Goal: Task Accomplishment & Management: Manage account settings

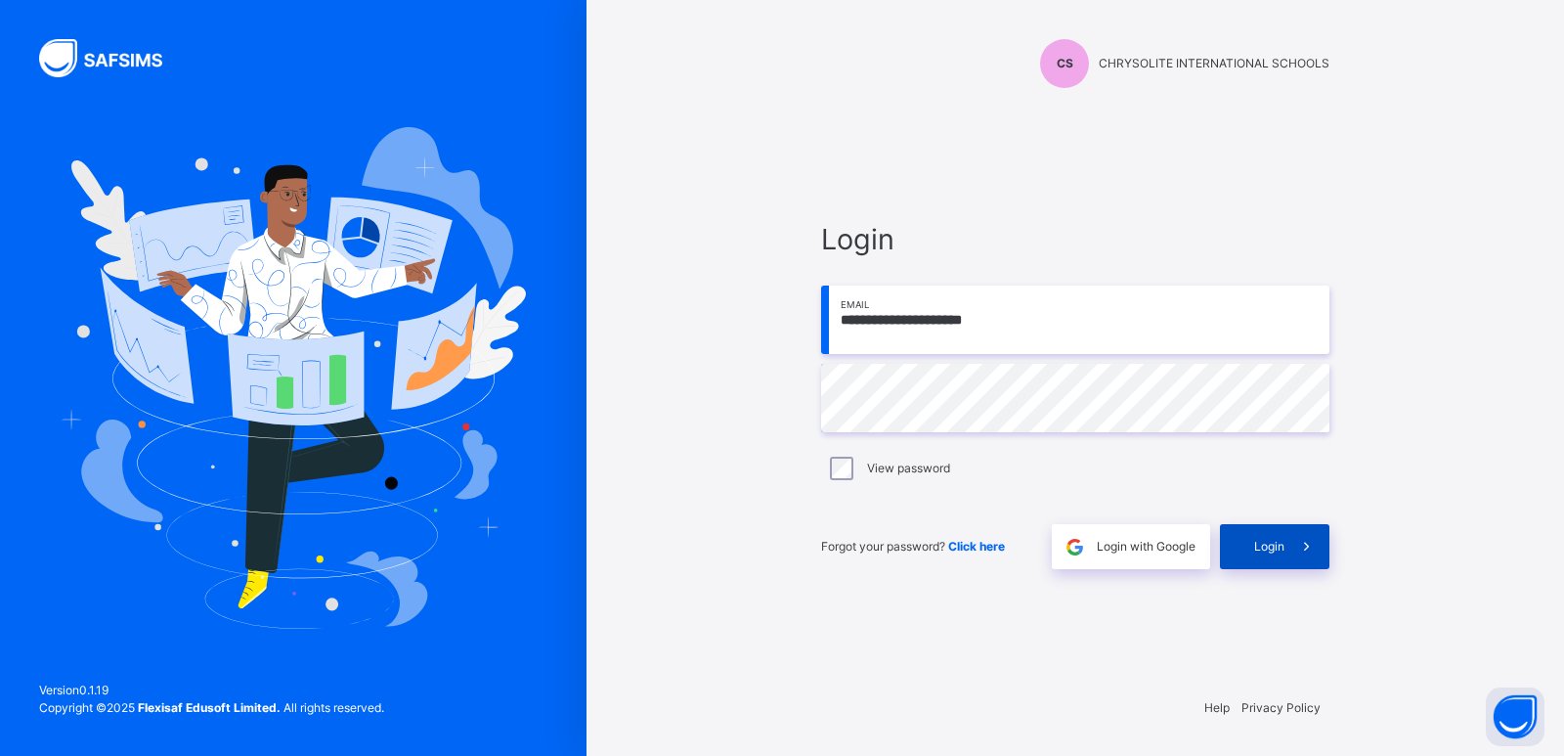
click at [1267, 541] on span "Login" at bounding box center [1269, 547] width 30 height 18
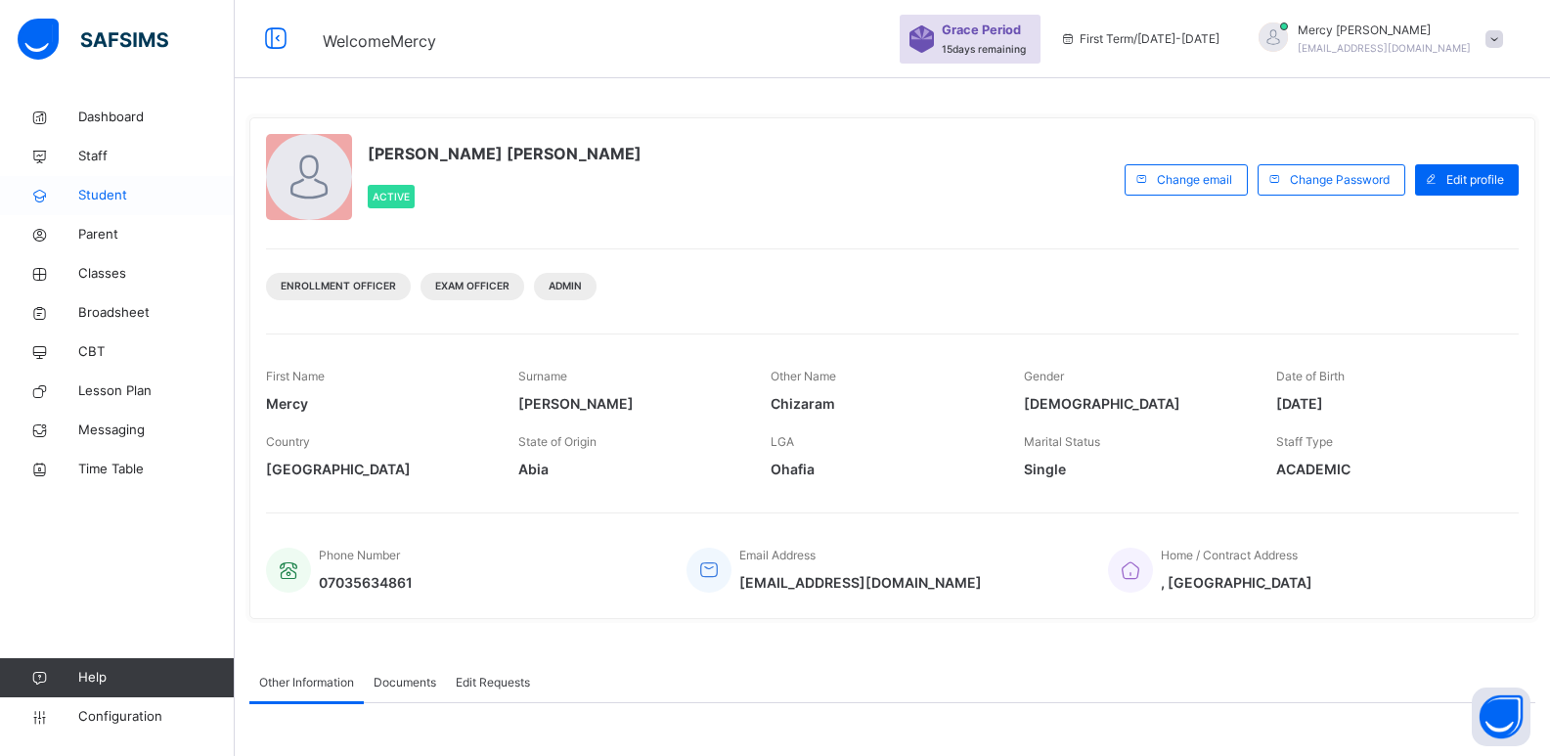
click at [170, 207] on link "Student" at bounding box center [117, 195] width 235 height 39
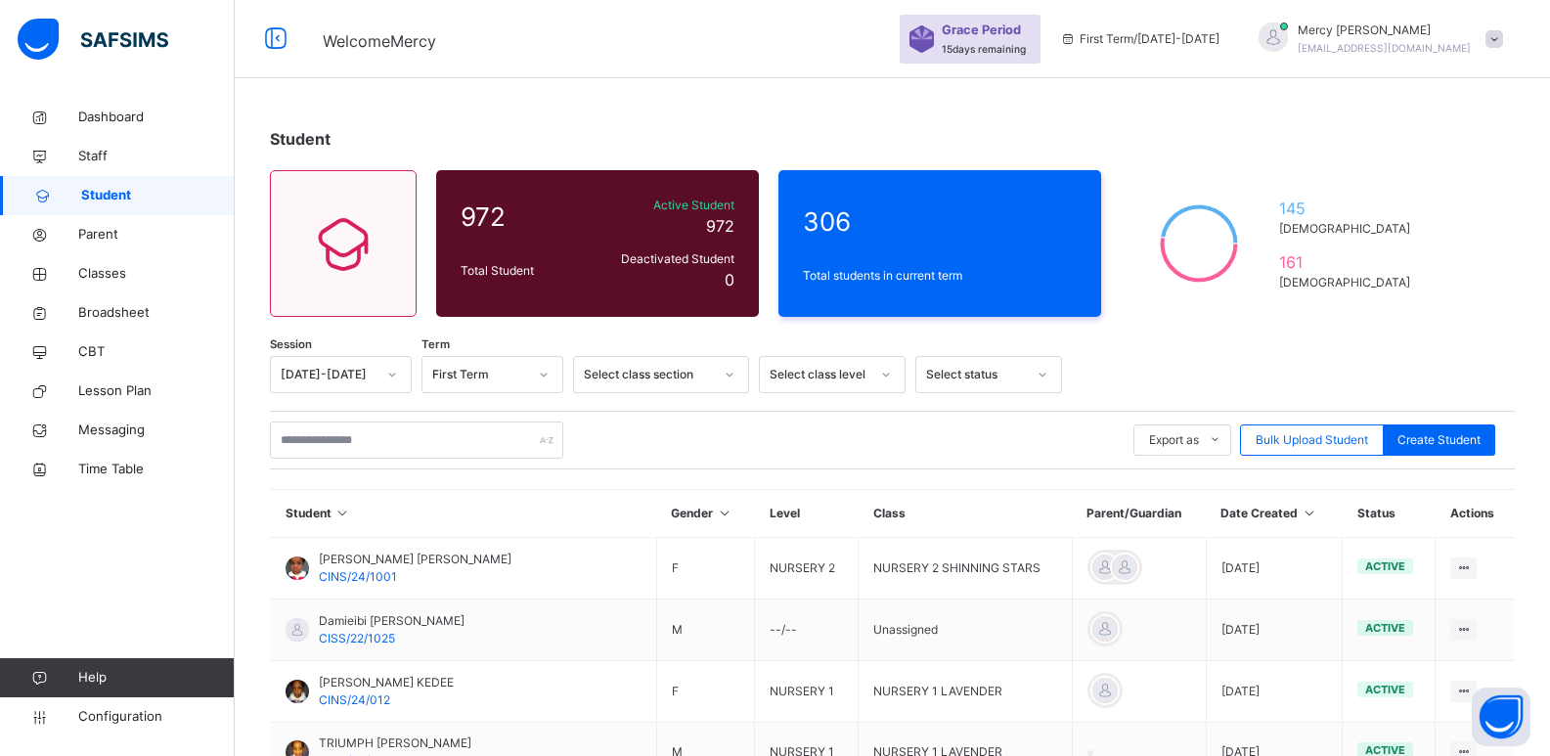
click at [677, 381] on div "Select class section" at bounding box center [648, 375] width 129 height 18
click at [692, 414] on div "Secondary Classes" at bounding box center [661, 418] width 174 height 33
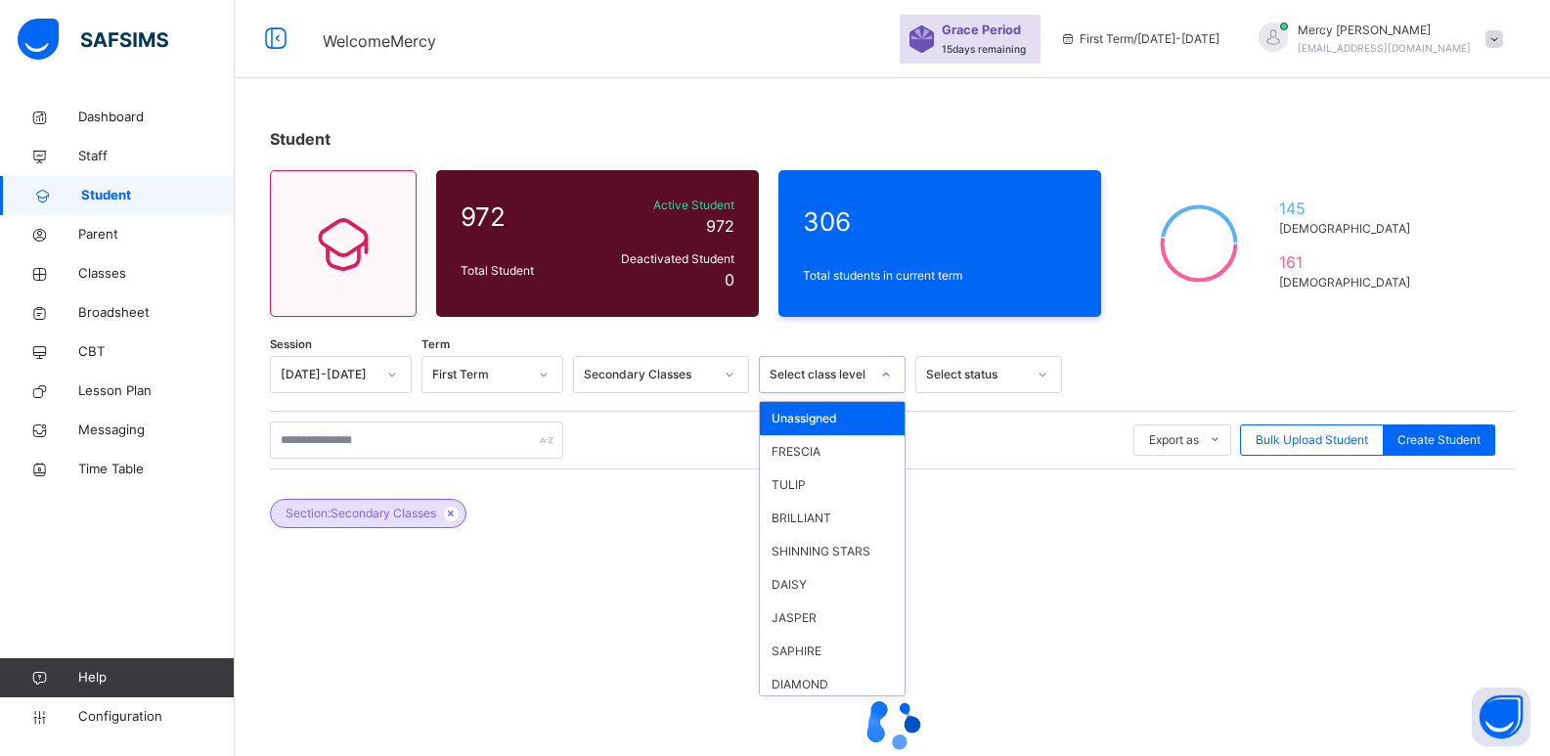
click at [859, 375] on div "Select class level" at bounding box center [819, 375] width 100 height 18
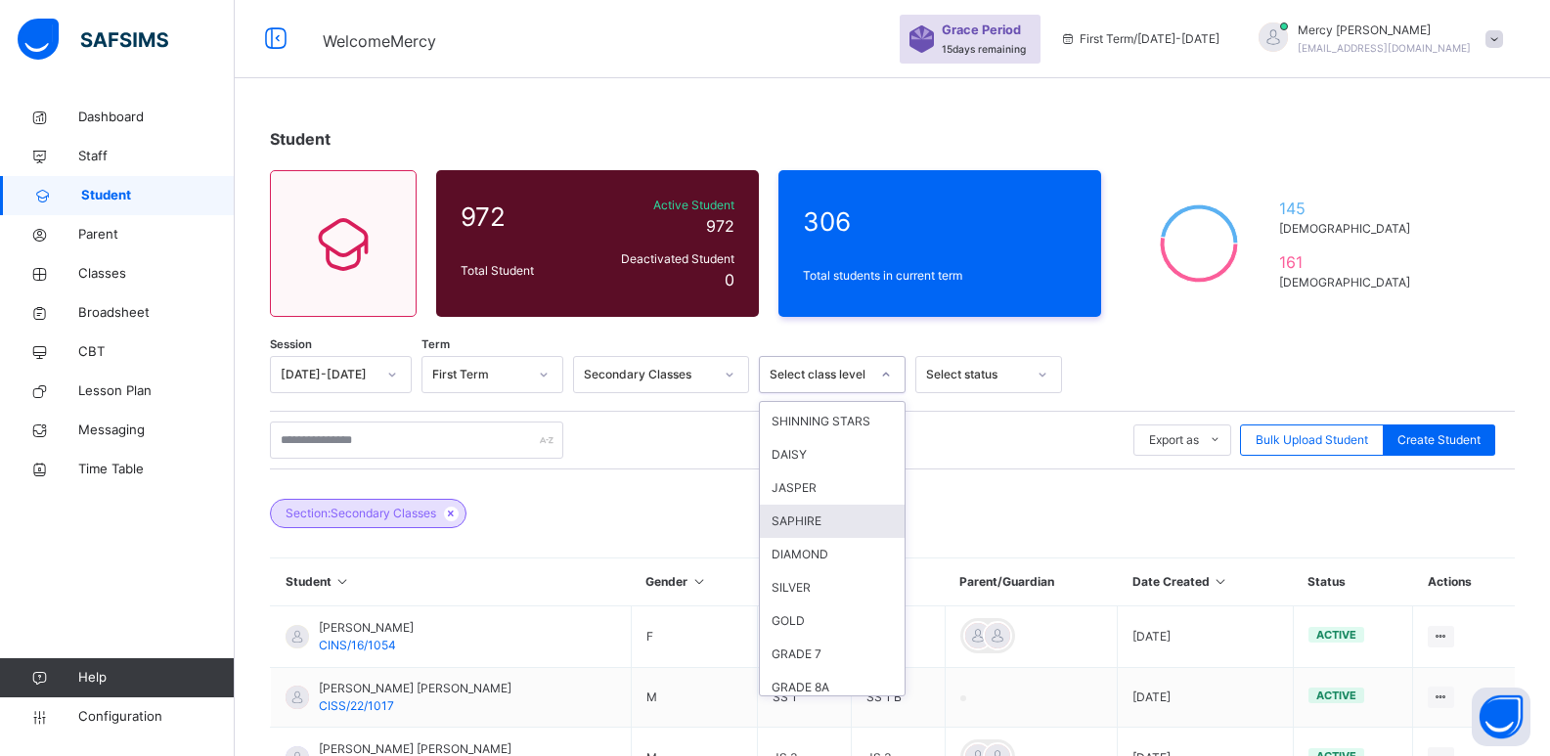
scroll to position [137, 0]
click at [822, 646] on div "GRADE 7" at bounding box center [832, 647] width 145 height 33
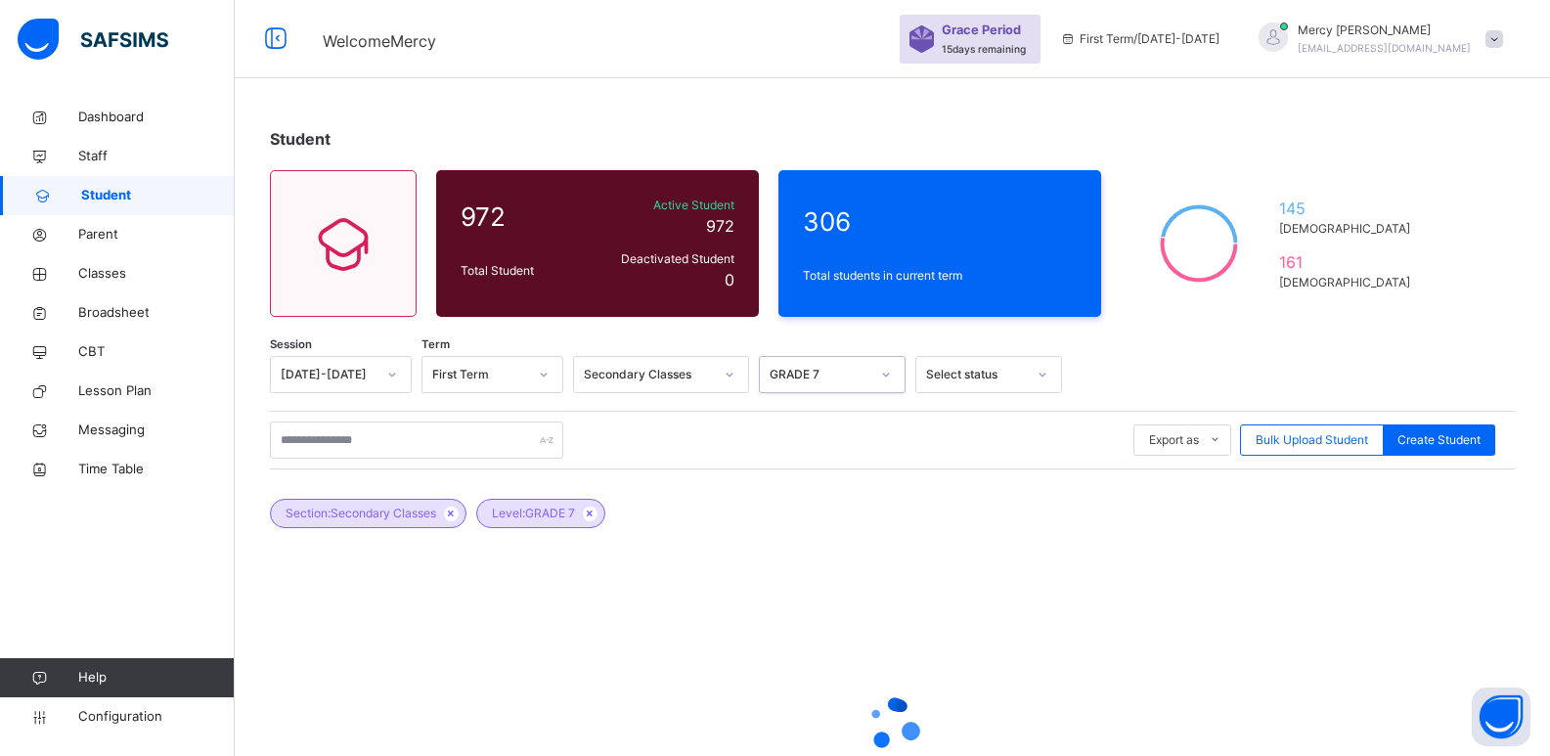
click at [984, 379] on div "Select status" at bounding box center [976, 375] width 100 height 18
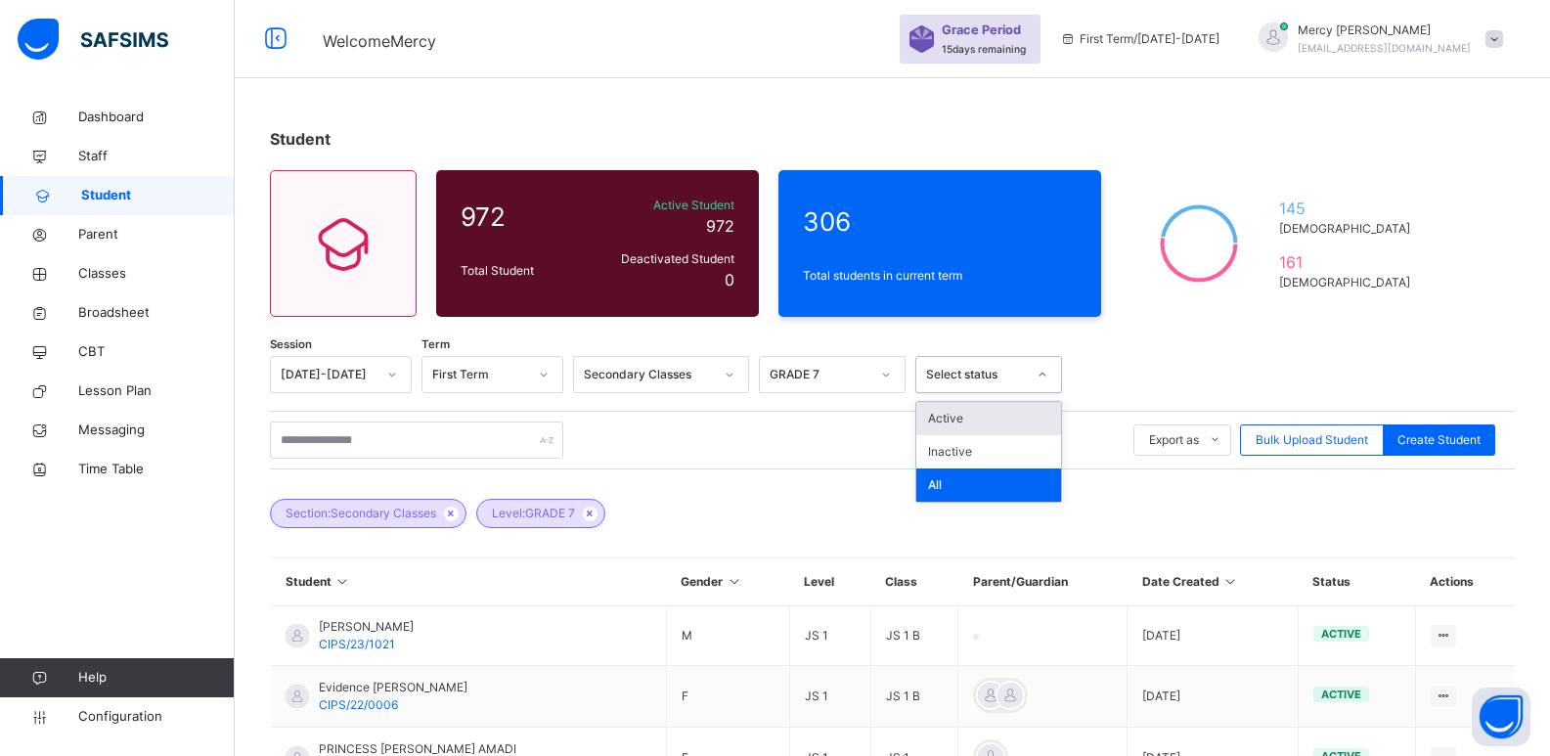
click at [967, 427] on div "Active" at bounding box center [988, 418] width 145 height 33
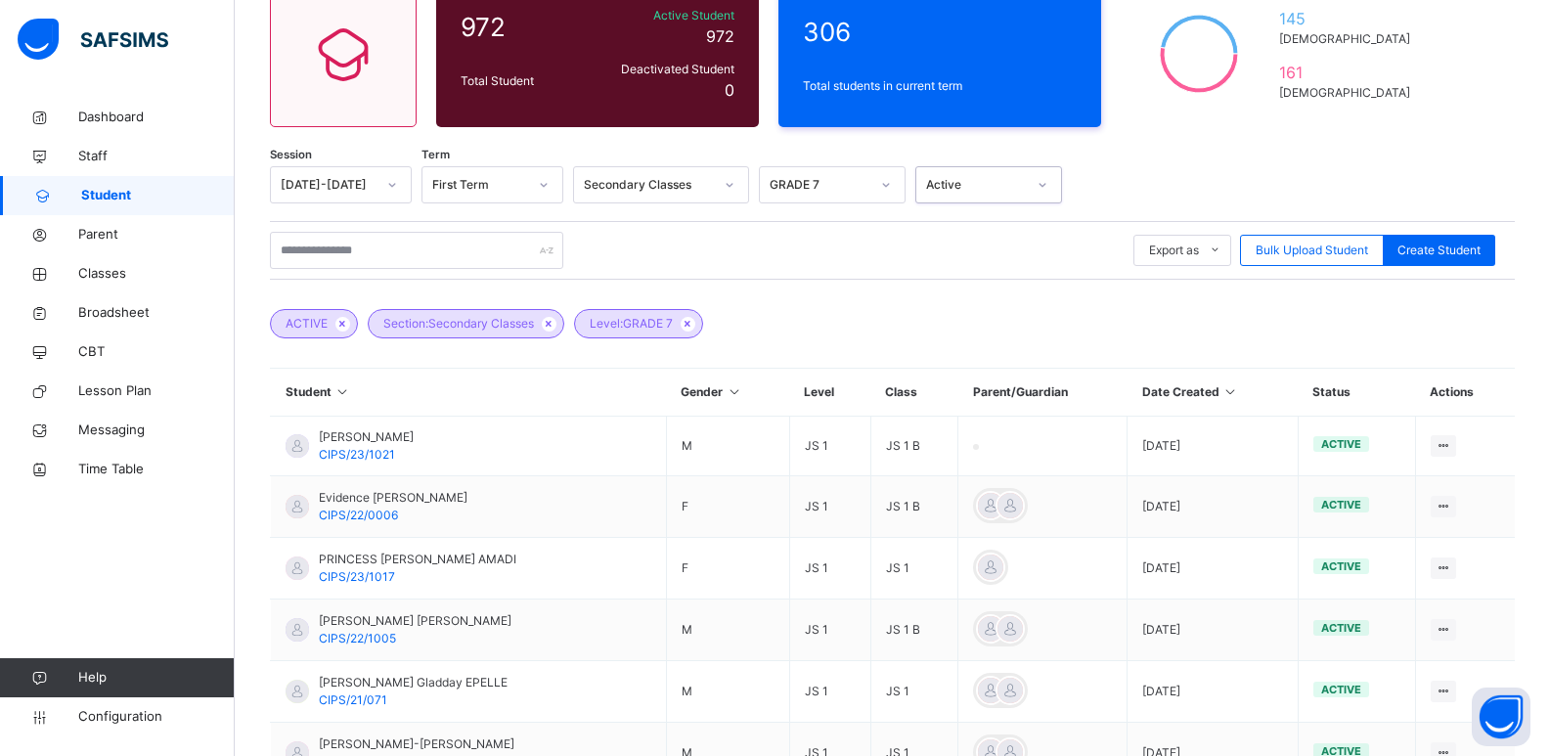
scroll to position [247, 0]
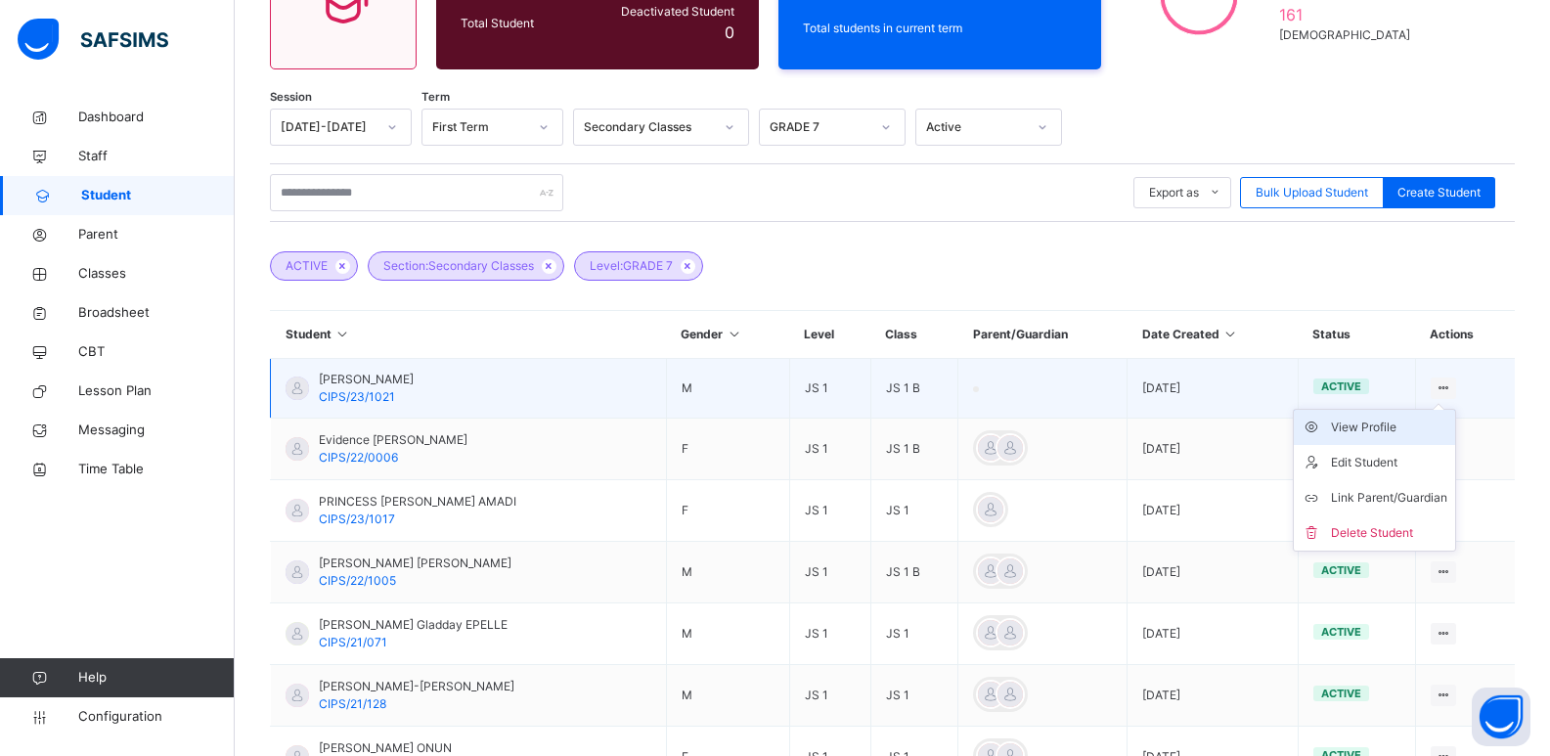
click at [1397, 429] on div "View Profile" at bounding box center [1389, 427] width 116 height 20
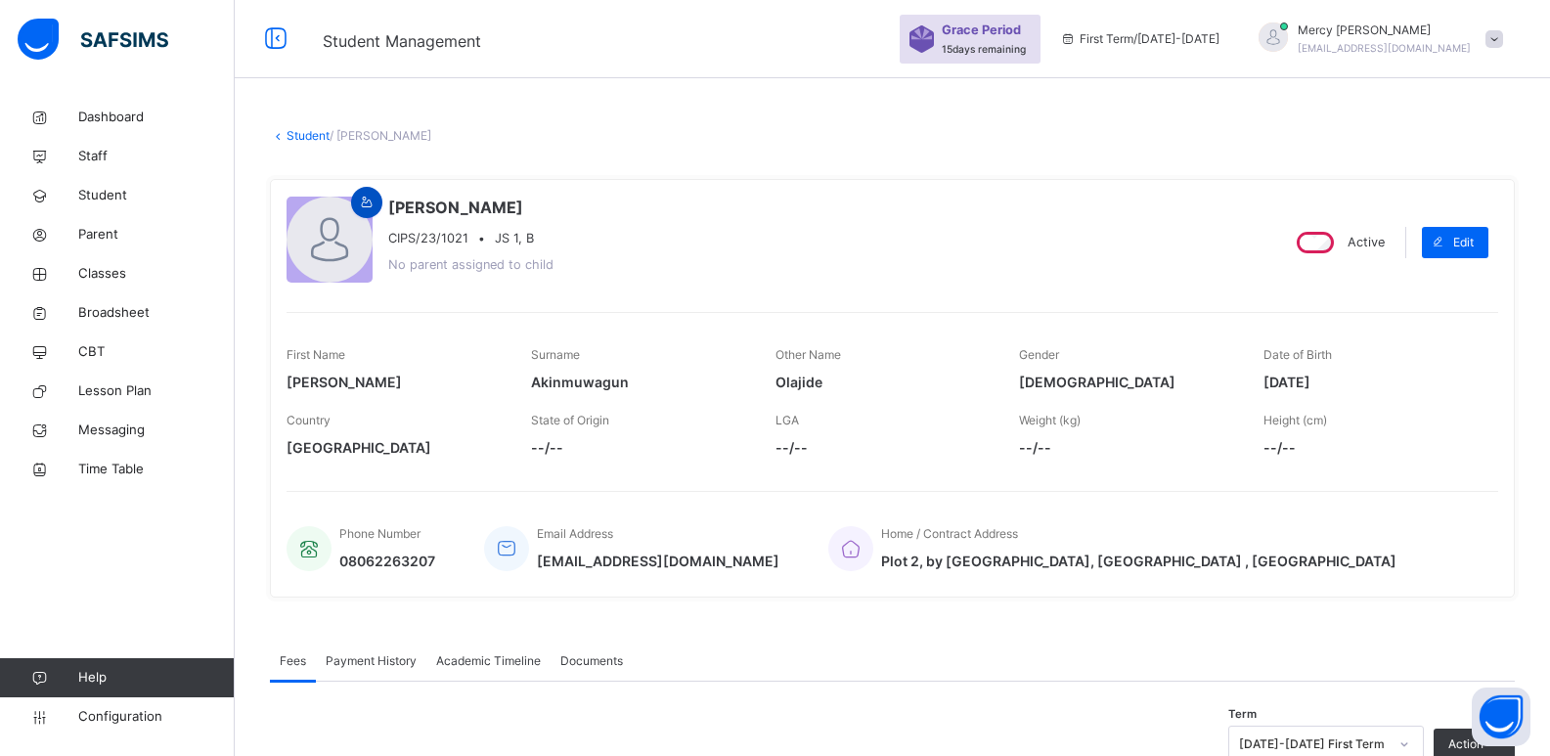
click at [373, 199] on icon at bounding box center [367, 203] width 17 height 18
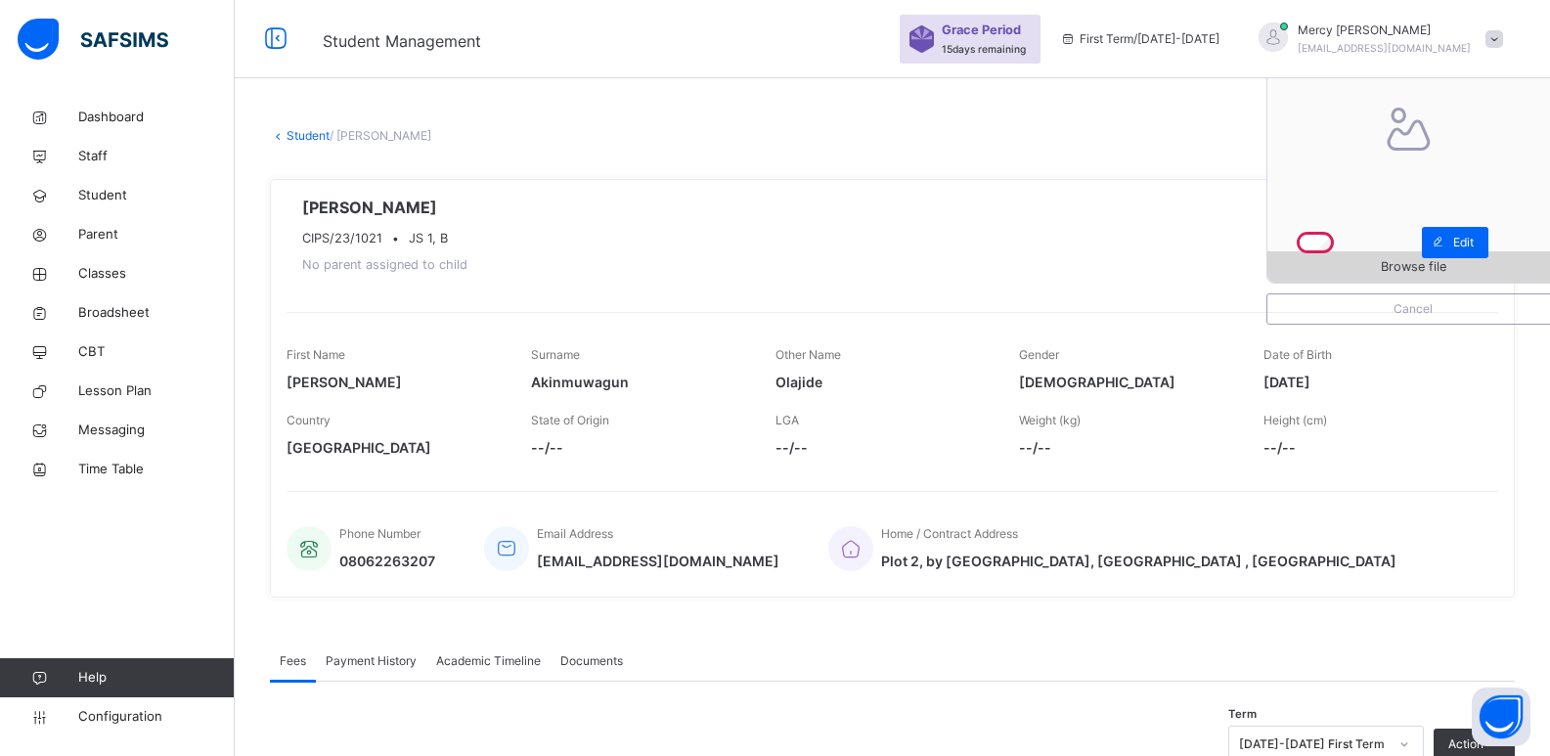
click at [1446, 276] on span "Browse file" at bounding box center [1413, 266] width 66 height 19
click at [1347, 276] on span "Browse file" at bounding box center [1412, 266] width 291 height 19
click at [1357, 275] on span "Browse file" at bounding box center [1412, 266] width 291 height 19
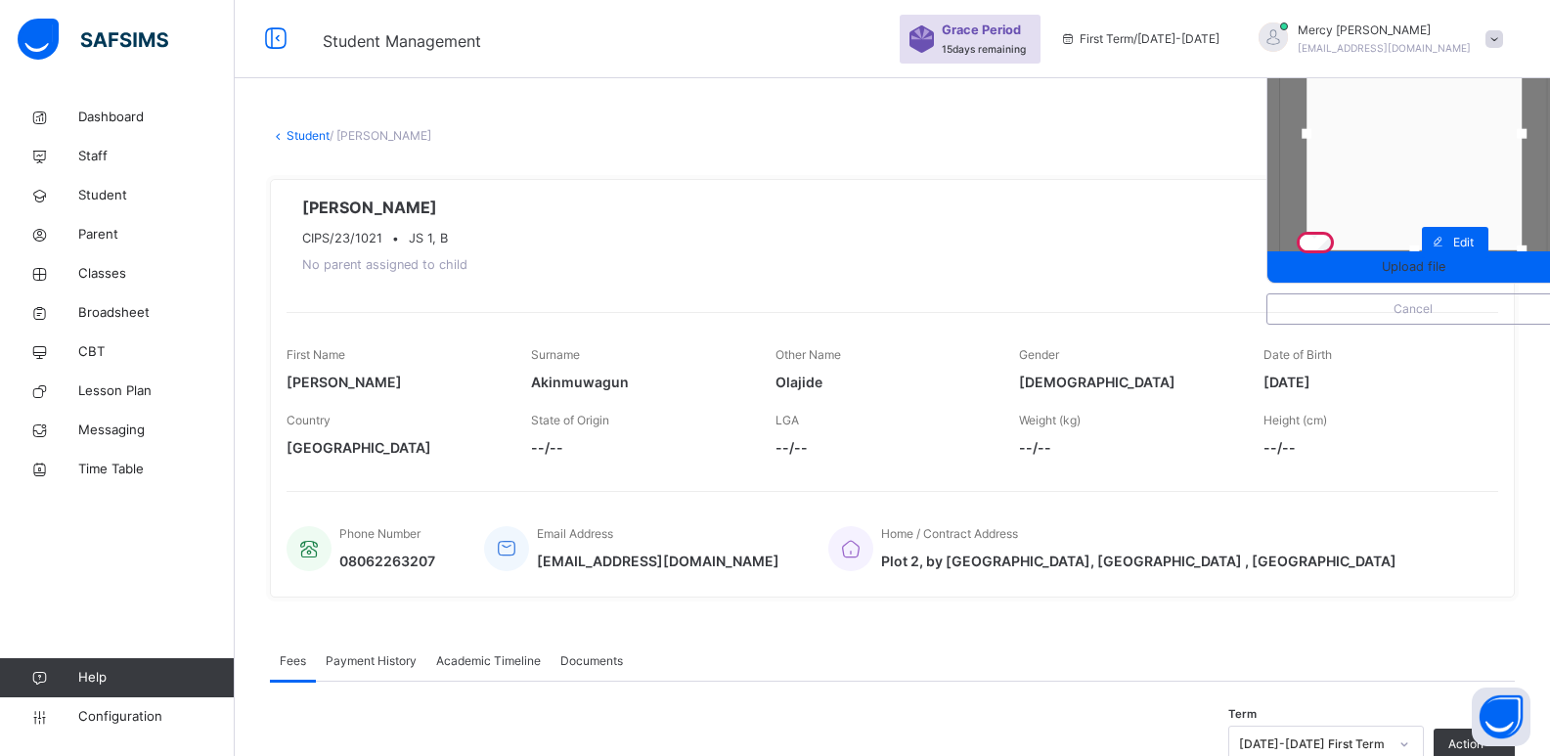
click at [1426, 173] on div at bounding box center [1413, 134] width 215 height 233
click at [1402, 277] on div "Upload file" at bounding box center [1412, 266] width 291 height 31
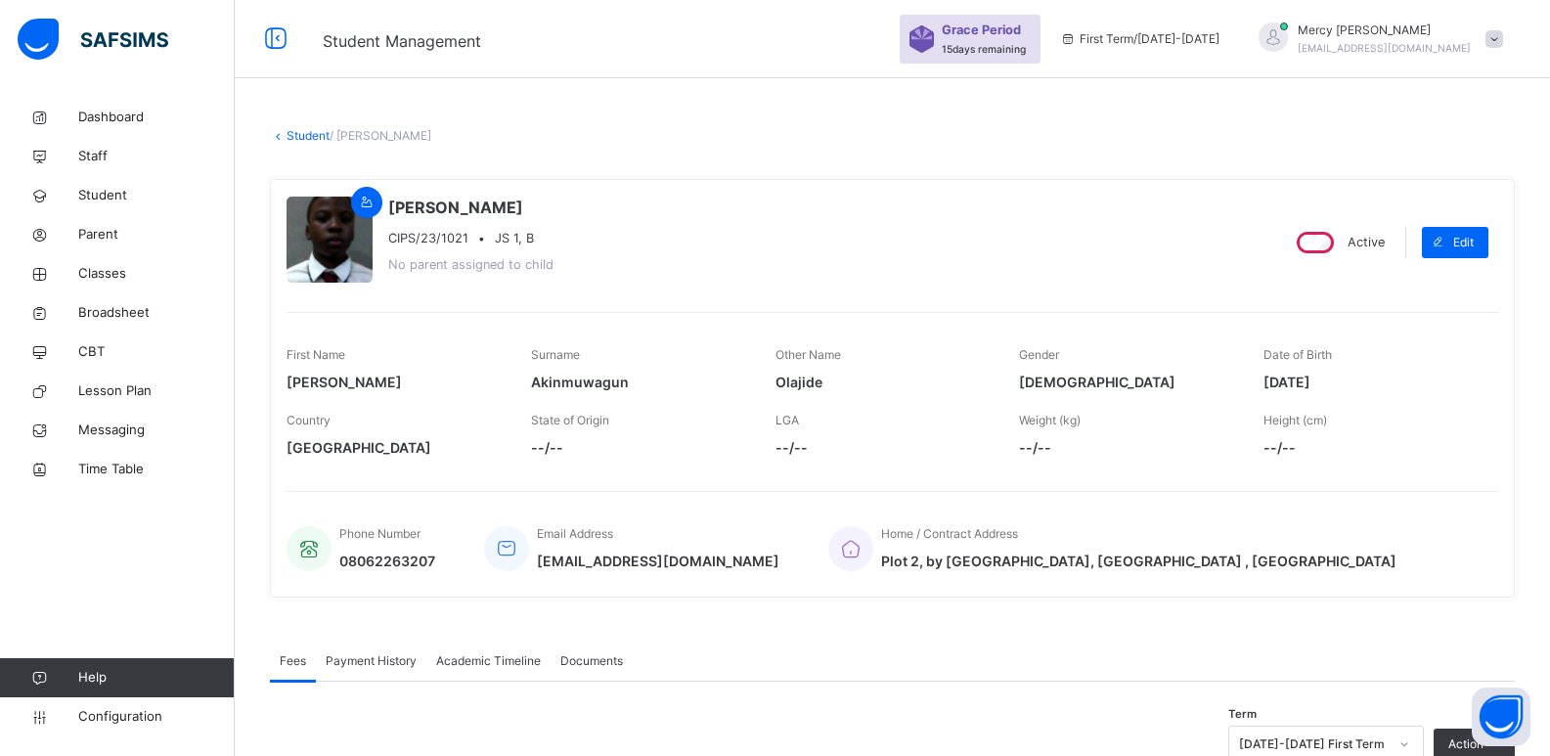
click at [319, 137] on link "Student" at bounding box center [307, 135] width 43 height 15
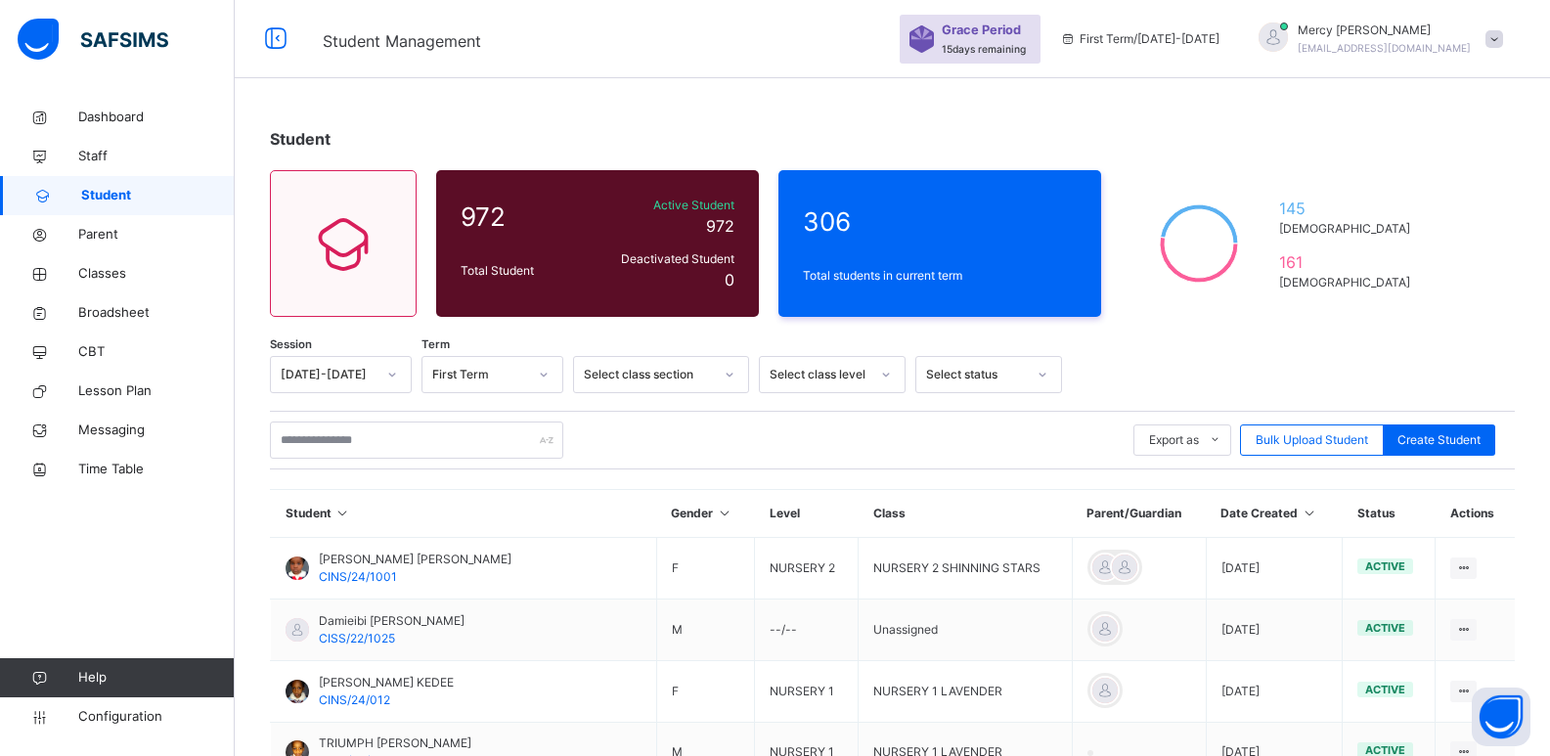
click at [666, 367] on div "Select class section" at bounding box center [648, 375] width 129 height 18
click at [668, 433] on div "Secondary Classes" at bounding box center [661, 418] width 174 height 33
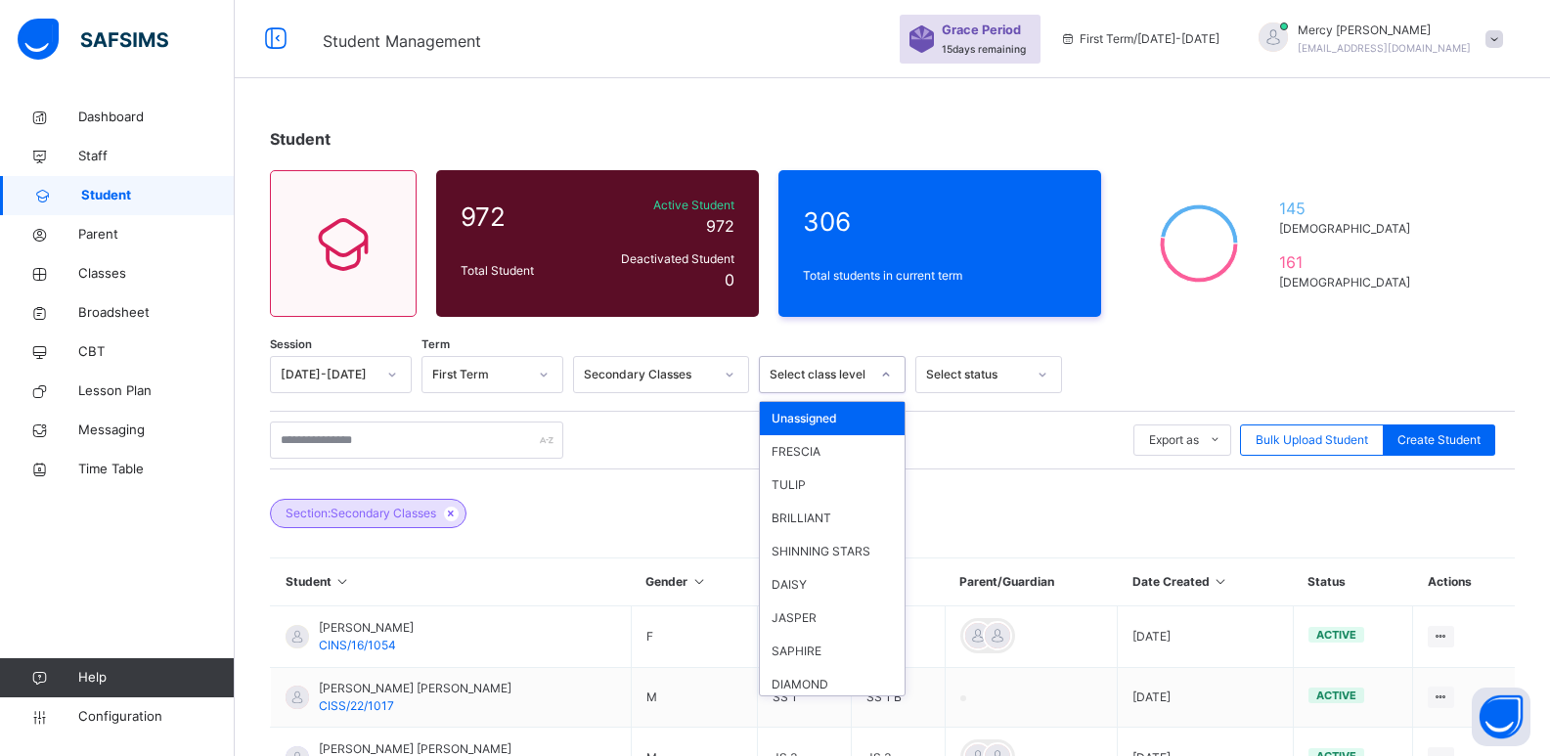
click at [849, 384] on div "Select class level" at bounding box center [814, 375] width 108 height 30
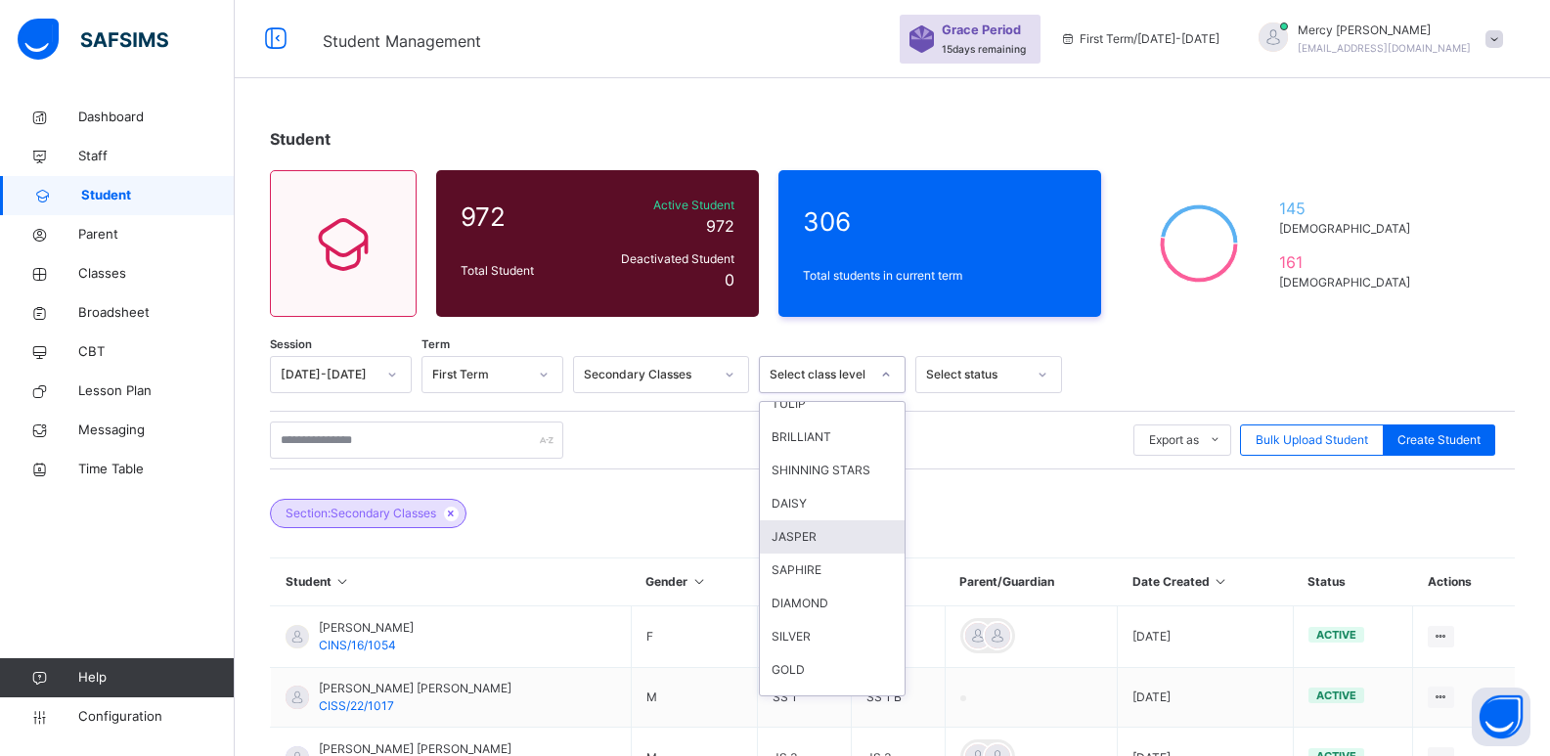
scroll to position [91, 0]
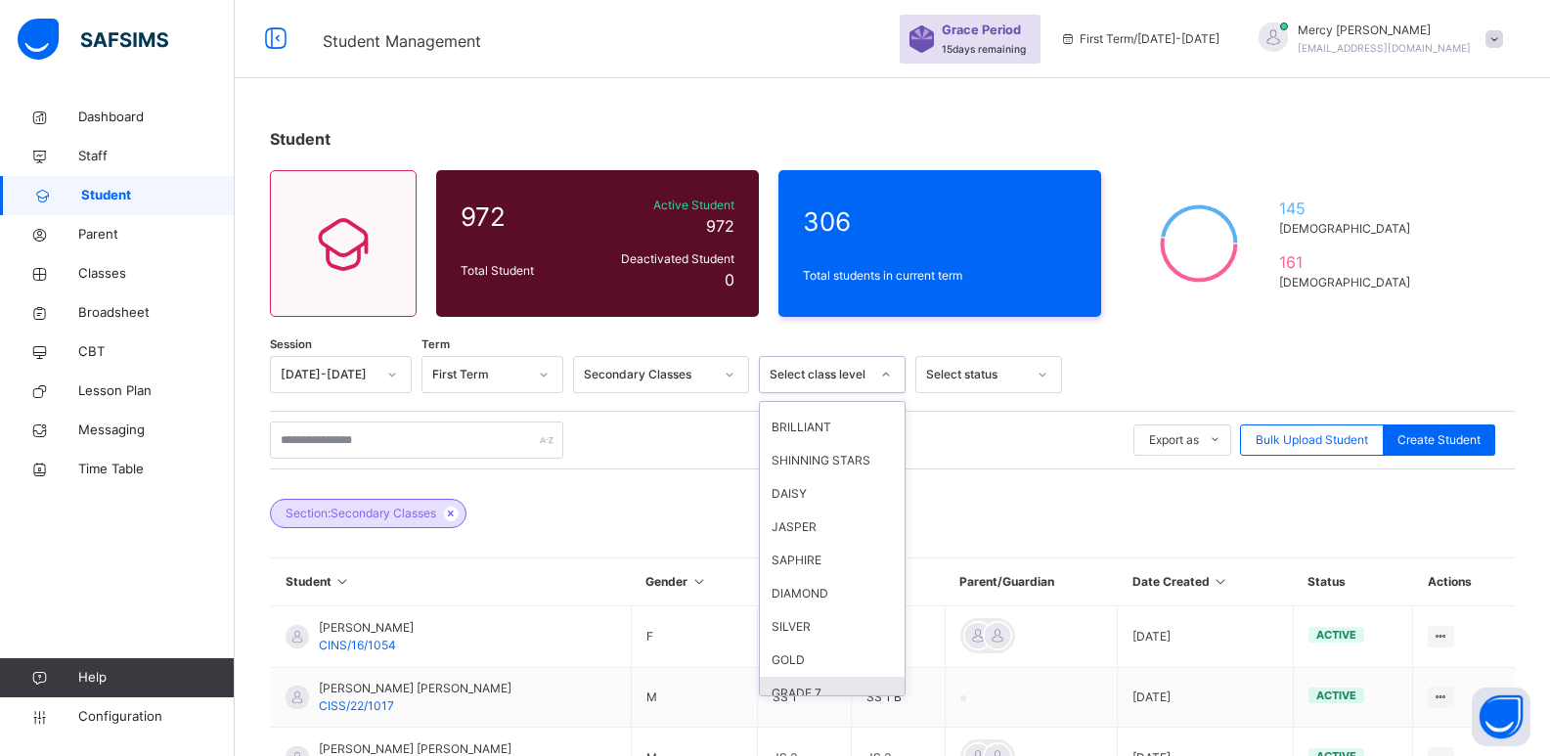
click at [801, 681] on div "GRADE 7" at bounding box center [832, 693] width 145 height 33
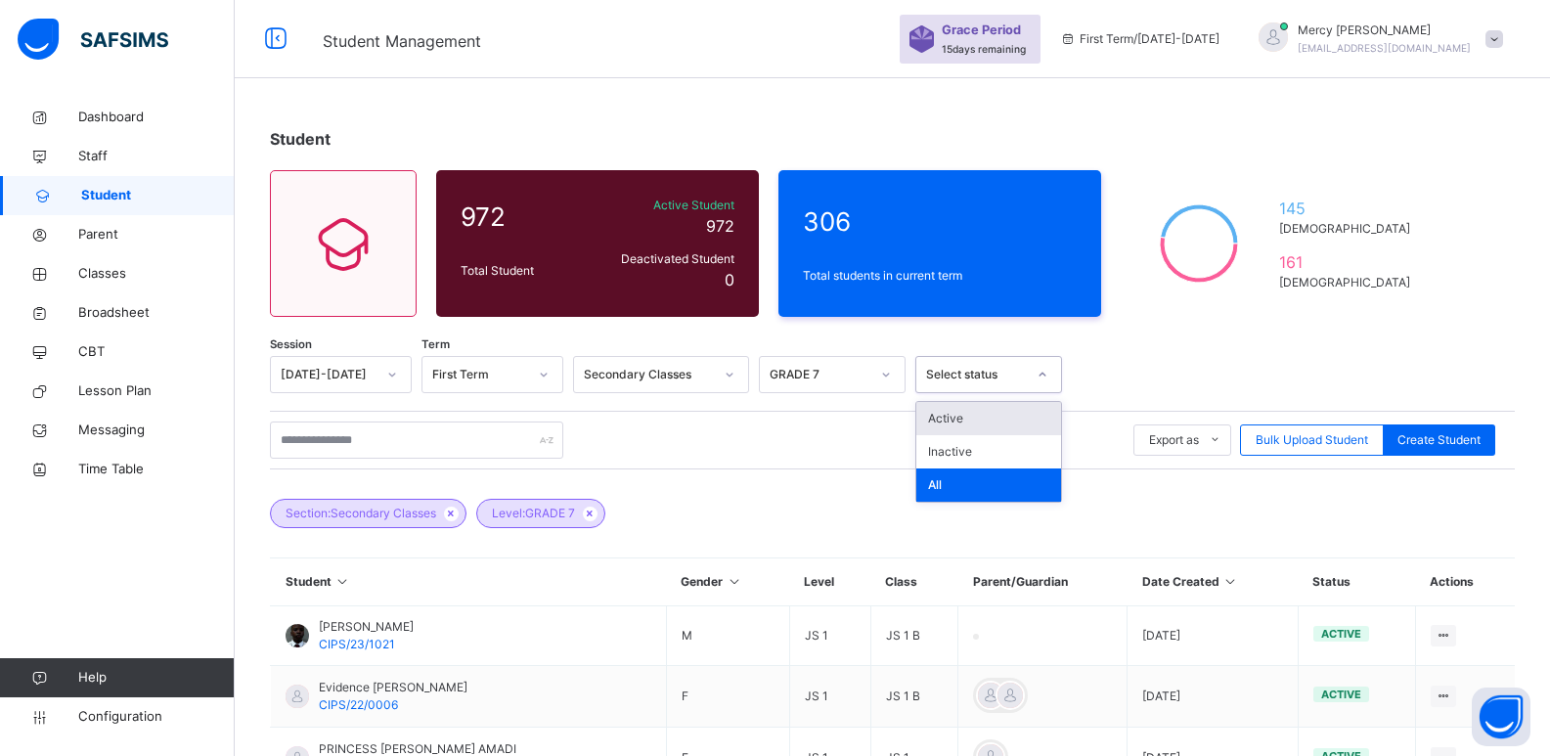
click at [950, 367] on div "Select status" at bounding box center [976, 375] width 100 height 18
click at [958, 410] on div "Active" at bounding box center [988, 418] width 145 height 33
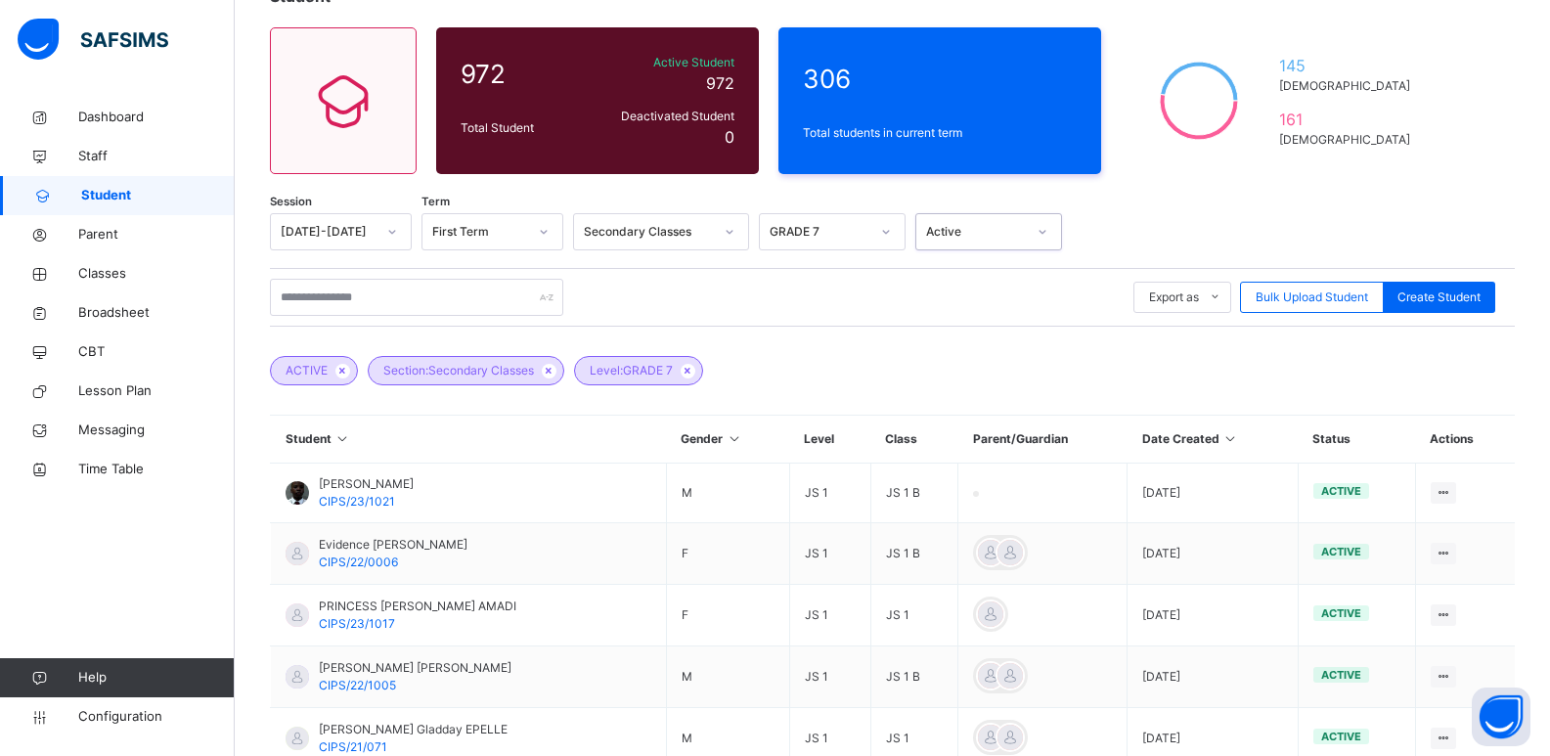
scroll to position [144, 0]
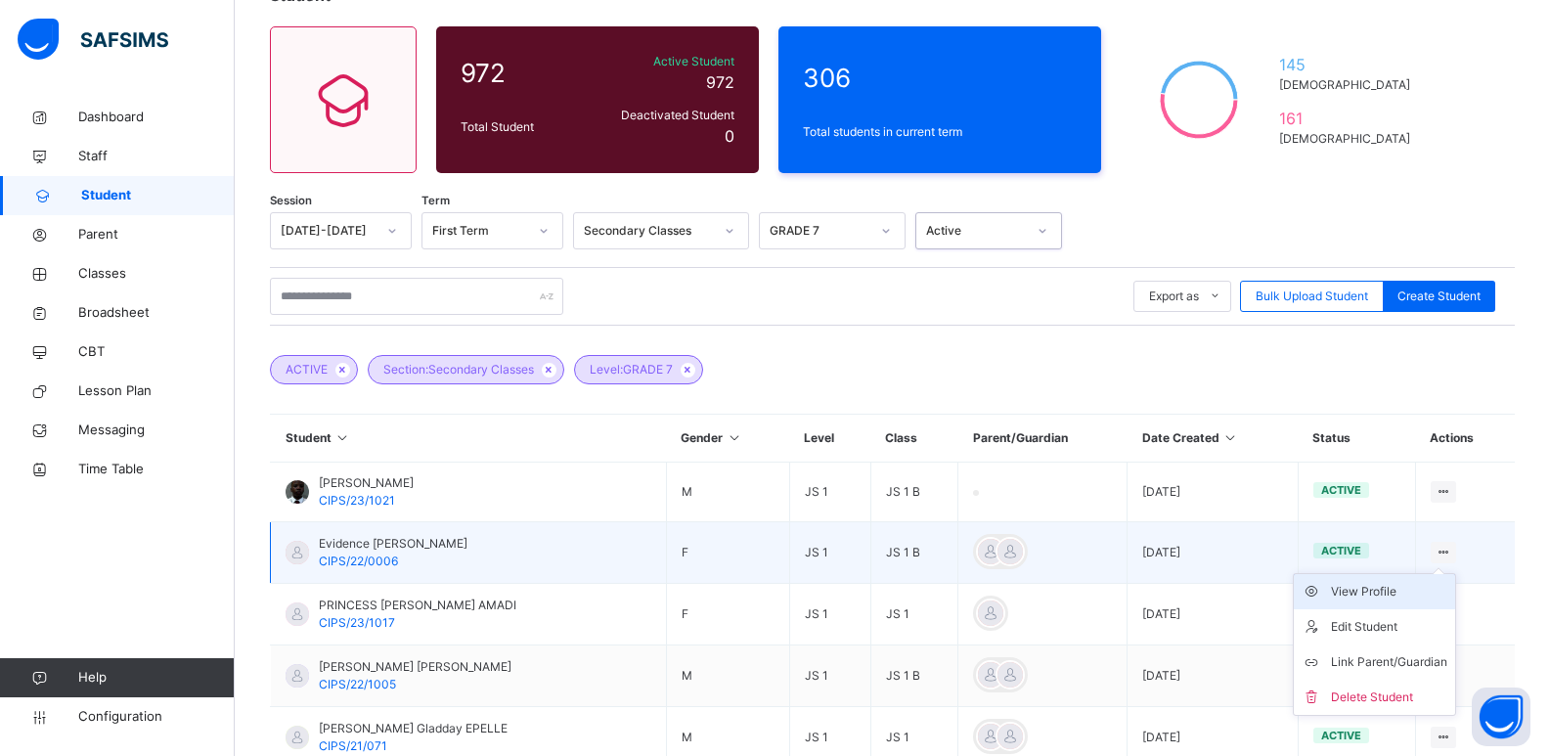
click at [1399, 596] on div "View Profile" at bounding box center [1389, 592] width 116 height 20
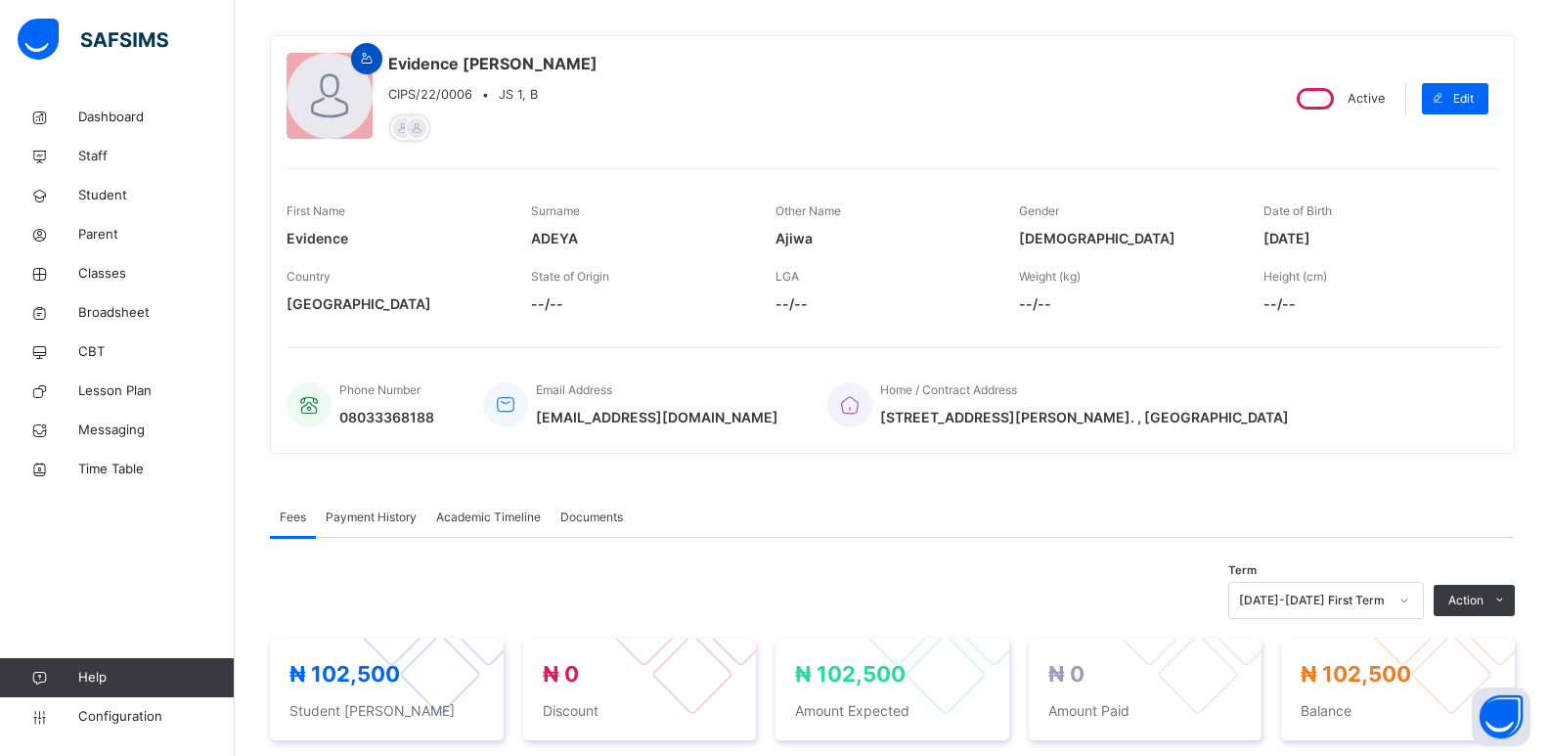
click at [366, 58] on icon at bounding box center [367, 59] width 17 height 18
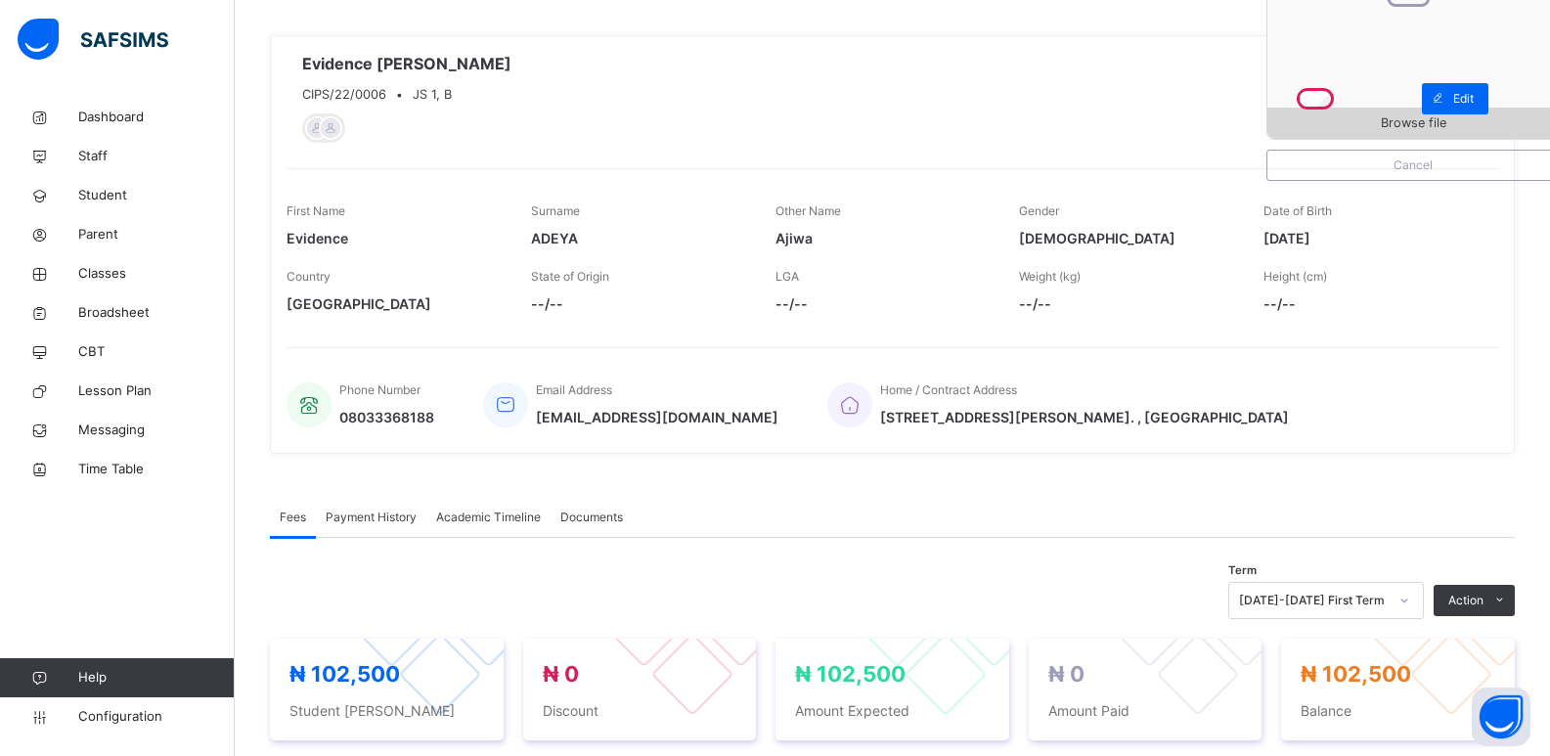
click at [1410, 120] on span "Browse file" at bounding box center [1413, 122] width 66 height 19
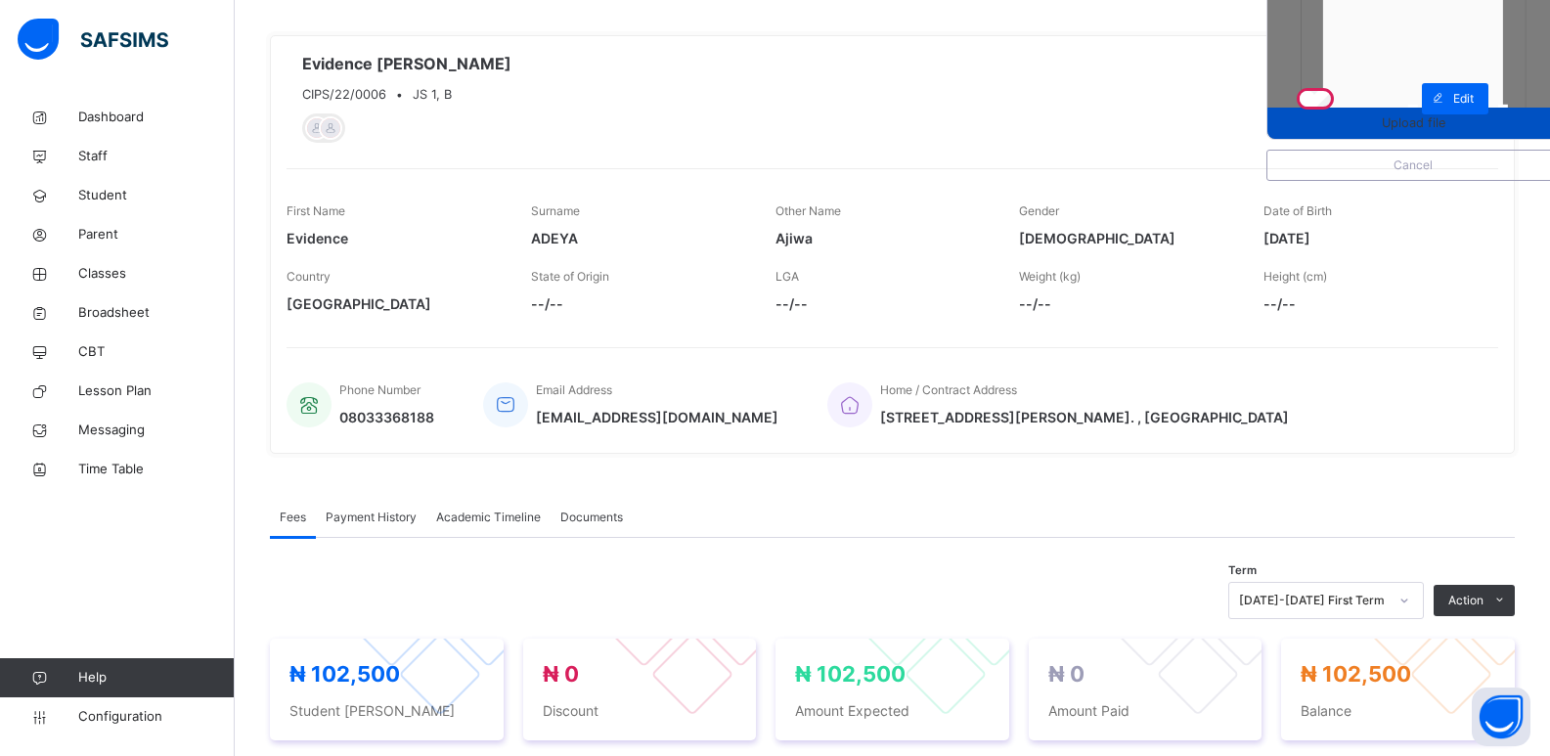
click at [1420, 136] on div "Upload file" at bounding box center [1412, 123] width 291 height 31
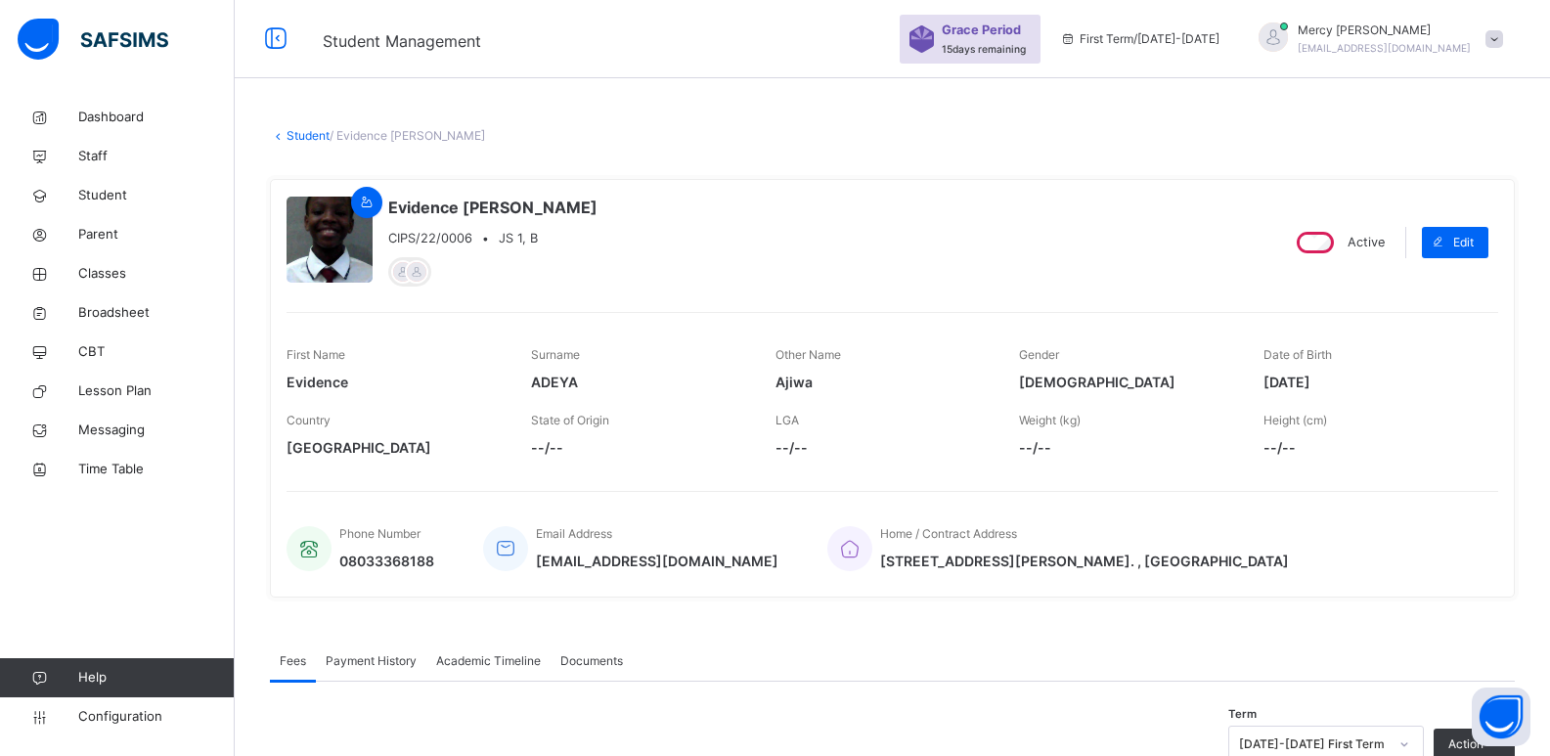
click at [311, 136] on link "Student" at bounding box center [307, 135] width 43 height 15
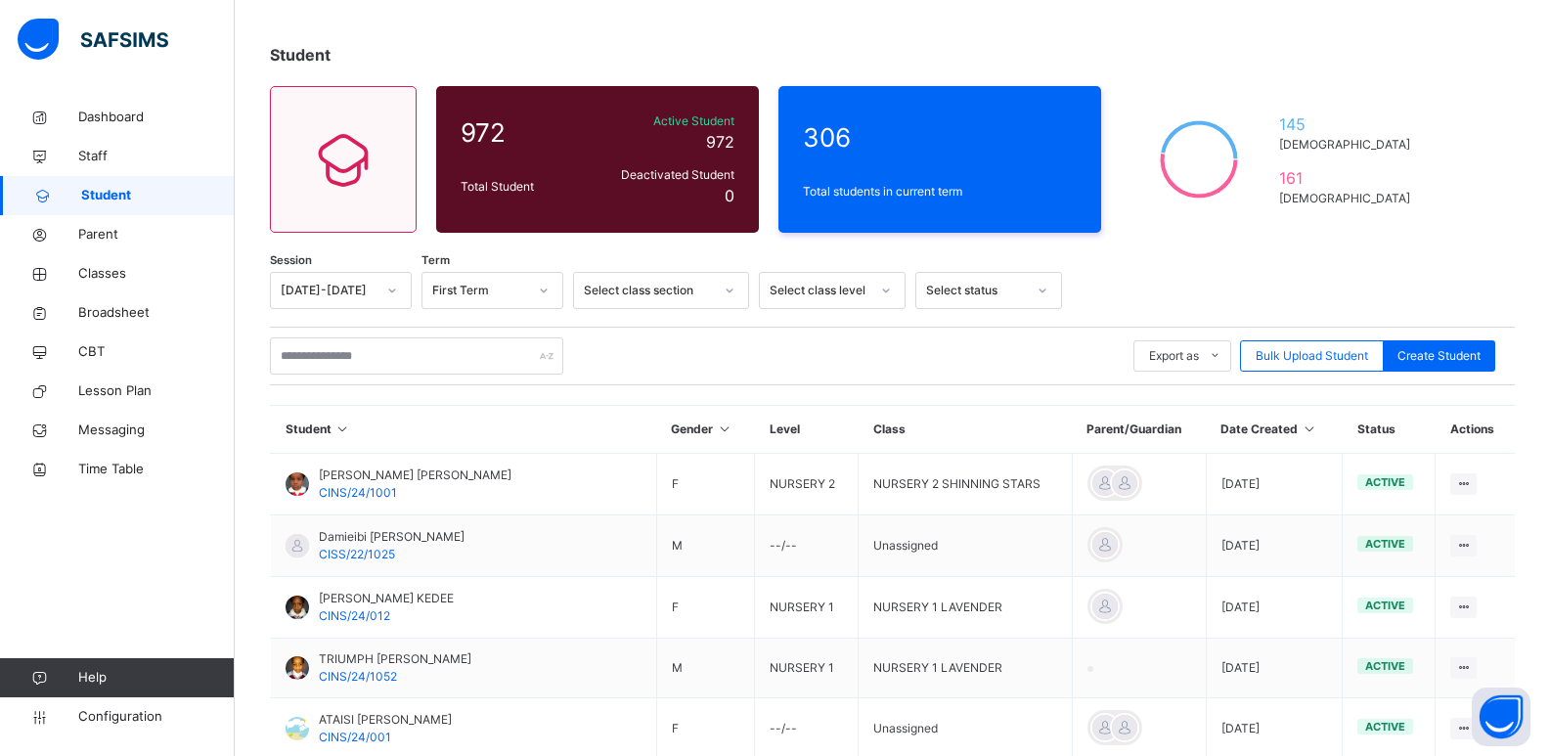
scroll to position [85, 0]
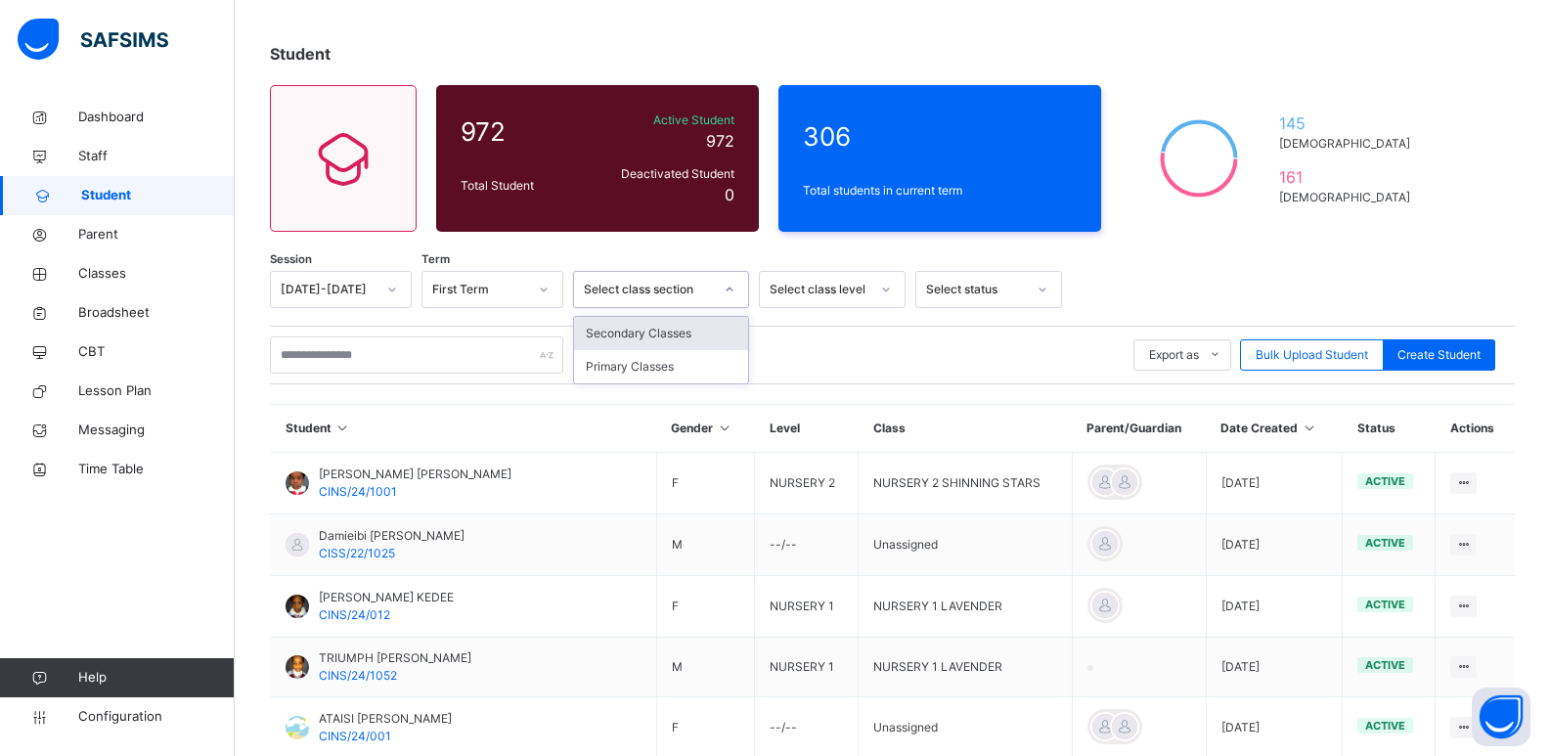
click at [667, 291] on div "Select class section" at bounding box center [648, 290] width 129 height 18
click at [683, 344] on div "Secondary Classes" at bounding box center [661, 333] width 174 height 33
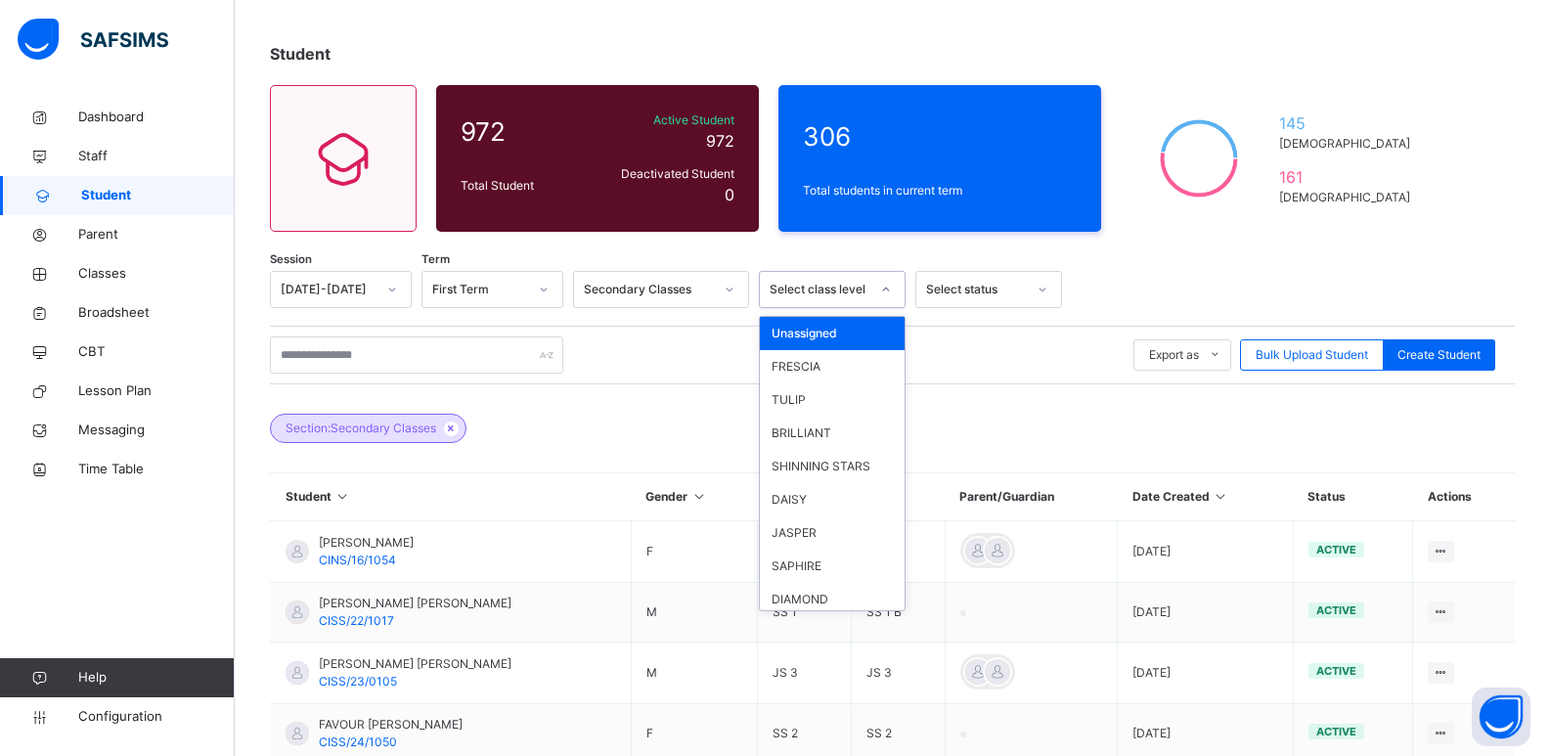
click at [841, 296] on div "Select class level" at bounding box center [819, 290] width 100 height 18
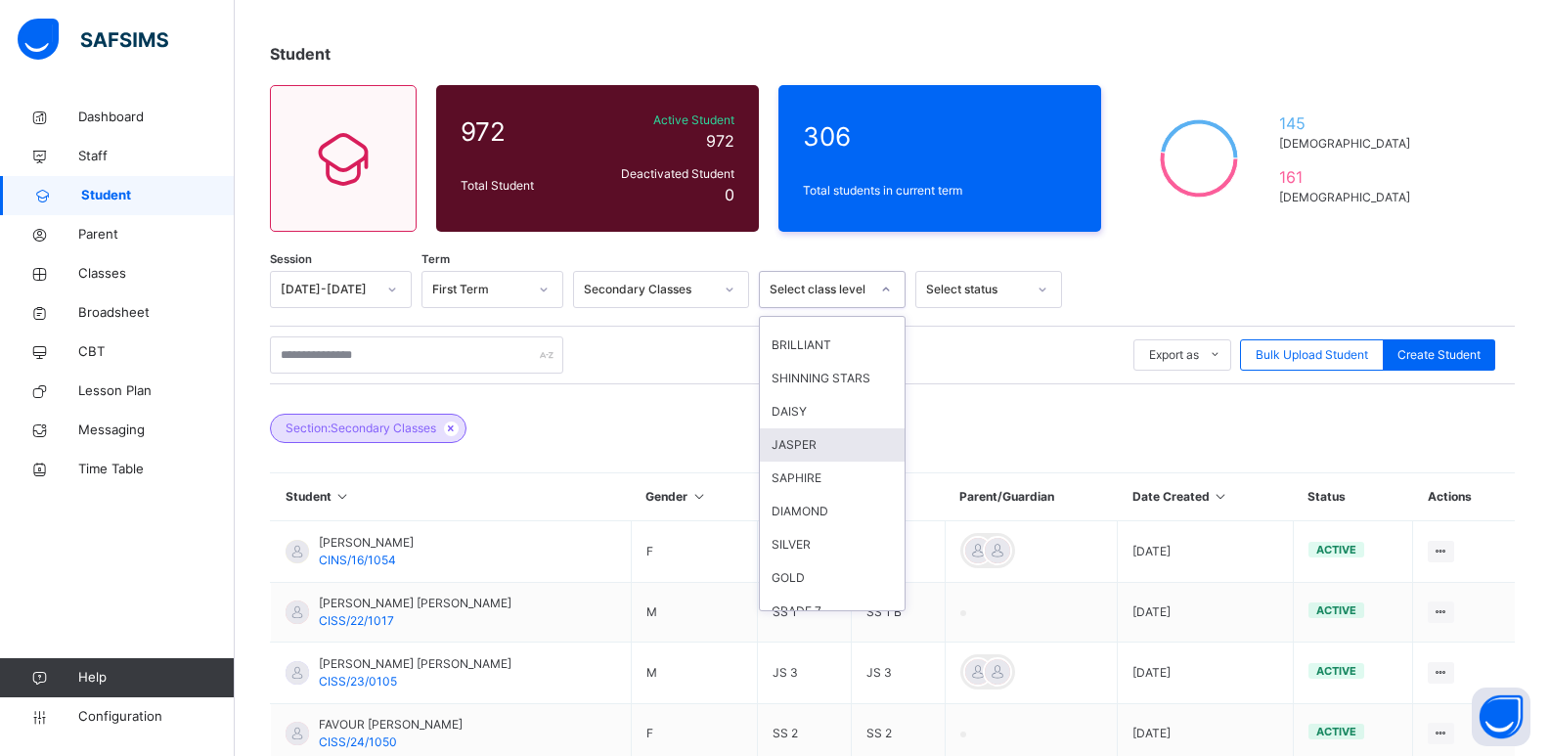
scroll to position [98, 0]
click at [792, 591] on div "GRADE 7" at bounding box center [832, 601] width 145 height 33
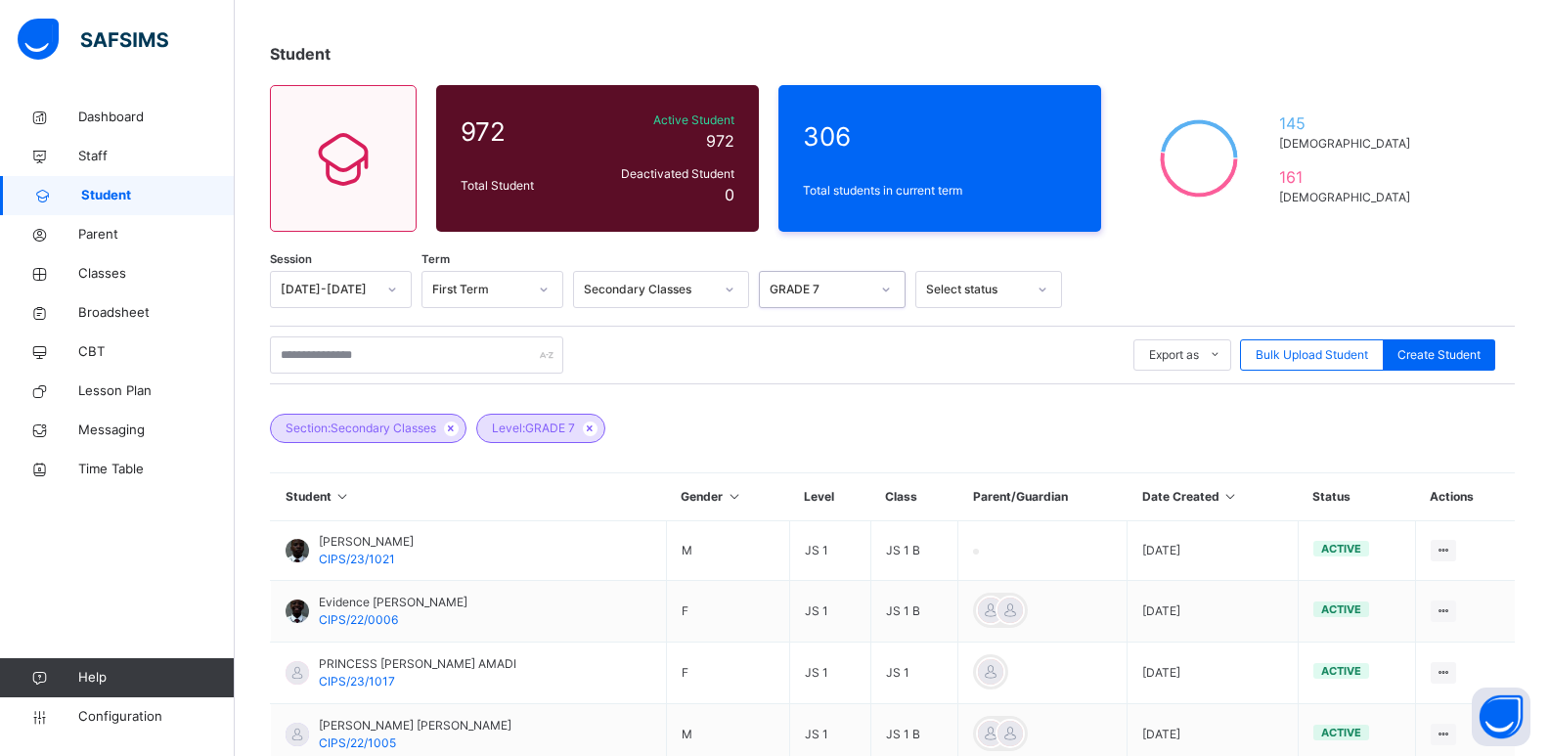
click at [948, 283] on div "Select status" at bounding box center [976, 290] width 100 height 18
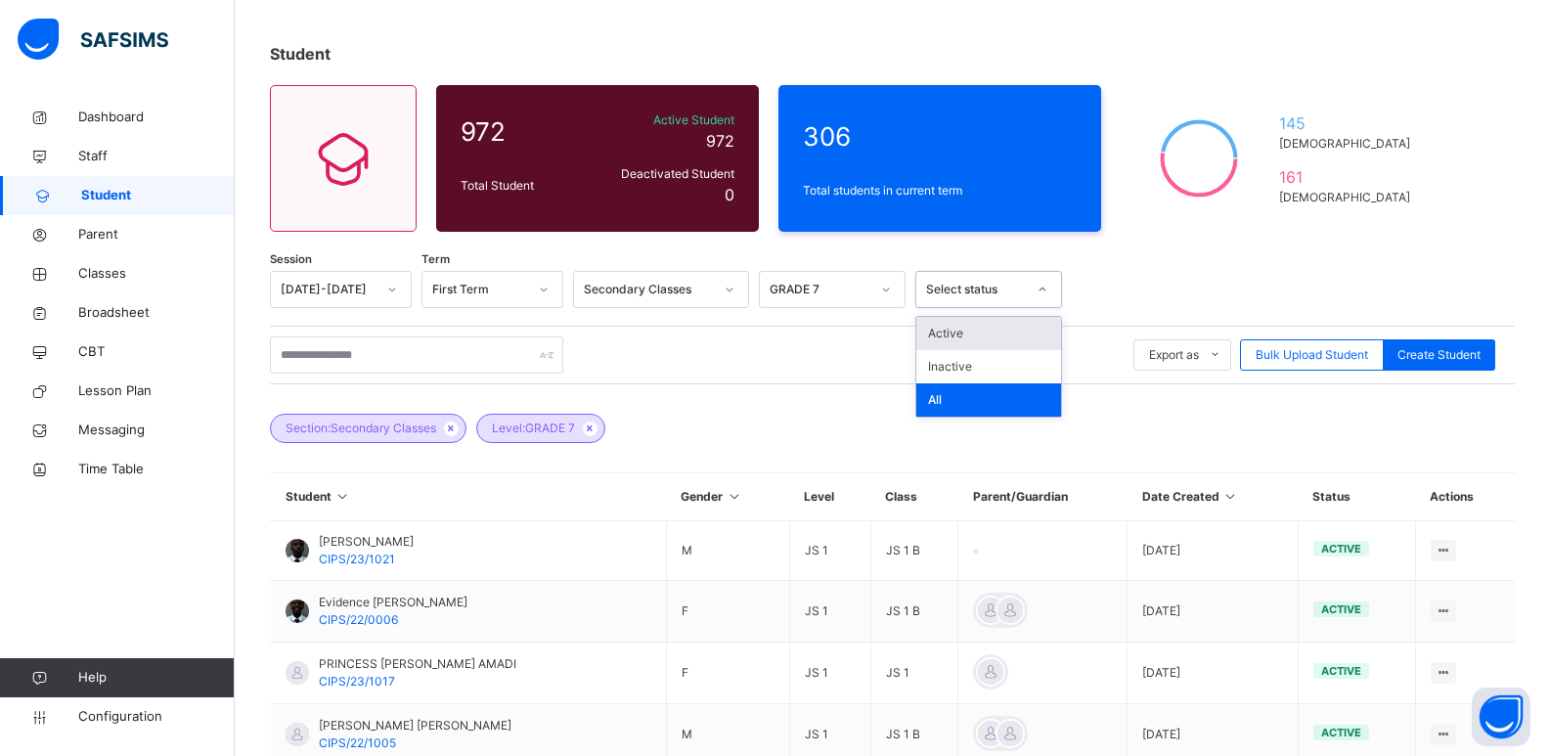
click at [966, 335] on div "Active" at bounding box center [988, 333] width 145 height 33
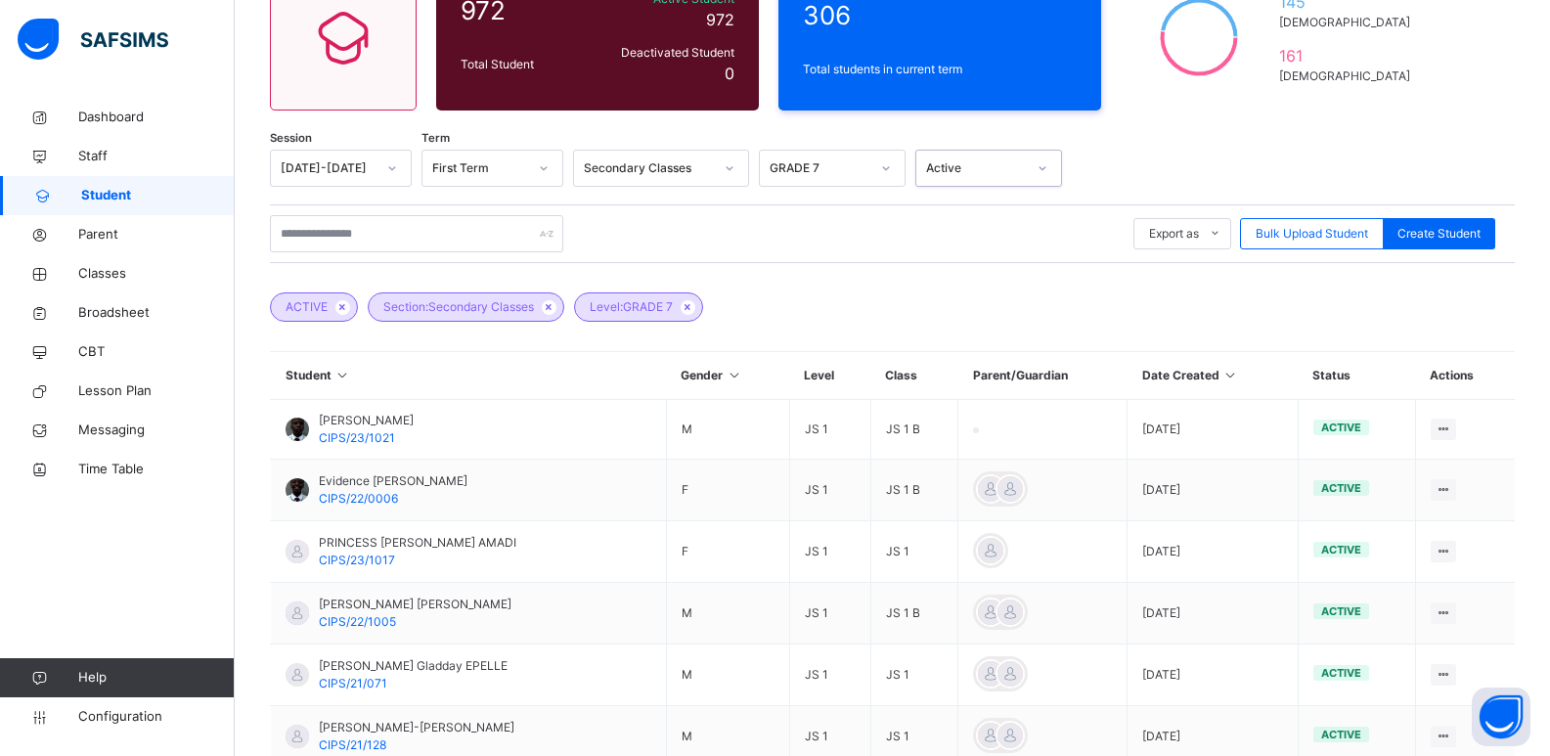
scroll to position [215, 0]
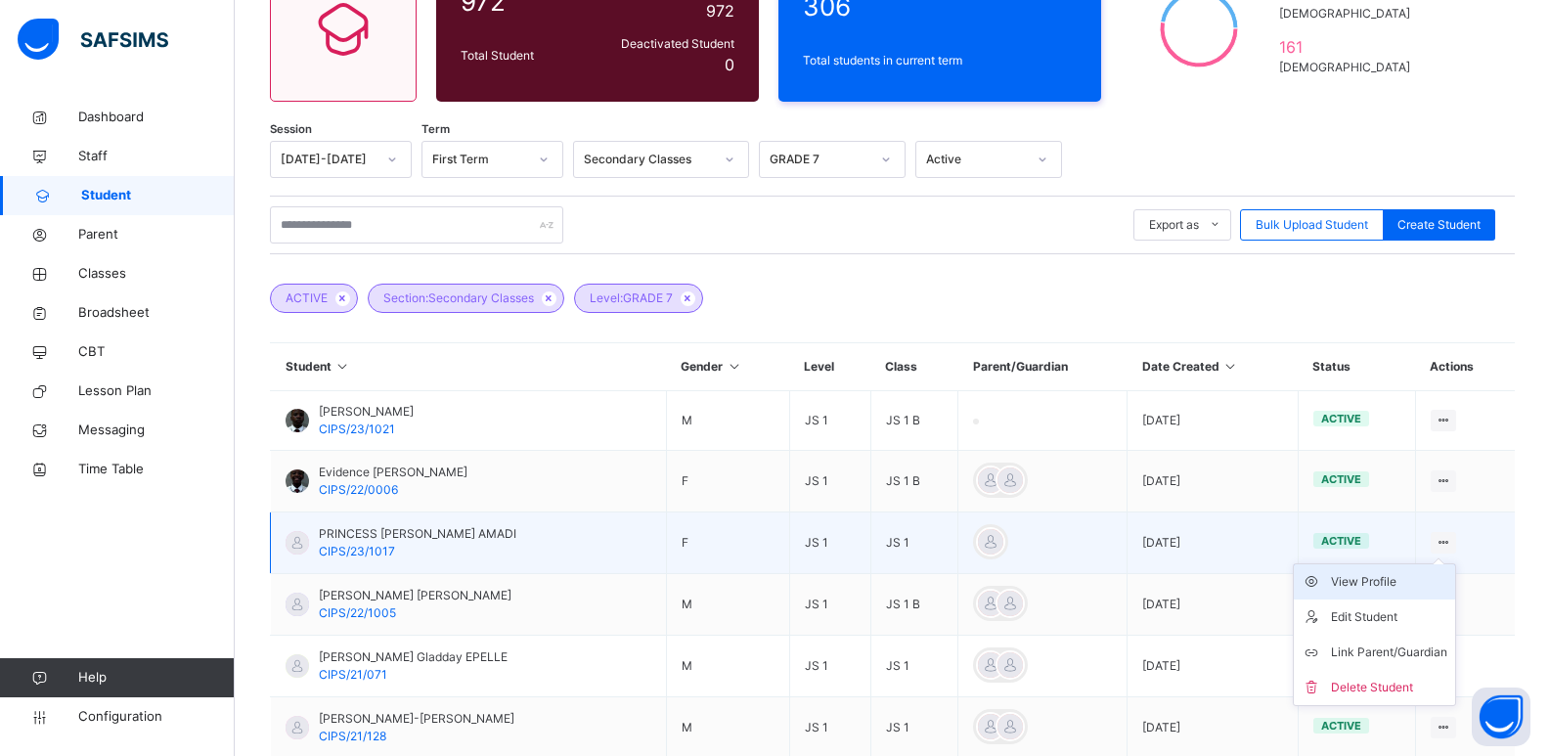
click at [1430, 586] on div "View Profile" at bounding box center [1389, 582] width 116 height 20
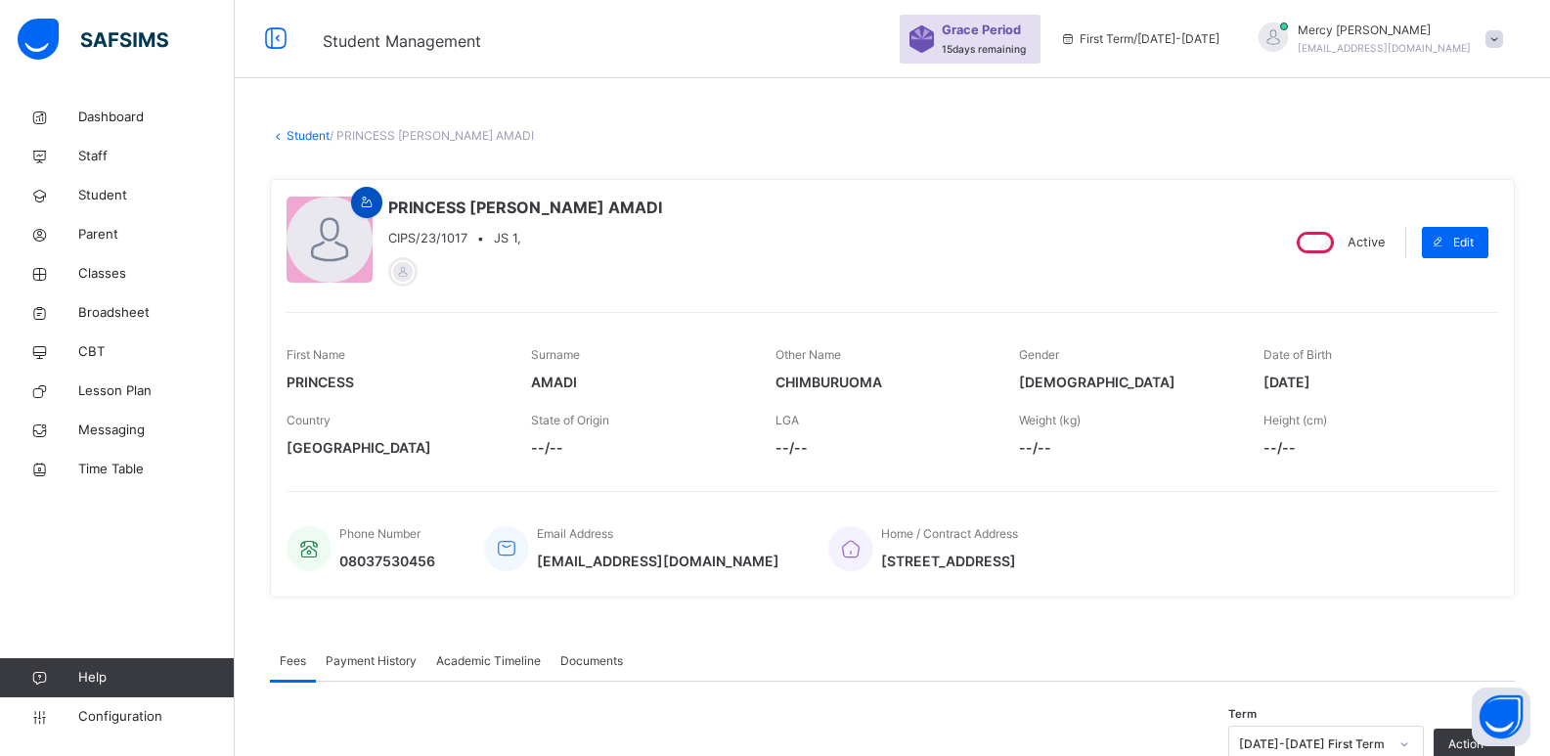
click at [359, 204] on icon at bounding box center [367, 203] width 17 height 18
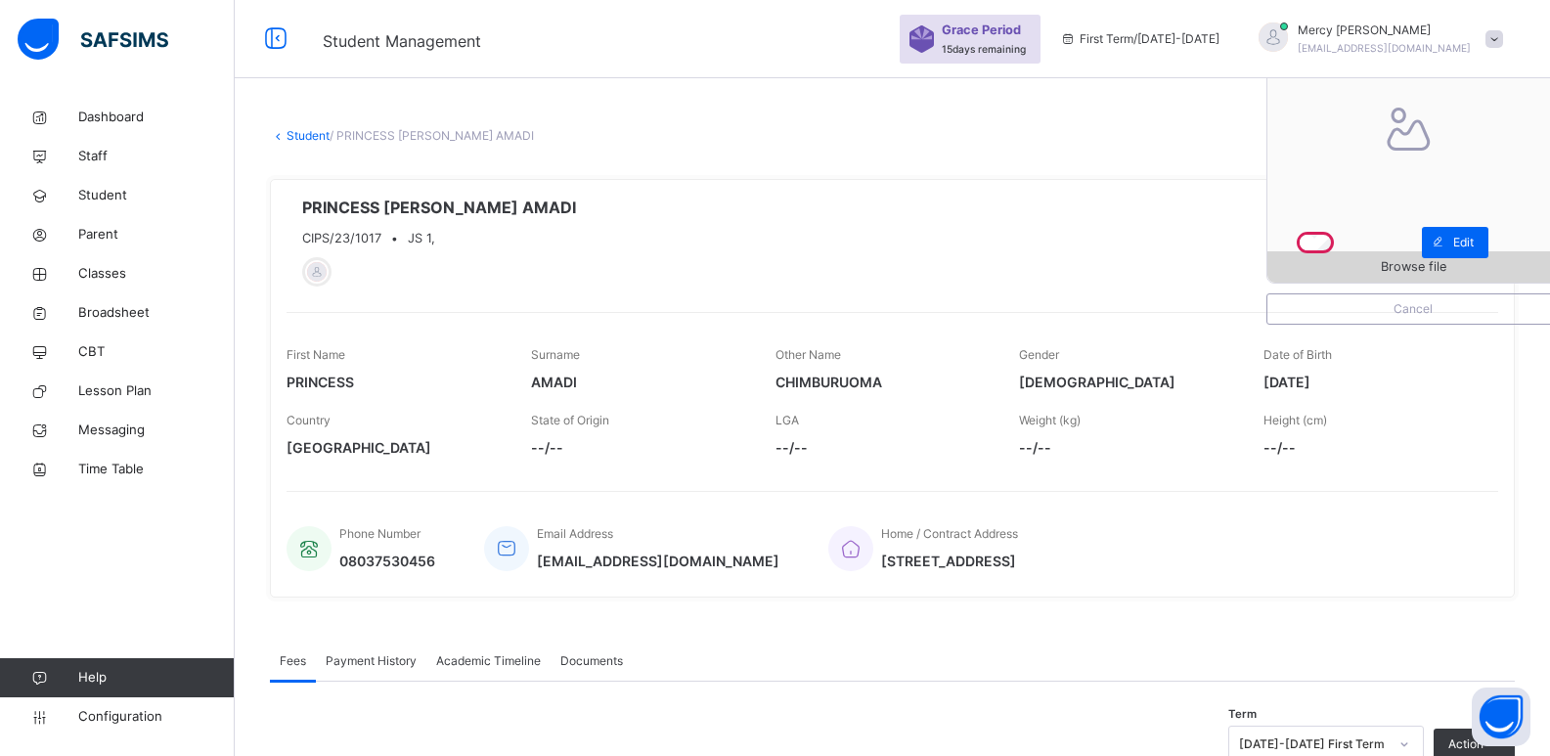
click at [1395, 273] on span "Browse file" at bounding box center [1413, 266] width 66 height 19
click at [305, 135] on link "Student" at bounding box center [307, 135] width 43 height 15
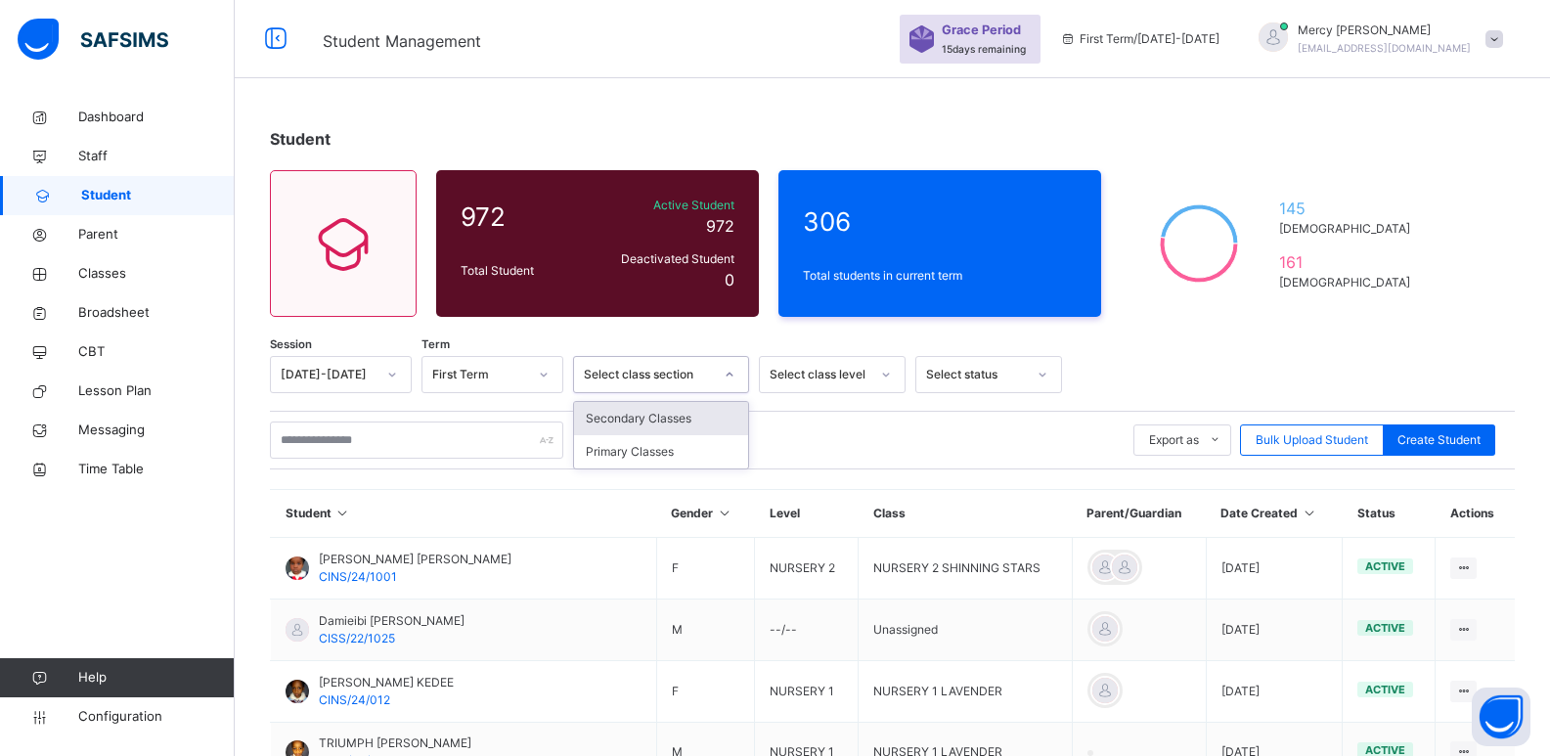
click at [713, 377] on div at bounding box center [729, 374] width 33 height 31
click at [713, 425] on div "Secondary Classes" at bounding box center [661, 418] width 174 height 33
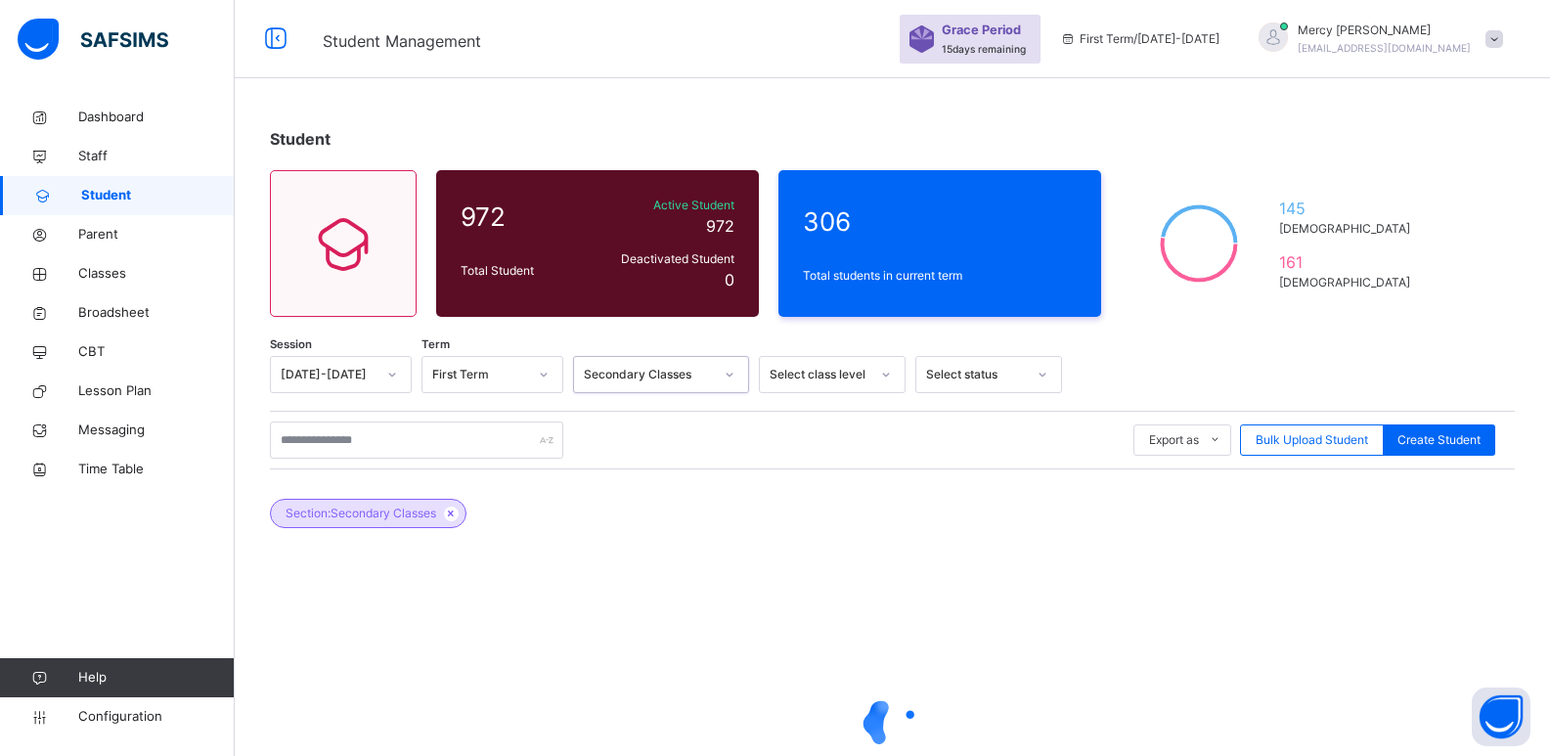
click at [838, 381] on div "Select class level" at bounding box center [819, 375] width 100 height 18
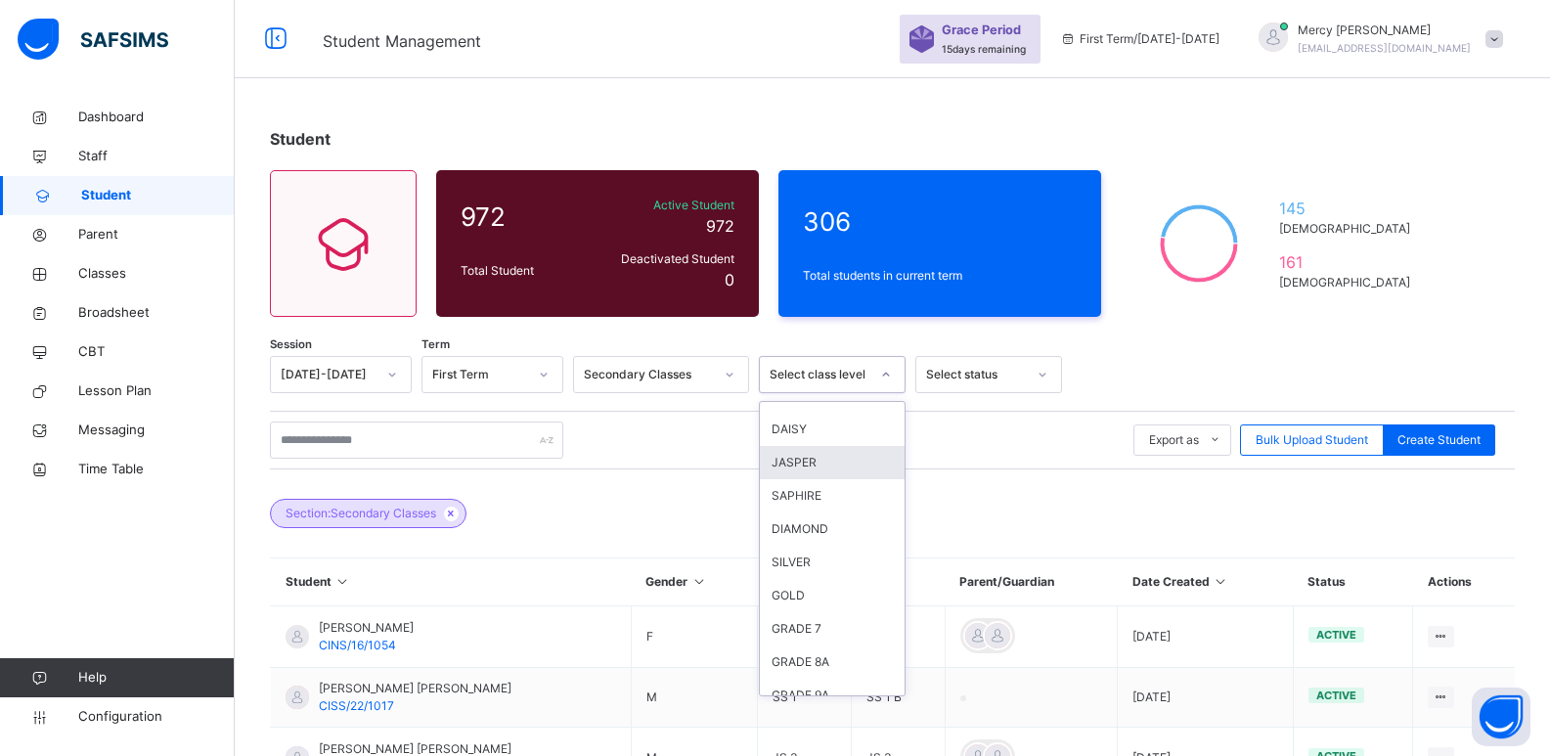
scroll to position [156, 0]
click at [812, 630] on div "GRADE 7" at bounding box center [832, 627] width 145 height 33
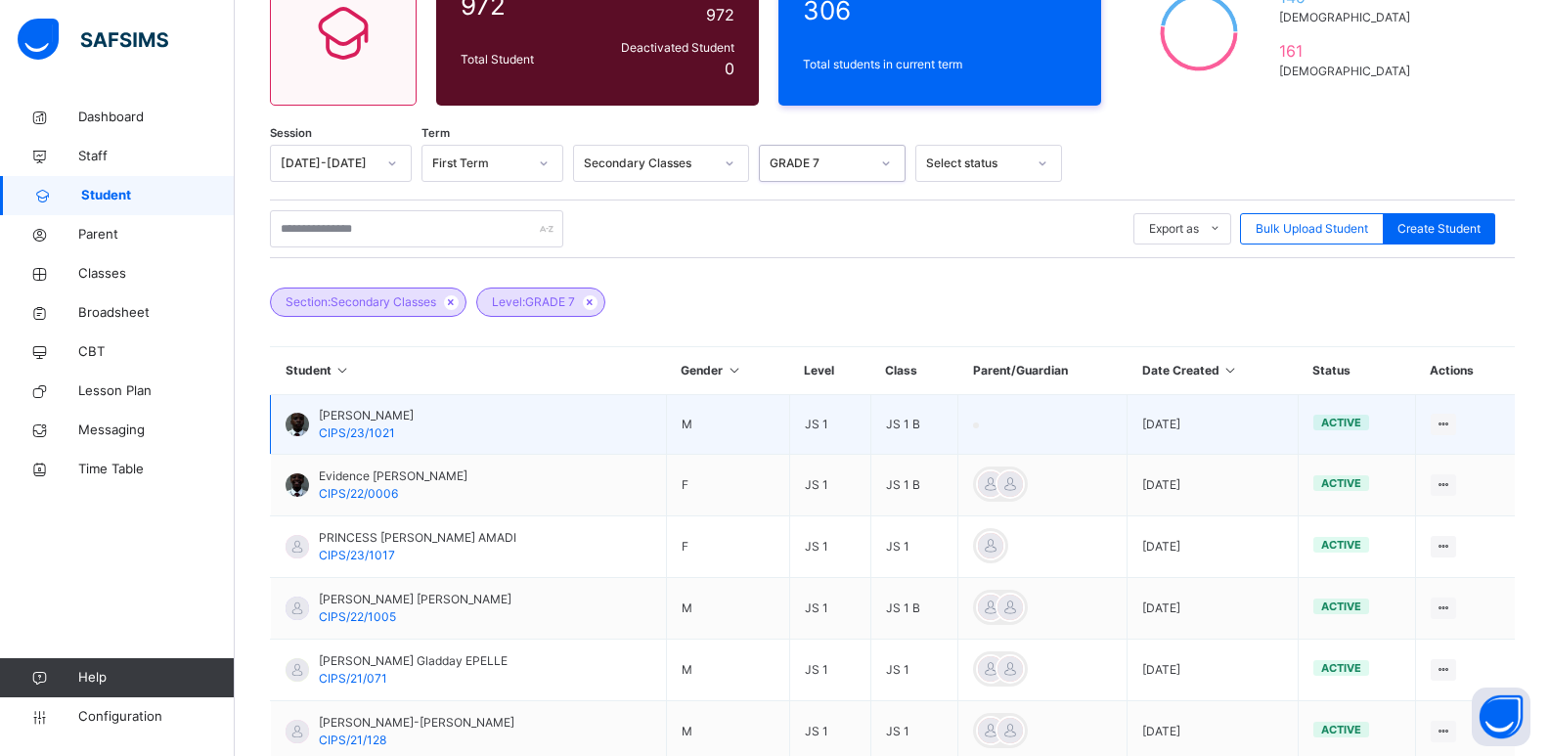
scroll to position [222, 0]
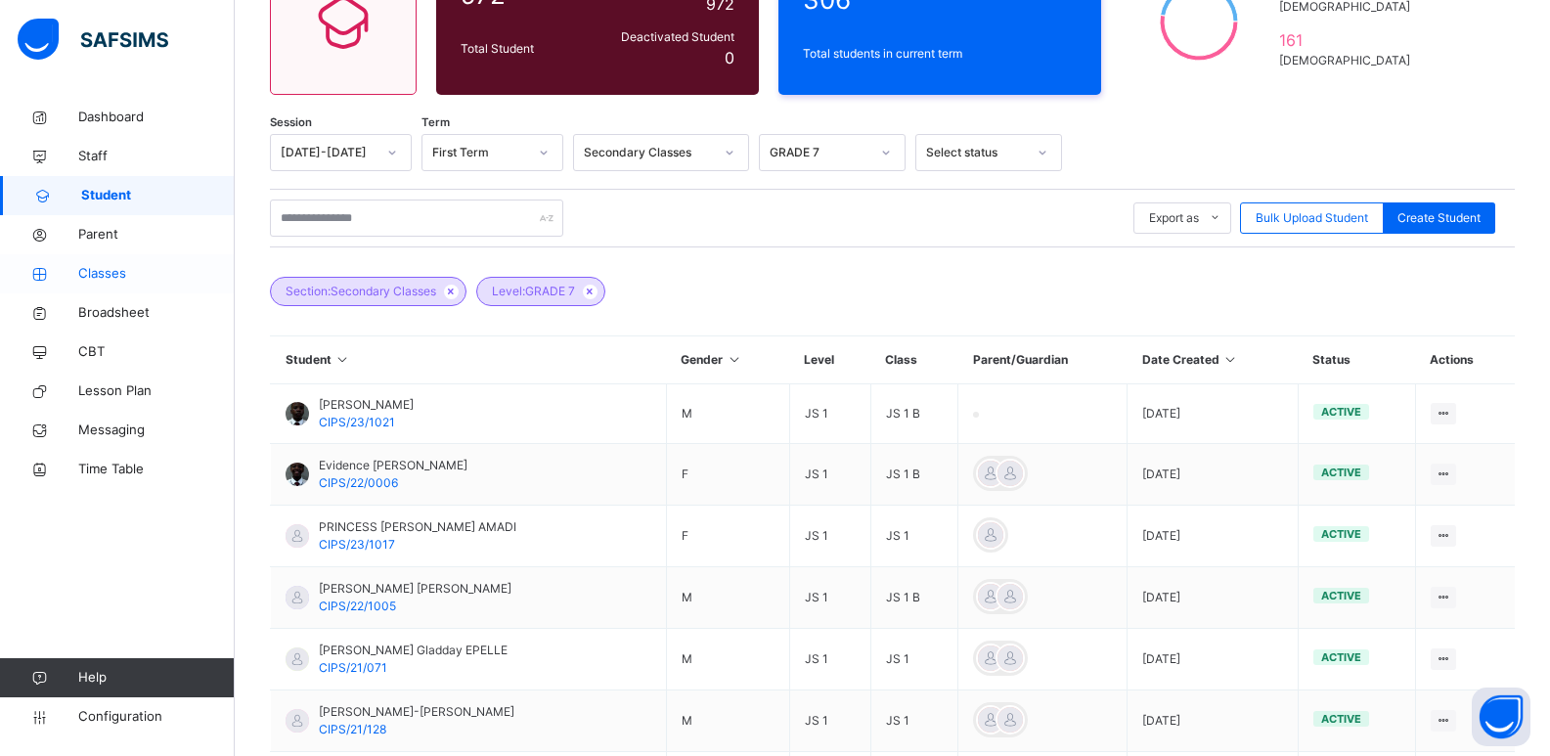
click at [90, 270] on span "Classes" at bounding box center [156, 274] width 156 height 20
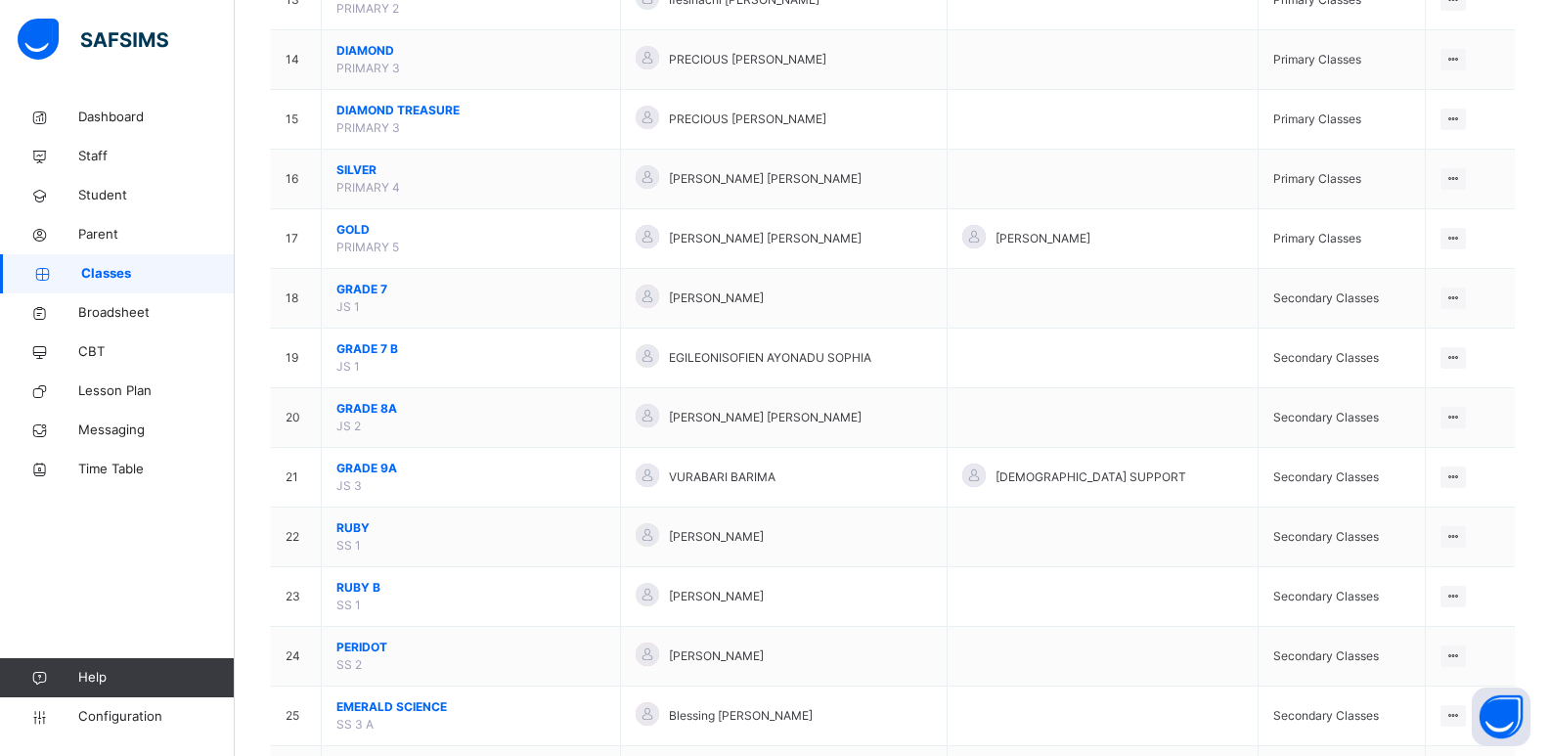
scroll to position [985, 0]
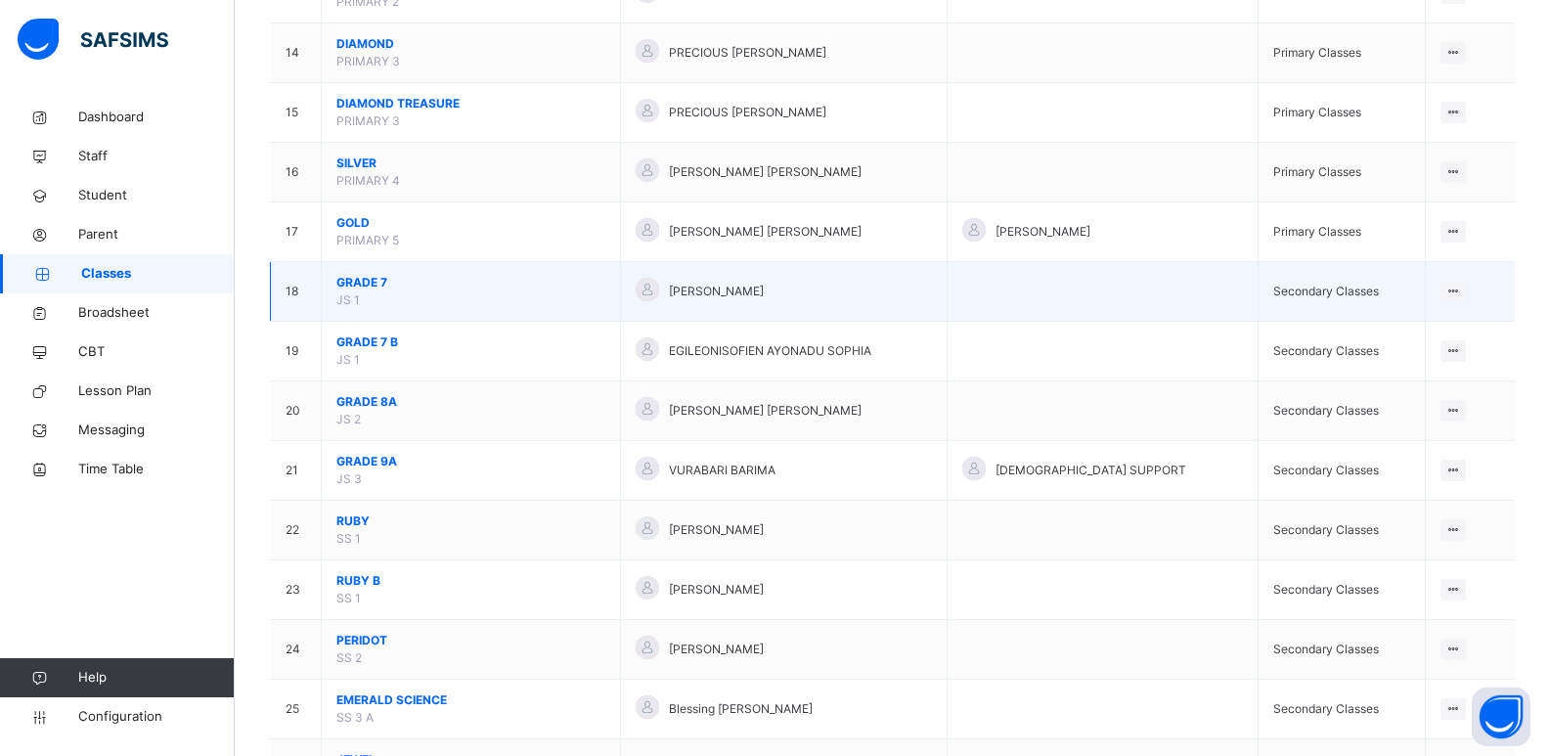
click at [367, 281] on span "GRADE 7" at bounding box center [470, 283] width 269 height 18
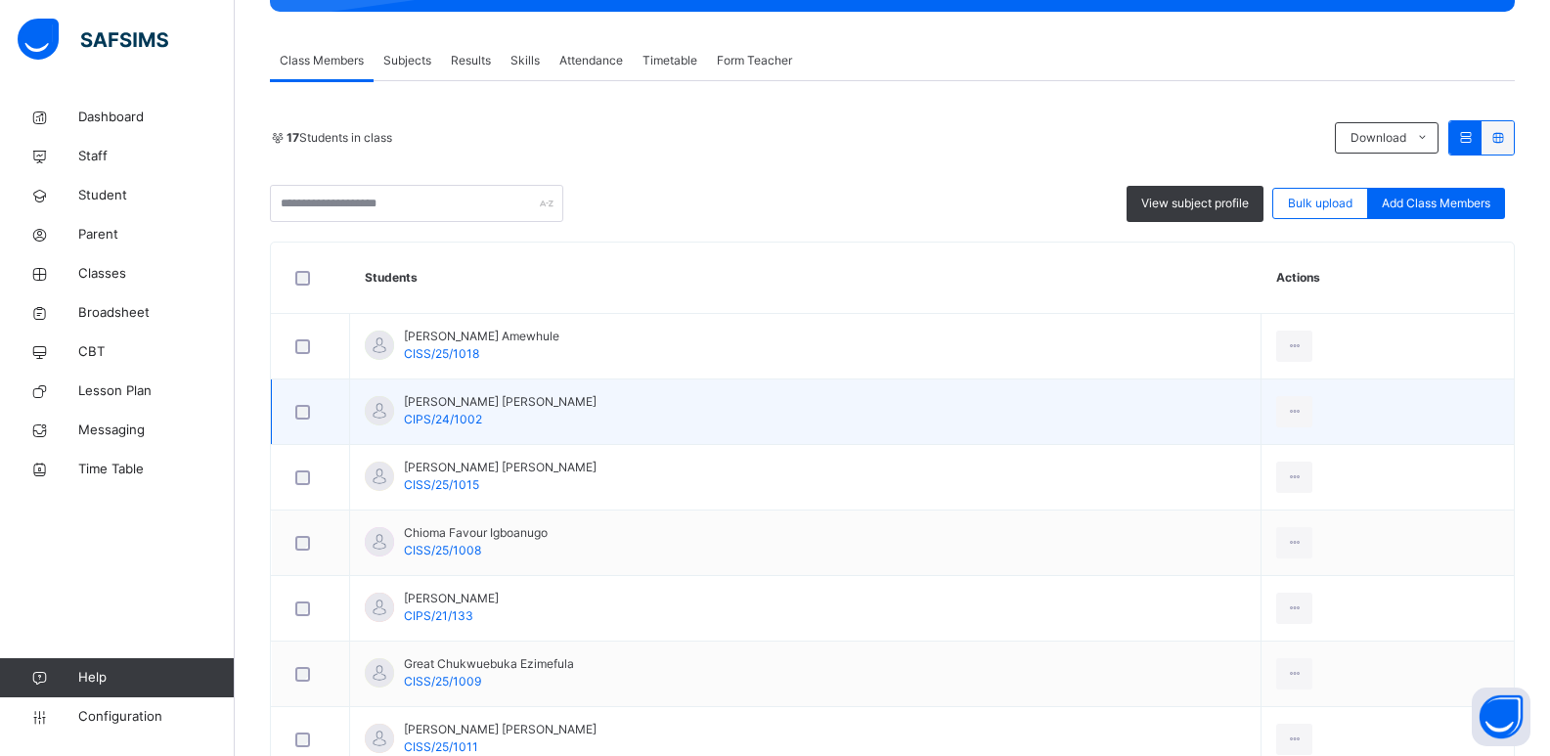
scroll to position [324, 0]
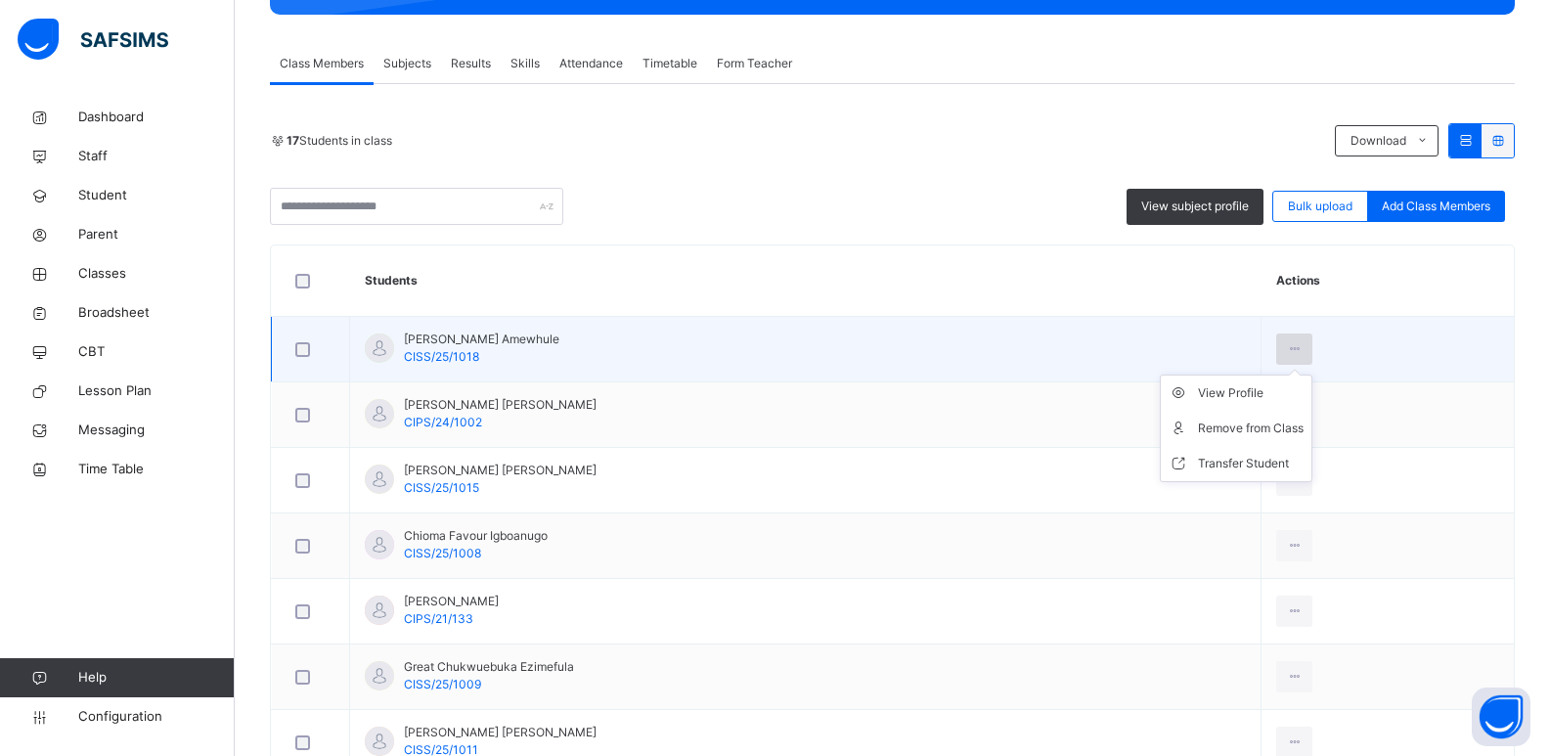
click at [1302, 350] on icon at bounding box center [1294, 349] width 17 height 18
click at [1298, 394] on div "View Profile" at bounding box center [1251, 393] width 106 height 20
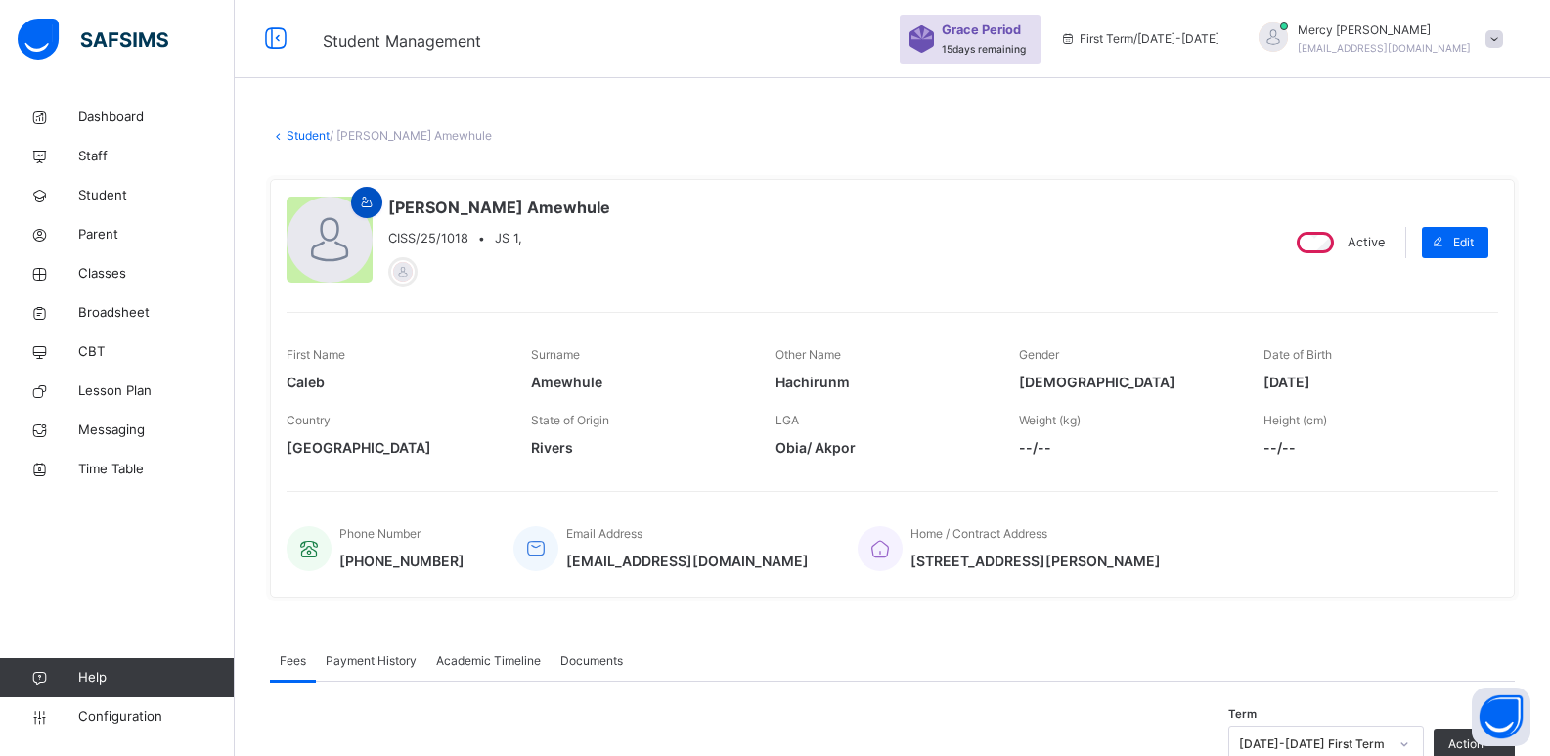
click at [365, 197] on icon at bounding box center [367, 203] width 17 height 18
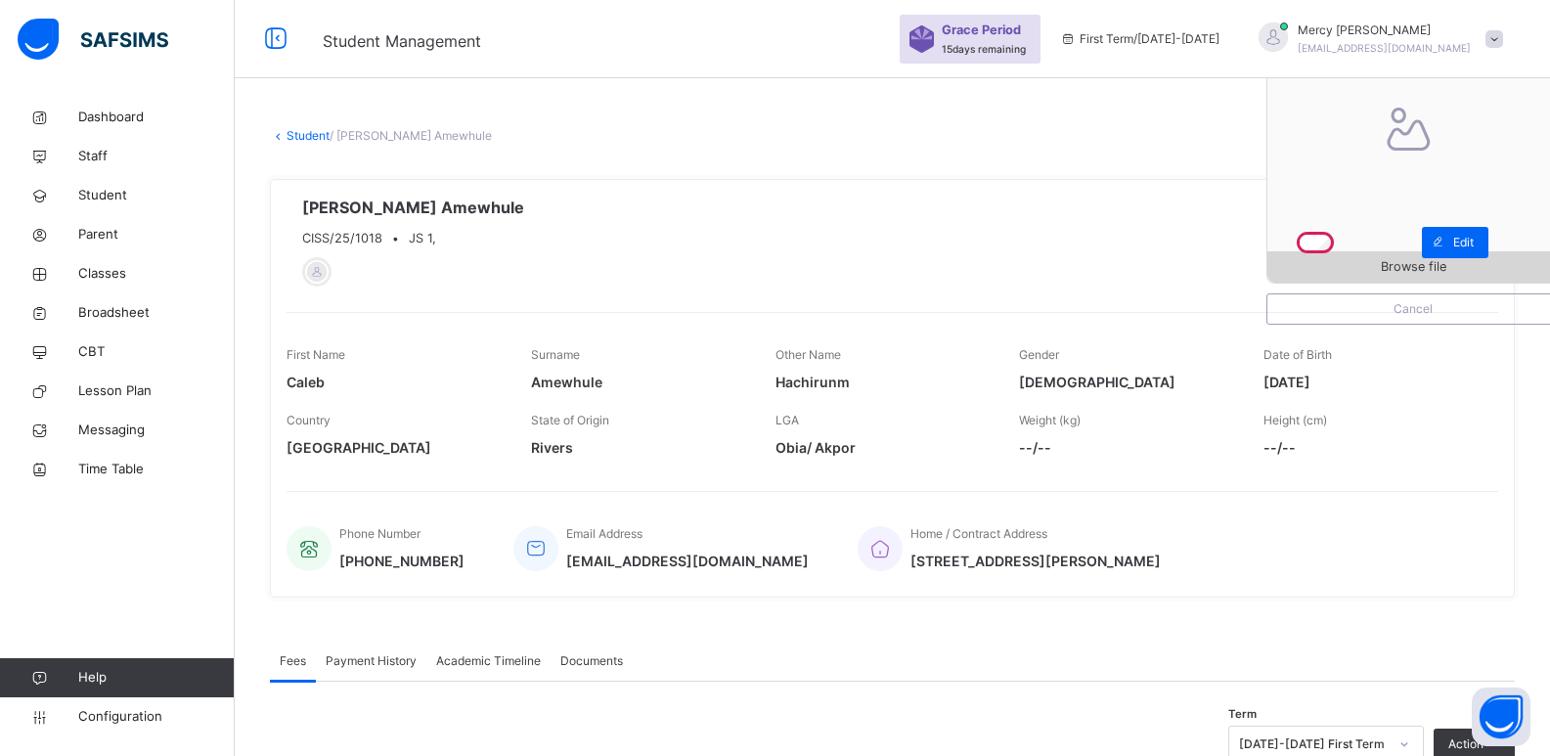
click at [1433, 277] on div "Browse file" at bounding box center [1412, 266] width 291 height 31
click at [303, 139] on link "Student" at bounding box center [307, 135] width 43 height 15
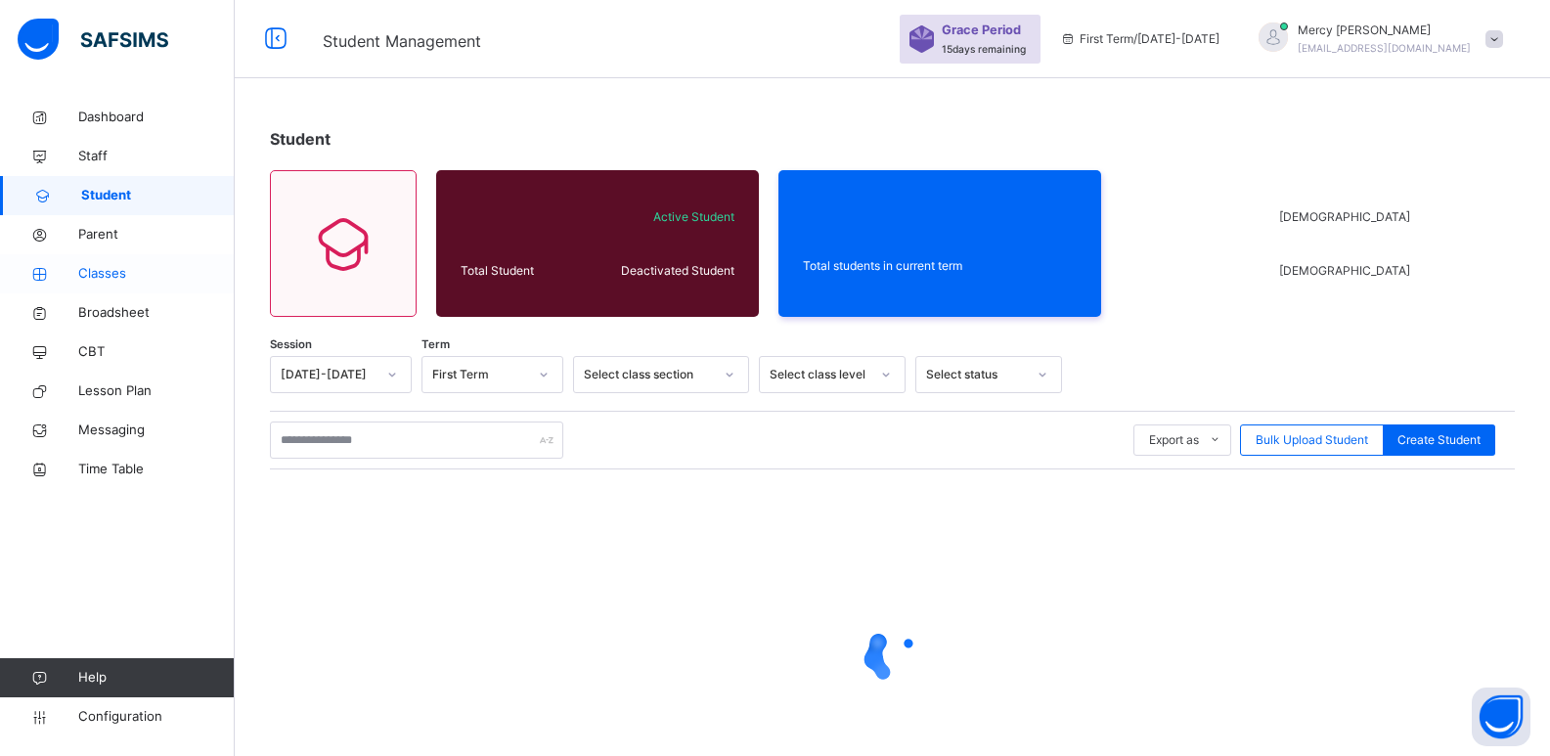
click at [114, 278] on span "Classes" at bounding box center [156, 274] width 156 height 20
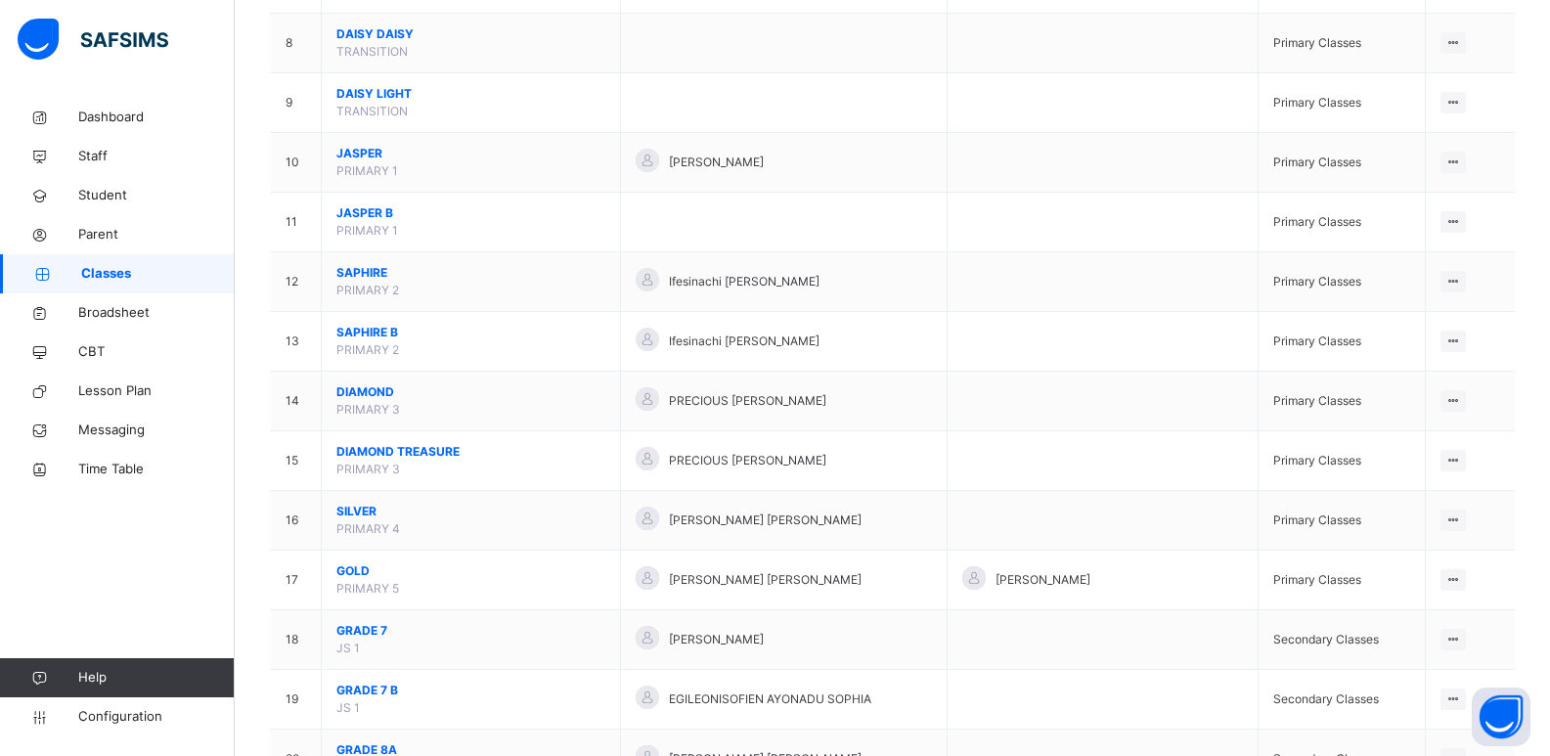
scroll to position [645, 0]
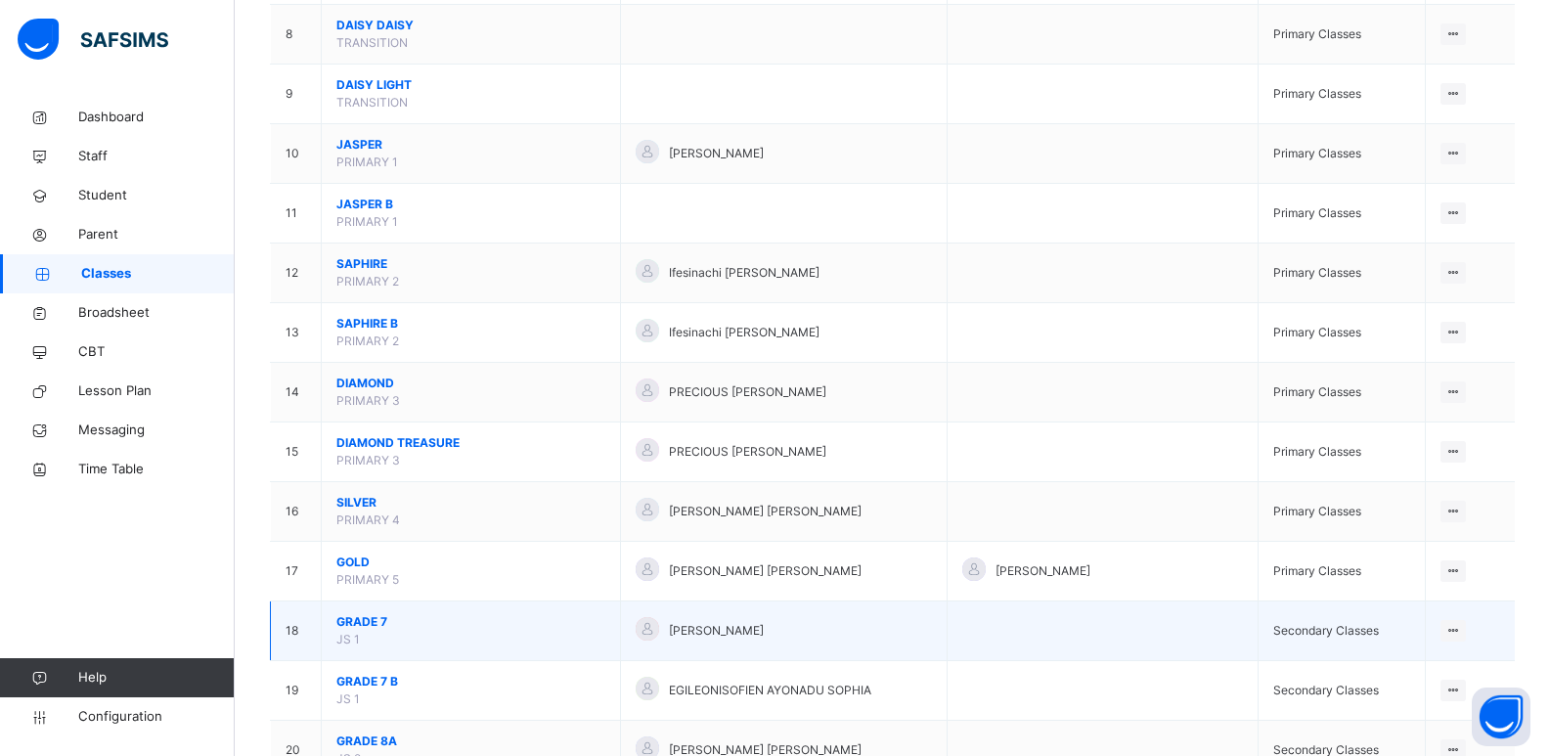
click at [383, 614] on span "GRADE 7" at bounding box center [470, 622] width 269 height 18
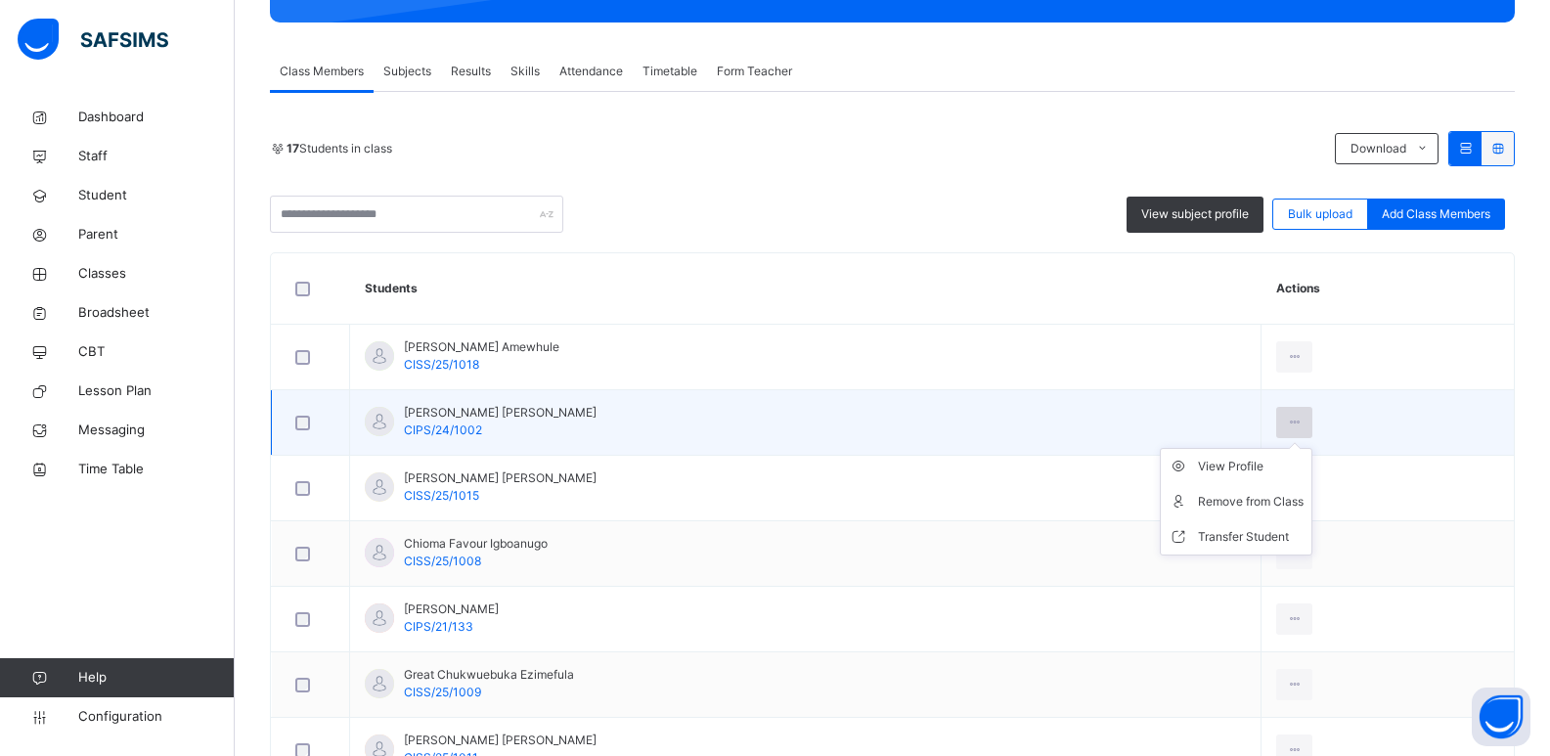
scroll to position [359, 0]
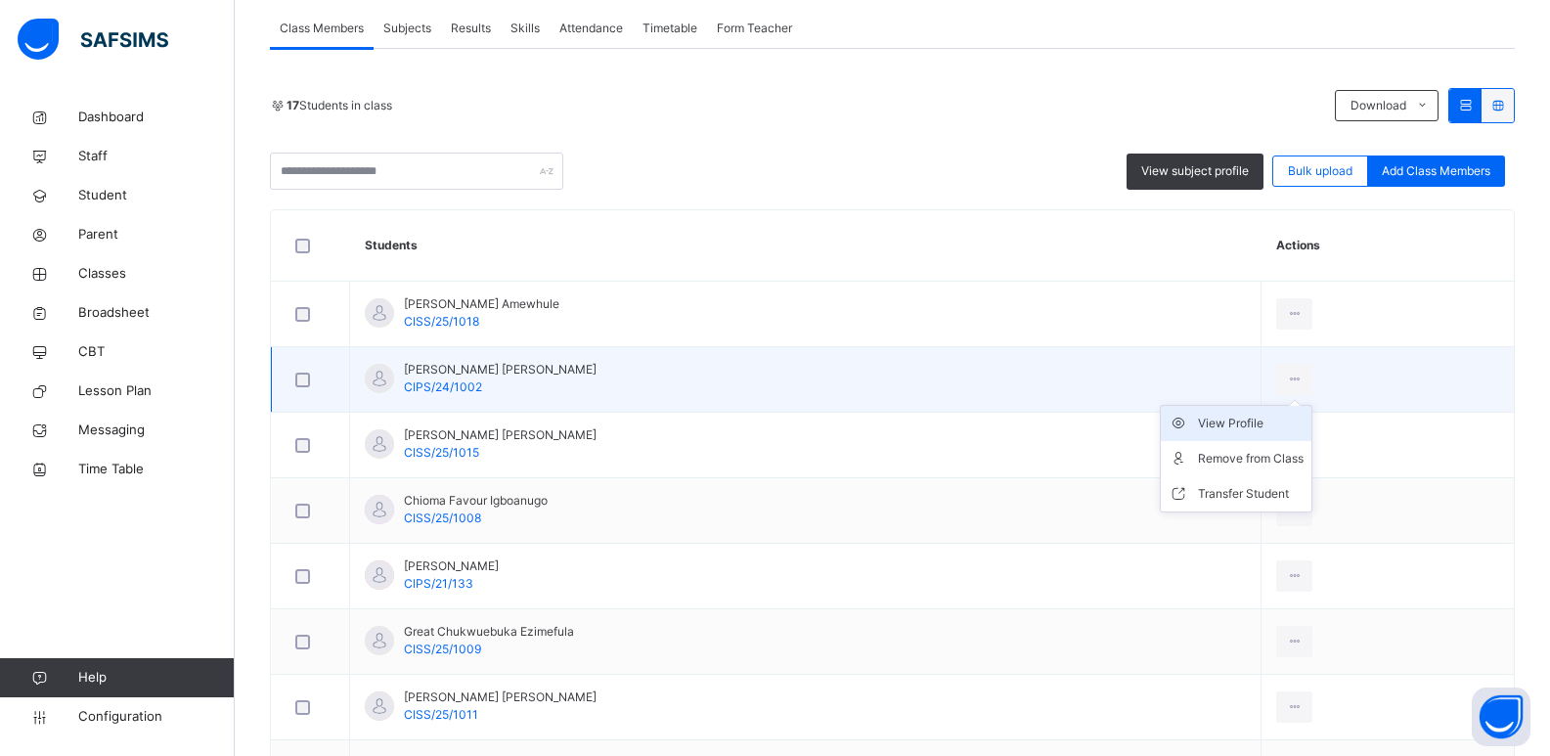
click at [1302, 423] on div "View Profile" at bounding box center [1251, 424] width 106 height 20
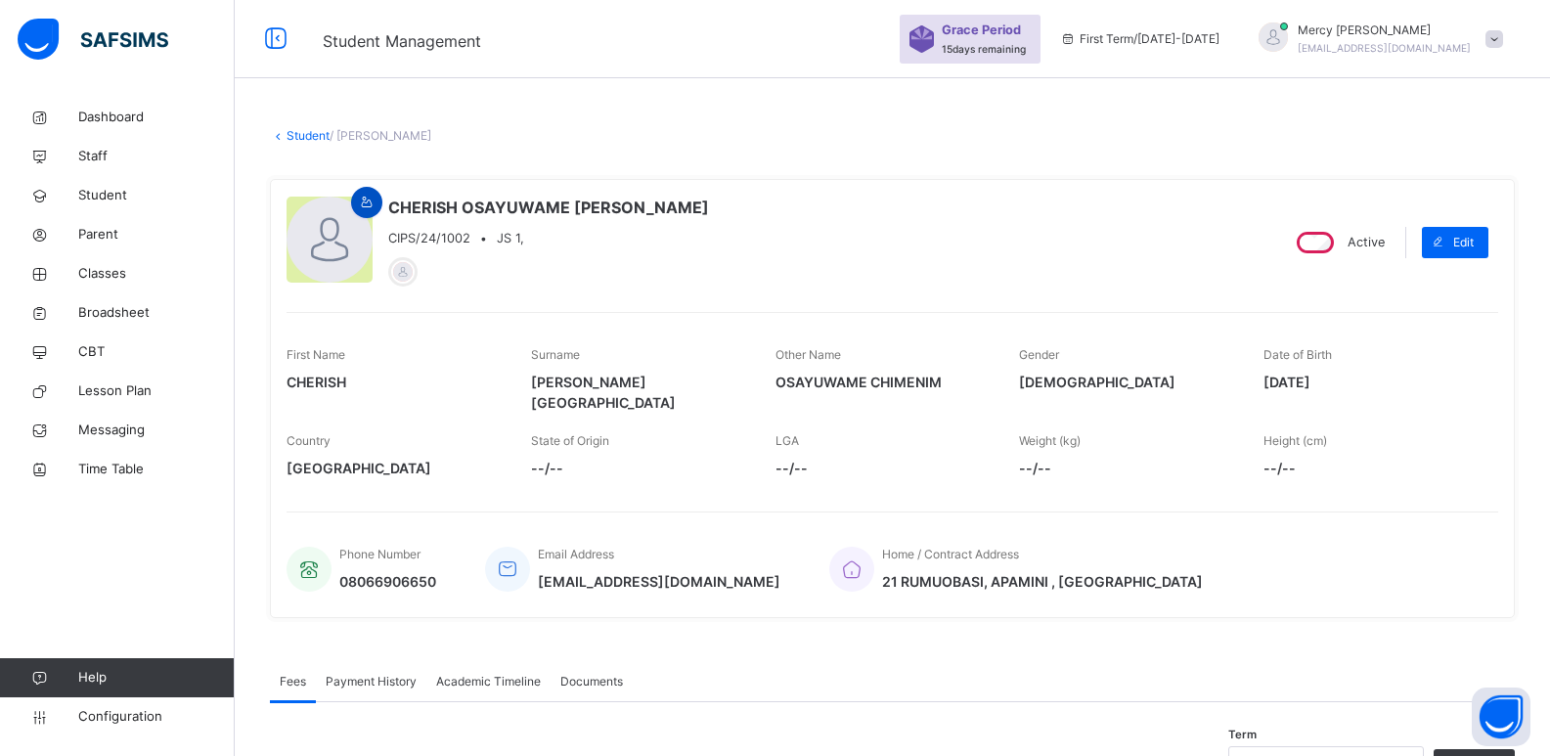
click at [368, 195] on icon at bounding box center [367, 203] width 17 height 18
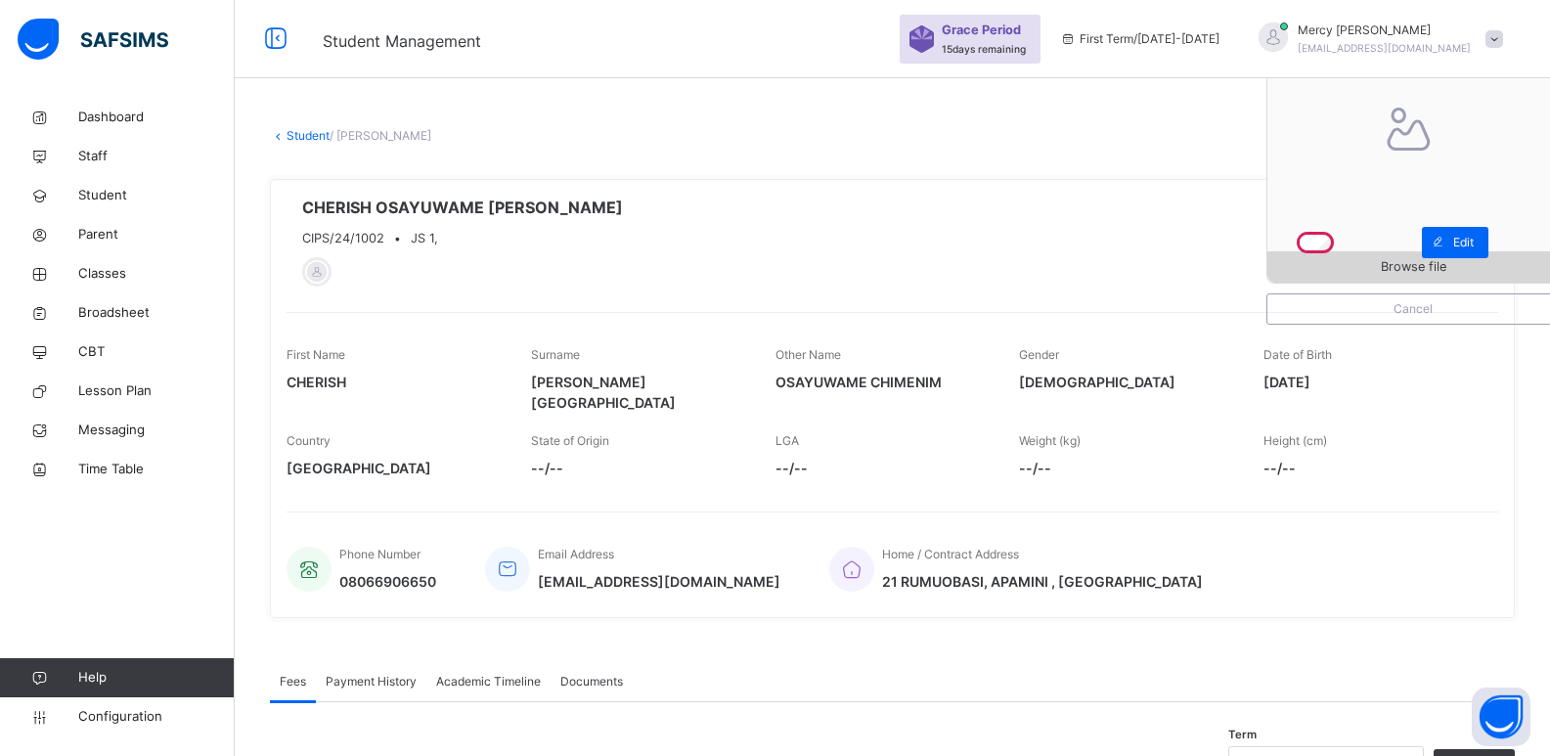
click at [1346, 266] on span "Browse file" at bounding box center [1412, 266] width 291 height 19
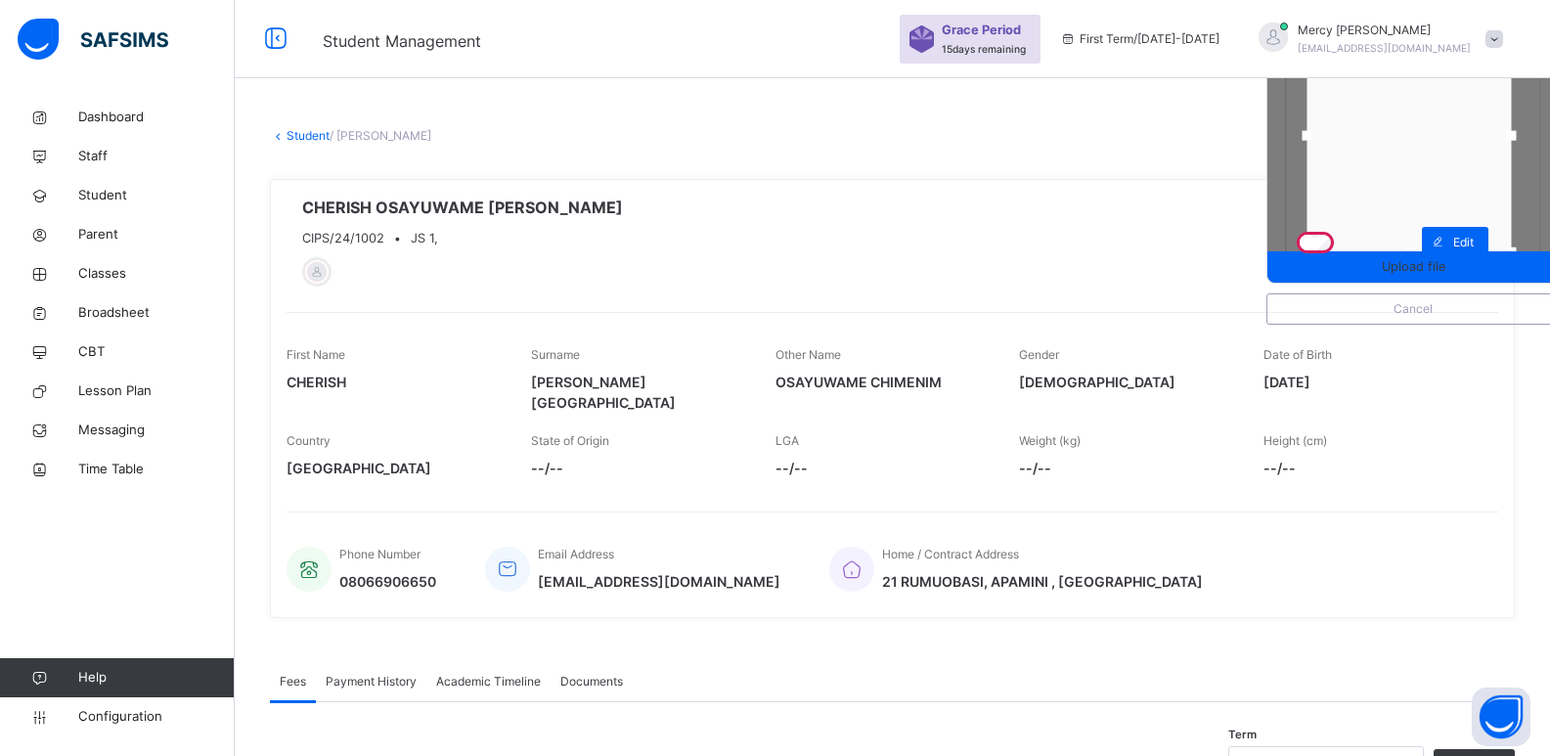
click at [1437, 172] on div at bounding box center [1408, 136] width 204 height 233
click at [1423, 257] on span "Upload file" at bounding box center [1413, 266] width 64 height 19
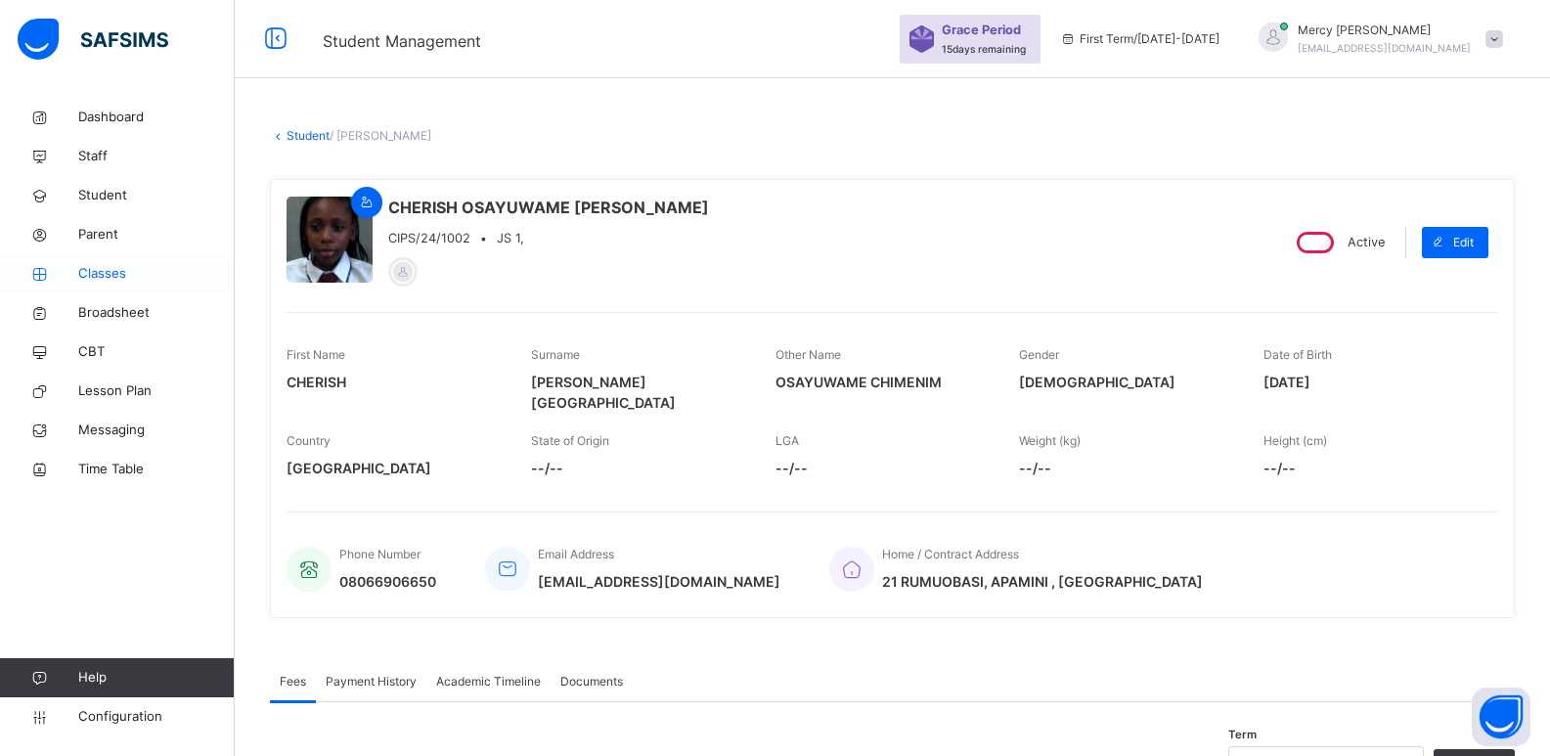
click at [98, 283] on span "Classes" at bounding box center [156, 274] width 156 height 20
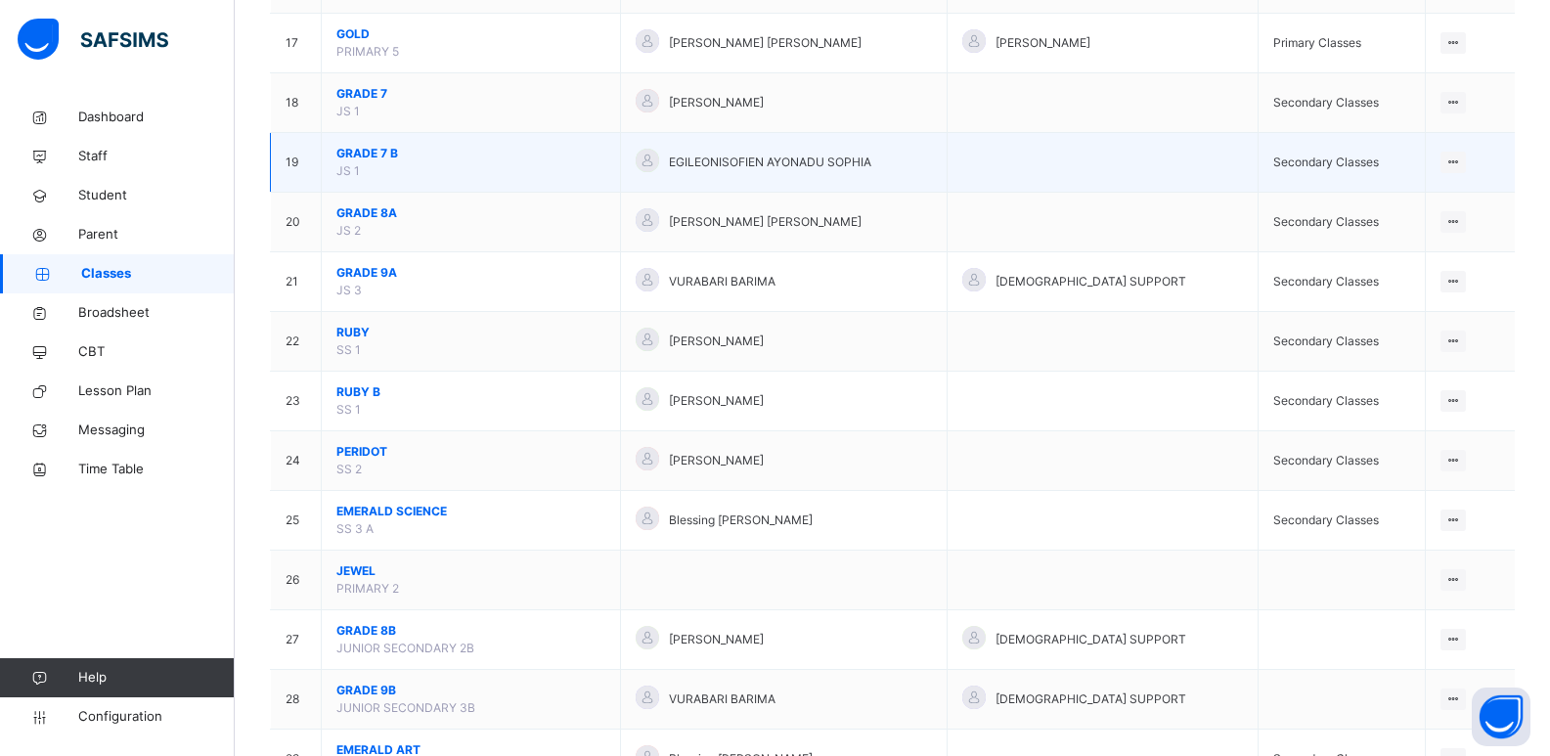
scroll to position [1113, 0]
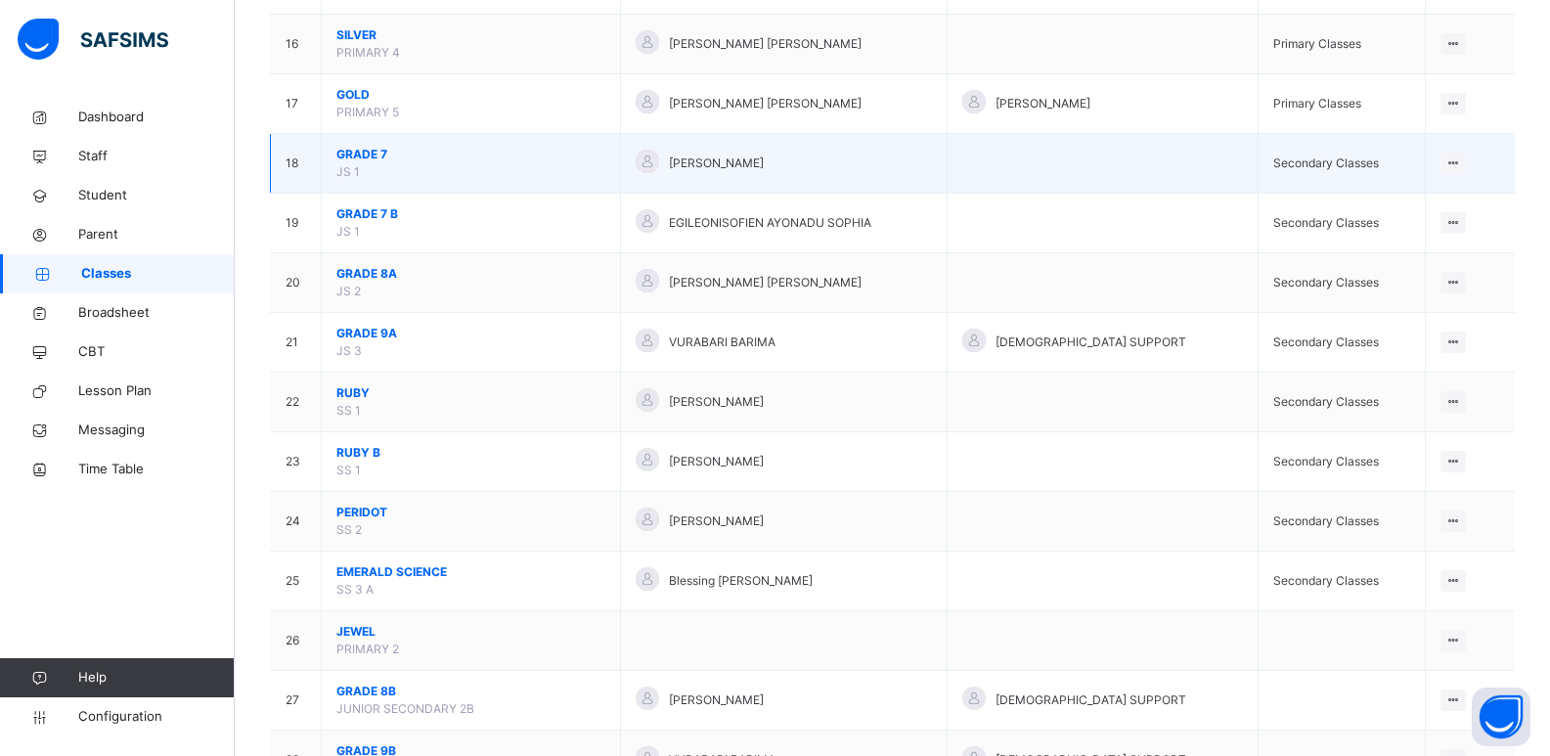
click at [349, 149] on span "GRADE 7" at bounding box center [470, 155] width 269 height 18
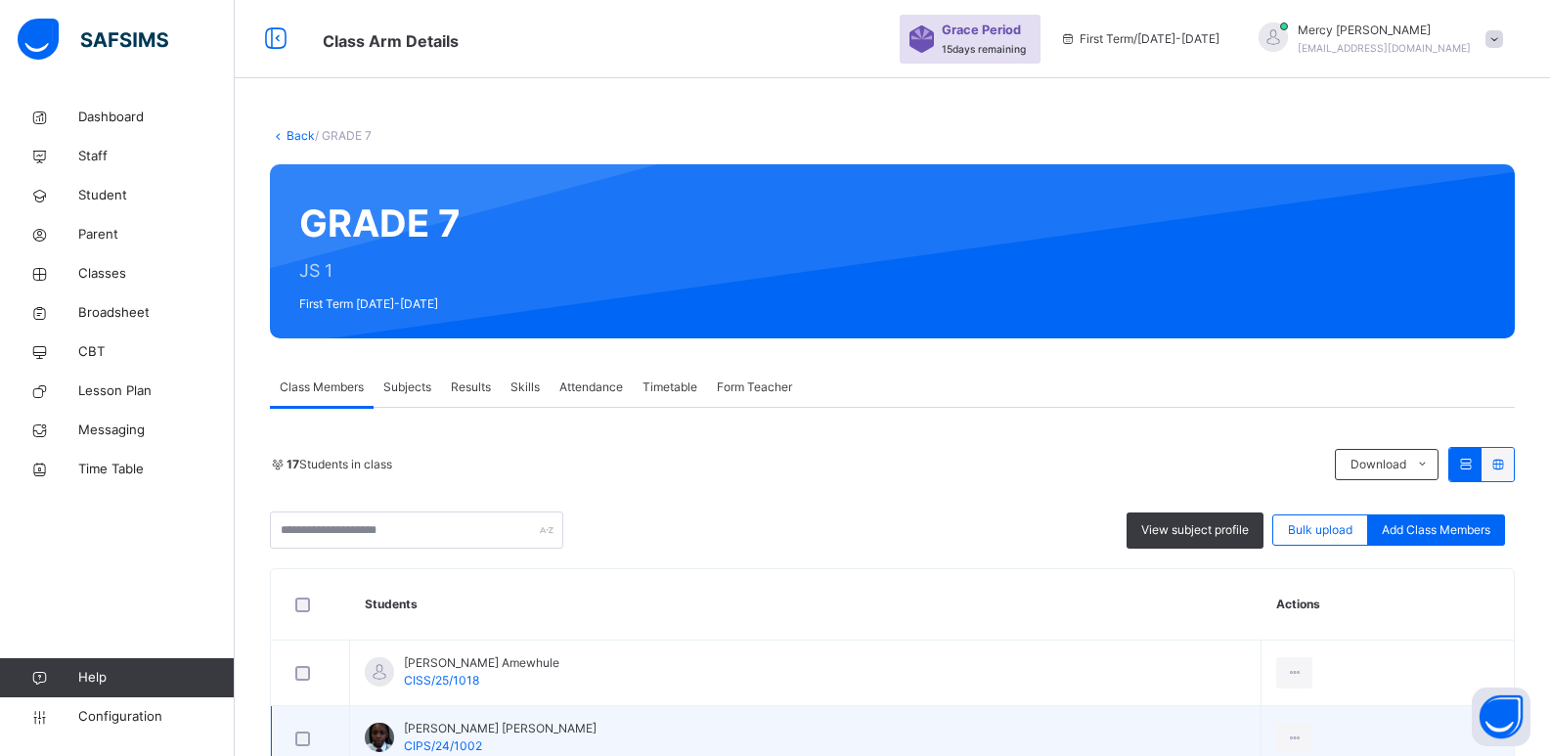
scroll to position [372, 0]
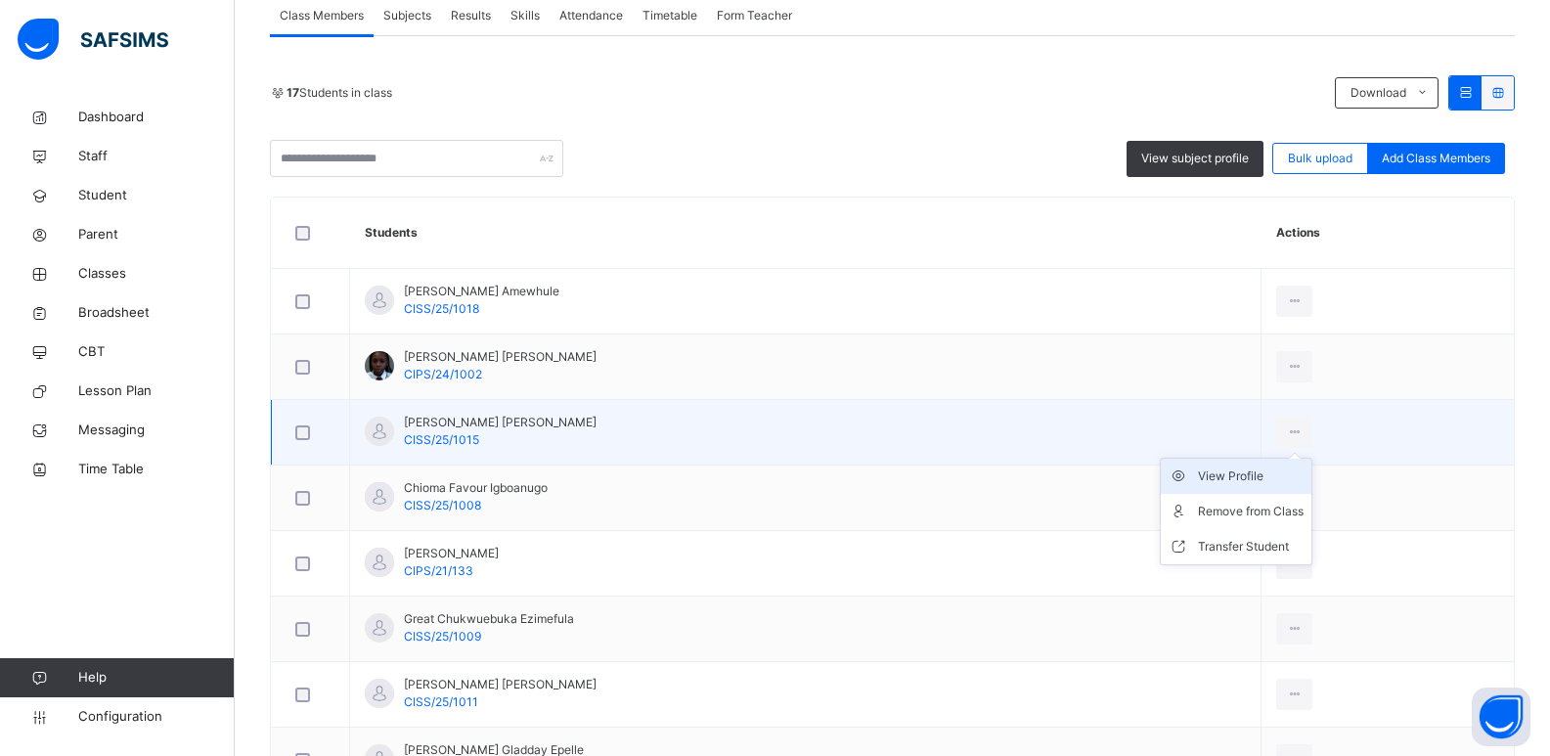
click at [1299, 477] on div "View Profile" at bounding box center [1251, 476] width 106 height 20
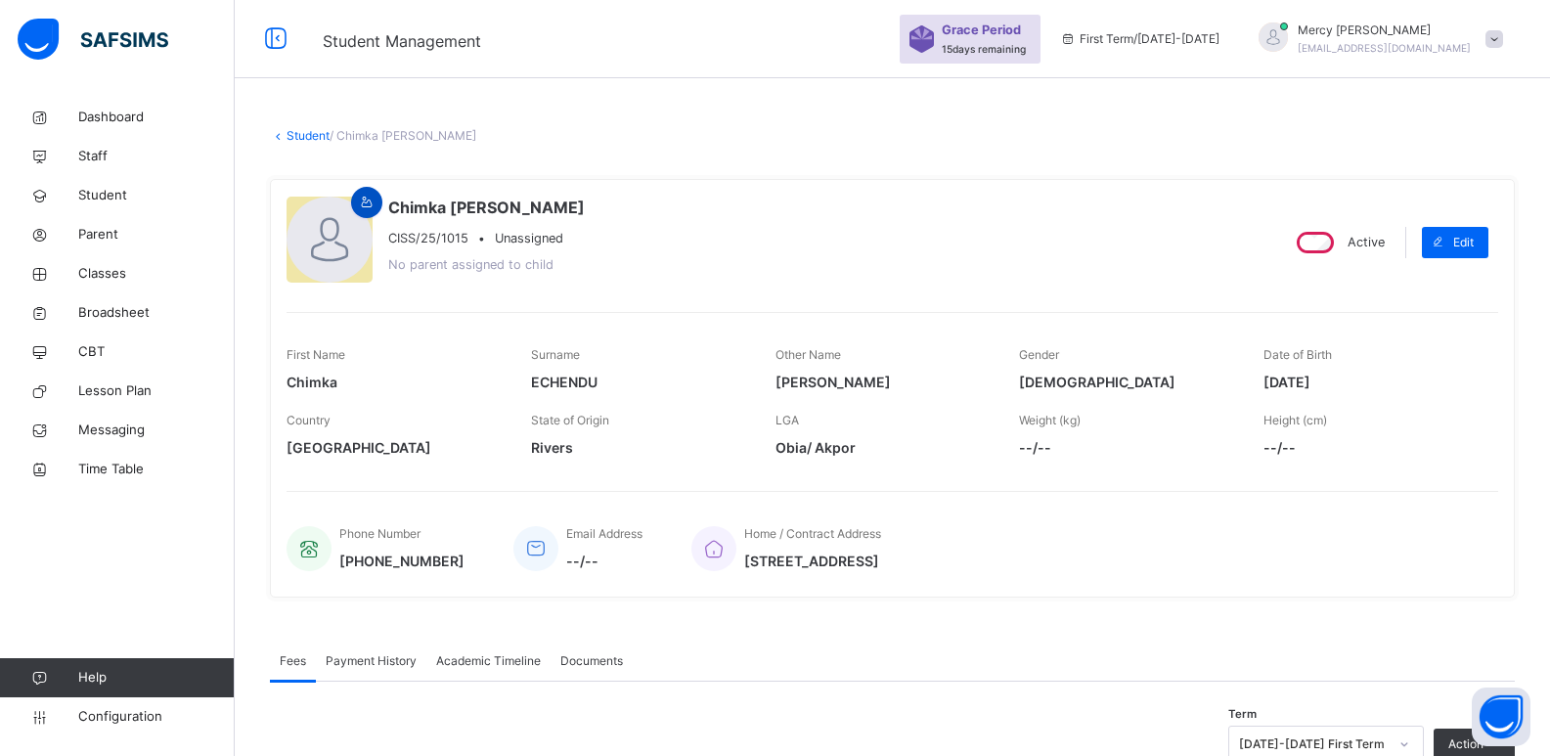
click at [366, 197] on icon at bounding box center [367, 203] width 17 height 18
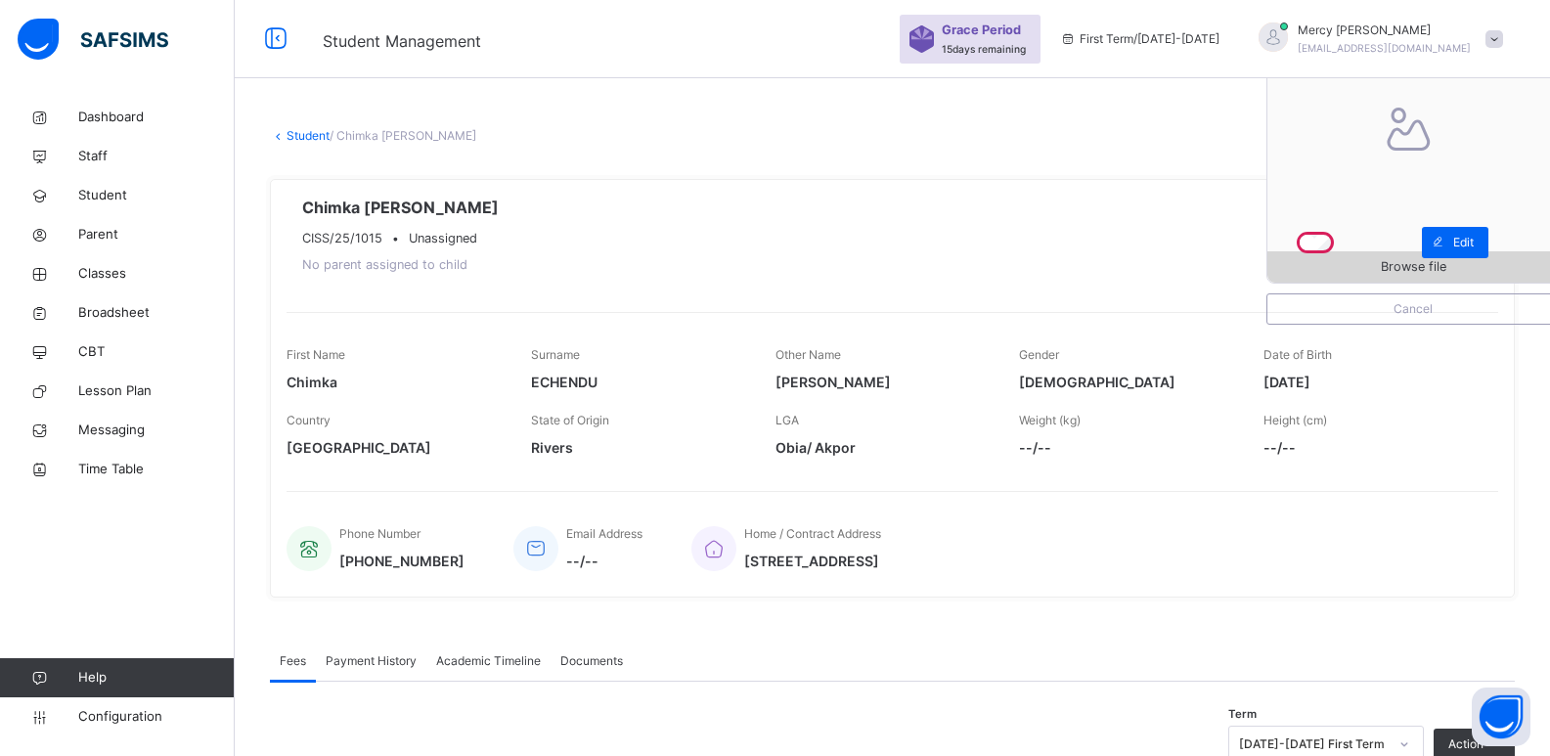
click at [1388, 273] on span "Browse file" at bounding box center [1412, 266] width 291 height 19
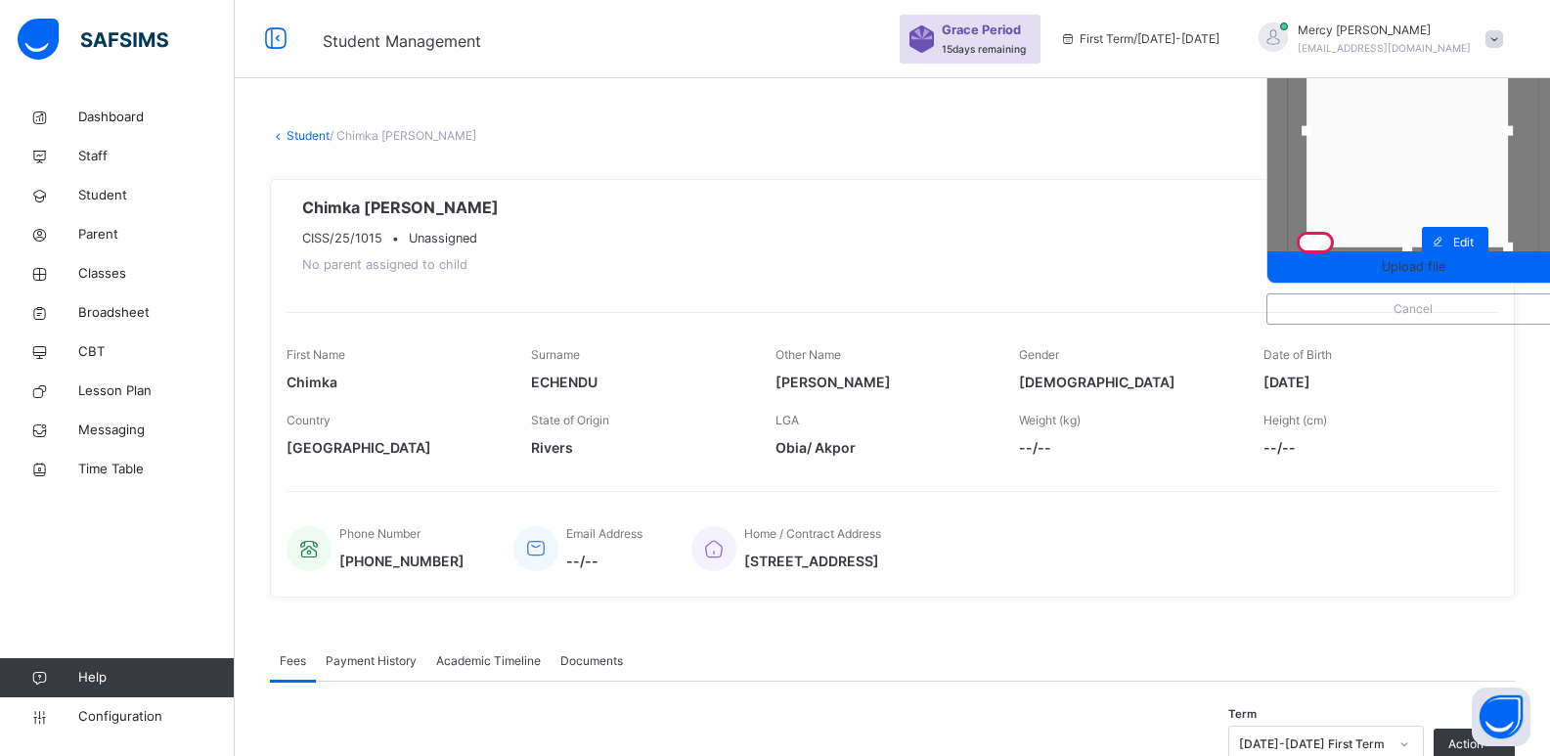
click at [1397, 171] on div at bounding box center [1406, 131] width 201 height 233
click at [1385, 266] on span "Upload file" at bounding box center [1412, 266] width 291 height 19
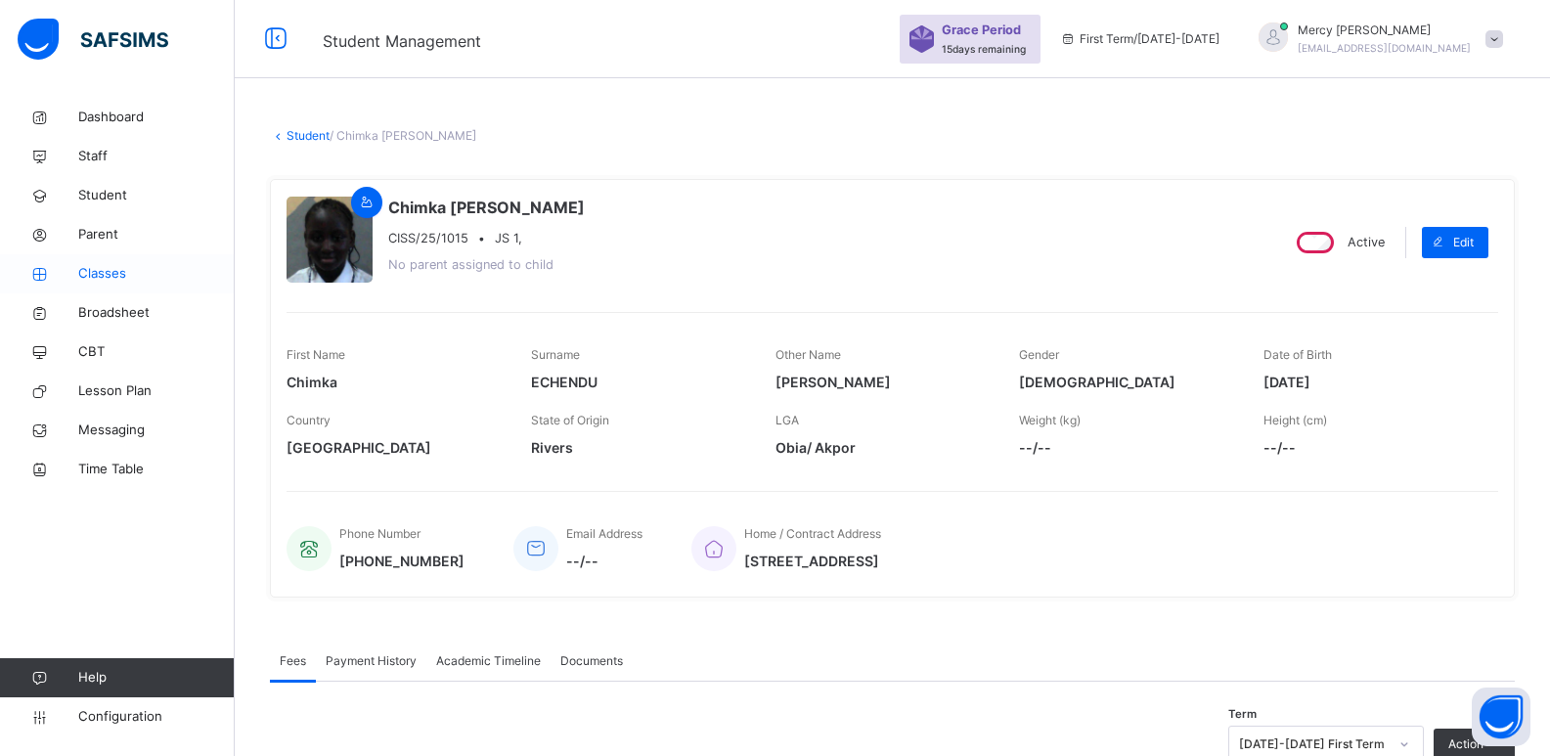
click at [127, 264] on span "Classes" at bounding box center [156, 274] width 156 height 20
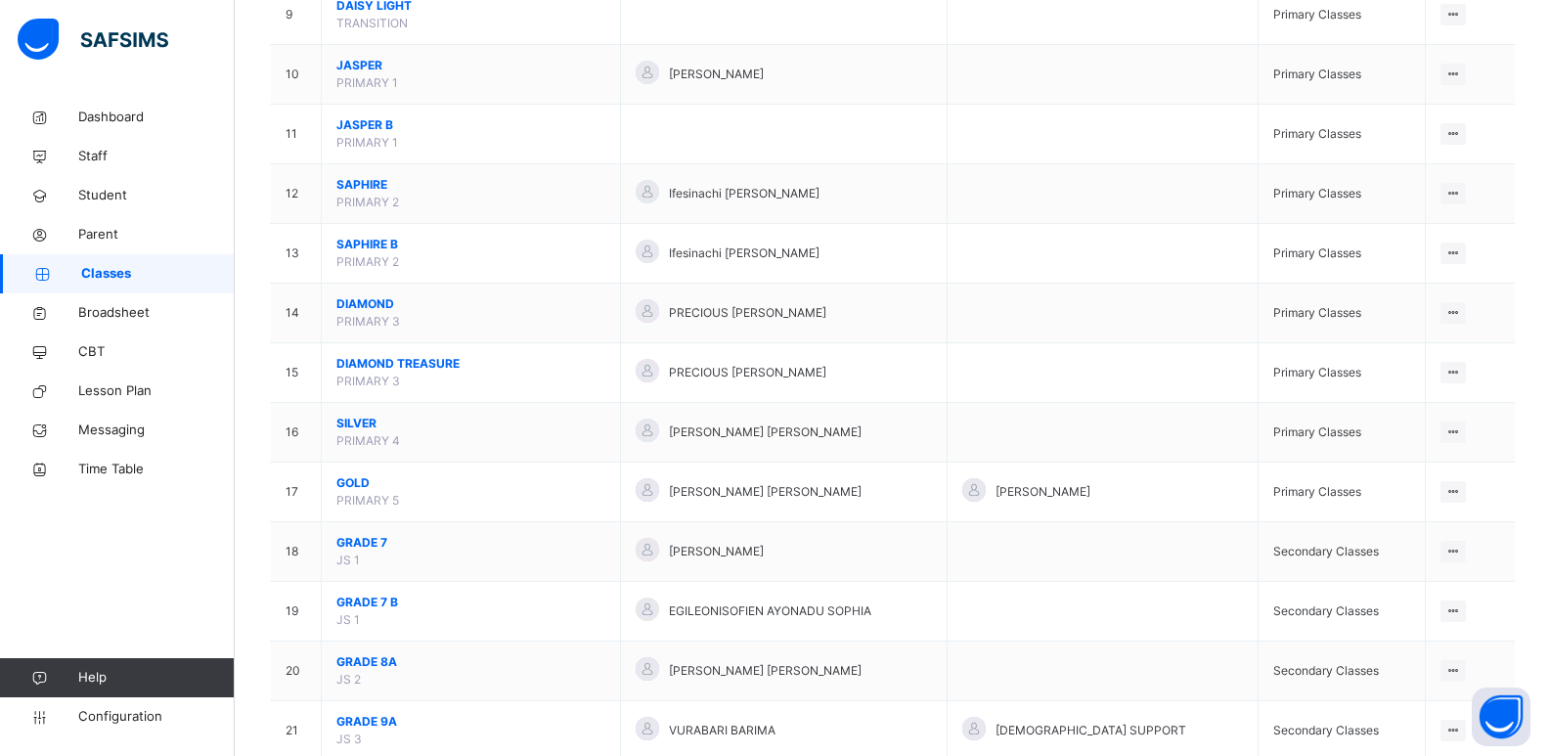
scroll to position [723, 0]
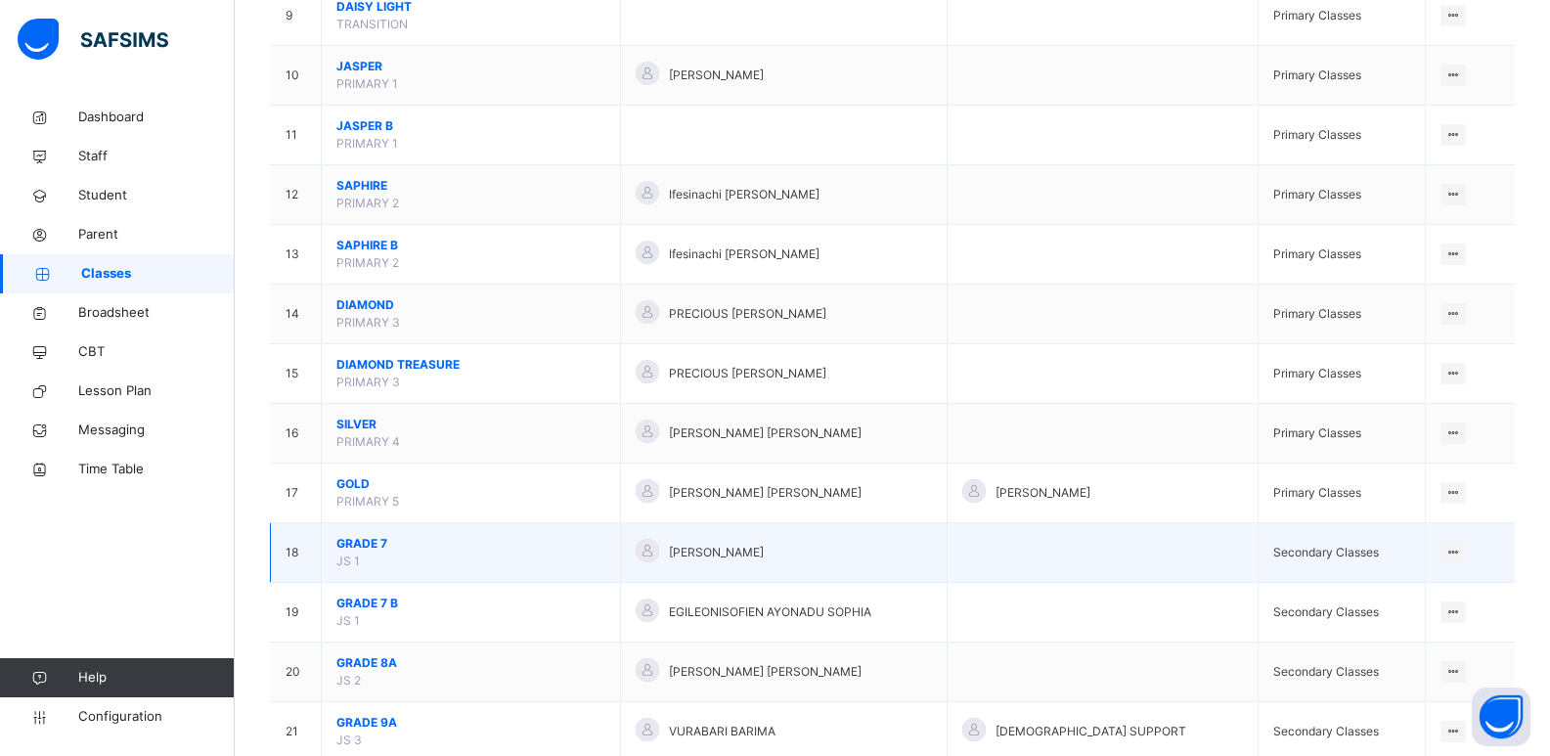
click at [366, 538] on span "GRADE 7" at bounding box center [470, 544] width 269 height 18
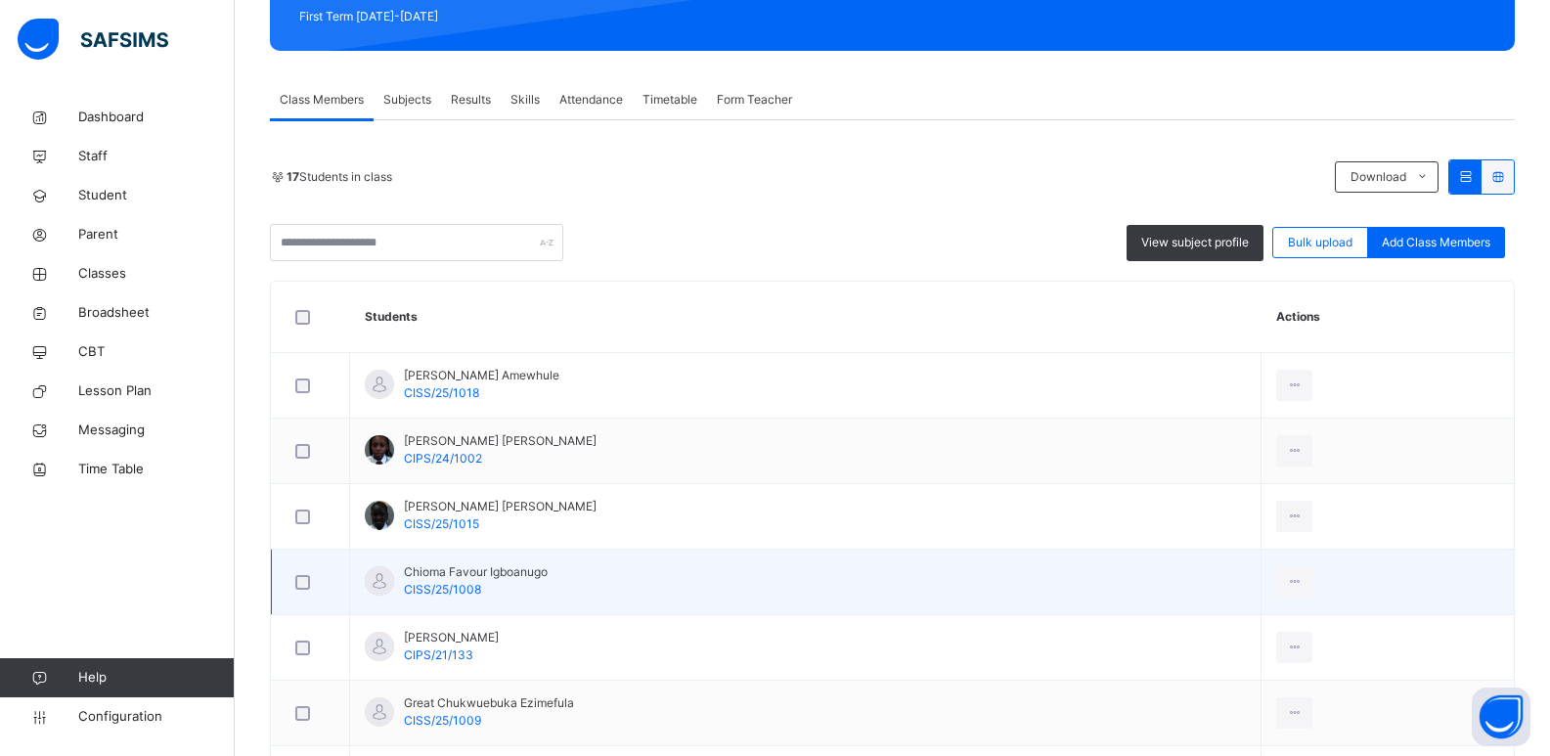
scroll to position [293, 0]
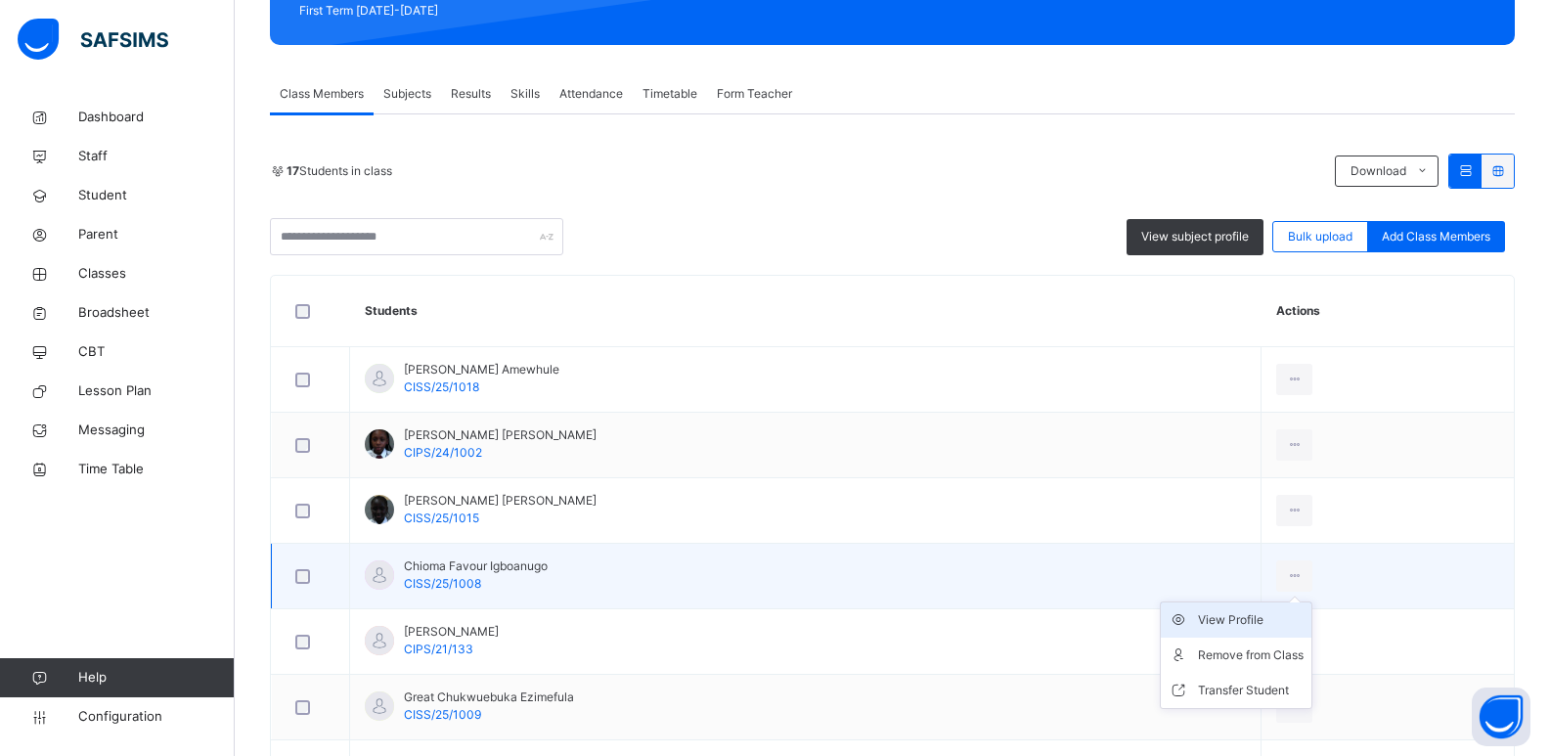
click at [1291, 628] on div "View Profile" at bounding box center [1251, 620] width 106 height 20
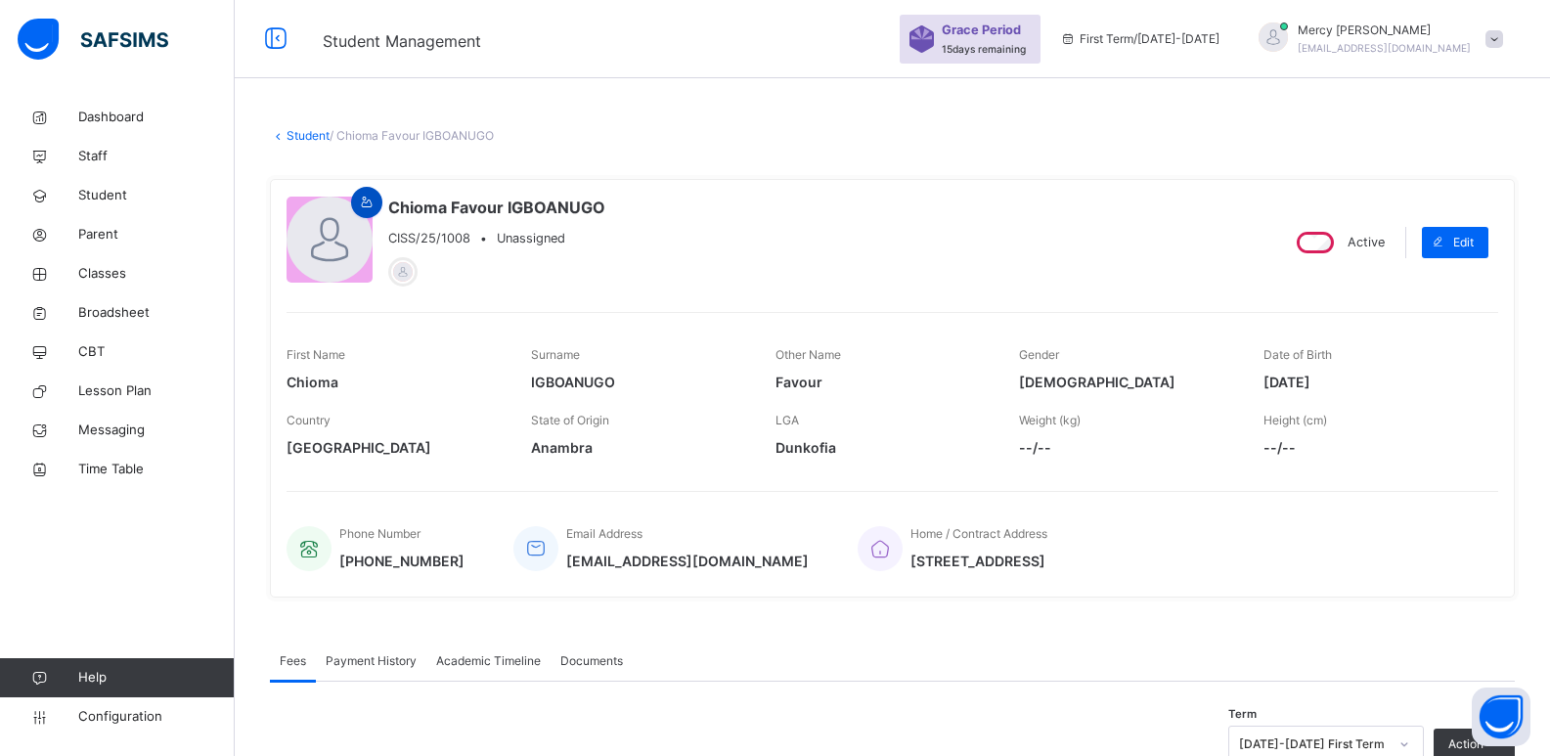
click at [371, 201] on icon at bounding box center [367, 203] width 17 height 18
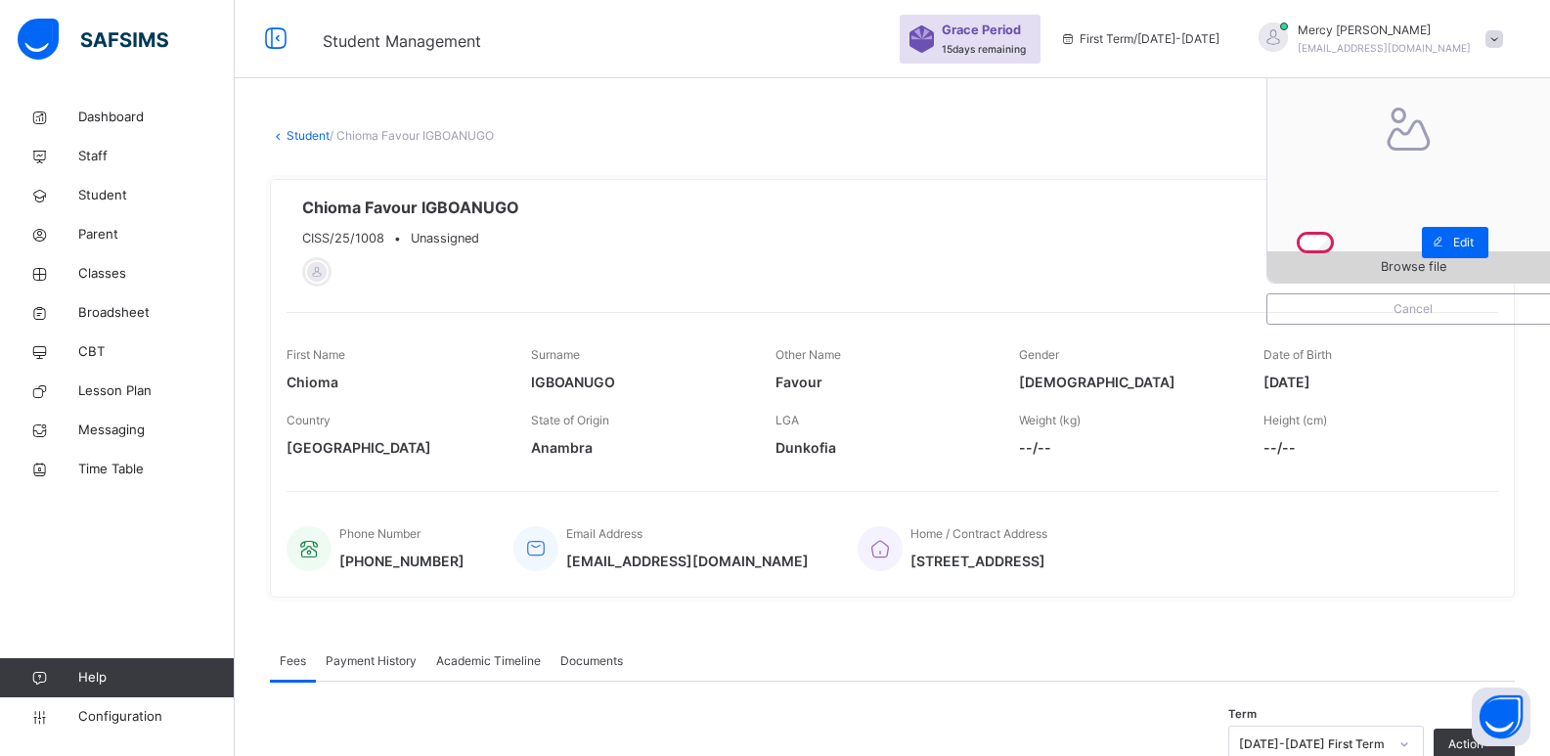
click at [1437, 275] on span "Browse file" at bounding box center [1413, 266] width 66 height 19
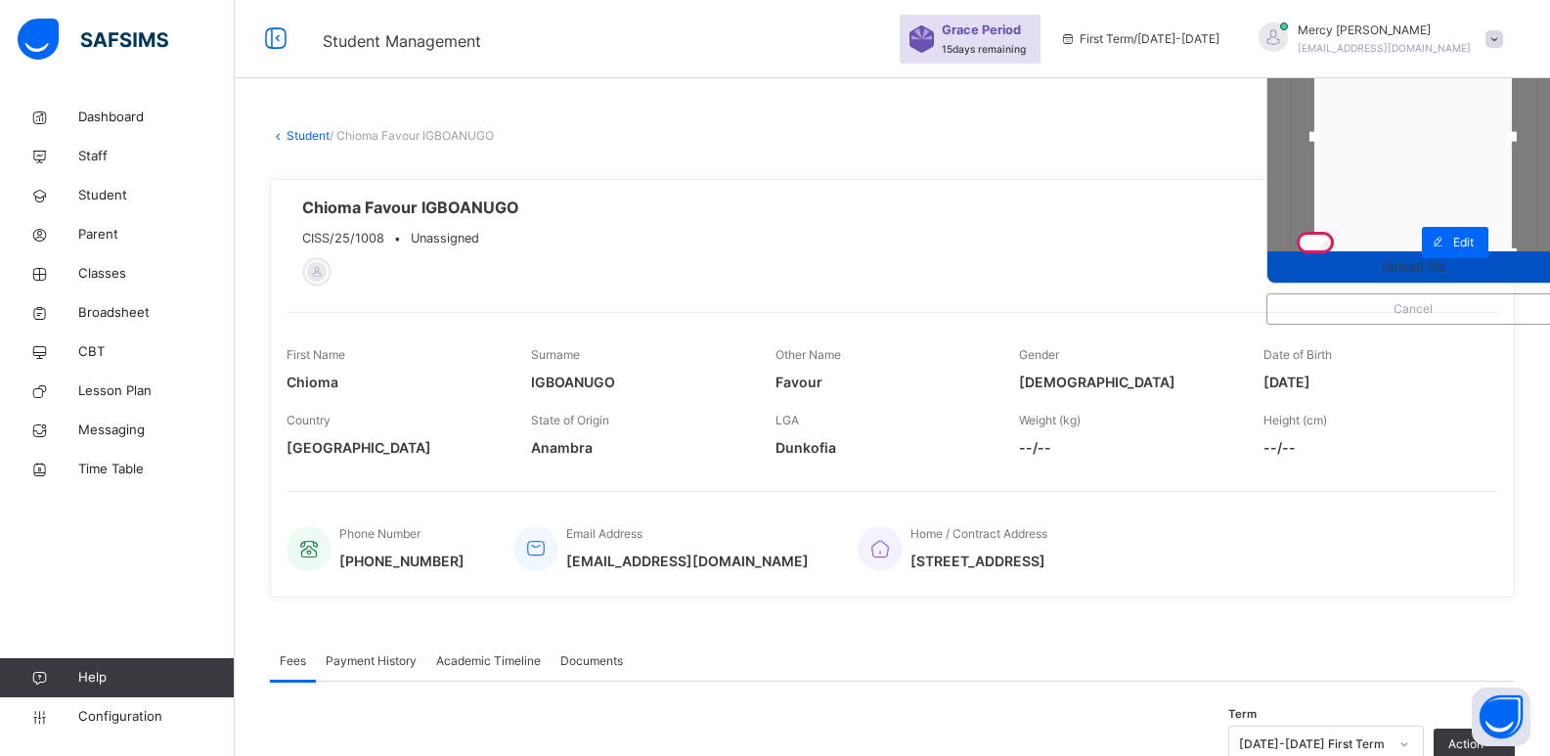
click at [1379, 268] on span "Upload file" at bounding box center [1412, 266] width 291 height 19
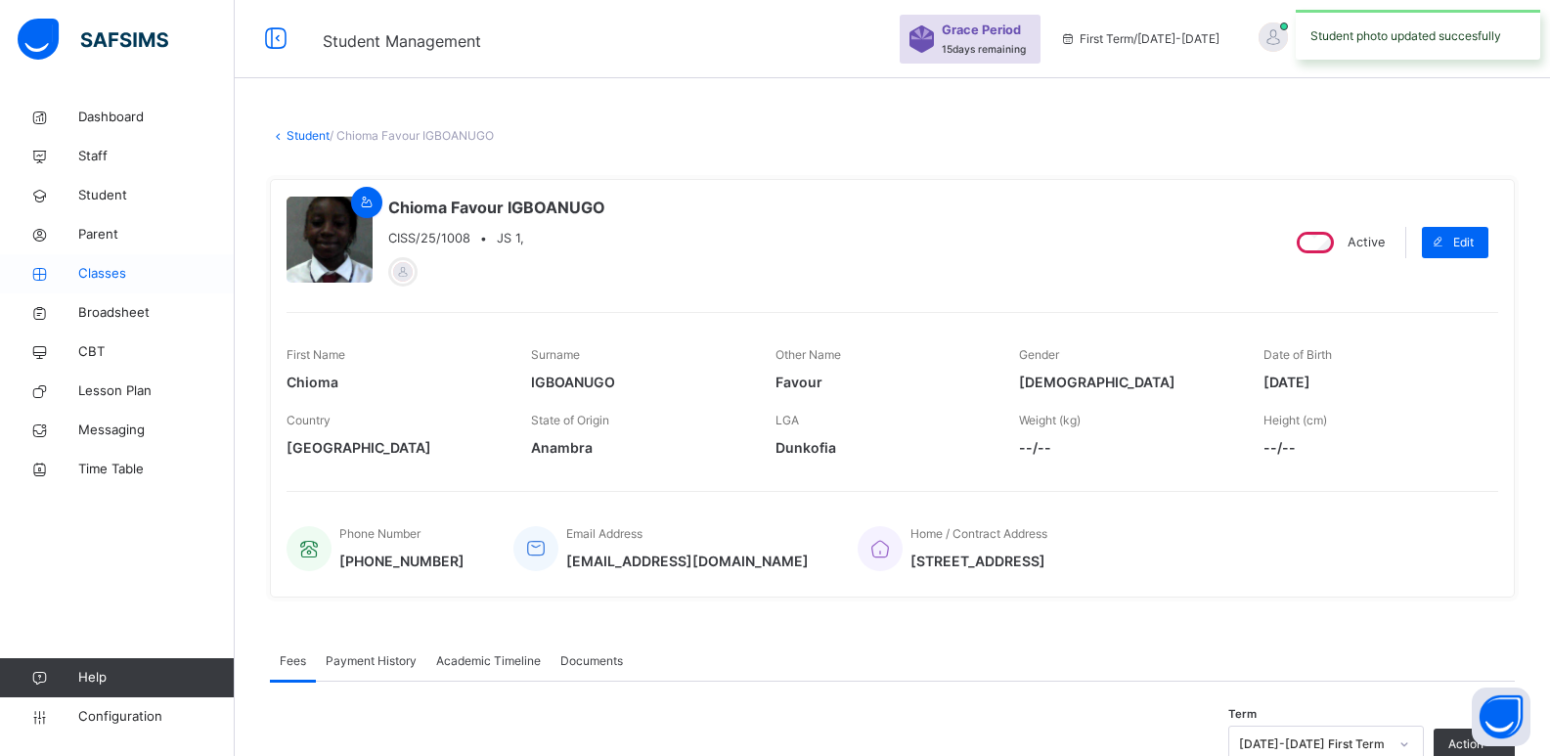
click at [135, 264] on span "Classes" at bounding box center [156, 274] width 156 height 20
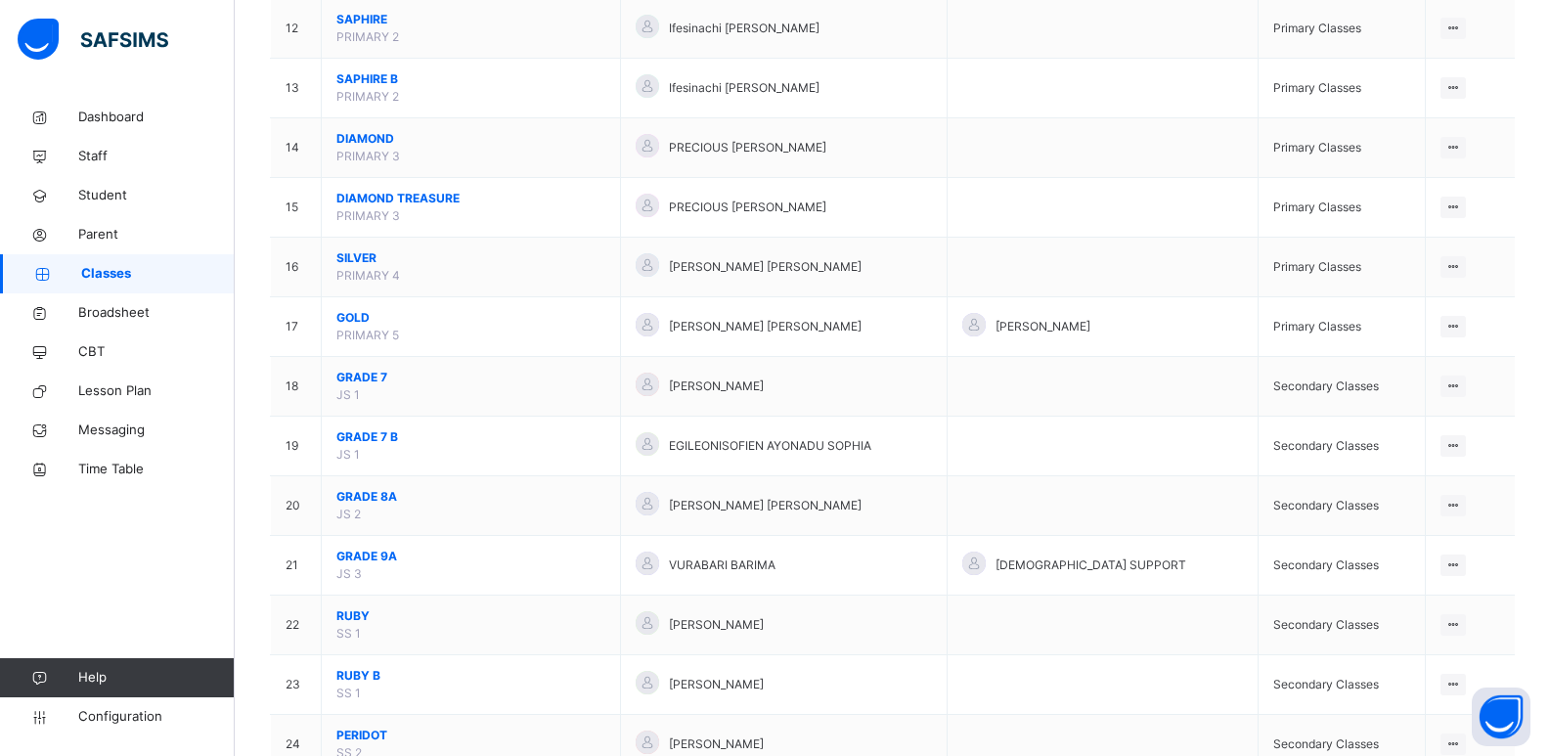
scroll to position [1036, 0]
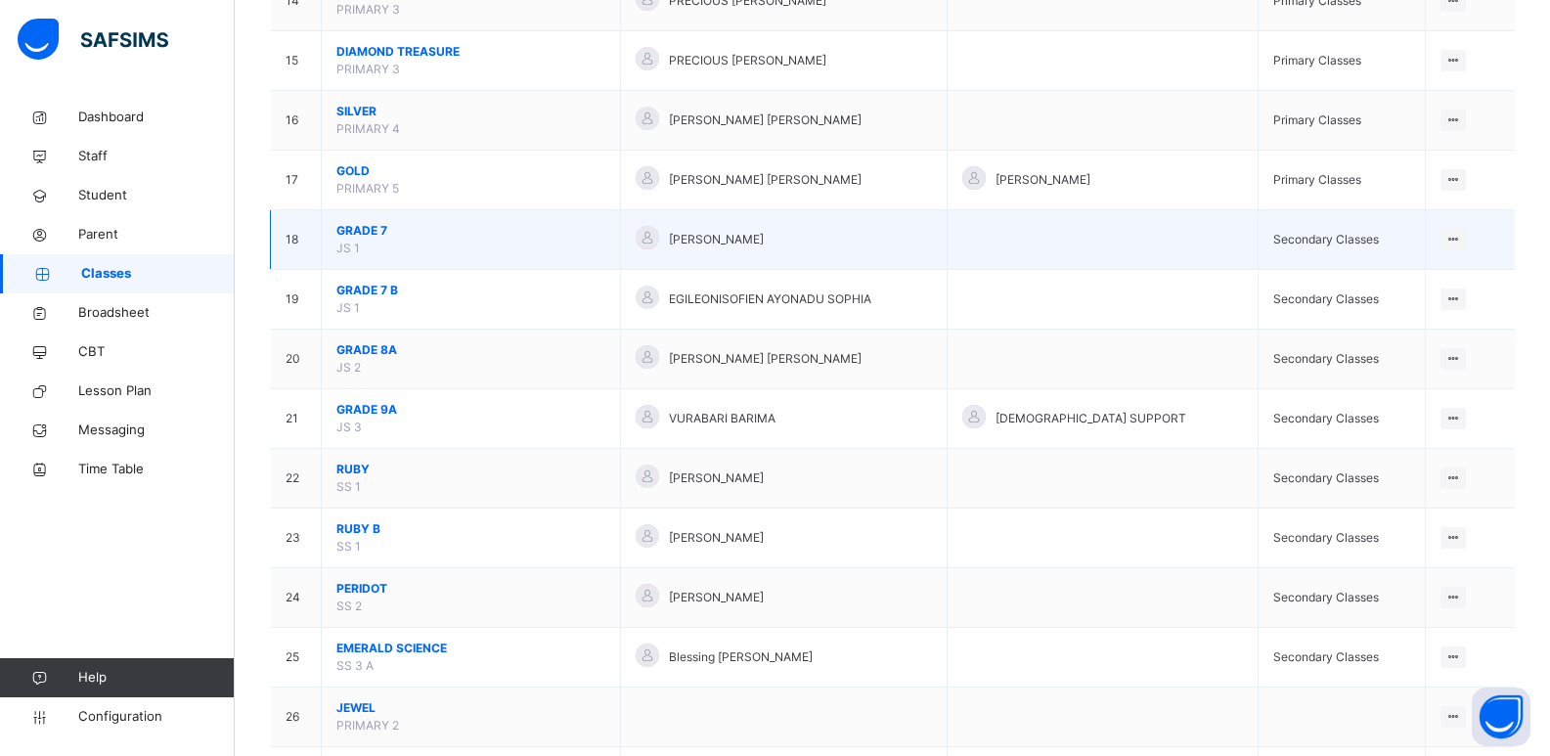
click at [372, 235] on span "GRADE 7" at bounding box center [470, 231] width 269 height 18
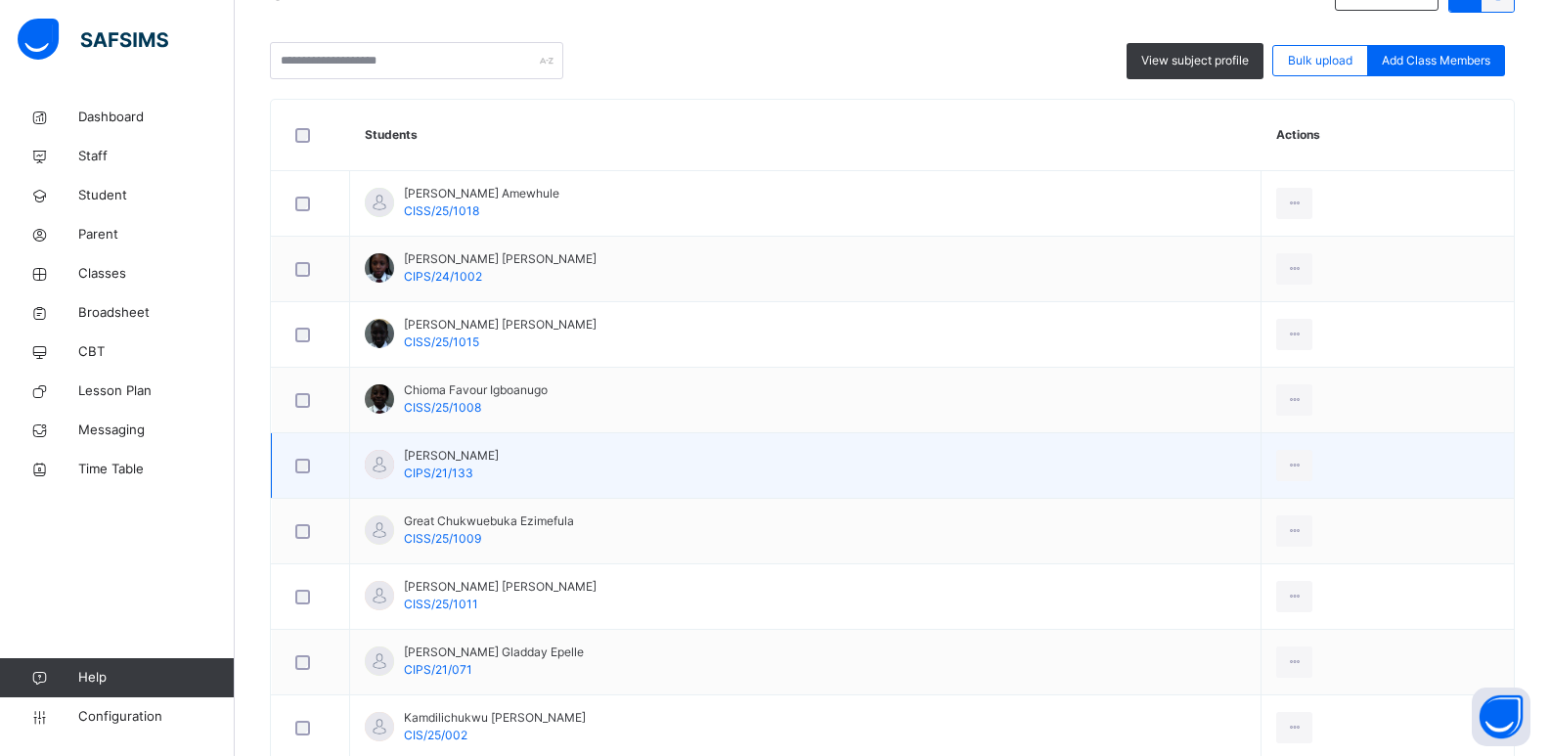
scroll to position [508, 0]
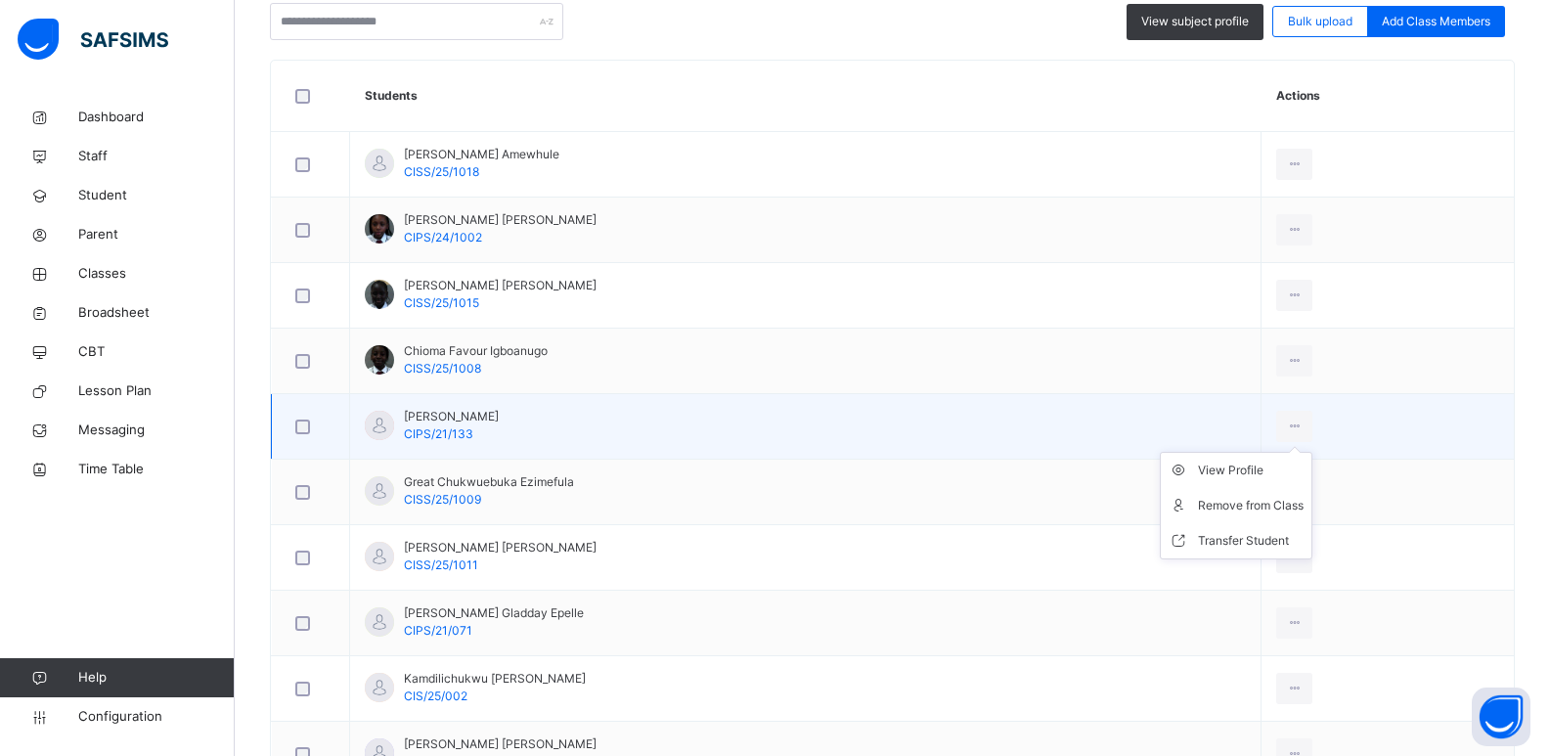
click at [1311, 460] on ul "View Profile Remove from Class Transfer Student" at bounding box center [1236, 506] width 153 height 108
click at [1297, 480] on li "View Profile" at bounding box center [1235, 470] width 151 height 35
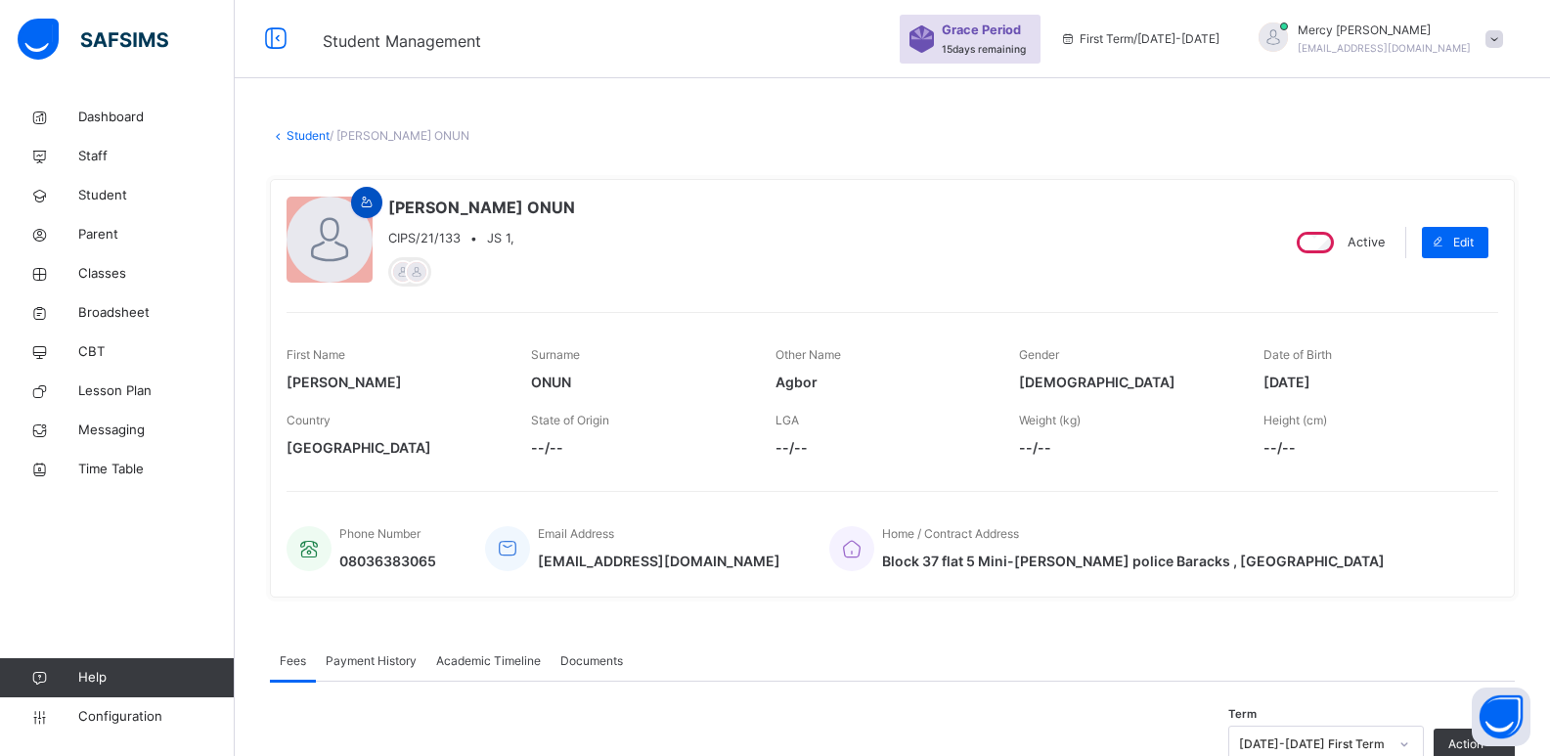
click at [376, 207] on span at bounding box center [366, 203] width 23 height 18
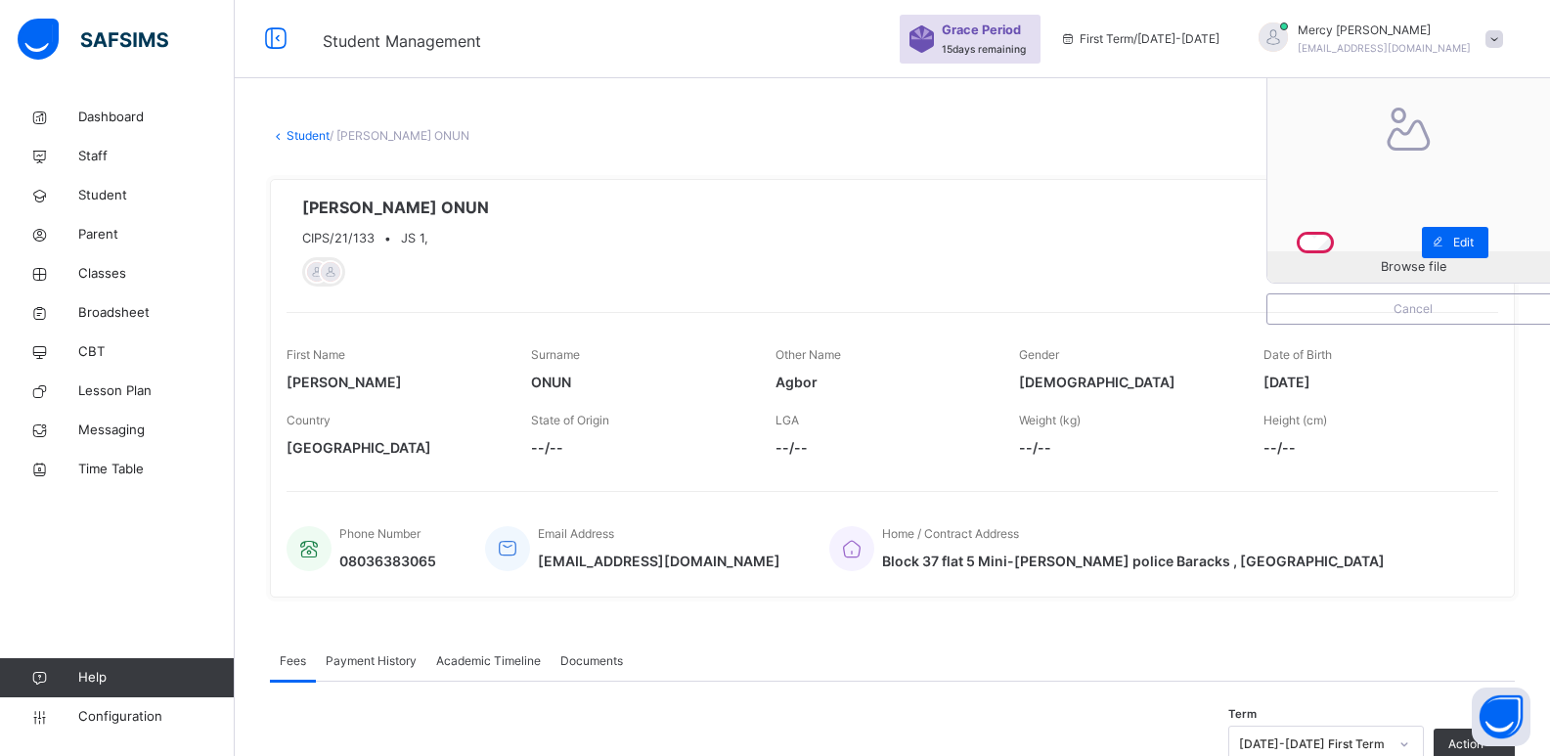
click at [1362, 286] on div "Browse file Cancel" at bounding box center [1412, 157] width 293 height 334
click at [1372, 266] on span "Browse file" at bounding box center [1412, 266] width 291 height 19
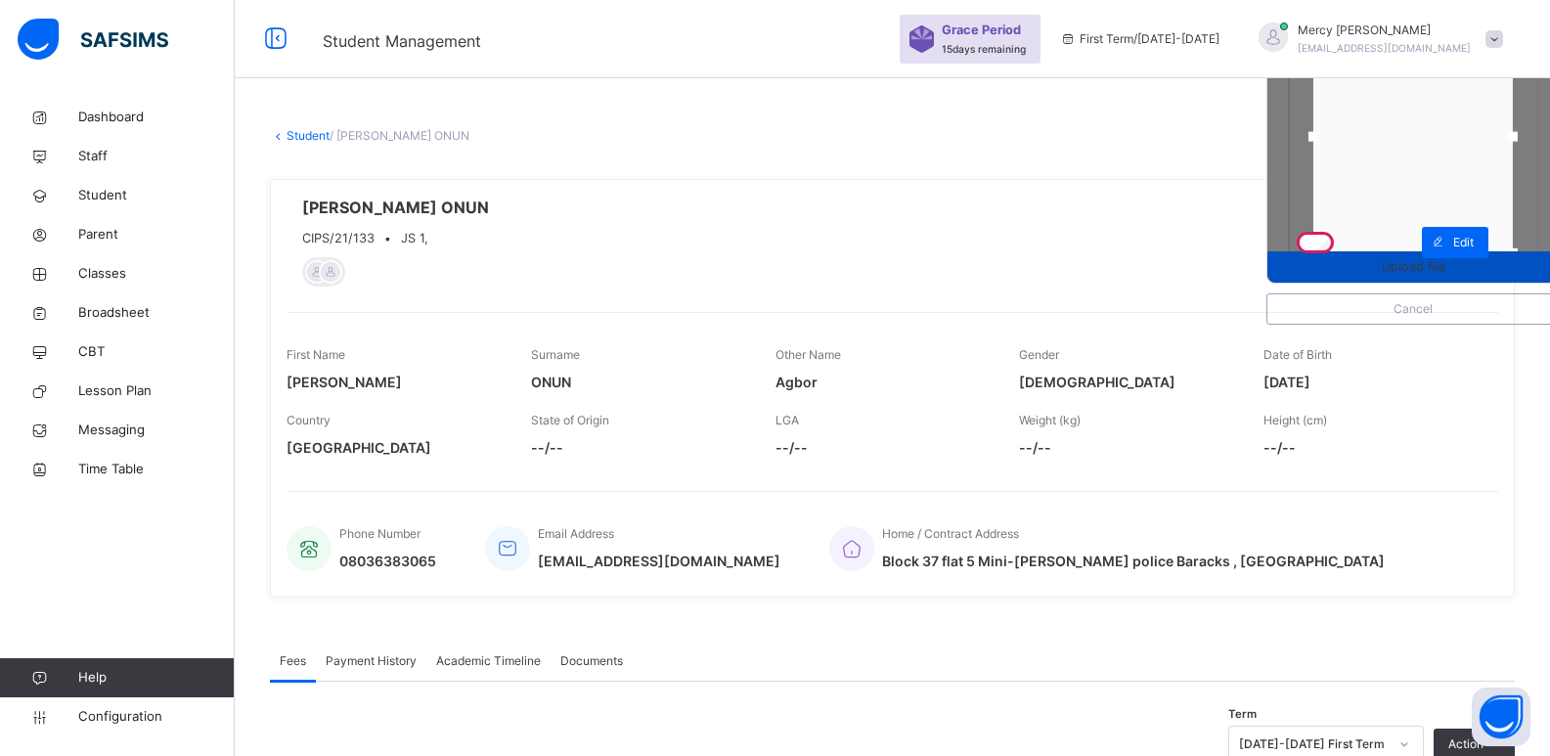
click at [1395, 277] on div "Upload file" at bounding box center [1412, 266] width 291 height 31
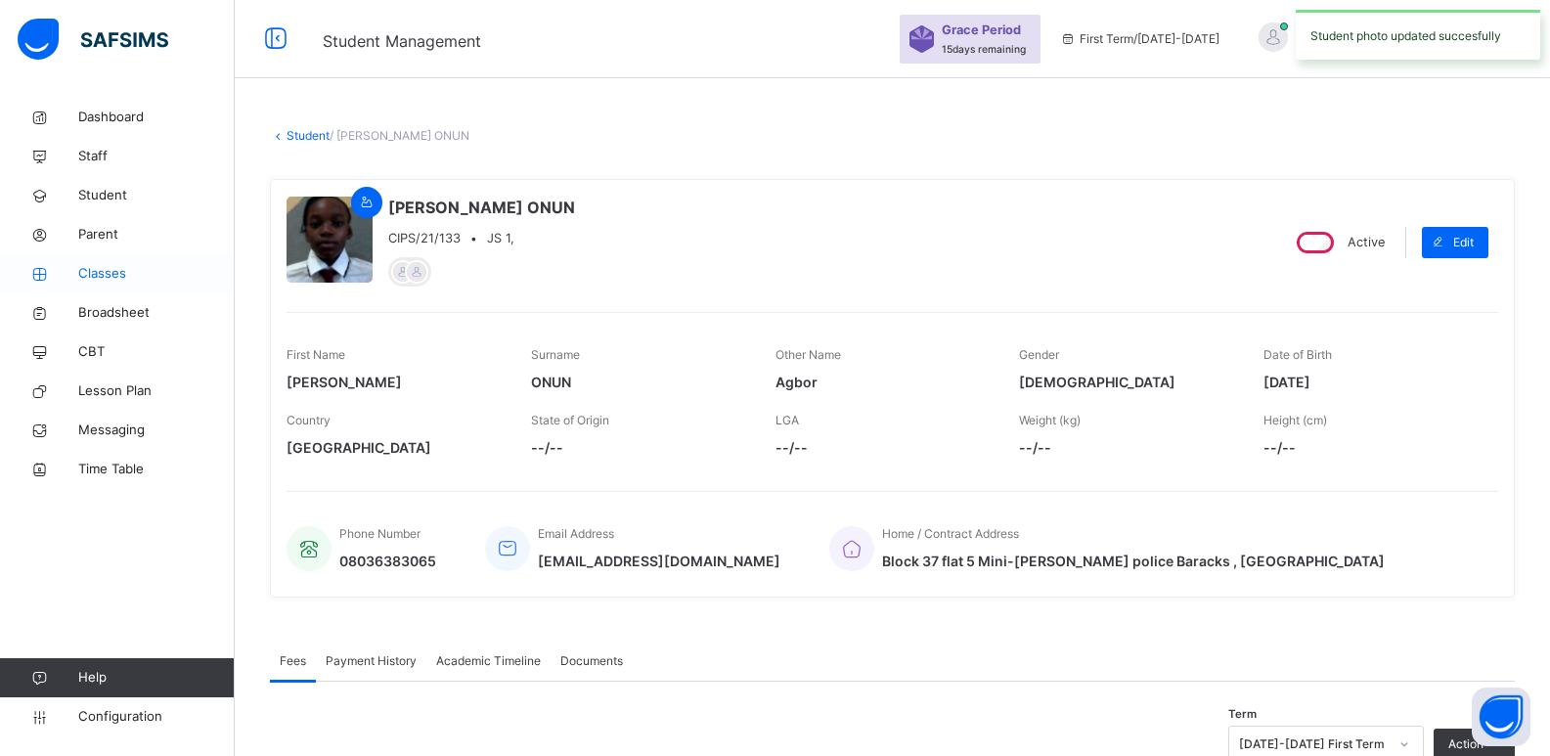
click at [109, 278] on span "Classes" at bounding box center [156, 274] width 156 height 20
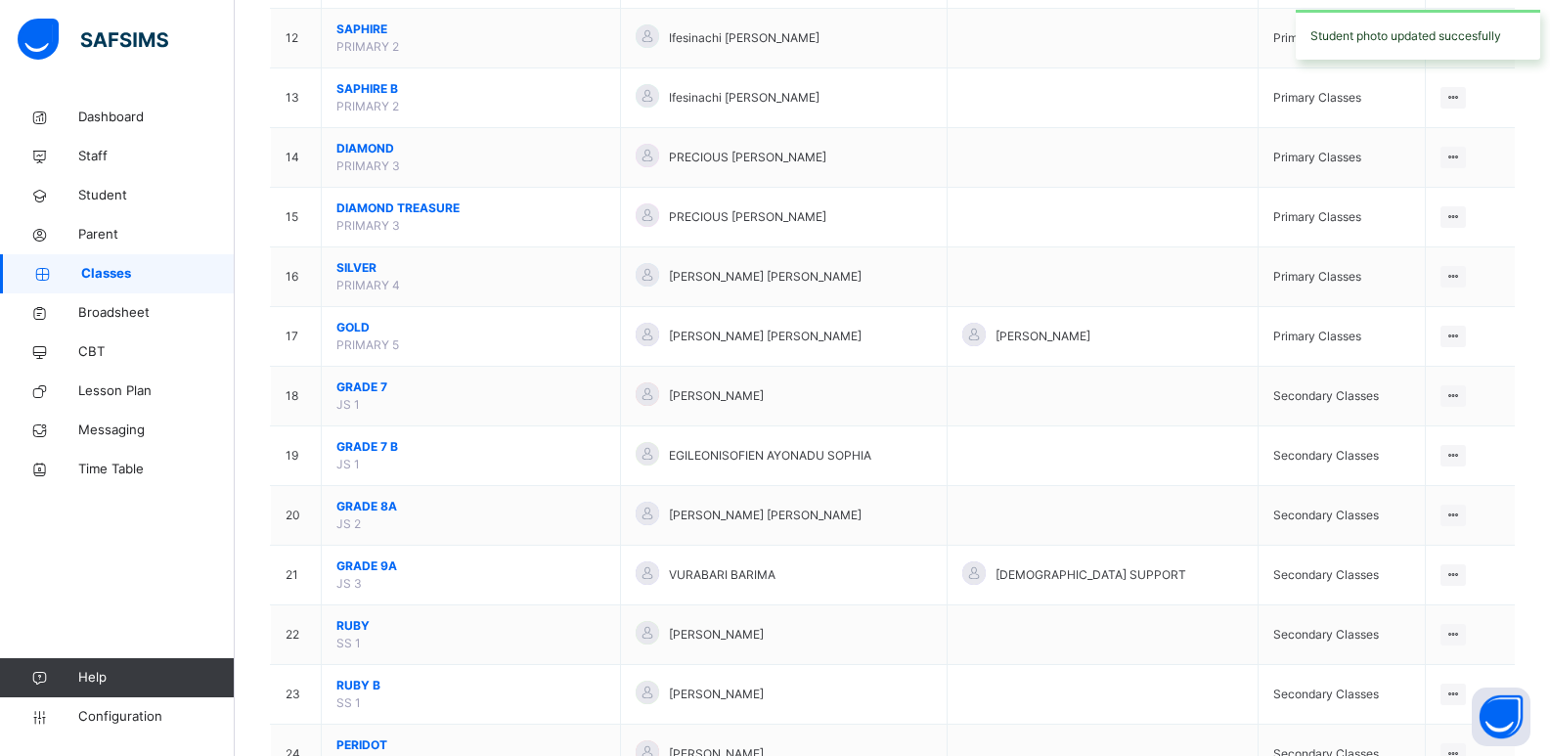
scroll to position [873, 0]
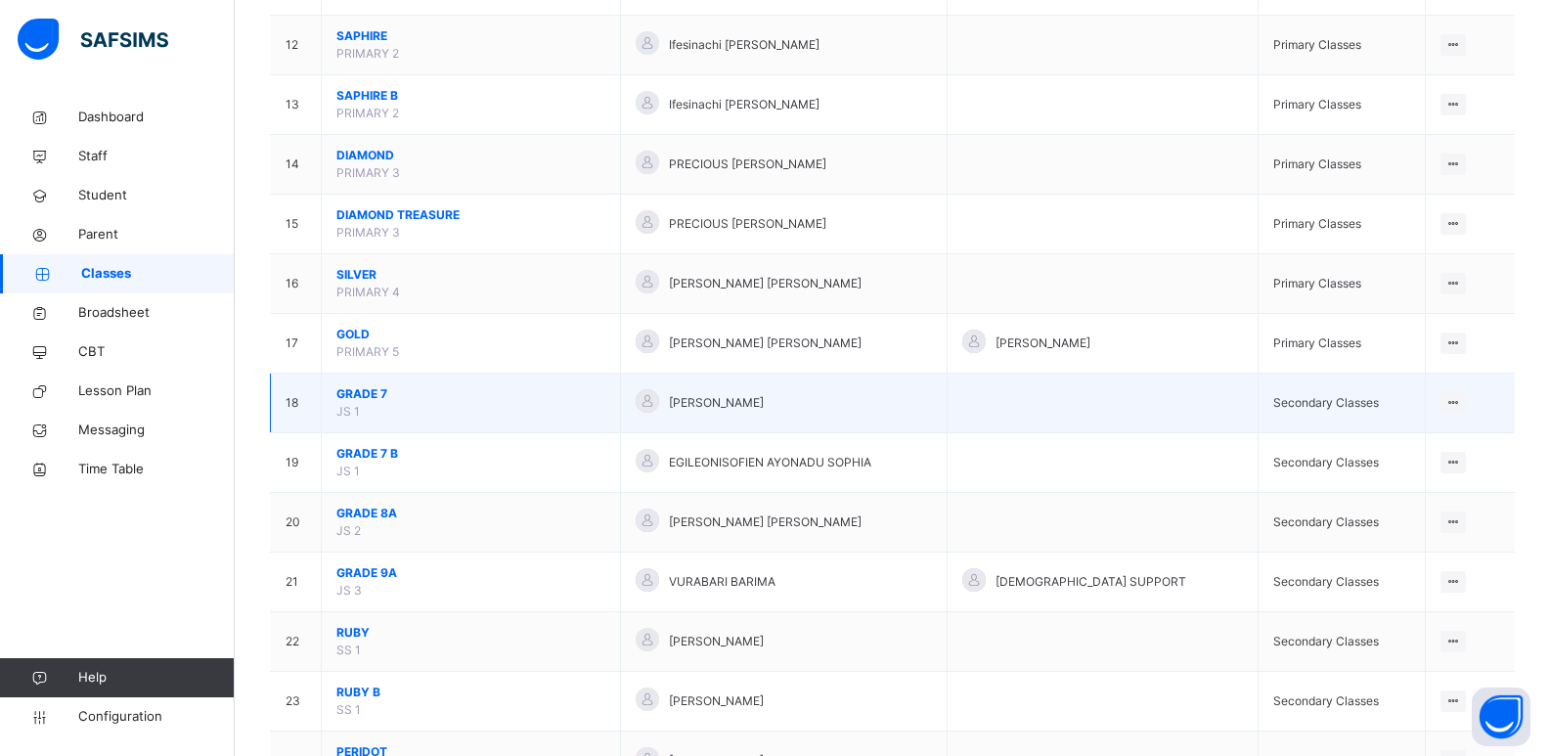
click at [365, 397] on span "GRADE 7" at bounding box center [470, 394] width 269 height 18
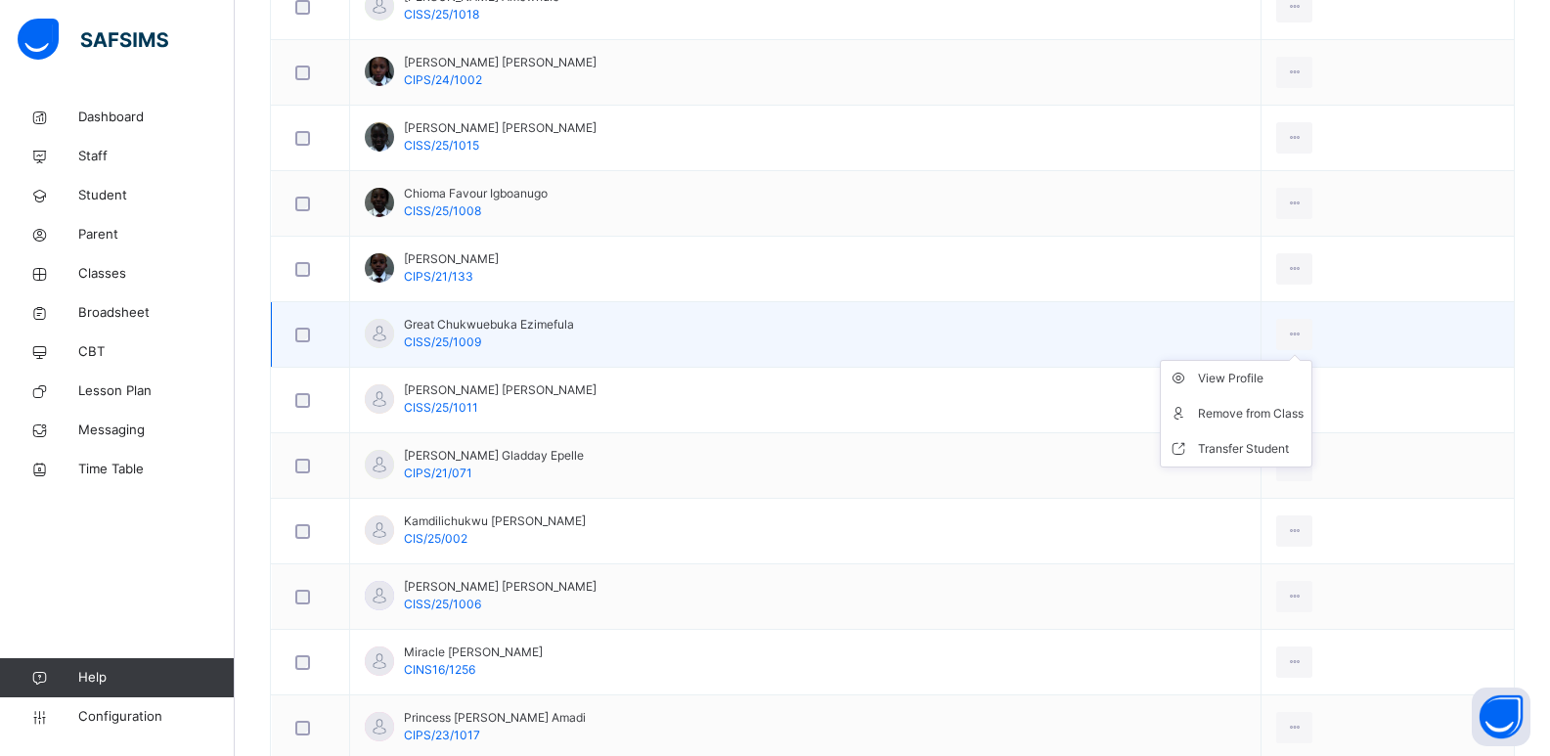
scroll to position [678, 0]
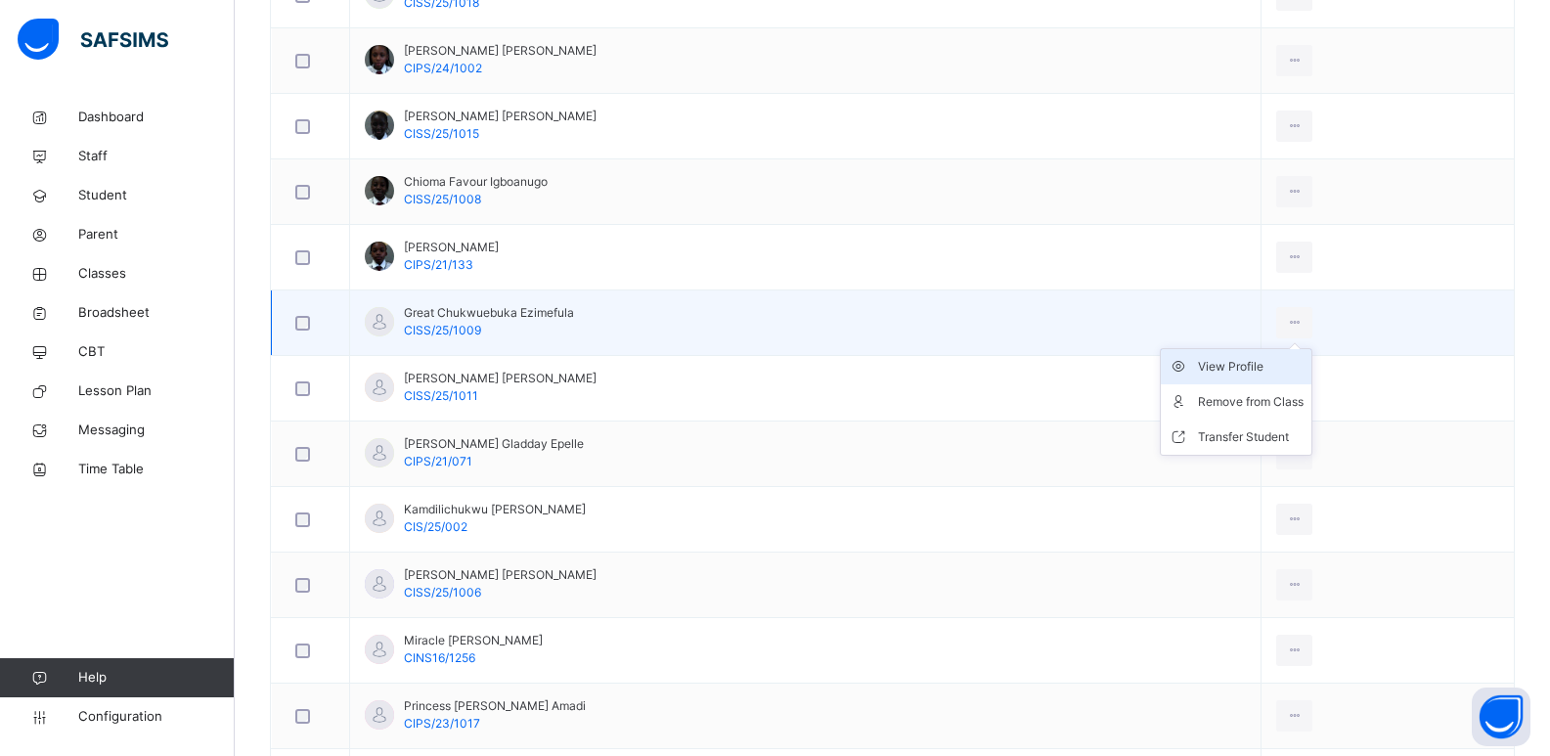
click at [1296, 382] on li "View Profile" at bounding box center [1235, 366] width 151 height 35
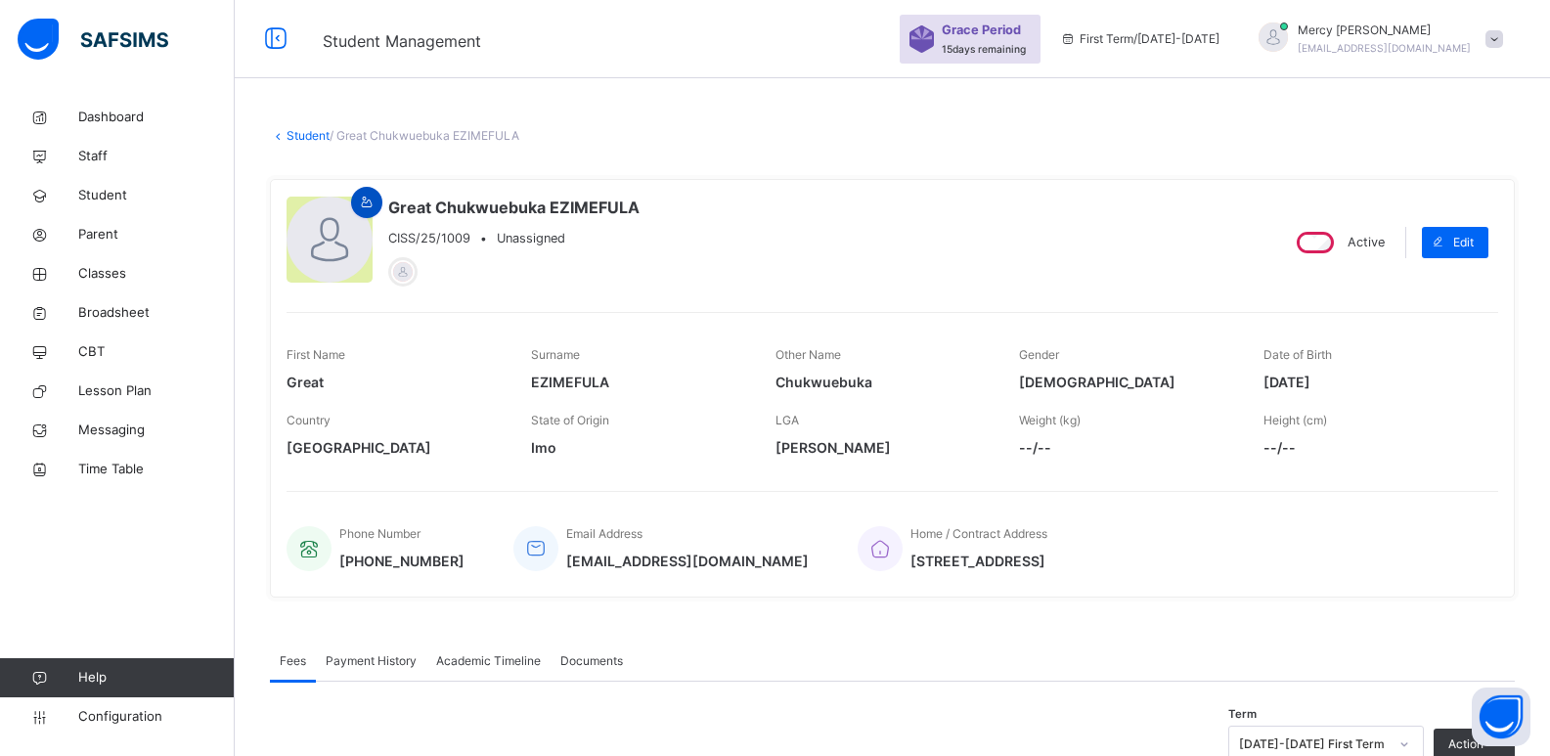
click at [370, 205] on icon at bounding box center [367, 203] width 17 height 18
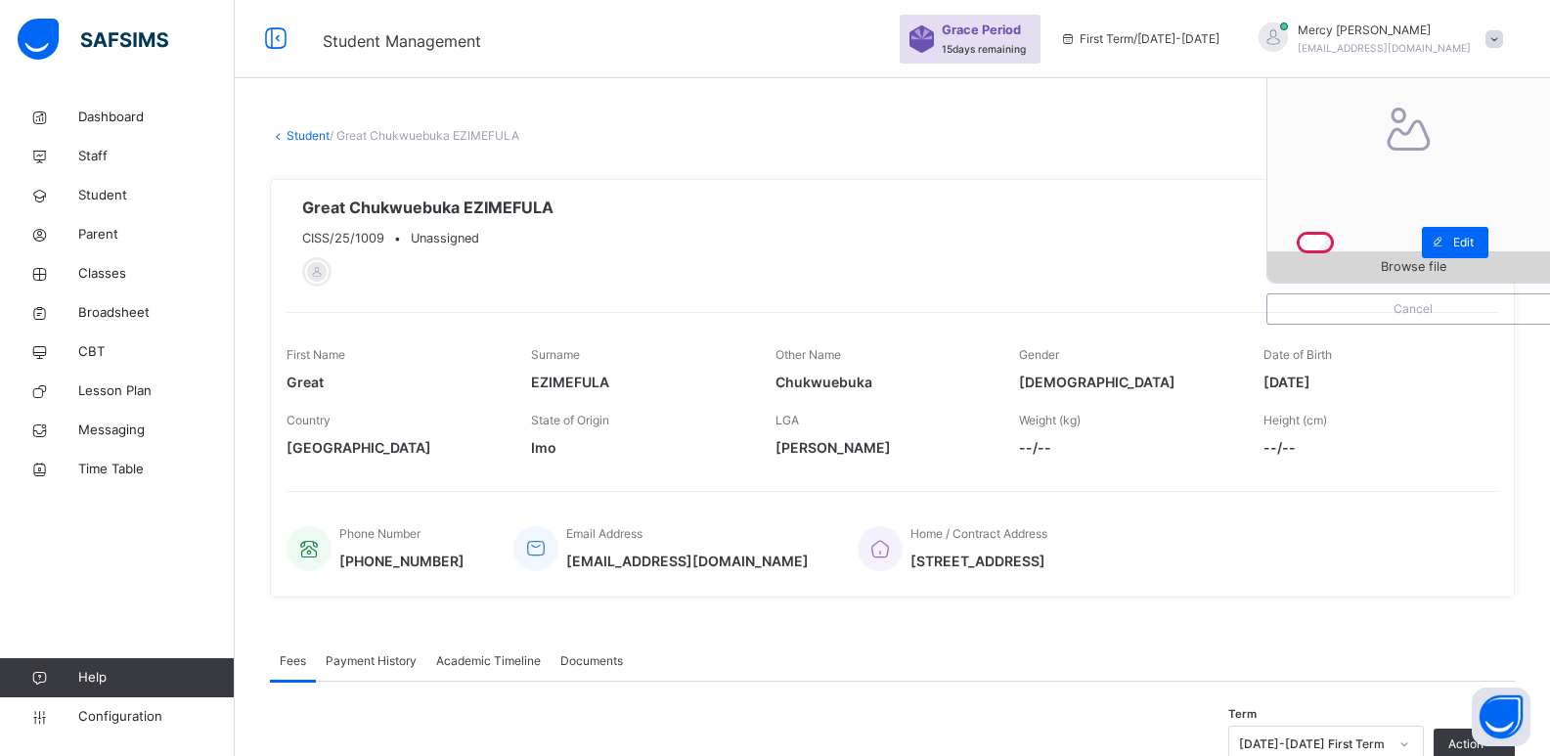
click at [1368, 274] on span "Browse file" at bounding box center [1412, 266] width 291 height 19
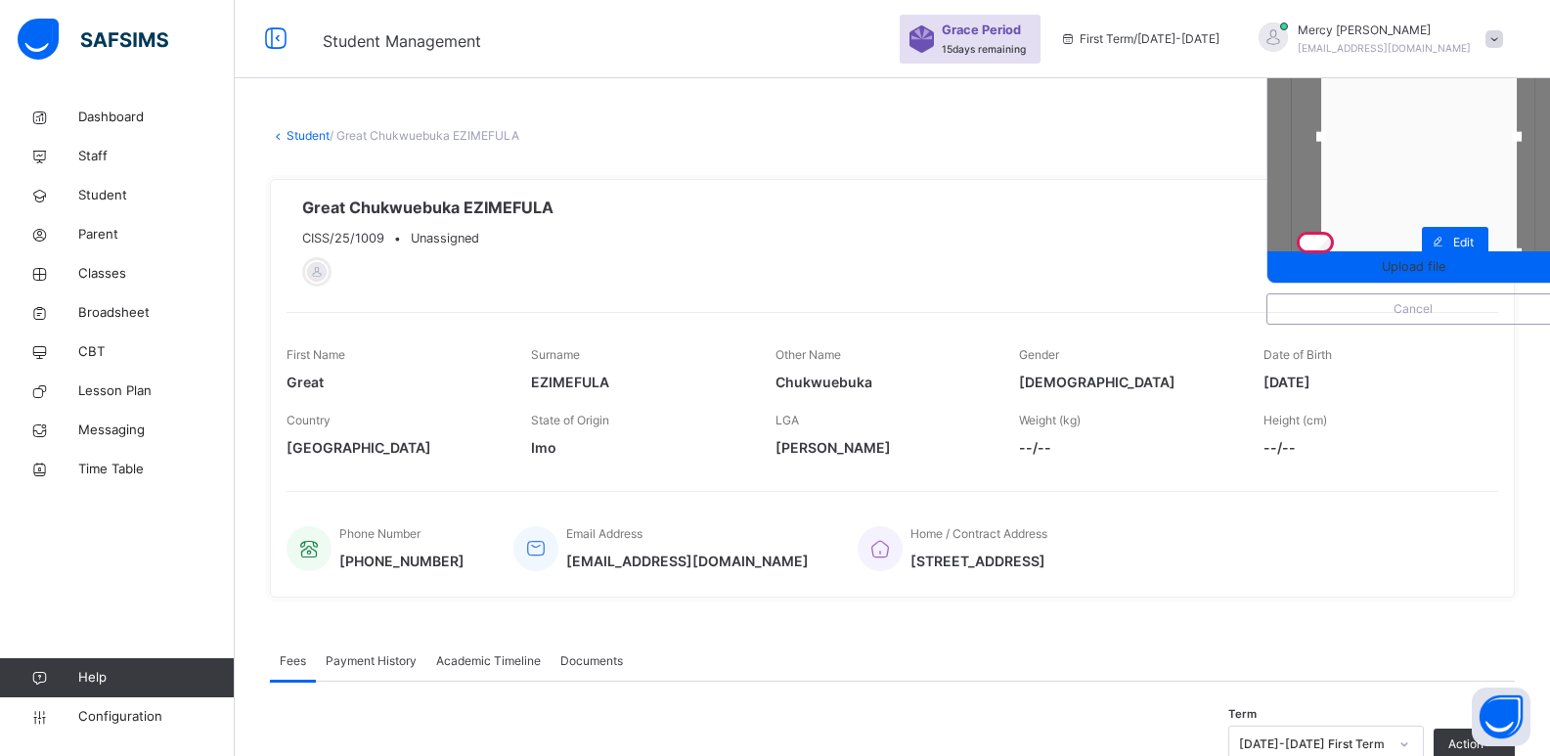
click at [1437, 209] on div at bounding box center [1419, 137] width 196 height 233
click at [1423, 267] on span "Upload file" at bounding box center [1413, 266] width 64 height 19
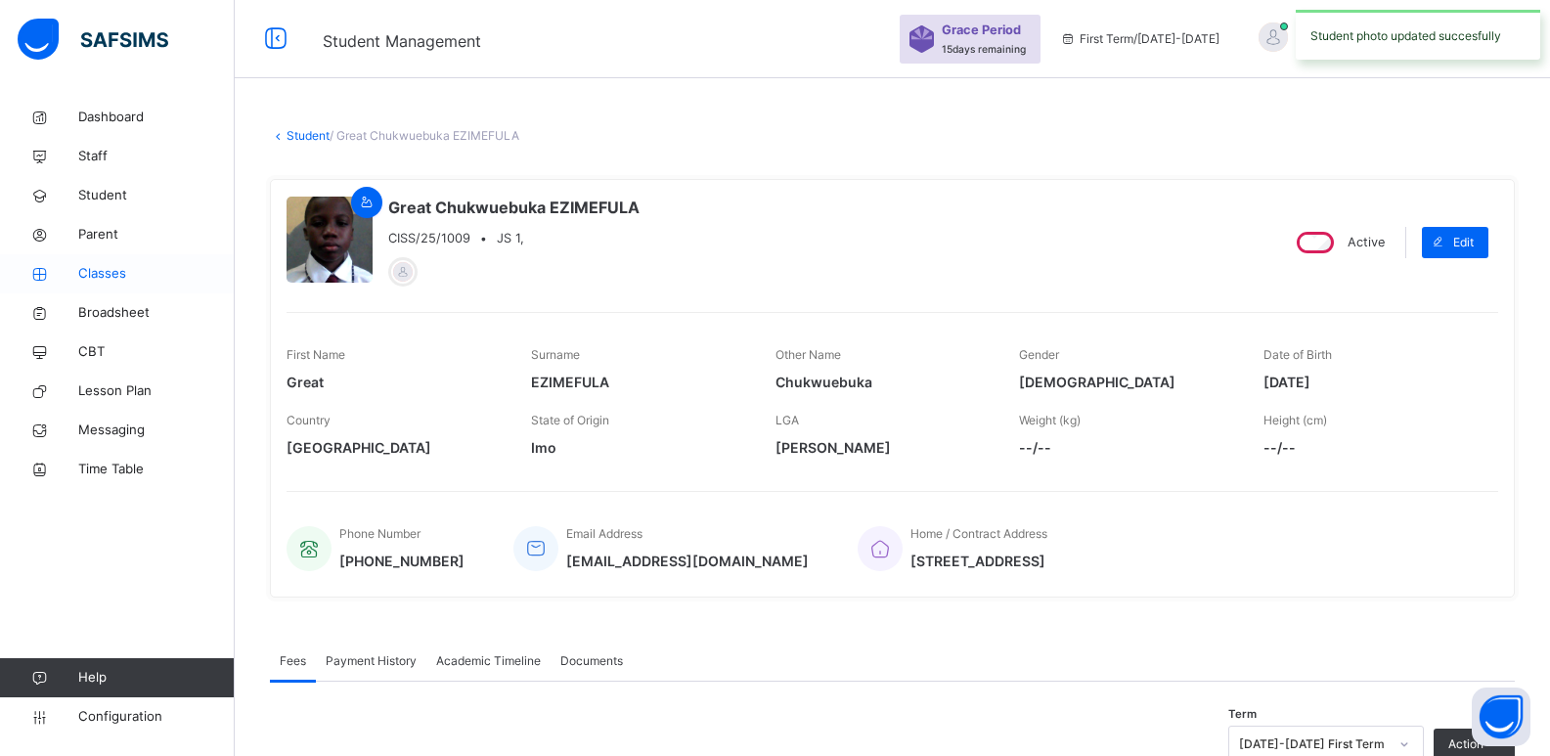
click at [112, 284] on link "Classes" at bounding box center [117, 273] width 235 height 39
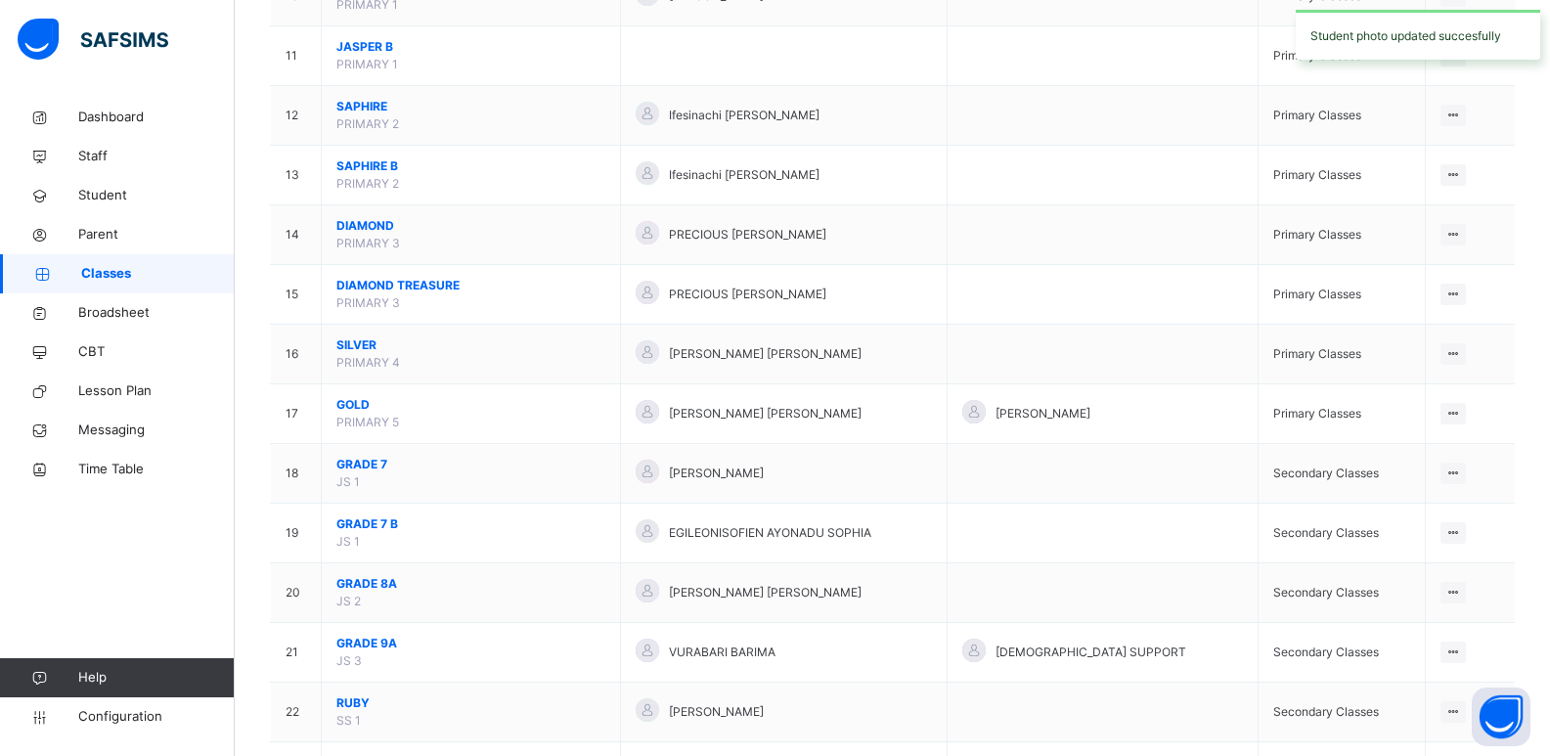
scroll to position [958, 0]
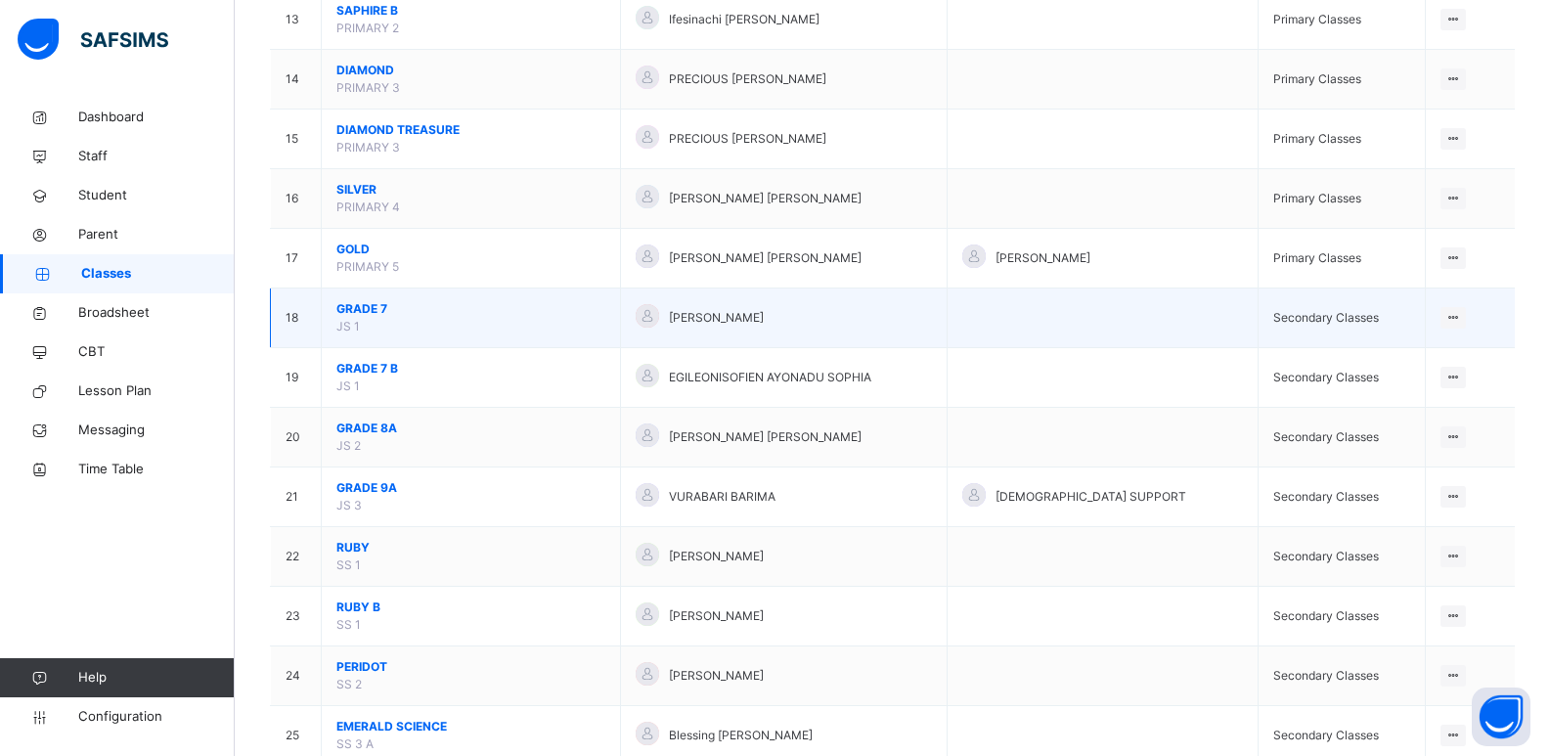
click at [354, 301] on span "GRADE 7" at bounding box center [470, 309] width 269 height 18
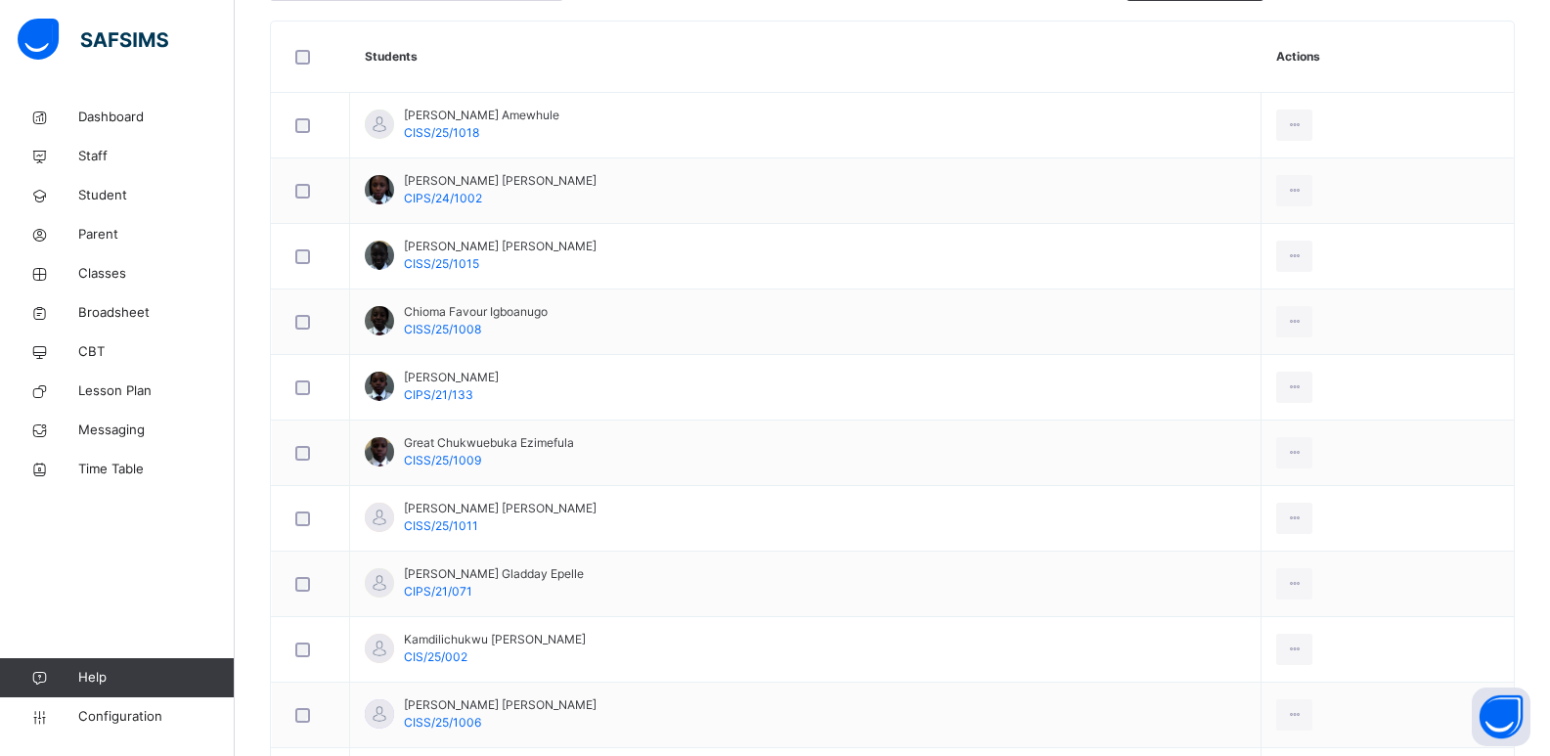
scroll to position [662, 0]
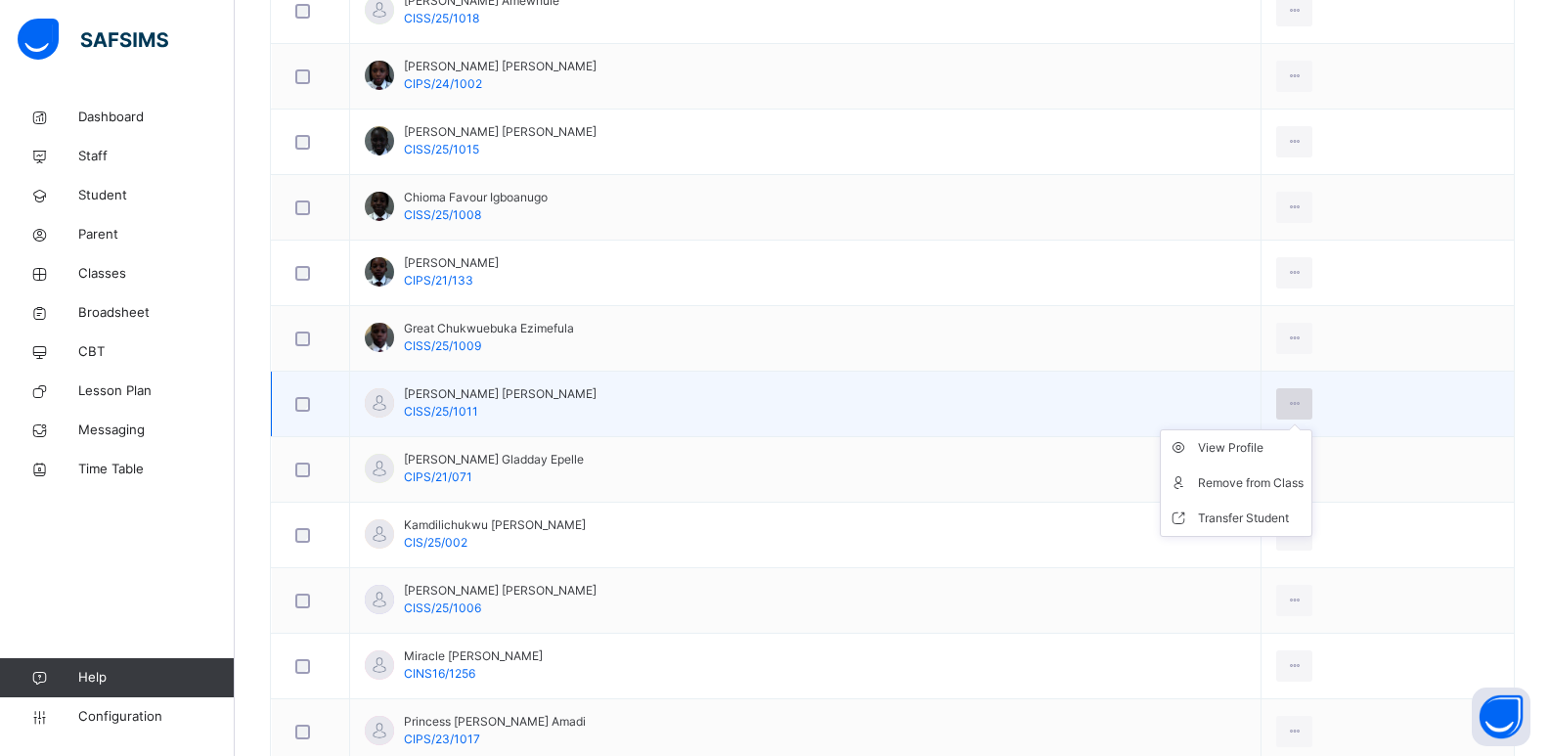
click at [1302, 395] on icon at bounding box center [1294, 404] width 17 height 18
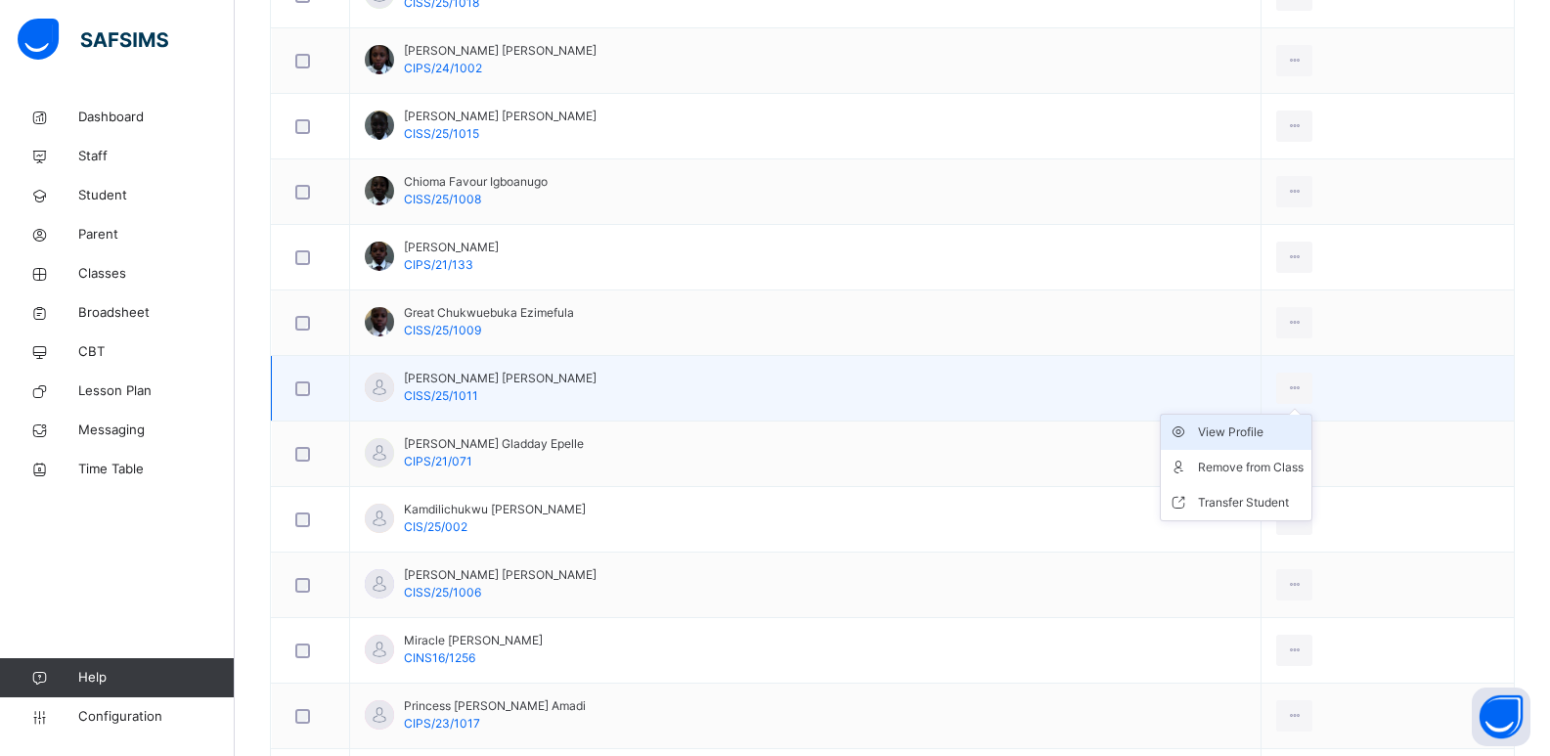
click at [1298, 434] on div "View Profile" at bounding box center [1251, 432] width 106 height 20
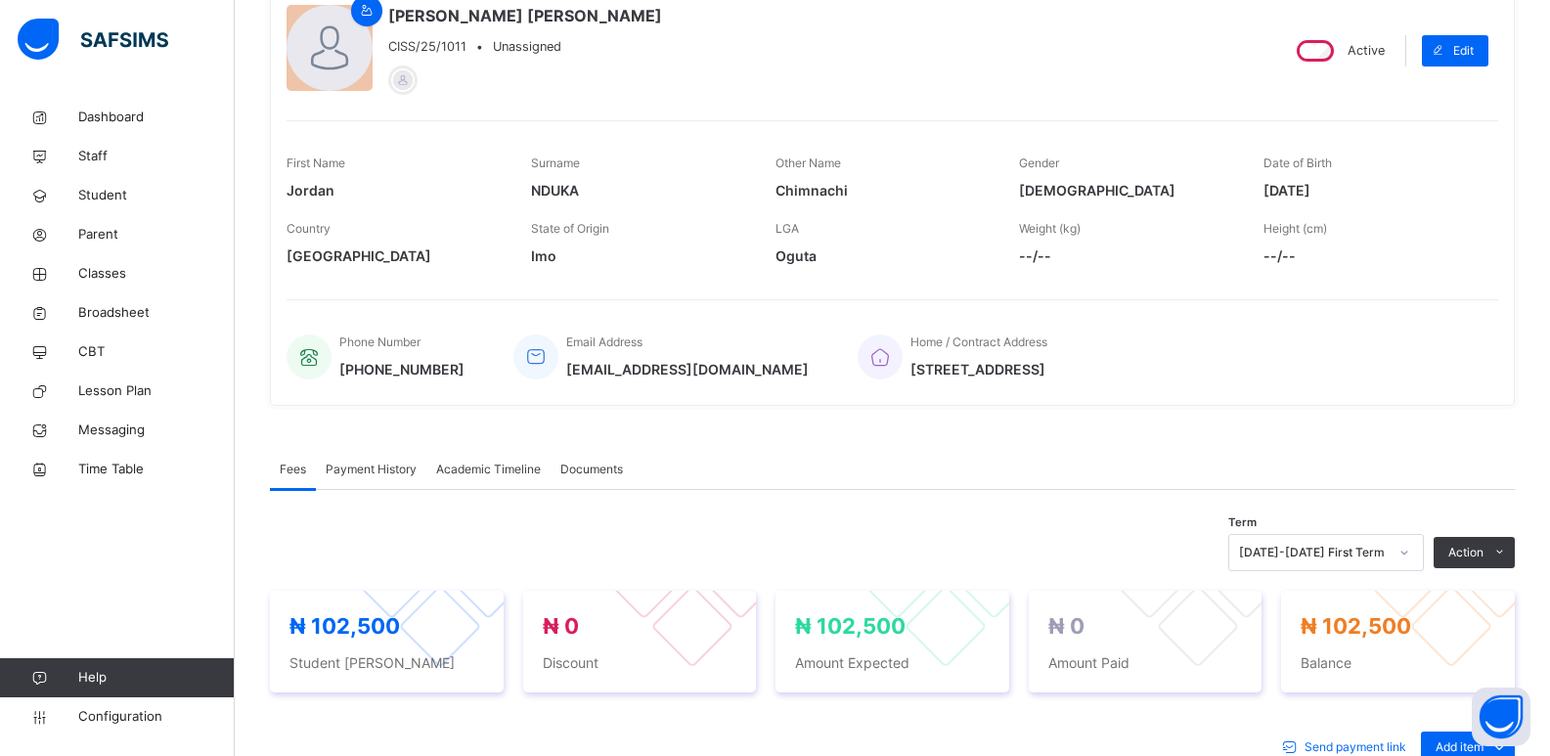
scroll to position [140, 0]
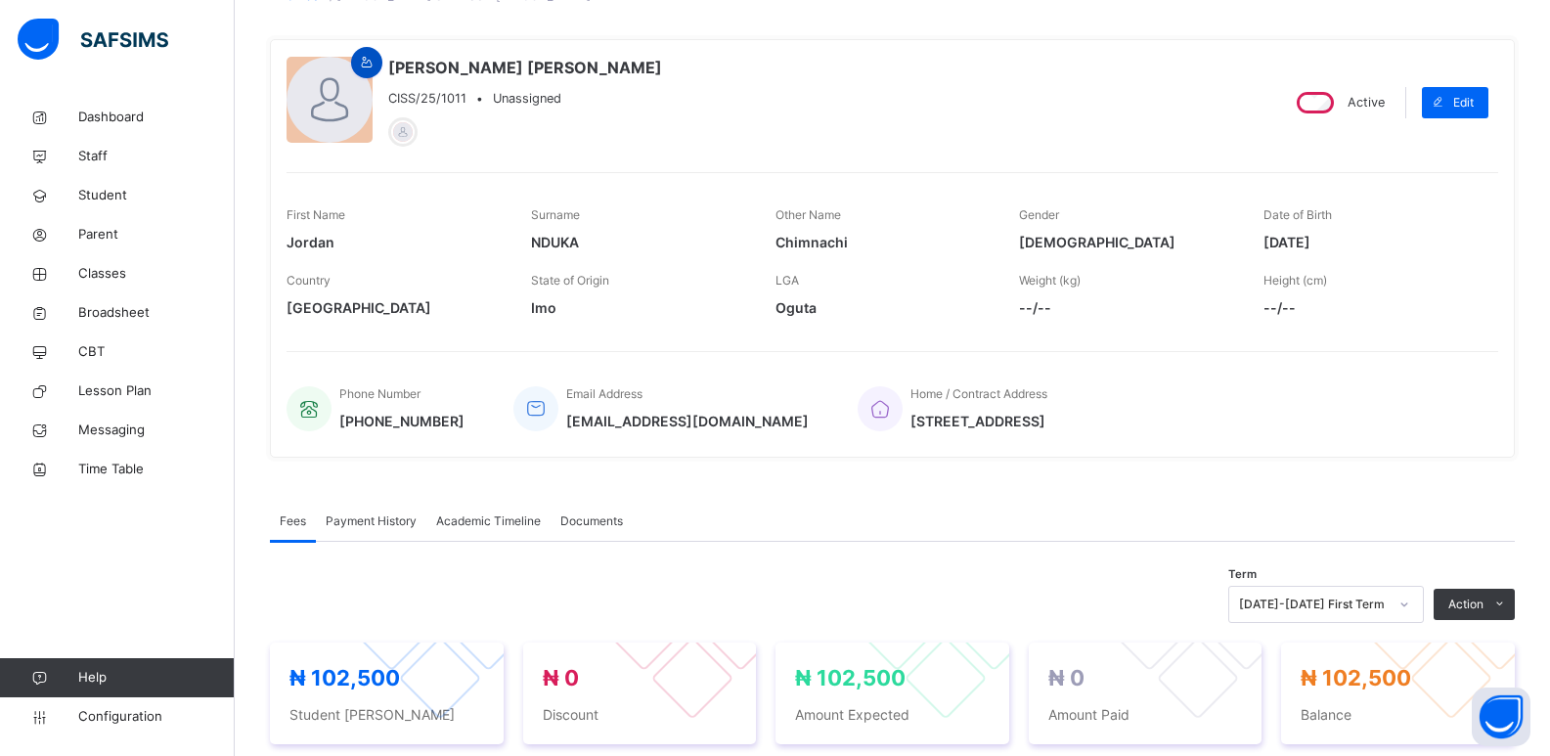
click at [372, 65] on icon at bounding box center [367, 63] width 17 height 18
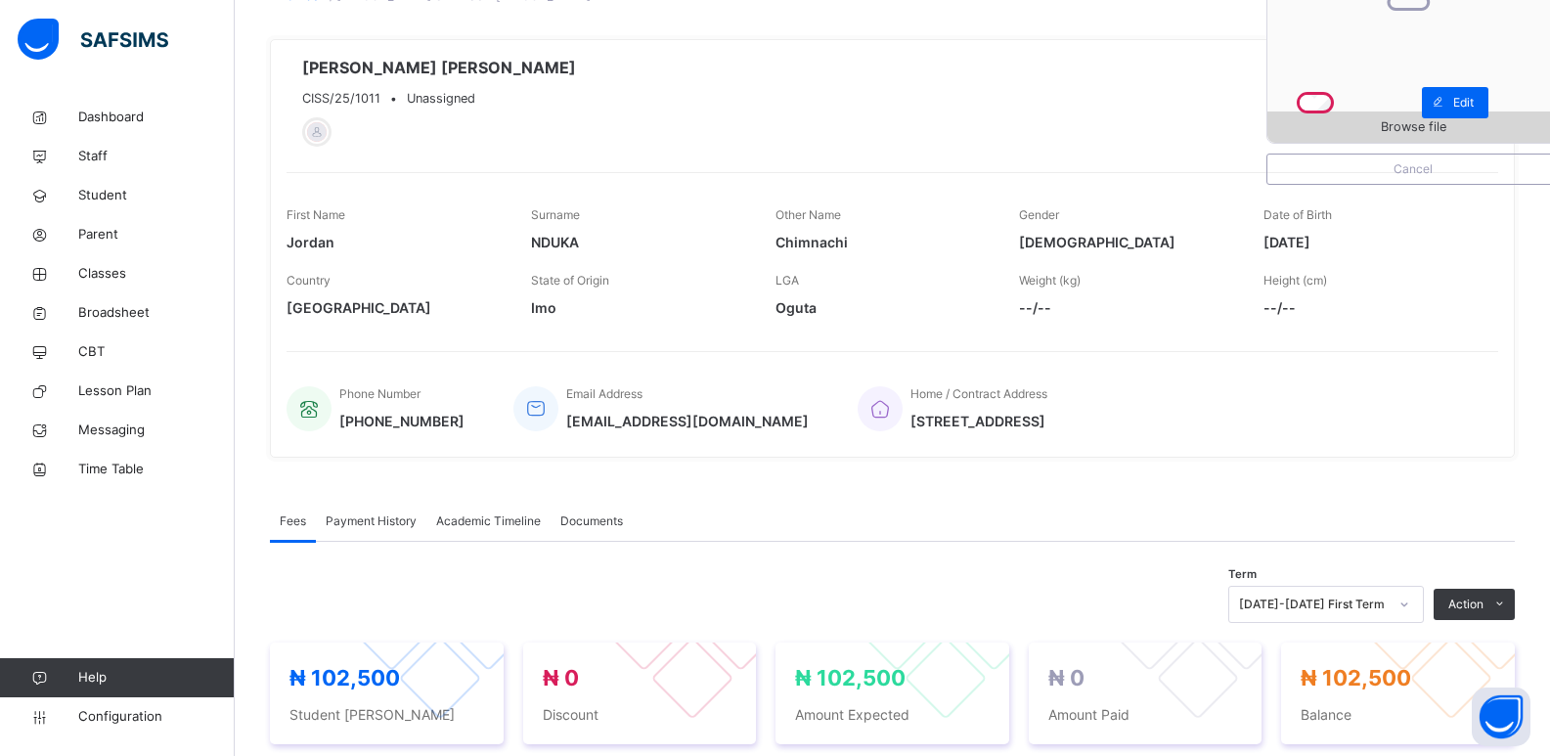
click at [1403, 130] on span "Browse file" at bounding box center [1413, 126] width 66 height 19
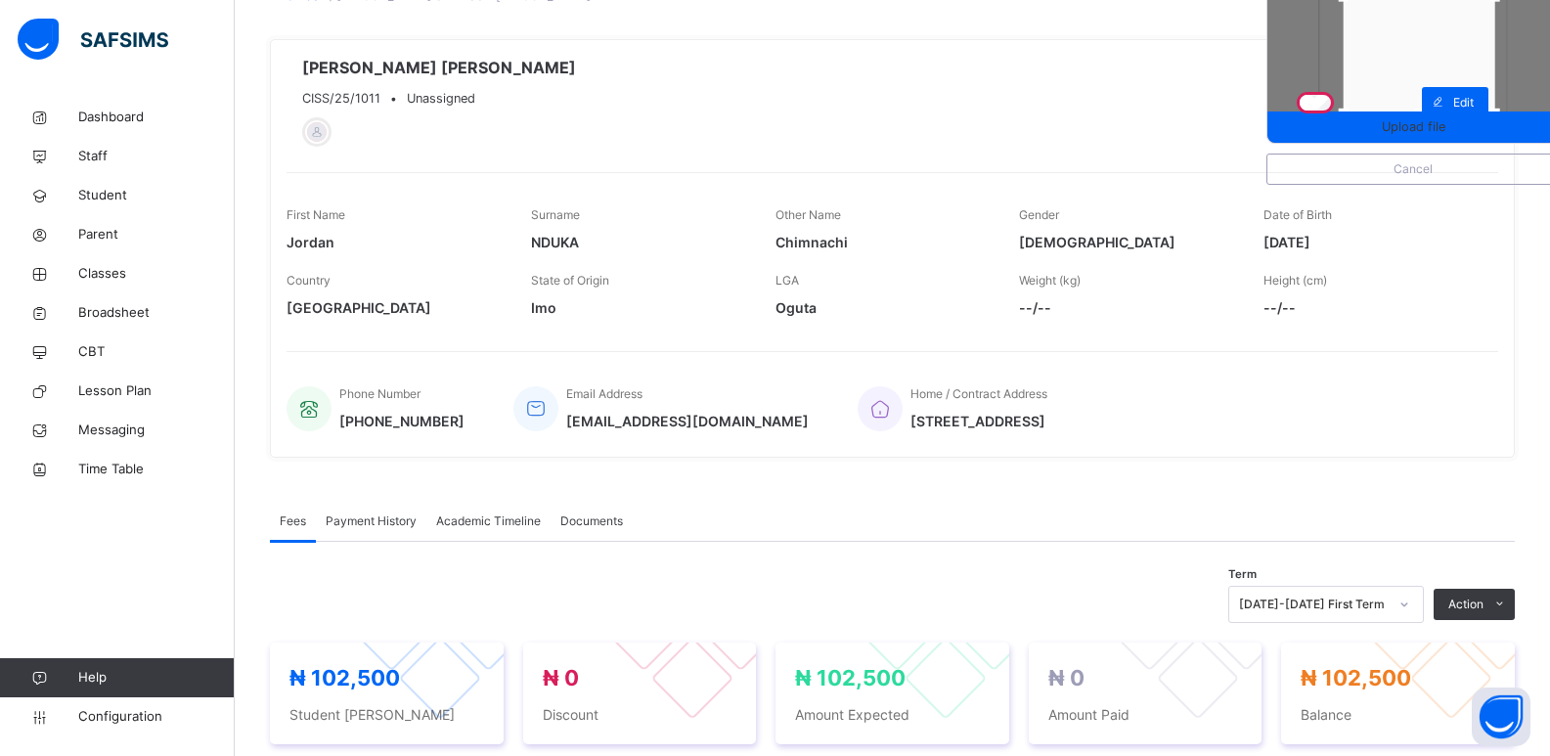
click at [1399, 122] on span "Upload file" at bounding box center [1413, 126] width 64 height 19
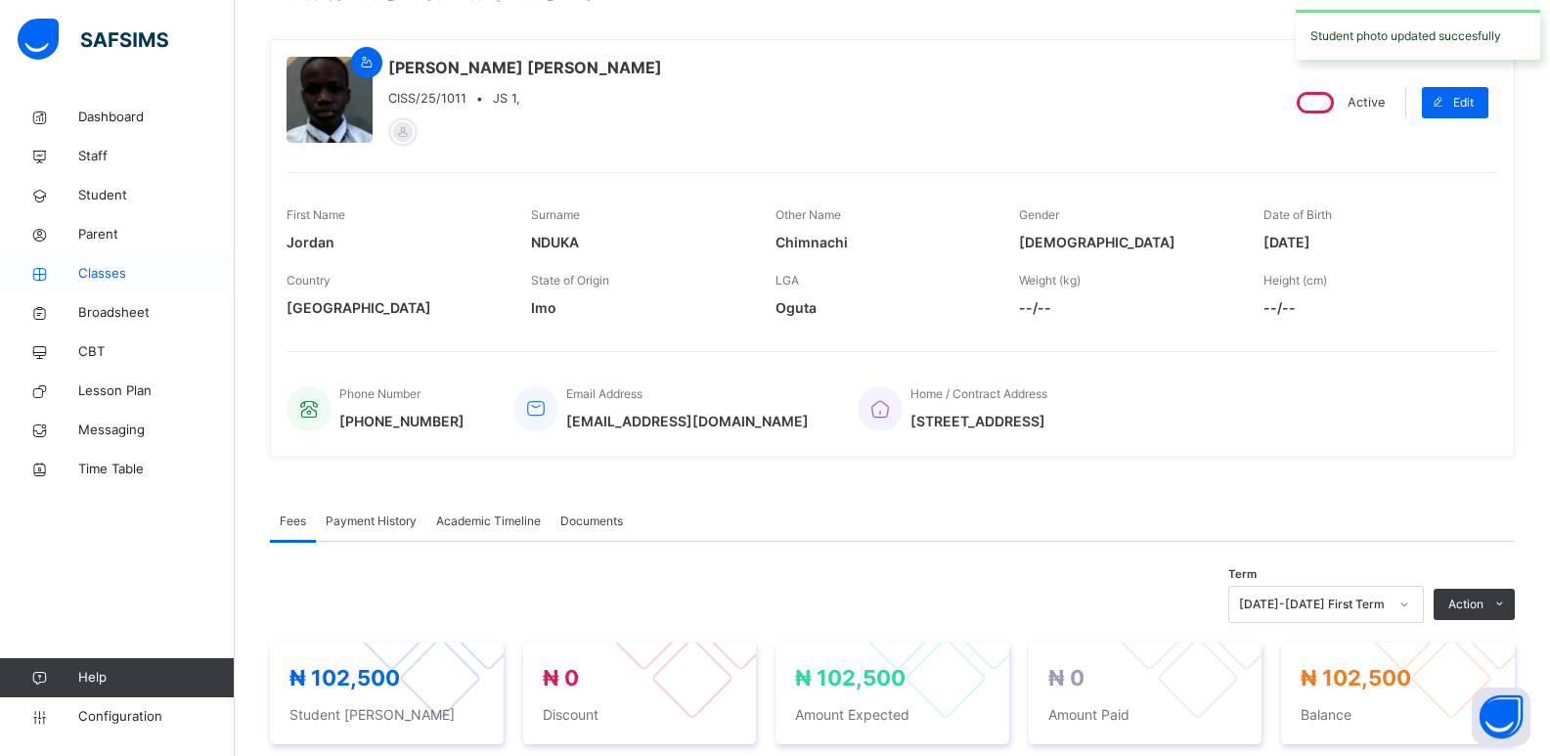
click at [109, 270] on span "Classes" at bounding box center [156, 274] width 156 height 20
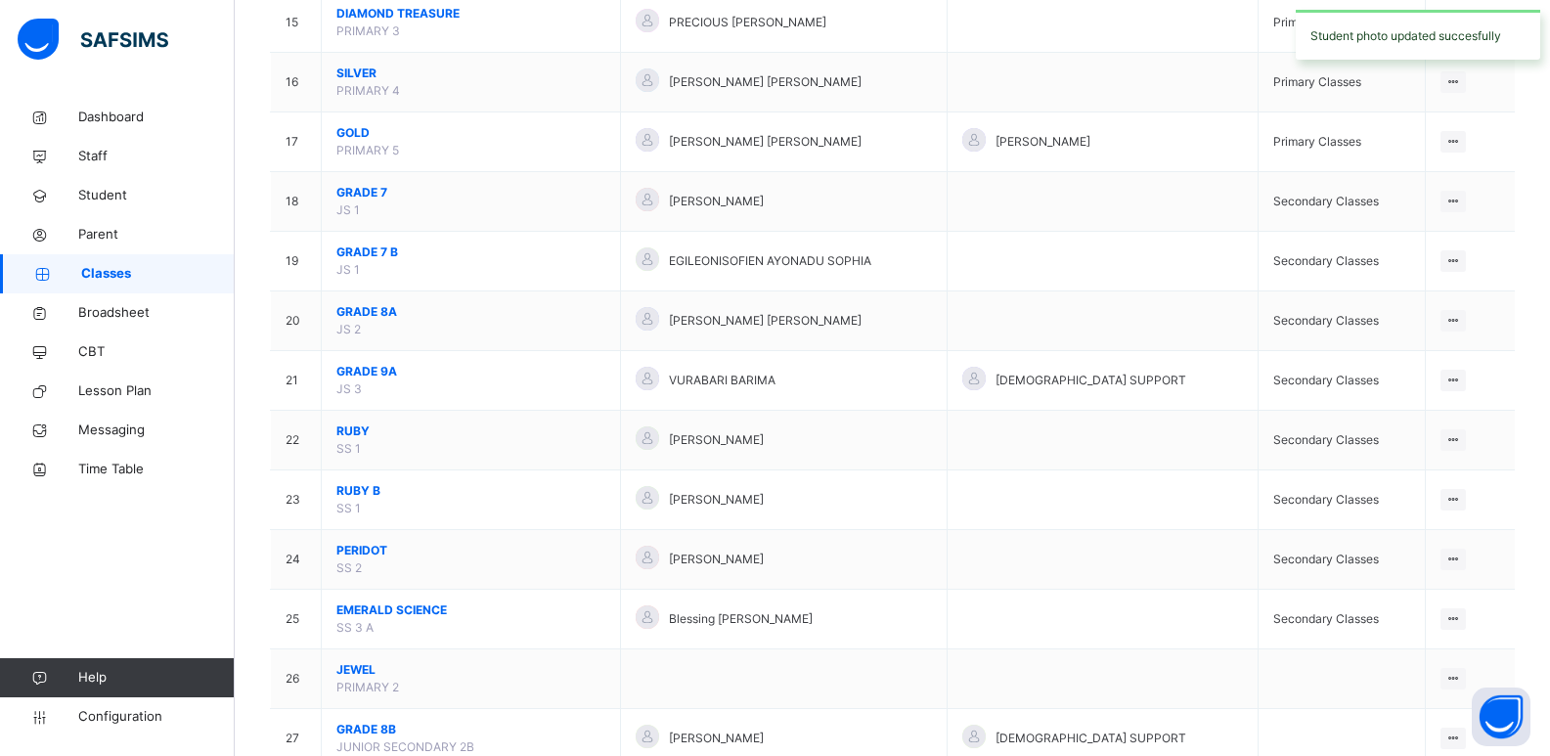
scroll to position [1075, 0]
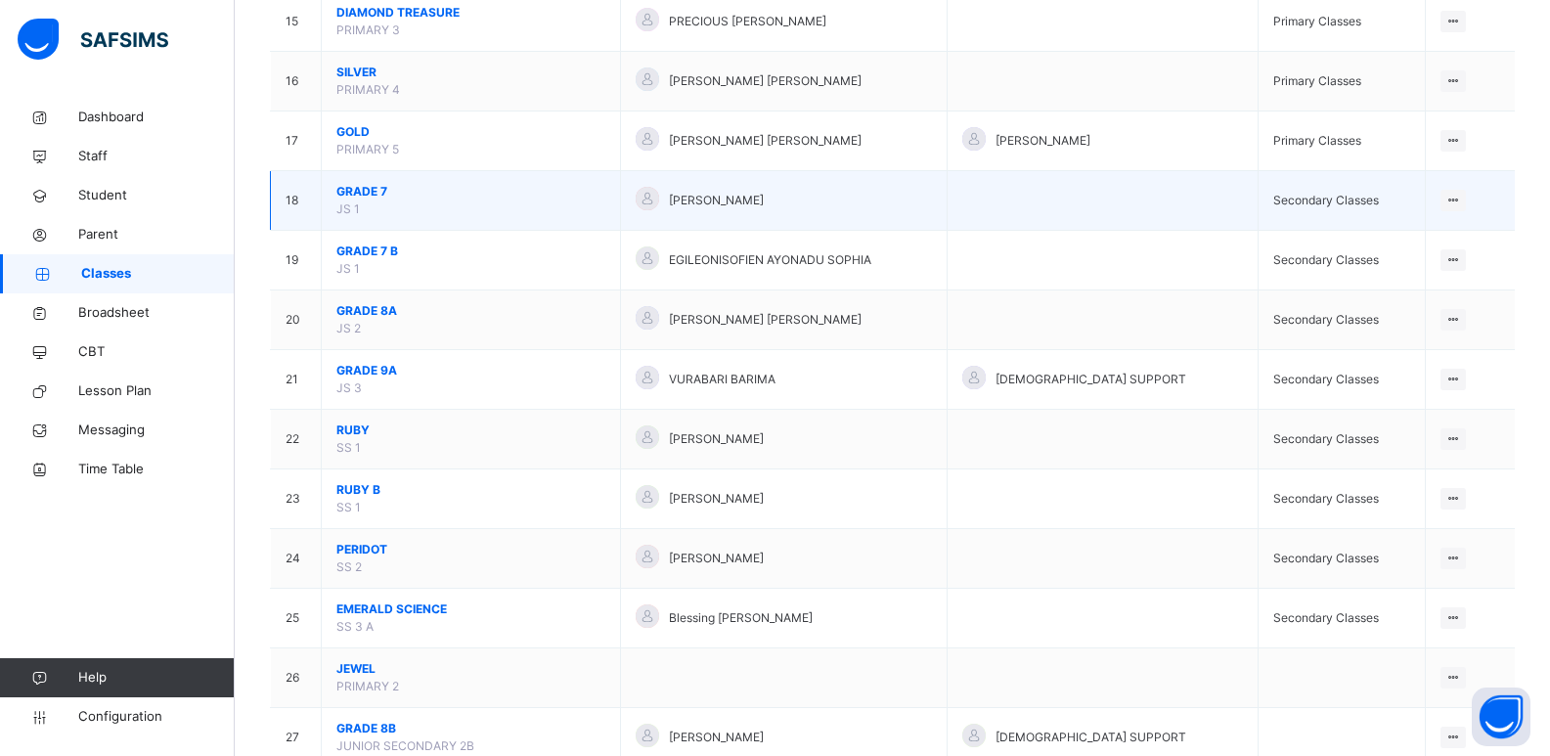
click at [366, 192] on span "GRADE 7" at bounding box center [470, 192] width 269 height 18
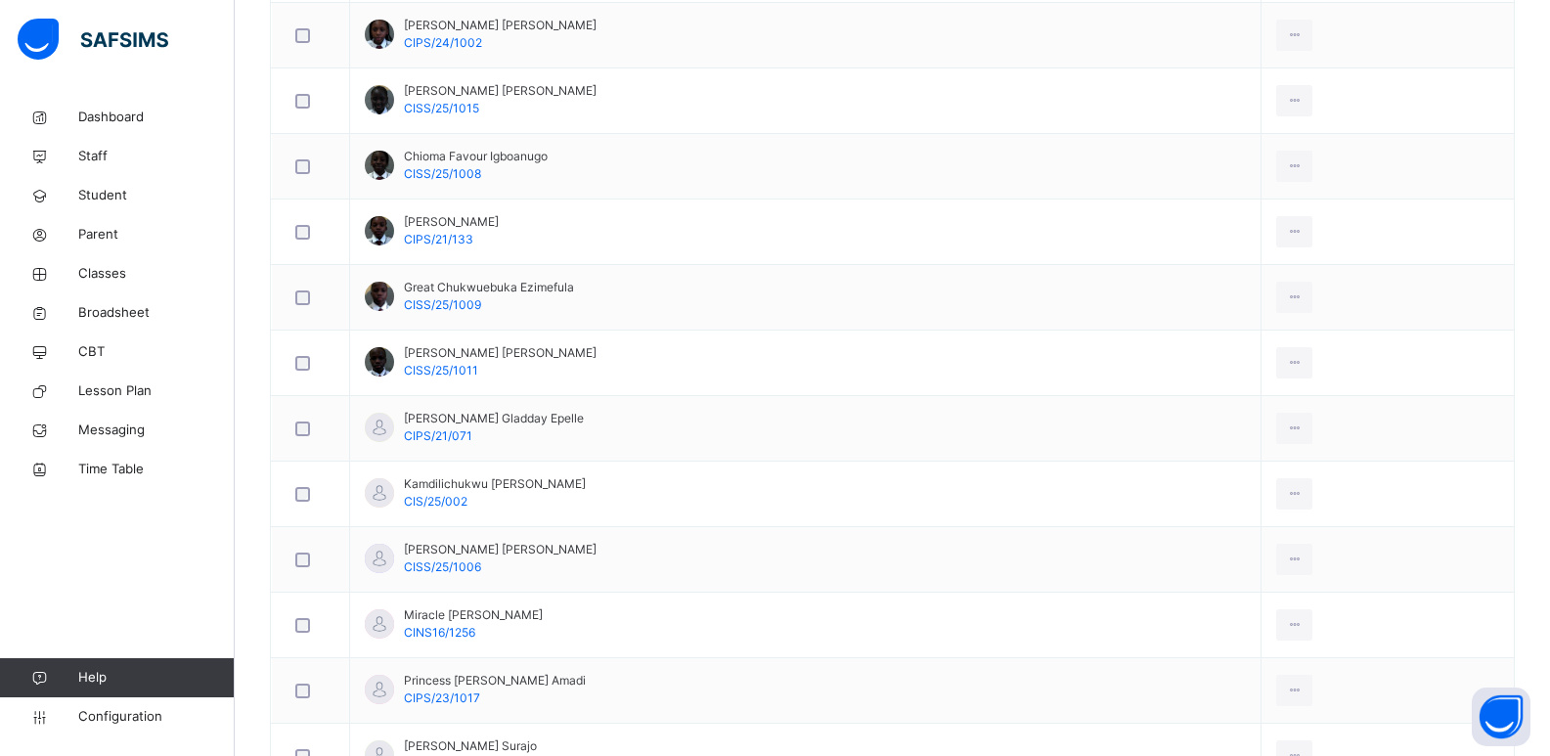
scroll to position [704, 0]
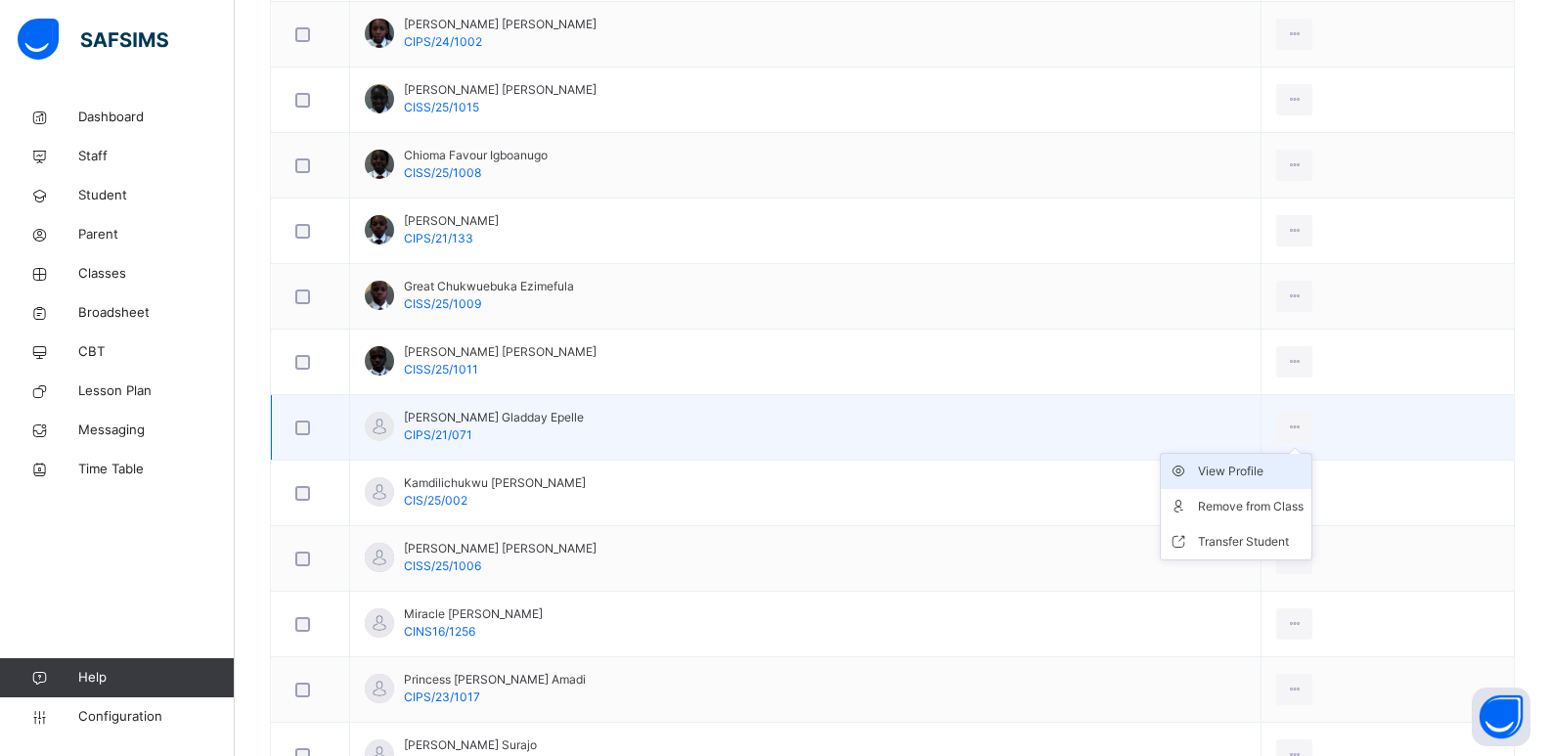
click at [1293, 470] on div "View Profile" at bounding box center [1251, 471] width 106 height 20
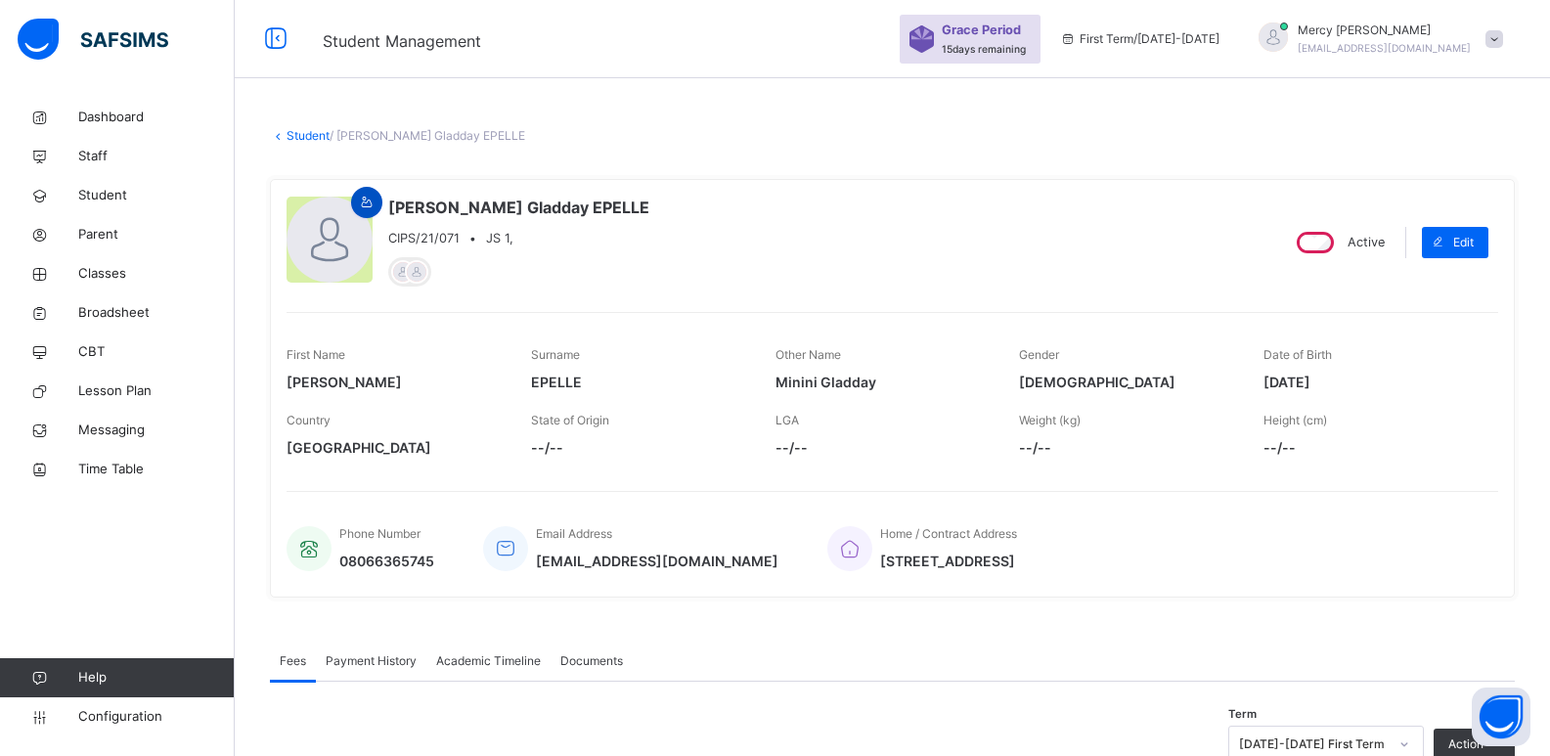
click at [367, 201] on icon at bounding box center [367, 203] width 17 height 18
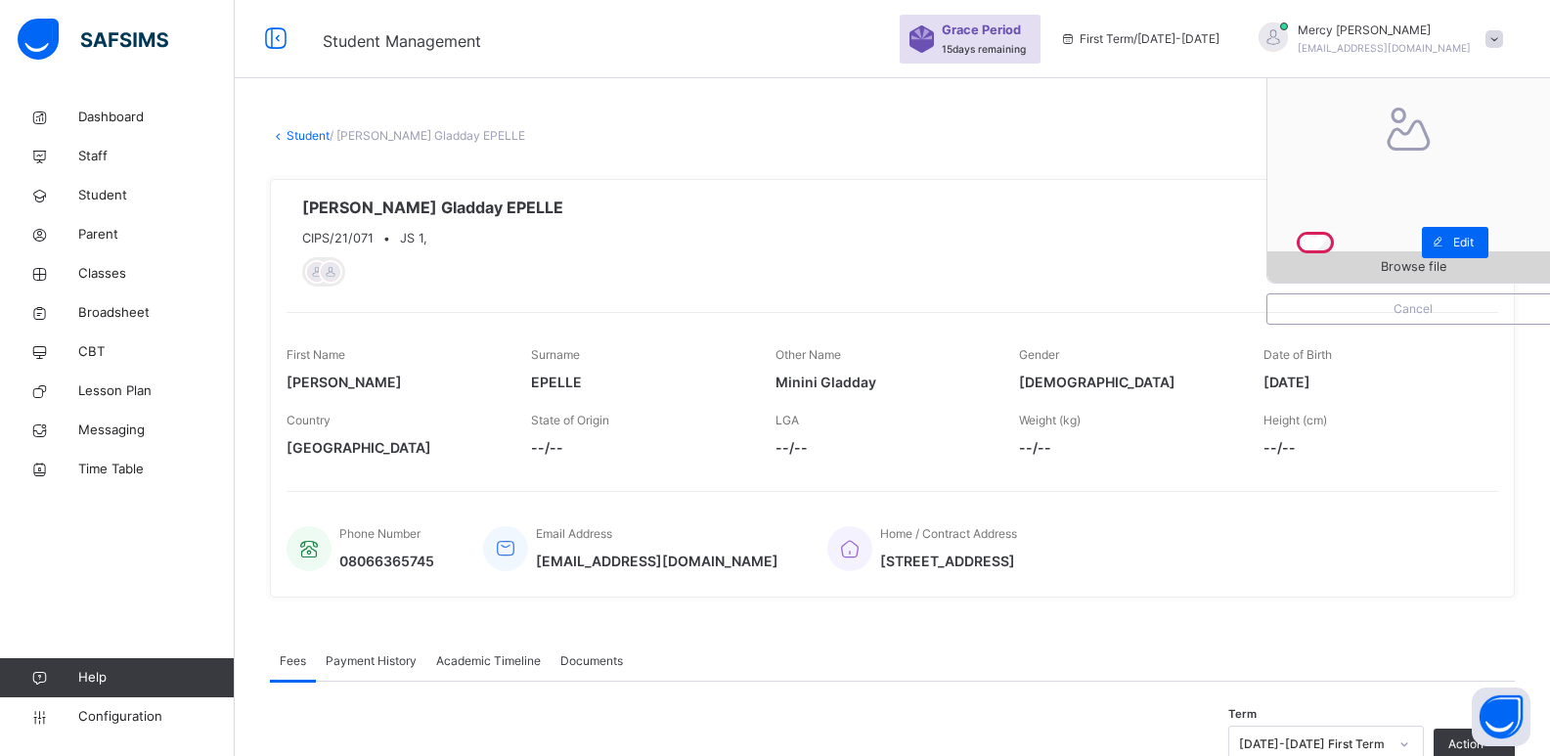
click at [1375, 268] on span "Browse file" at bounding box center [1412, 266] width 291 height 19
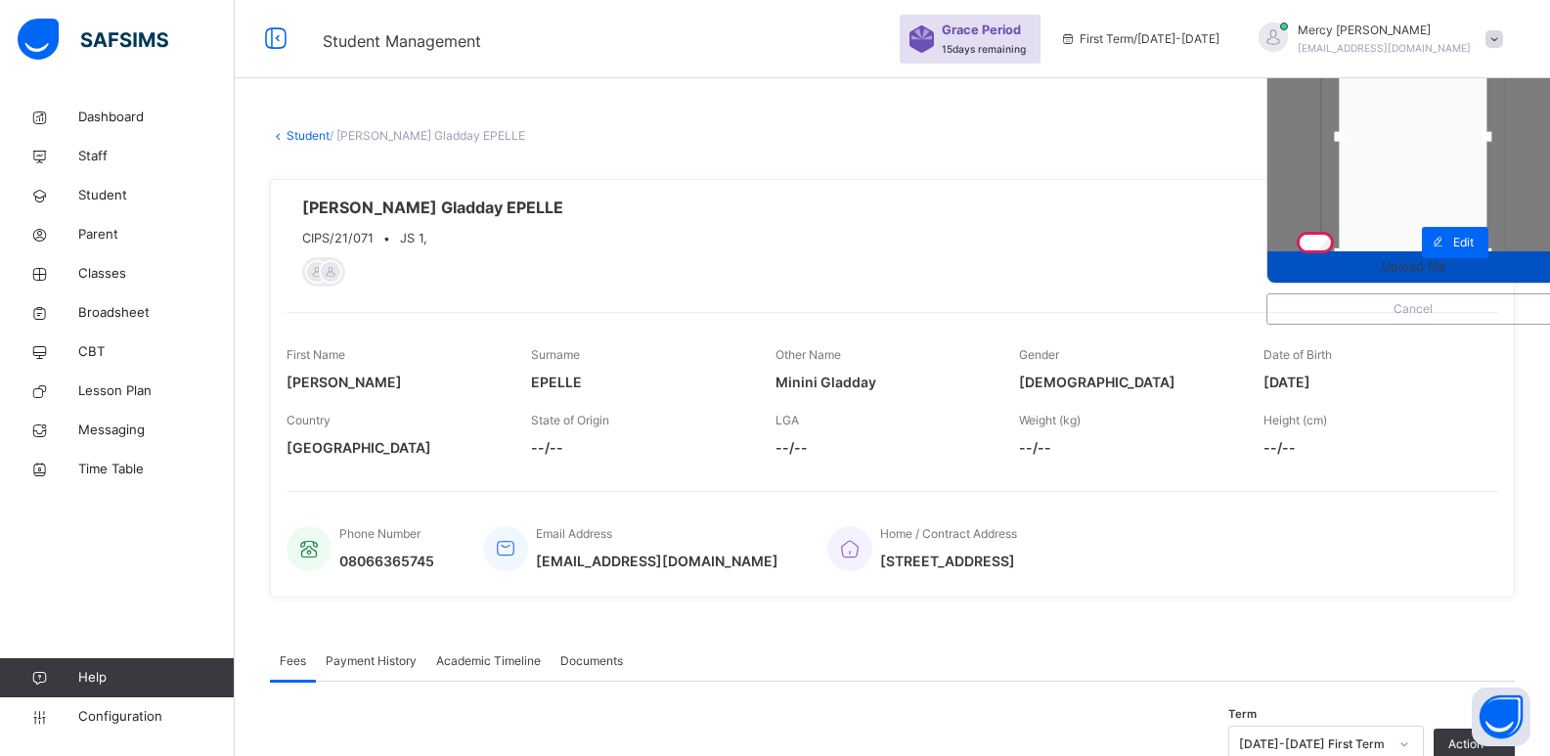
click at [1418, 251] on div "Upload file" at bounding box center [1412, 266] width 291 height 31
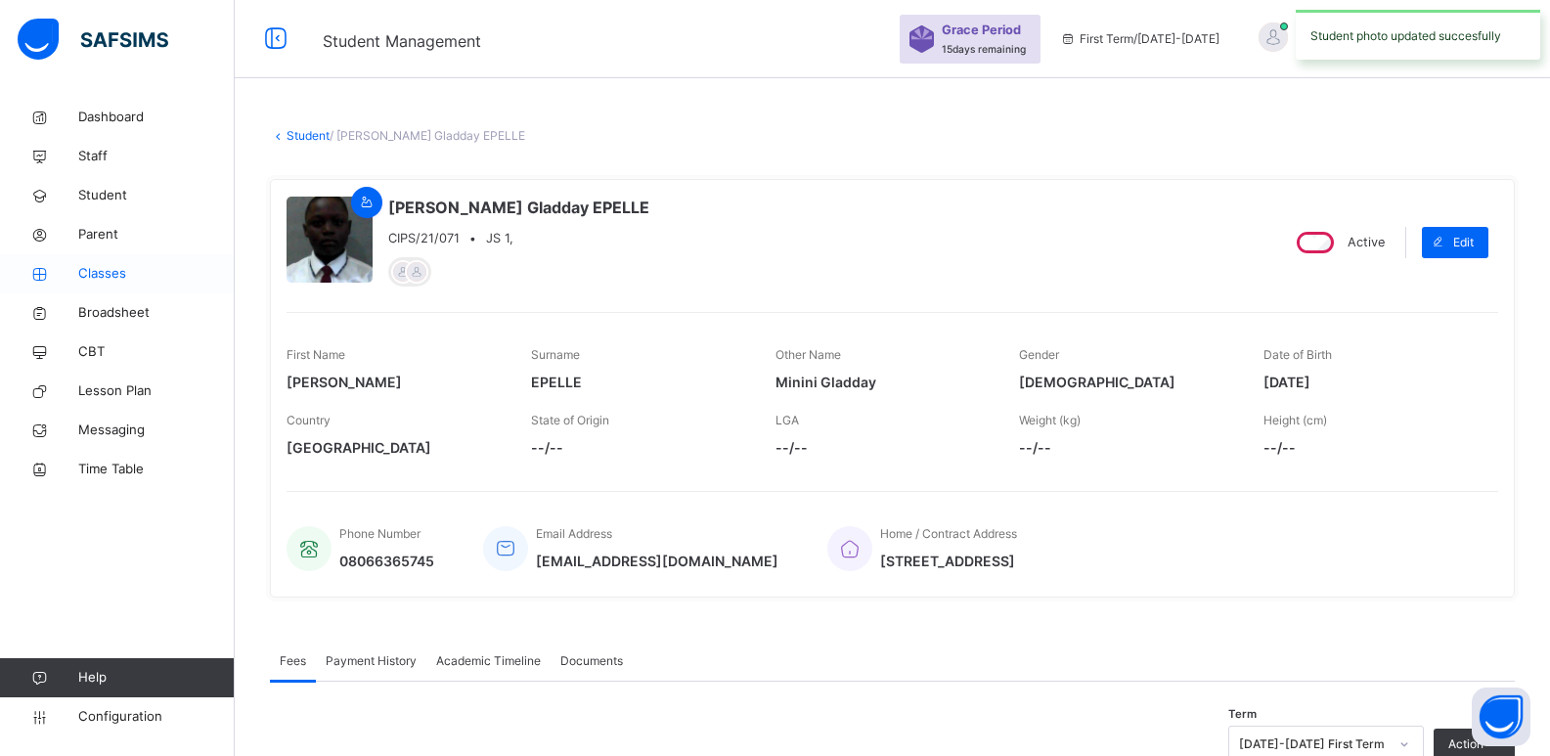
click at [44, 288] on link "Classes" at bounding box center [117, 273] width 235 height 39
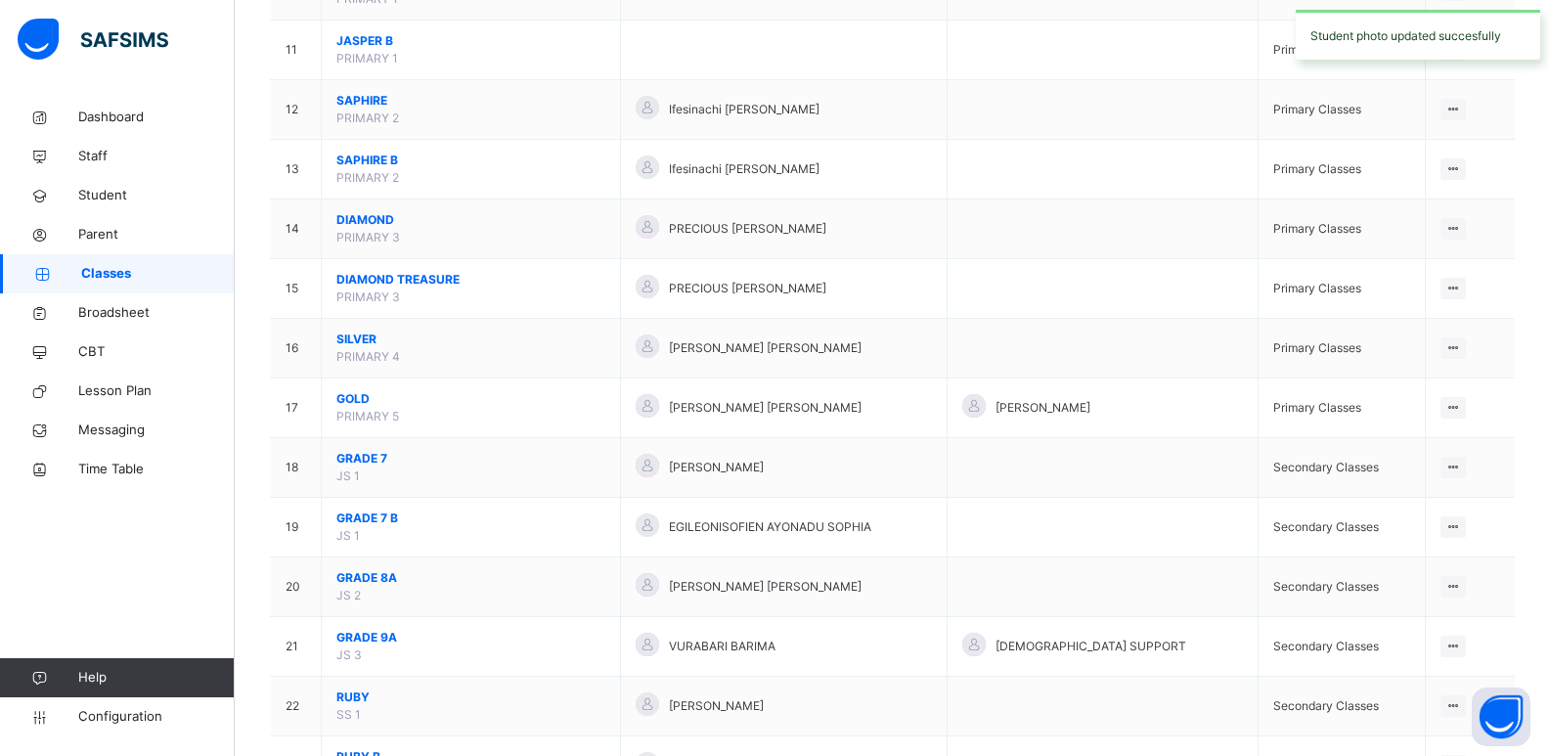
scroll to position [951, 0]
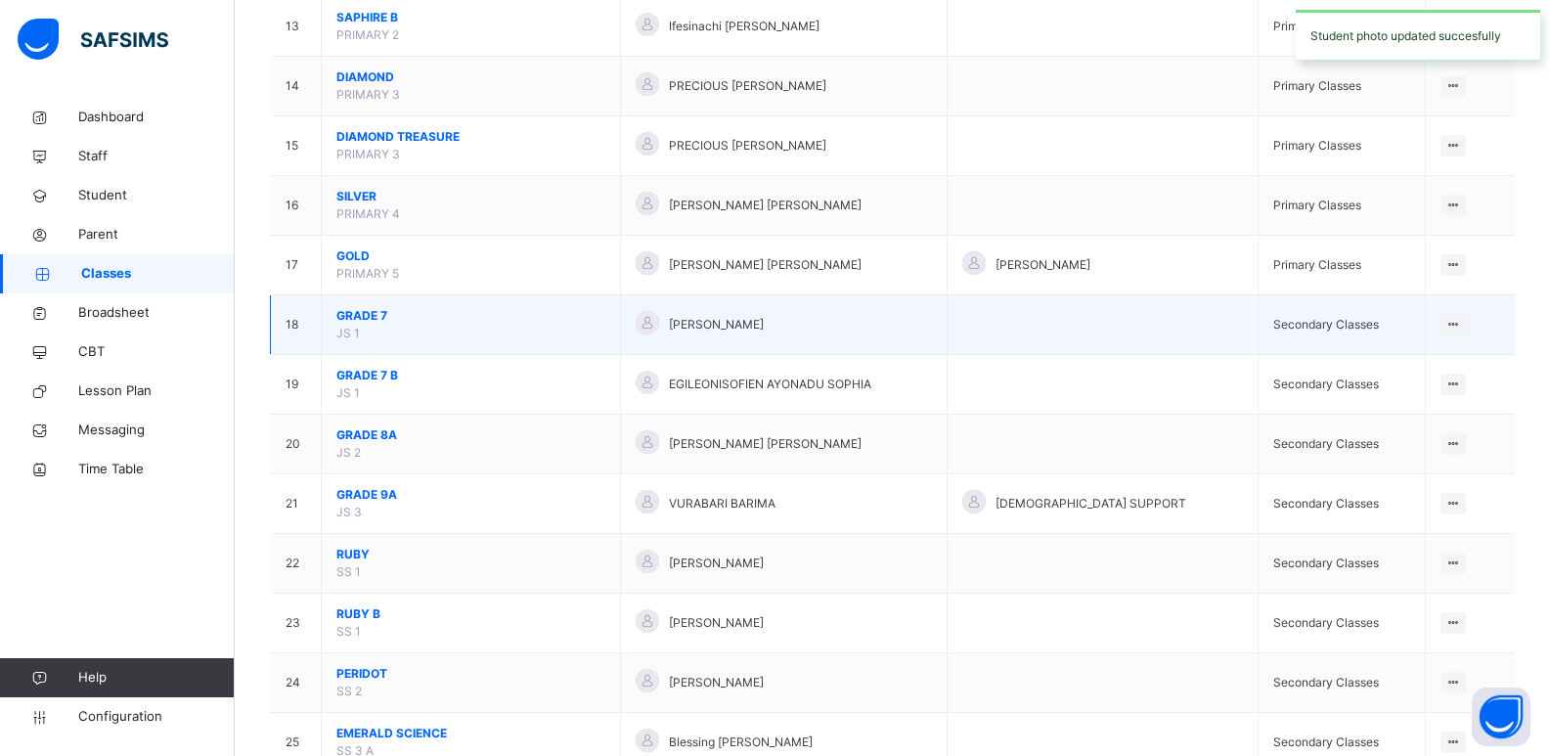
click at [374, 315] on span "GRADE 7" at bounding box center [470, 316] width 269 height 18
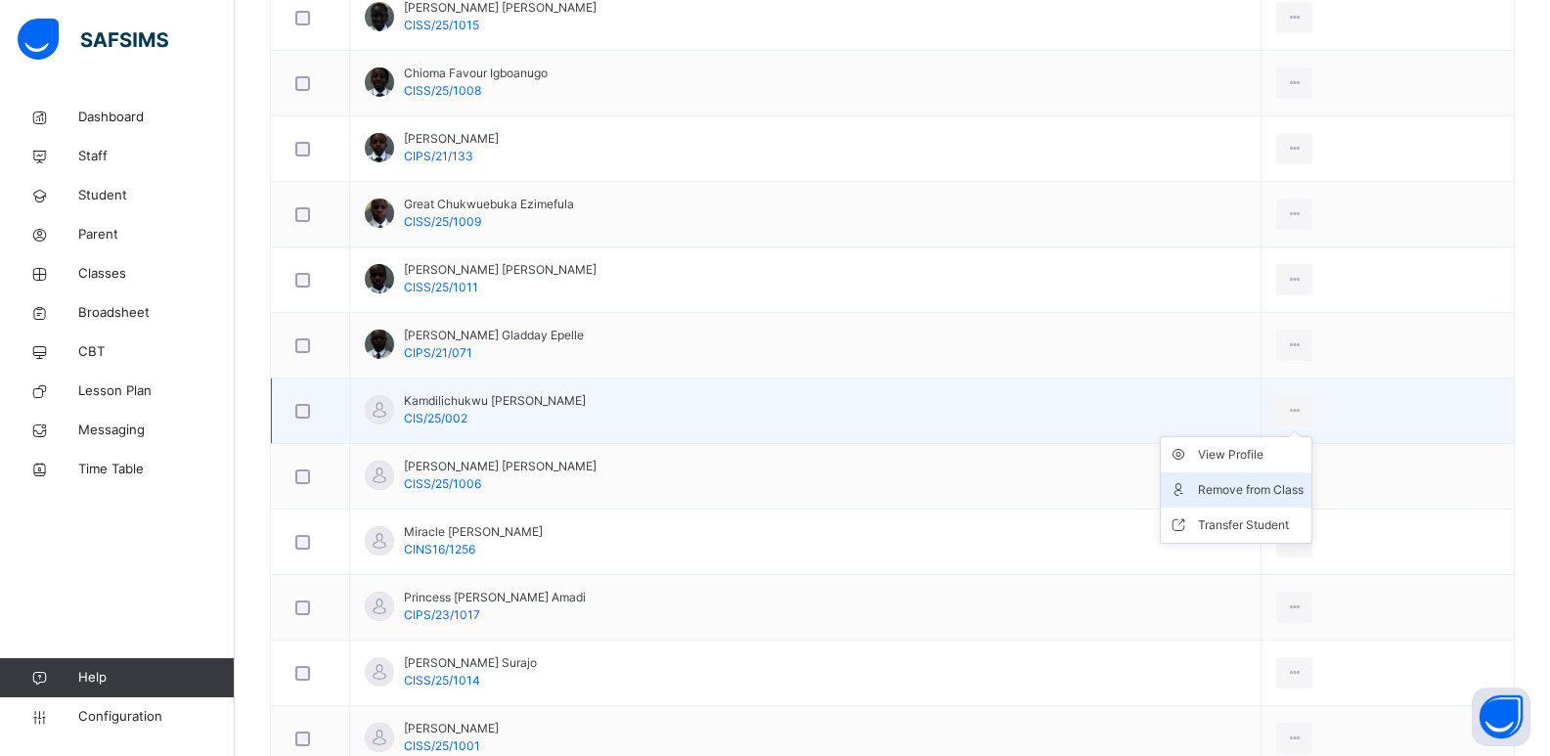
scroll to position [809, 0]
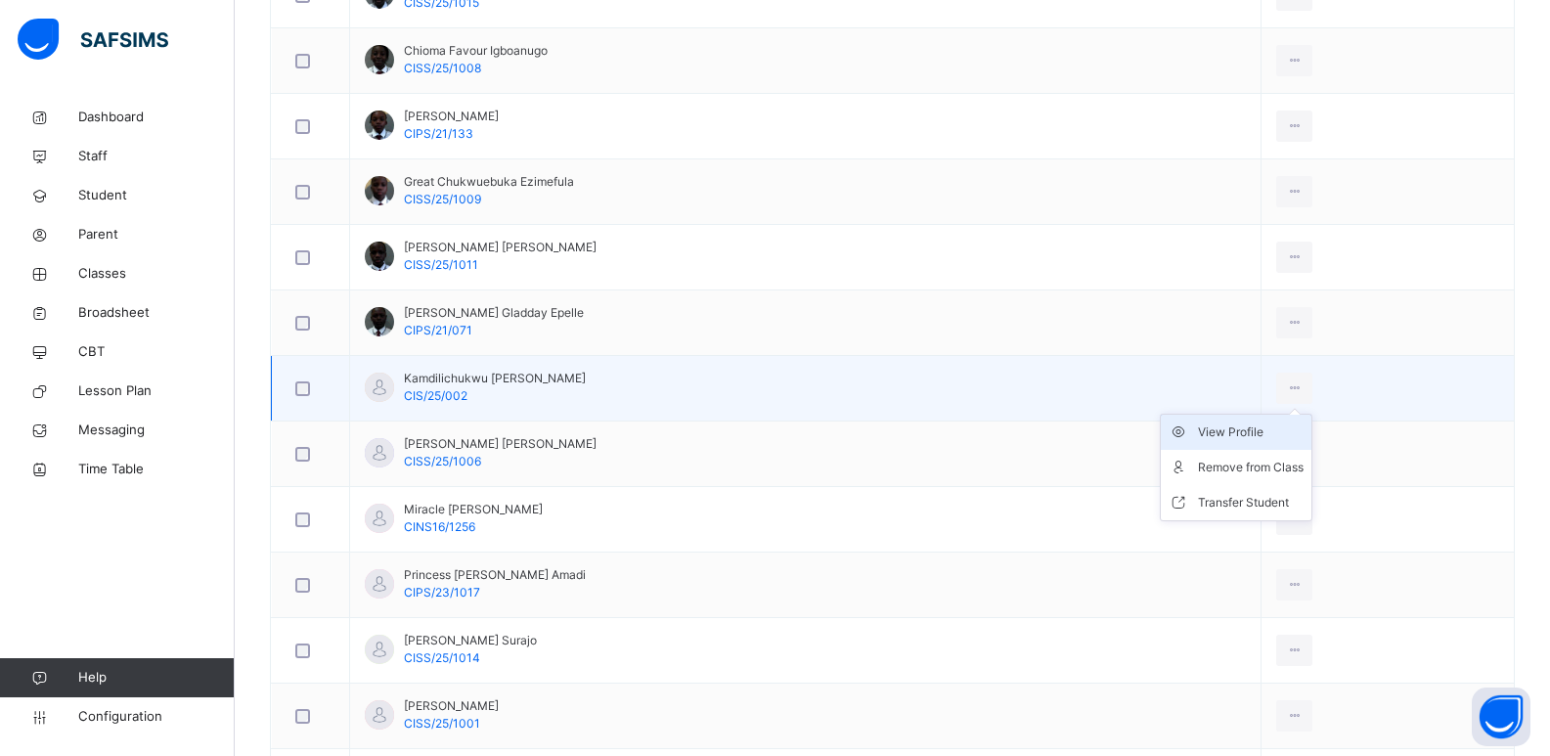
click at [1303, 436] on div "View Profile" at bounding box center [1251, 432] width 106 height 20
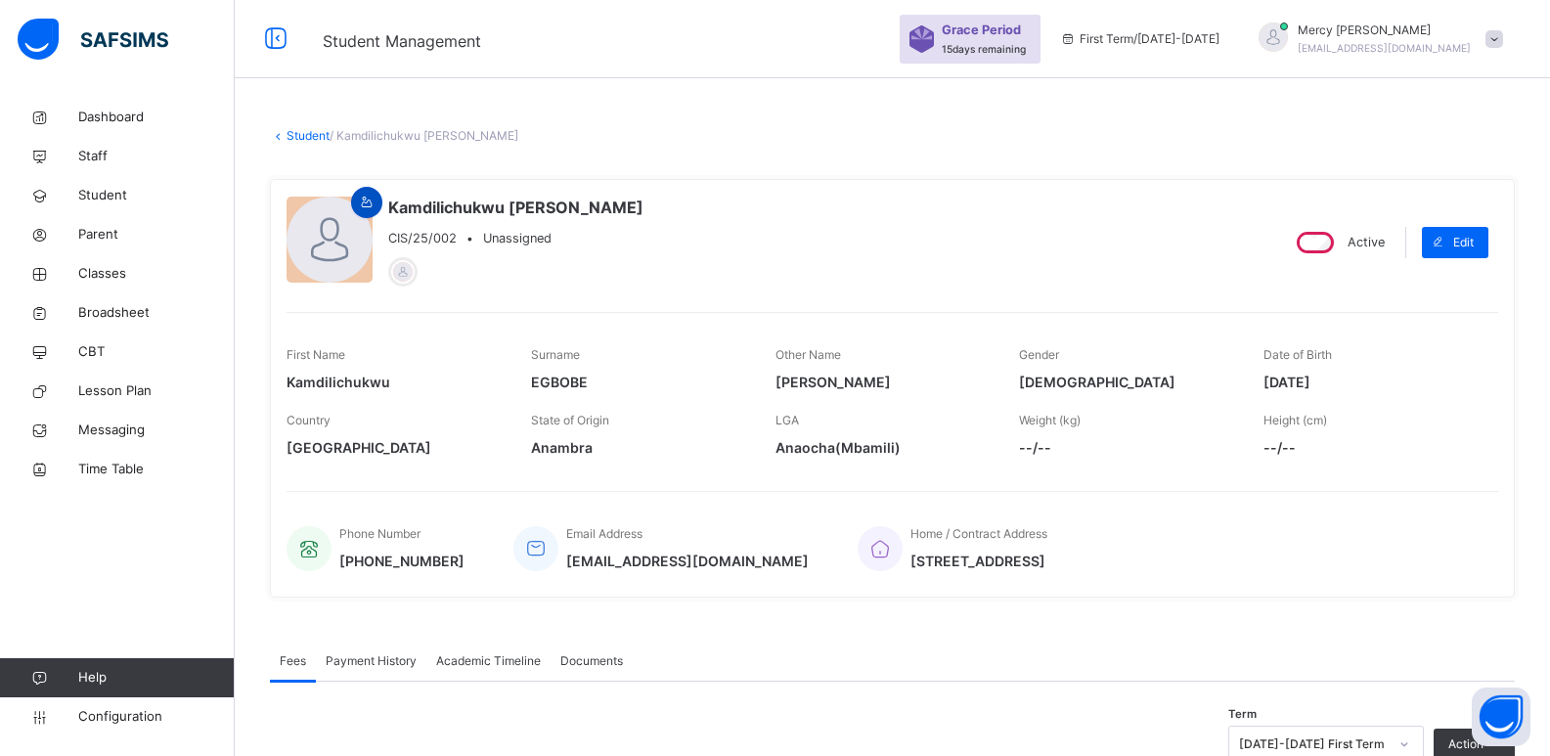
click at [371, 207] on icon at bounding box center [367, 203] width 17 height 18
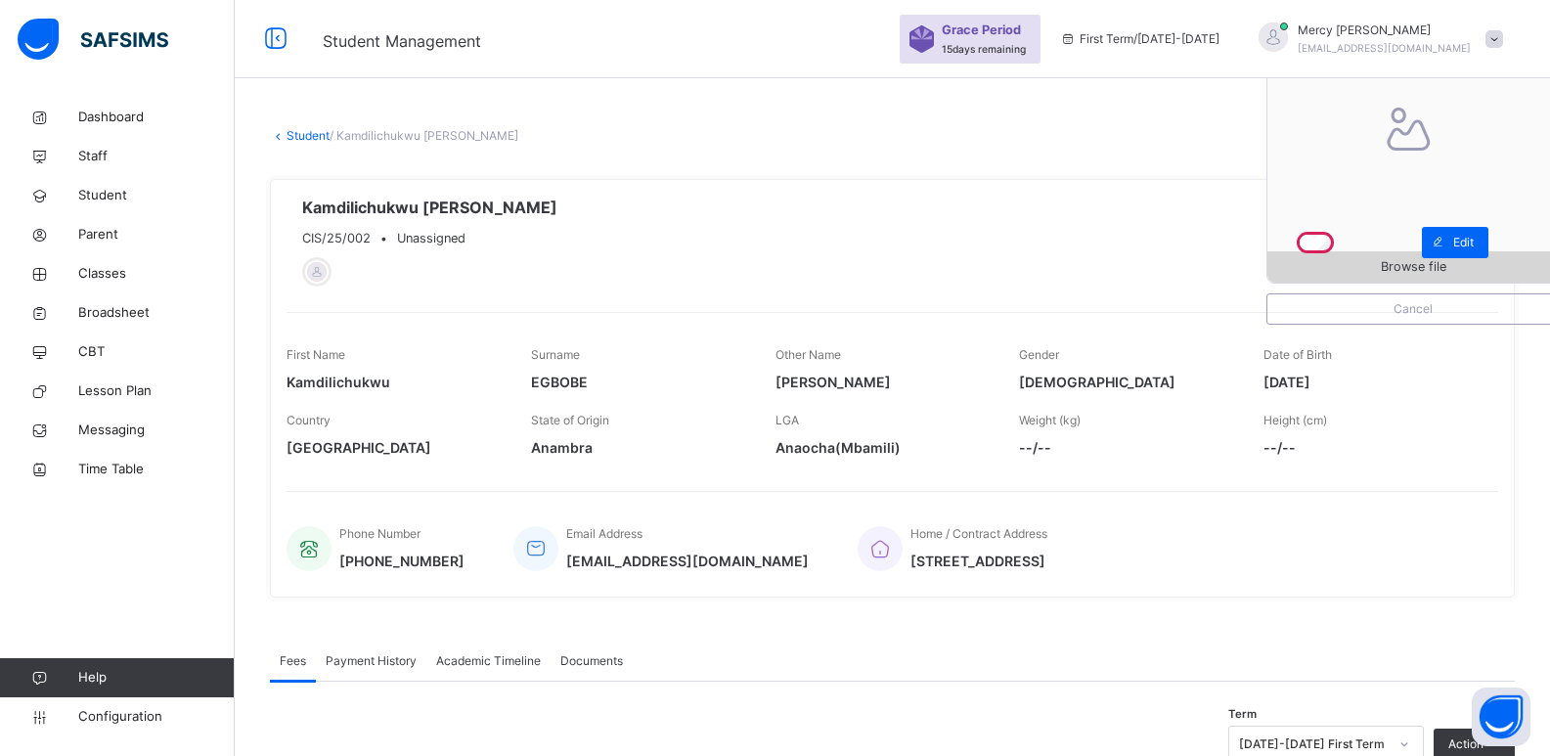
click at [1368, 279] on div "Browse file" at bounding box center [1412, 266] width 291 height 31
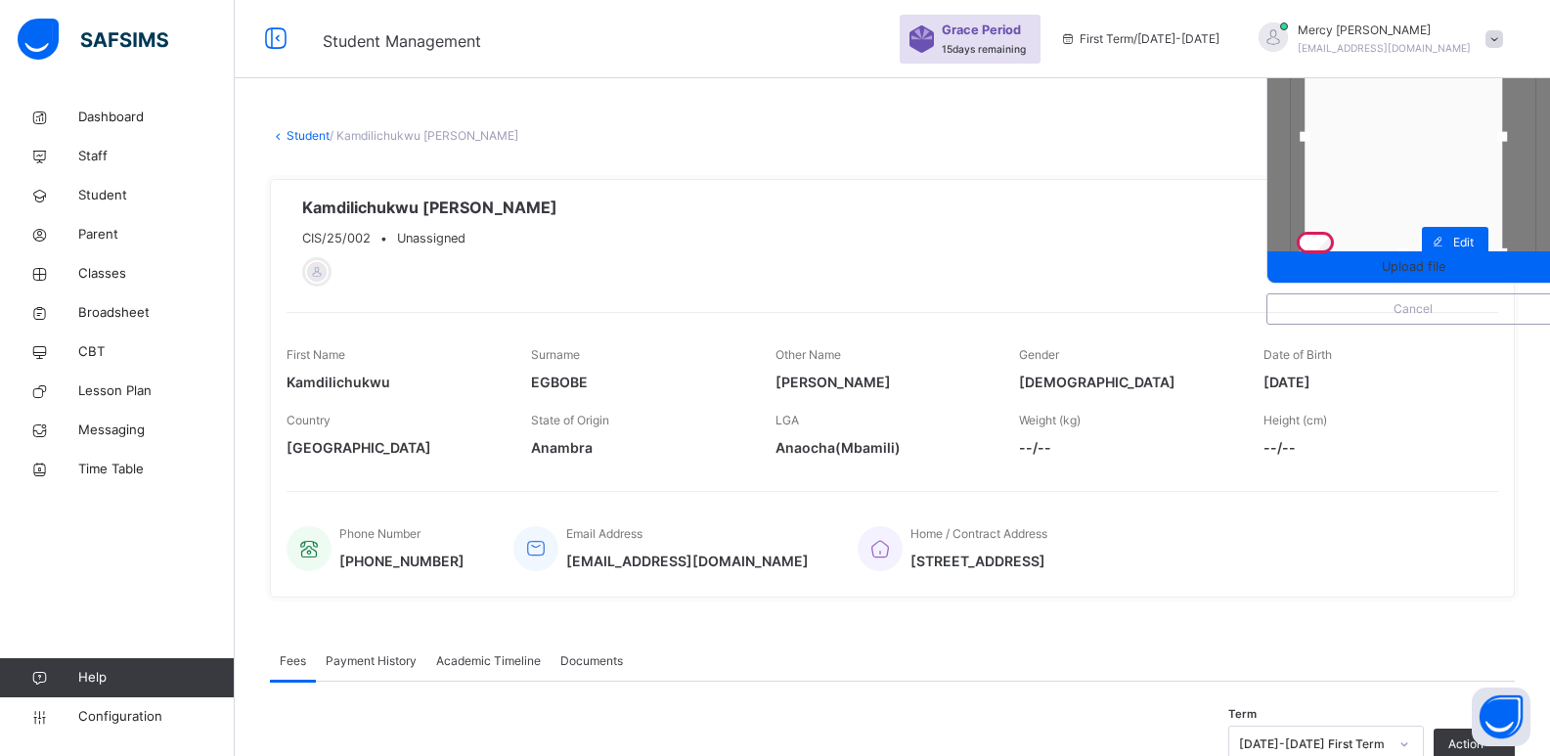
click at [1409, 173] on div at bounding box center [1402, 137] width 197 height 233
click at [1416, 174] on div at bounding box center [1409, 138] width 197 height 233
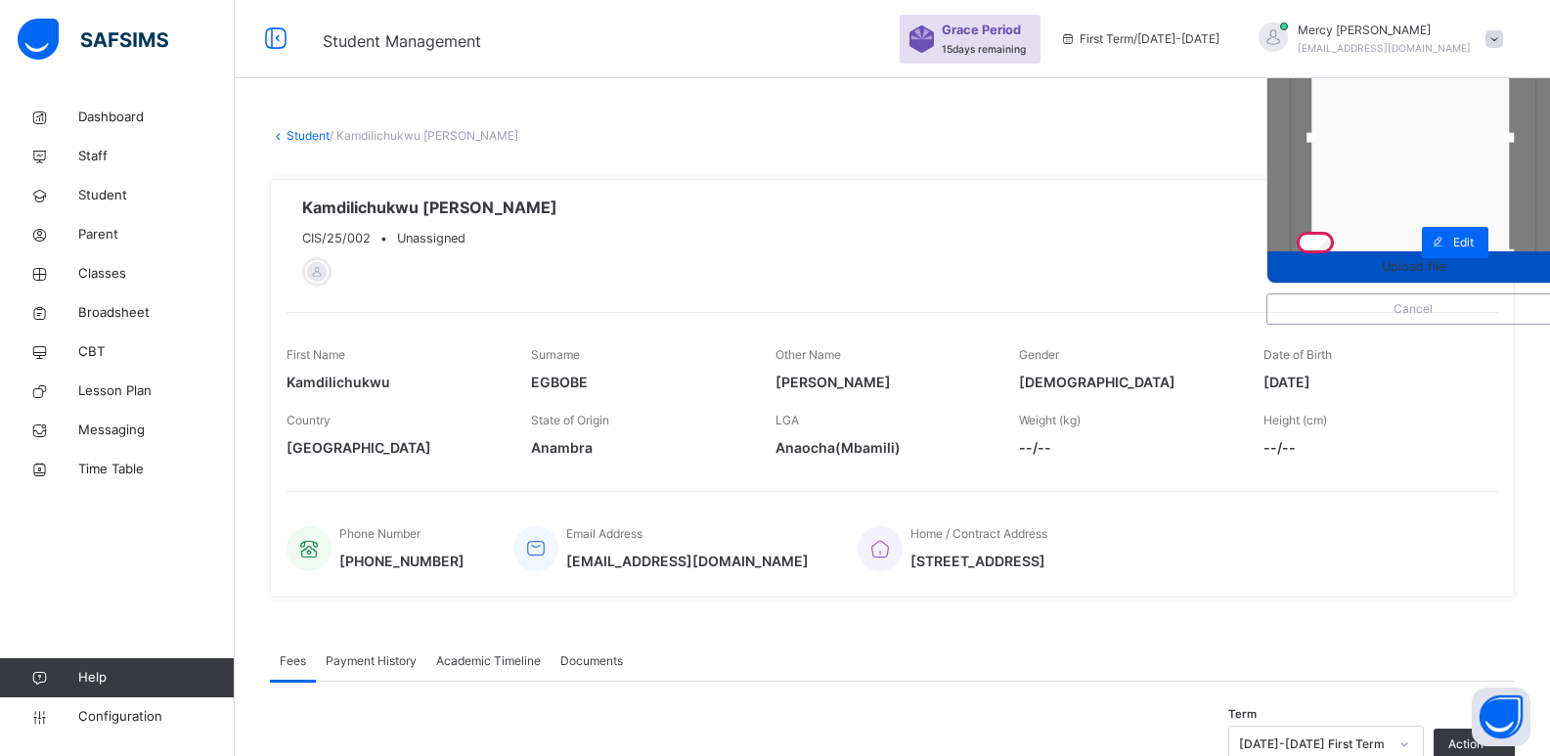
click at [1409, 257] on span "Upload file" at bounding box center [1413, 266] width 64 height 19
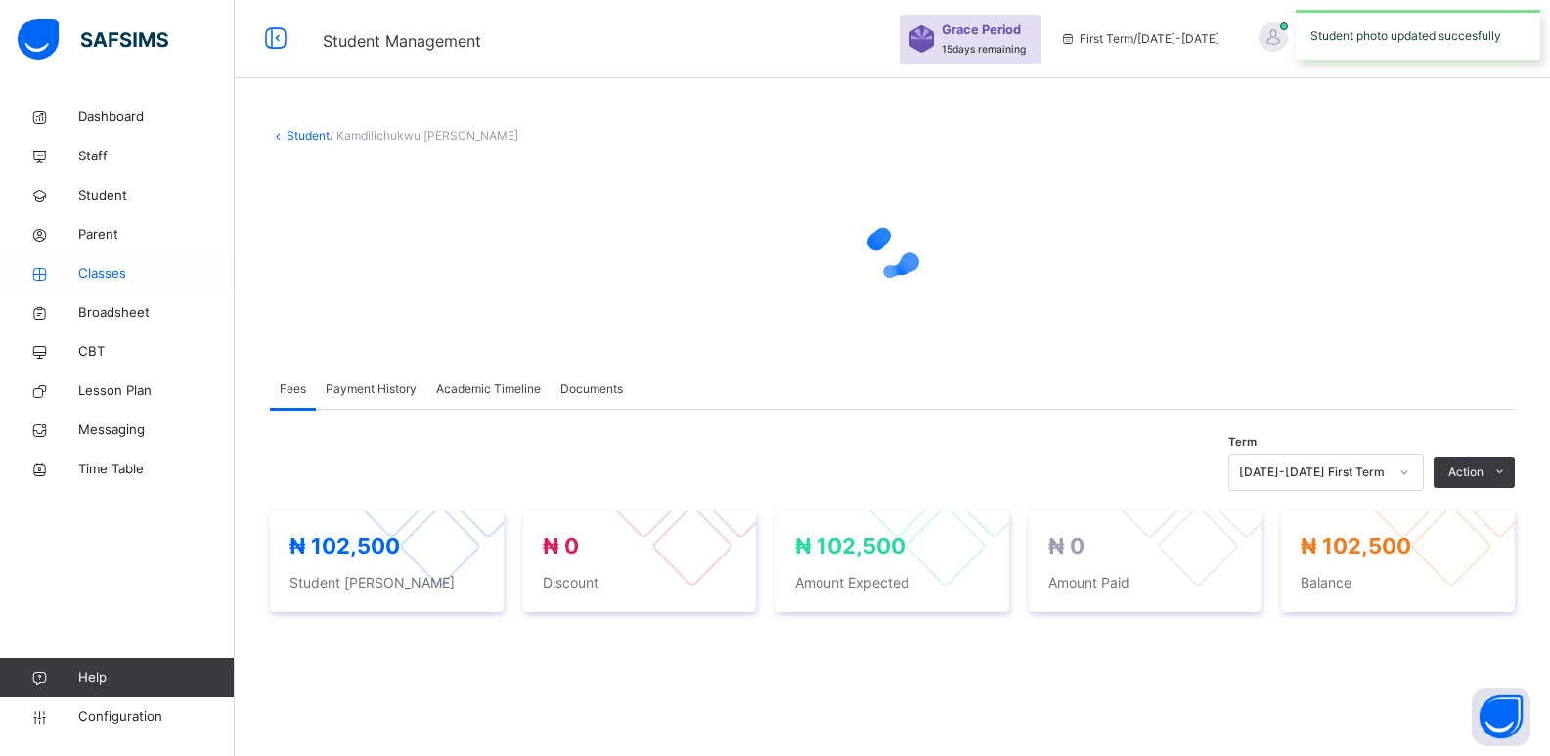
click at [119, 283] on span "Classes" at bounding box center [156, 274] width 156 height 20
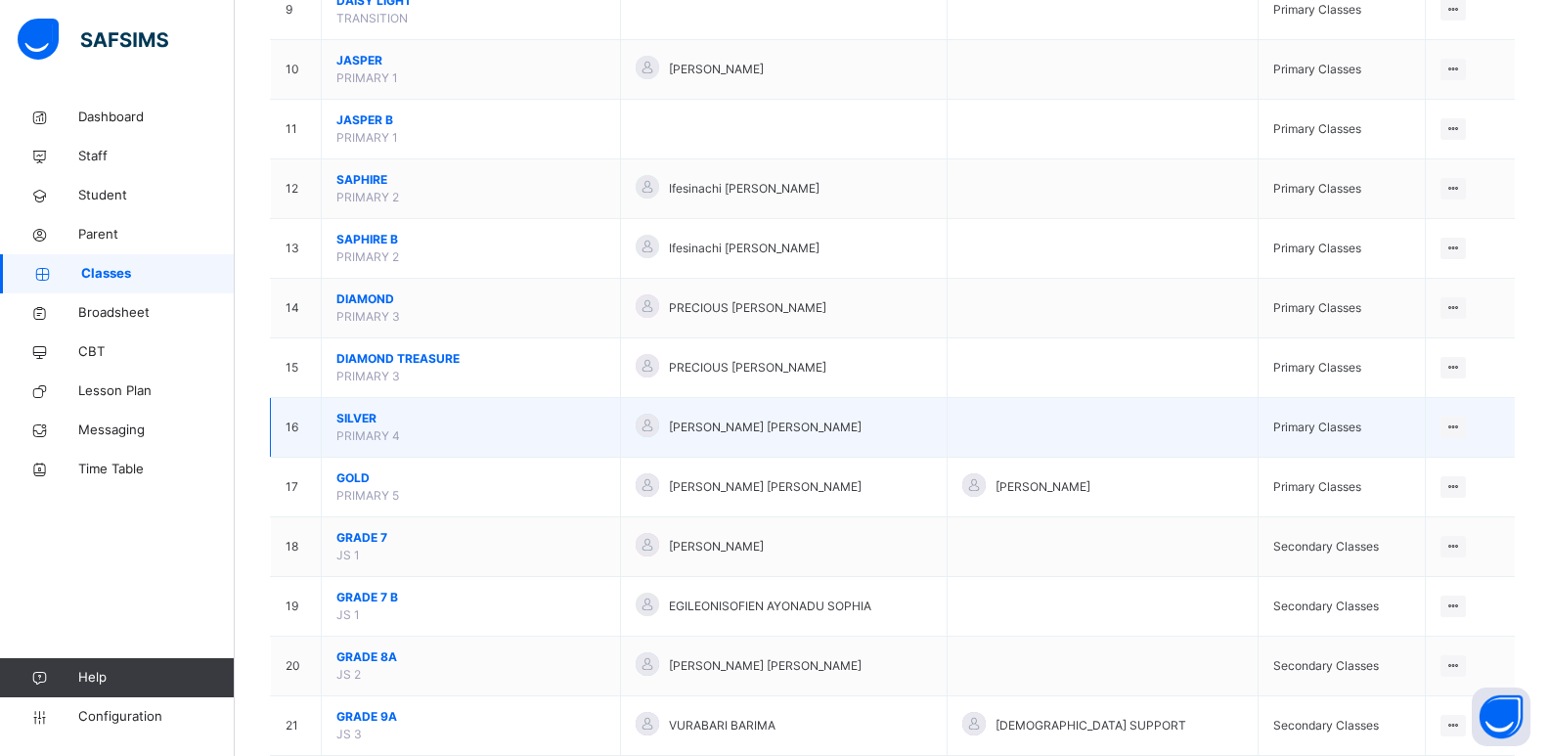
scroll to position [763, 0]
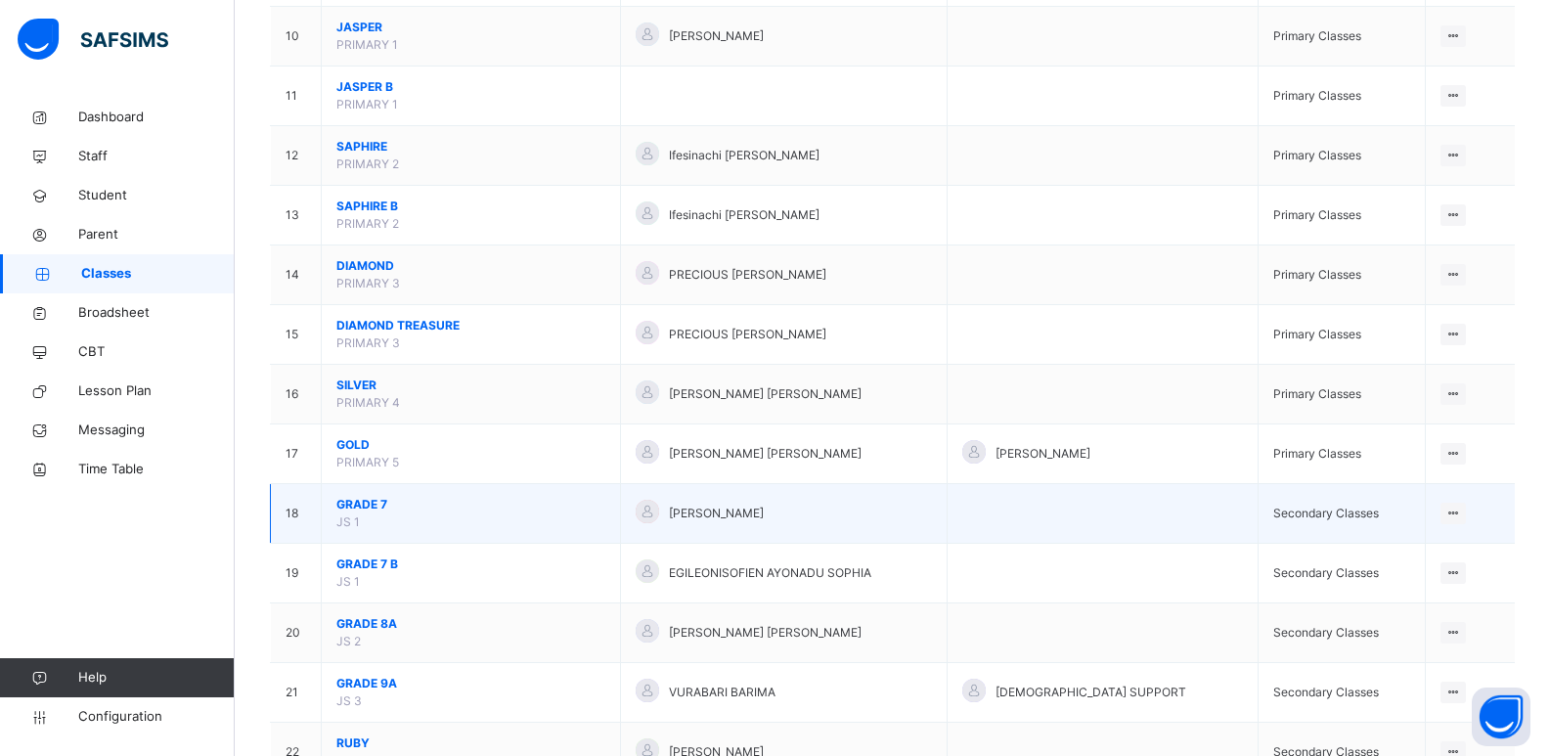
click at [376, 506] on span "GRADE 7" at bounding box center [470, 505] width 269 height 18
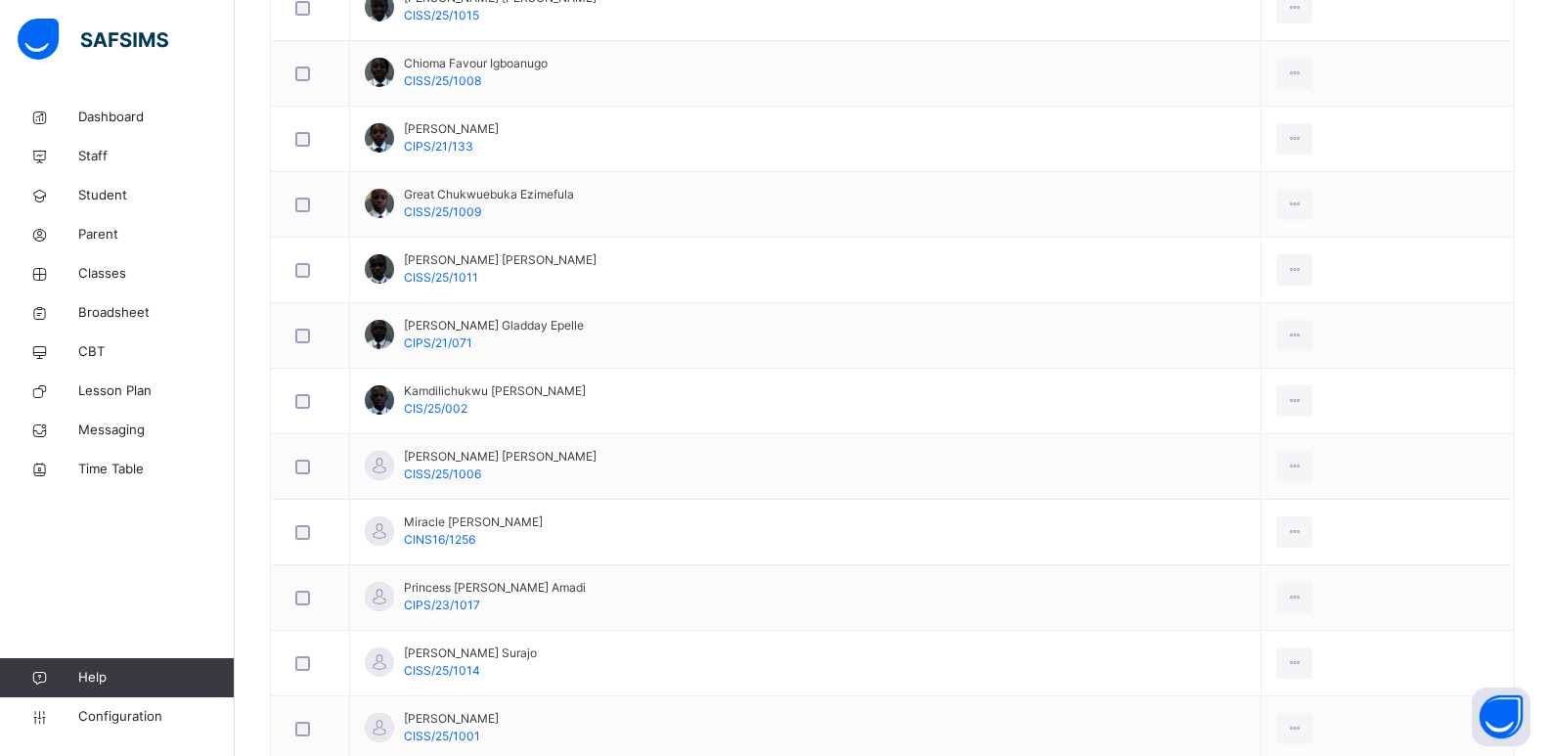
scroll to position [867, 0]
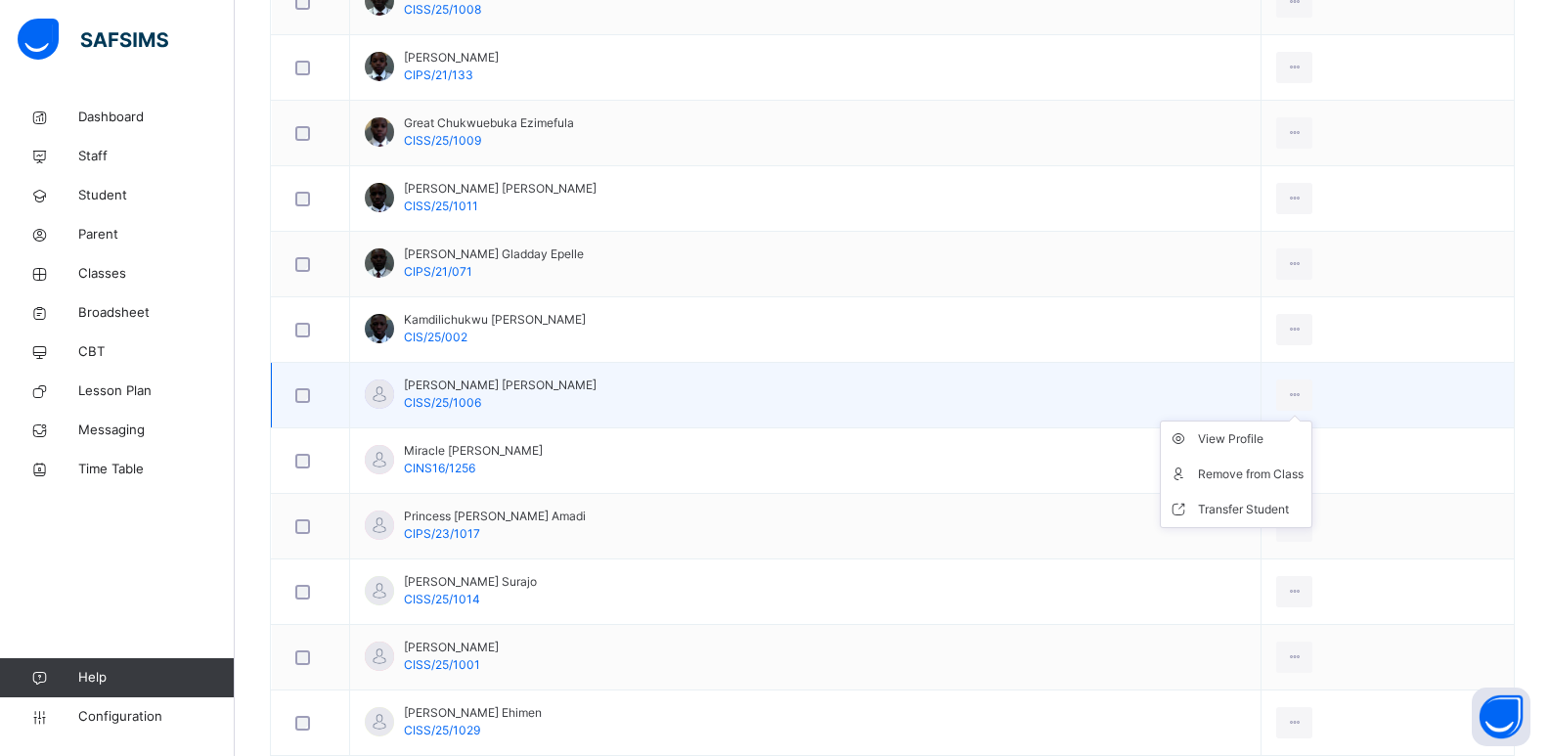
click at [1289, 430] on ul "View Profile Remove from Class Transfer Student" at bounding box center [1236, 474] width 153 height 108
click at [1276, 448] on div "View Profile" at bounding box center [1251, 439] width 106 height 20
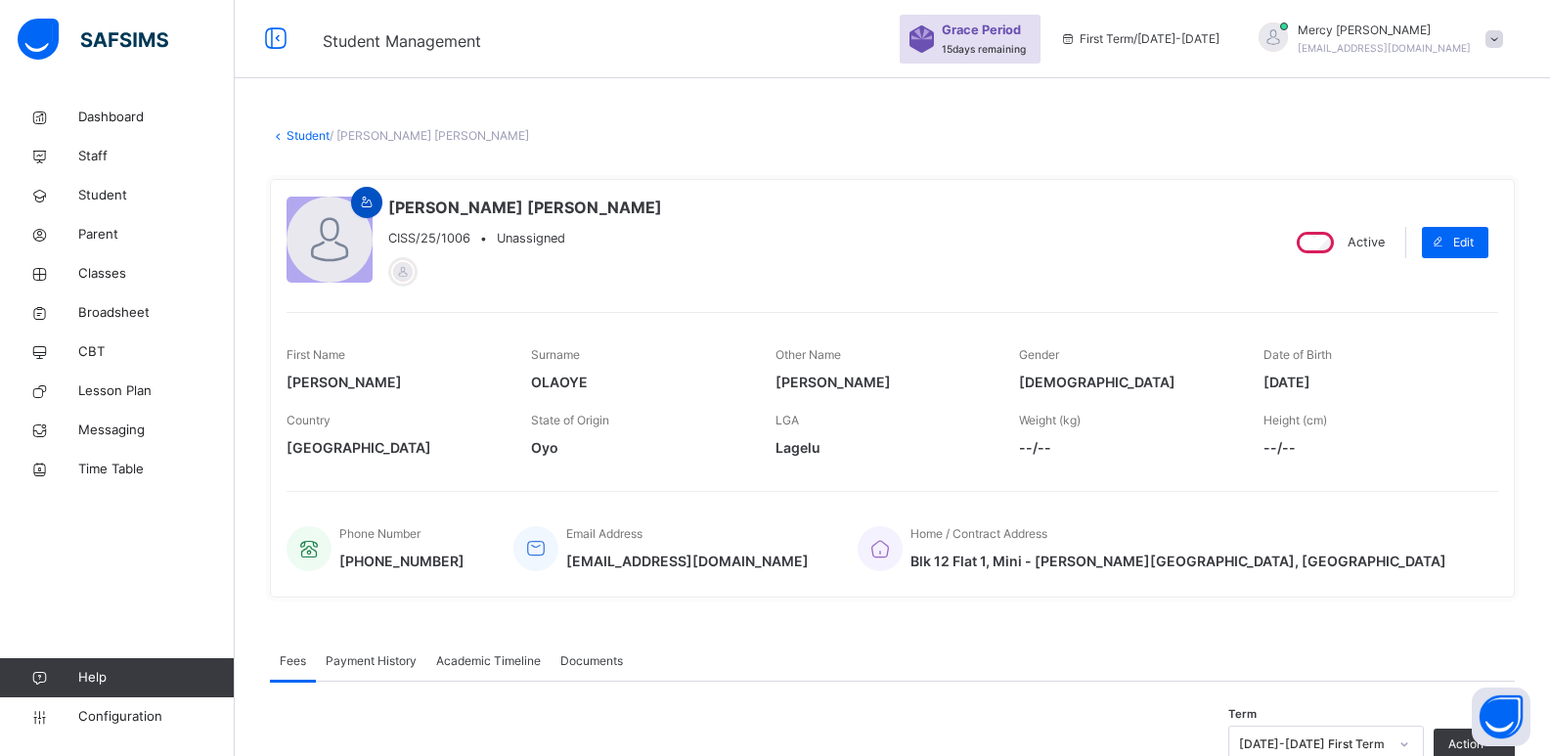
click at [362, 201] on icon at bounding box center [367, 203] width 17 height 18
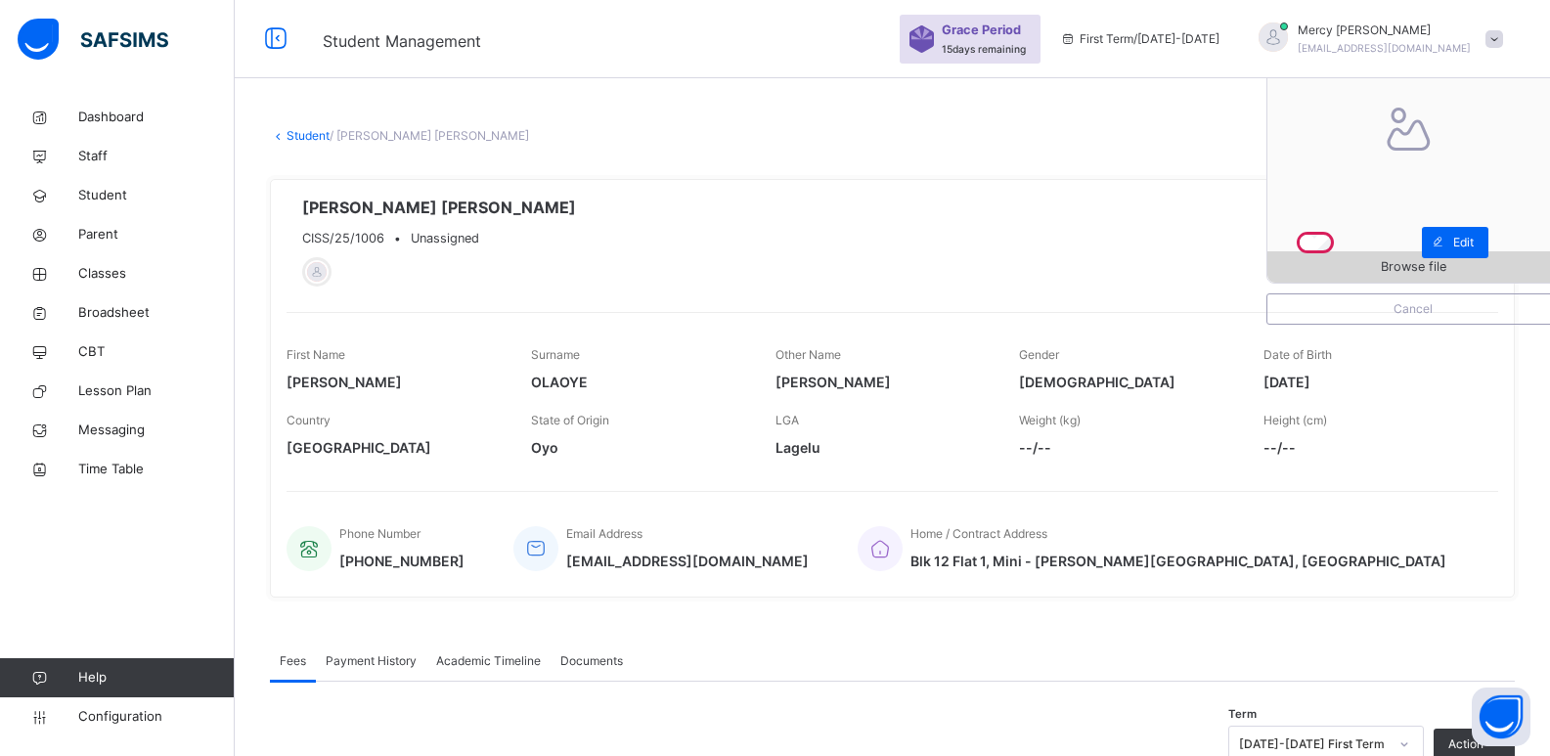
click at [1302, 265] on span "Browse file" at bounding box center [1412, 266] width 291 height 19
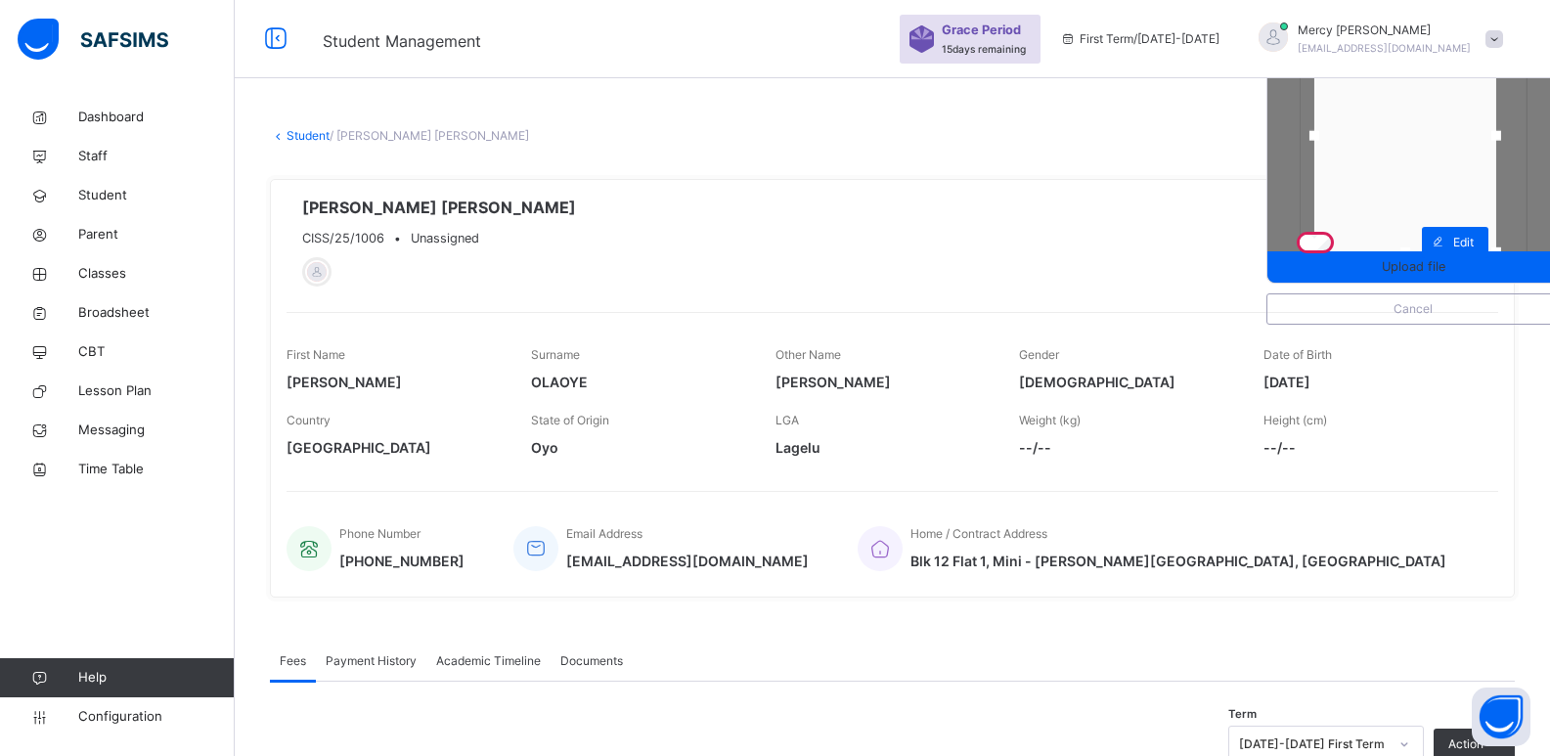
click at [1401, 191] on div at bounding box center [1405, 136] width 182 height 233
click at [1388, 274] on span "Upload file" at bounding box center [1412, 266] width 291 height 19
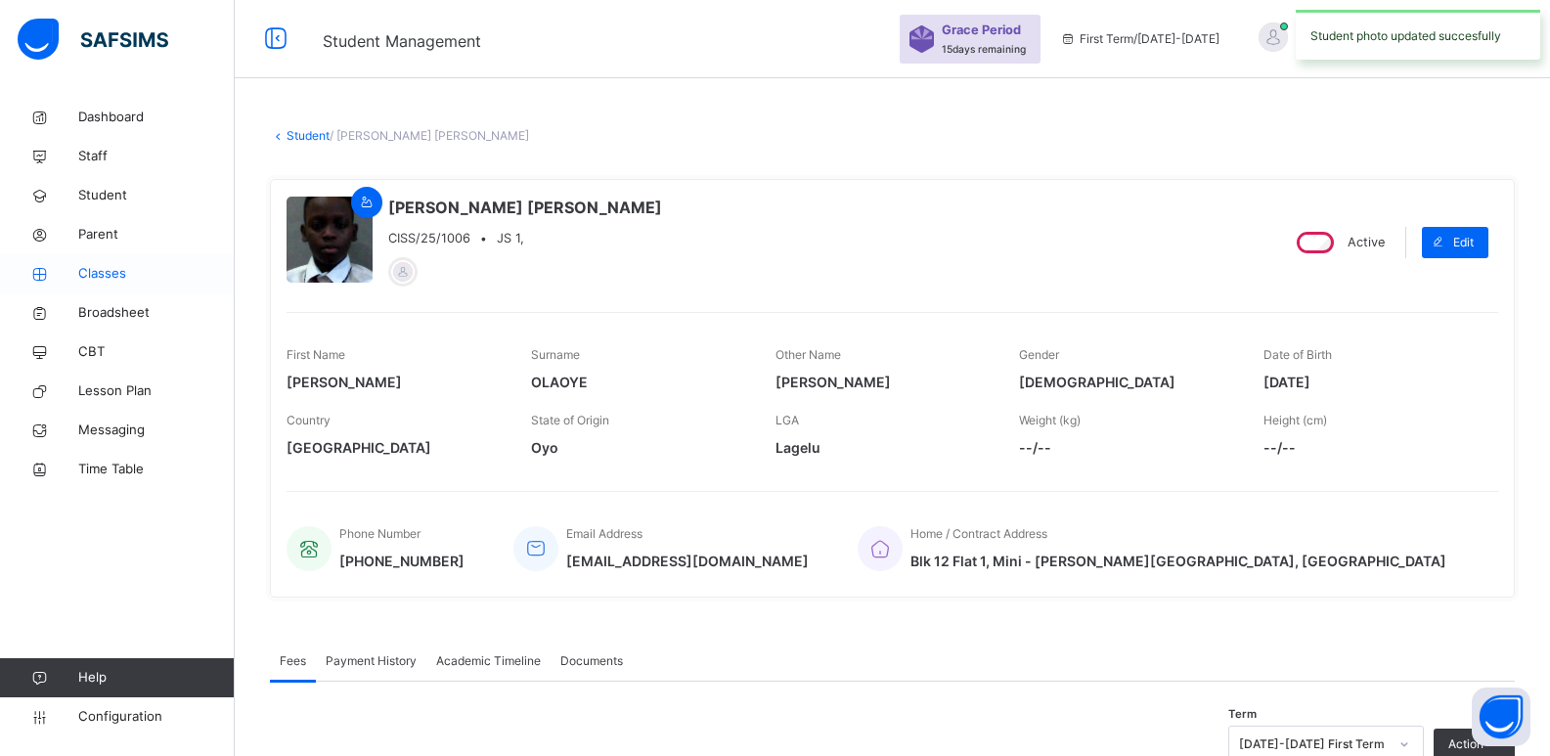
click at [95, 266] on span "Classes" at bounding box center [156, 274] width 156 height 20
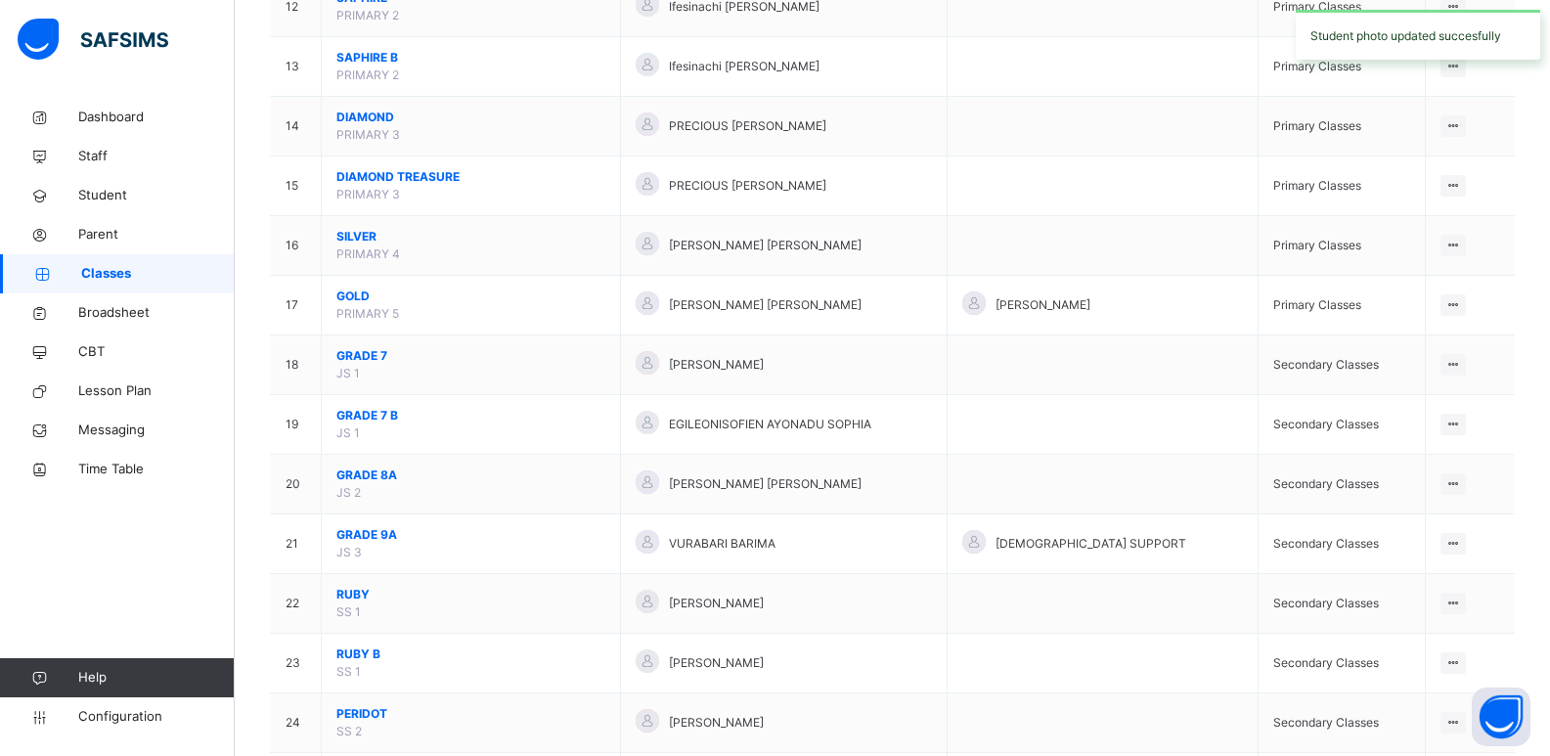
scroll to position [997, 0]
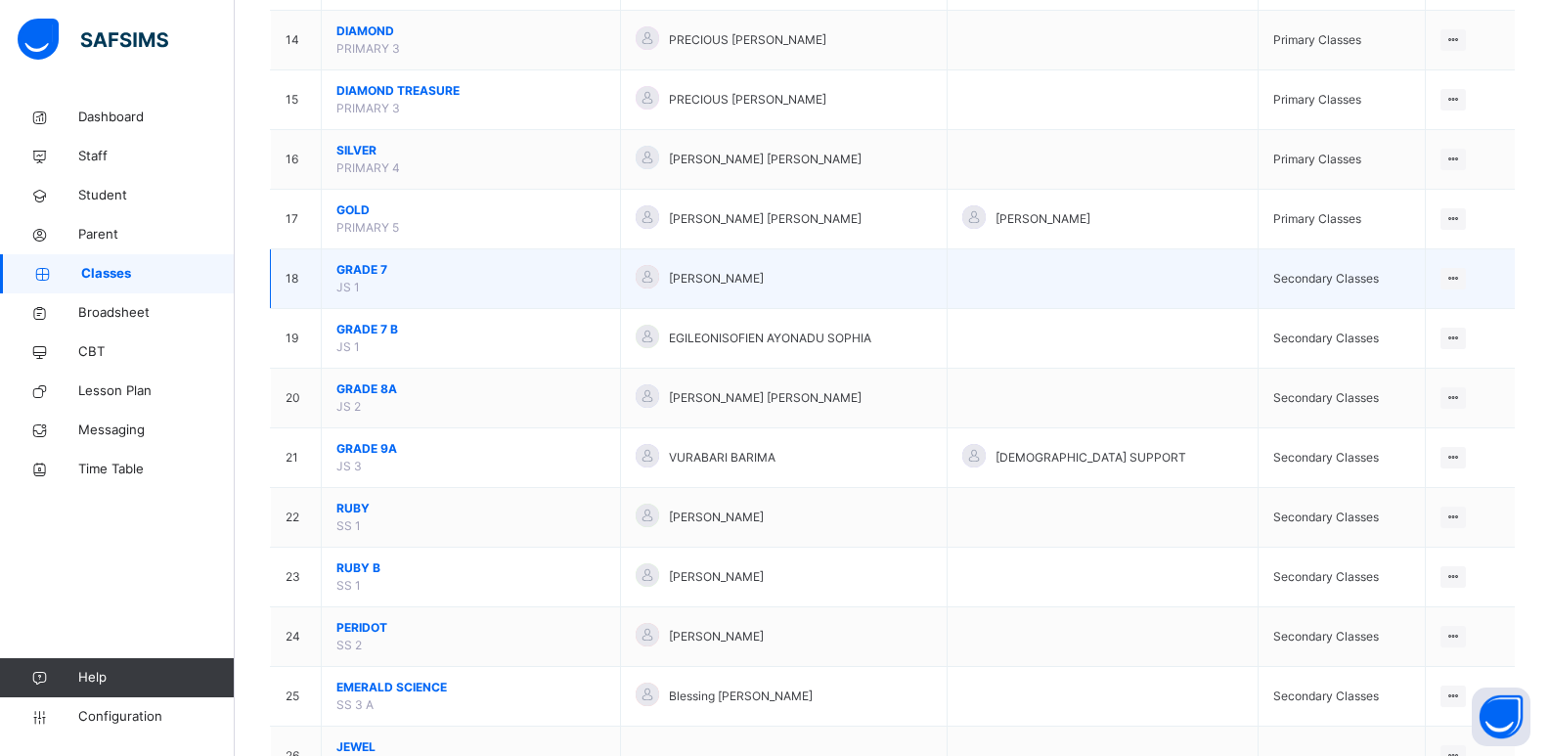
click at [349, 265] on span "GRADE 7" at bounding box center [470, 270] width 269 height 18
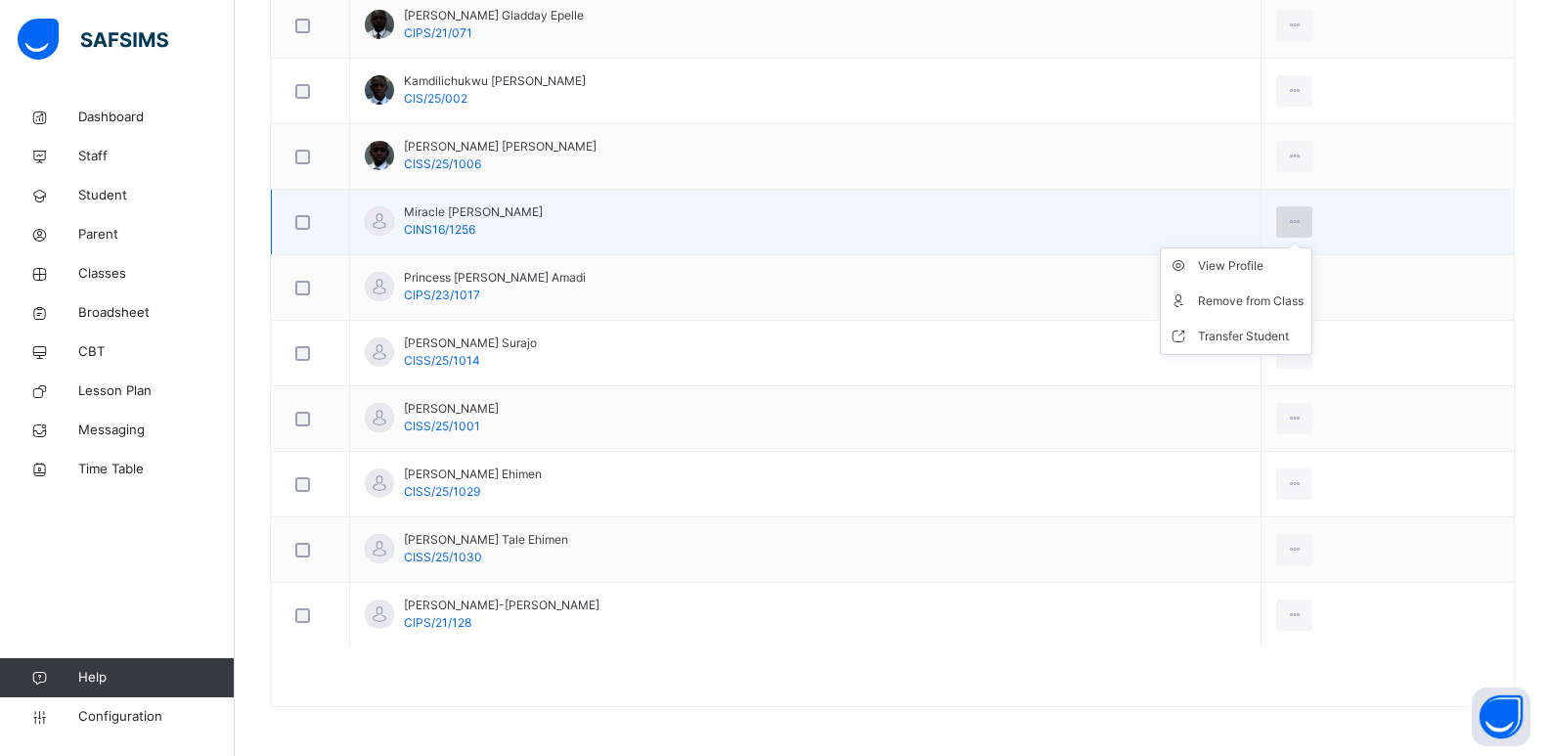
scroll to position [903, 0]
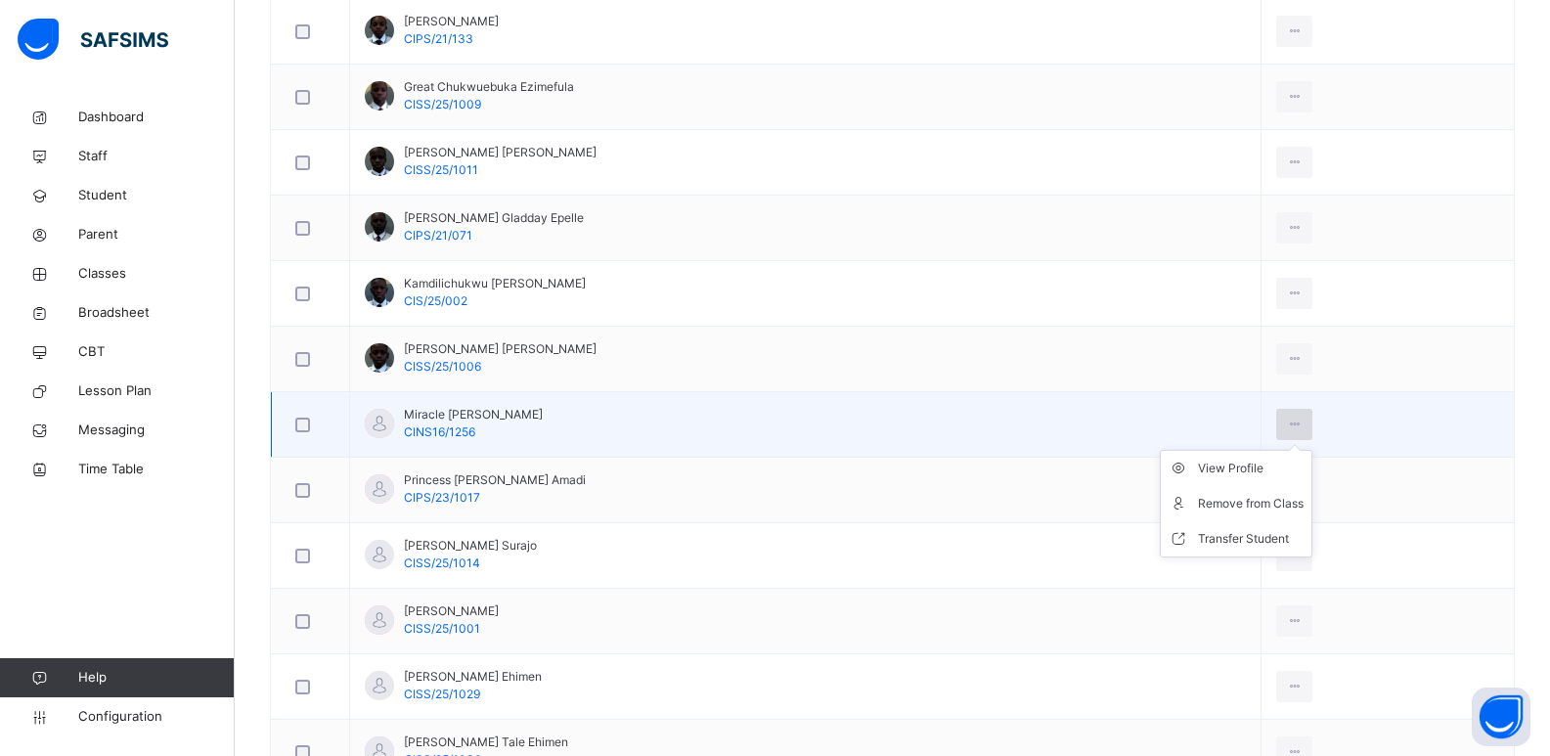
click at [1302, 424] on icon at bounding box center [1294, 425] width 17 height 18
click at [1300, 472] on div "View Profile" at bounding box center [1251, 469] width 106 height 20
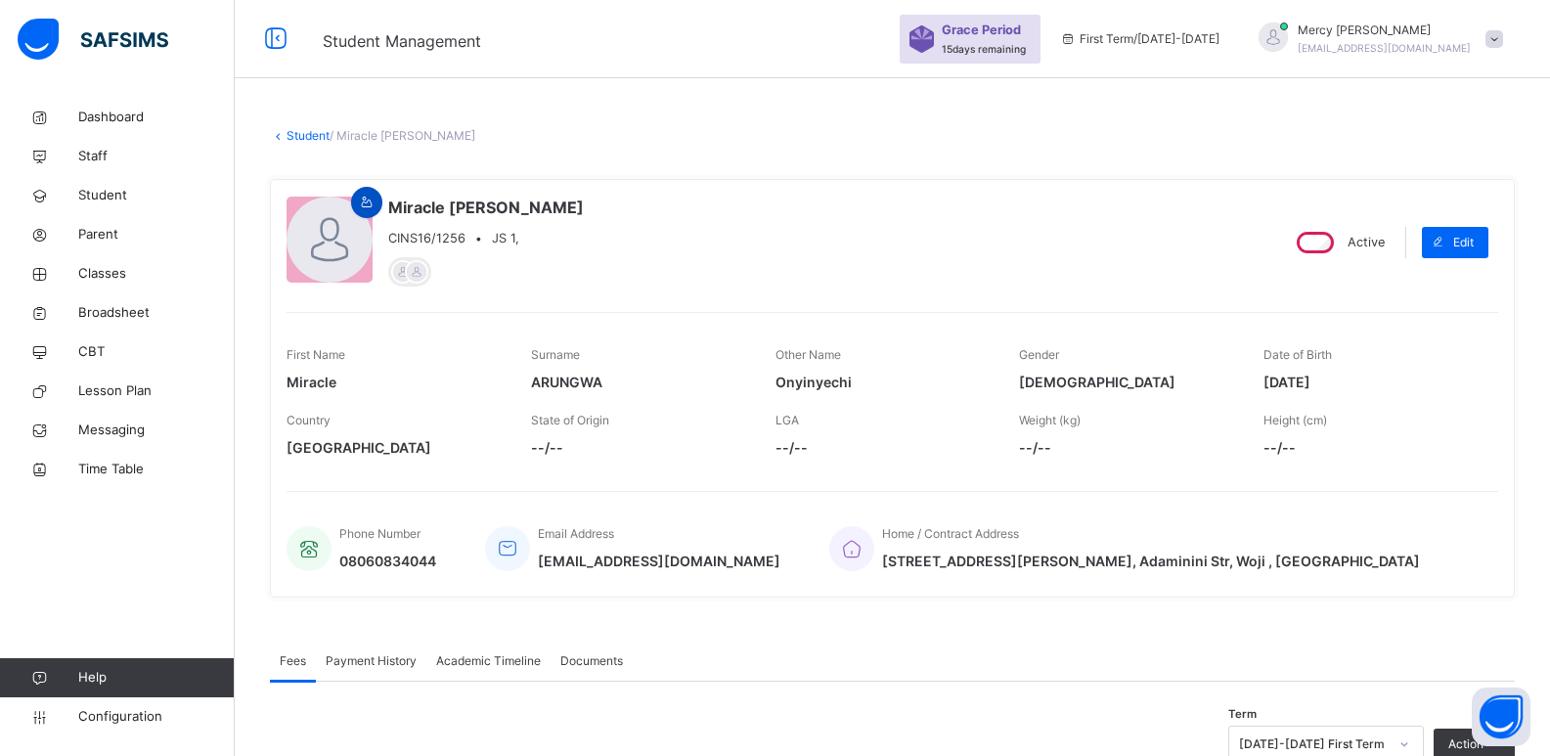
click at [378, 204] on div at bounding box center [366, 202] width 31 height 31
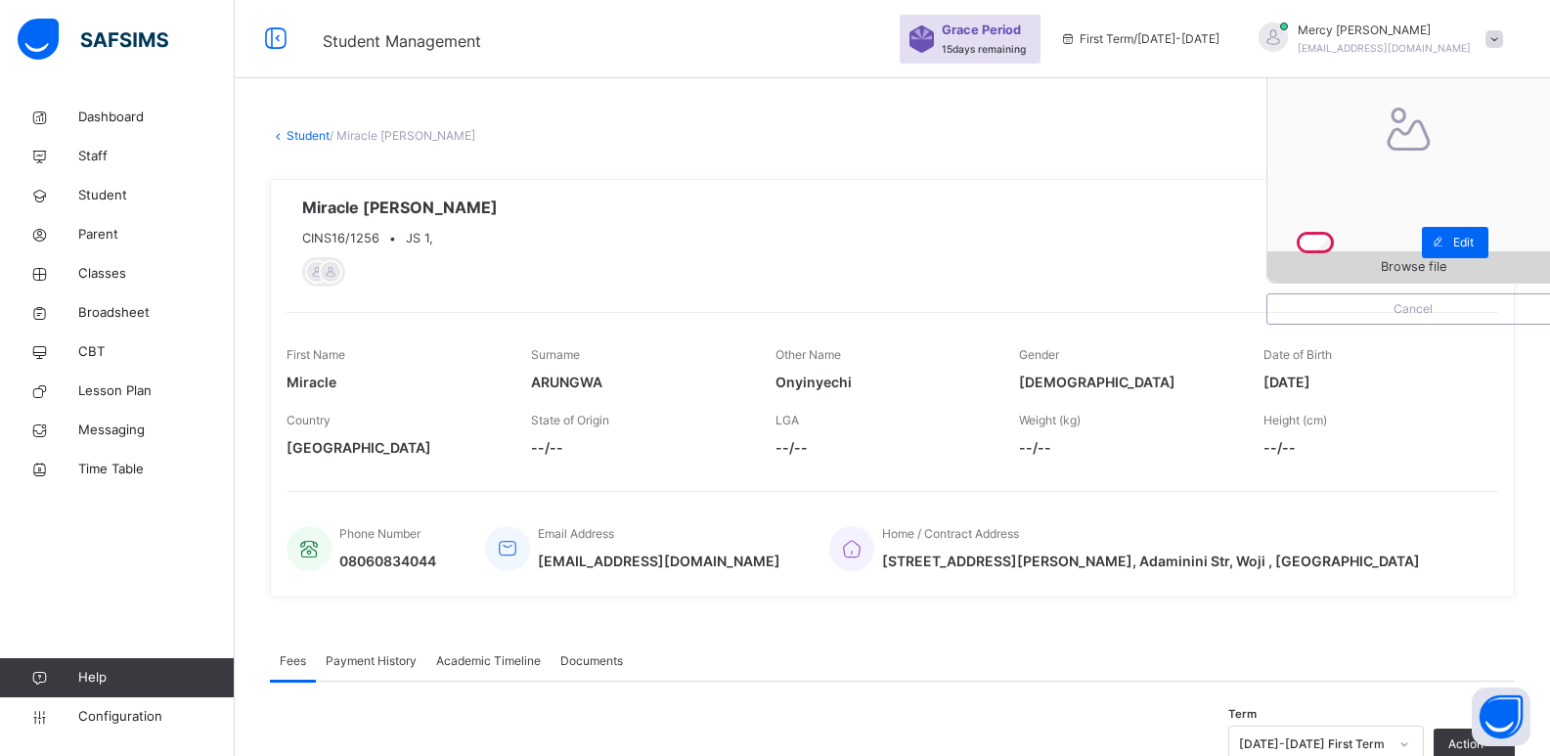
click at [1393, 276] on span "Browse file" at bounding box center [1412, 266] width 291 height 19
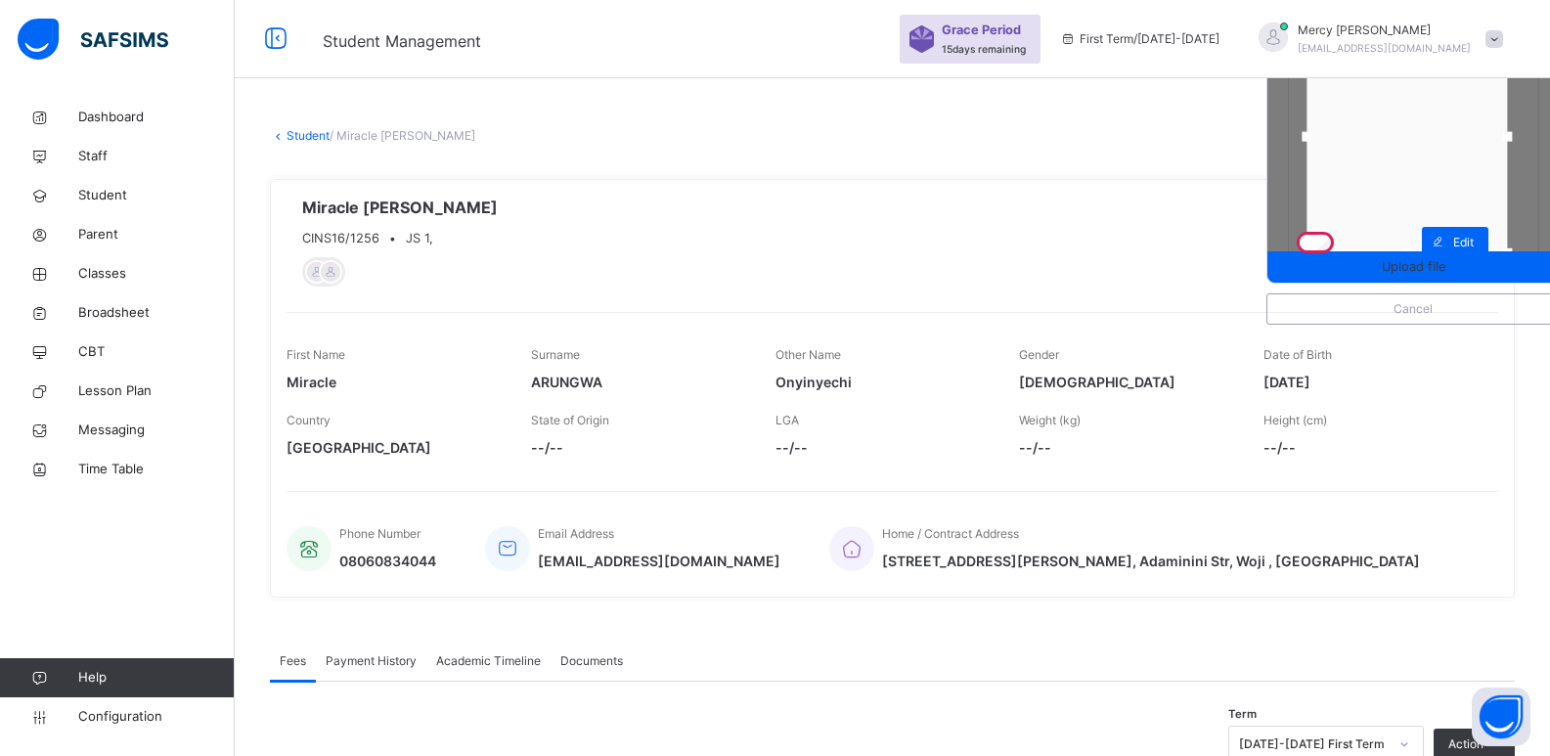
click at [1370, 190] on div at bounding box center [1406, 137] width 200 height 233
click at [1363, 269] on span "Upload file" at bounding box center [1412, 266] width 291 height 19
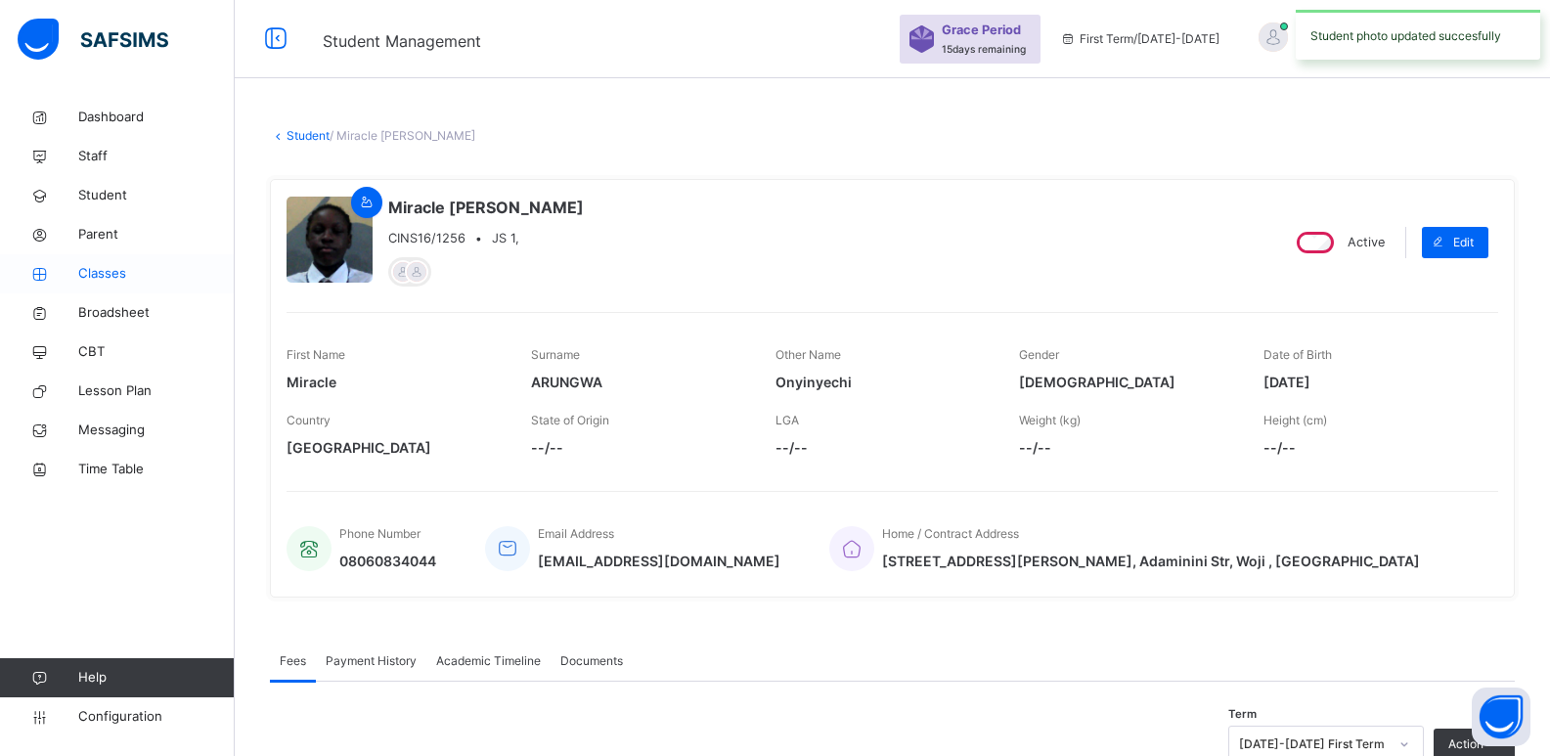
click at [92, 266] on span "Classes" at bounding box center [156, 274] width 156 height 20
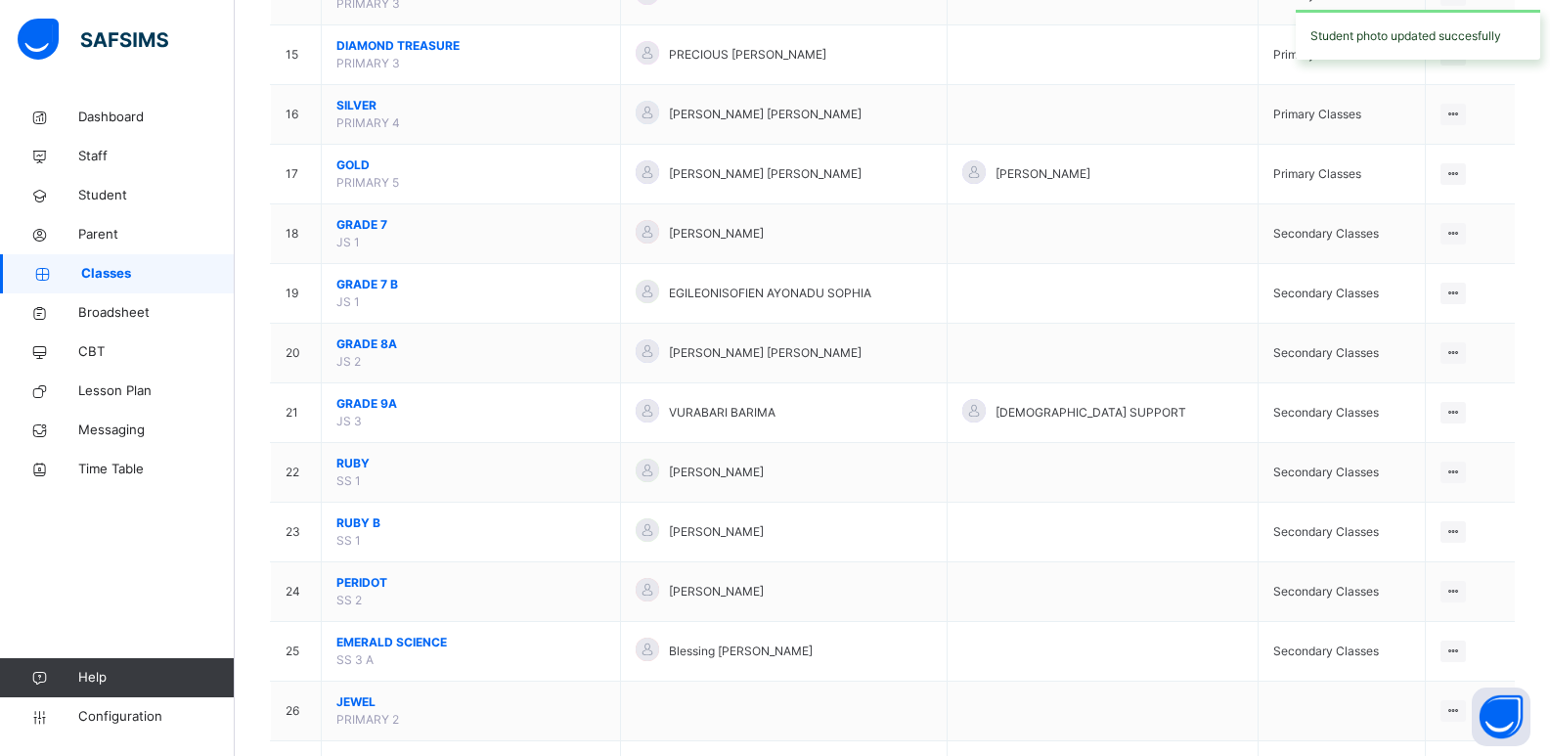
scroll to position [1088, 0]
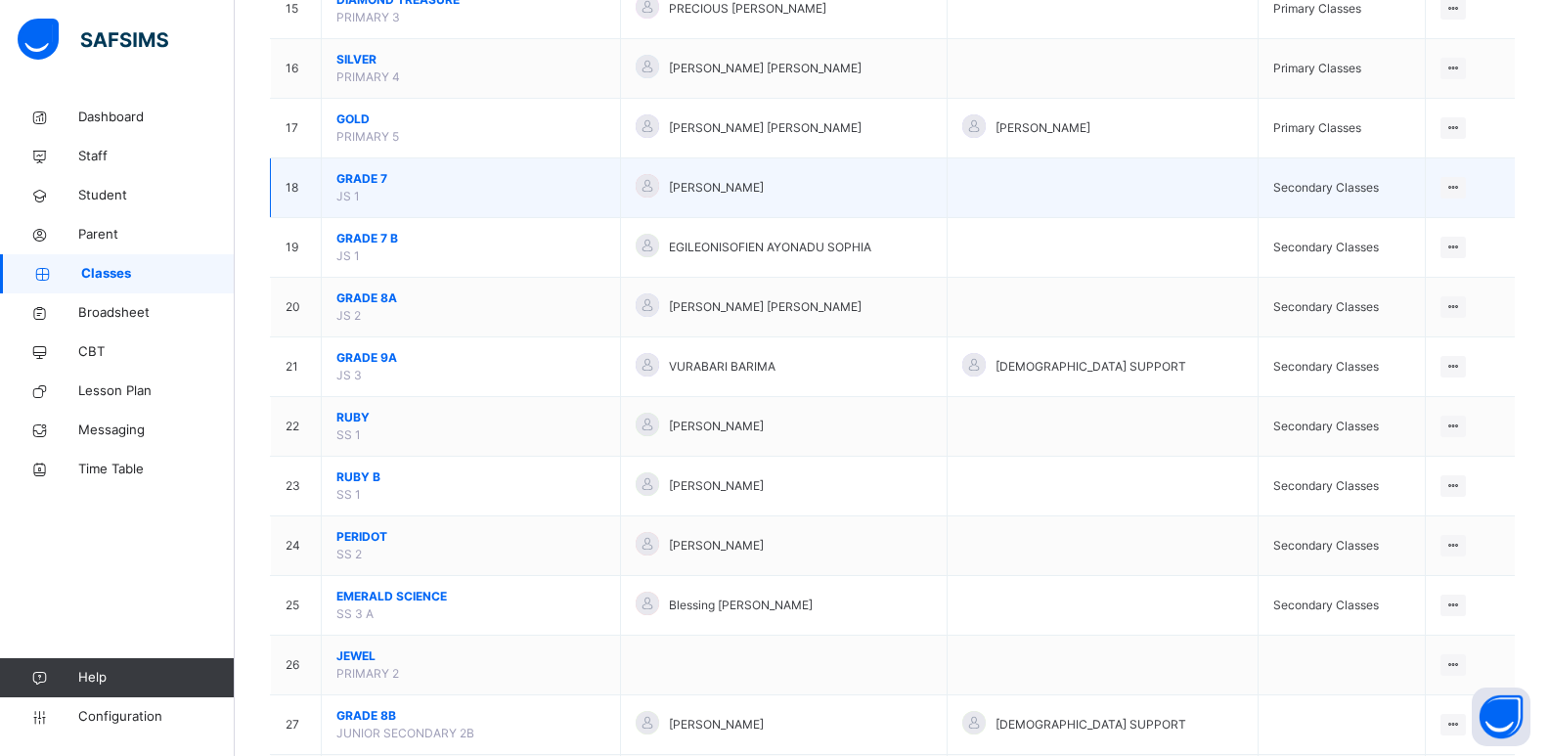
click at [360, 176] on span "GRADE 7" at bounding box center [470, 179] width 269 height 18
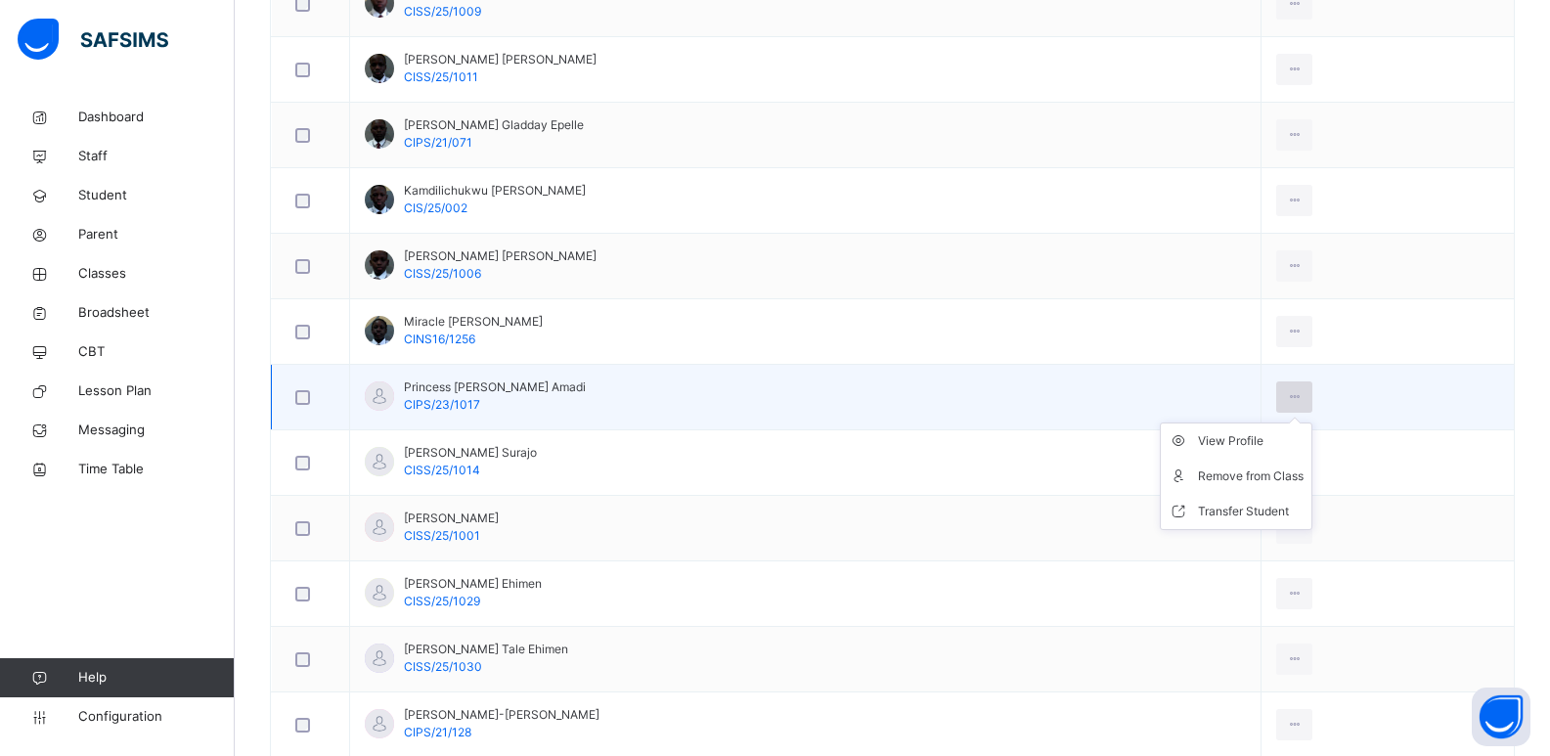
scroll to position [1102, 0]
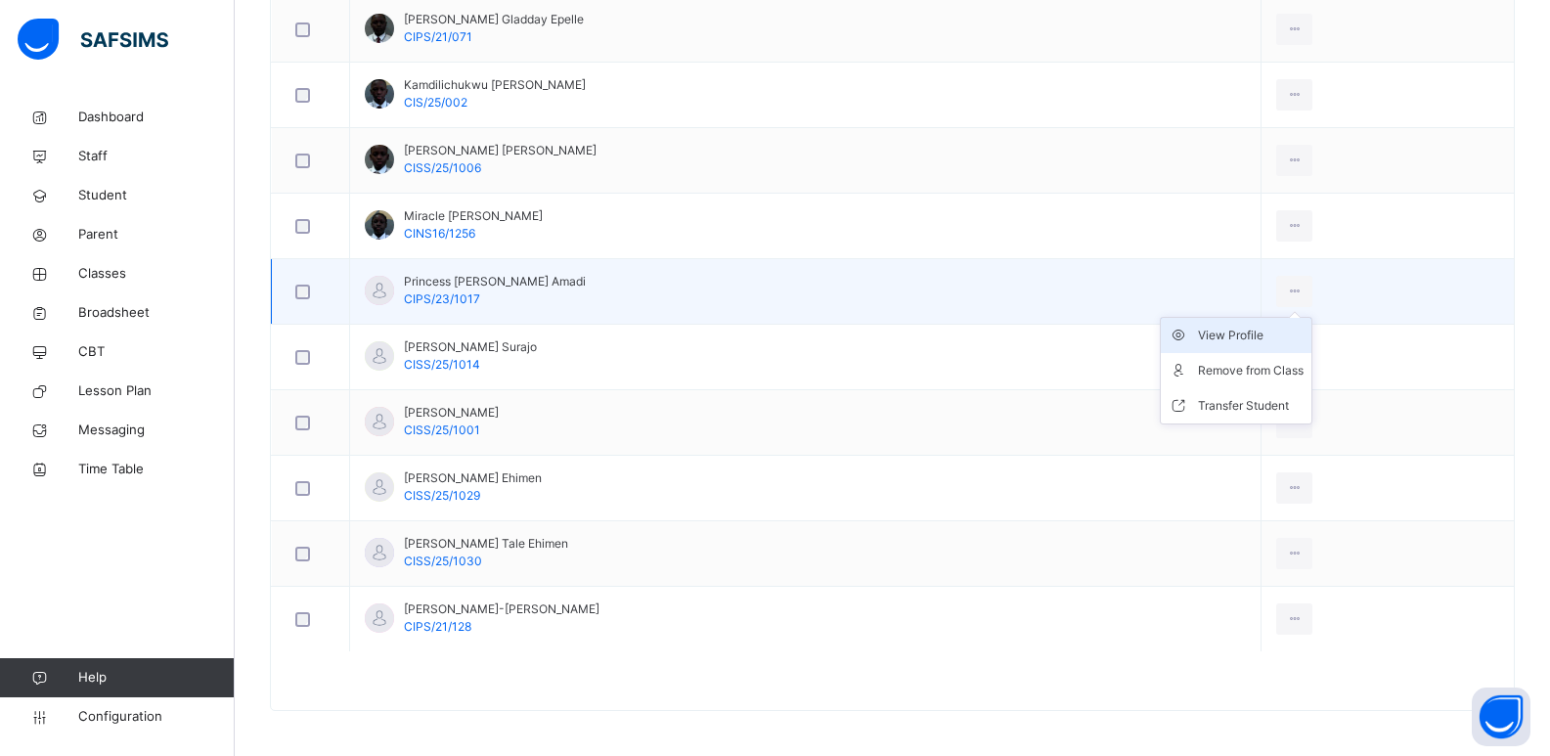
click at [1303, 335] on div "View Profile" at bounding box center [1251, 336] width 106 height 20
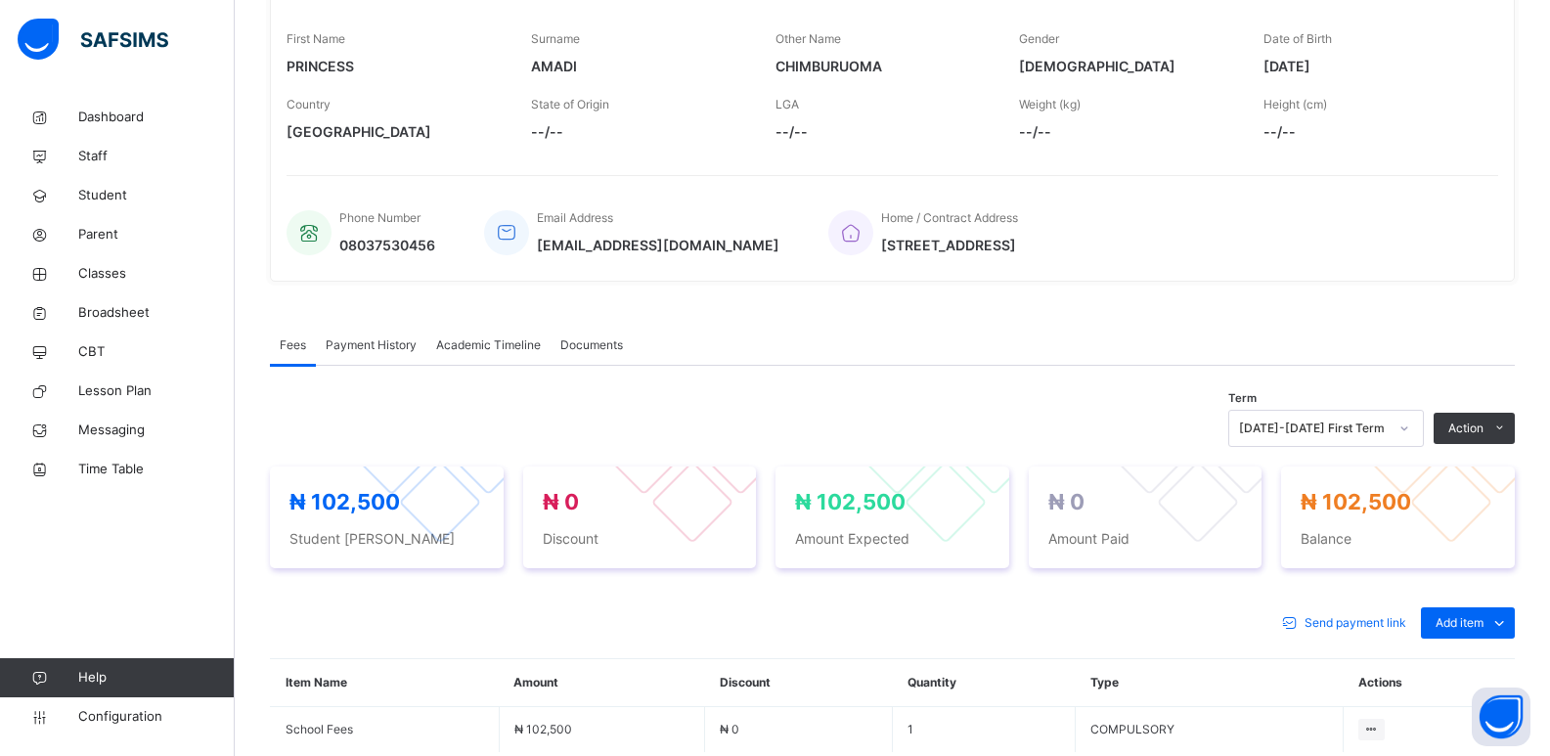
scroll to position [153, 0]
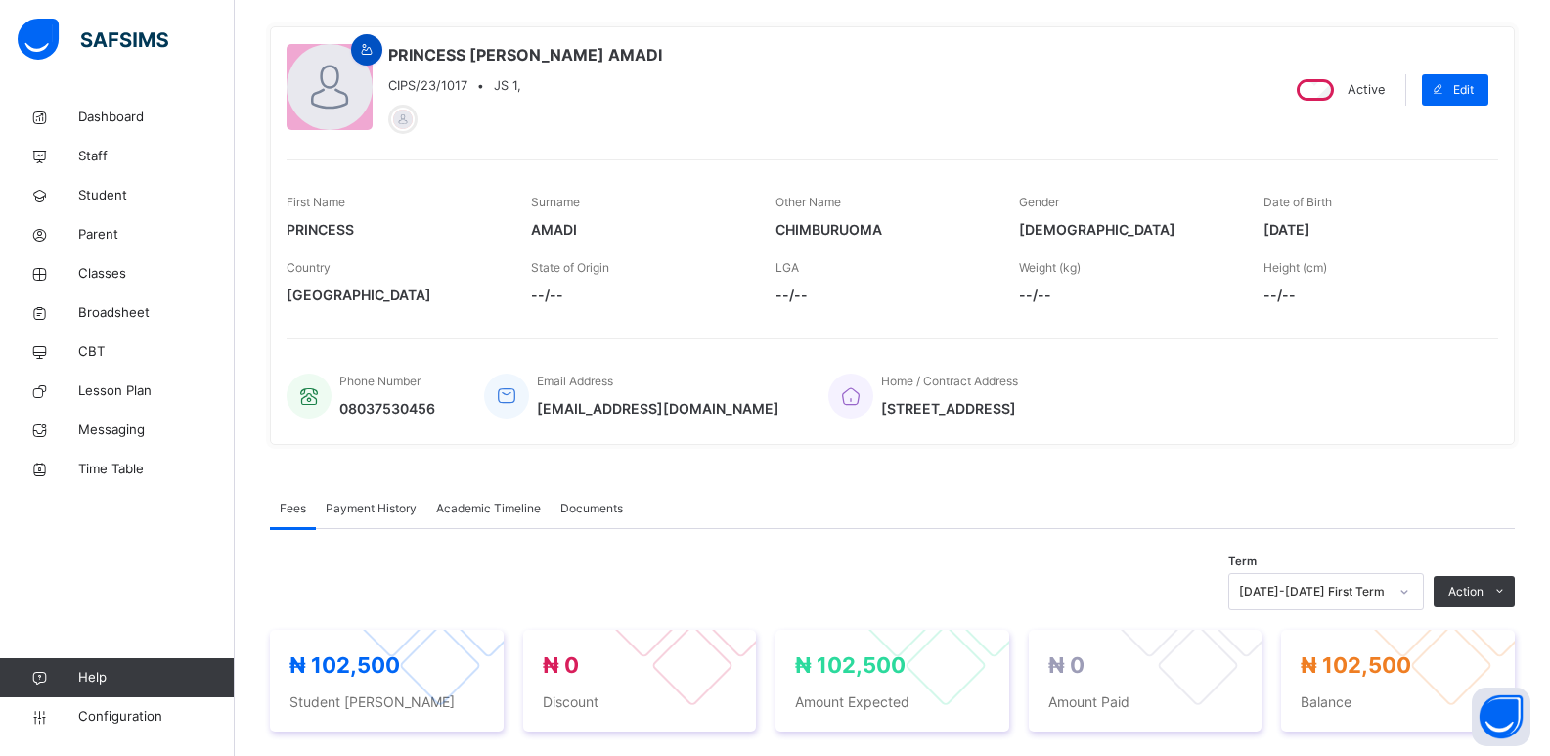
click at [372, 36] on div at bounding box center [366, 49] width 31 height 31
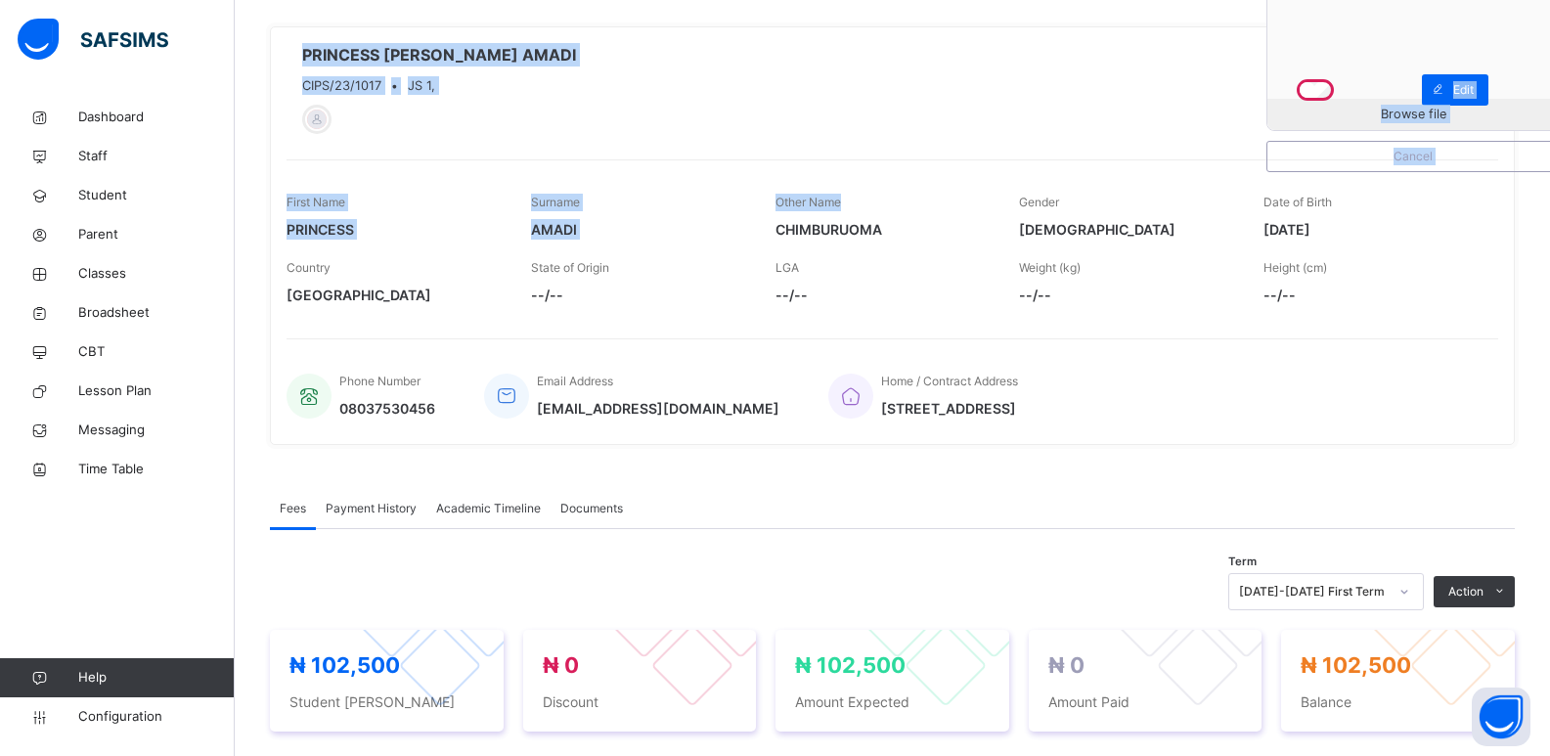
drag, startPoint x: 1343, startPoint y: 111, endPoint x: 880, endPoint y: 199, distance: 471.7
click at [880, 199] on div "Browse file Cancel PRINCESS [PERSON_NAME] AMADI CIPS/23/1017 • JS 1, Active Edi…" at bounding box center [892, 235] width 1245 height 418
click at [1373, 117] on span "Browse file" at bounding box center [1412, 114] width 291 height 19
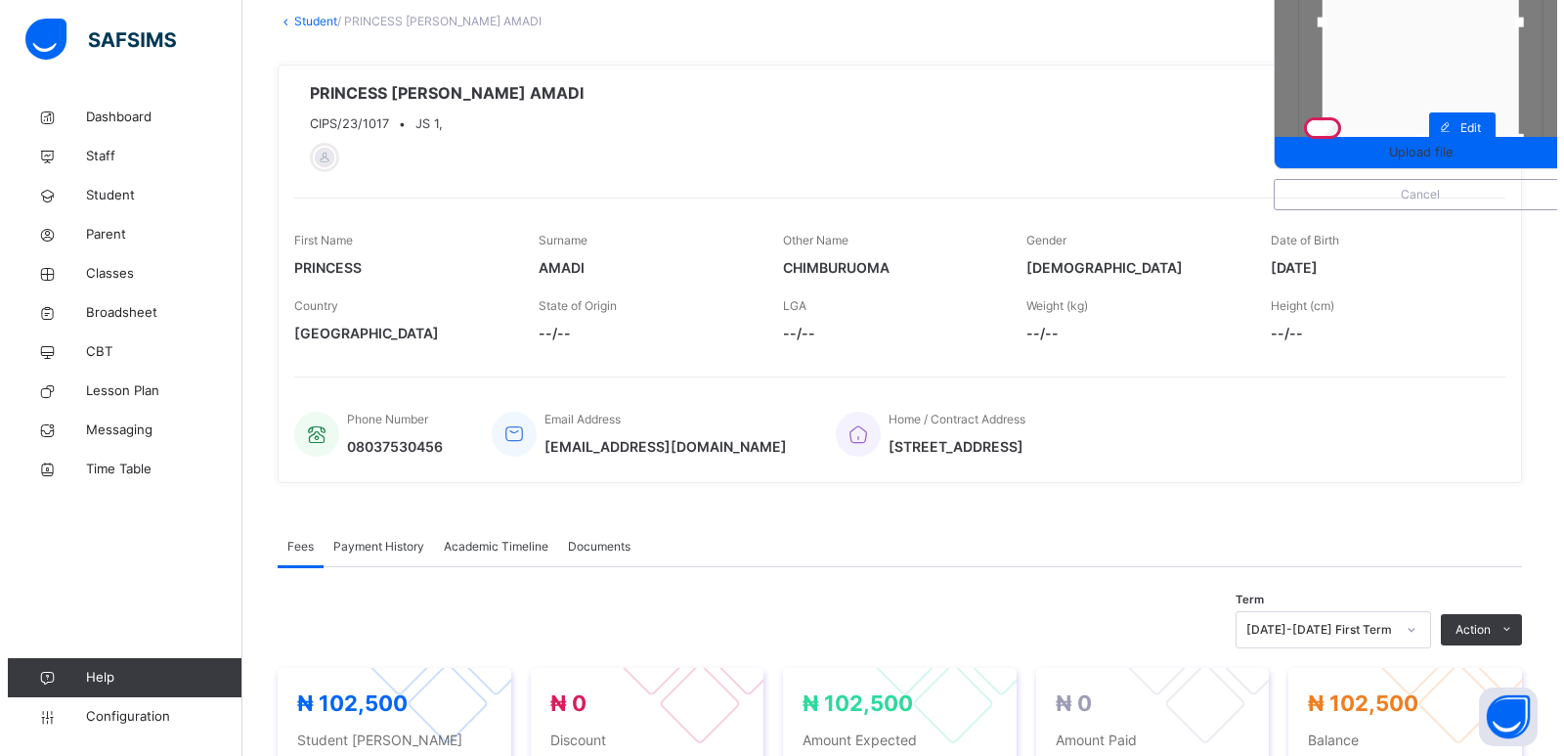
scroll to position [0, 0]
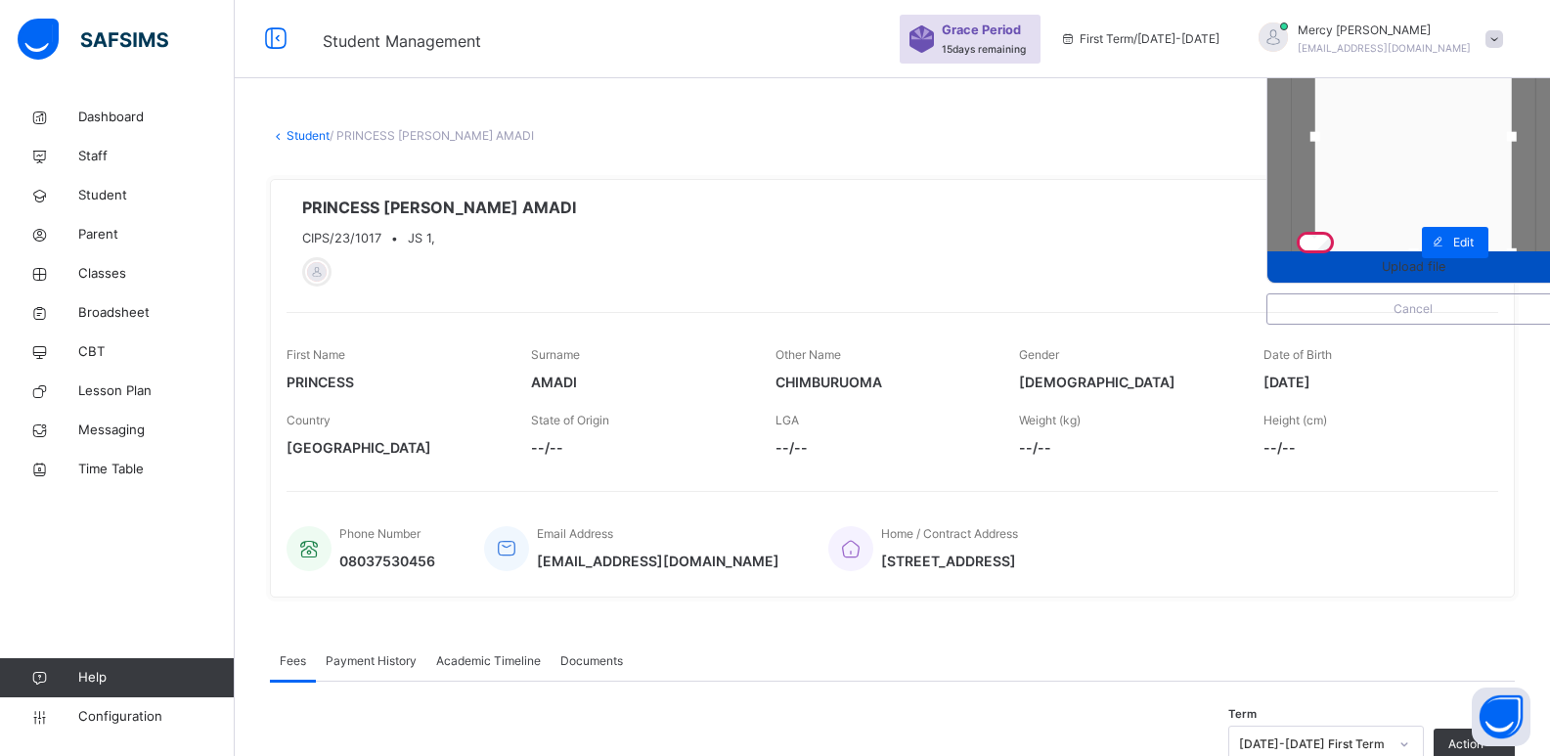
click at [1401, 268] on span "Upload file" at bounding box center [1413, 266] width 64 height 19
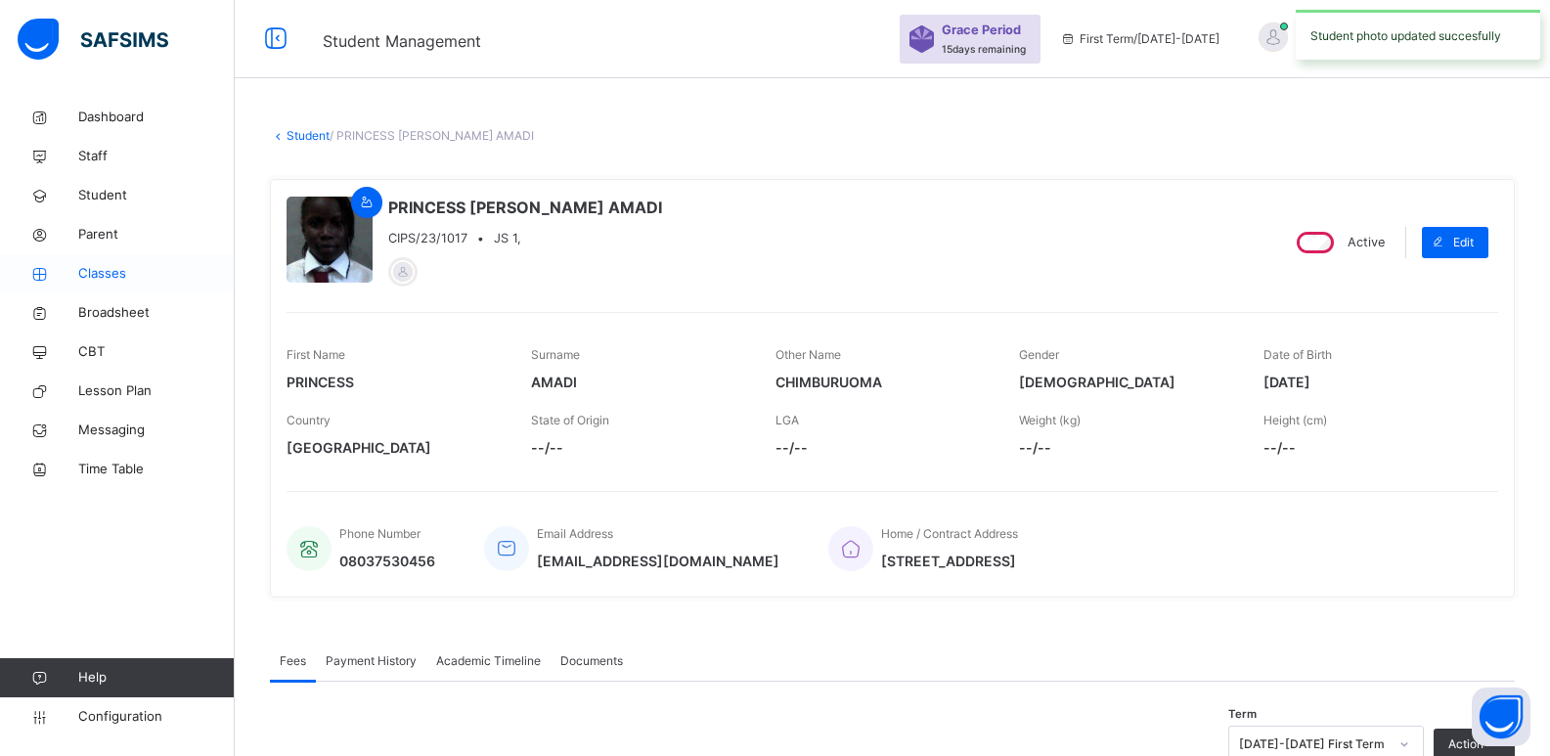
click at [92, 280] on span "Classes" at bounding box center [156, 274] width 156 height 20
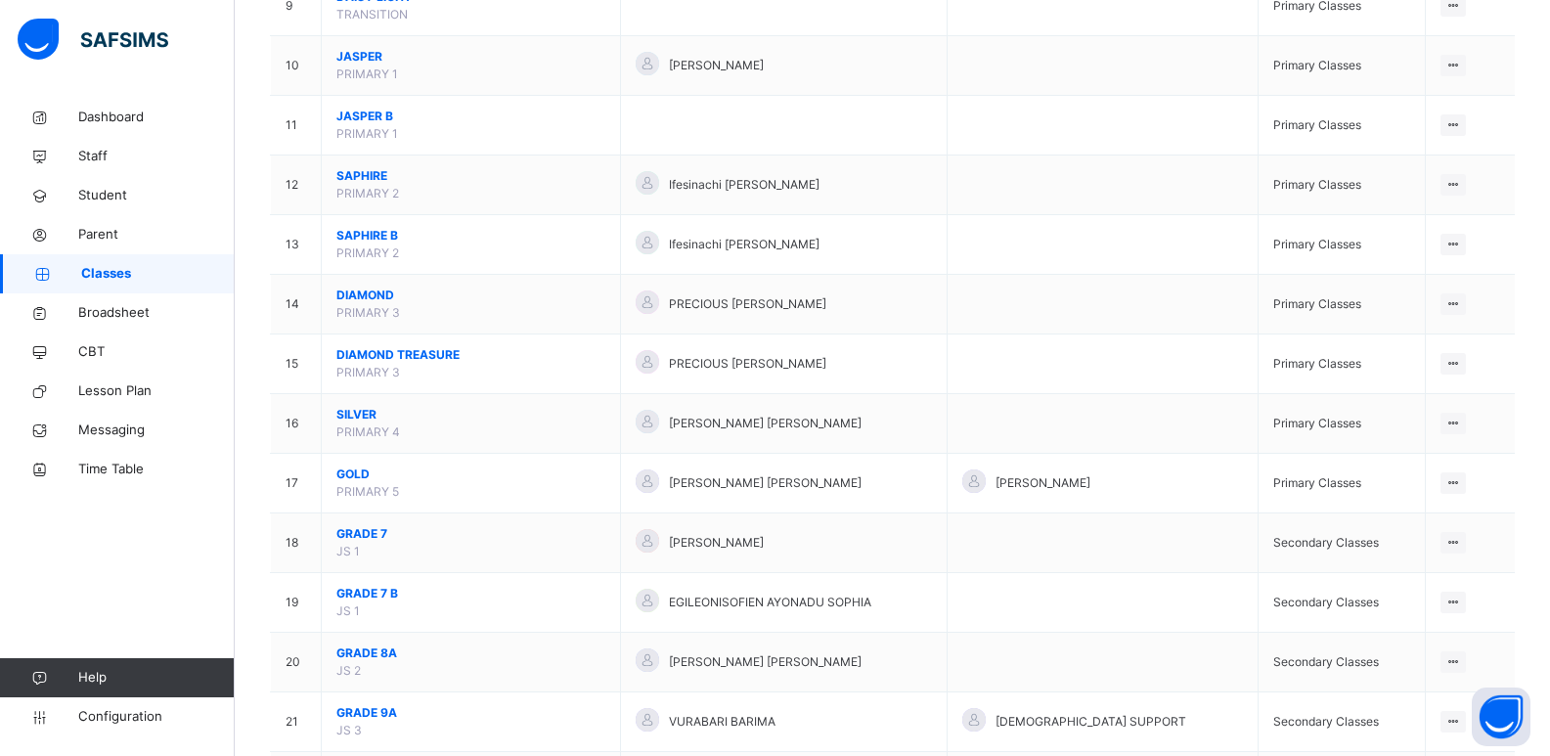
scroll to position [756, 0]
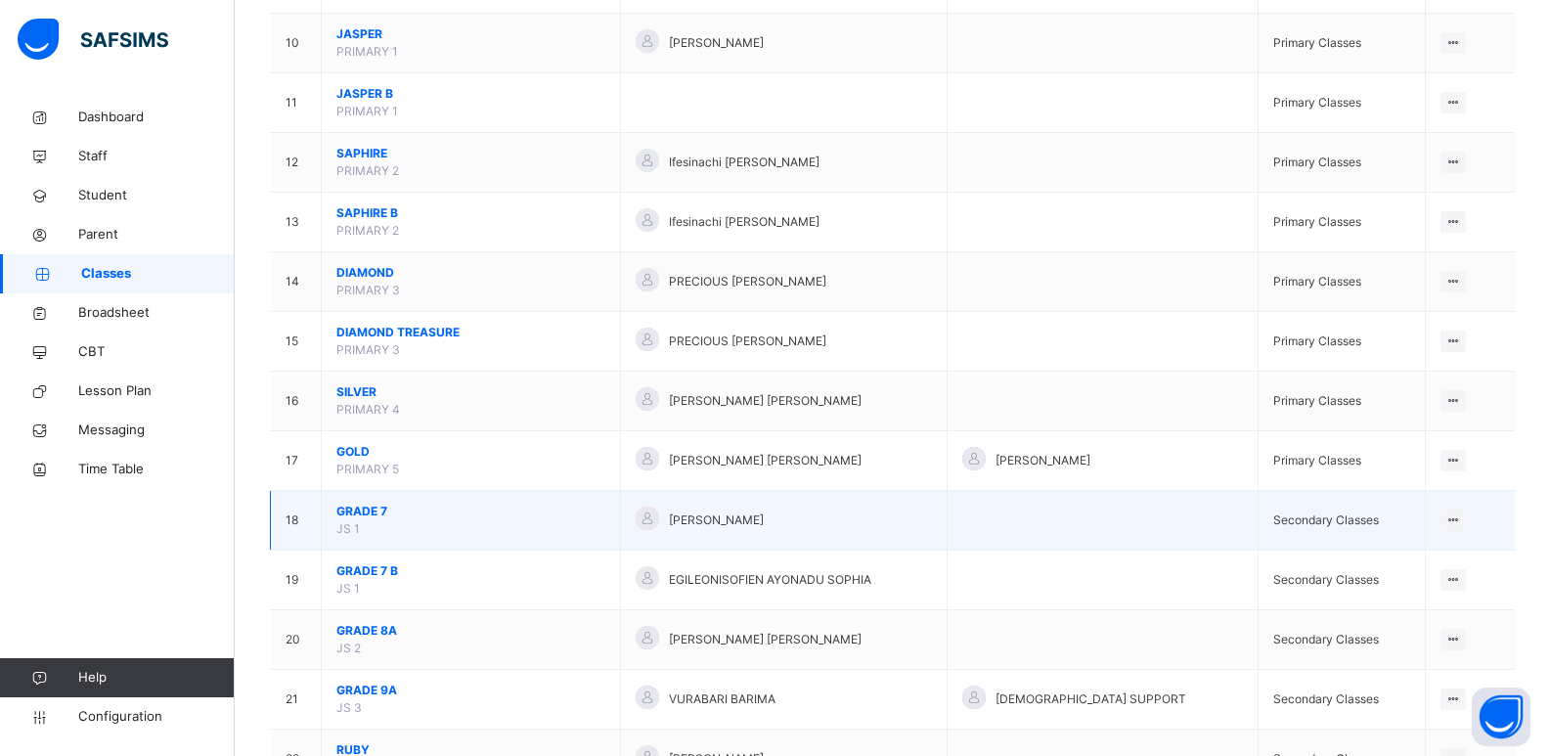
click at [375, 509] on span "GRADE 7" at bounding box center [470, 512] width 269 height 18
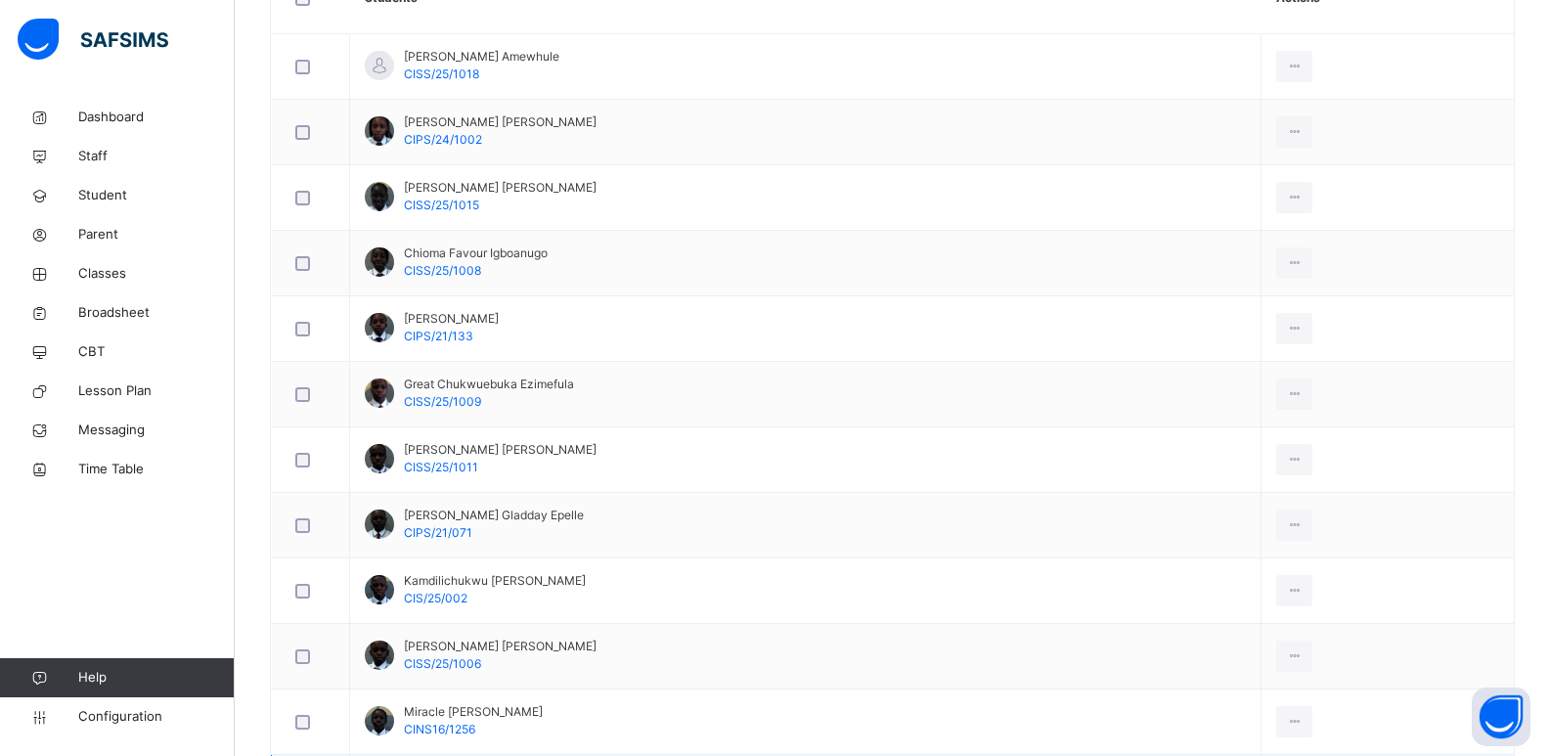
scroll to position [1024, 0]
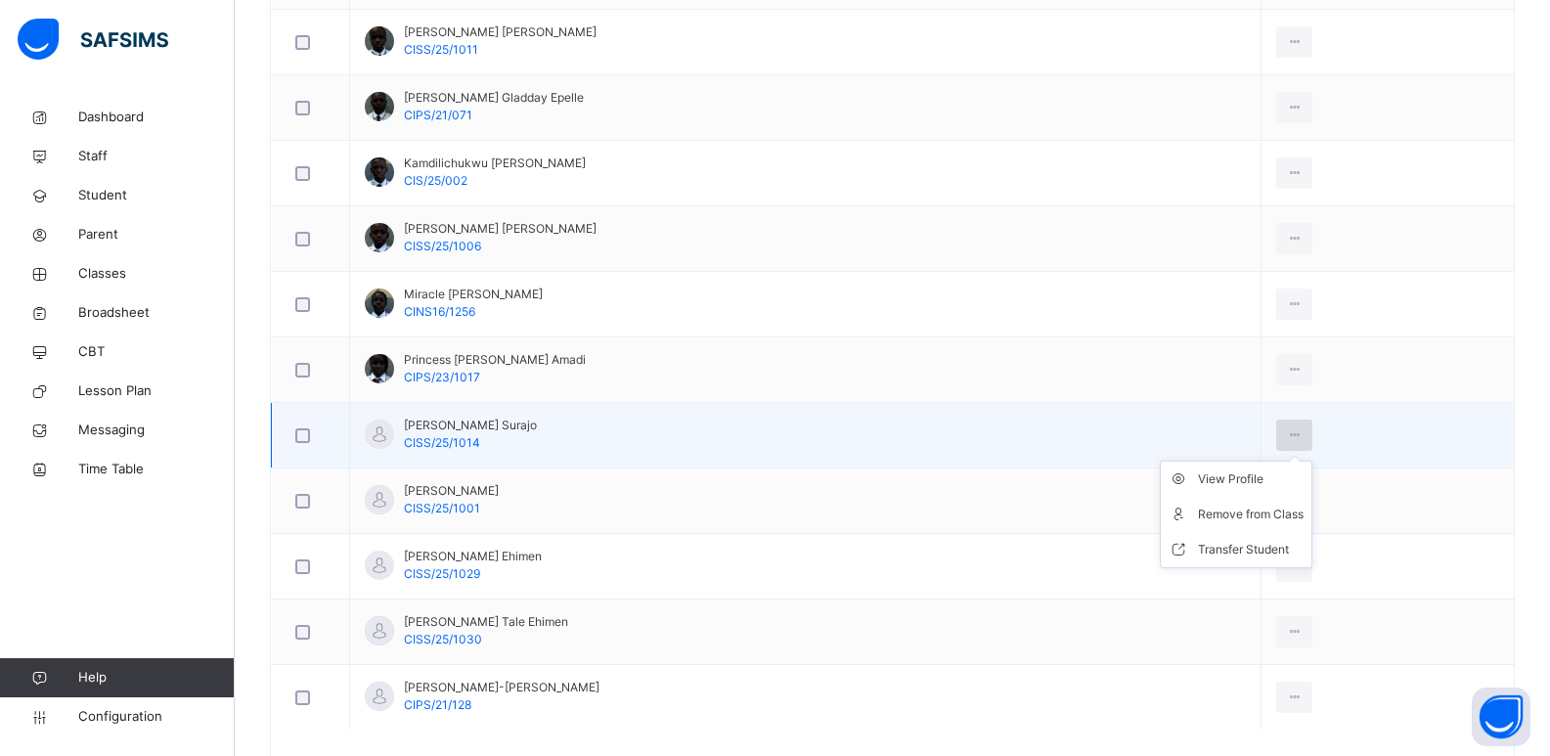
click at [1302, 436] on icon at bounding box center [1294, 435] width 17 height 18
click at [1303, 486] on div "View Profile" at bounding box center [1251, 479] width 106 height 20
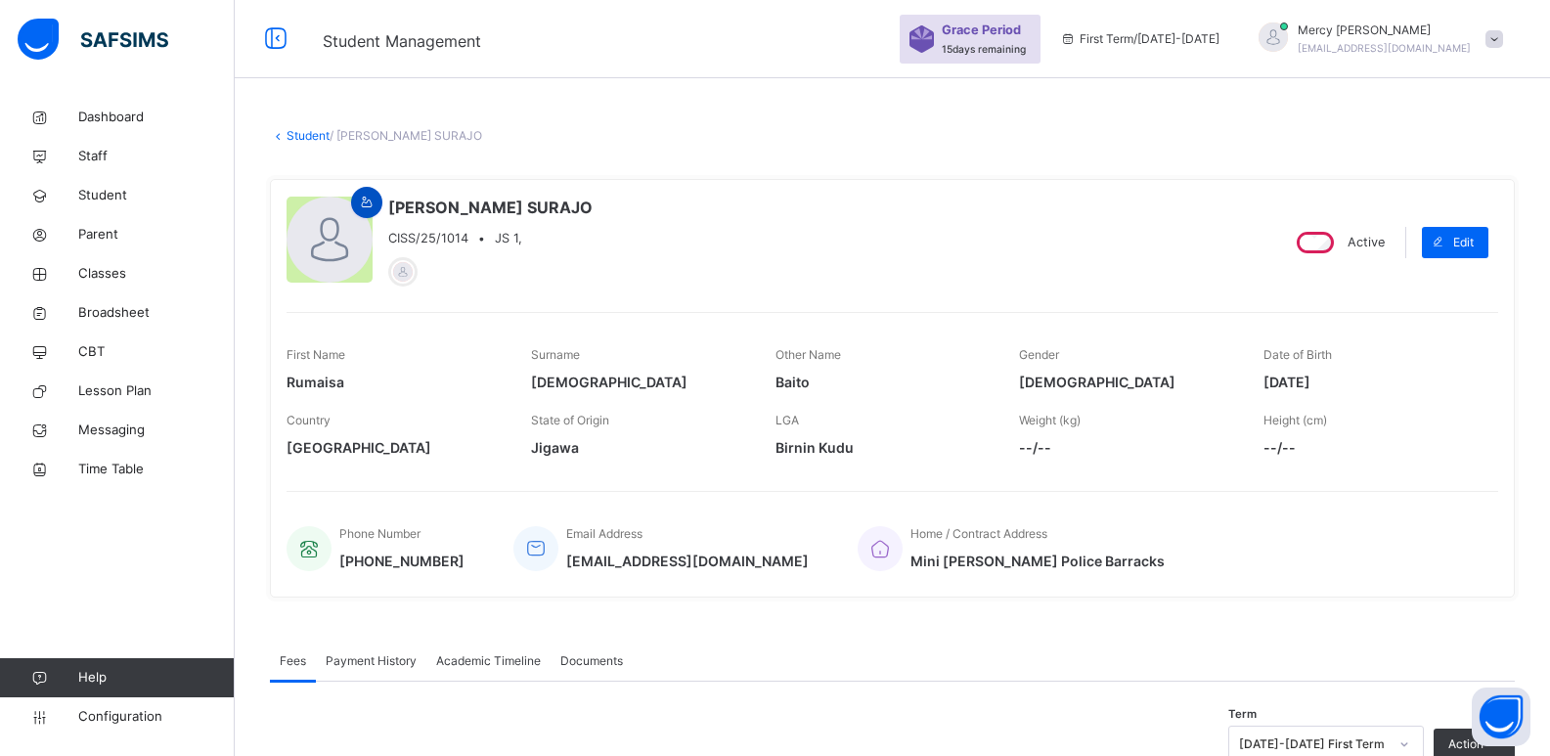
click at [372, 194] on icon at bounding box center [367, 203] width 17 height 18
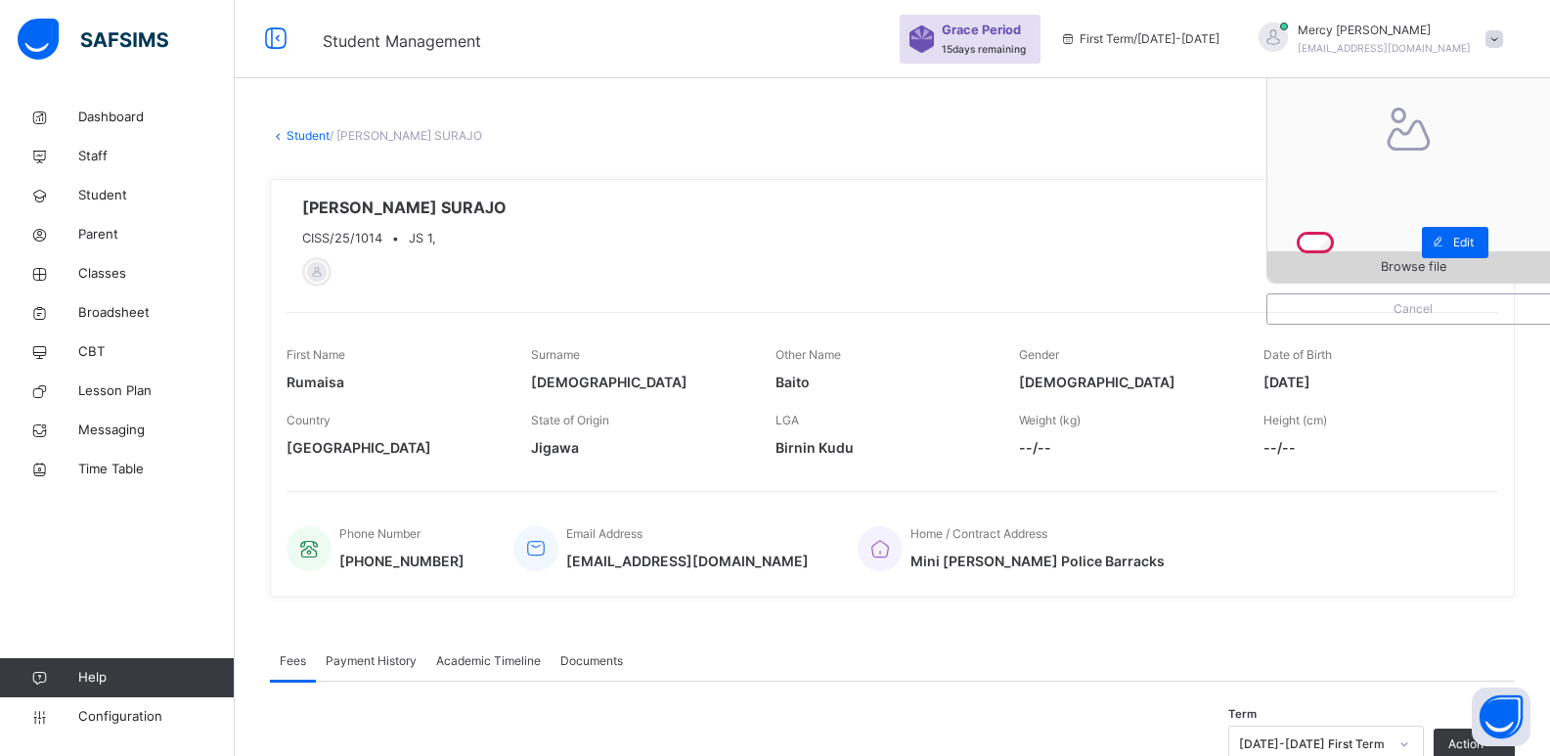
click at [1329, 256] on div "Browse file" at bounding box center [1412, 266] width 291 height 31
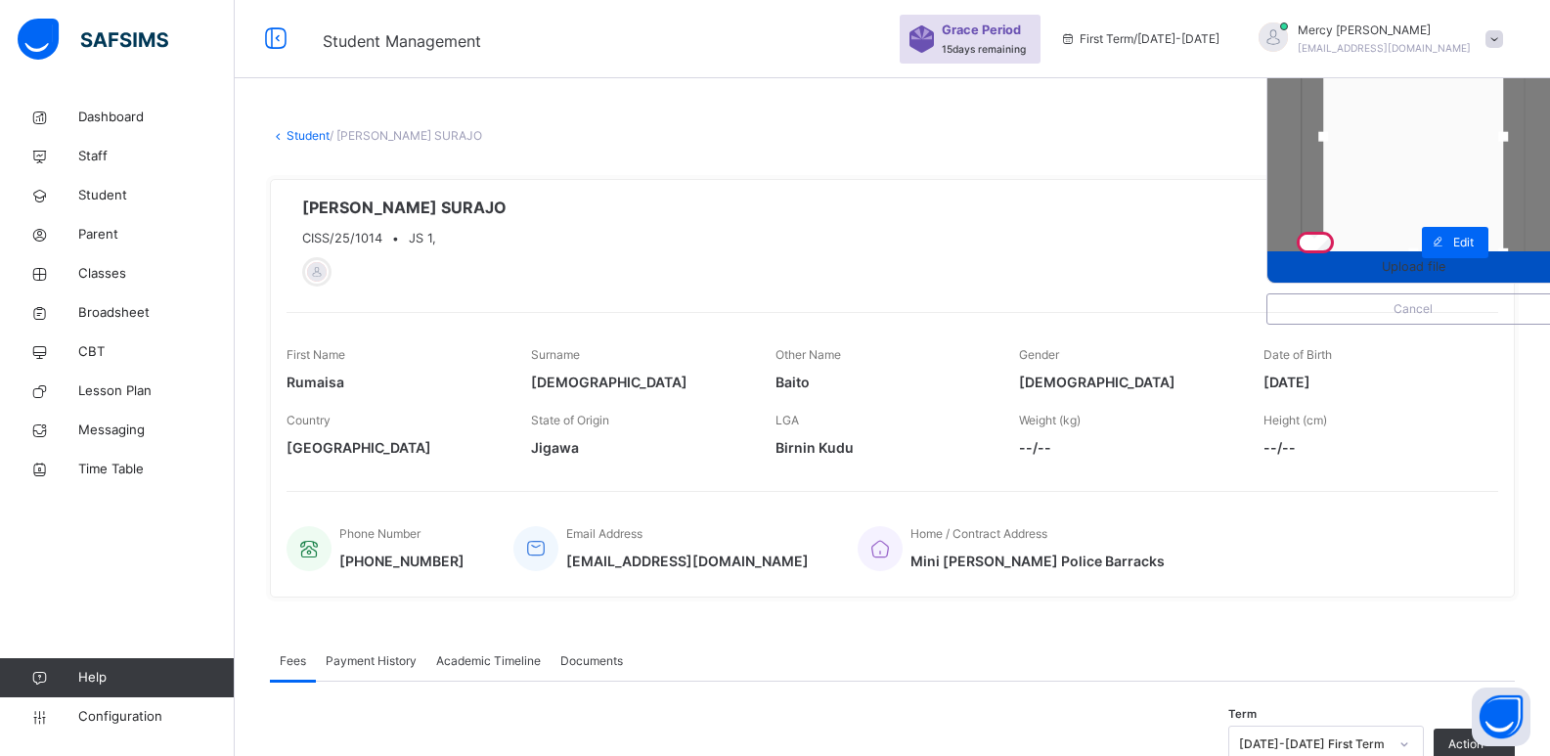
click at [1400, 281] on div "Upload file" at bounding box center [1412, 266] width 291 height 31
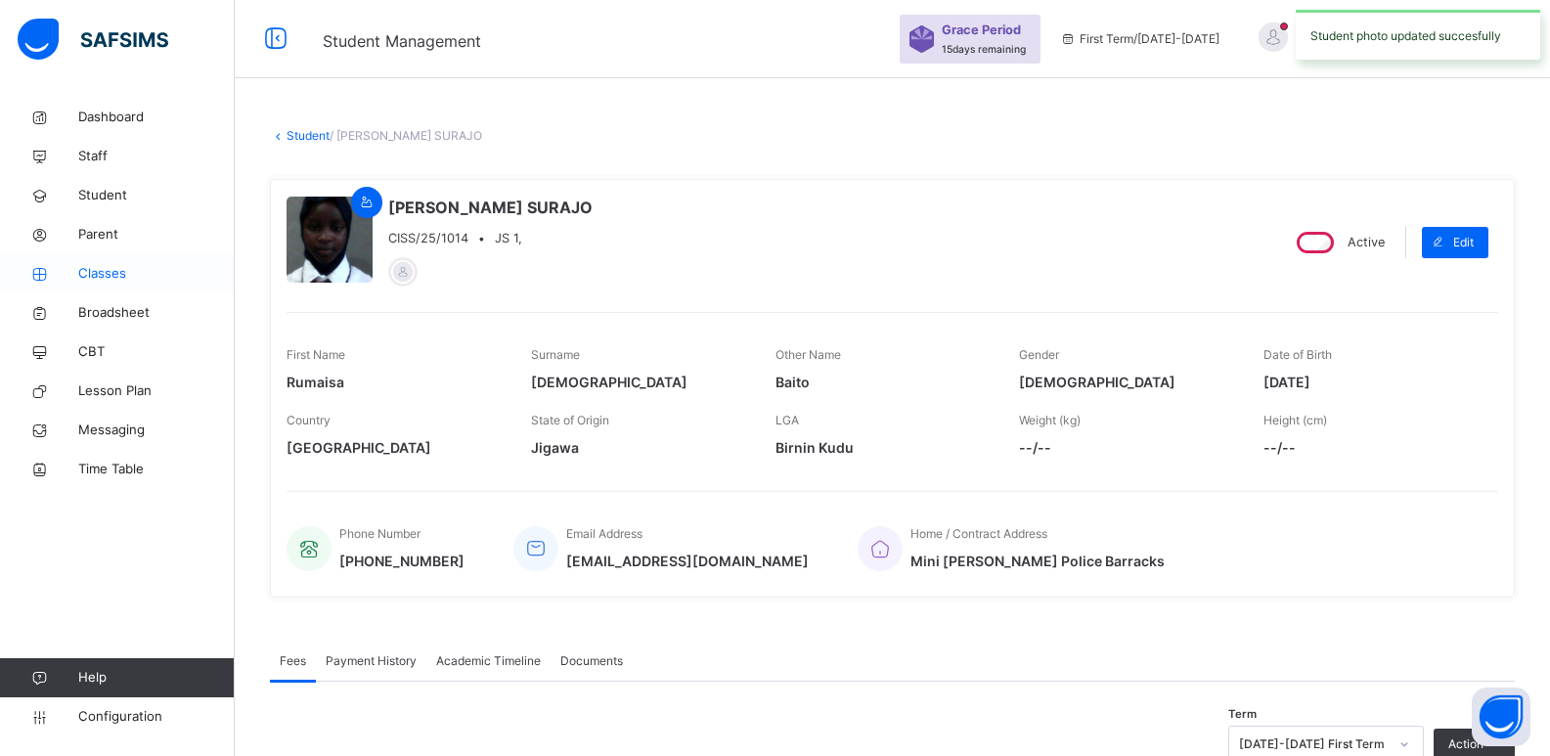
click at [102, 288] on link "Classes" at bounding box center [117, 273] width 235 height 39
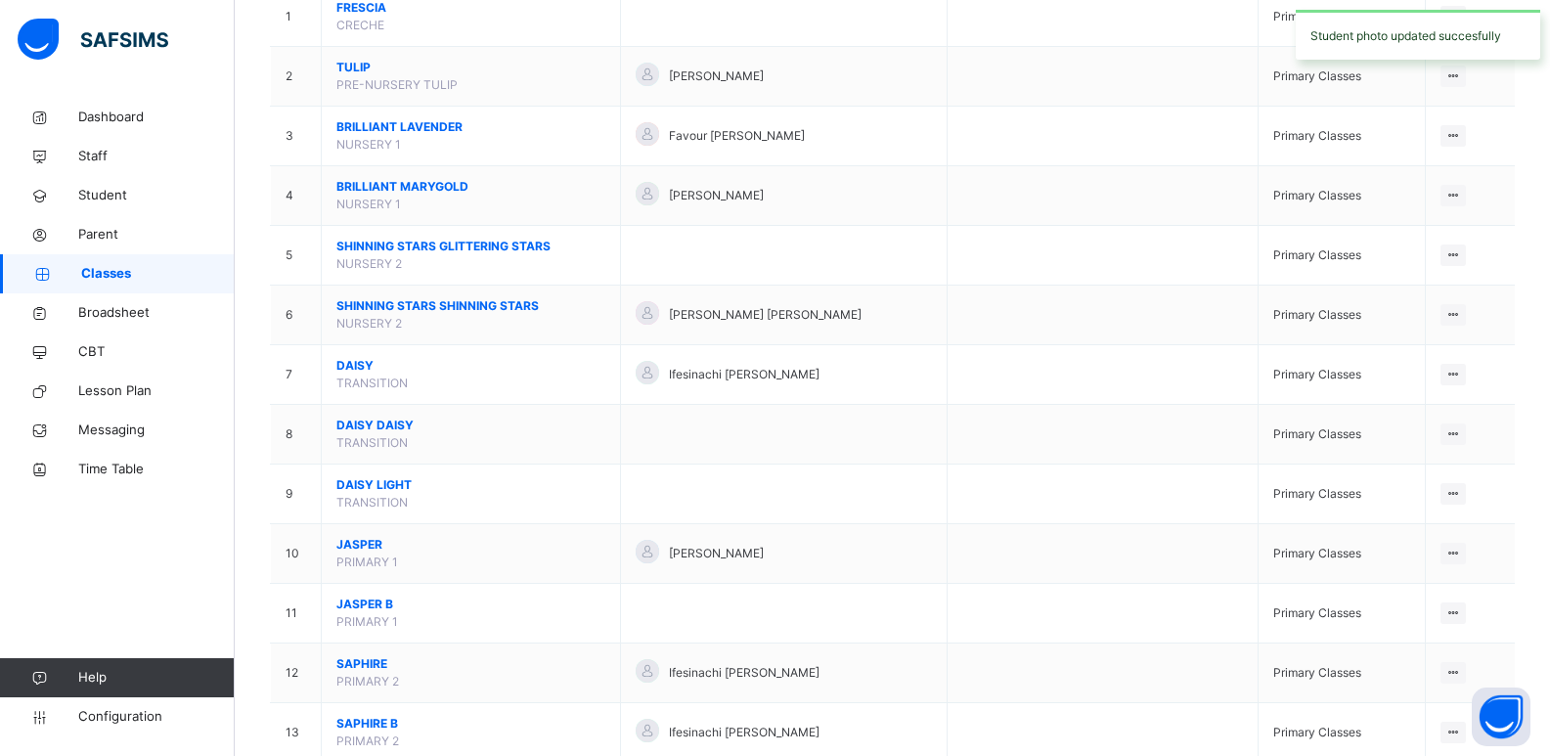
scroll to position [756, 0]
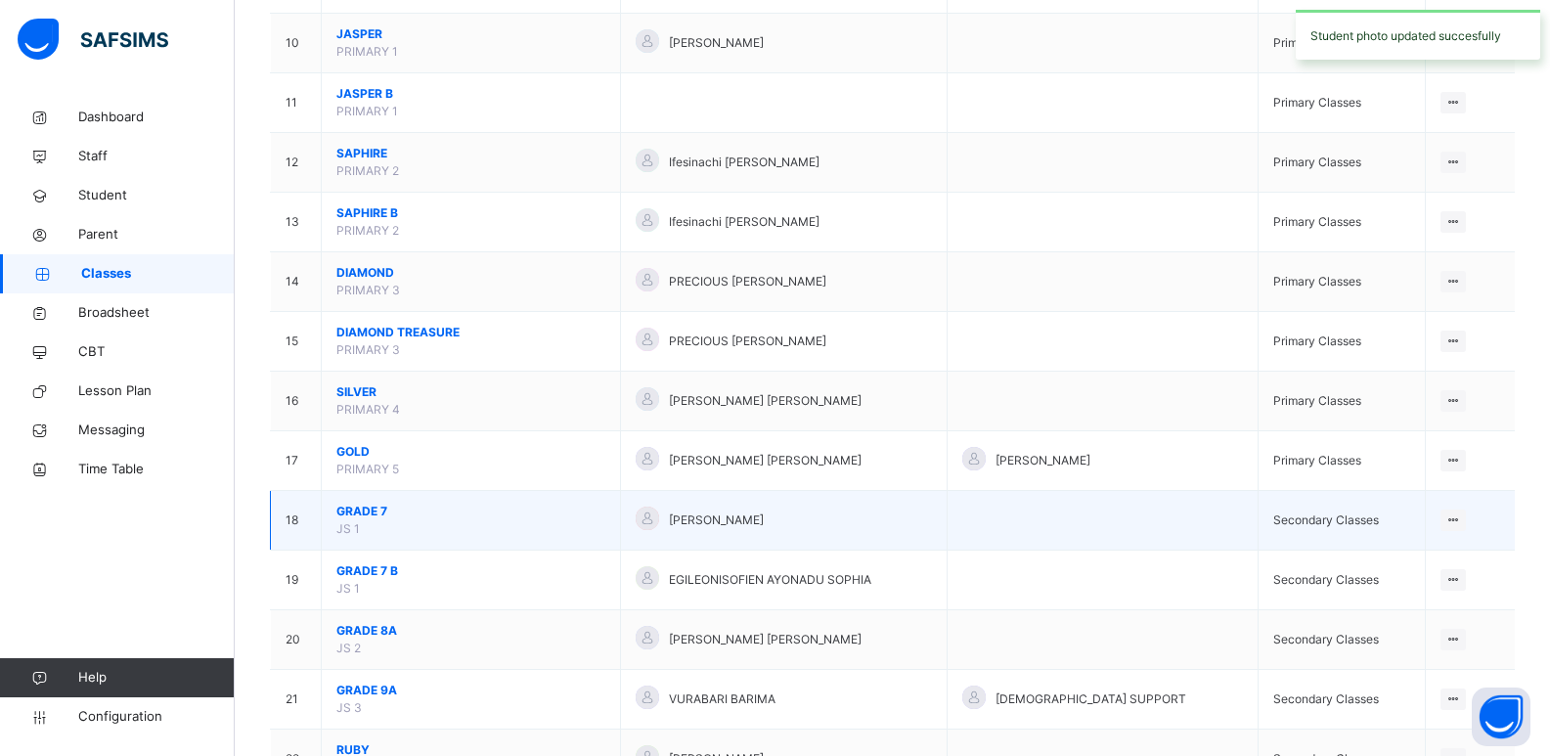
click at [367, 505] on span "GRADE 7" at bounding box center [470, 512] width 269 height 18
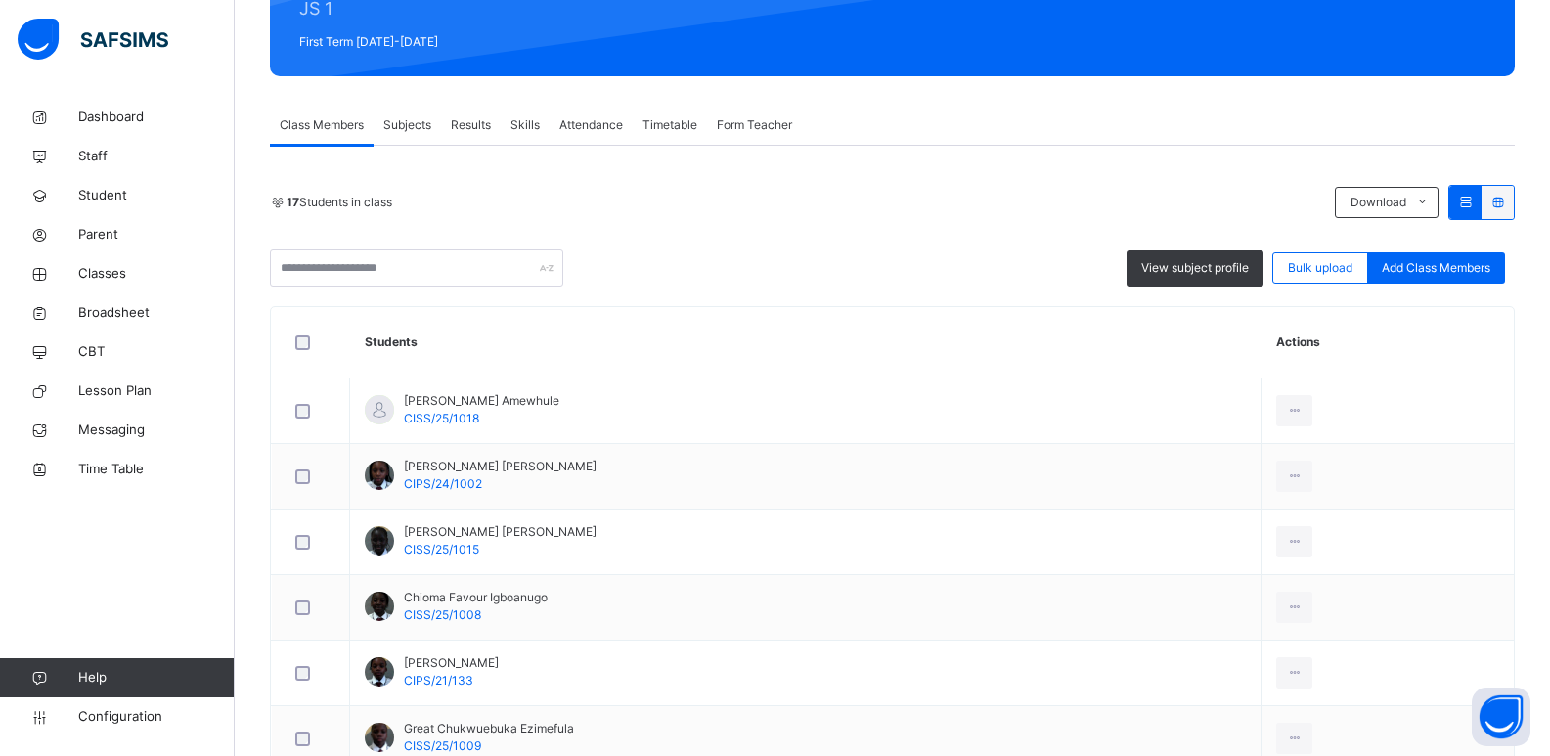
scroll to position [1106, 0]
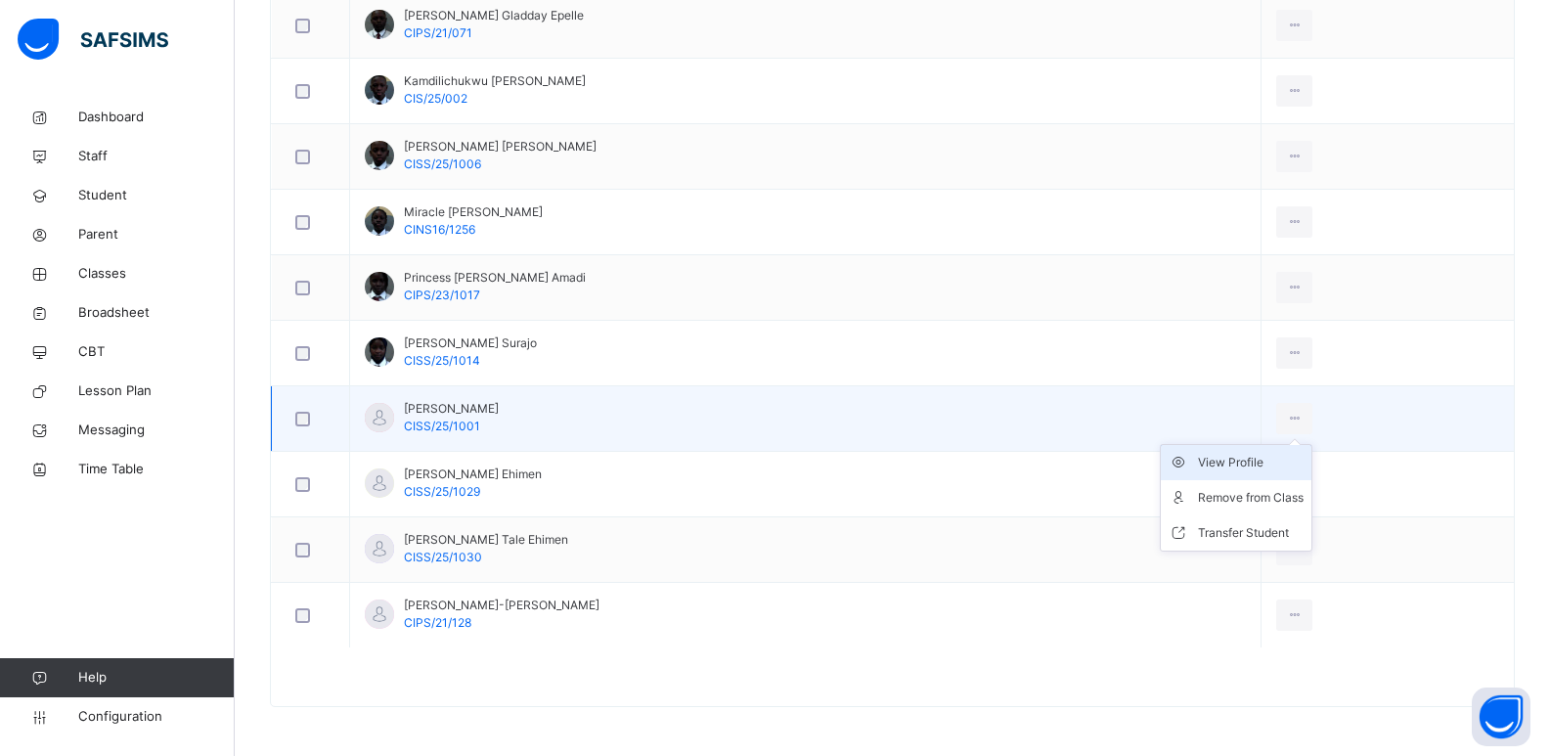
click at [1291, 461] on div "View Profile" at bounding box center [1251, 463] width 106 height 20
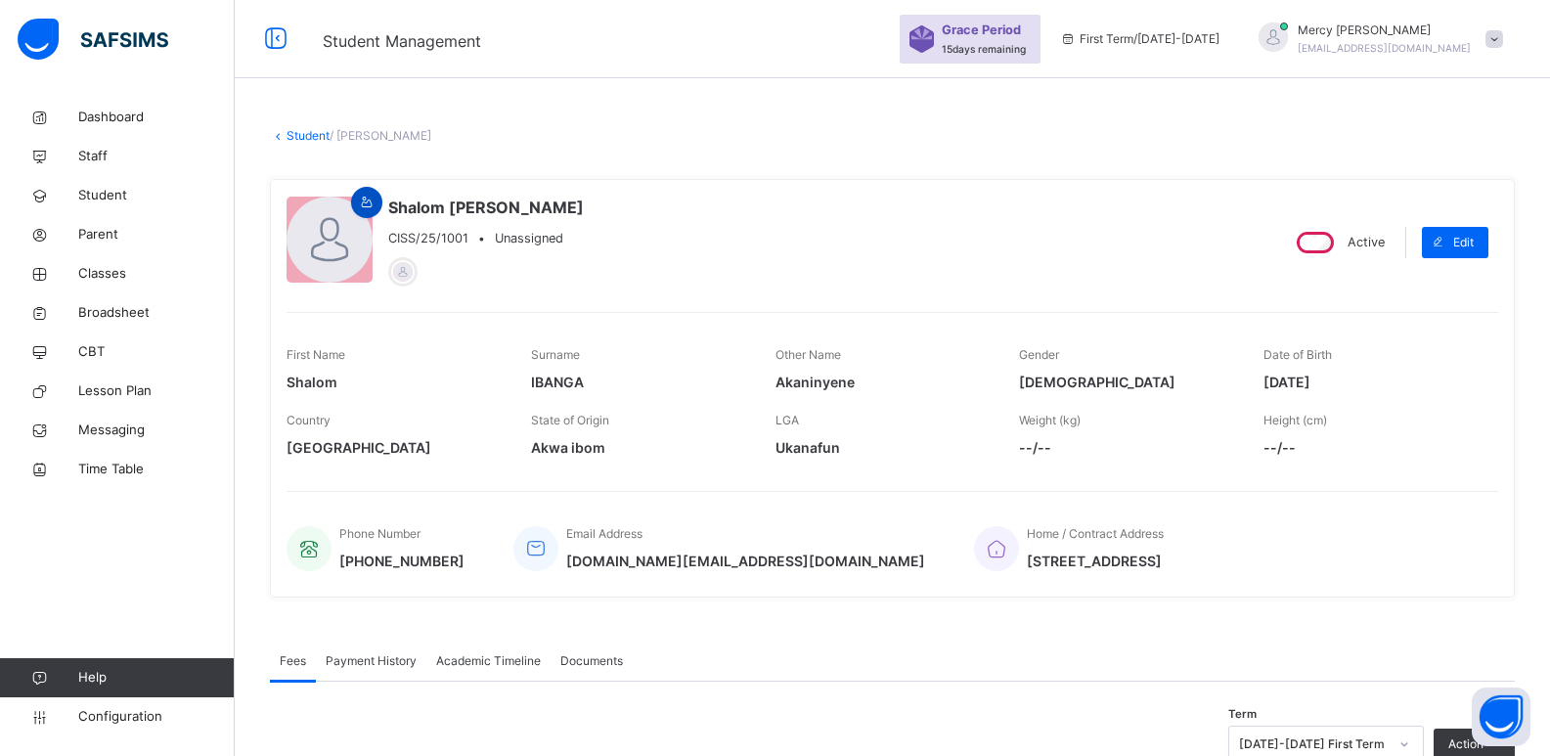
click at [367, 200] on icon at bounding box center [367, 203] width 17 height 18
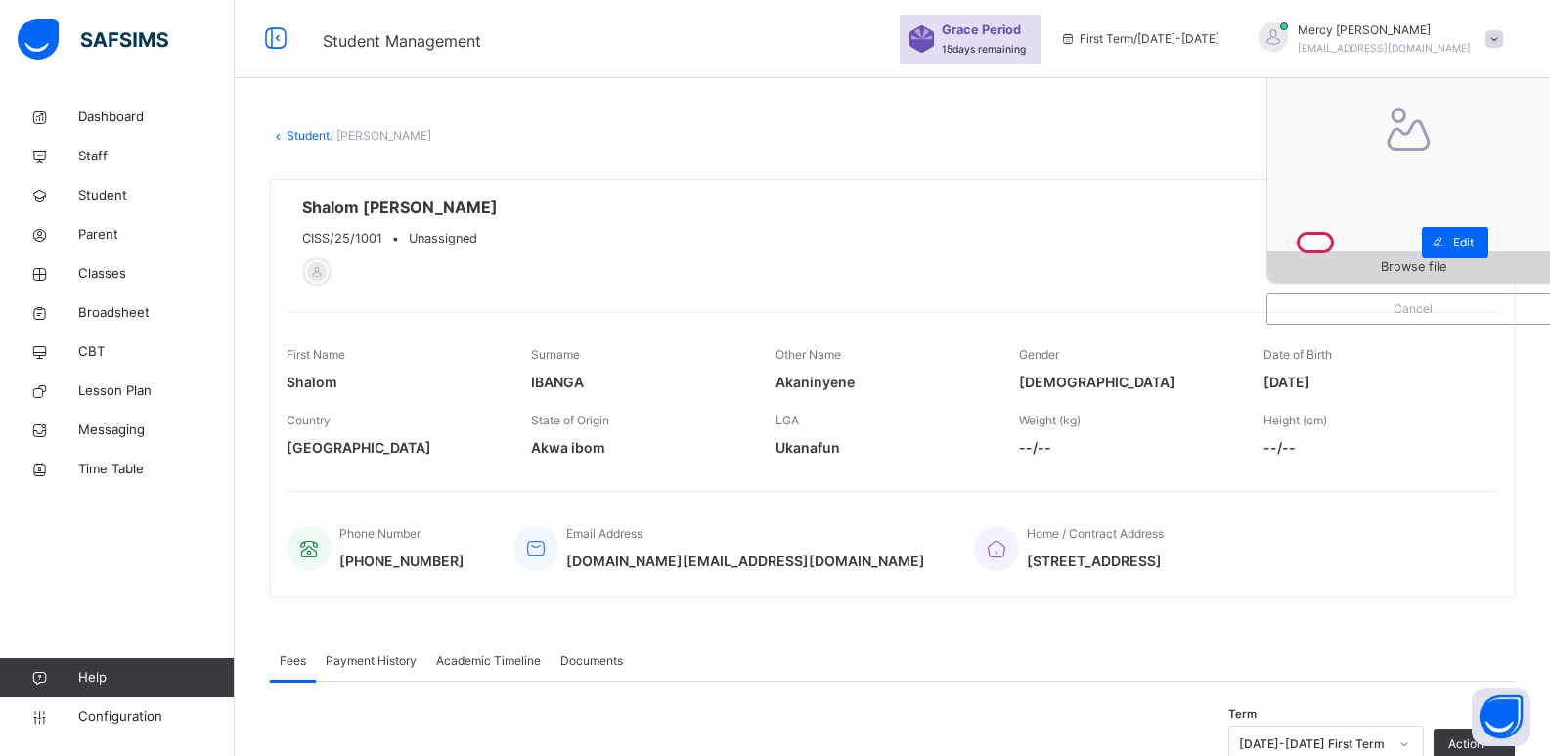
click at [1317, 270] on span "Browse file" at bounding box center [1412, 266] width 291 height 19
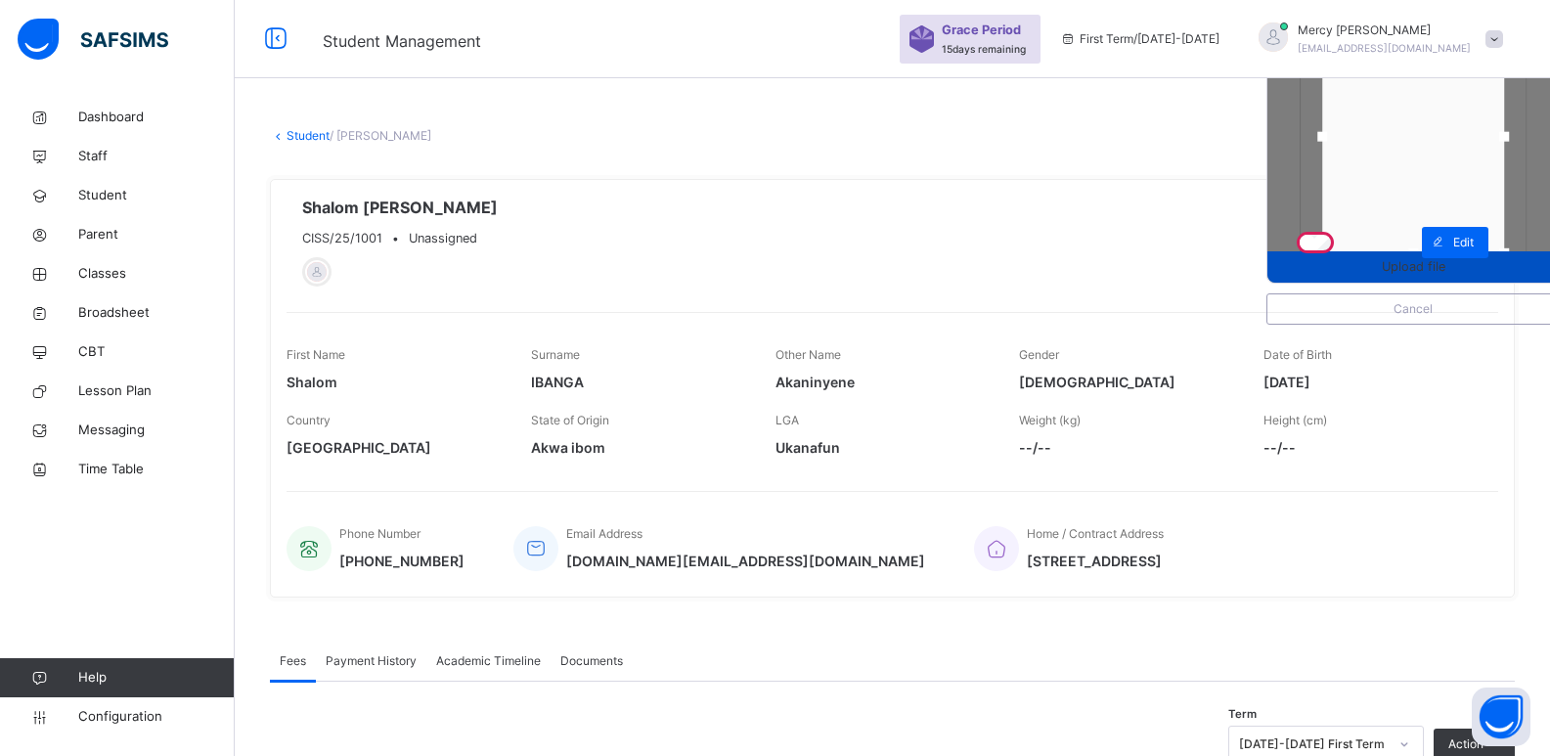
click at [1399, 265] on span "Upload file" at bounding box center [1413, 266] width 64 height 19
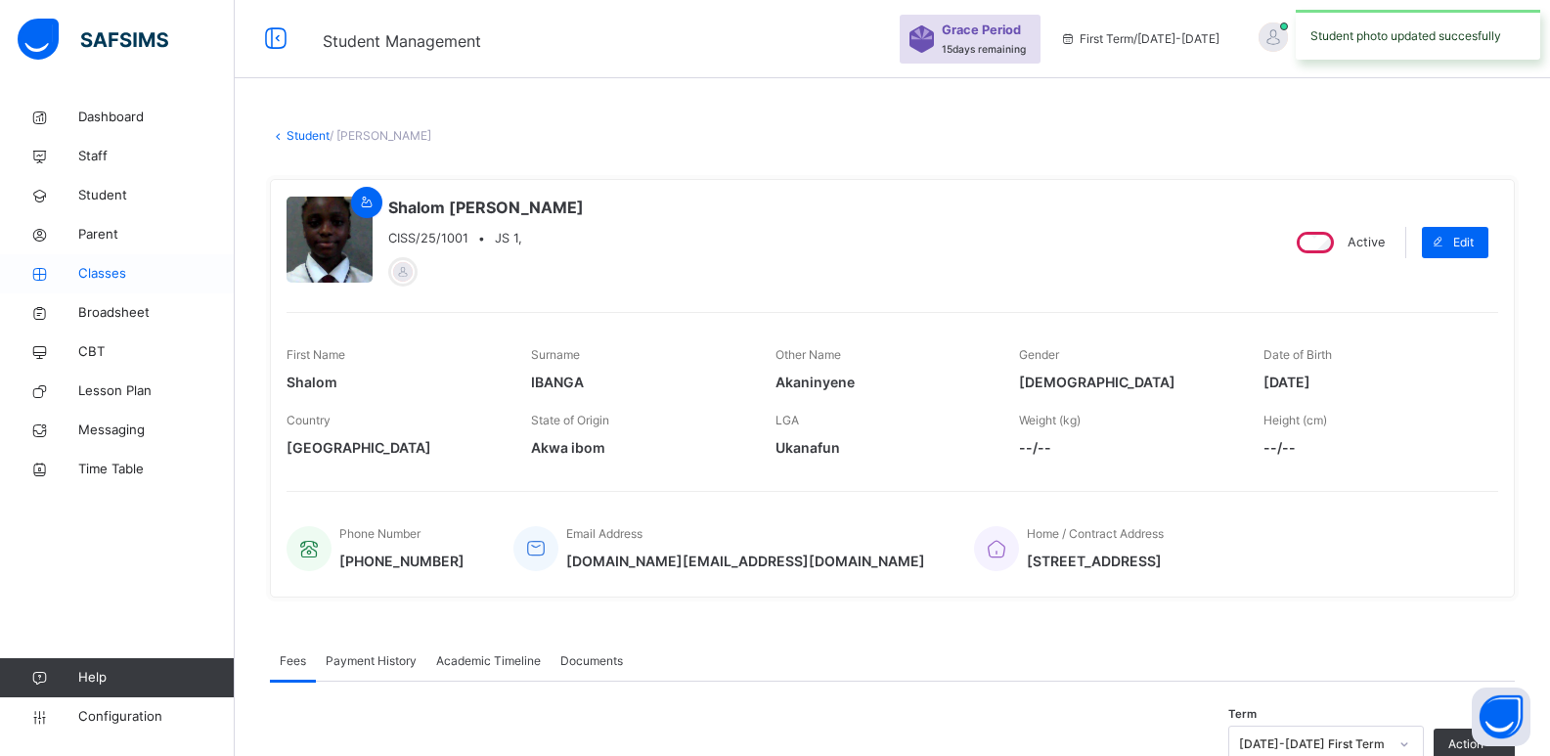
click at [101, 289] on link "Classes" at bounding box center [117, 273] width 235 height 39
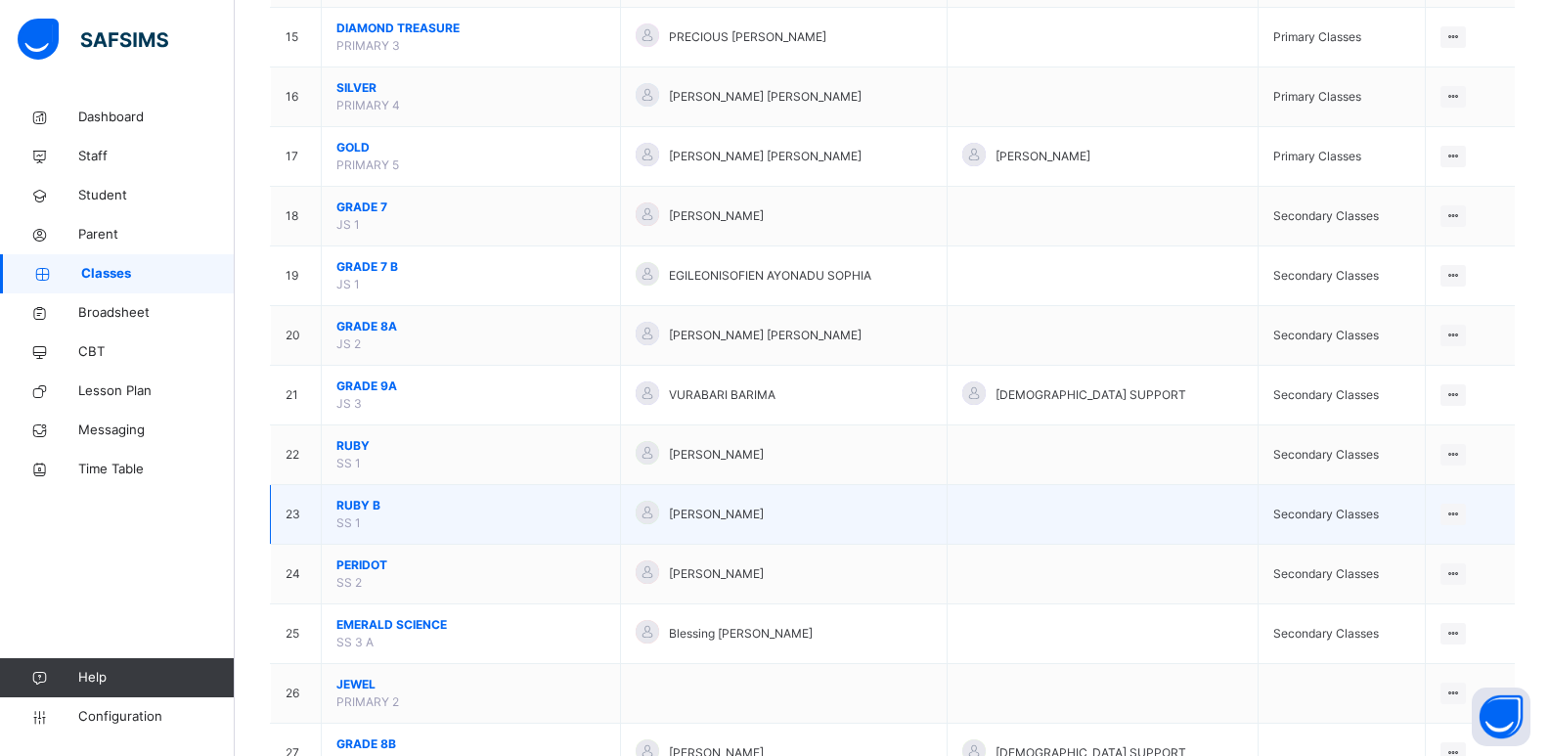
scroll to position [1054, 0]
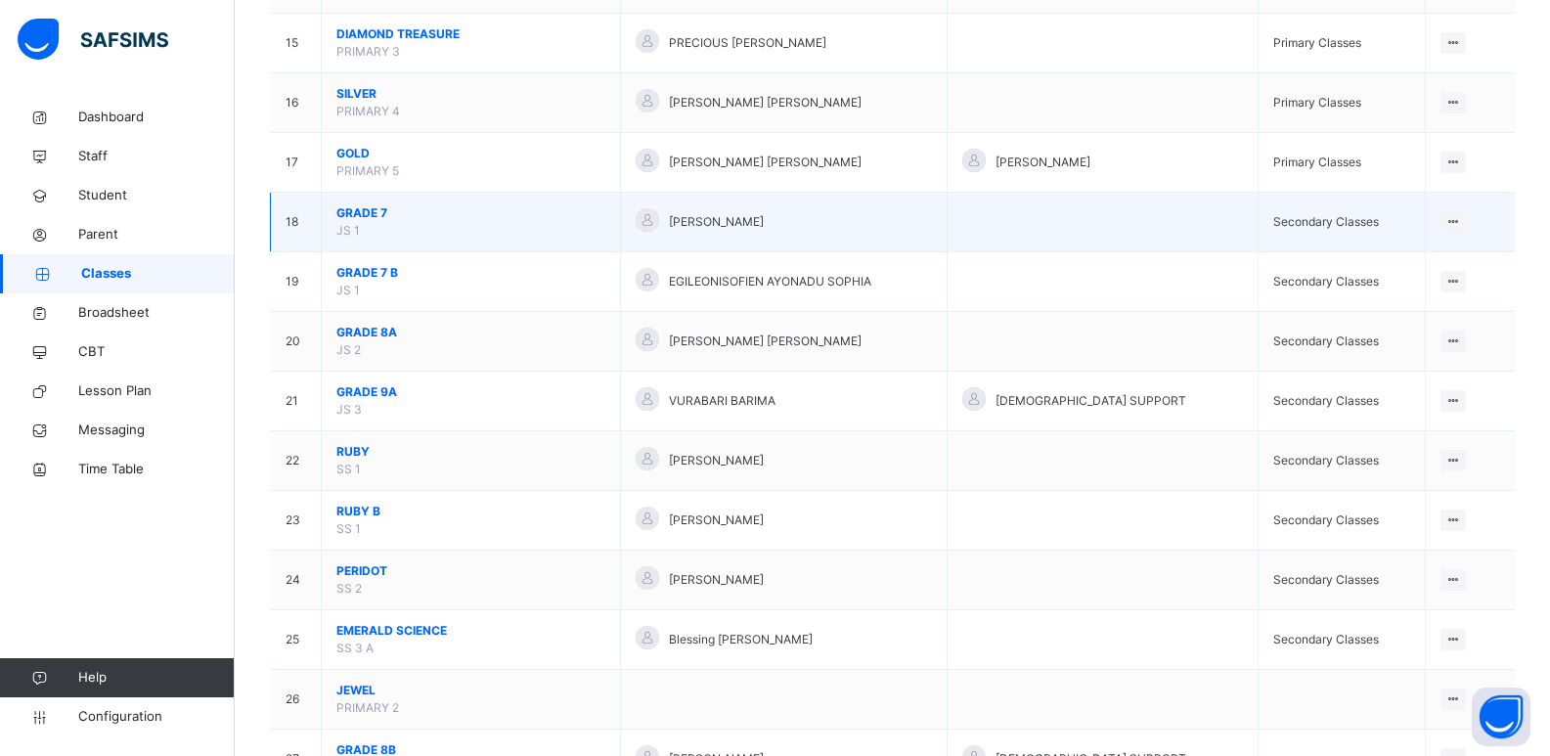
click at [378, 209] on span "GRADE 7" at bounding box center [470, 213] width 269 height 18
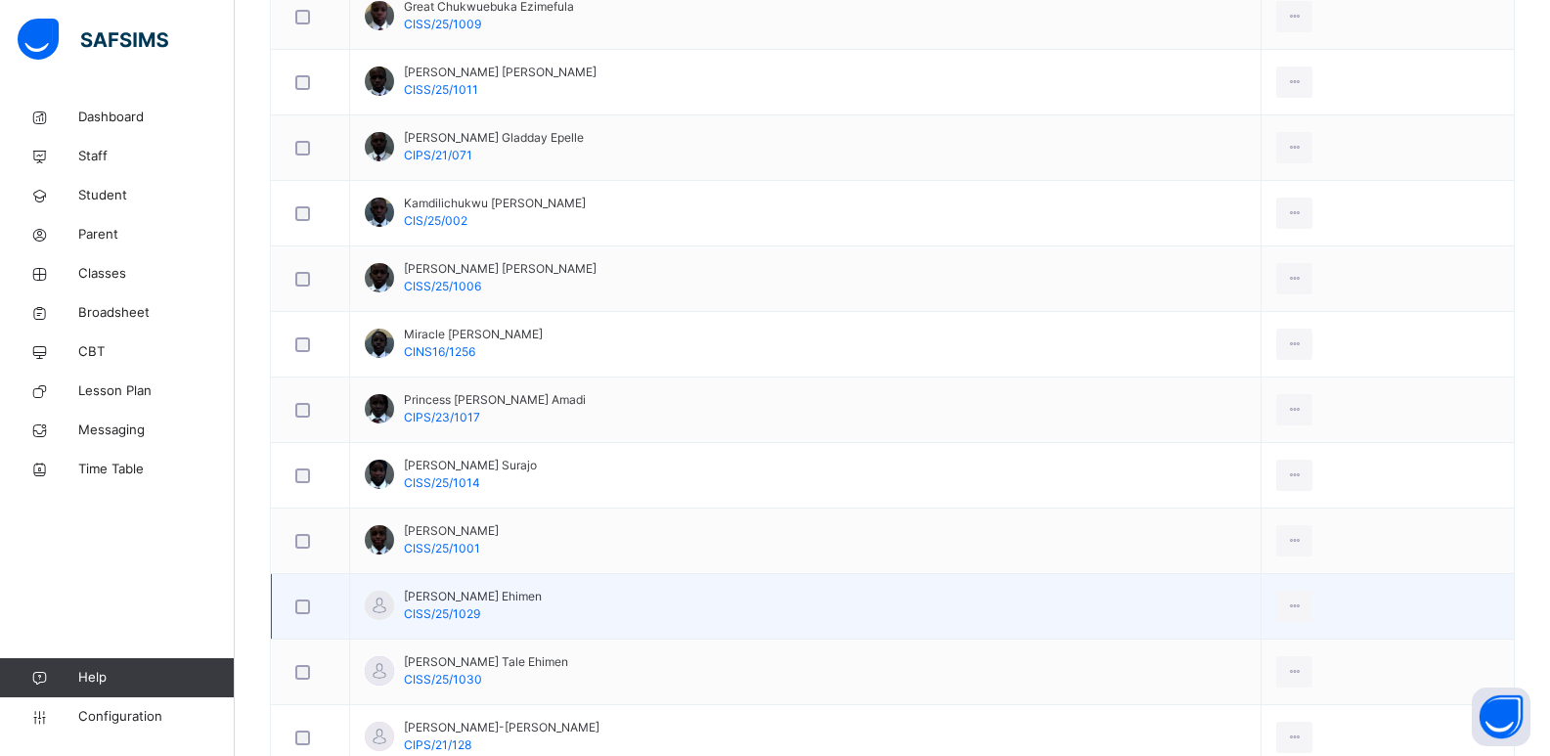
scroll to position [1106, 0]
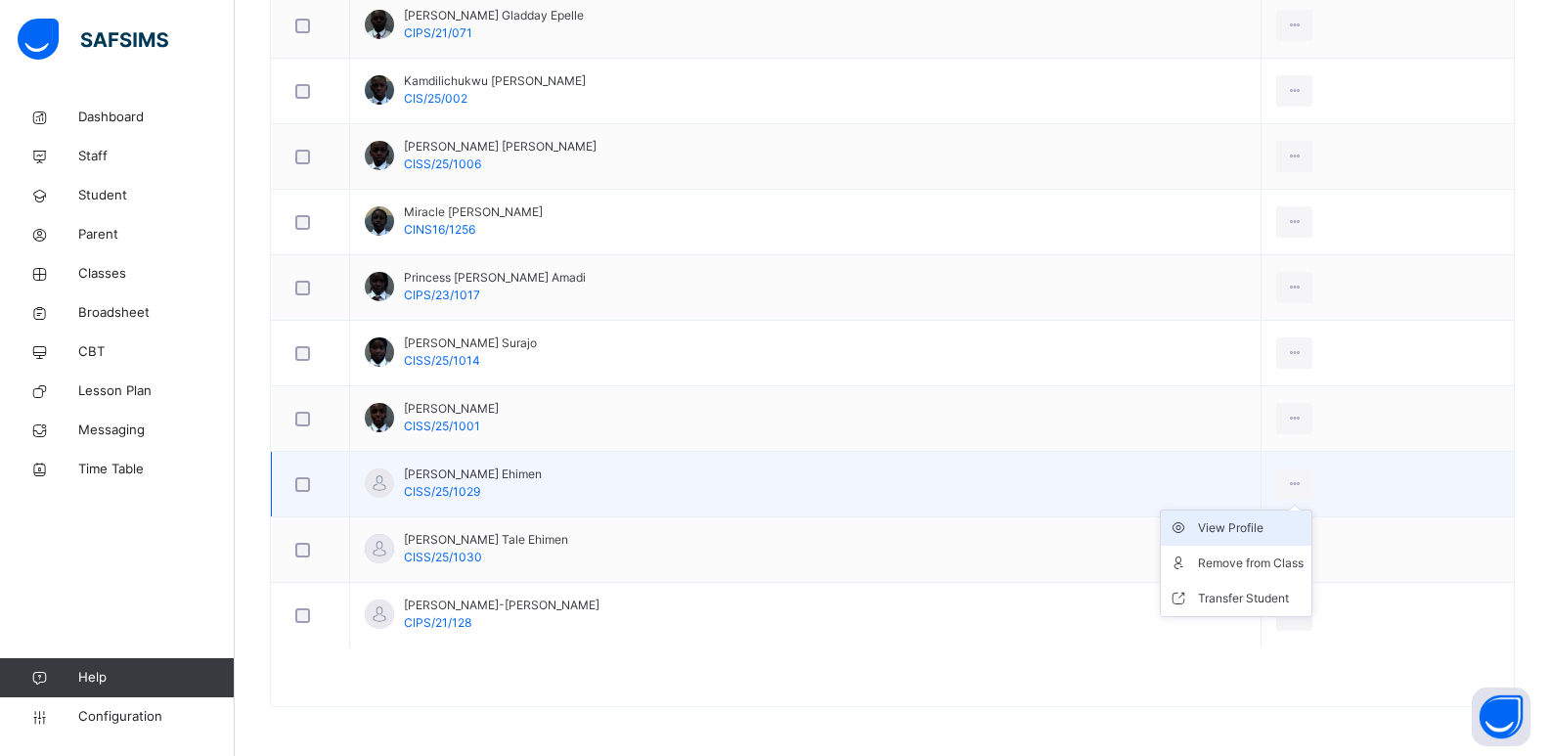
click at [1303, 532] on div "View Profile" at bounding box center [1251, 528] width 106 height 20
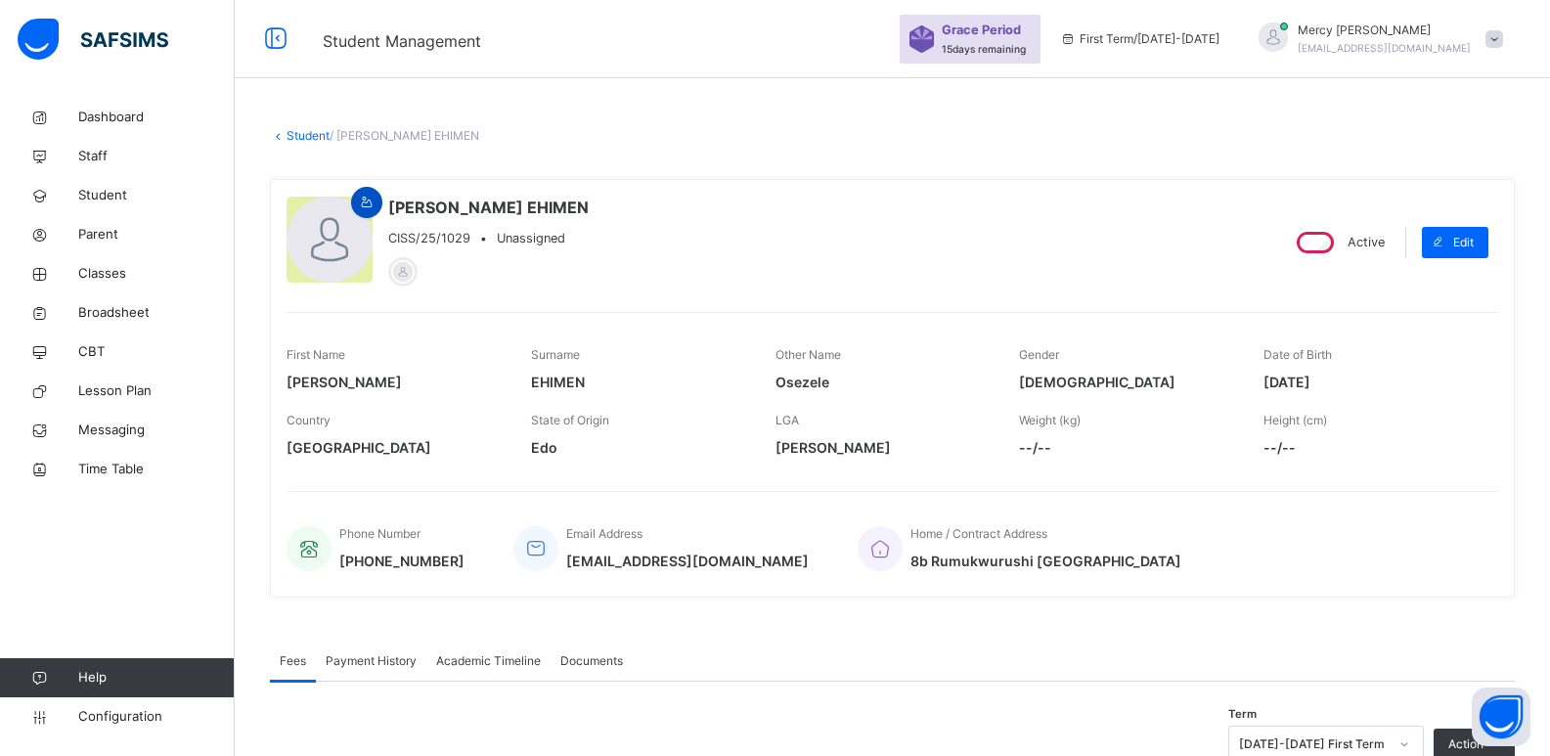
click at [371, 206] on icon at bounding box center [367, 203] width 17 height 18
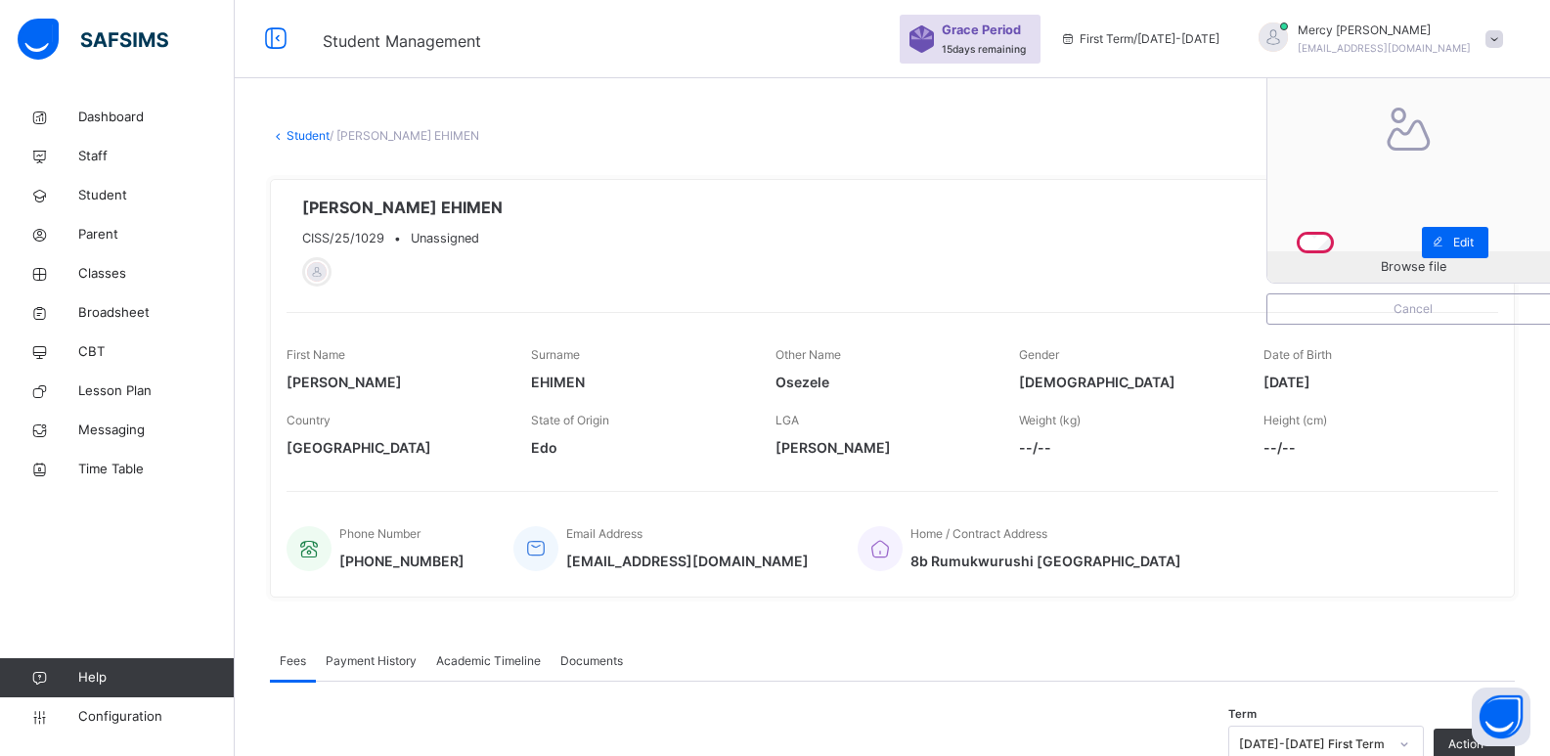
click at [1320, 285] on div "Browse file Cancel" at bounding box center [1412, 157] width 293 height 334
click at [1324, 278] on div "Browse file" at bounding box center [1412, 266] width 291 height 31
click at [95, 276] on span "Classes" at bounding box center [156, 274] width 156 height 20
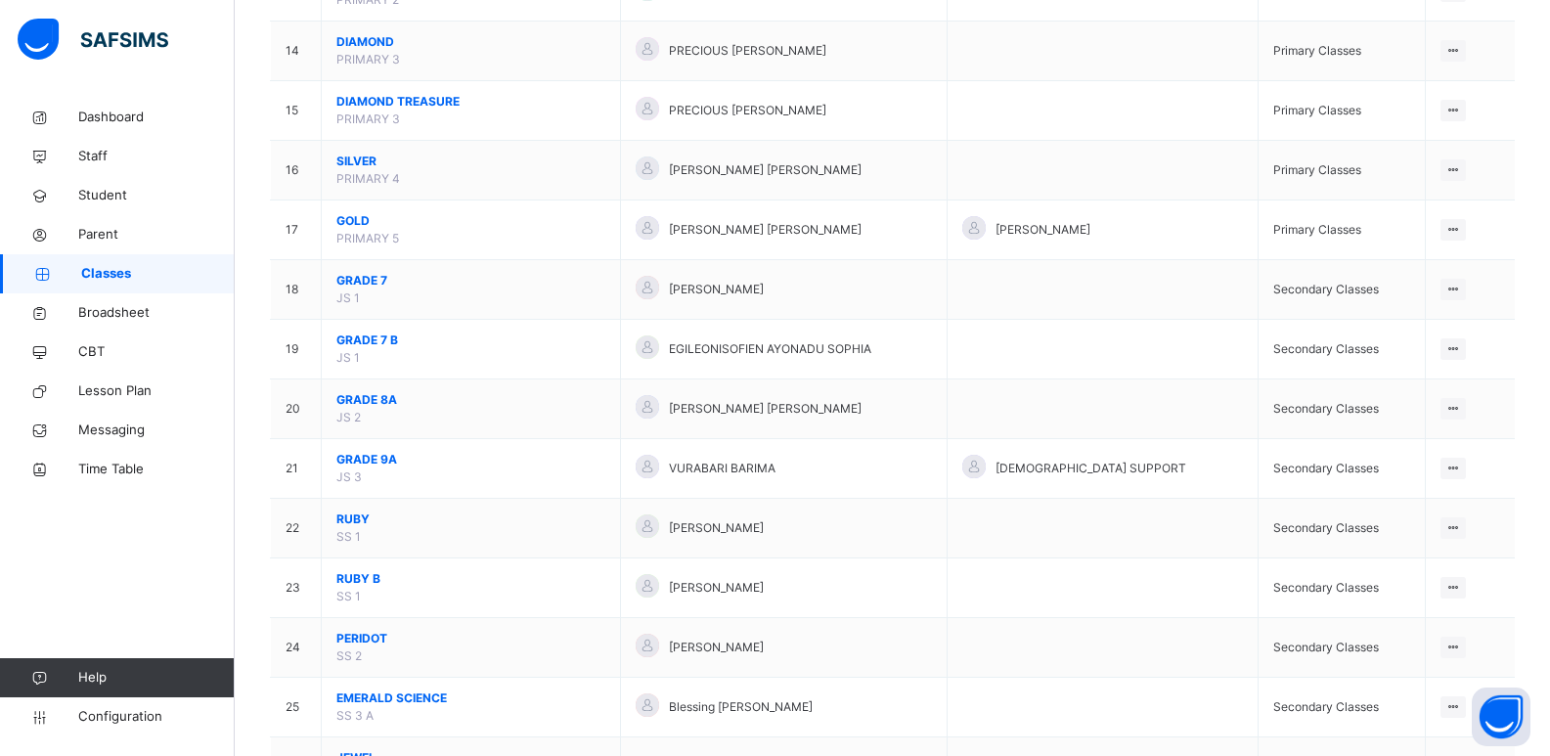
scroll to position [997, 0]
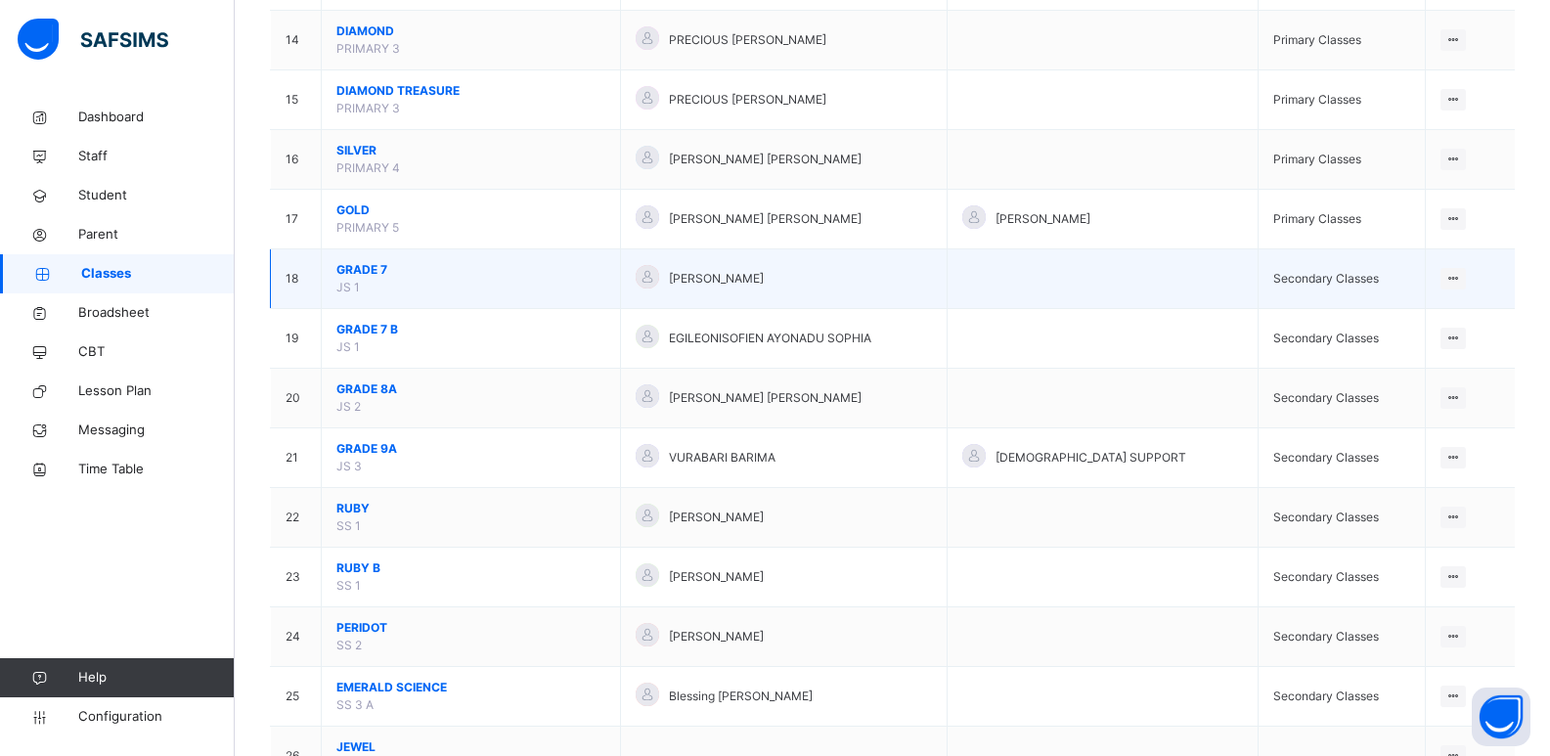
click at [359, 269] on span "GRADE 7" at bounding box center [470, 270] width 269 height 18
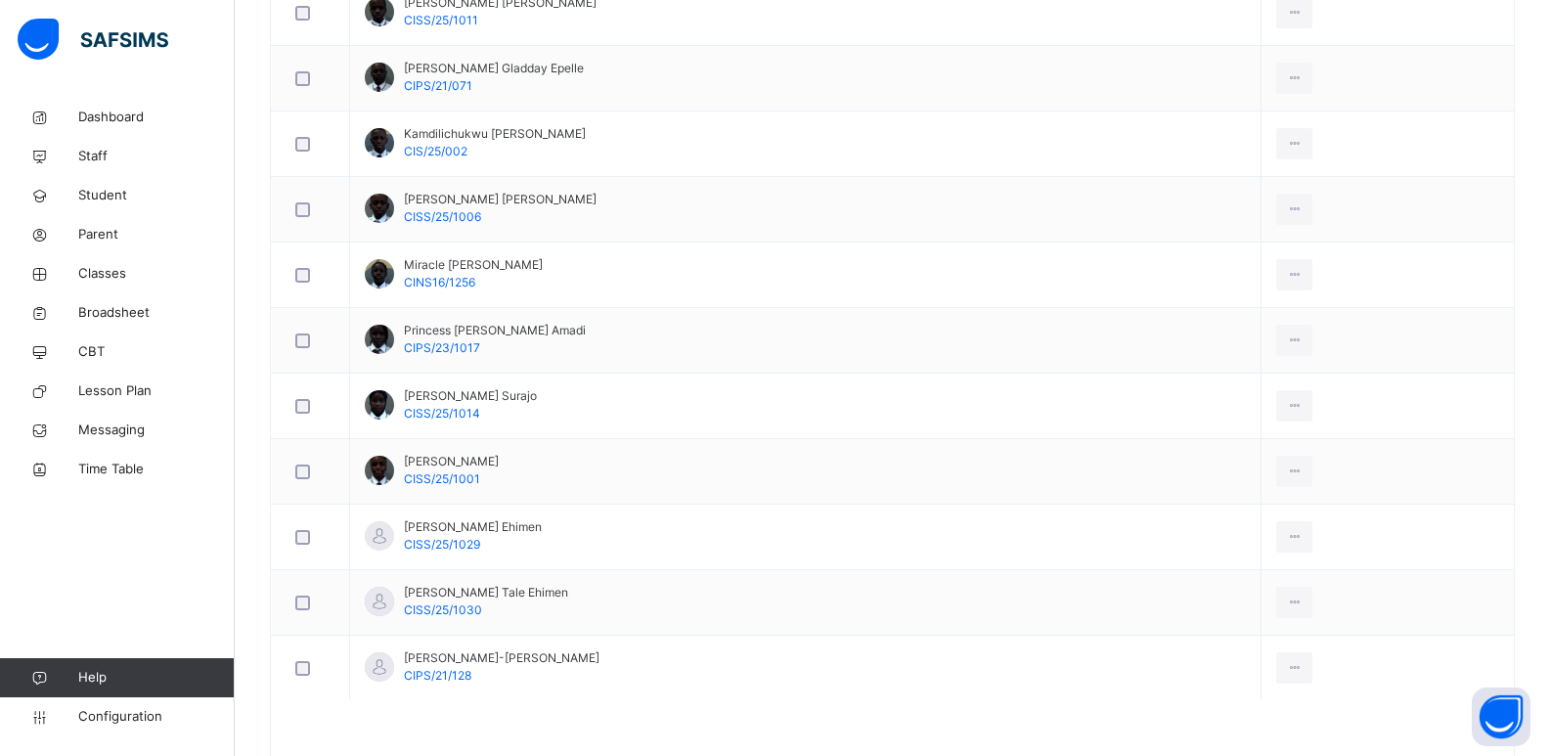
scroll to position [1106, 0]
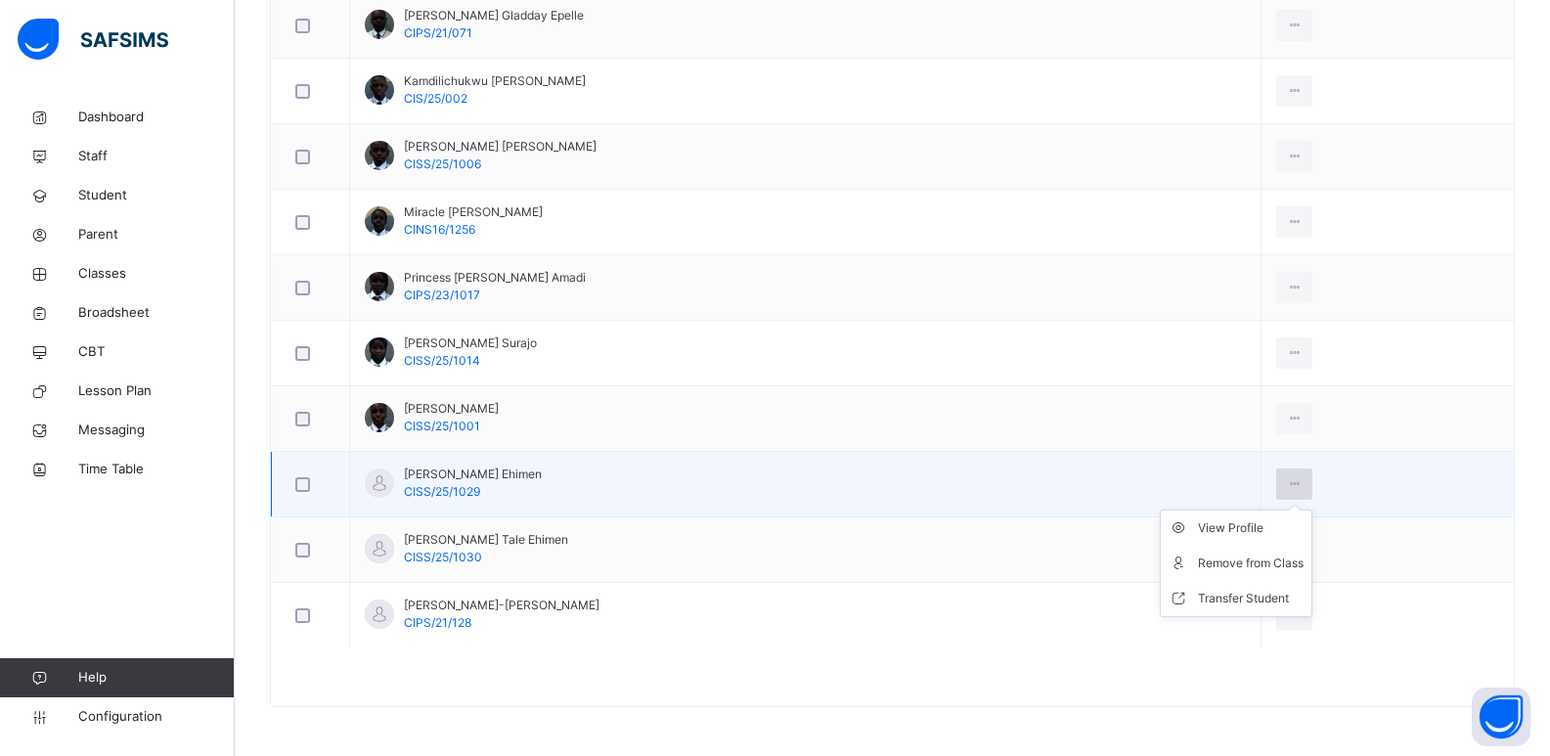
click at [1302, 482] on icon at bounding box center [1294, 484] width 17 height 18
click at [1277, 565] on div "Remove from Class" at bounding box center [1251, 563] width 106 height 20
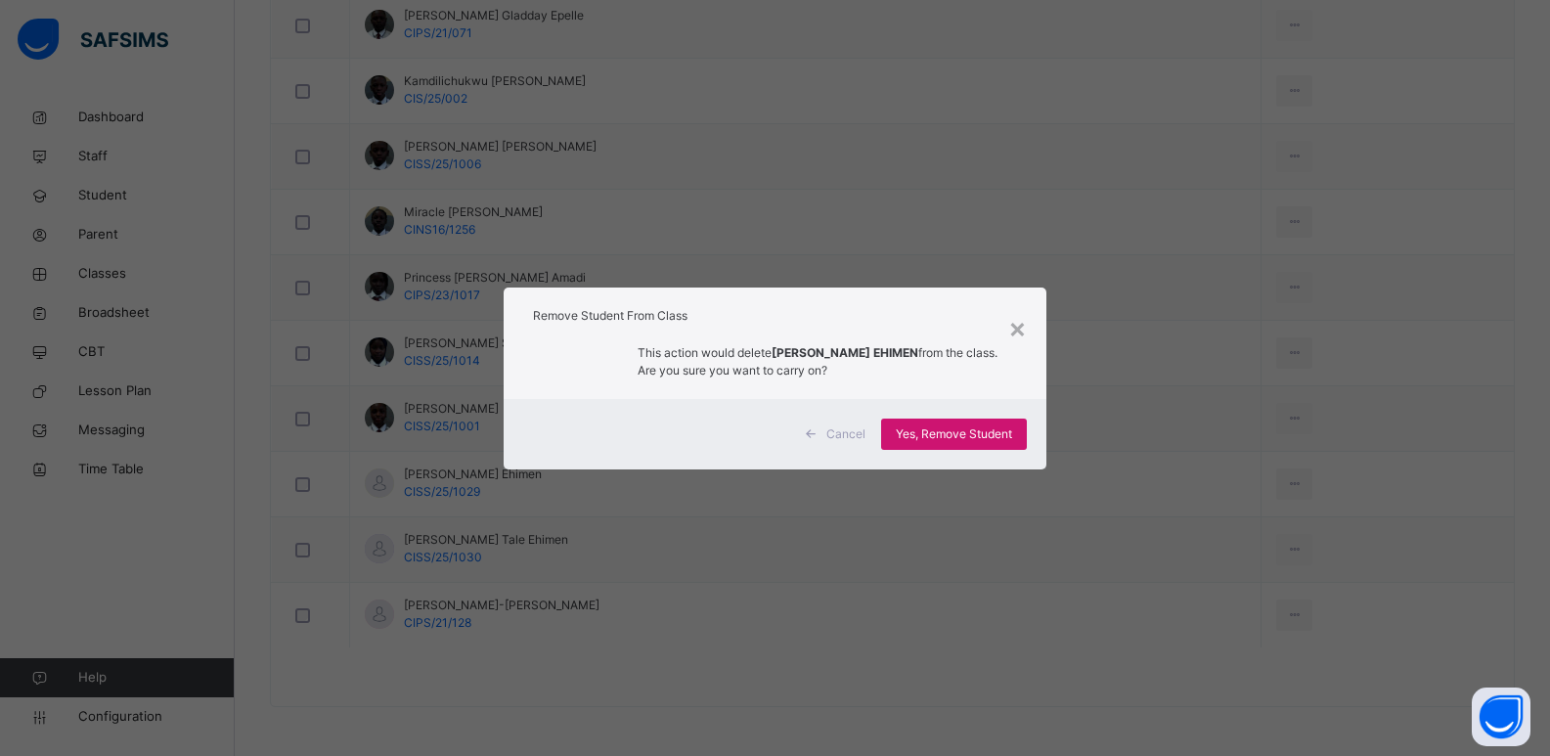
click at [933, 446] on div "Yes, Remove Student" at bounding box center [954, 433] width 146 height 31
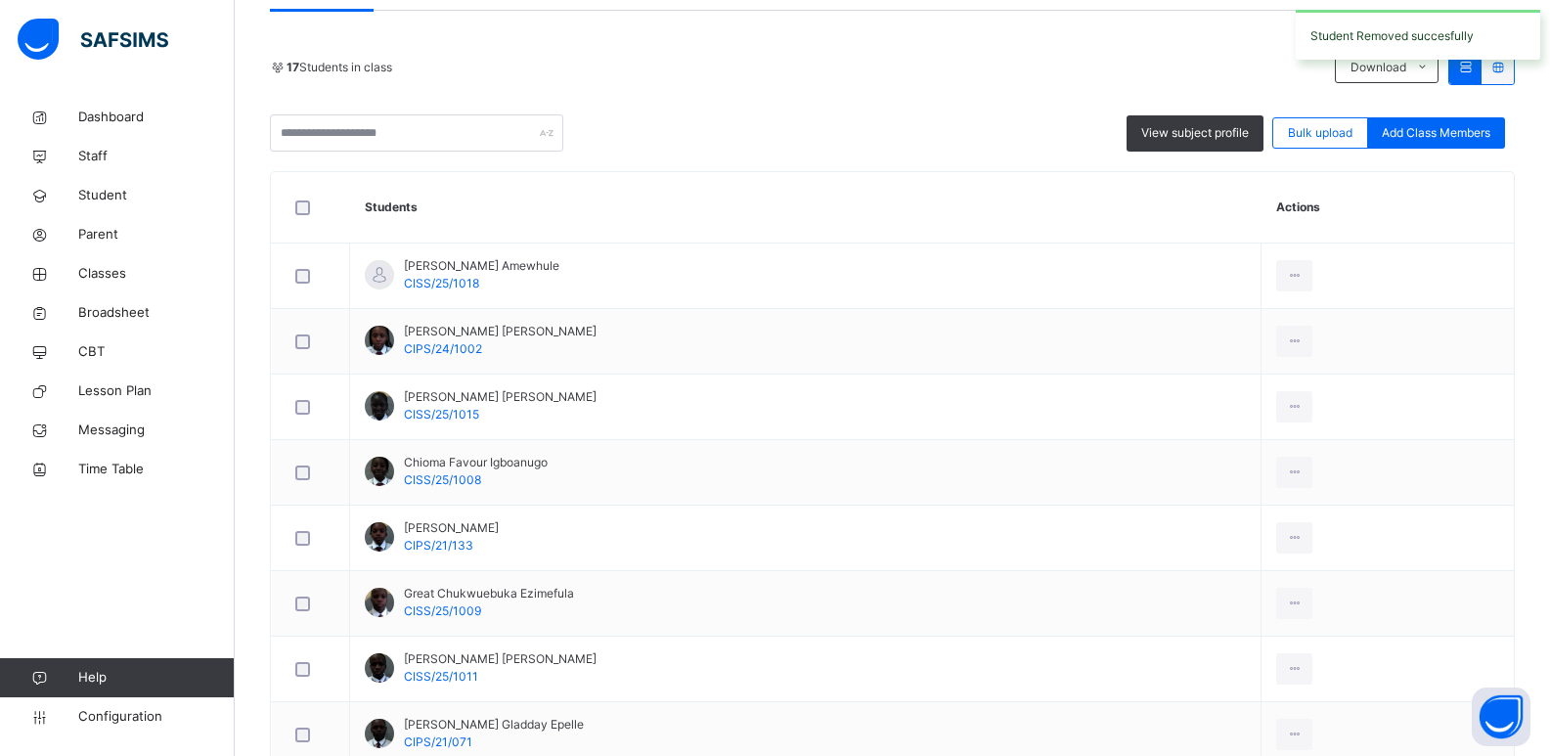
scroll to position [1040, 0]
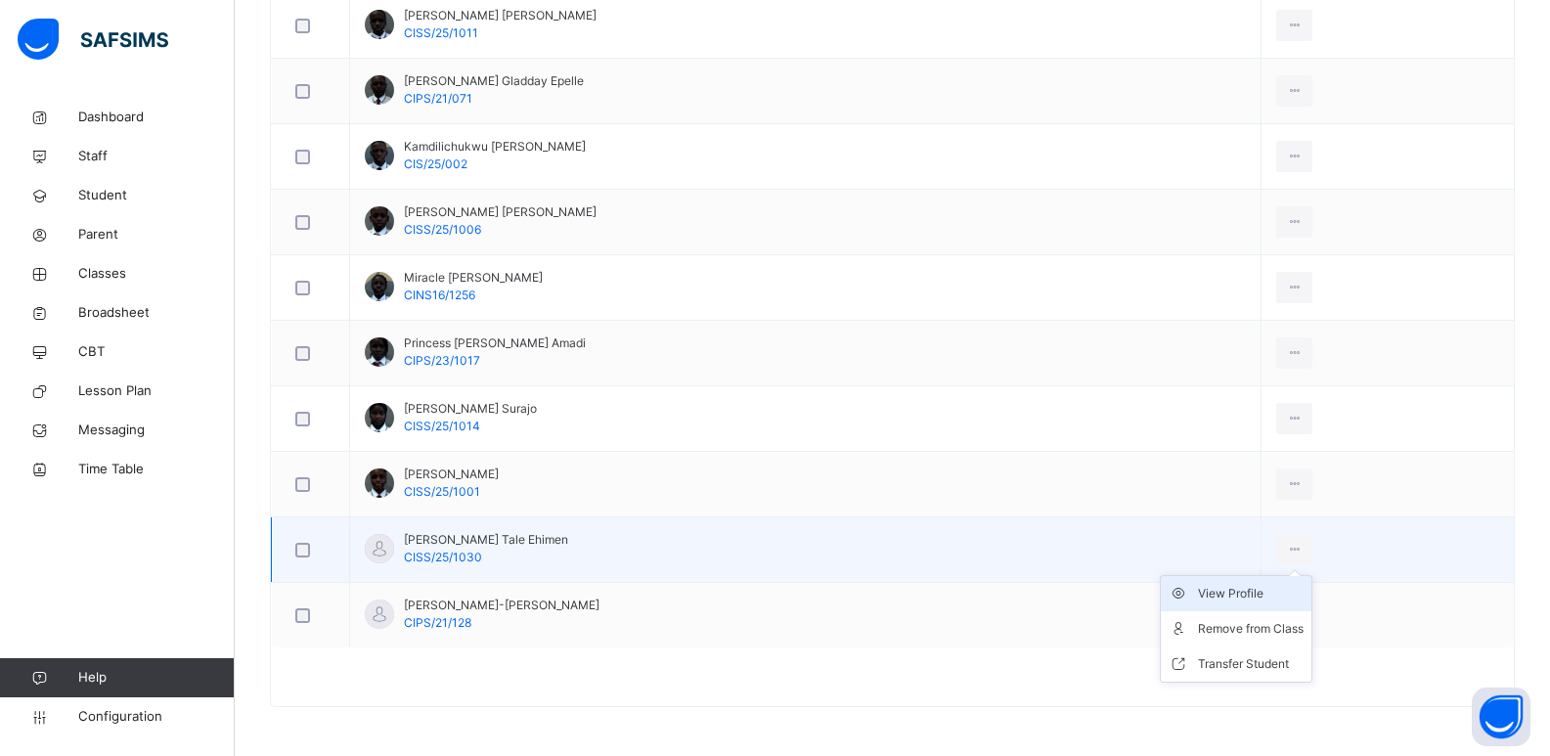
click at [1281, 593] on div "View Profile" at bounding box center [1251, 594] width 106 height 20
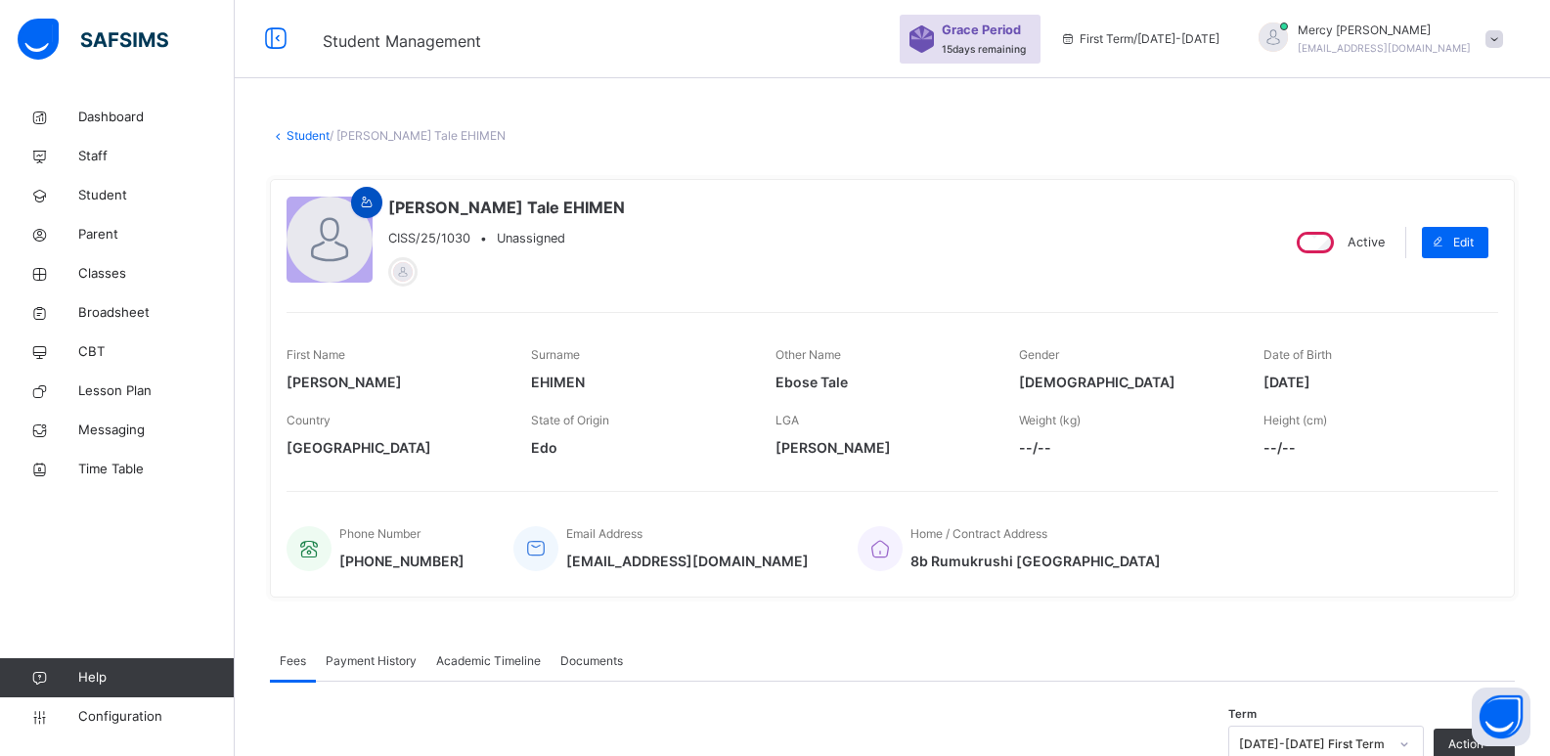
click at [364, 197] on icon at bounding box center [367, 203] width 17 height 18
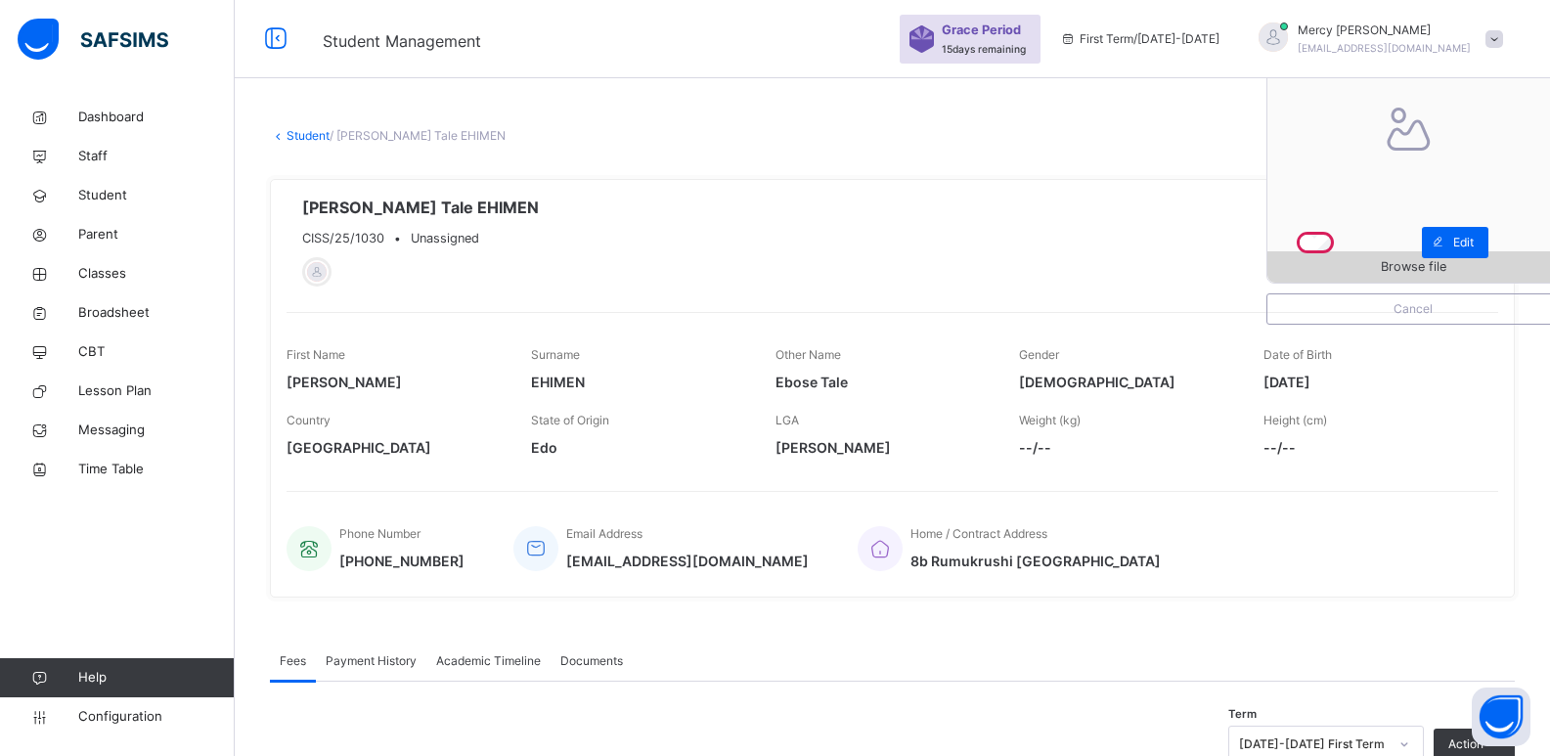
click at [1338, 266] on span "Browse file" at bounding box center [1412, 266] width 291 height 19
click at [120, 259] on link "Classes" at bounding box center [117, 273] width 235 height 39
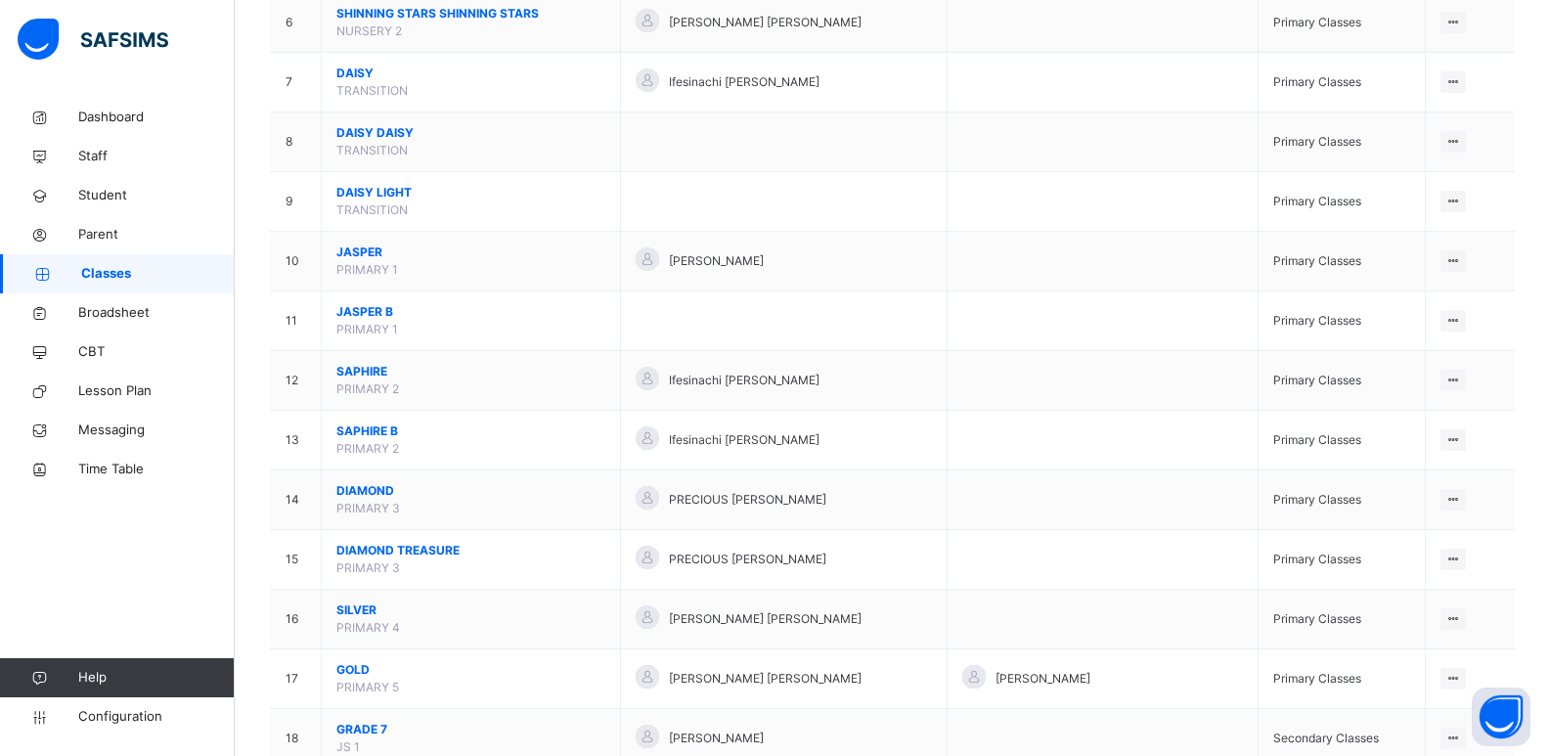
scroll to position [580, 0]
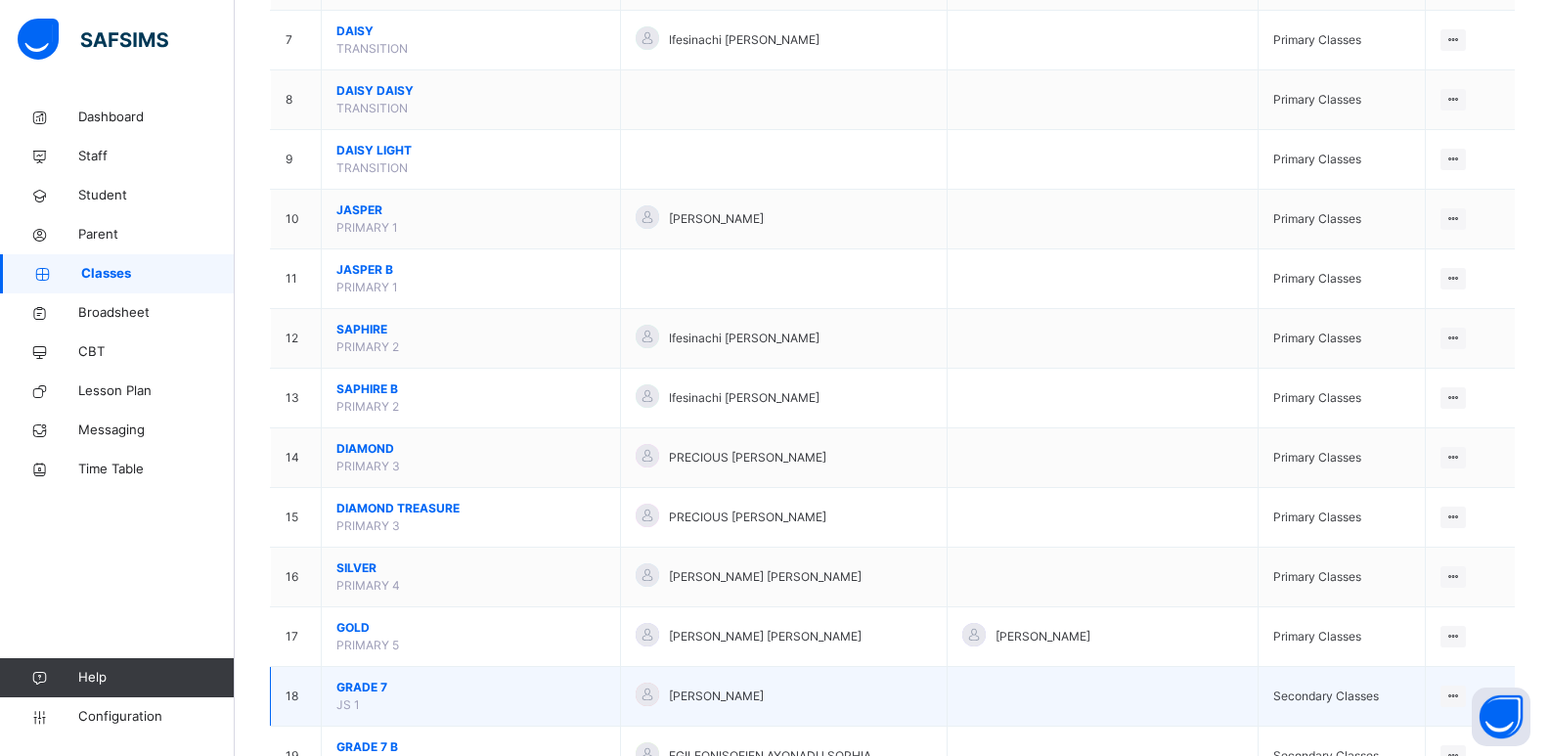
click at [358, 689] on span "GRADE 7" at bounding box center [470, 688] width 269 height 18
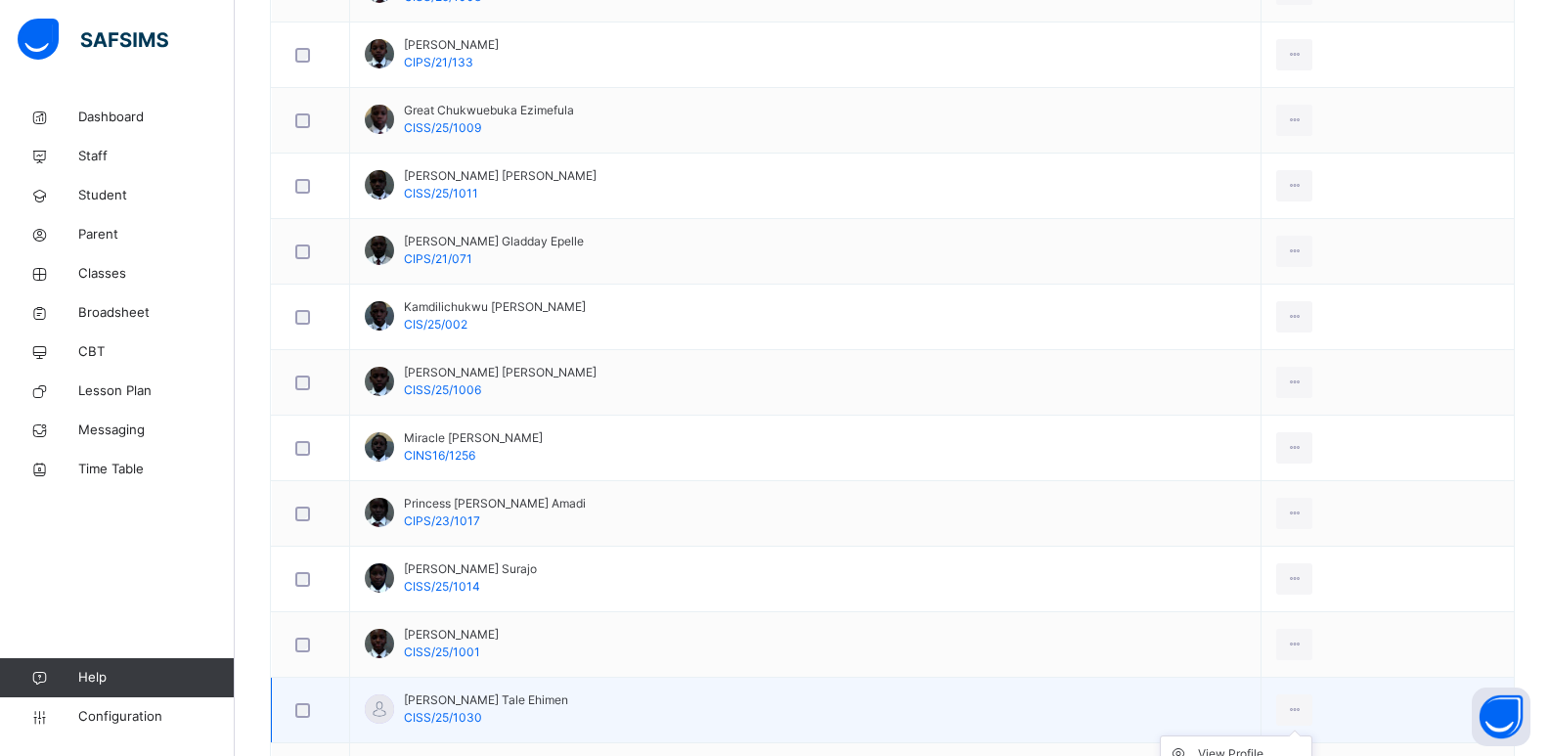
scroll to position [939, 0]
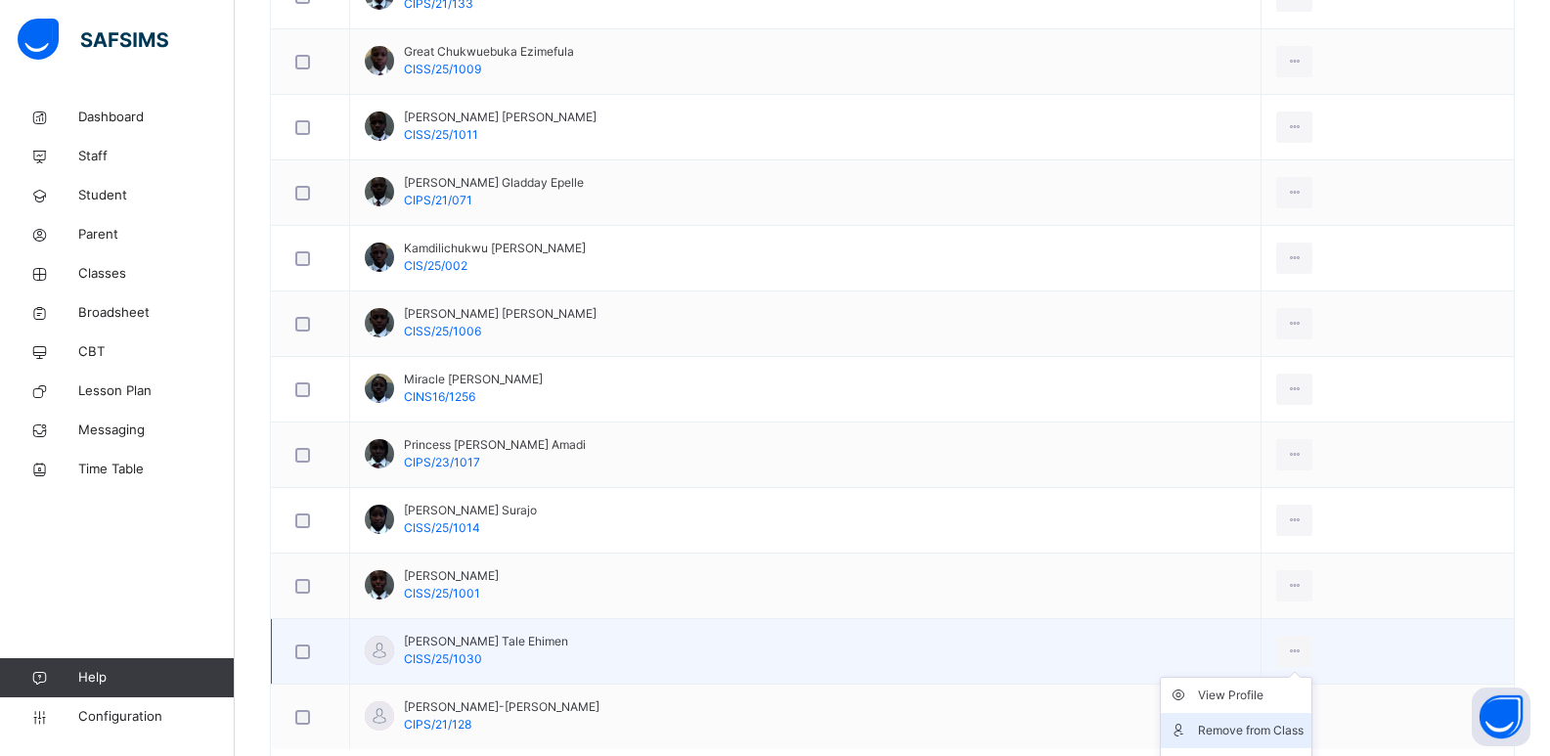
click at [1280, 718] on li "Remove from Class" at bounding box center [1235, 730] width 151 height 35
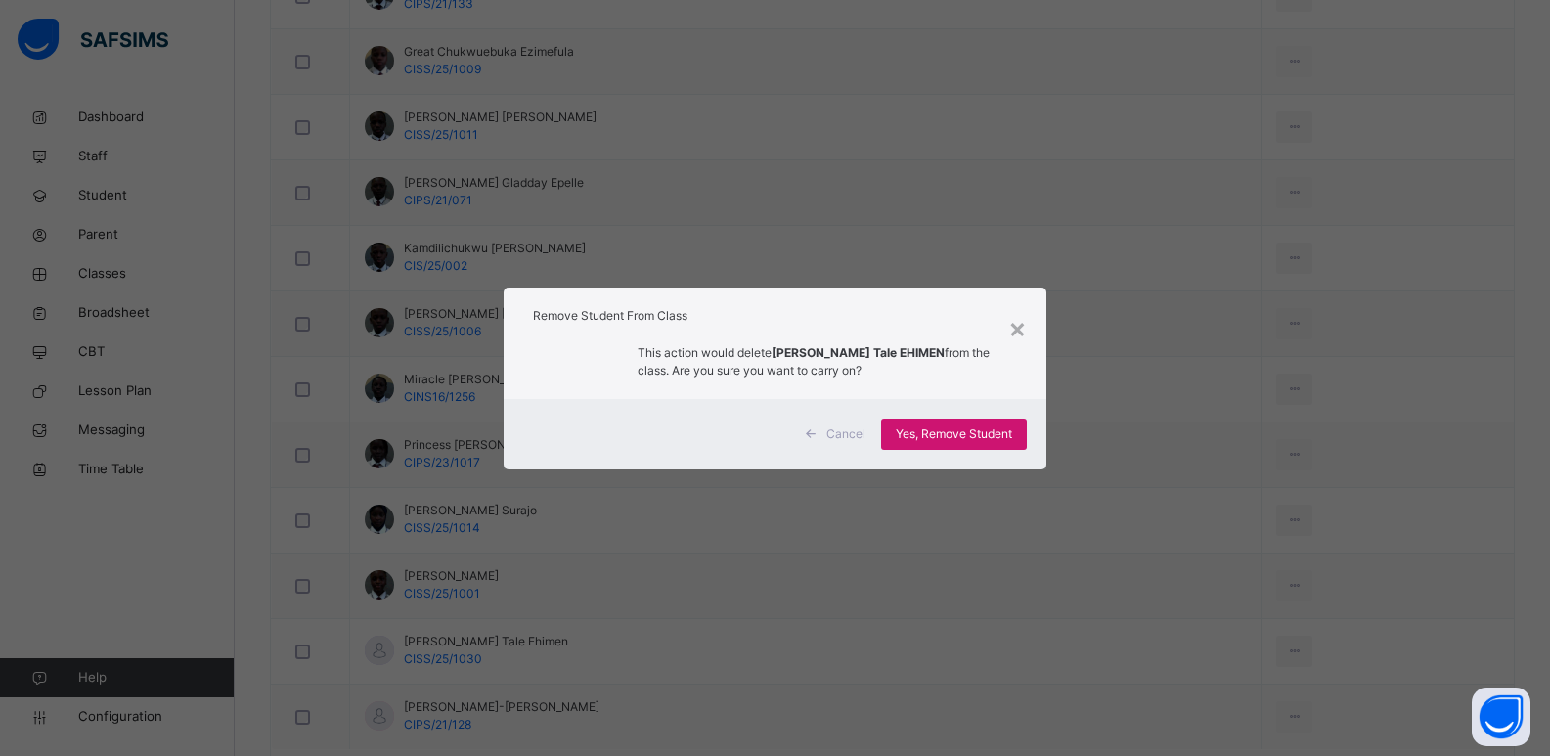
click at [972, 430] on span "Yes, Remove Student" at bounding box center [954, 434] width 116 height 18
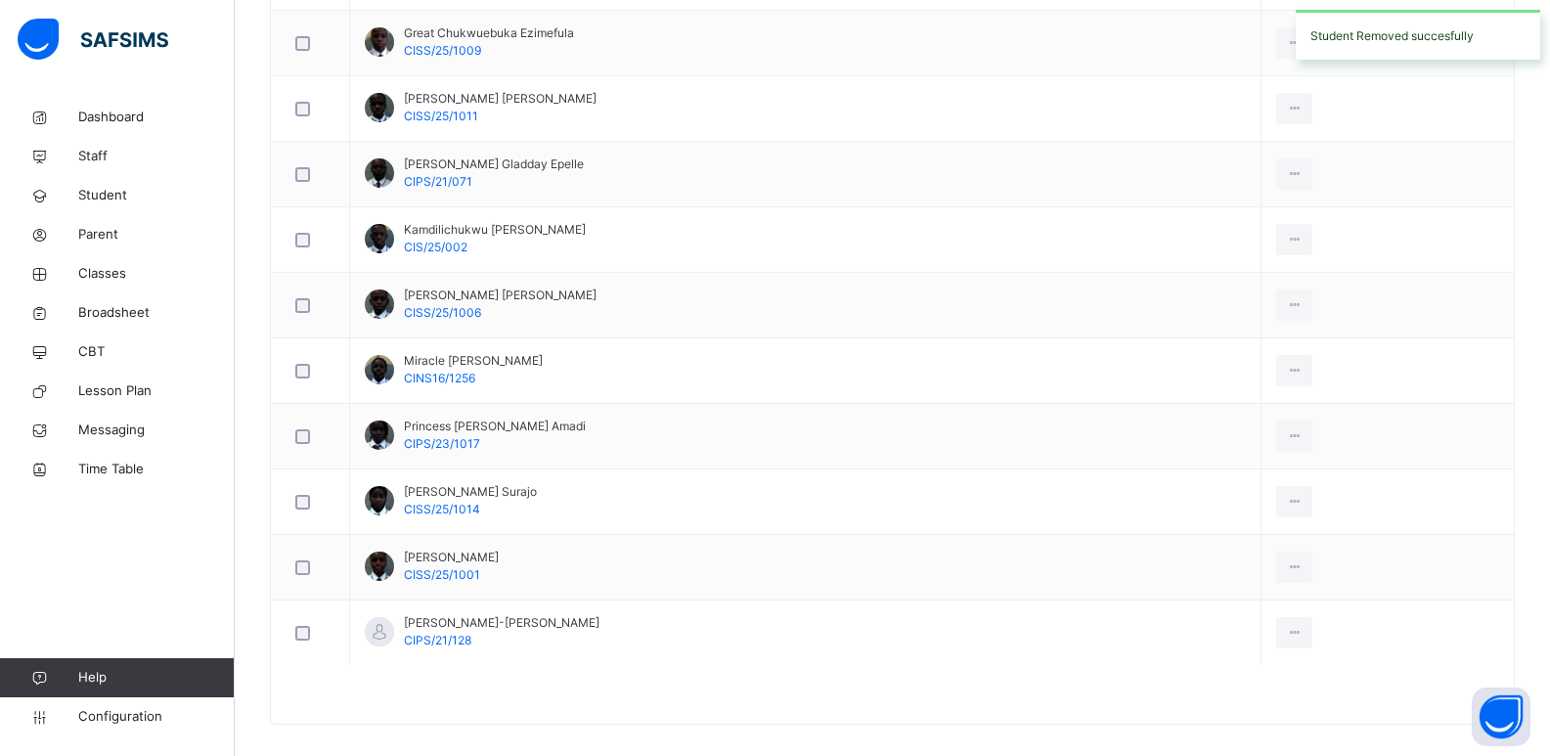
scroll to position [975, 0]
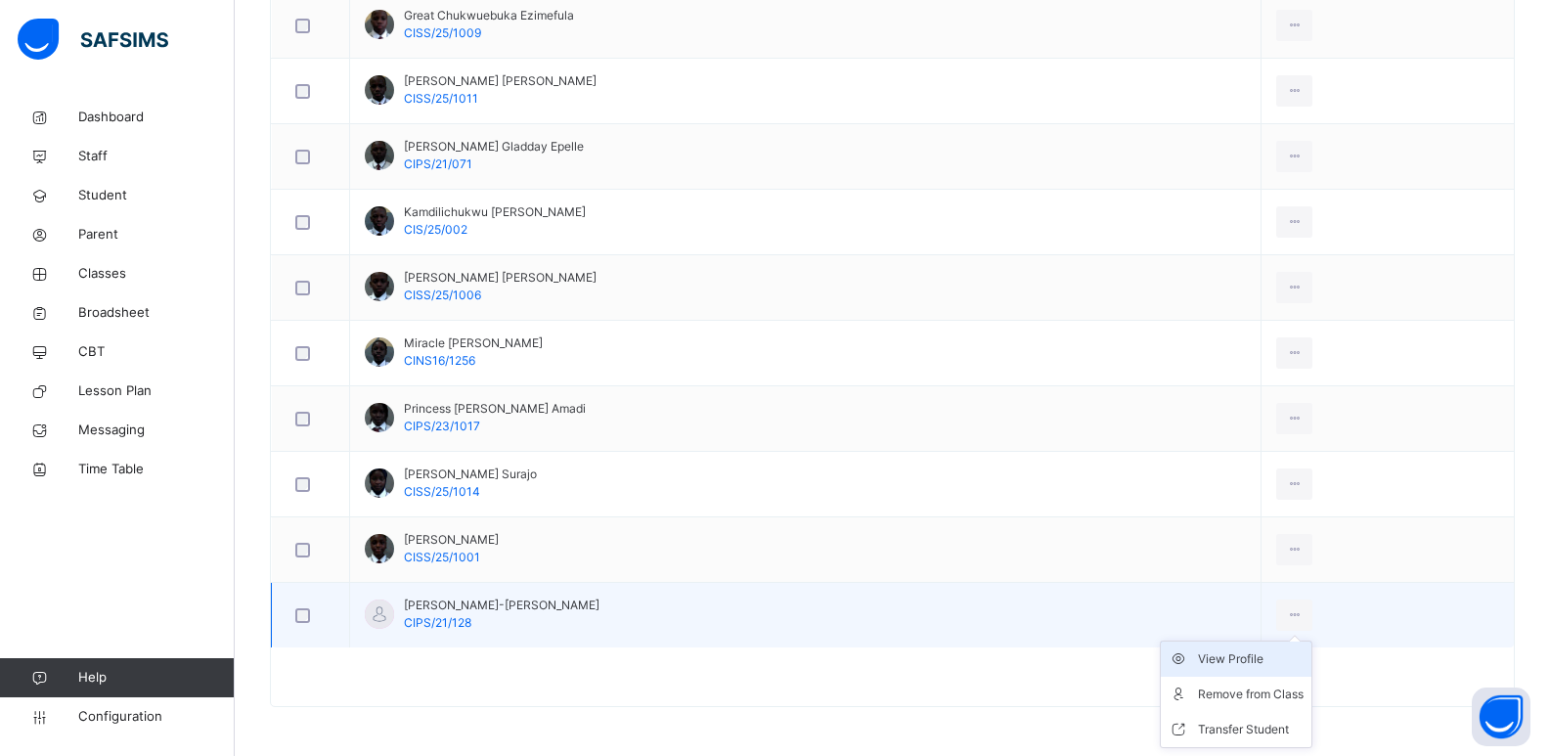
click at [1303, 654] on div "View Profile" at bounding box center [1251, 659] width 106 height 20
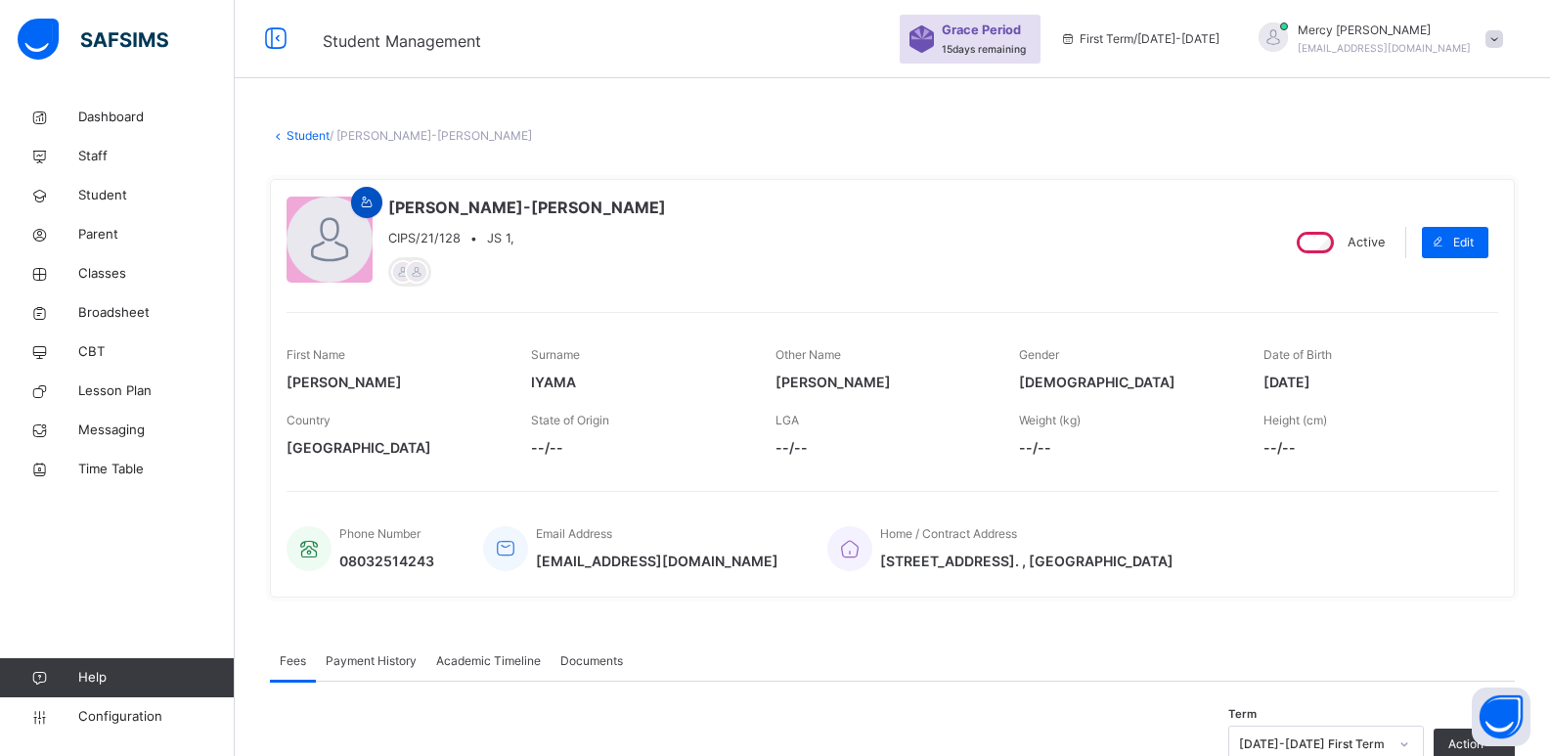
click at [370, 204] on icon at bounding box center [367, 203] width 17 height 18
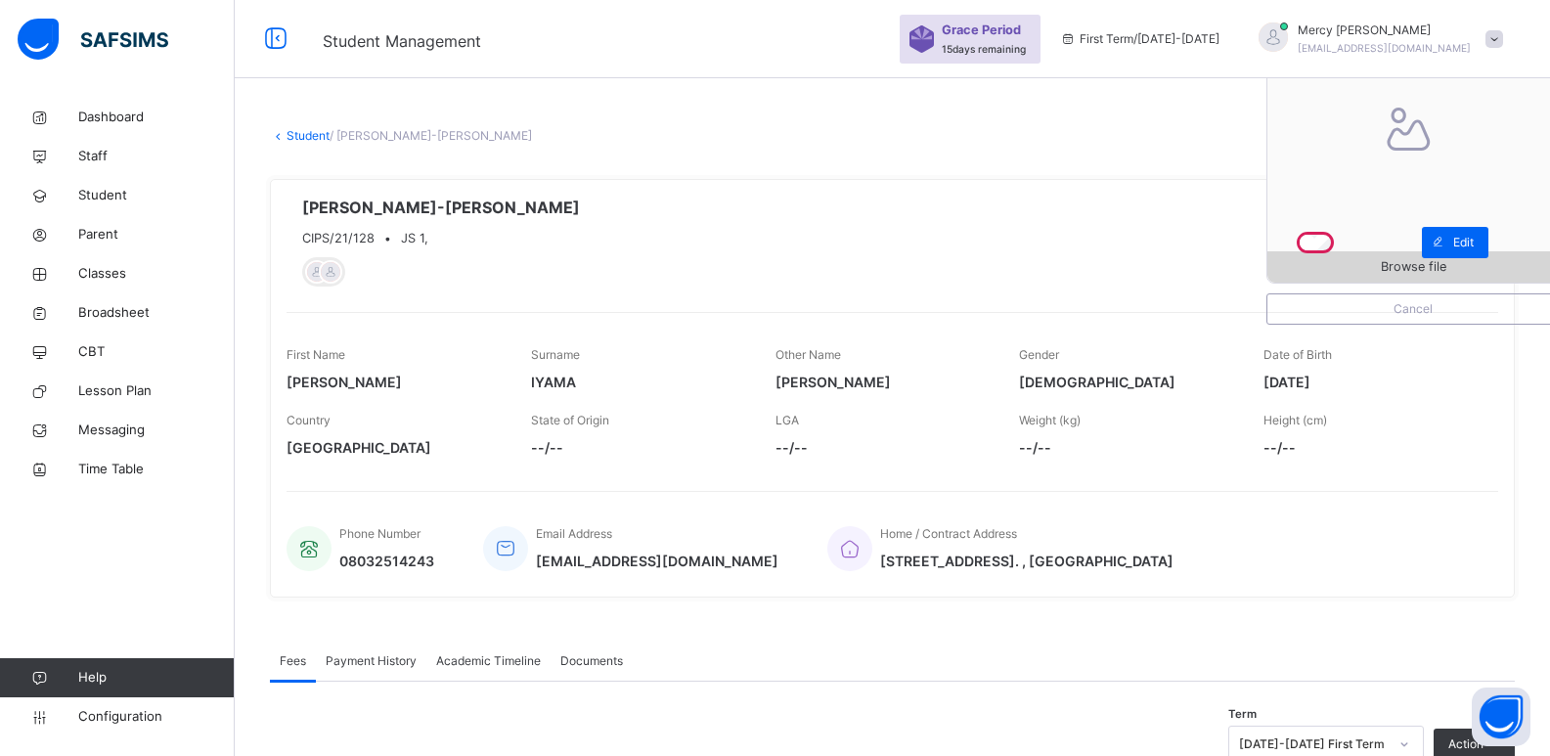
click at [1376, 267] on span "Browse file" at bounding box center [1412, 266] width 291 height 19
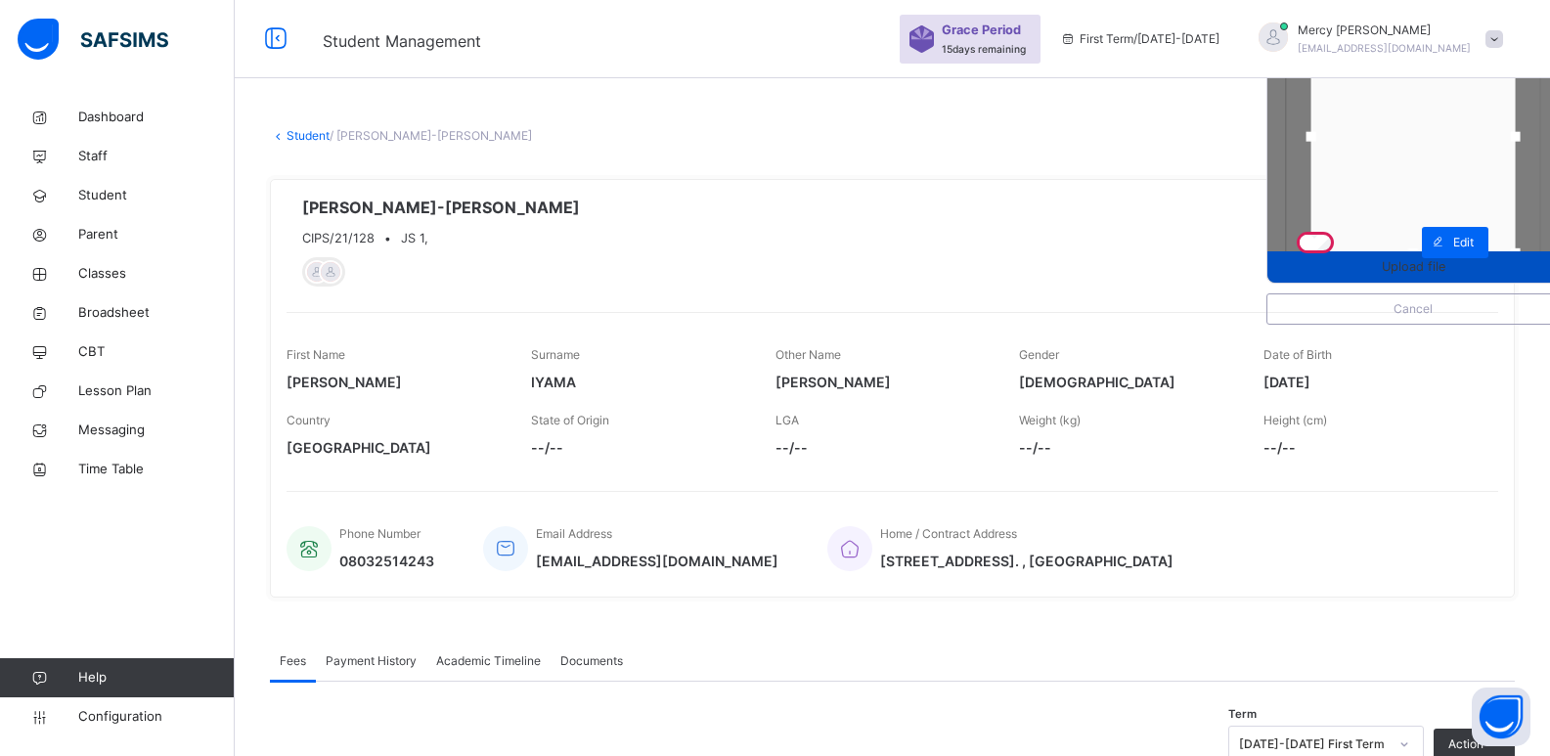
click at [1403, 268] on span "Upload file" at bounding box center [1413, 266] width 64 height 19
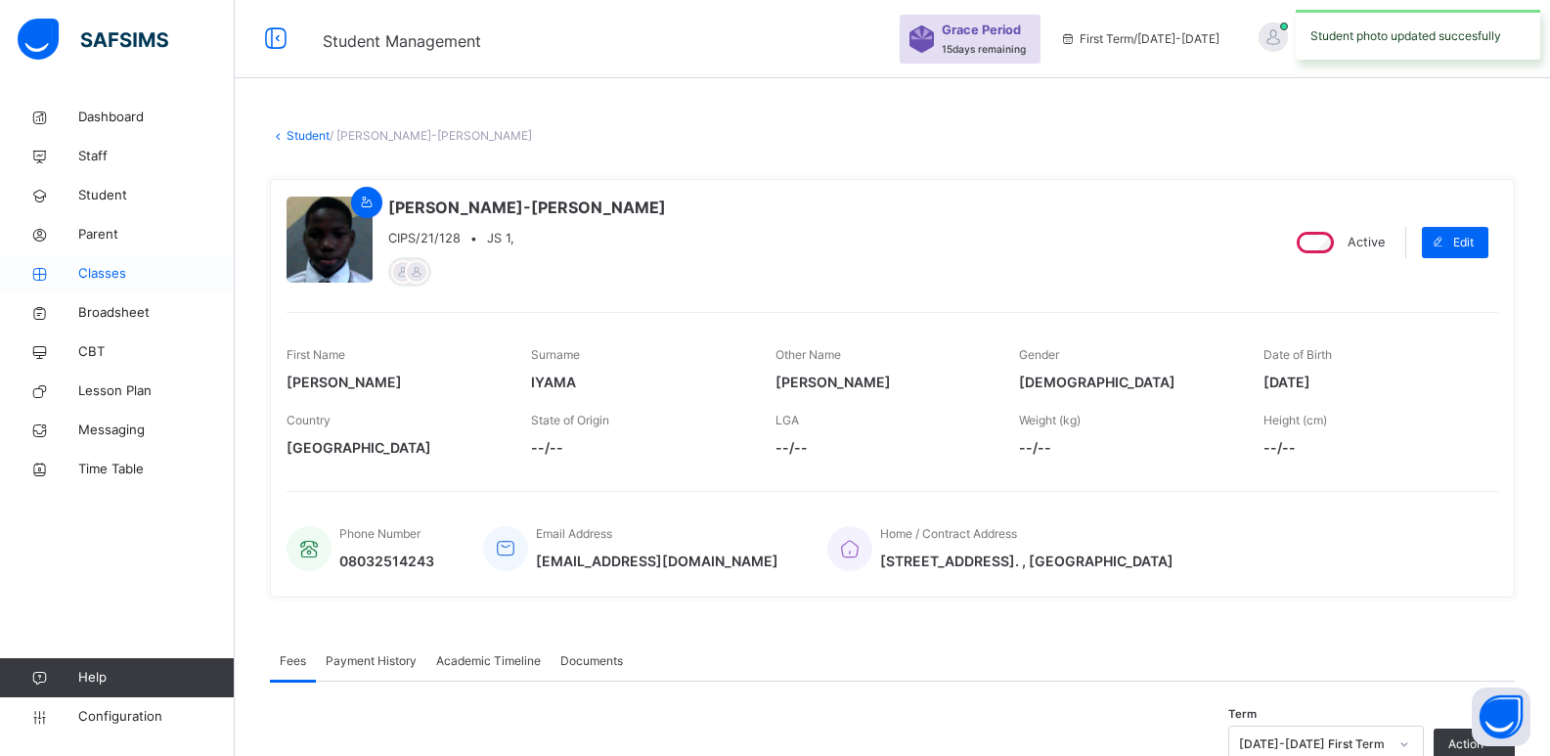
click at [109, 271] on span "Classes" at bounding box center [156, 274] width 156 height 20
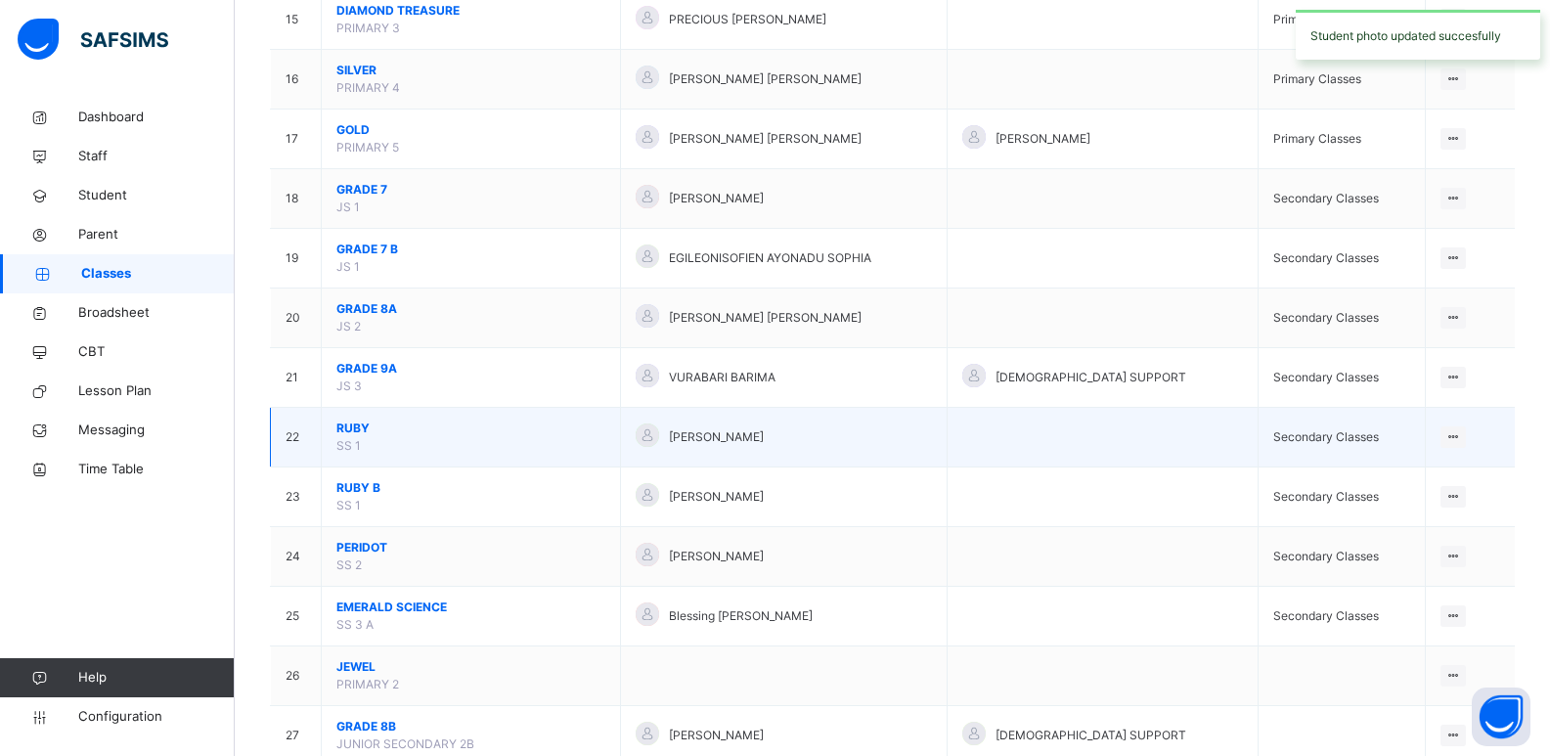
scroll to position [1088, 0]
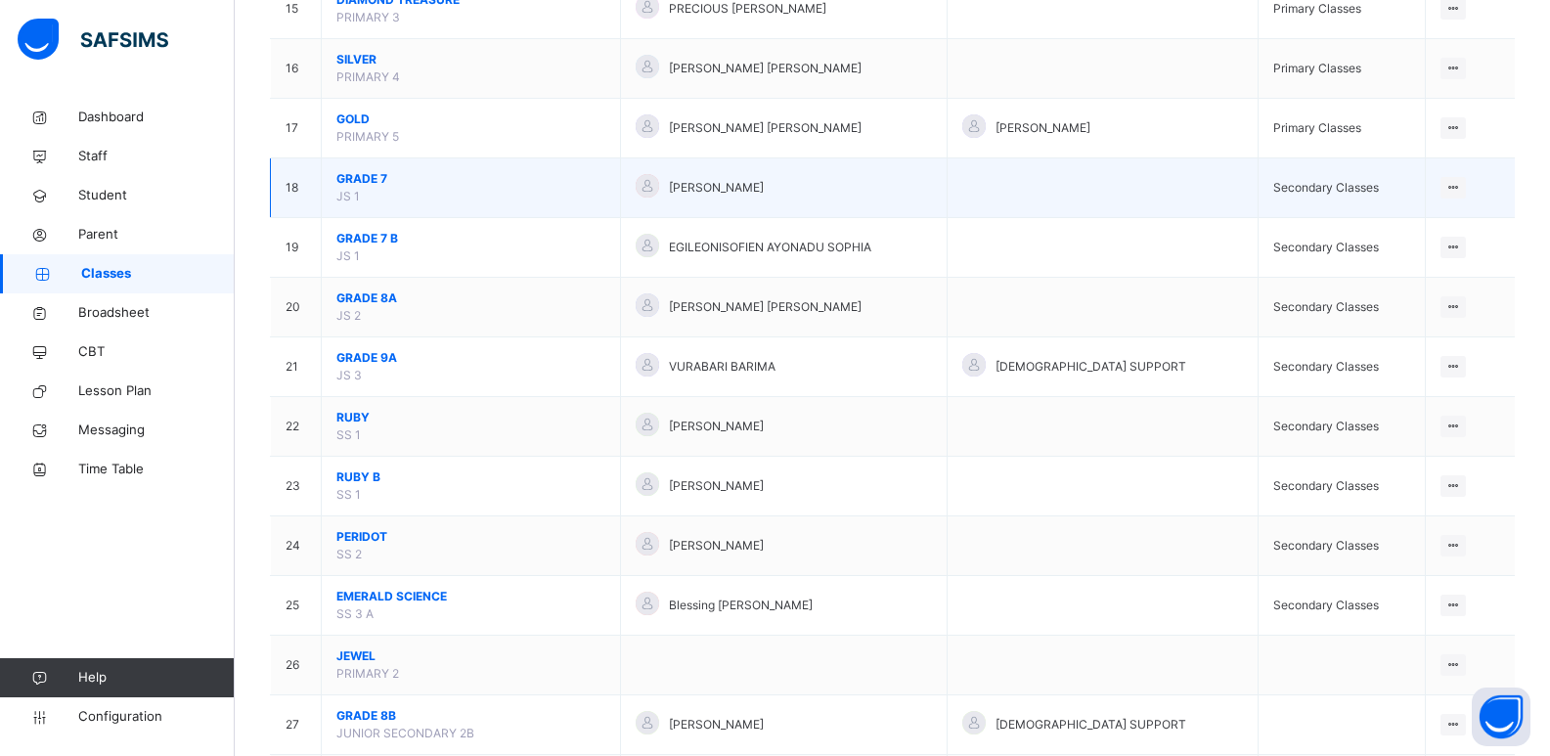
click at [366, 175] on span "GRADE 7" at bounding box center [470, 179] width 269 height 18
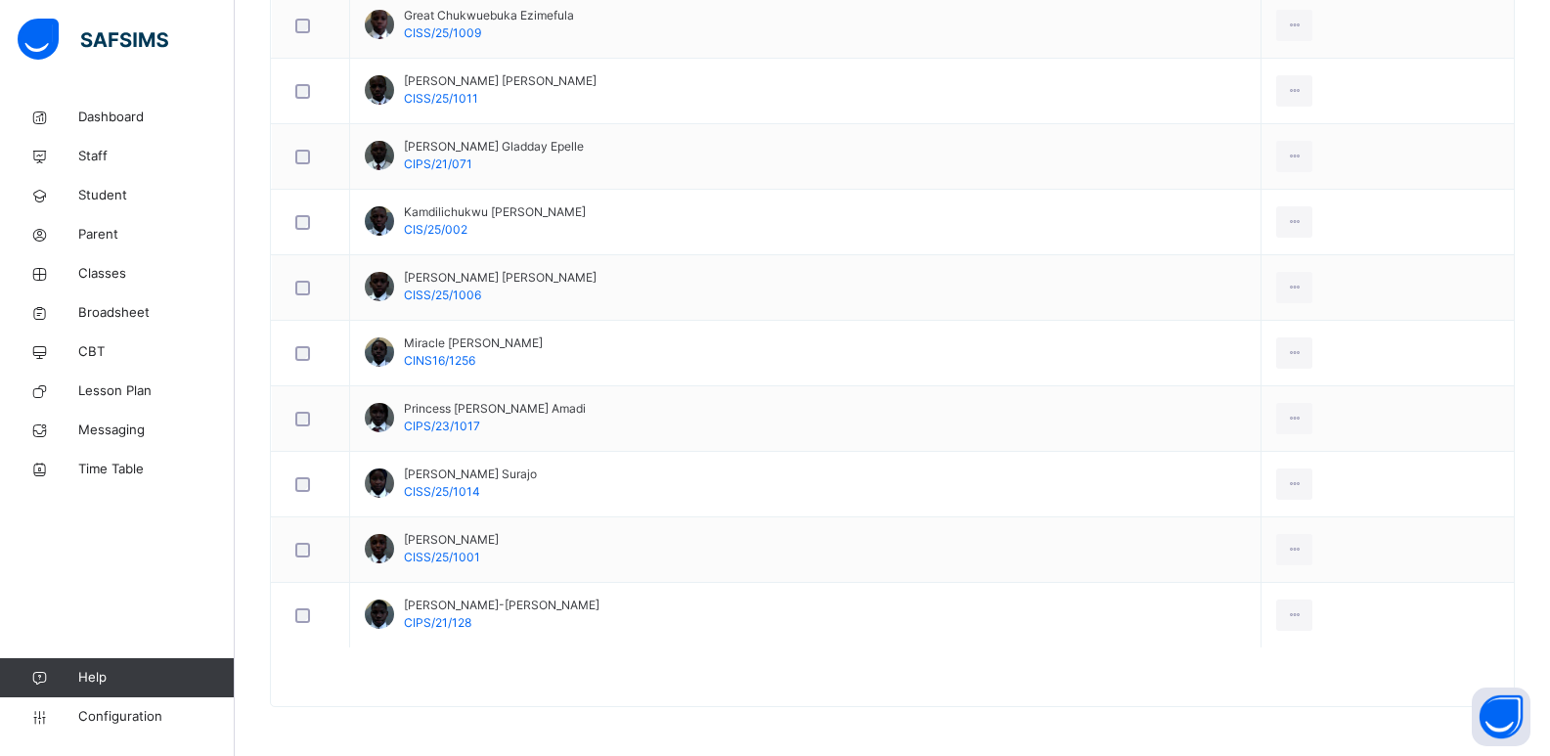
scroll to position [395, 0]
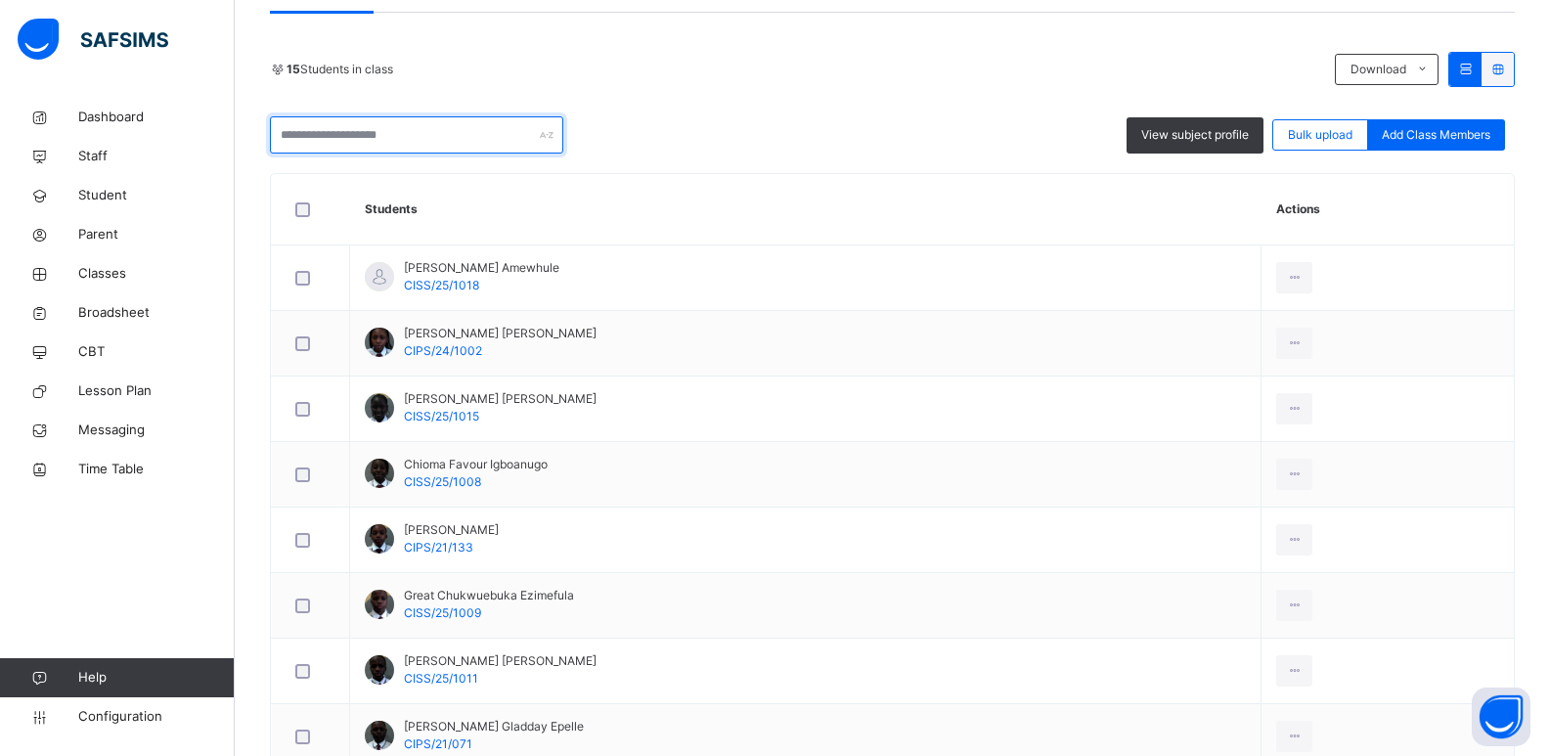
click at [413, 134] on input "text" at bounding box center [416, 134] width 293 height 37
type input "*"
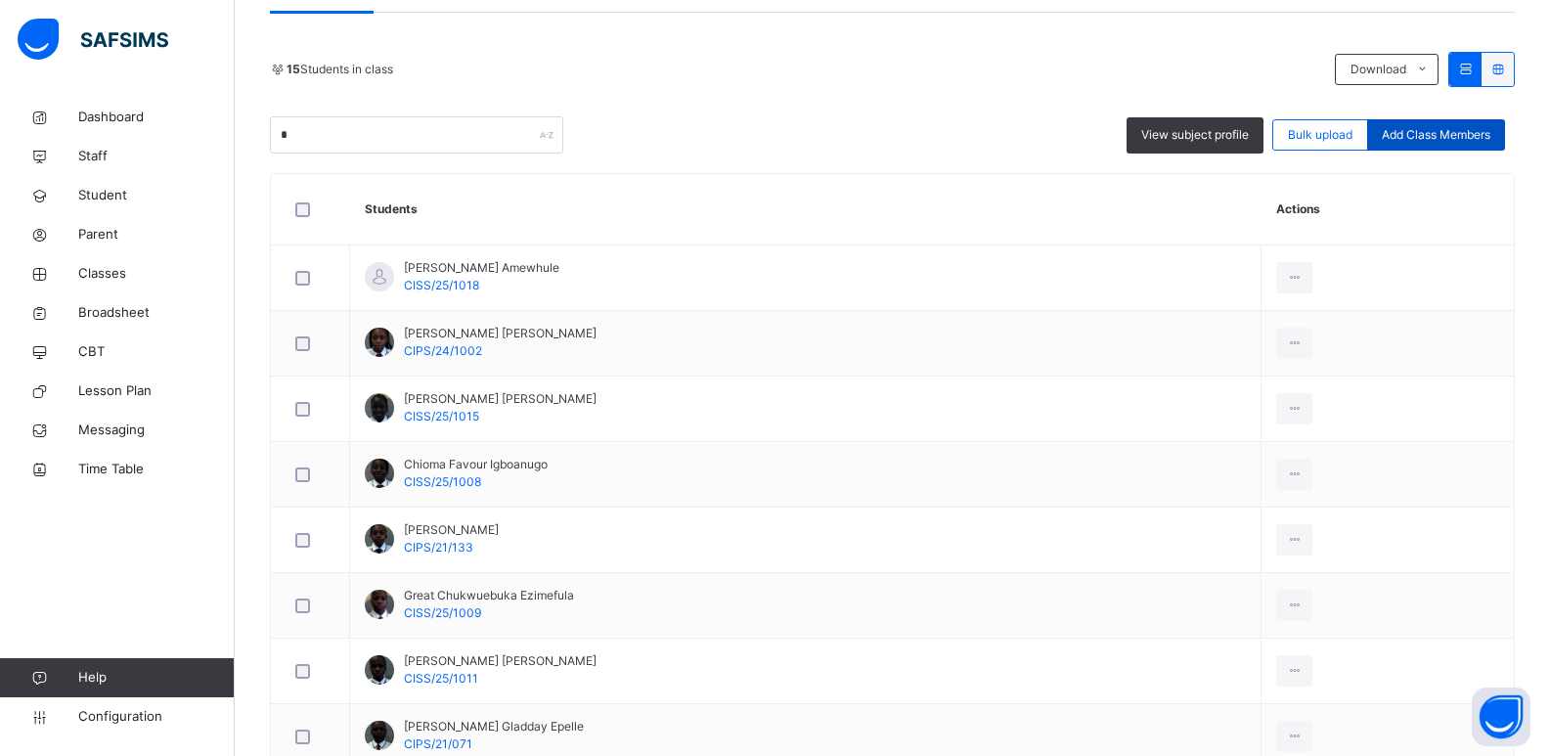
click at [1460, 137] on span "Add Class Members" at bounding box center [1435, 135] width 109 height 18
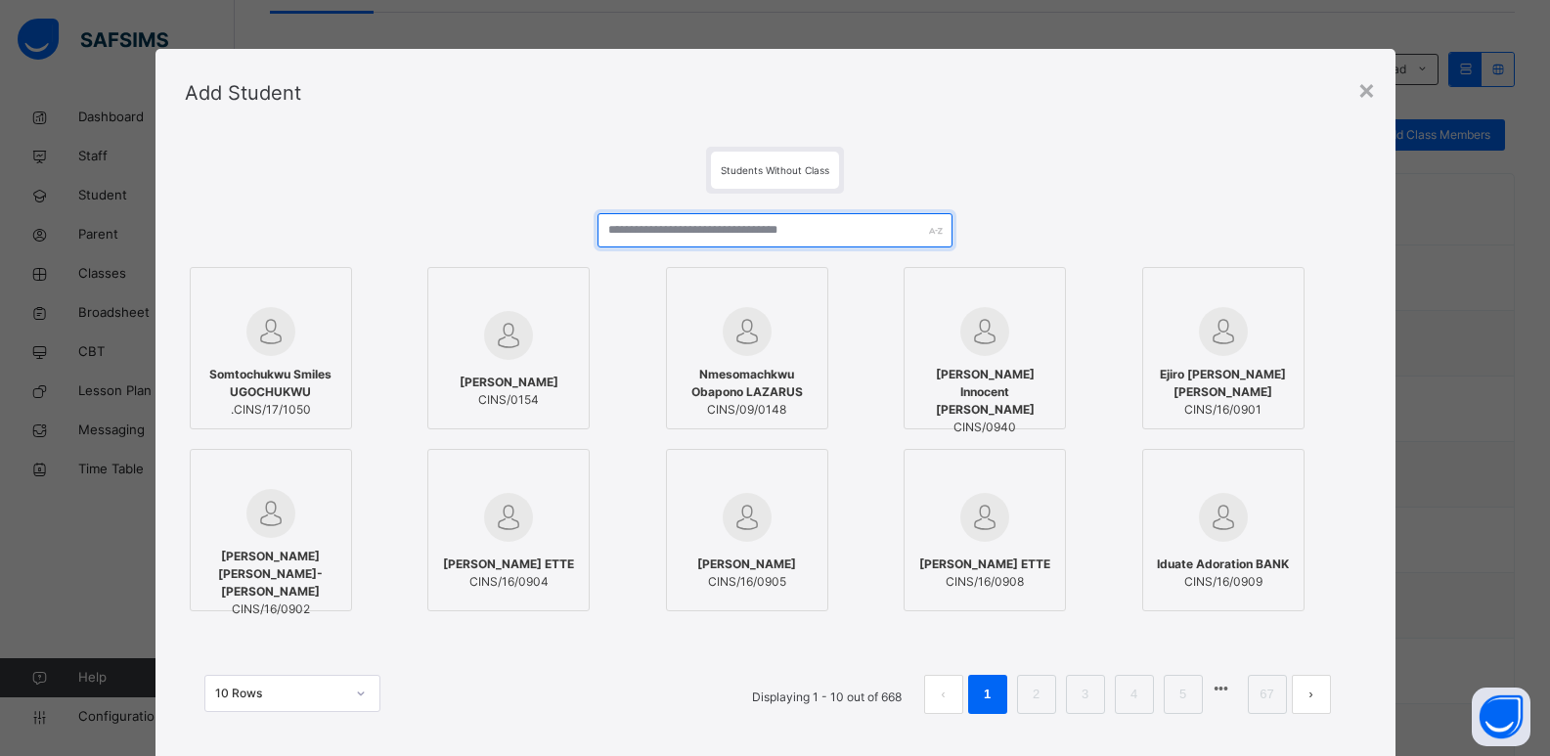
click at [760, 233] on input "text" at bounding box center [774, 230] width 354 height 34
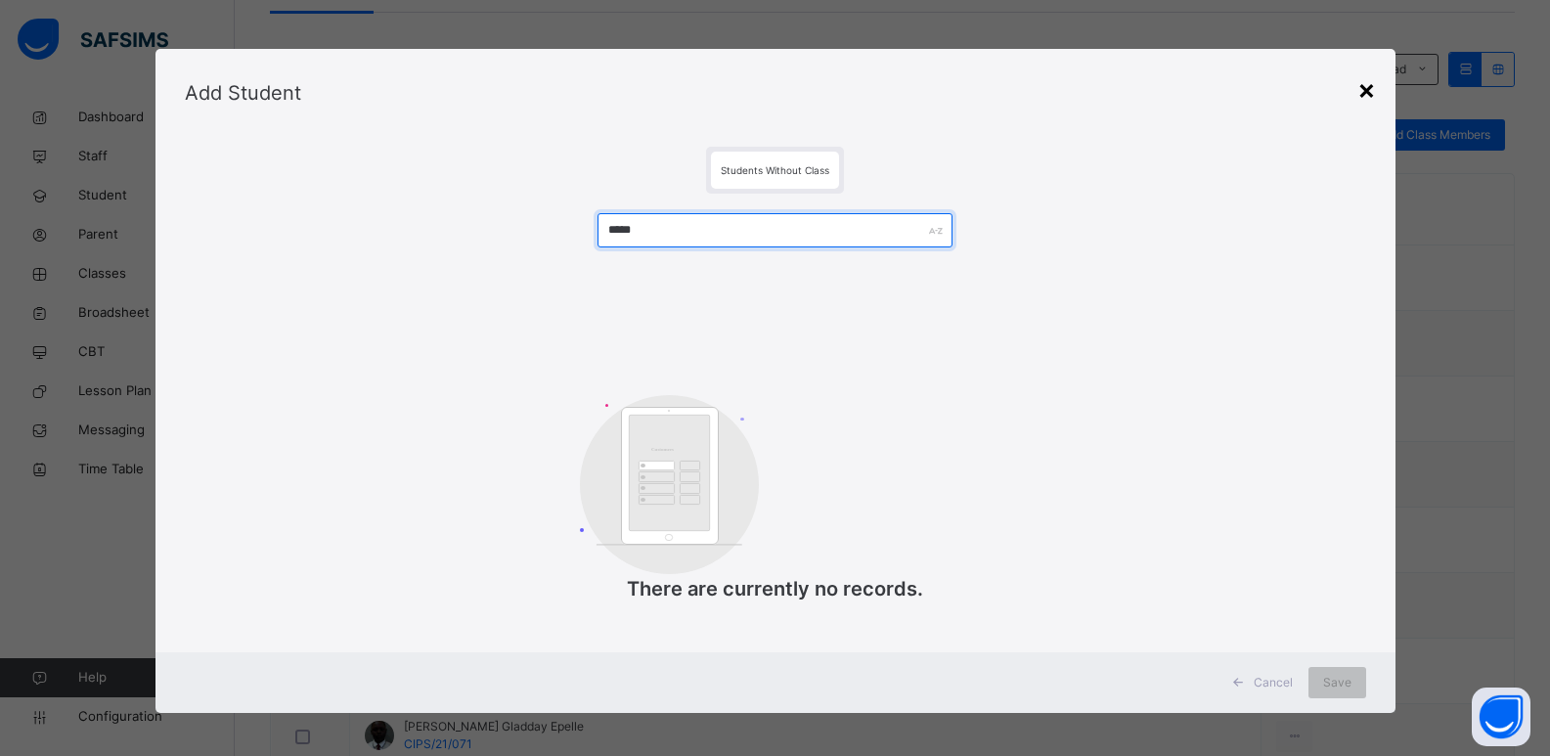
type input "*****"
click at [1365, 94] on div "×" at bounding box center [1366, 88] width 19 height 41
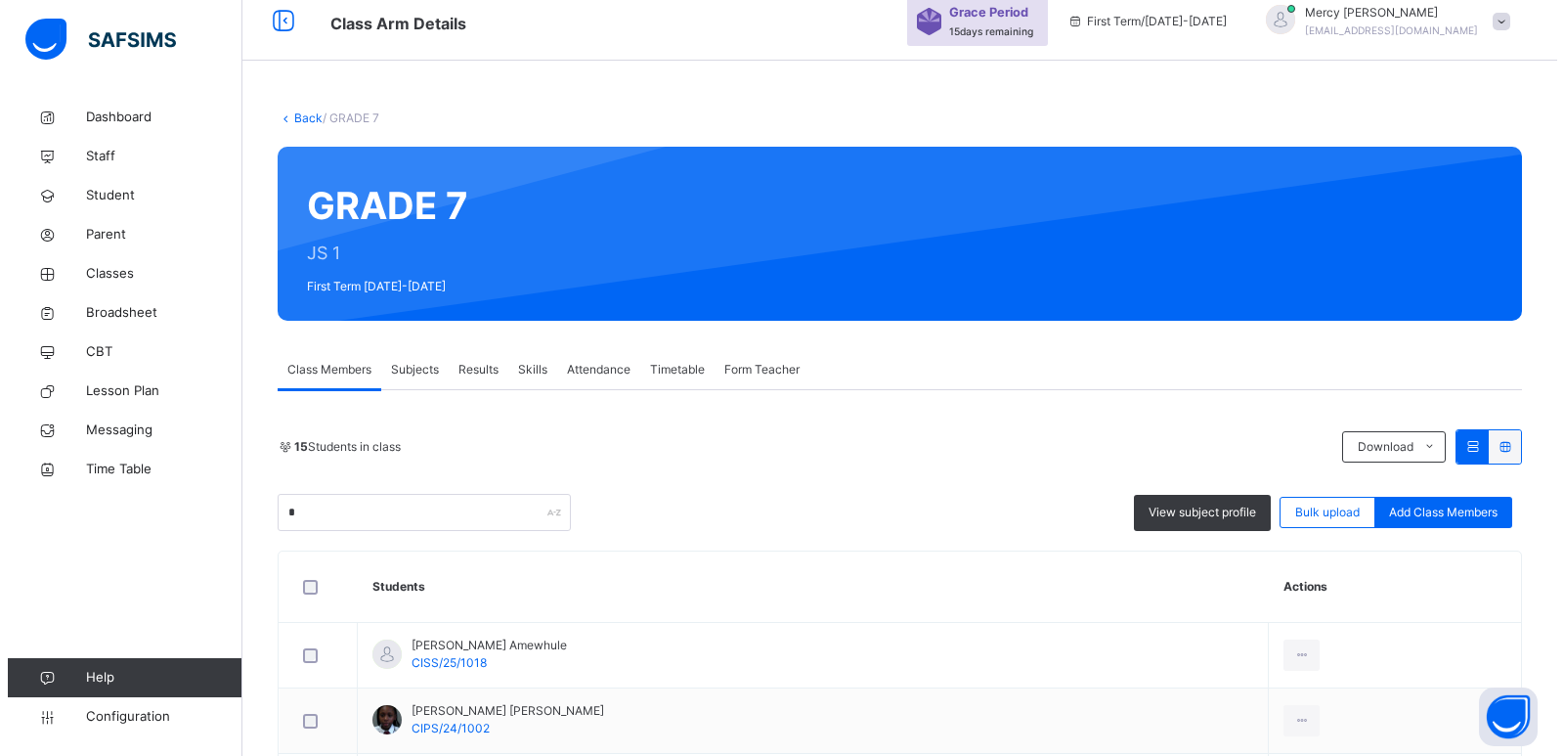
scroll to position [0, 0]
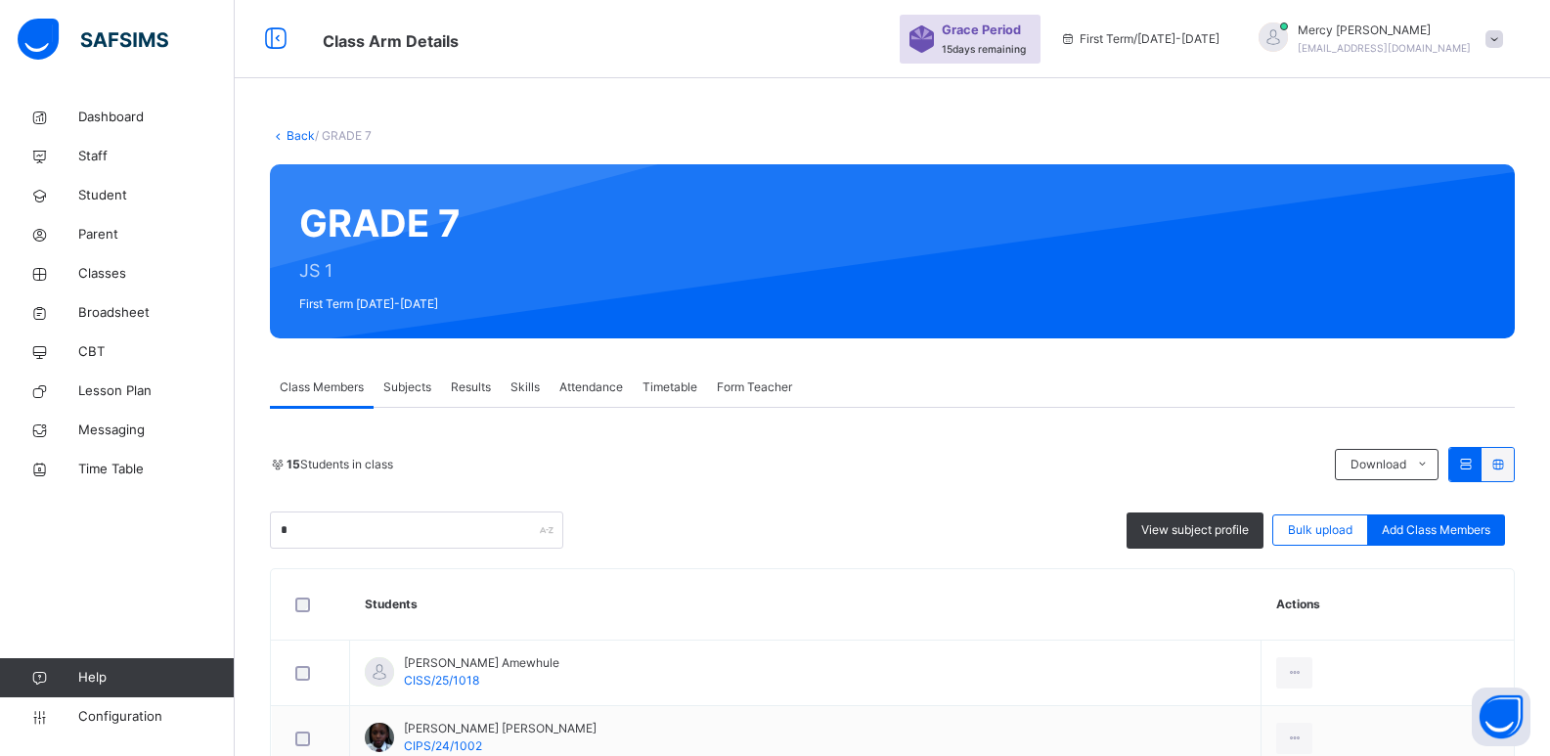
click at [298, 128] on link "Back" at bounding box center [300, 135] width 28 height 15
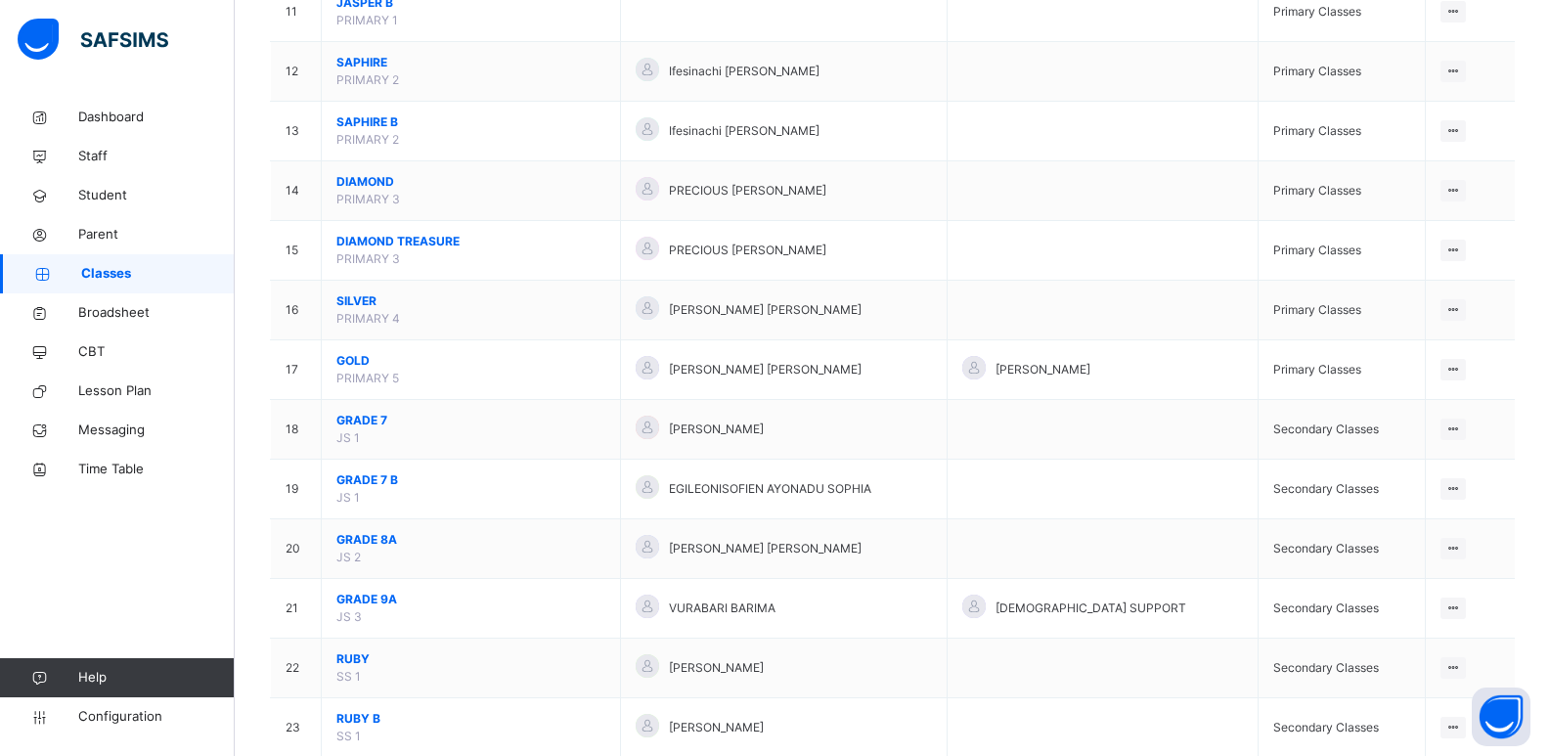
scroll to position [848, 0]
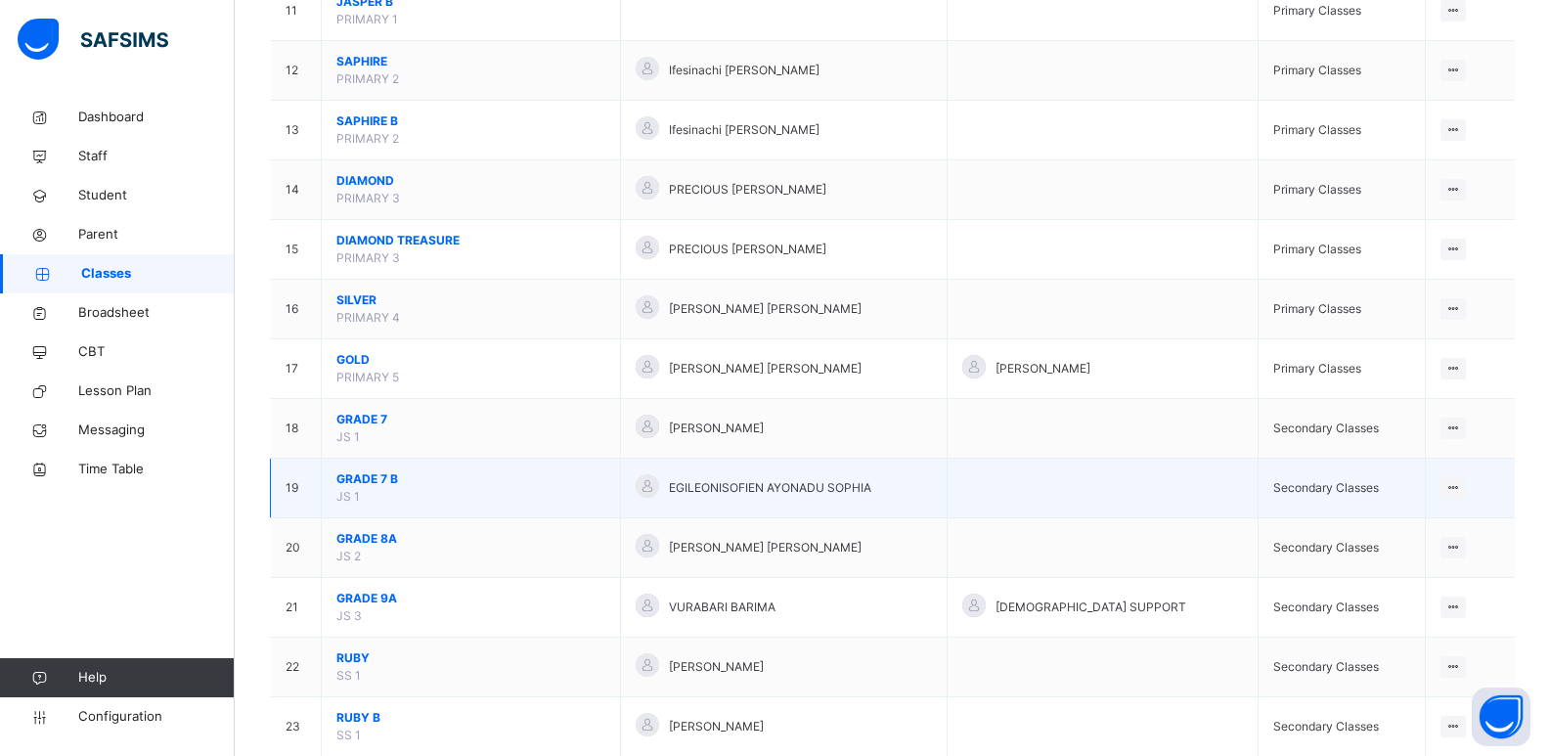
click at [390, 480] on span "GRADE 7 B" at bounding box center [470, 479] width 269 height 18
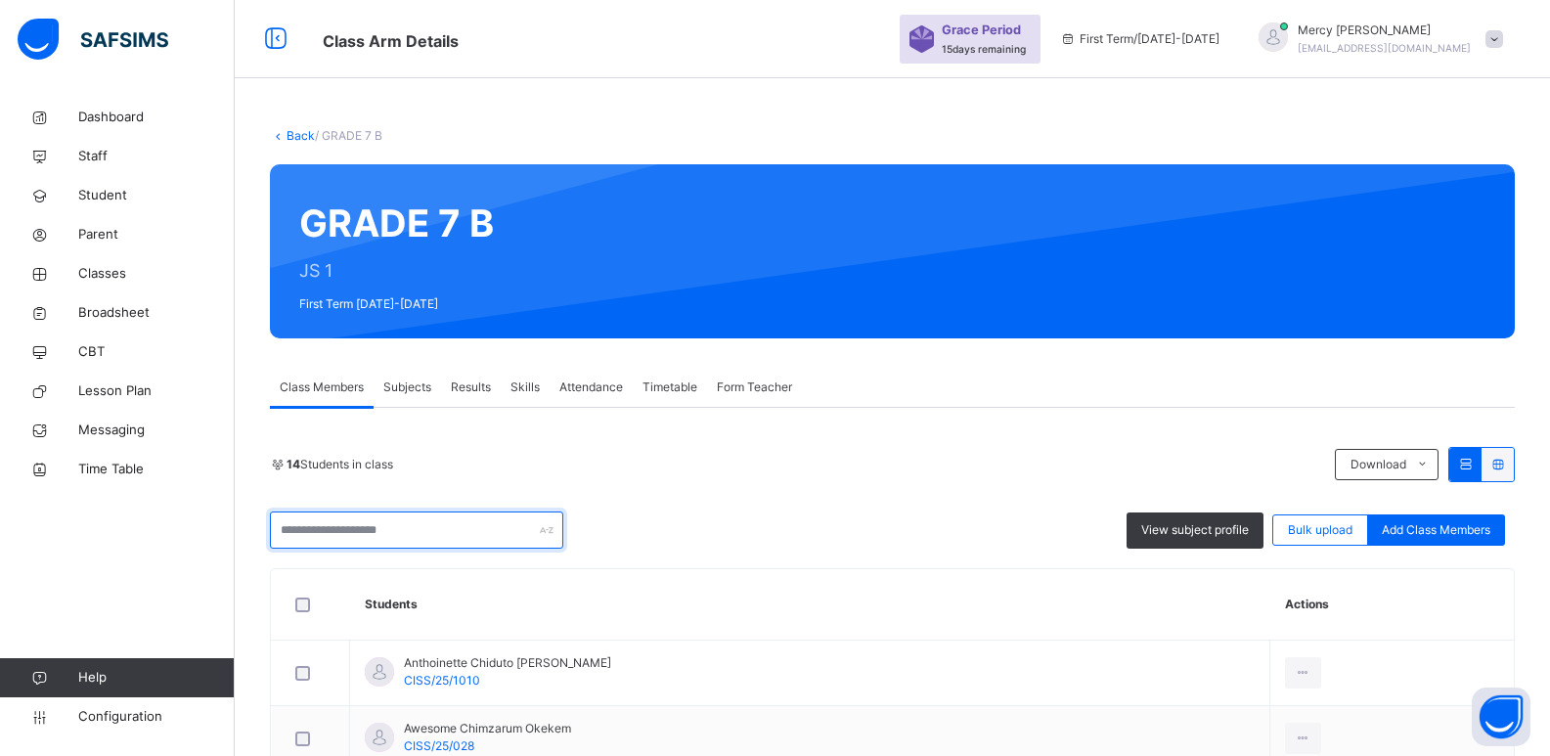
click at [355, 528] on input "text" at bounding box center [416, 529] width 293 height 37
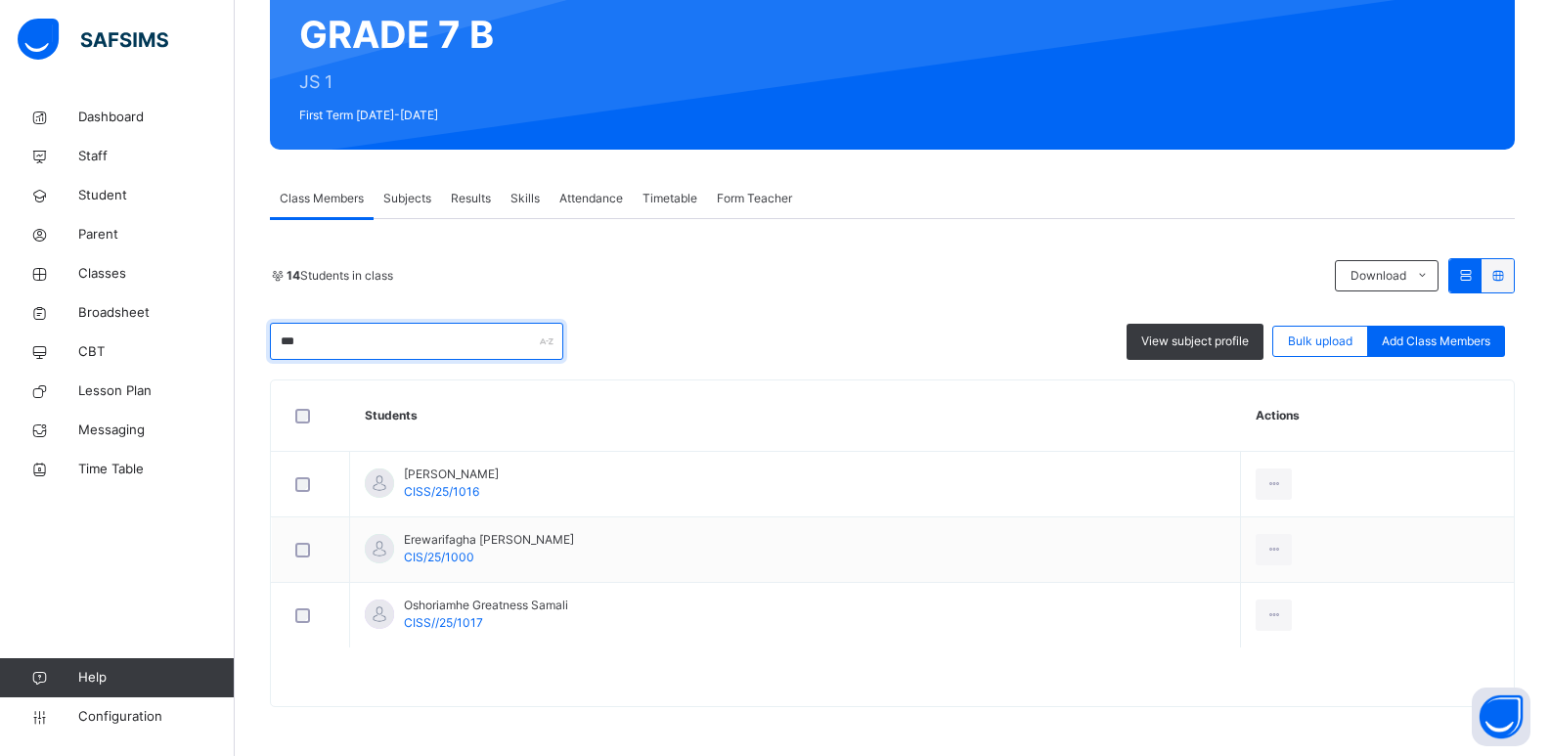
scroll to position [241, 0]
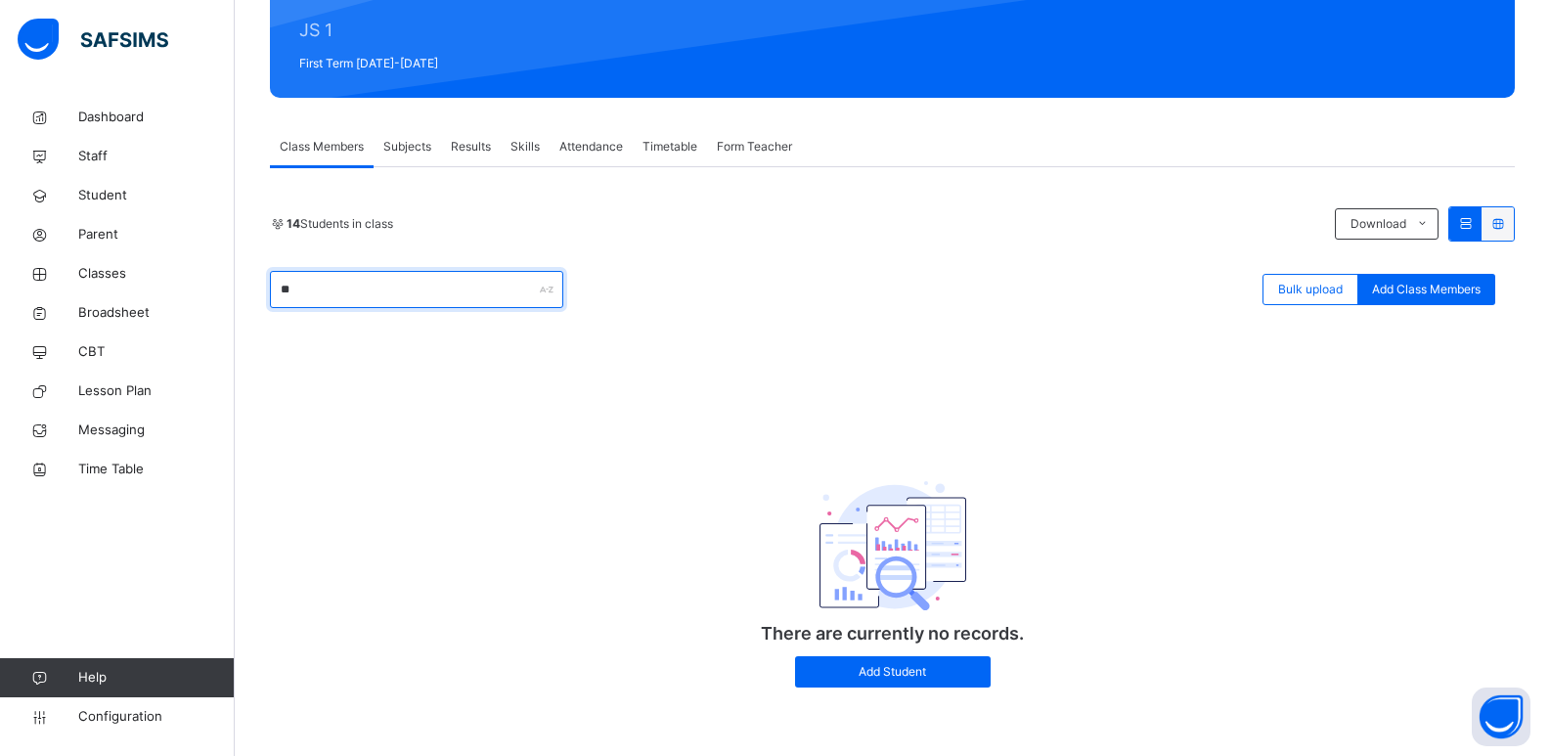
type input "*"
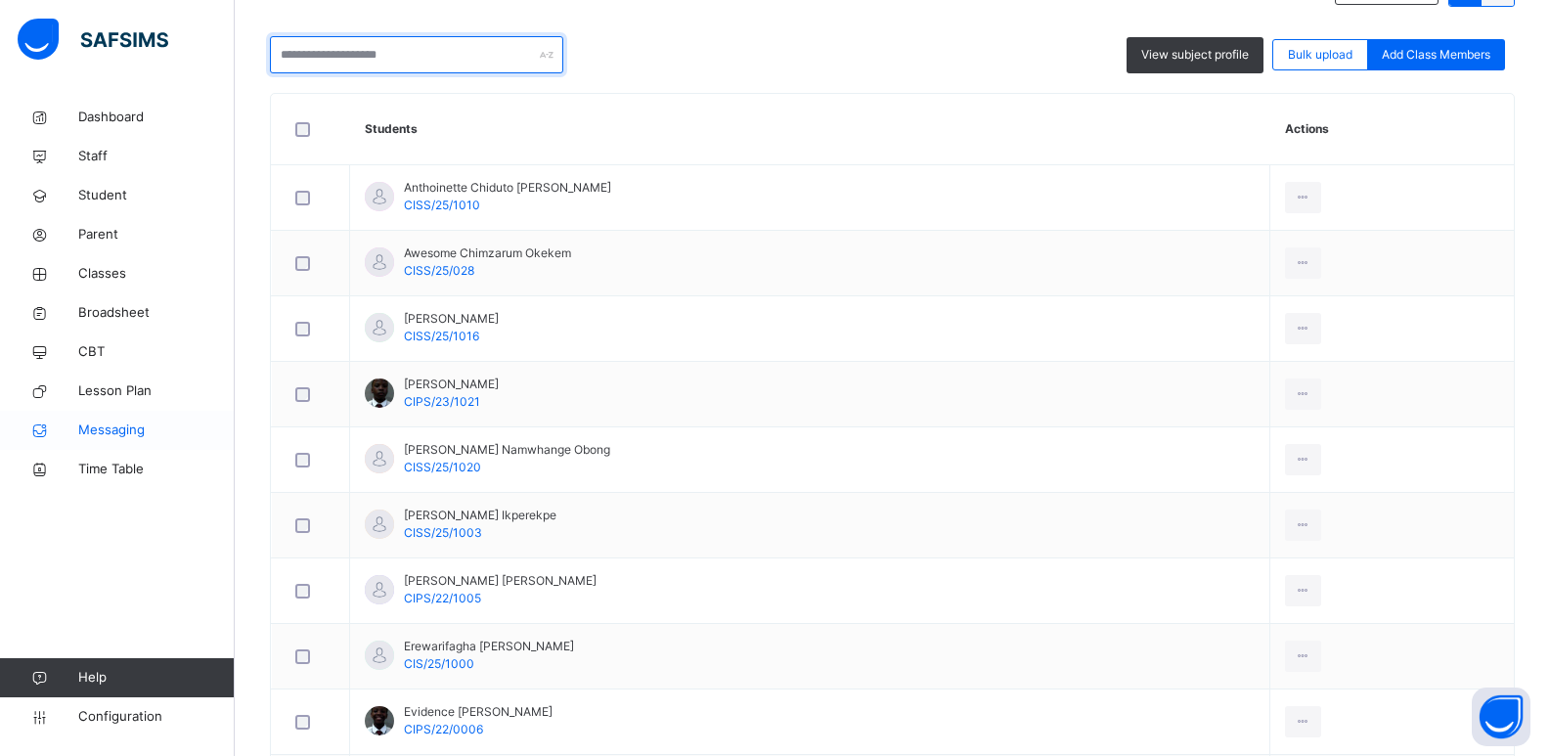
scroll to position [144, 0]
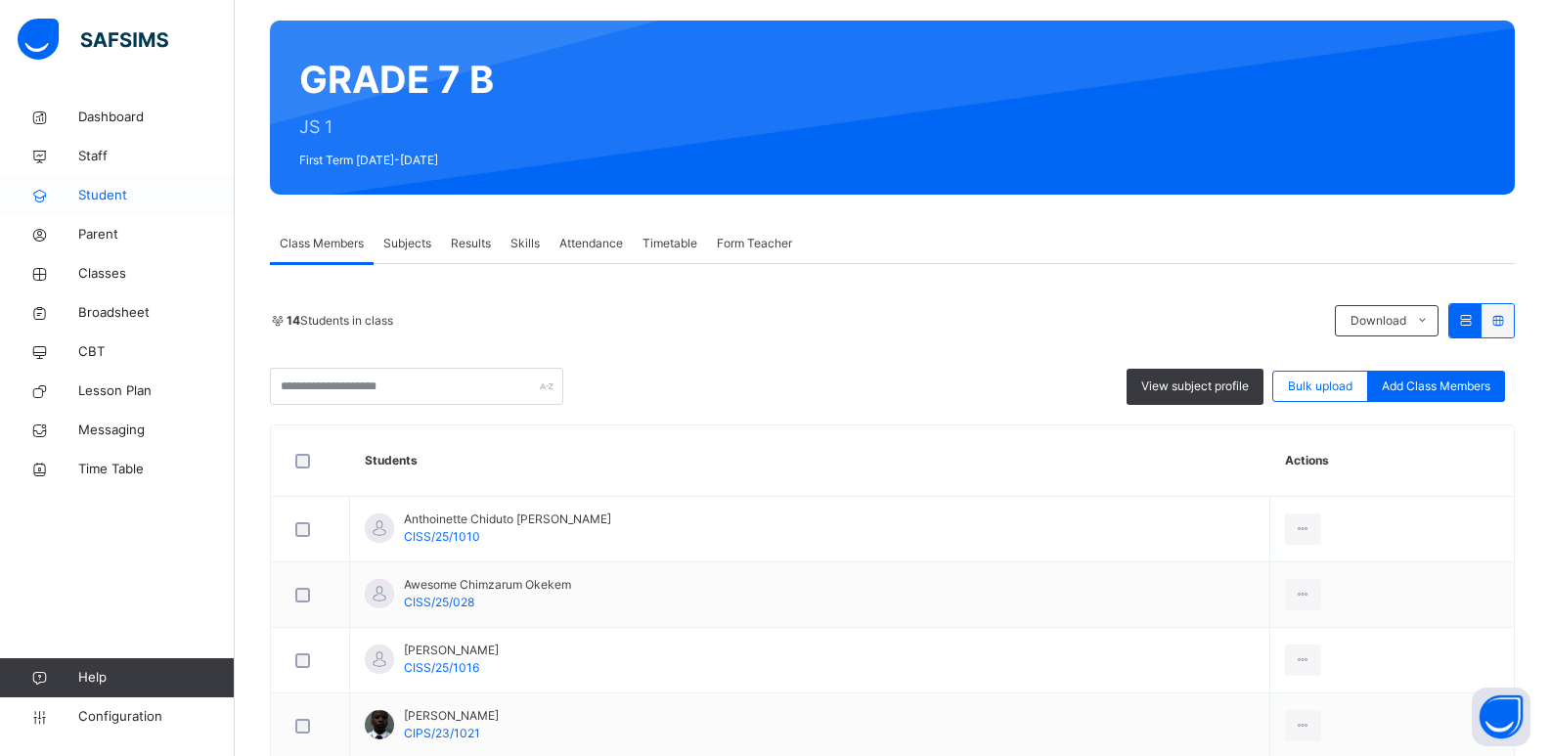
click at [138, 181] on link "Student" at bounding box center [117, 195] width 235 height 39
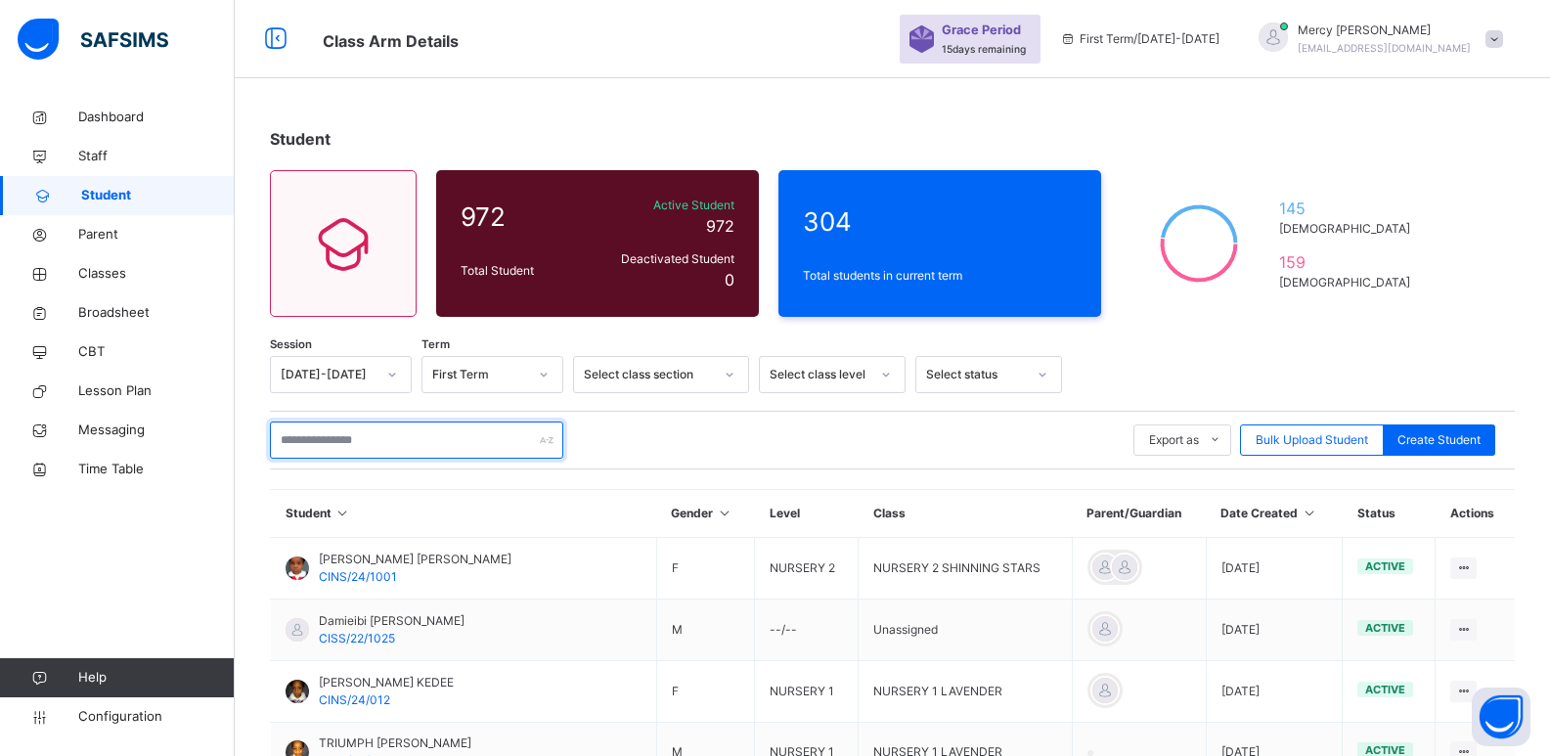
click at [319, 437] on input "text" at bounding box center [416, 439] width 293 height 37
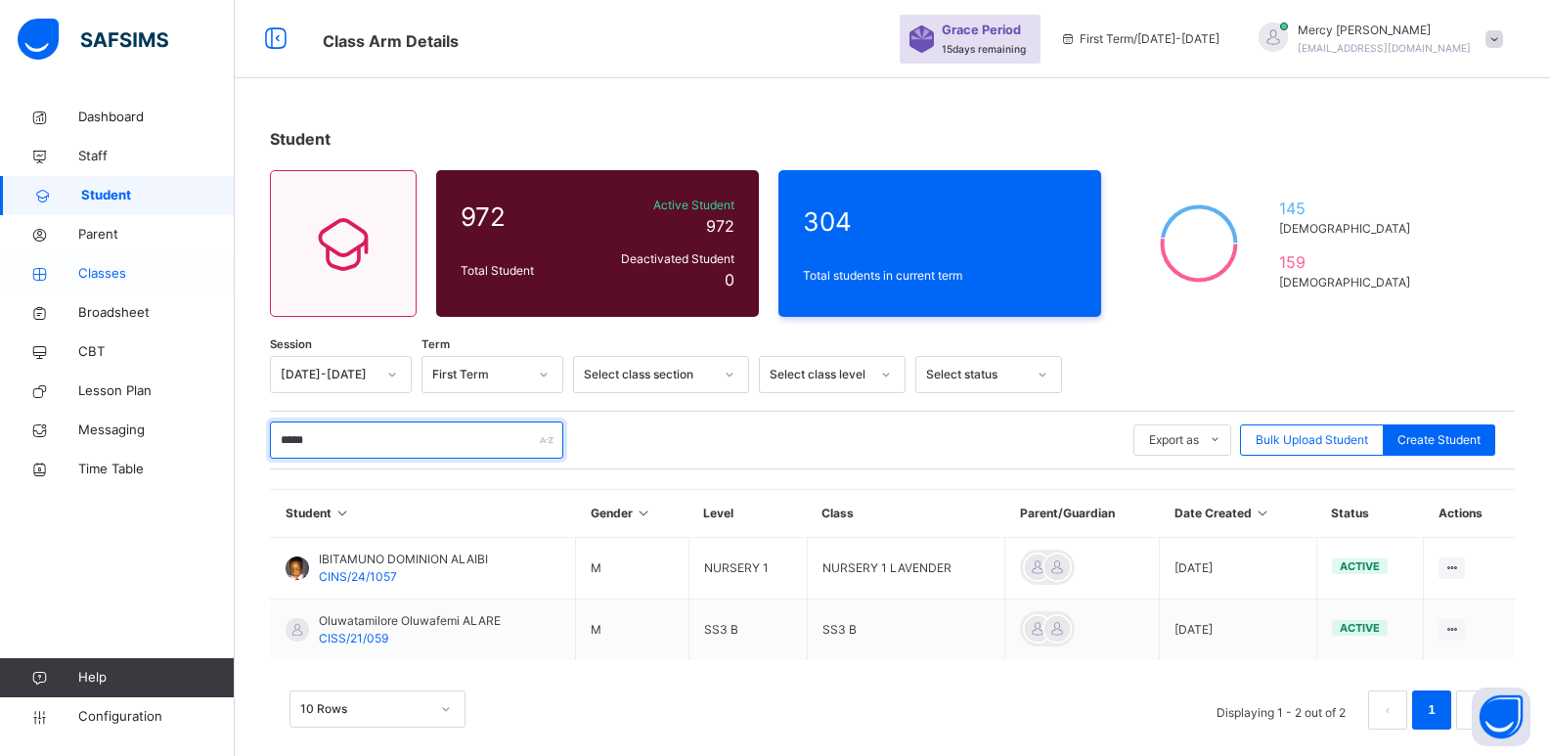
type input "*****"
click at [110, 270] on span "Classes" at bounding box center [156, 274] width 156 height 20
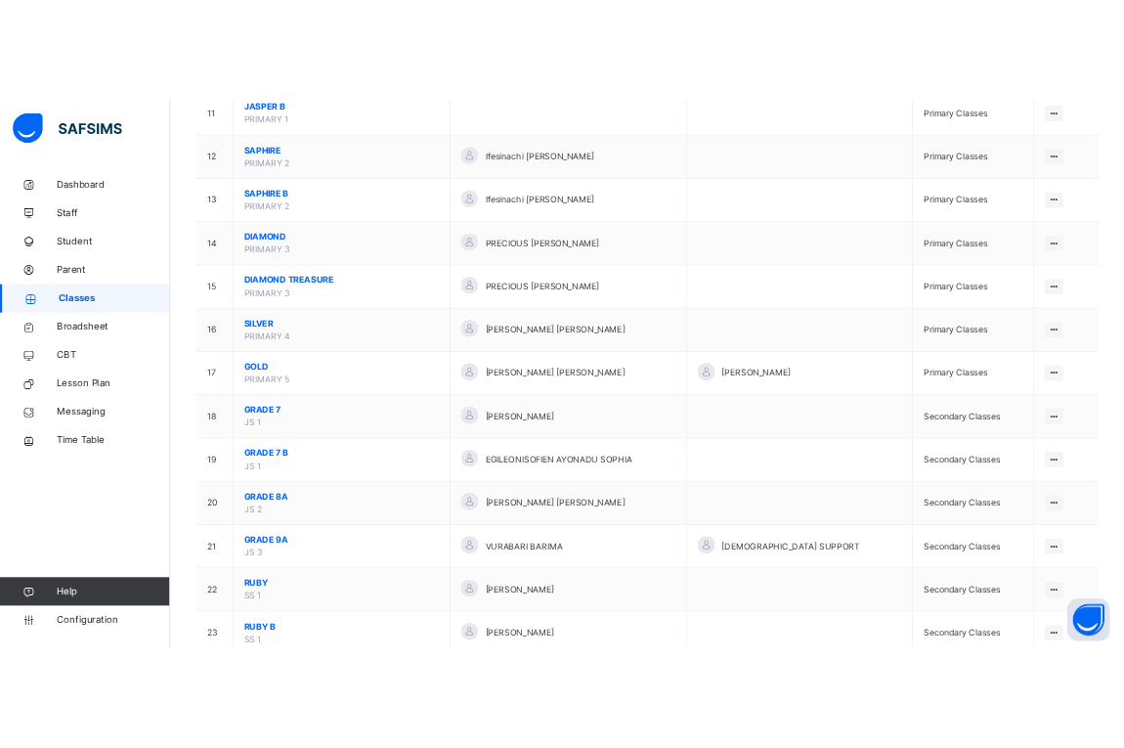
scroll to position [841, 0]
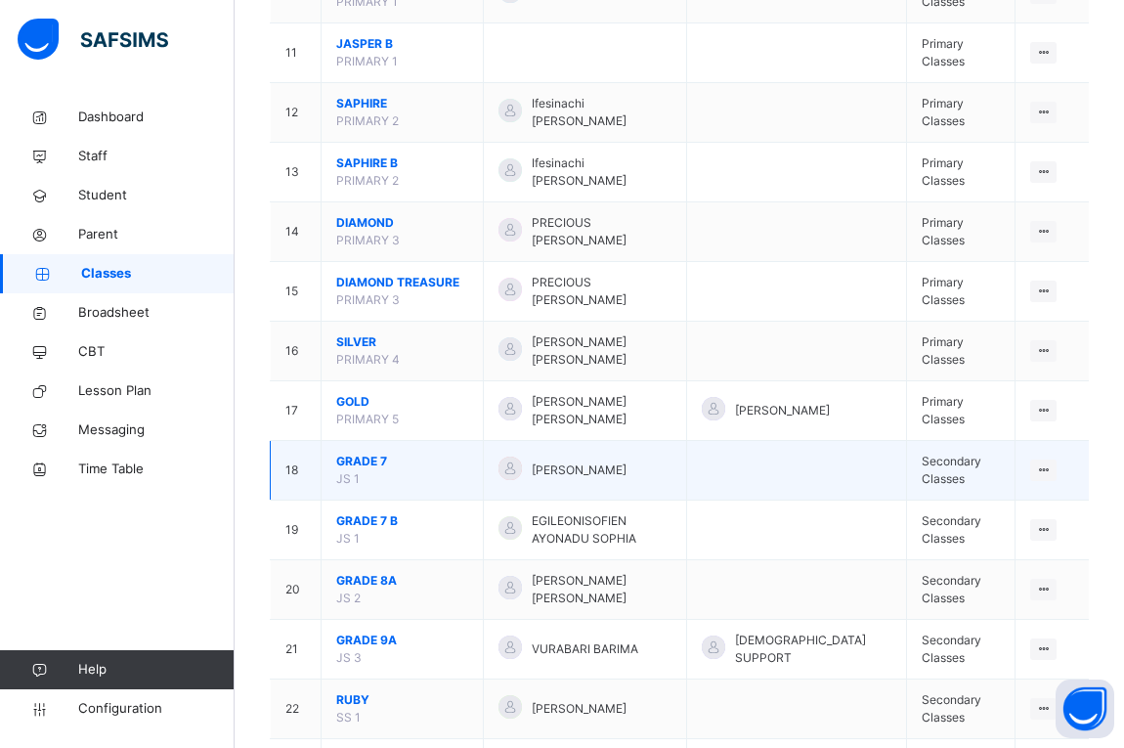
click at [372, 470] on span "GRADE 7" at bounding box center [402, 462] width 132 height 18
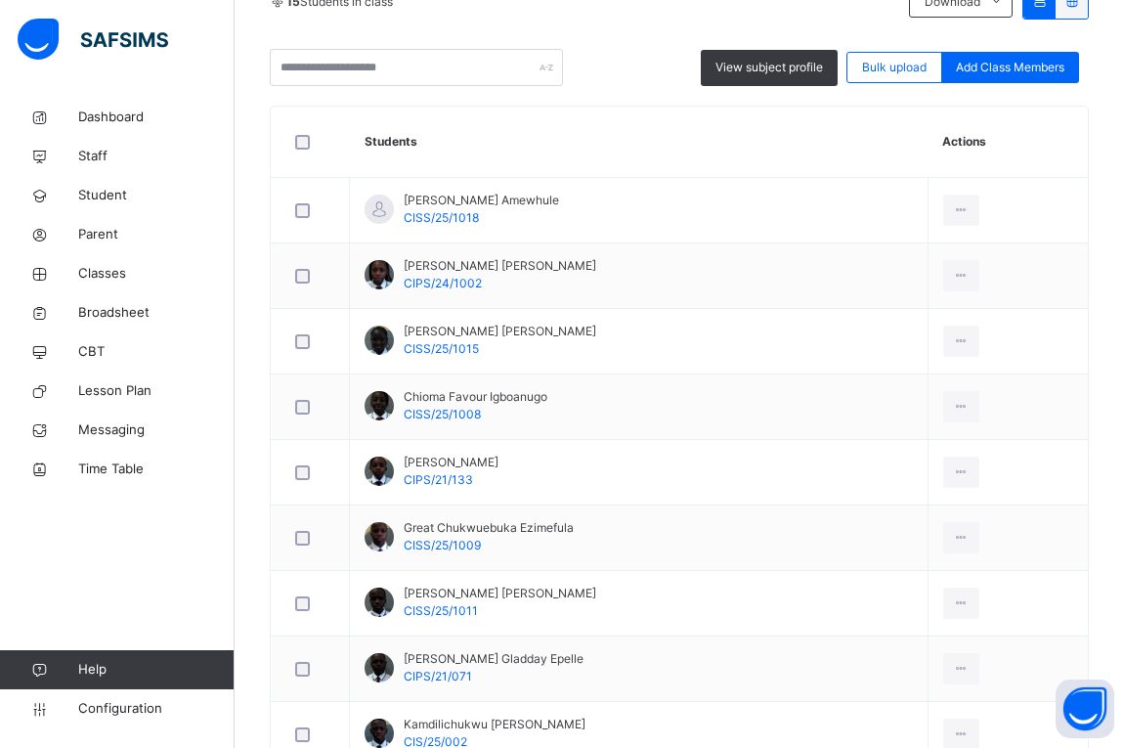
scroll to position [482, 0]
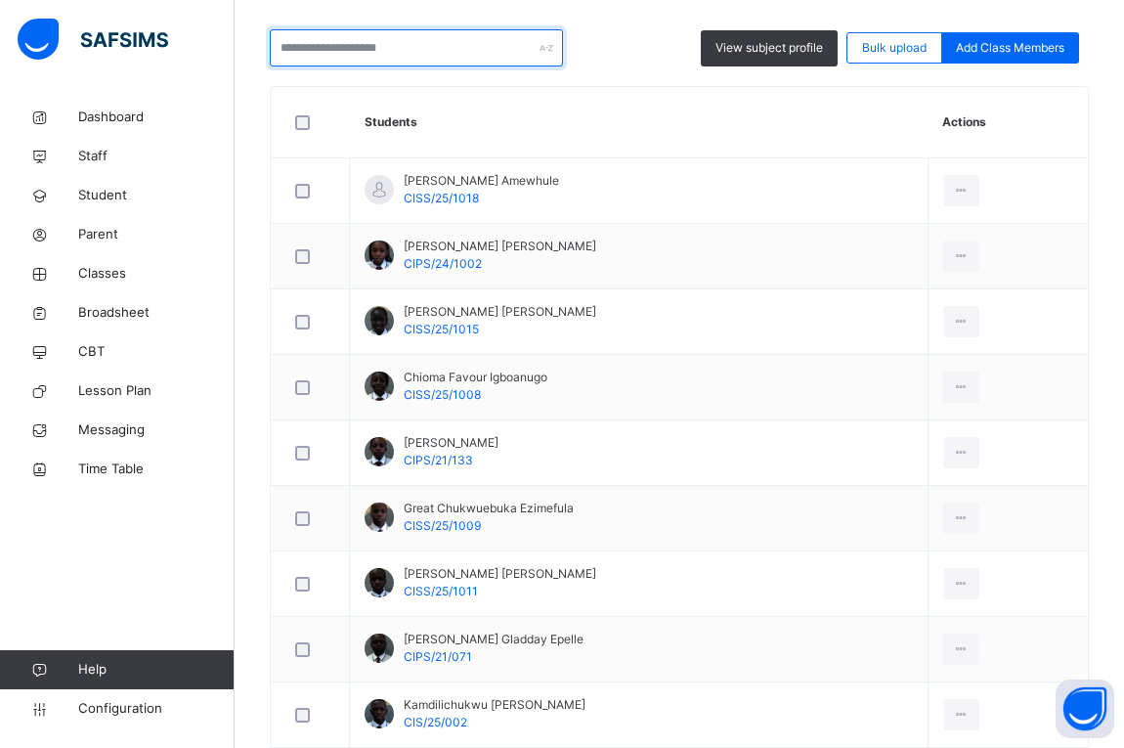
click at [370, 49] on input "text" at bounding box center [416, 47] width 293 height 37
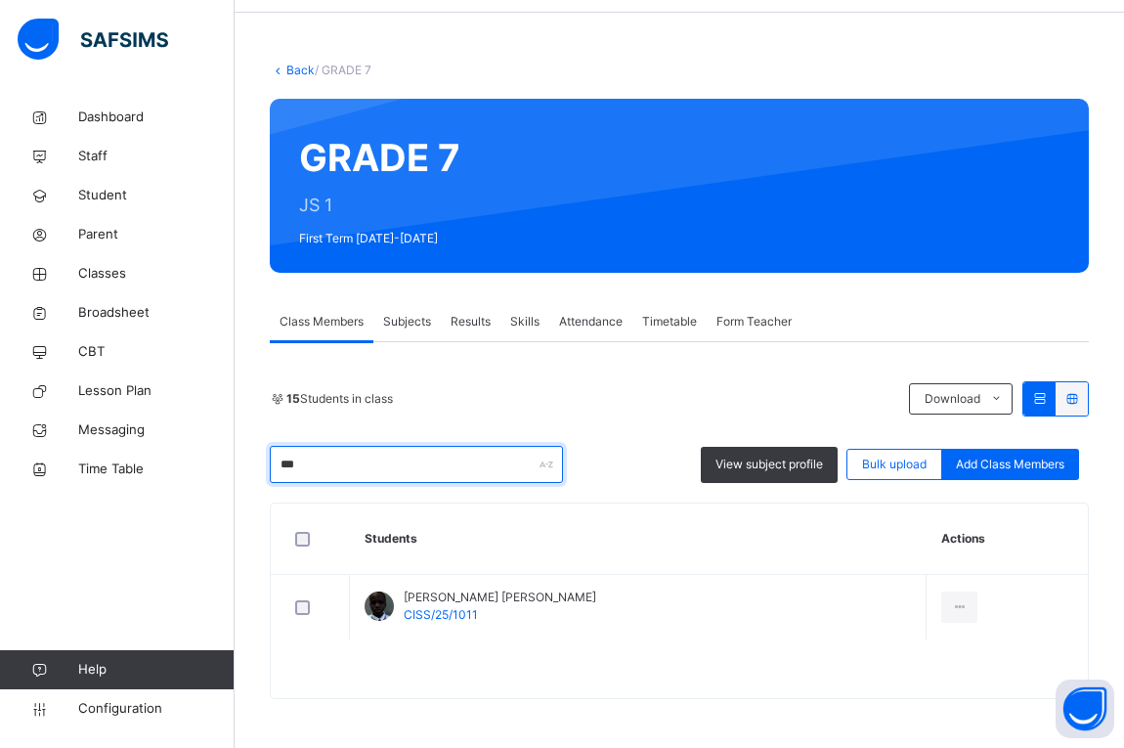
scroll to position [207, 0]
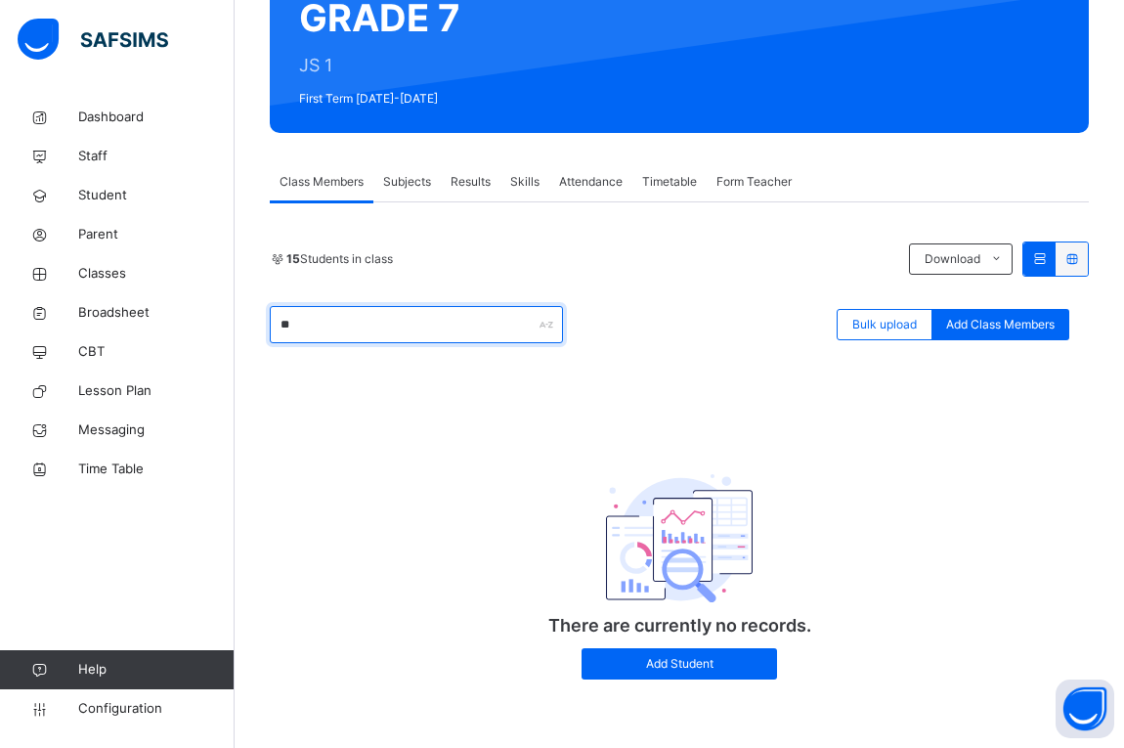
type input "*"
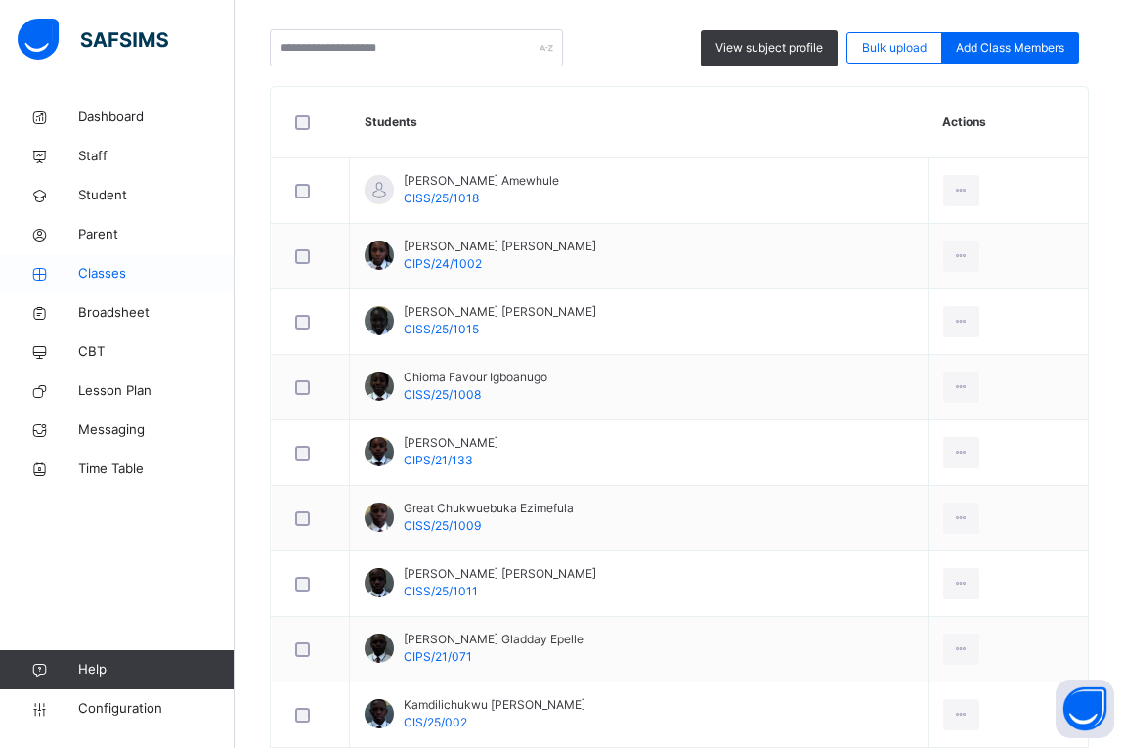
click at [101, 271] on span "Classes" at bounding box center [156, 274] width 156 height 20
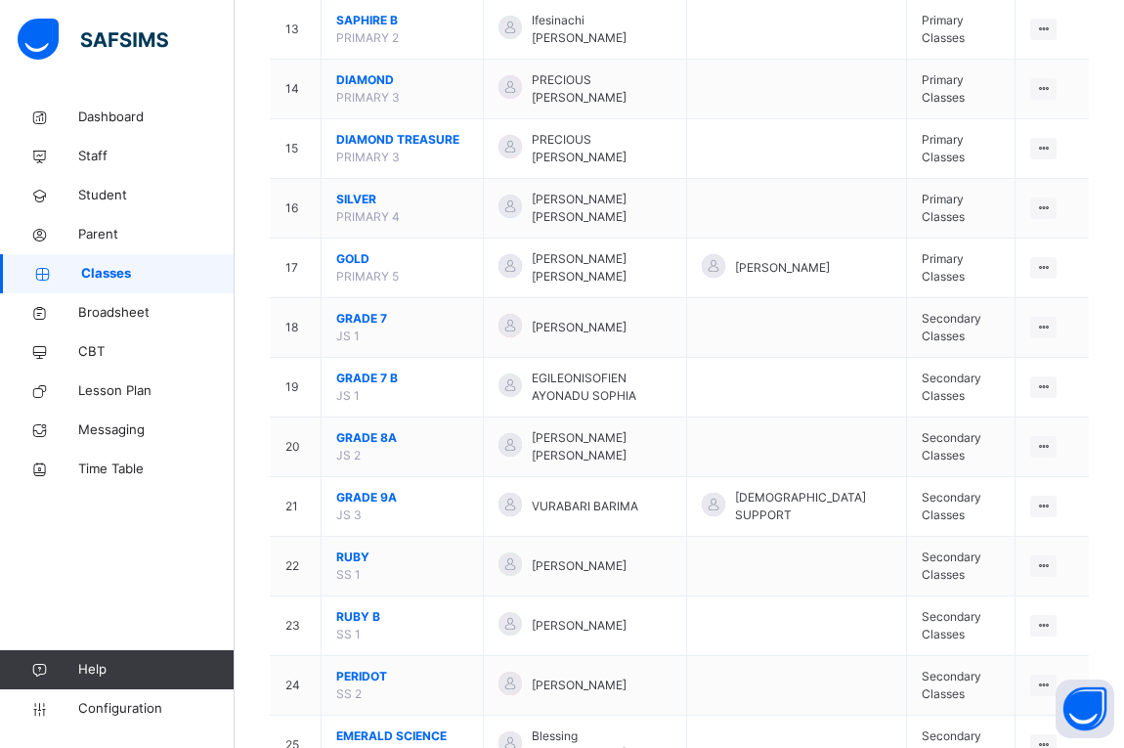
scroll to position [985, 0]
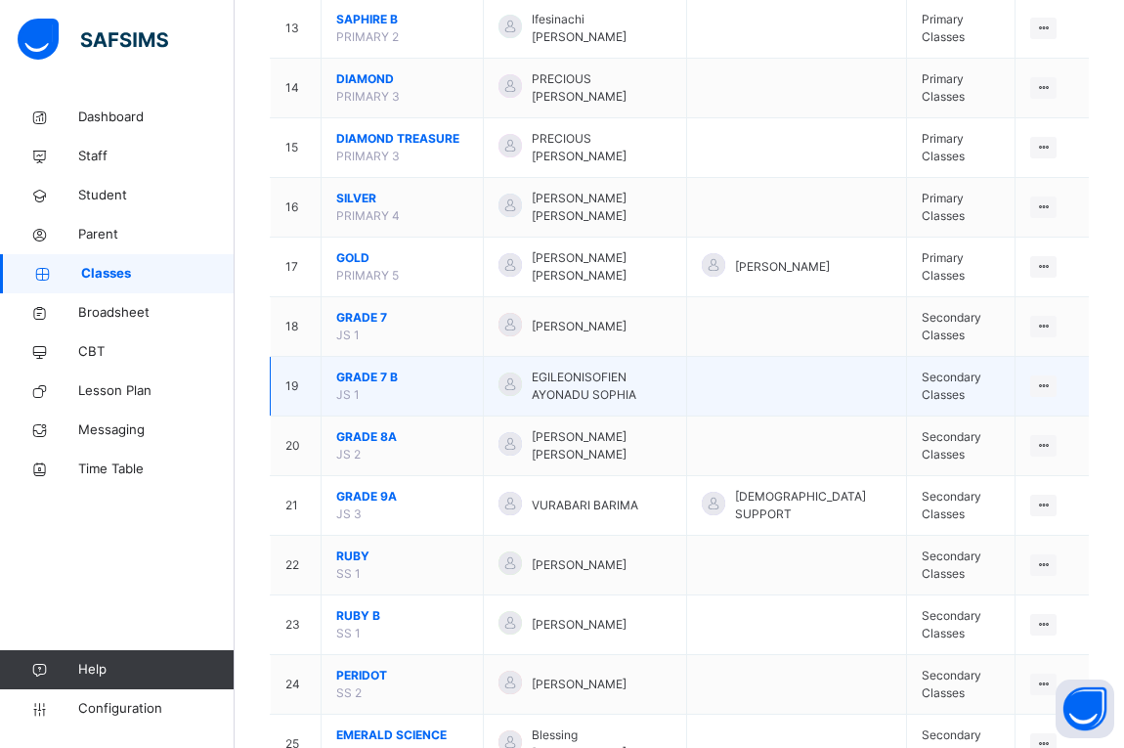
click at [373, 386] on span "GRADE 7 B" at bounding box center [402, 378] width 132 height 18
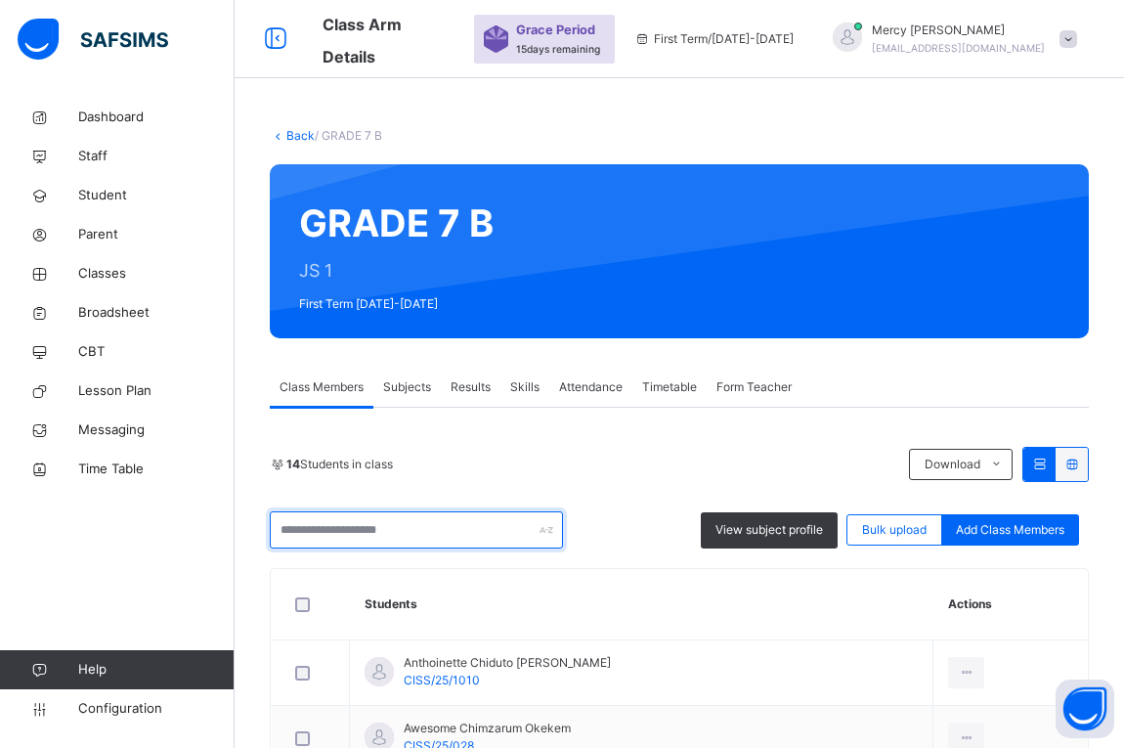
click at [342, 535] on input "text" at bounding box center [416, 529] width 293 height 37
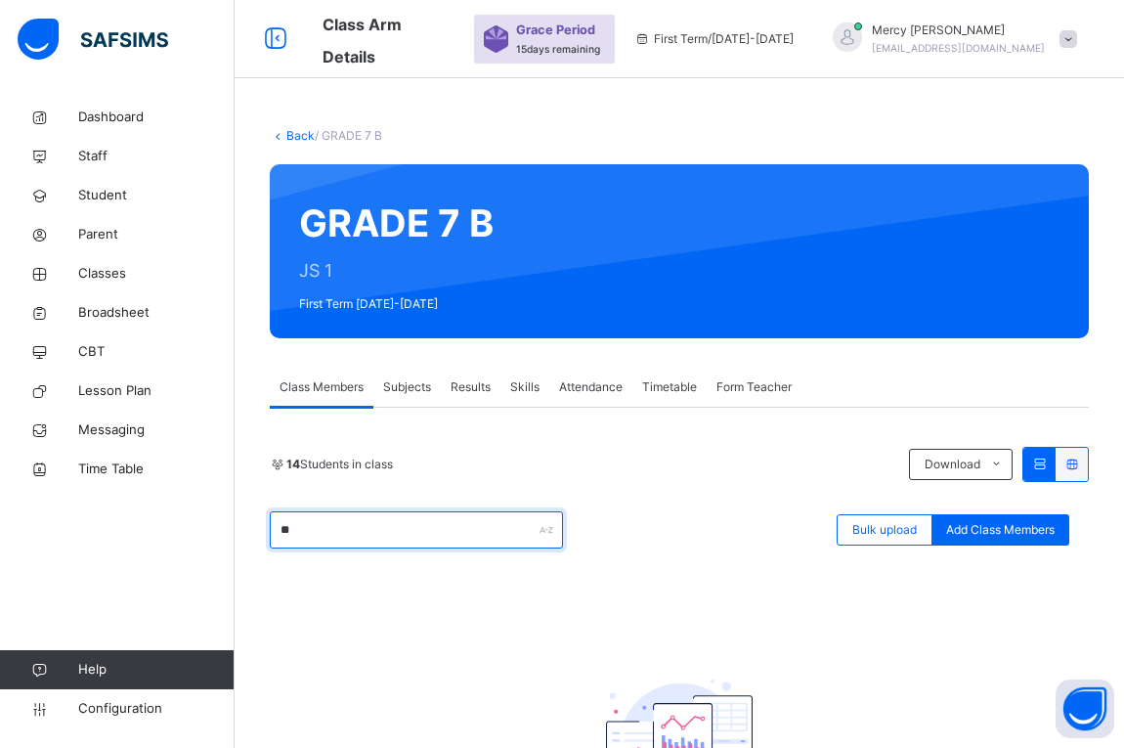
type input "*"
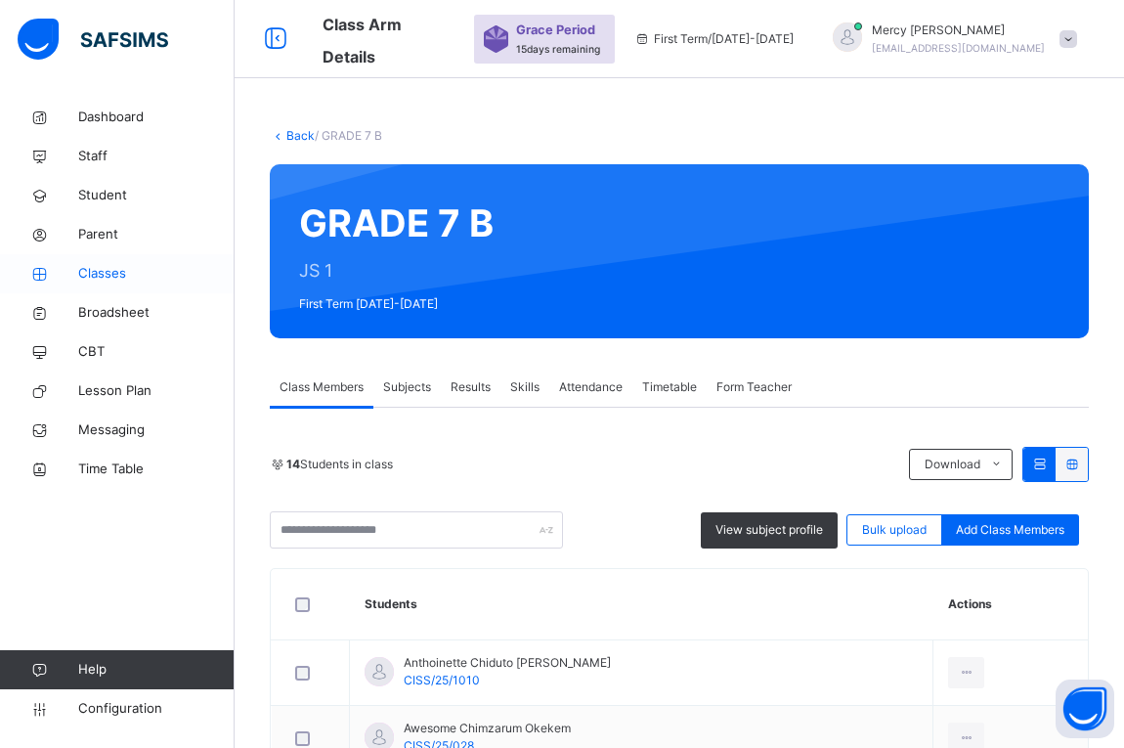
click at [111, 263] on link "Classes" at bounding box center [117, 273] width 235 height 39
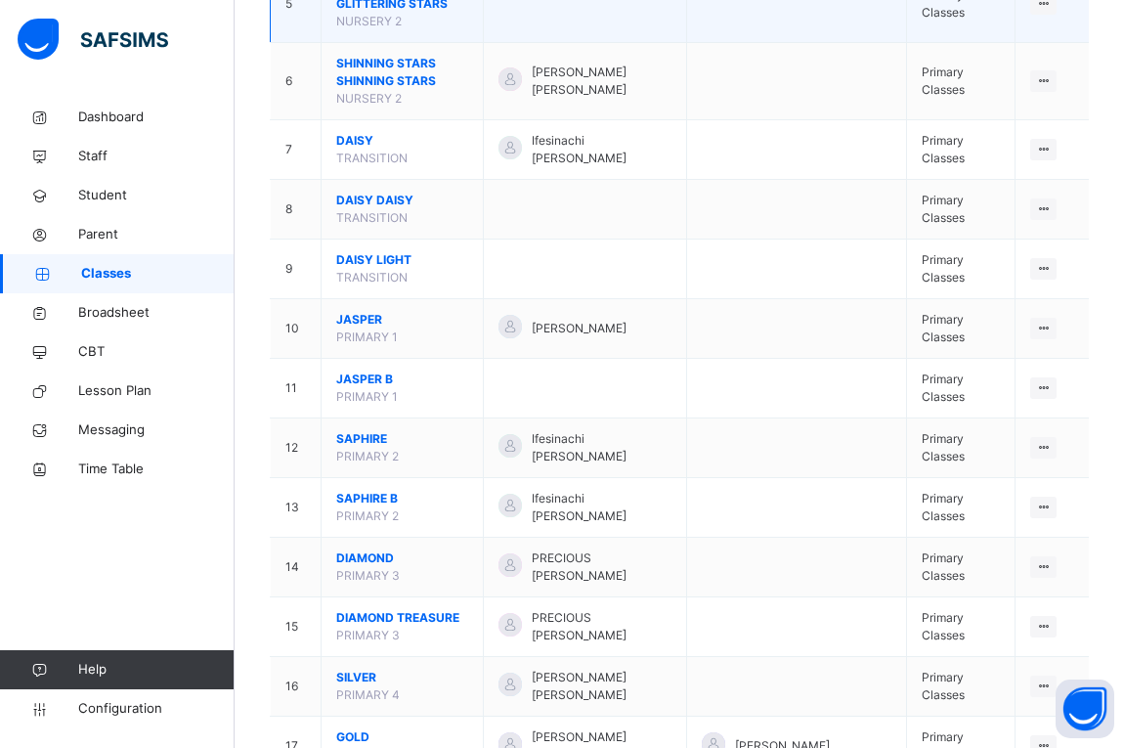
scroll to position [508, 0]
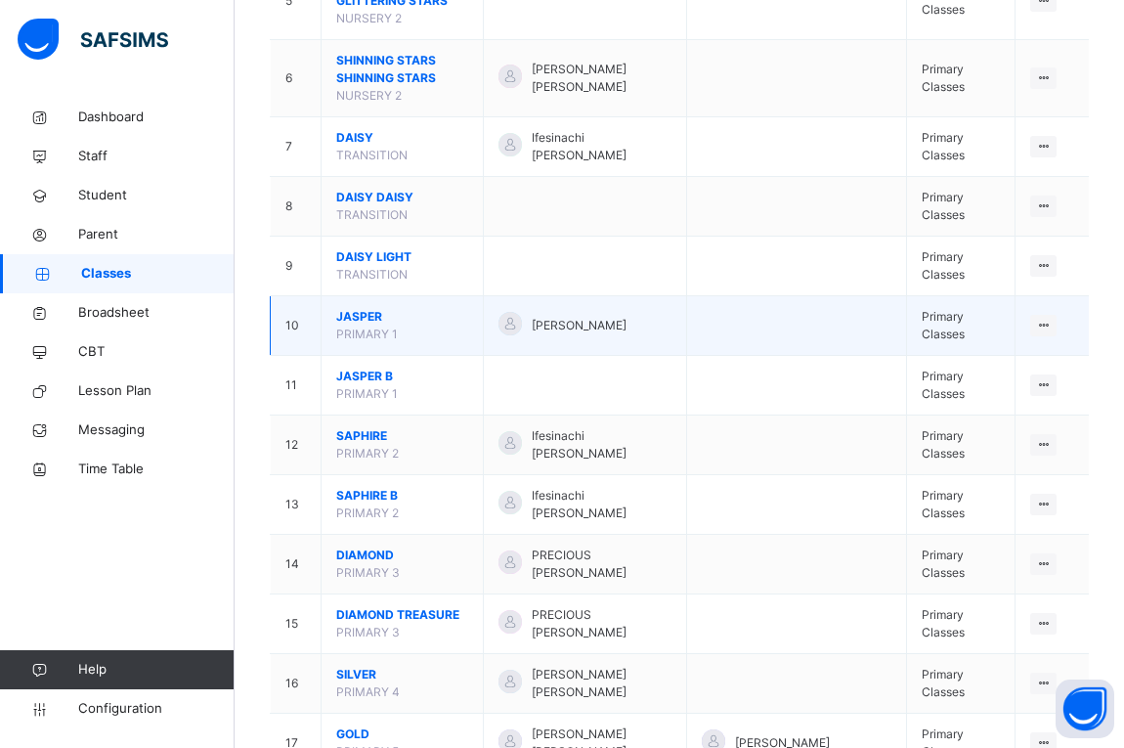
click at [810, 314] on td at bounding box center [797, 326] width 220 height 60
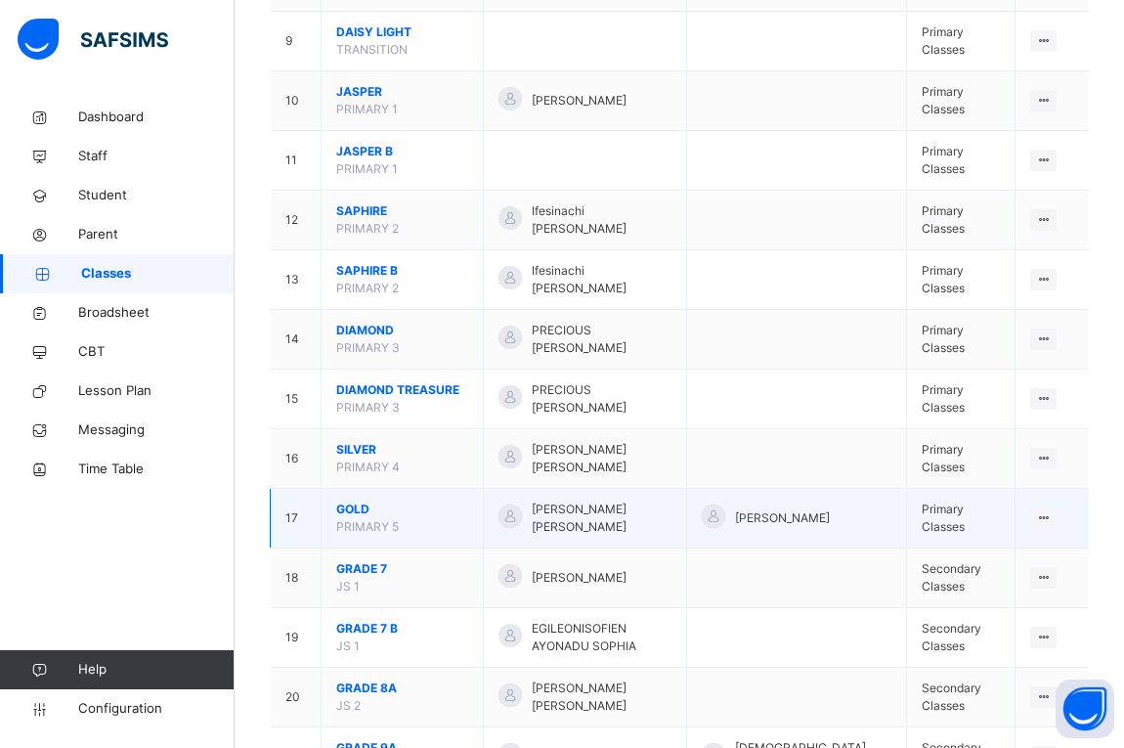
scroll to position [750, 0]
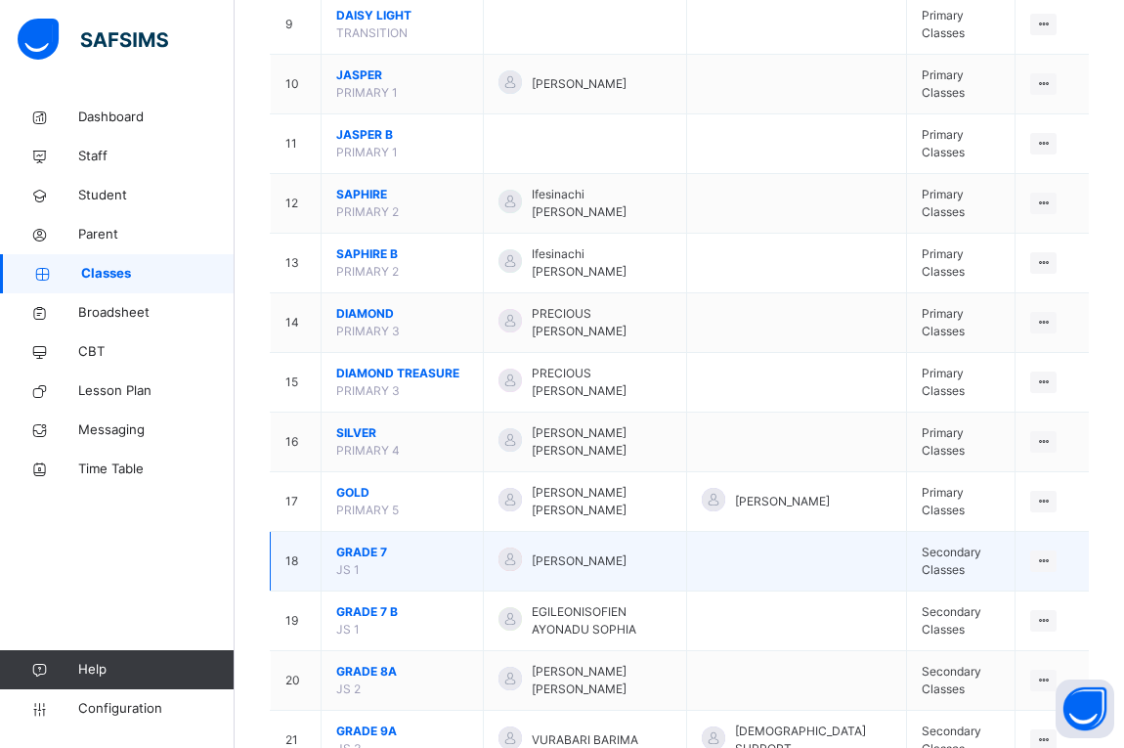
click at [361, 561] on span "GRADE 7" at bounding box center [402, 553] width 132 height 18
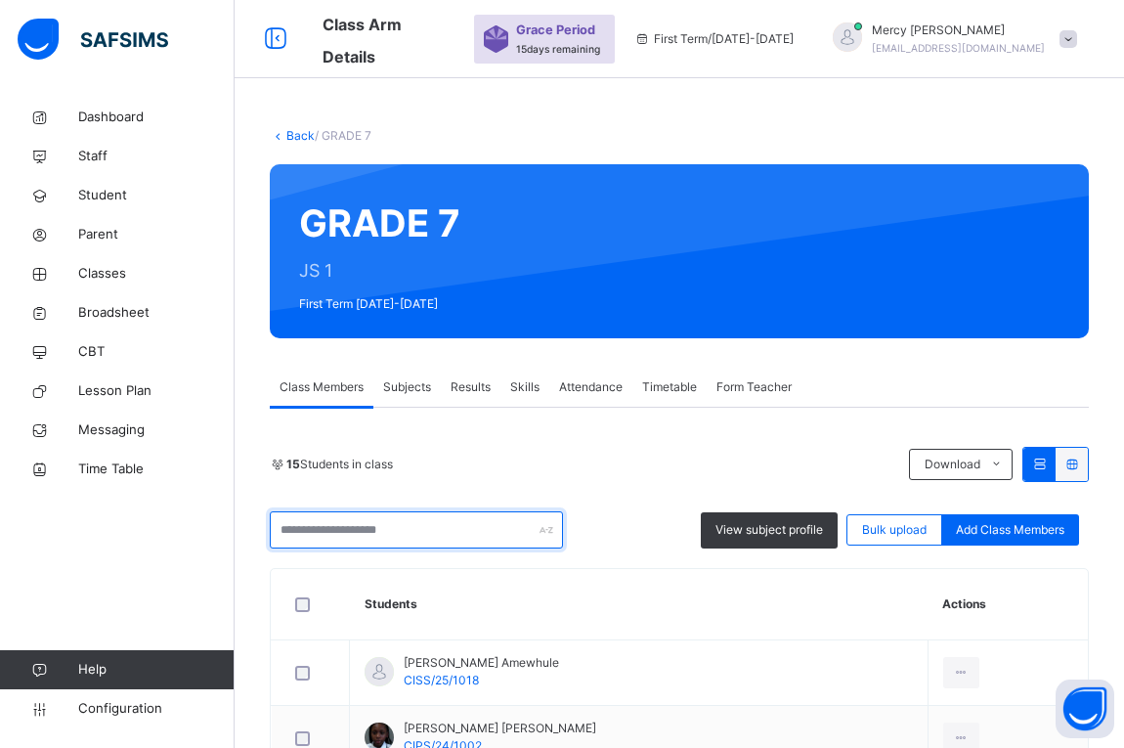
click at [395, 538] on input "text" at bounding box center [416, 529] width 293 height 37
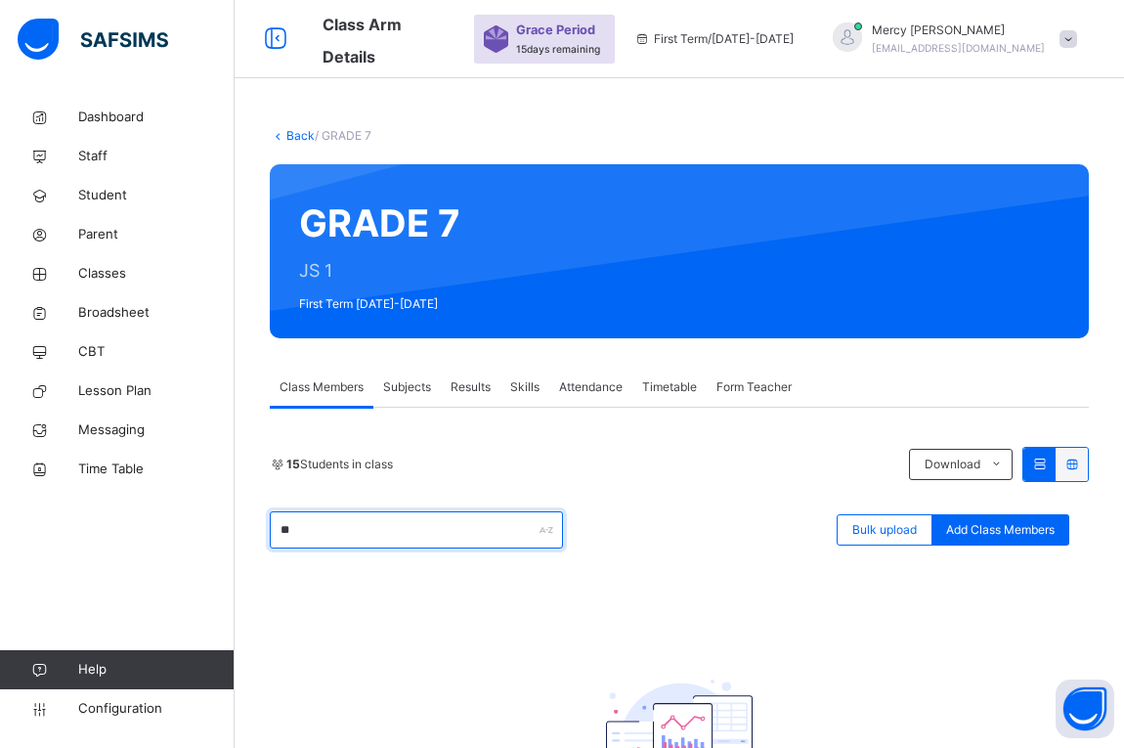
type input "*"
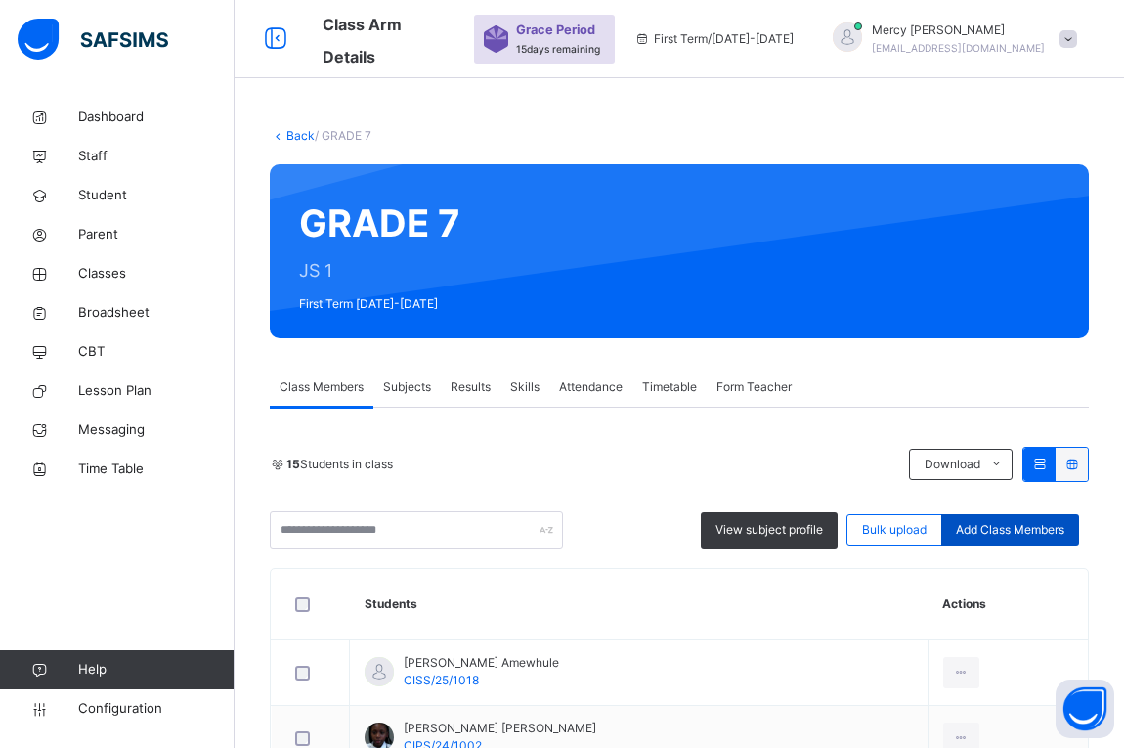
click at [996, 523] on span "Add Class Members" at bounding box center [1010, 530] width 109 height 18
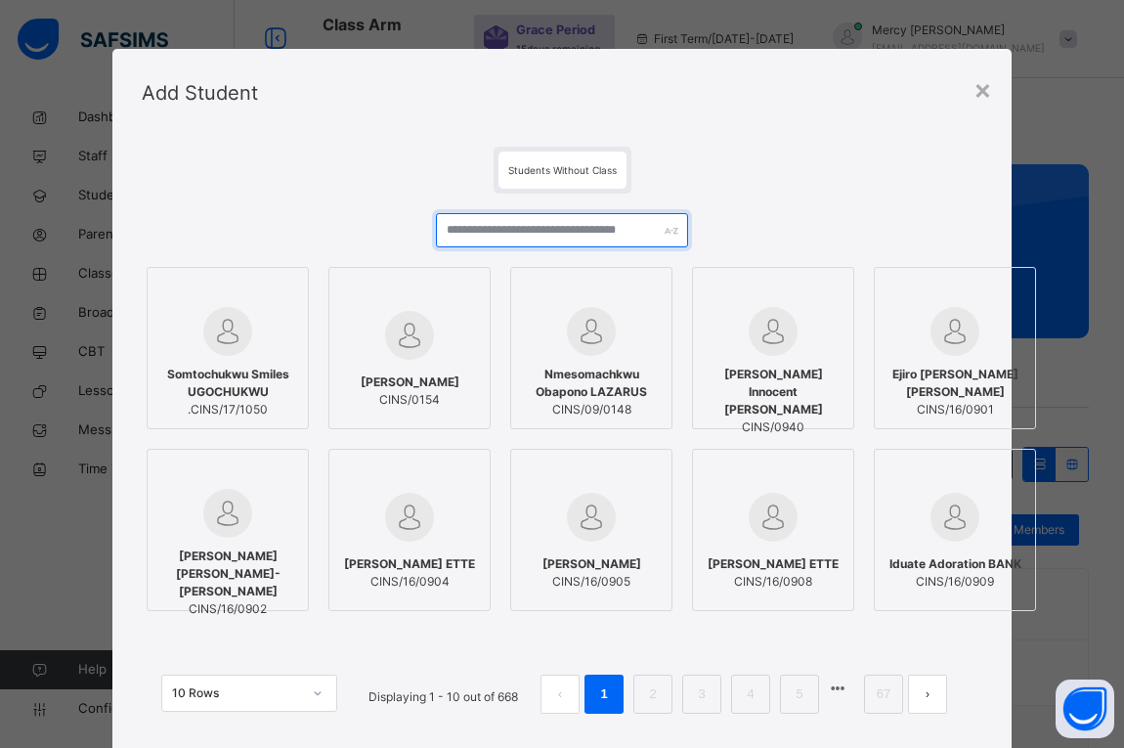
click at [565, 231] on input "text" at bounding box center [562, 230] width 252 height 34
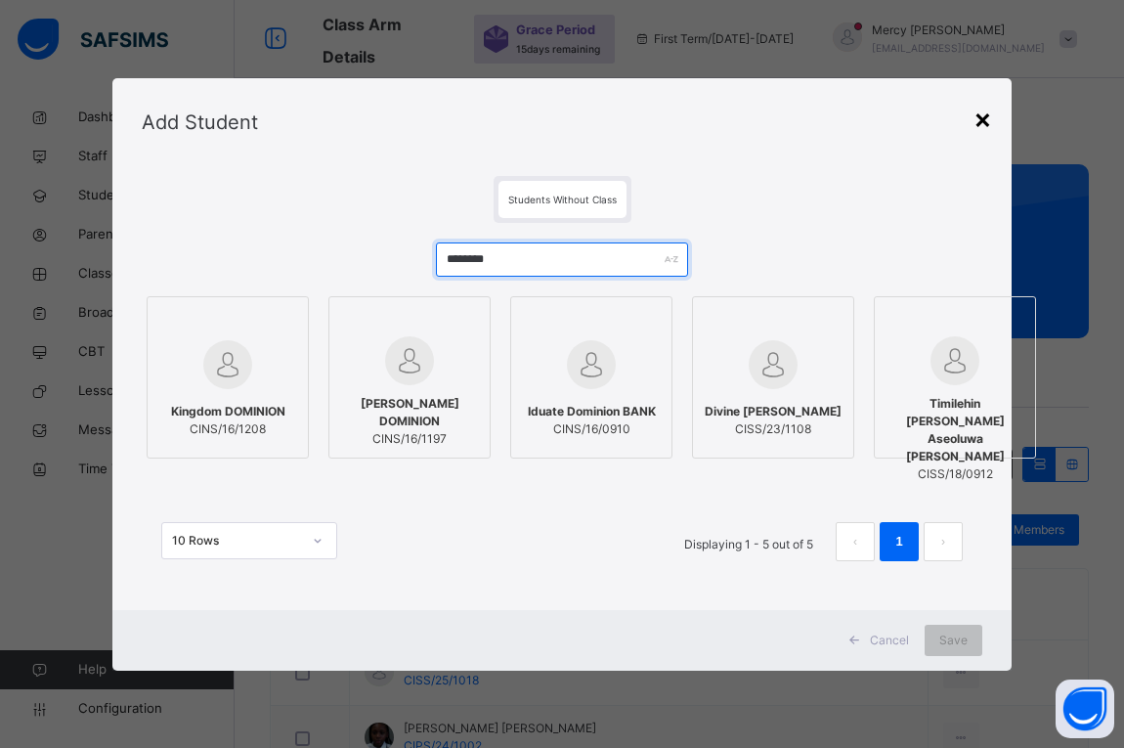
type input "********"
click at [983, 125] on div "×" at bounding box center [983, 118] width 19 height 41
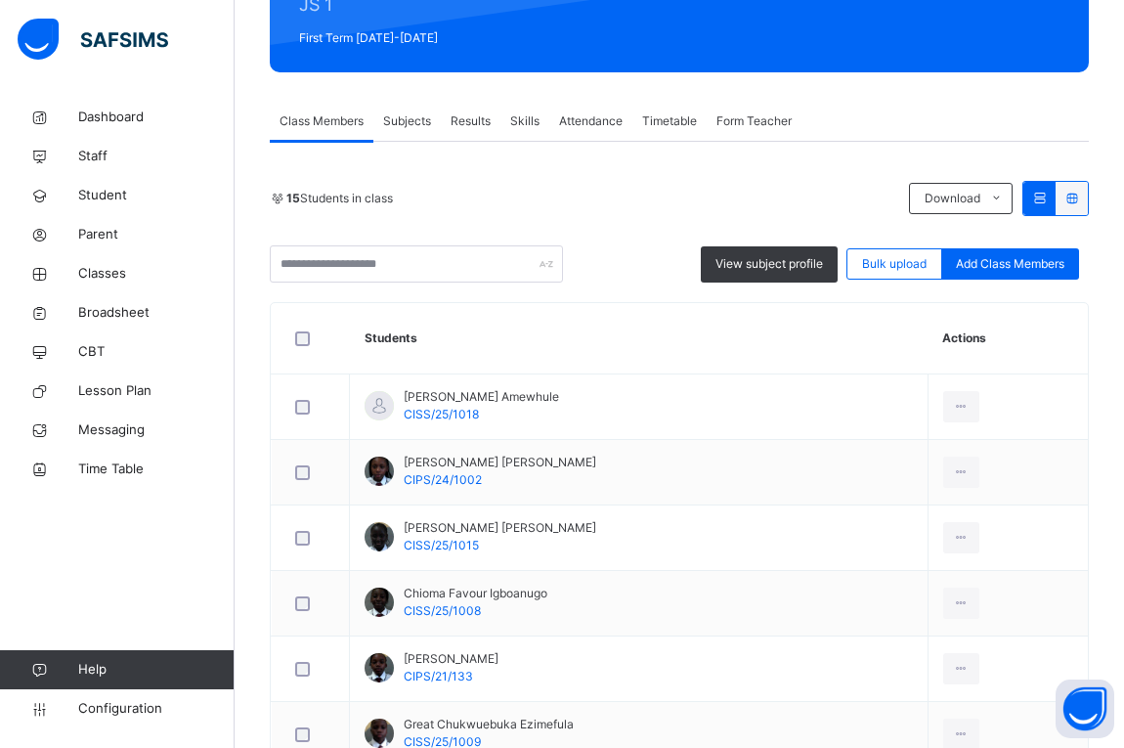
scroll to position [300, 0]
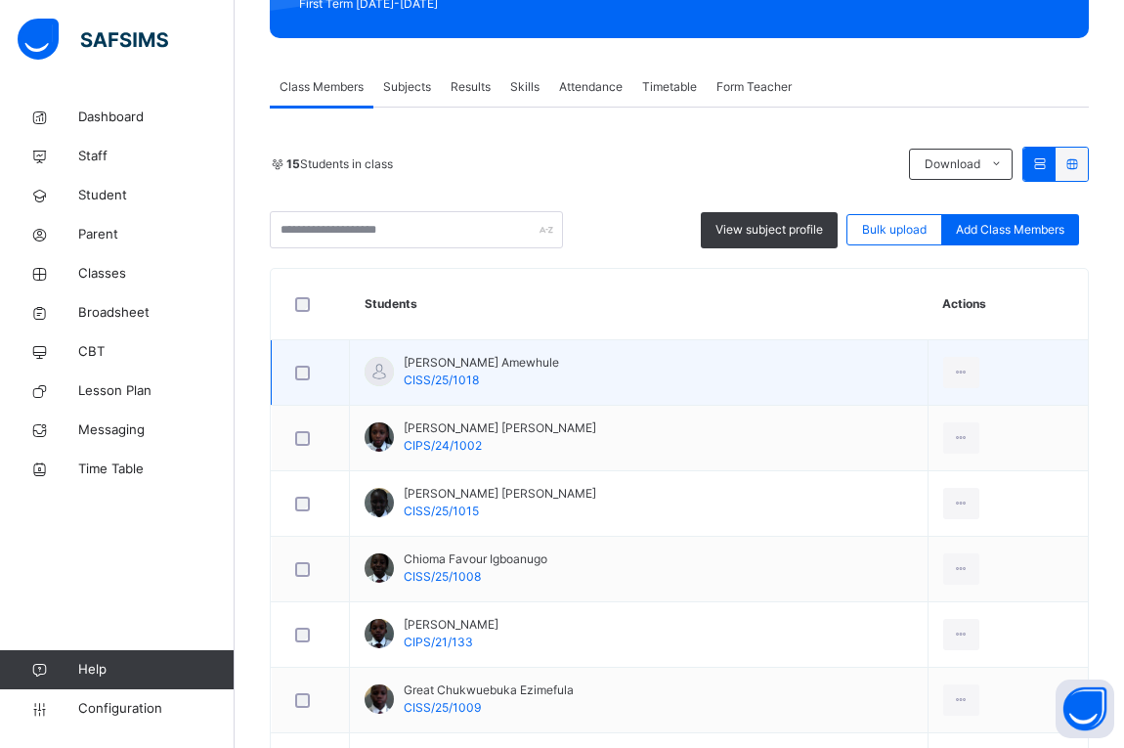
click at [725, 394] on td "[PERSON_NAME] Amewhule CISS/25/1018" at bounding box center [639, 373] width 579 height 66
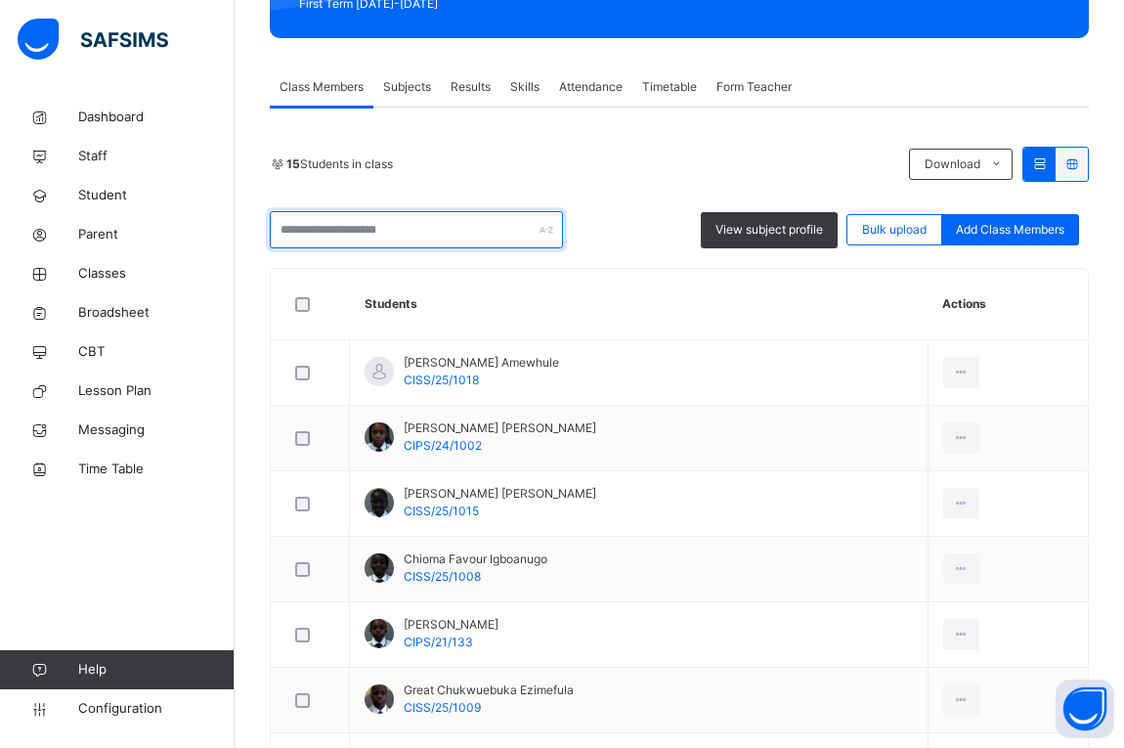
click at [349, 227] on input "text" at bounding box center [416, 229] width 293 height 37
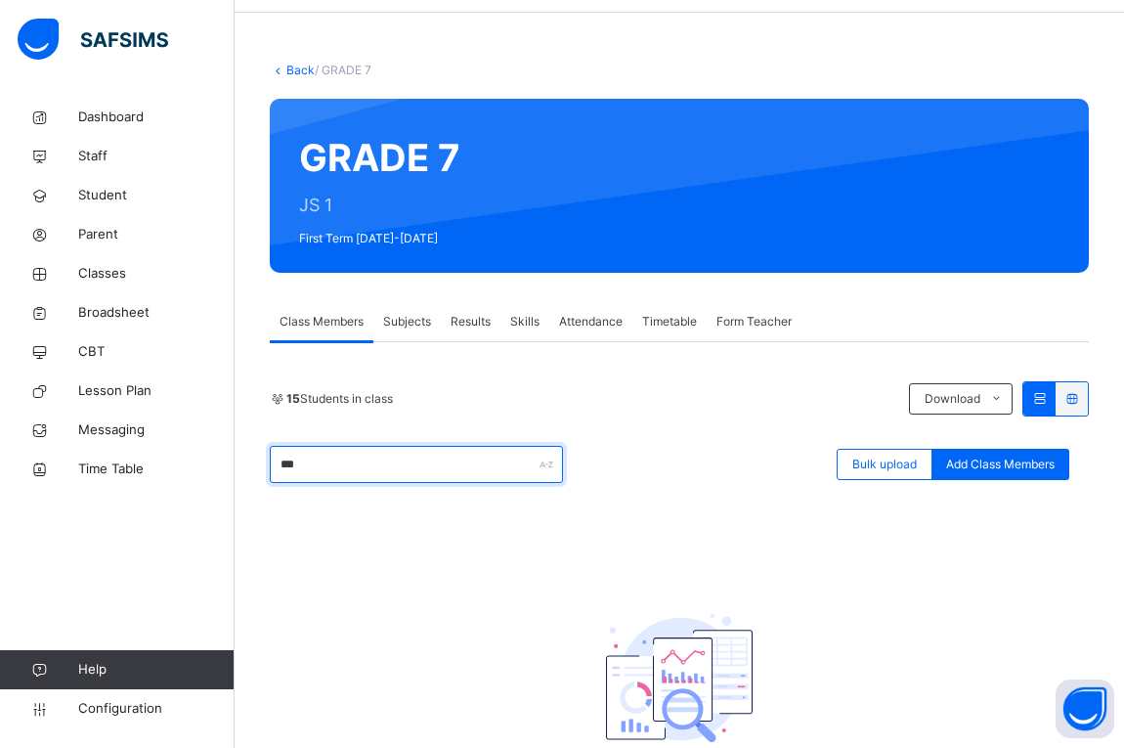
scroll to position [207, 0]
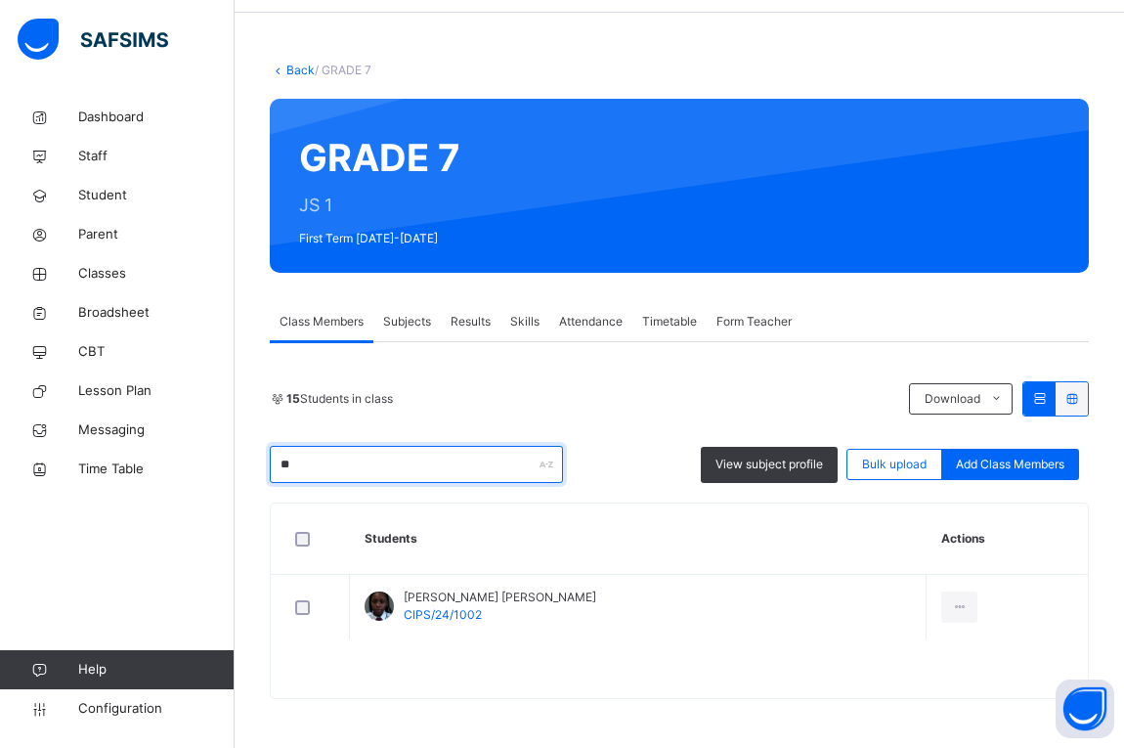
type input "*"
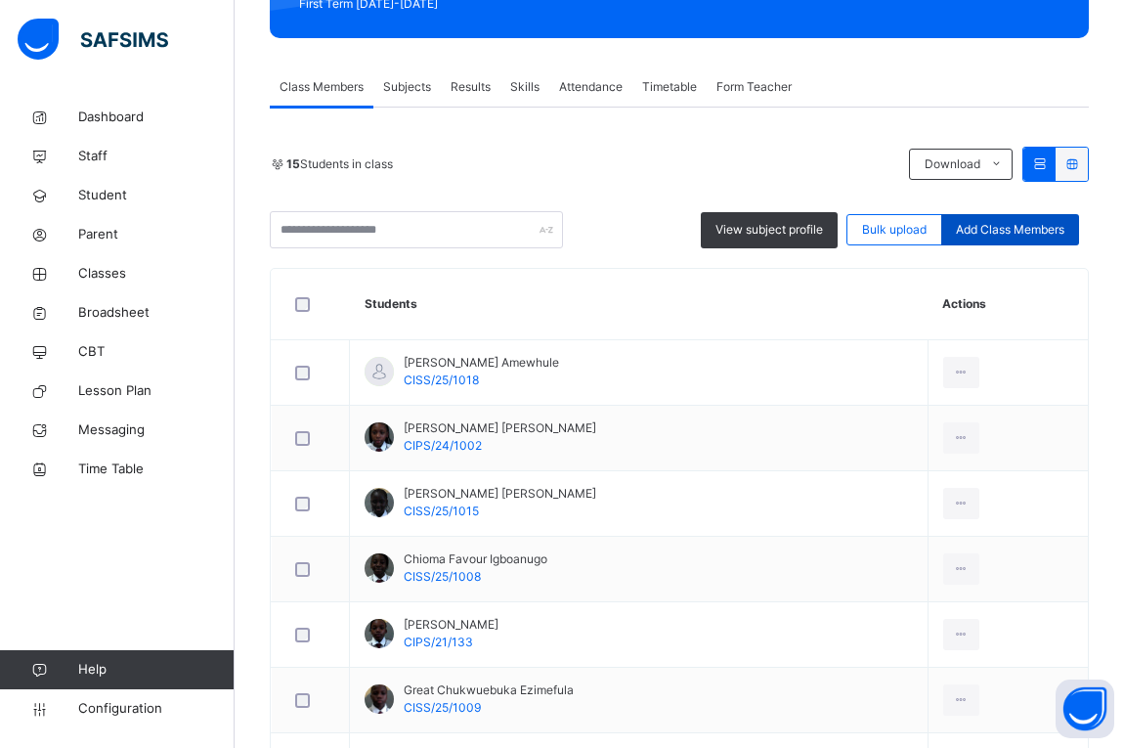
click at [1002, 222] on span "Add Class Members" at bounding box center [1010, 230] width 109 height 18
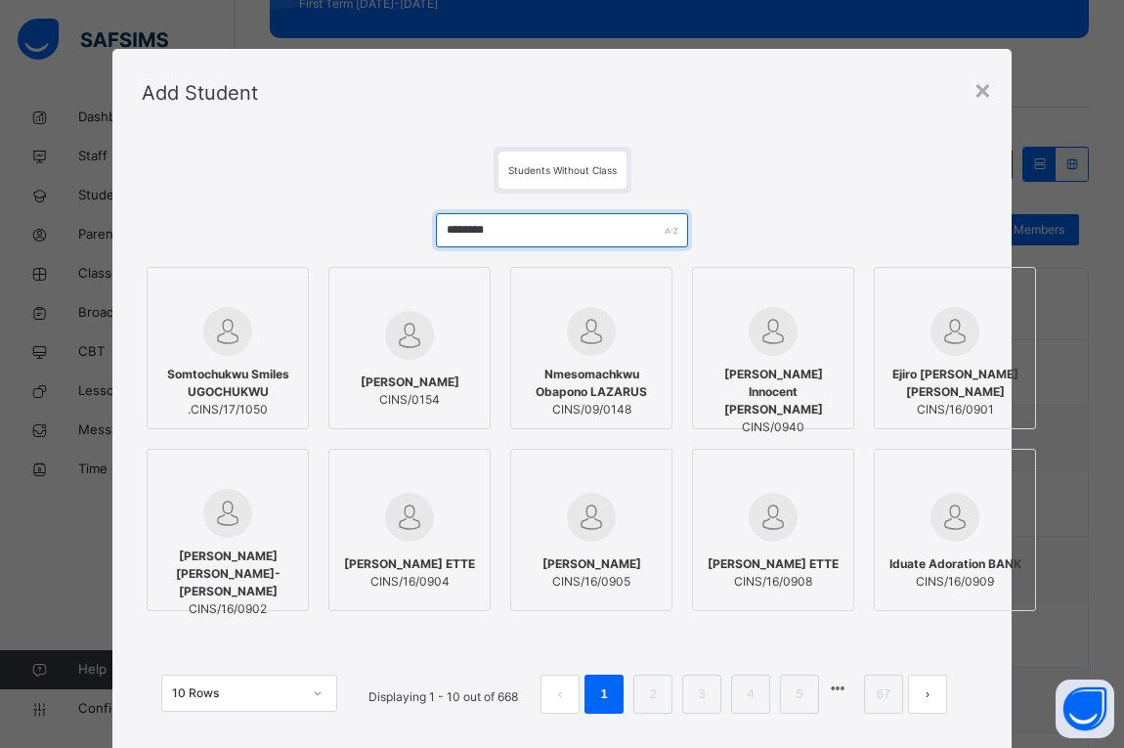
click at [564, 239] on input "********" at bounding box center [562, 230] width 252 height 34
type input "*"
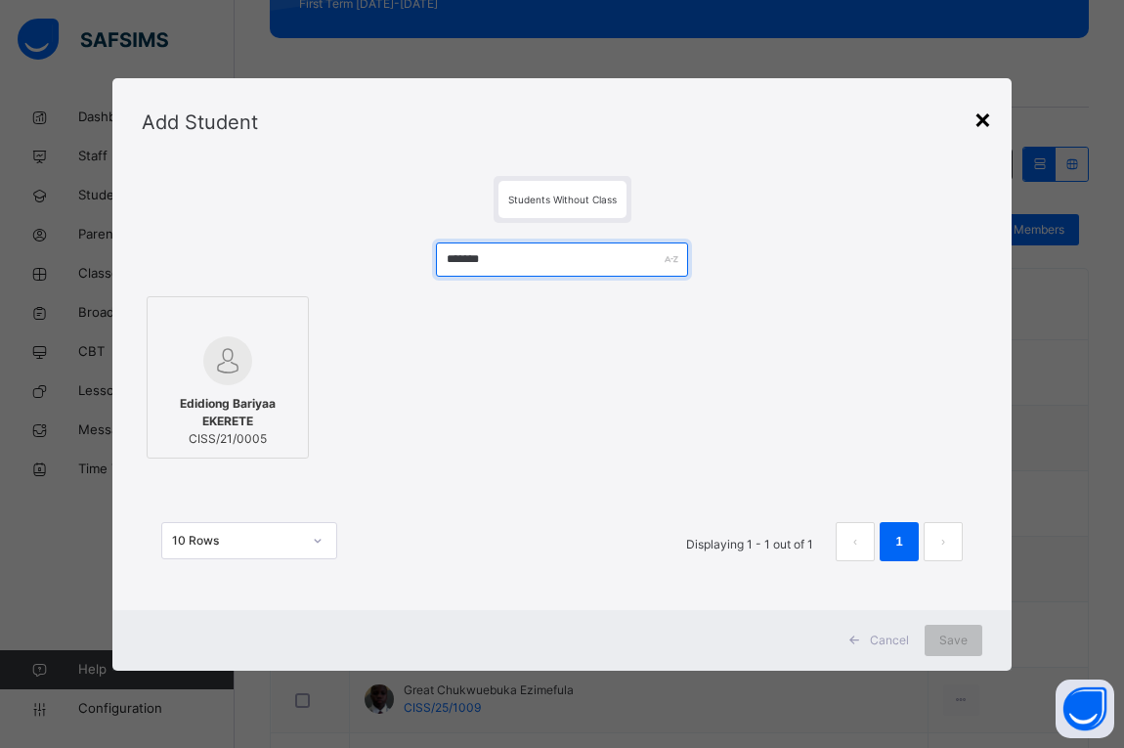
type input "*******"
click at [991, 117] on div "×" at bounding box center [983, 118] width 19 height 41
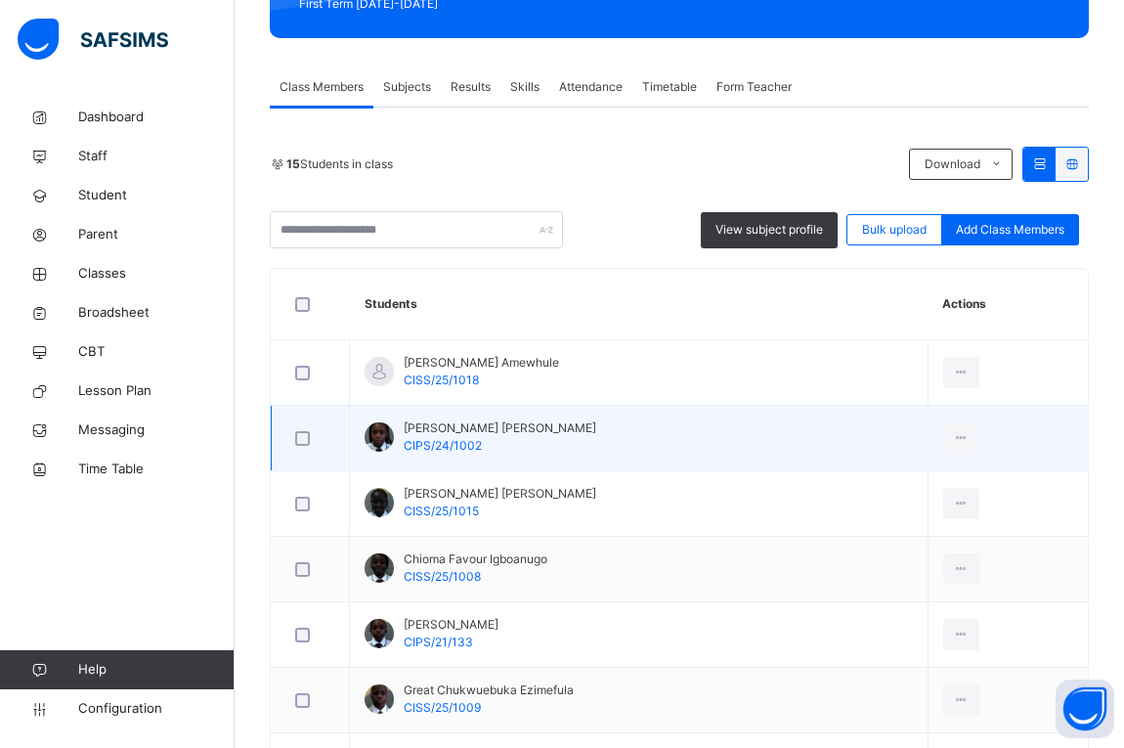
click at [861, 461] on td "[PERSON_NAME] [PERSON_NAME] CIPS/24/1002" at bounding box center [639, 439] width 579 height 66
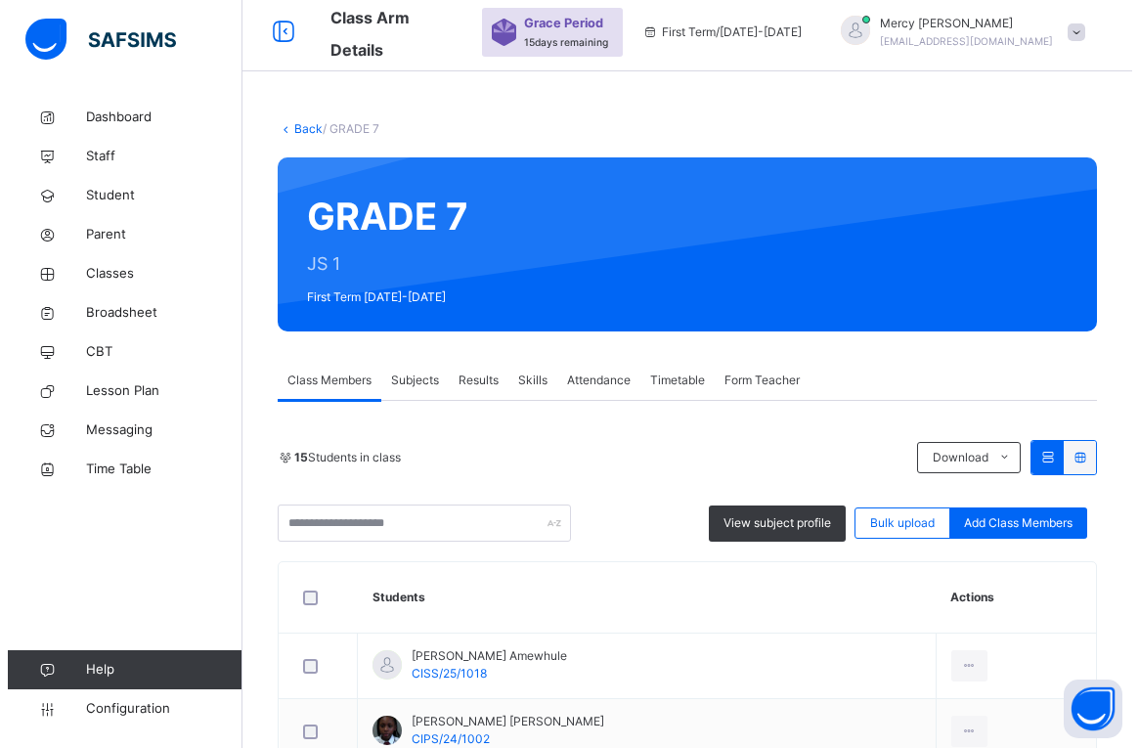
scroll to position [0, 0]
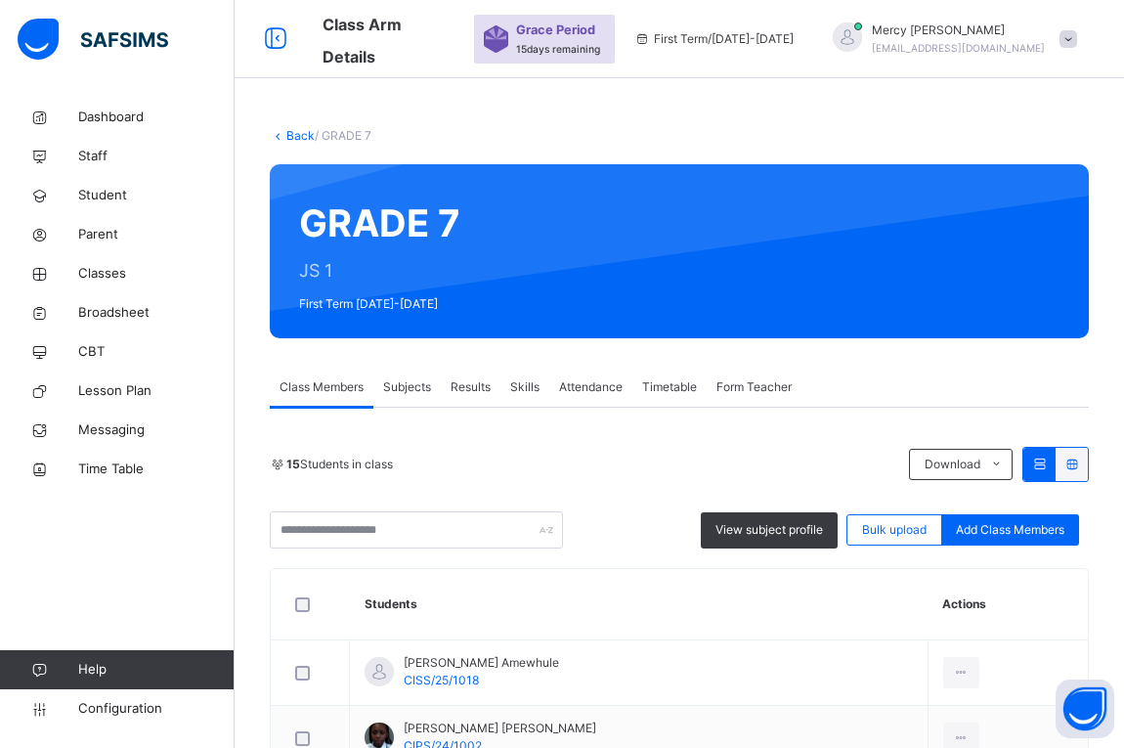
click at [292, 137] on link "Back" at bounding box center [300, 135] width 28 height 15
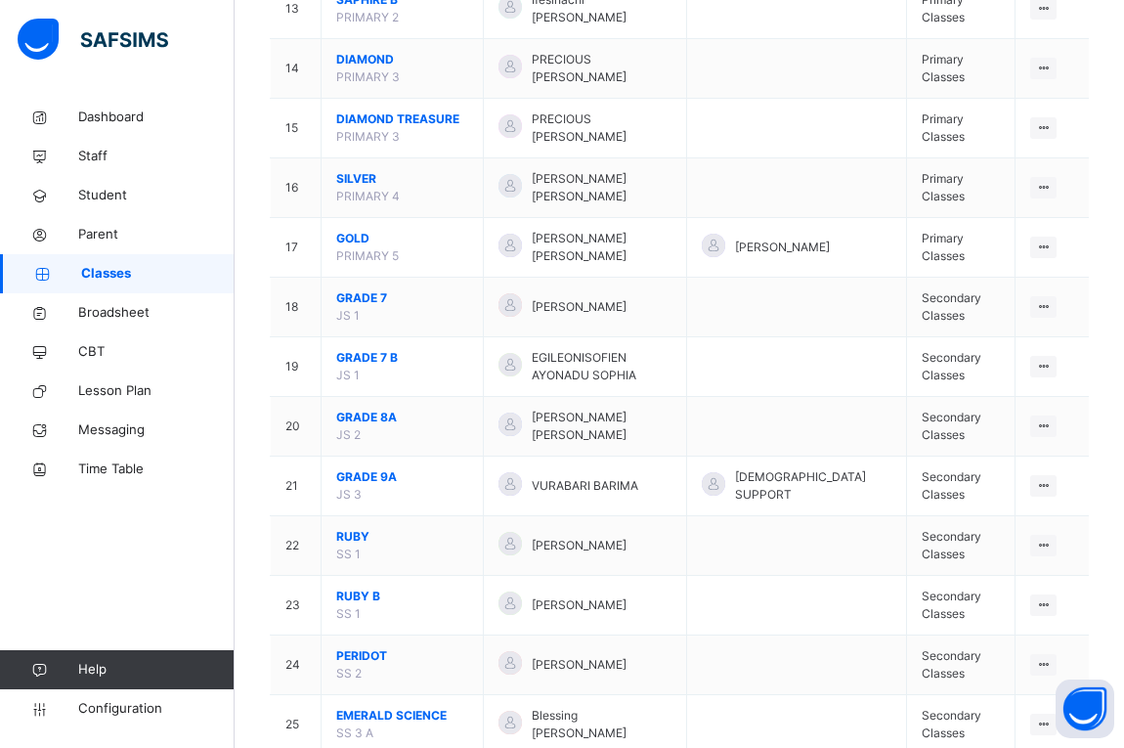
scroll to position [1010, 0]
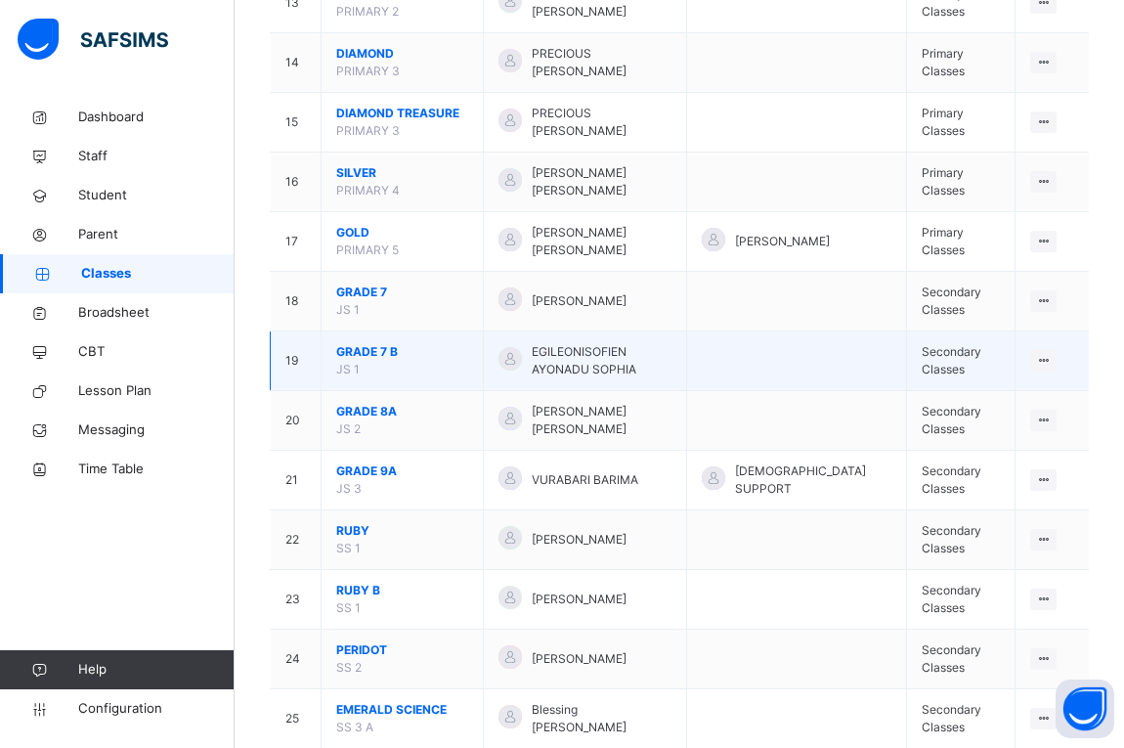
click at [358, 361] on span "GRADE 7 B" at bounding box center [402, 352] width 132 height 18
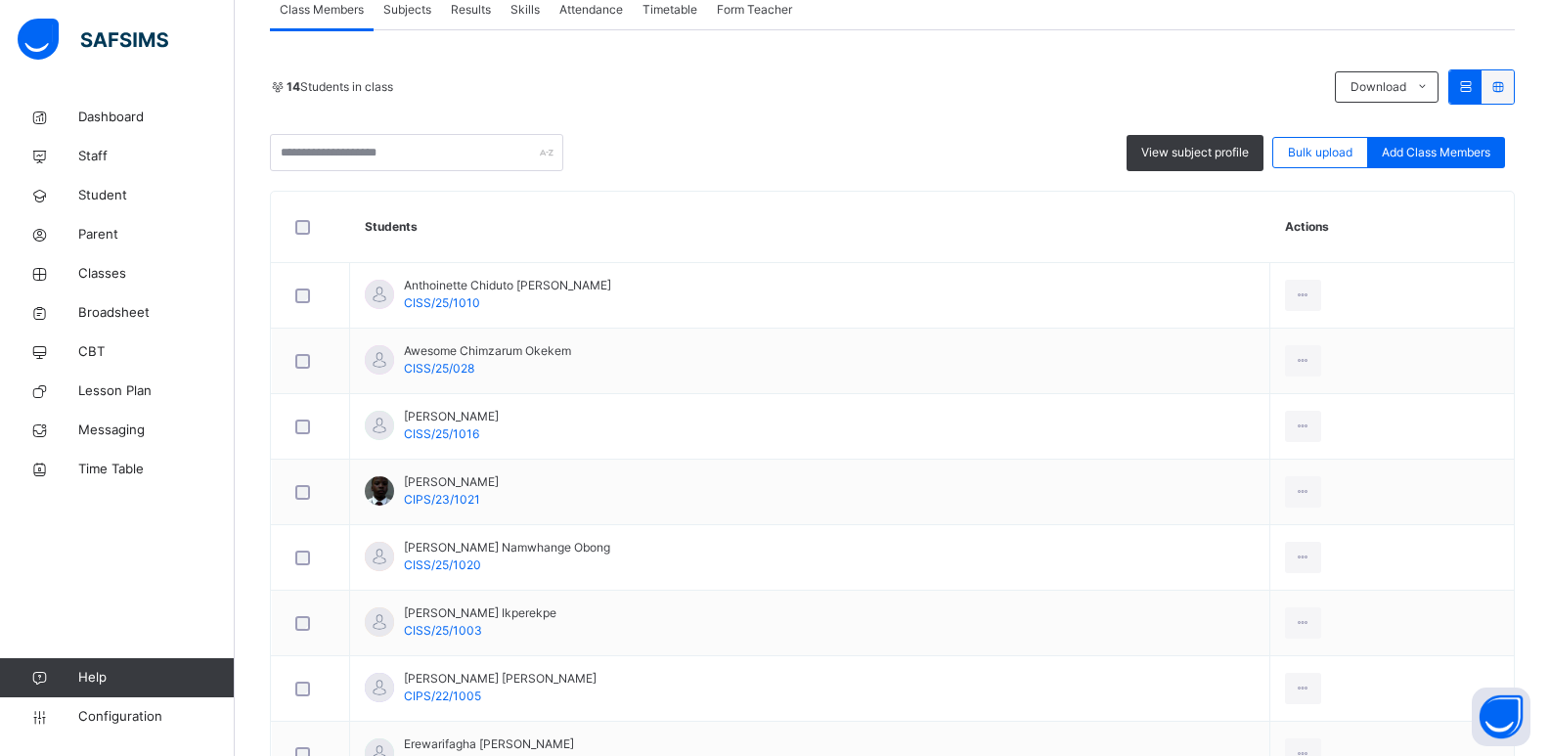
scroll to position [384, 0]
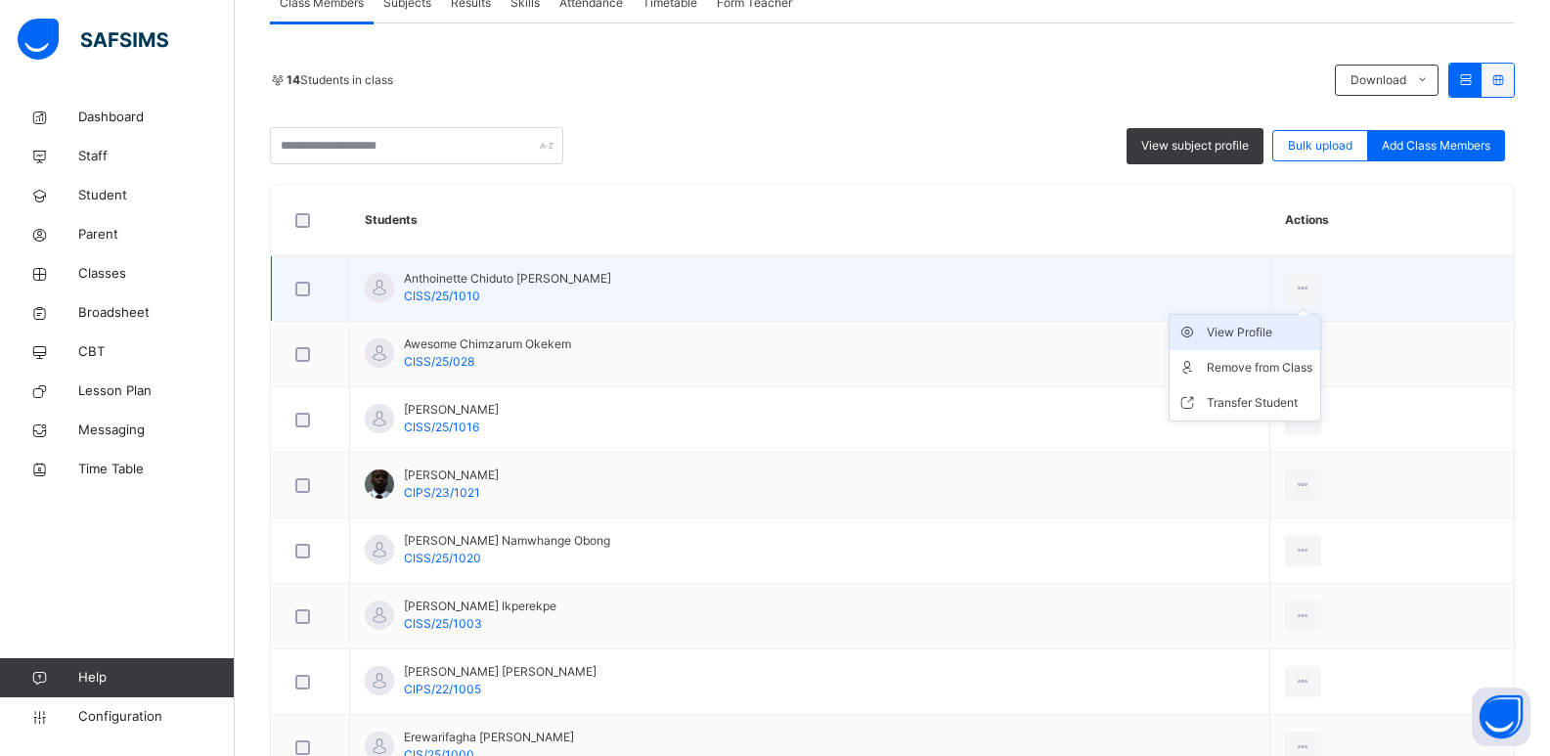
click at [1237, 330] on div "View Profile" at bounding box center [1259, 333] width 106 height 20
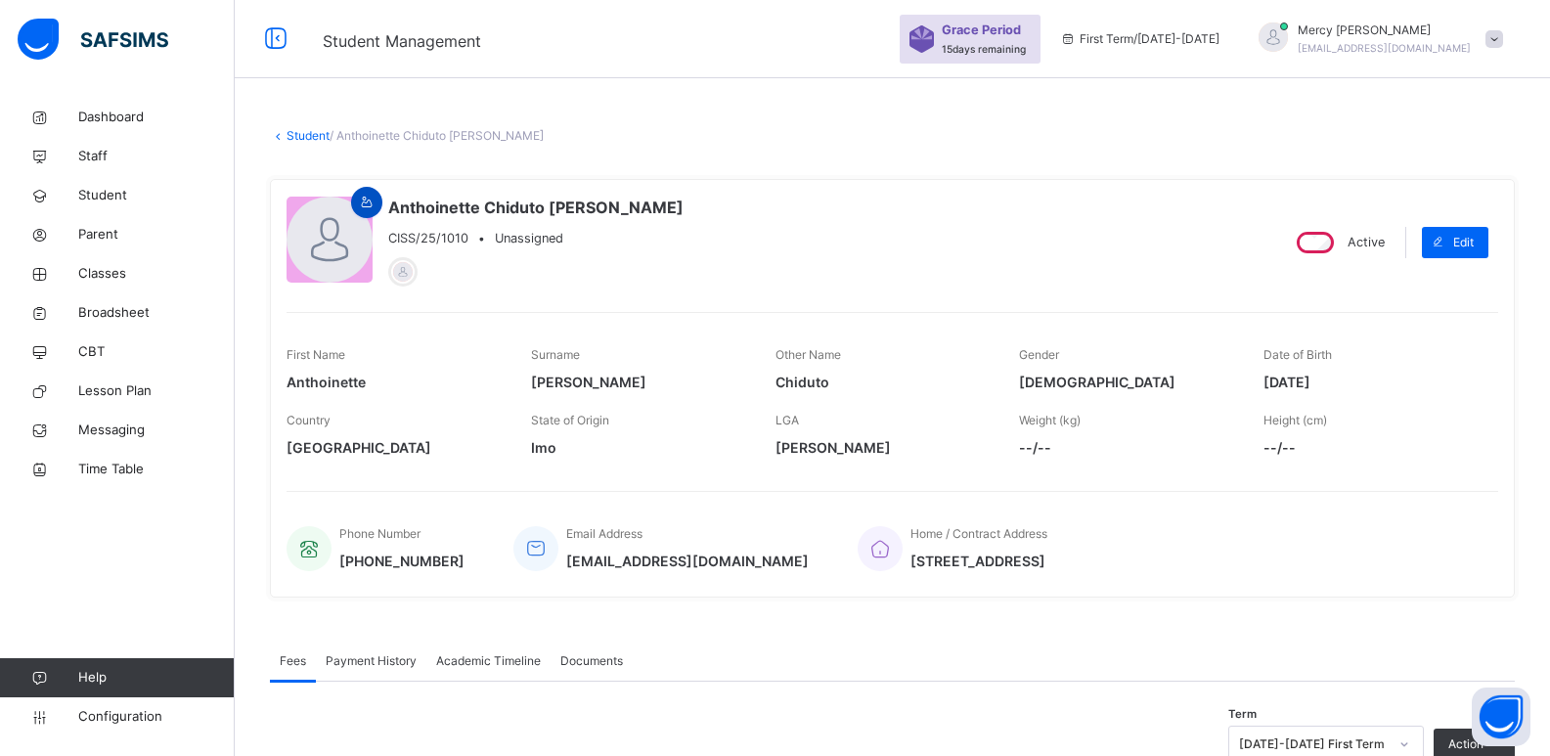
click at [381, 207] on div at bounding box center [366, 202] width 31 height 31
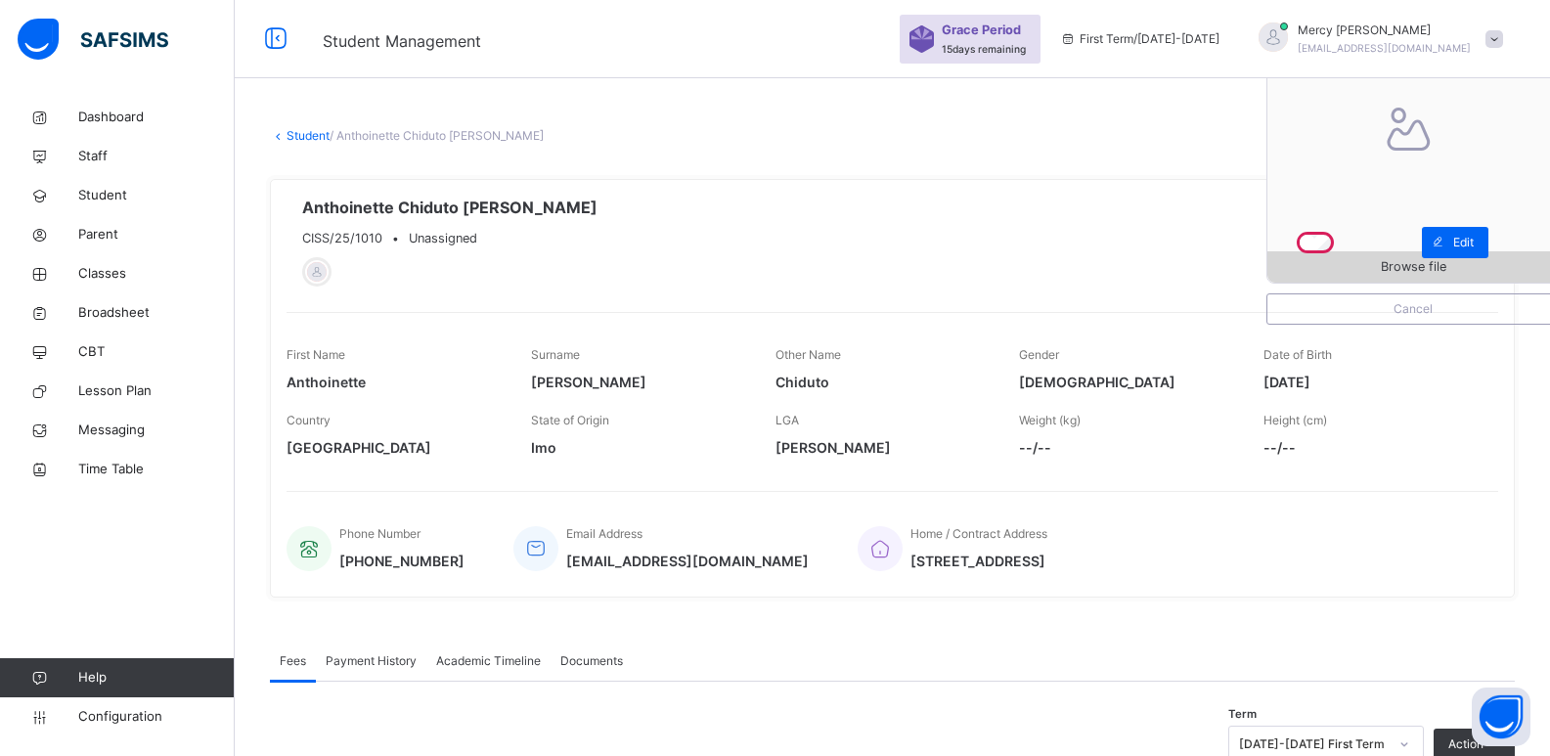
click at [1338, 262] on span "Browse file" at bounding box center [1412, 266] width 291 height 19
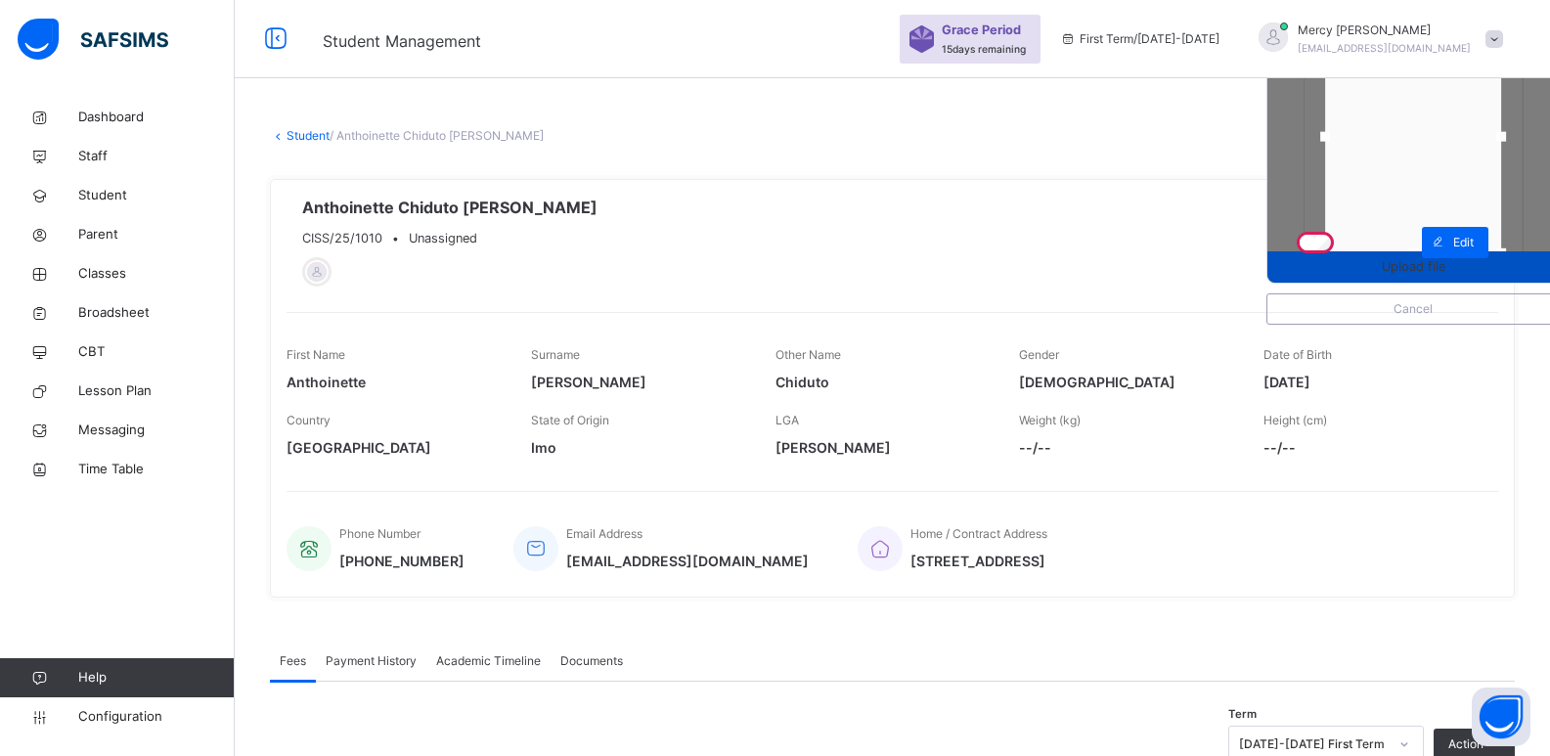
click at [1436, 269] on span "Upload file" at bounding box center [1413, 266] width 64 height 19
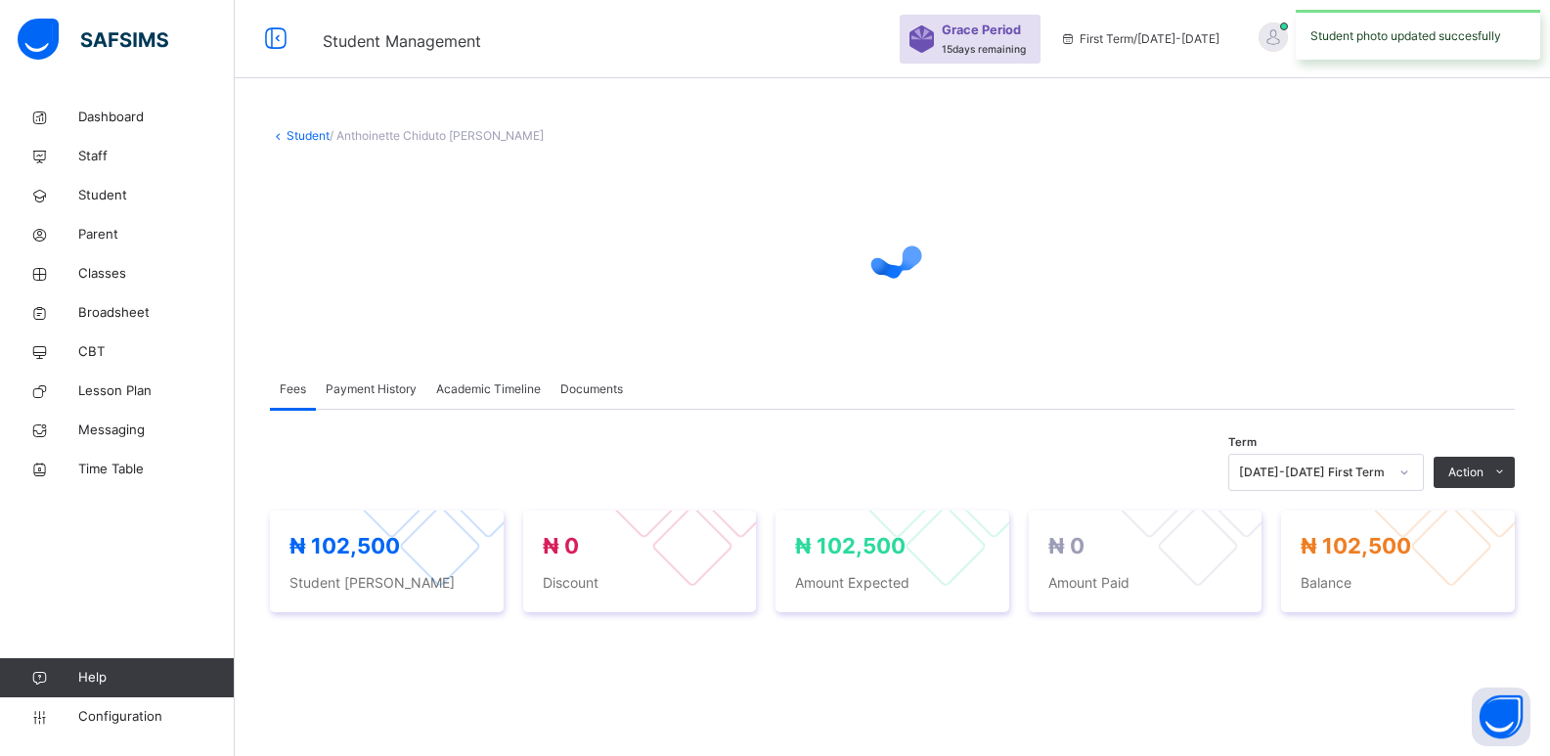
click at [303, 130] on link "Student" at bounding box center [307, 135] width 43 height 15
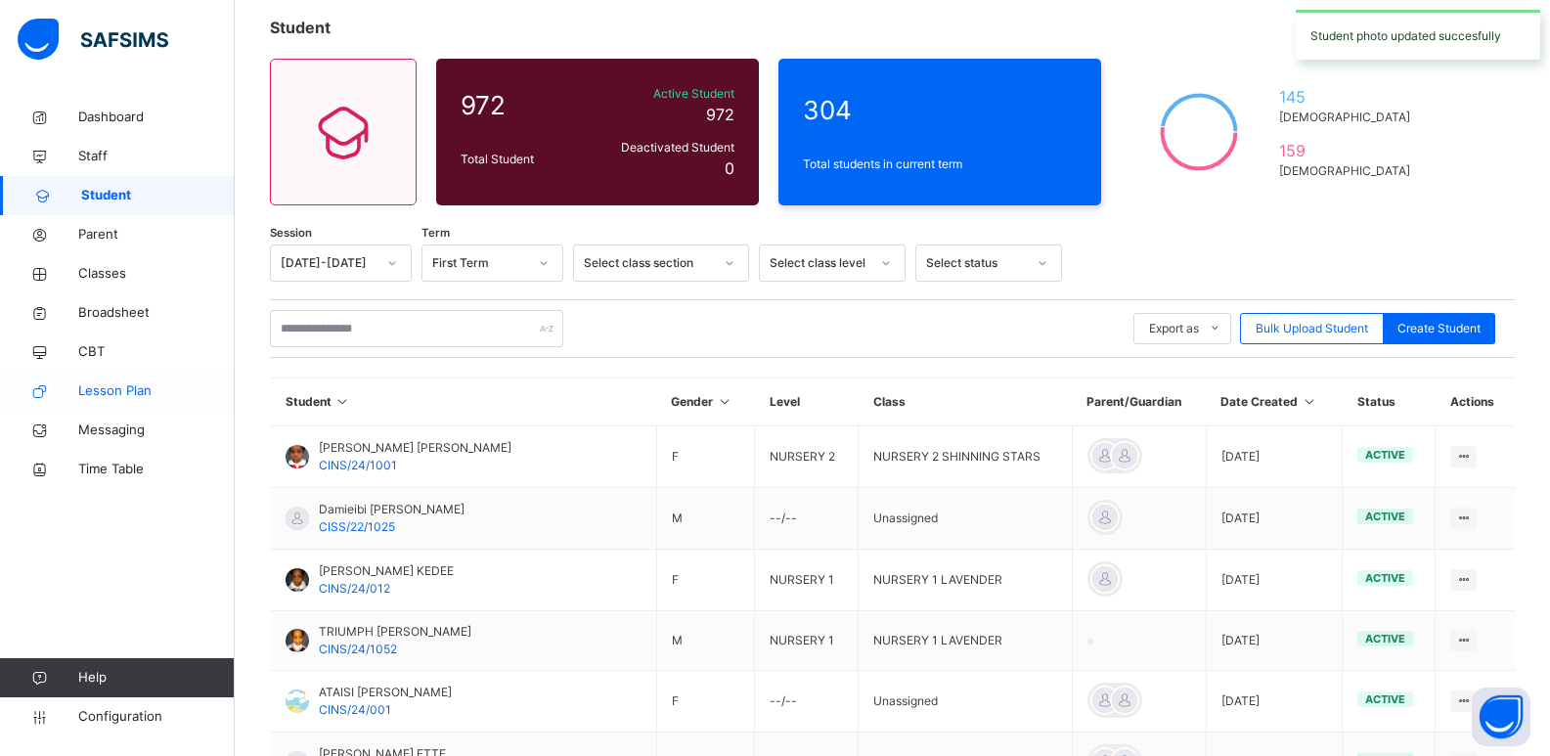
scroll to position [114, 0]
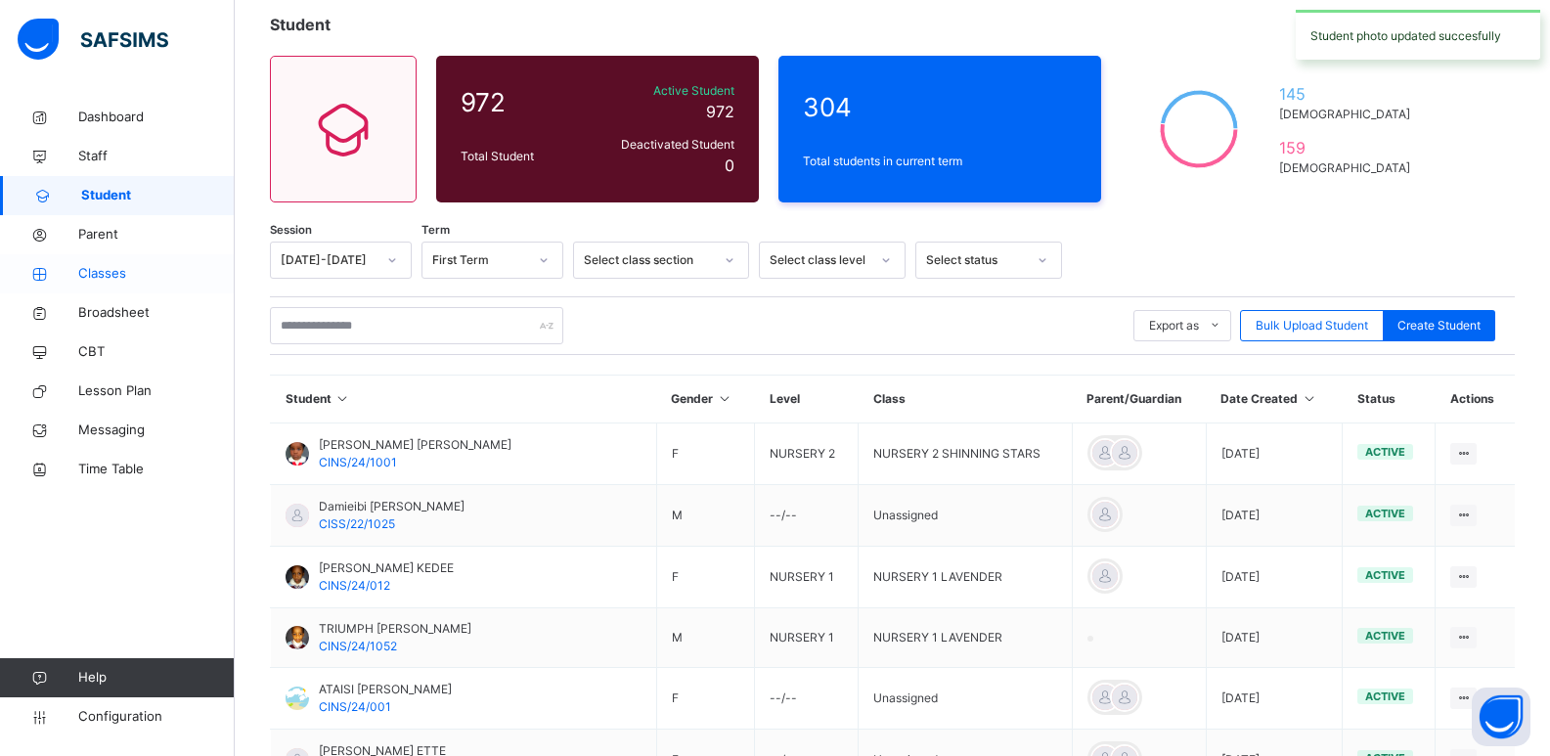
click at [112, 266] on span "Classes" at bounding box center [156, 274] width 156 height 20
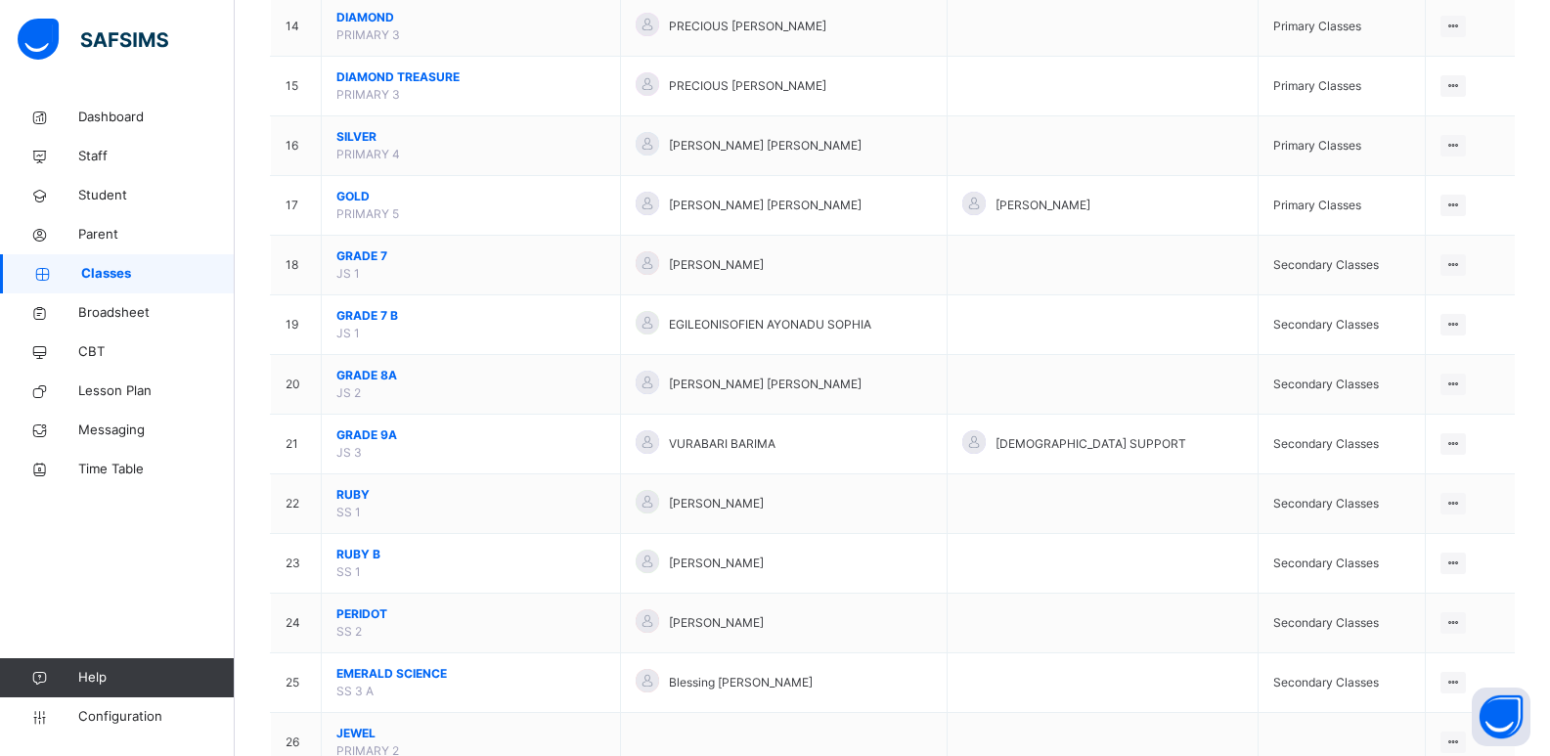
scroll to position [1029, 0]
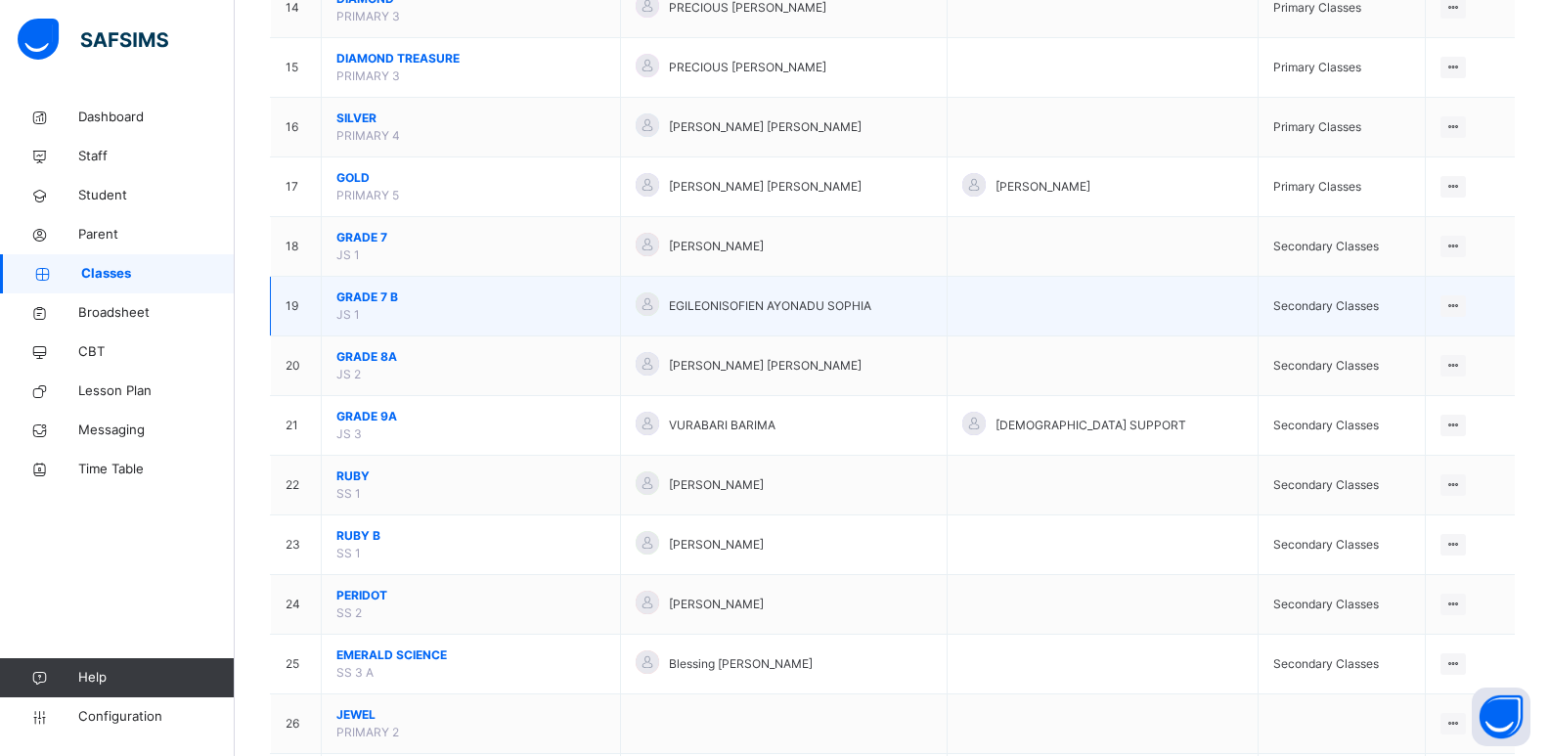
click at [373, 297] on span "GRADE 7 B" at bounding box center [470, 297] width 269 height 18
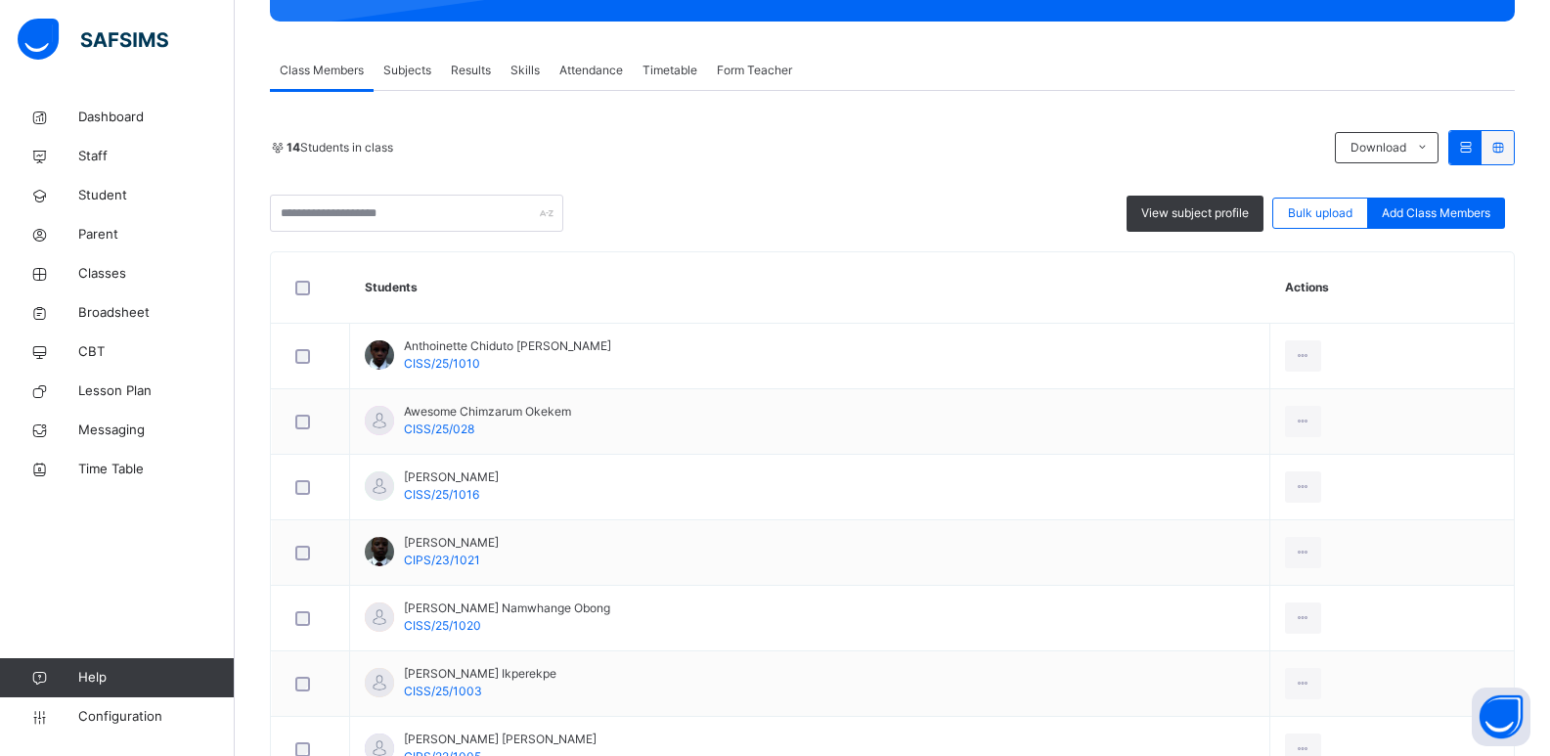
scroll to position [372, 0]
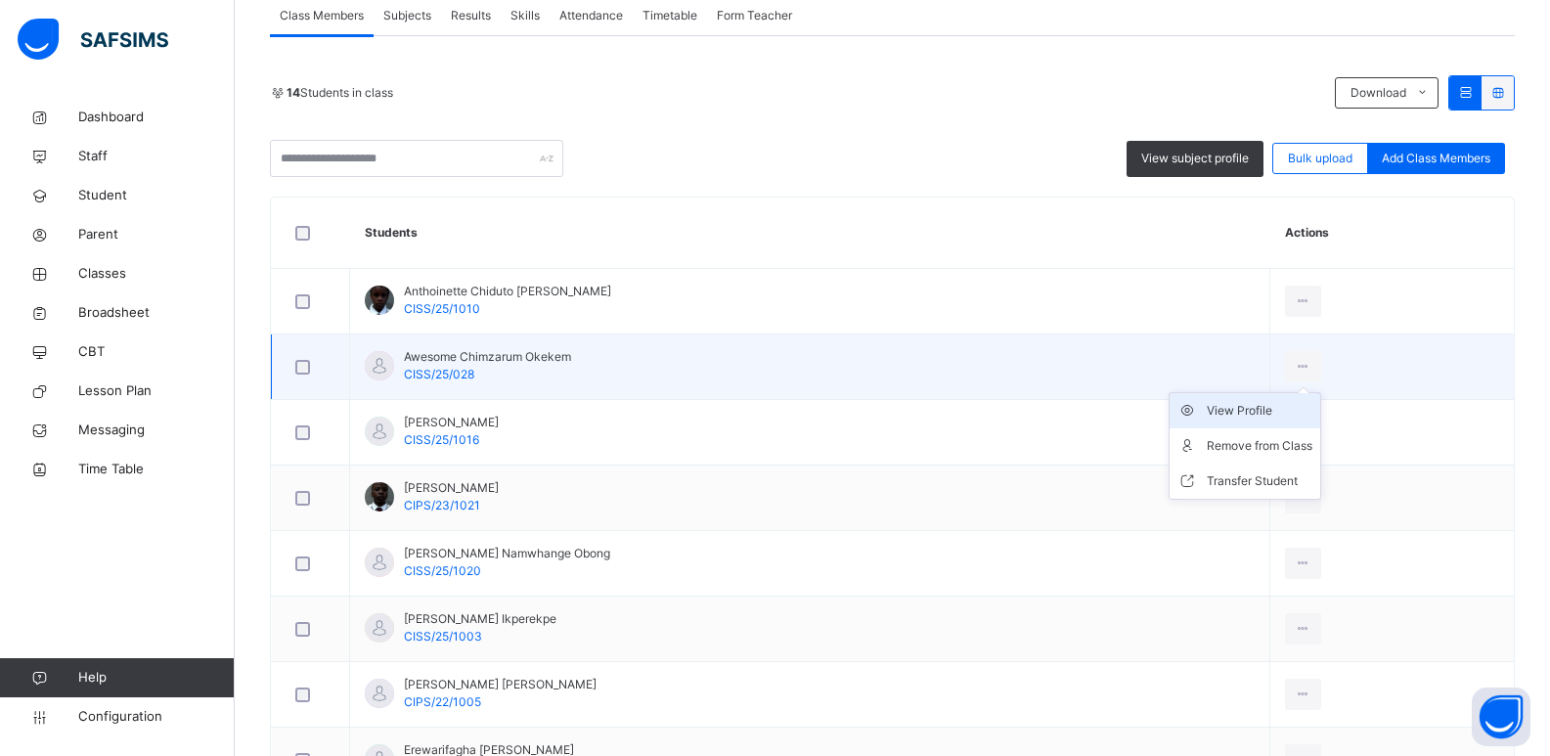
click at [1230, 409] on div "View Profile" at bounding box center [1259, 411] width 106 height 20
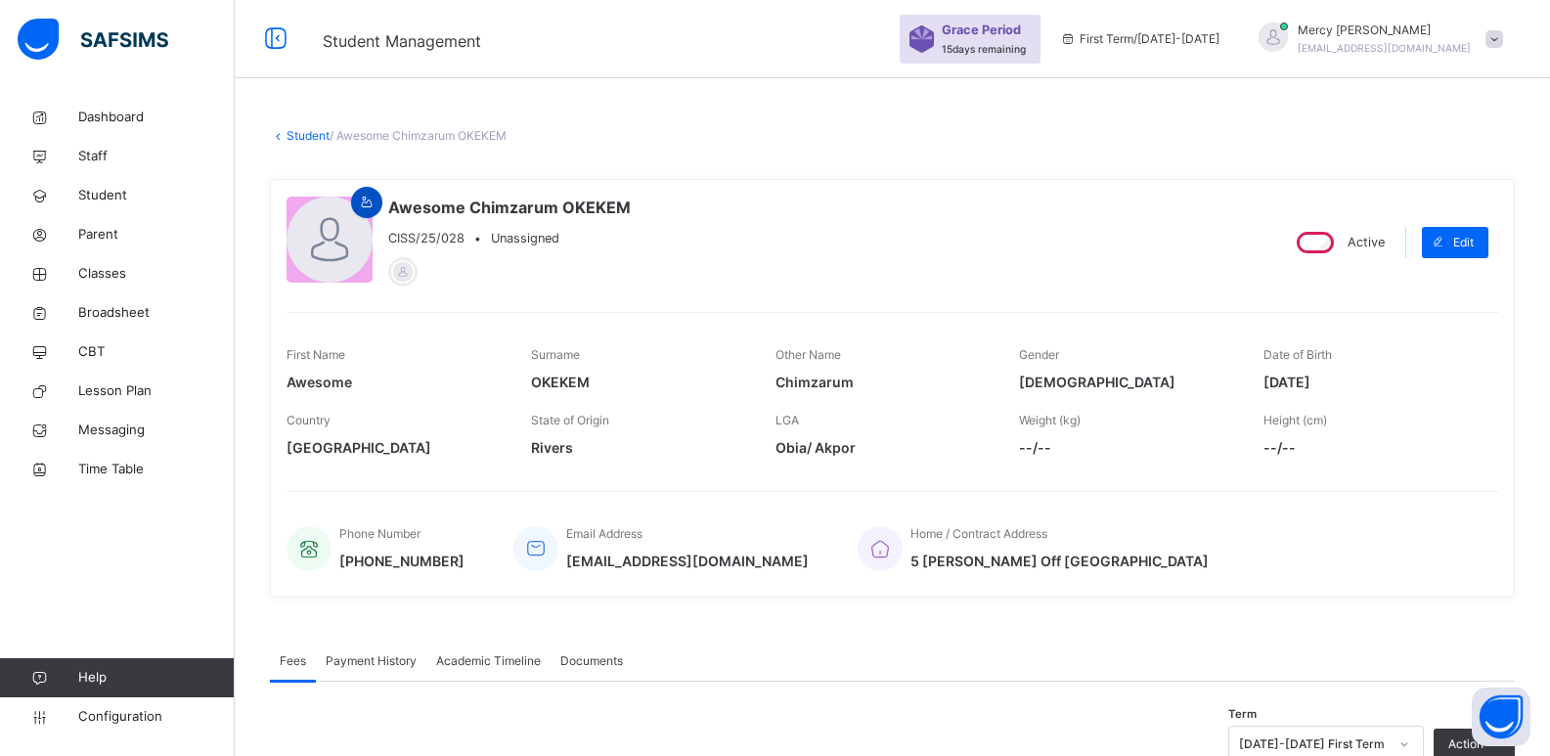
click at [360, 201] on icon at bounding box center [367, 203] width 17 height 18
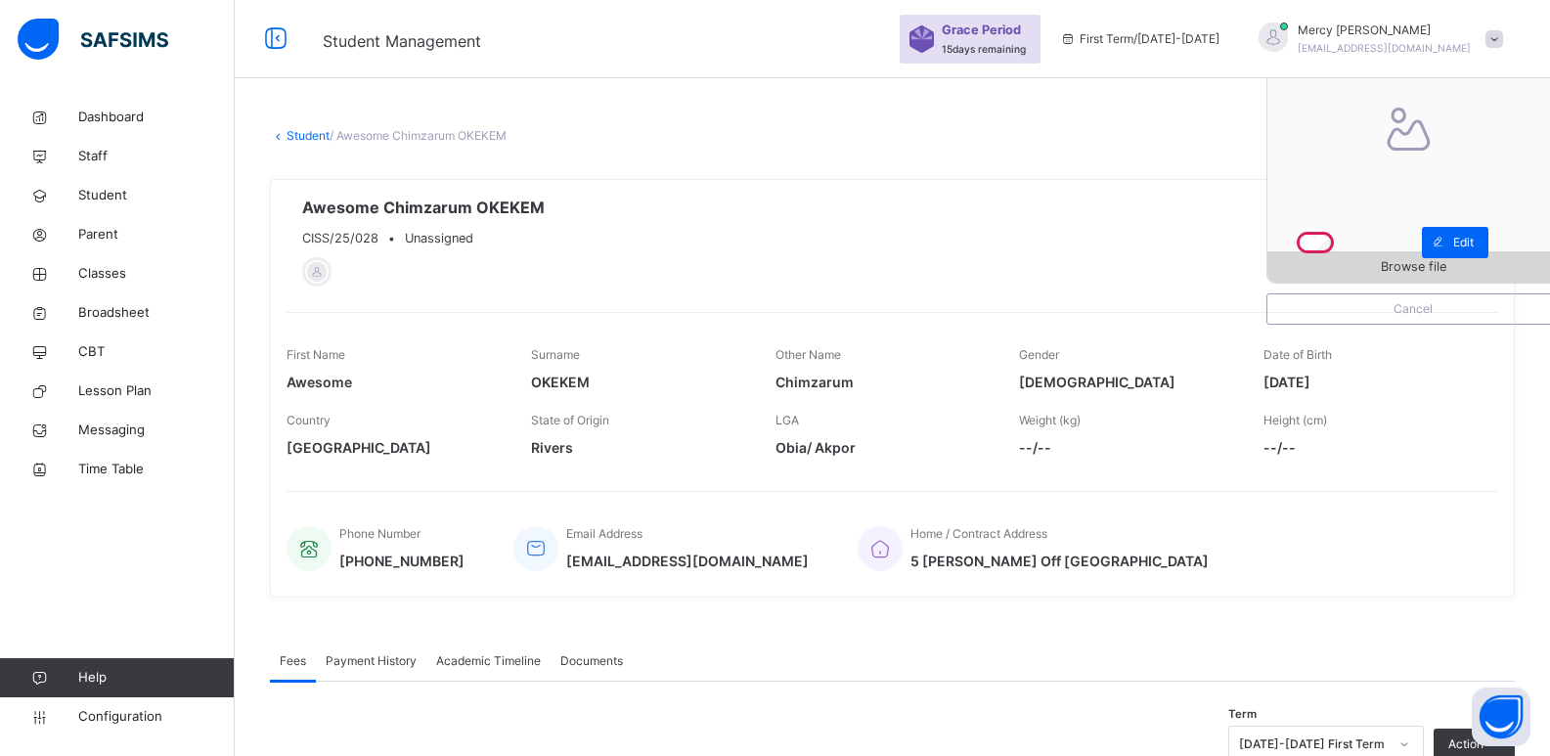
click at [1333, 275] on span "Browse file" at bounding box center [1412, 266] width 291 height 19
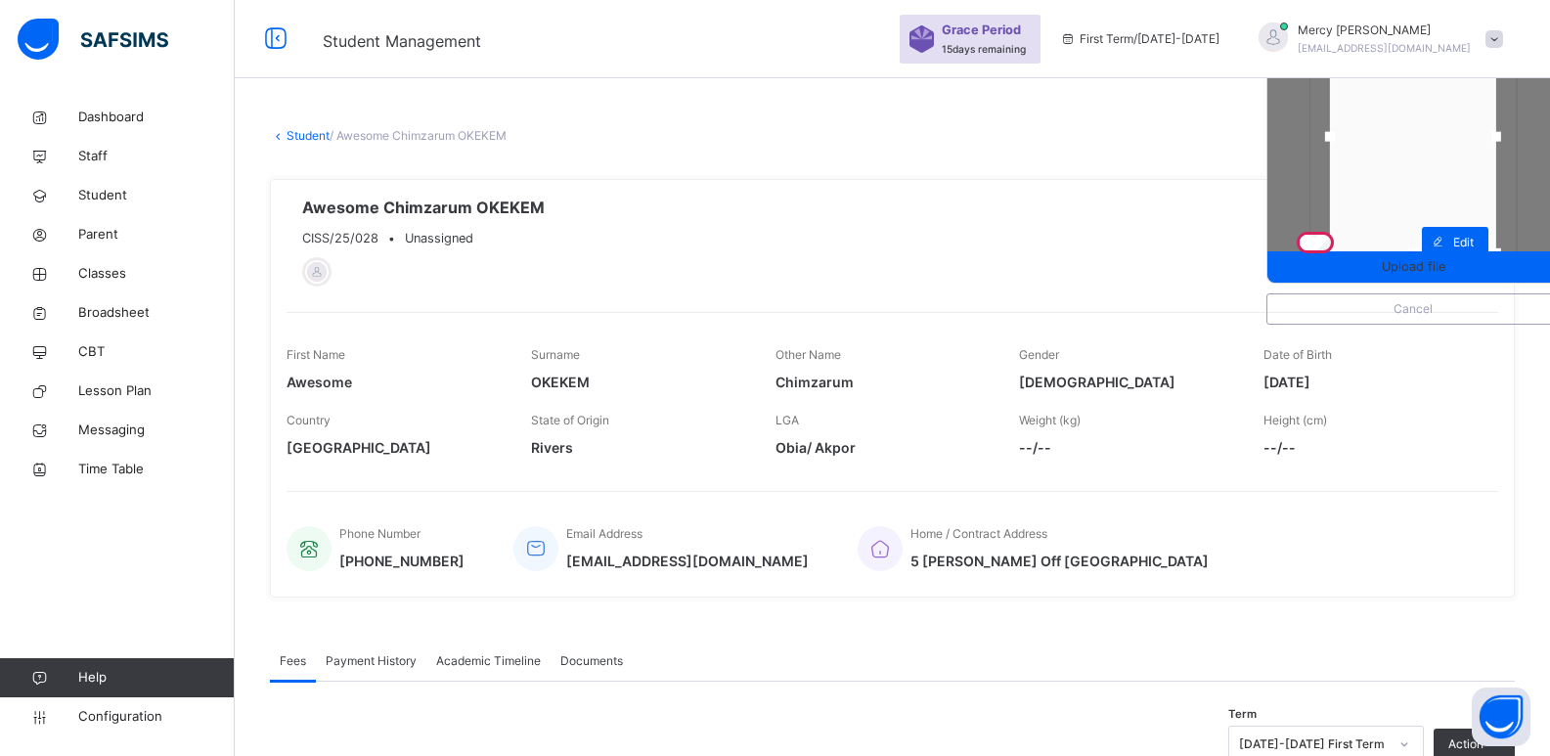
click at [1383, 283] on div "Upload file" at bounding box center [1412, 136] width 293 height 293
click at [1395, 270] on span "Upload file" at bounding box center [1413, 266] width 64 height 19
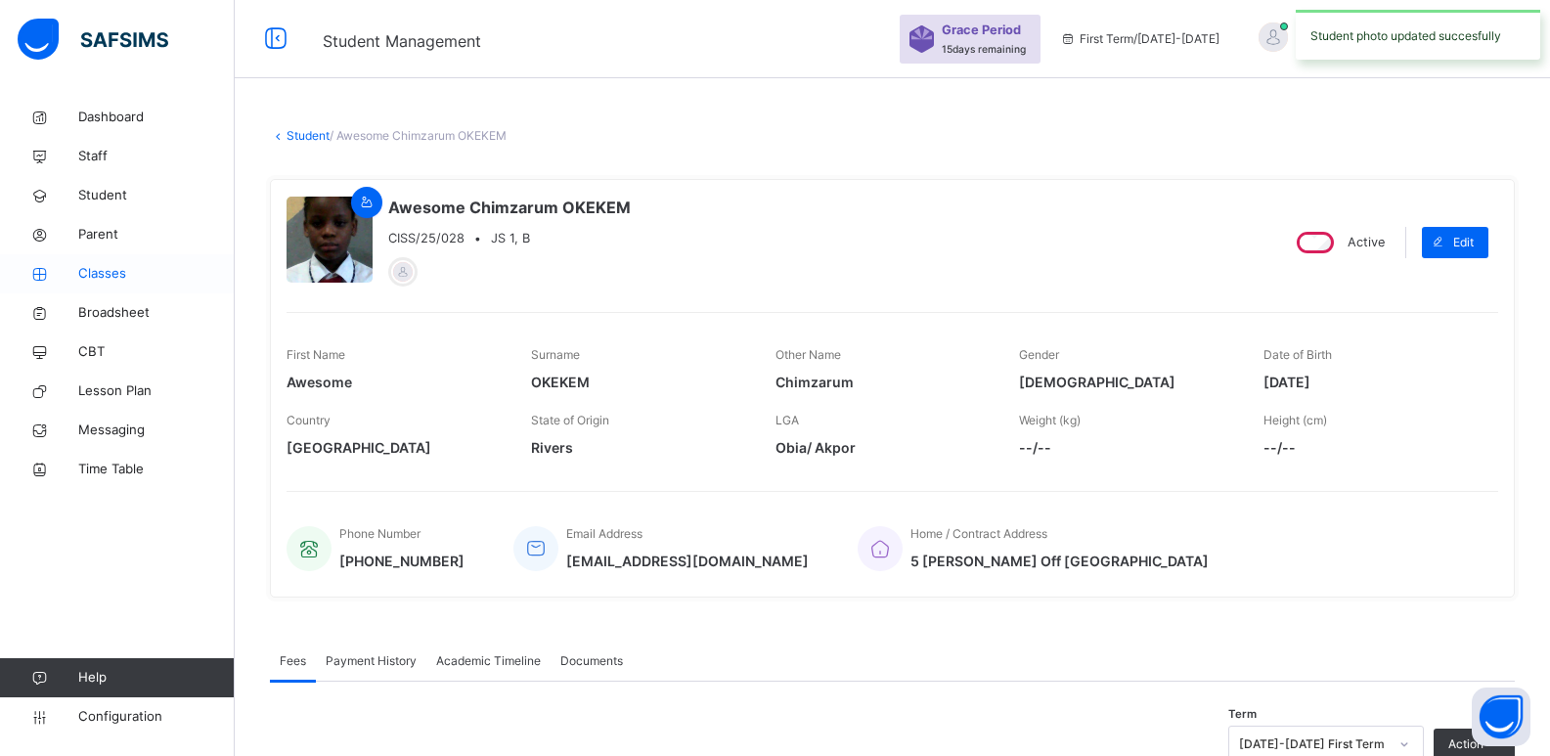
click at [111, 271] on span "Classes" at bounding box center [156, 274] width 156 height 20
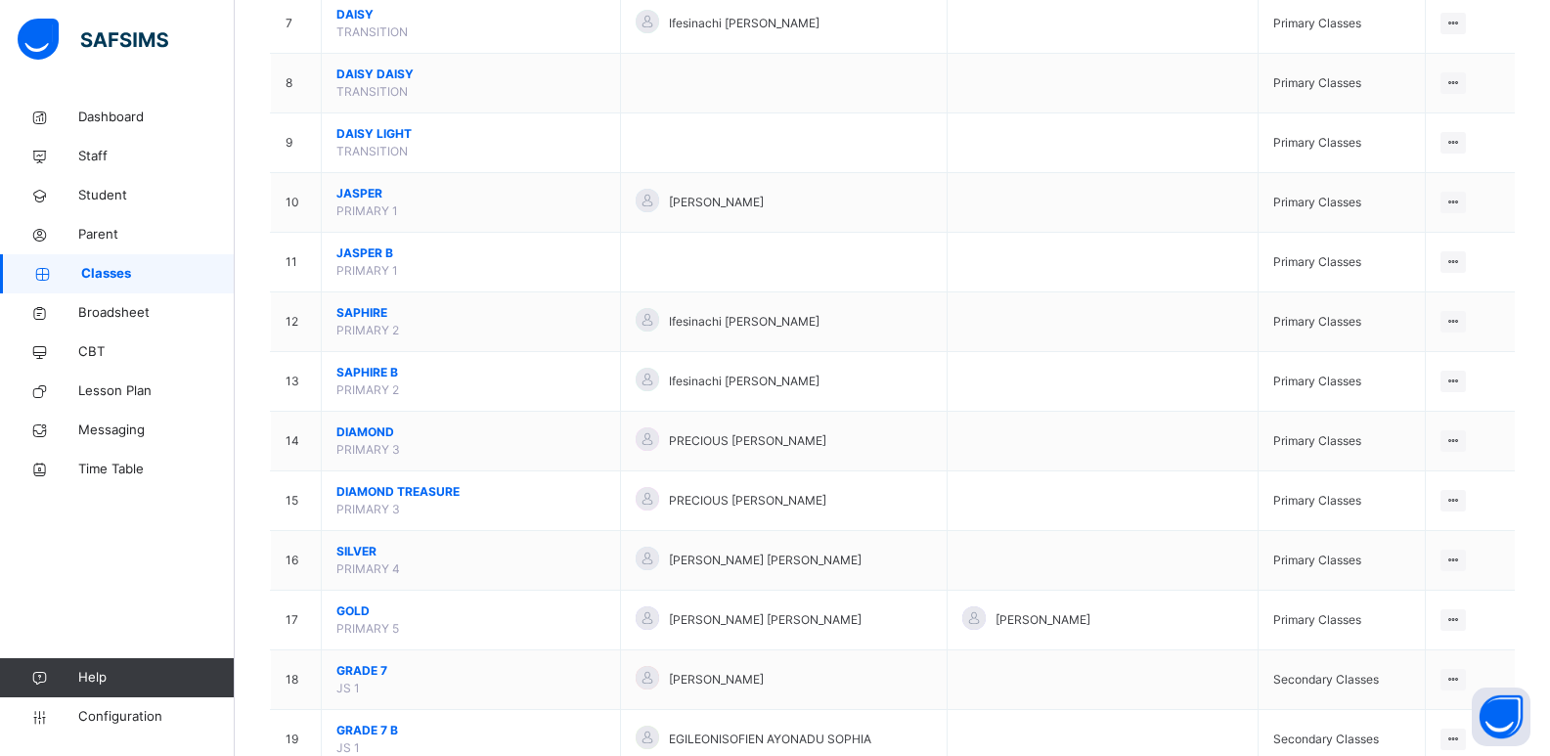
scroll to position [633, 0]
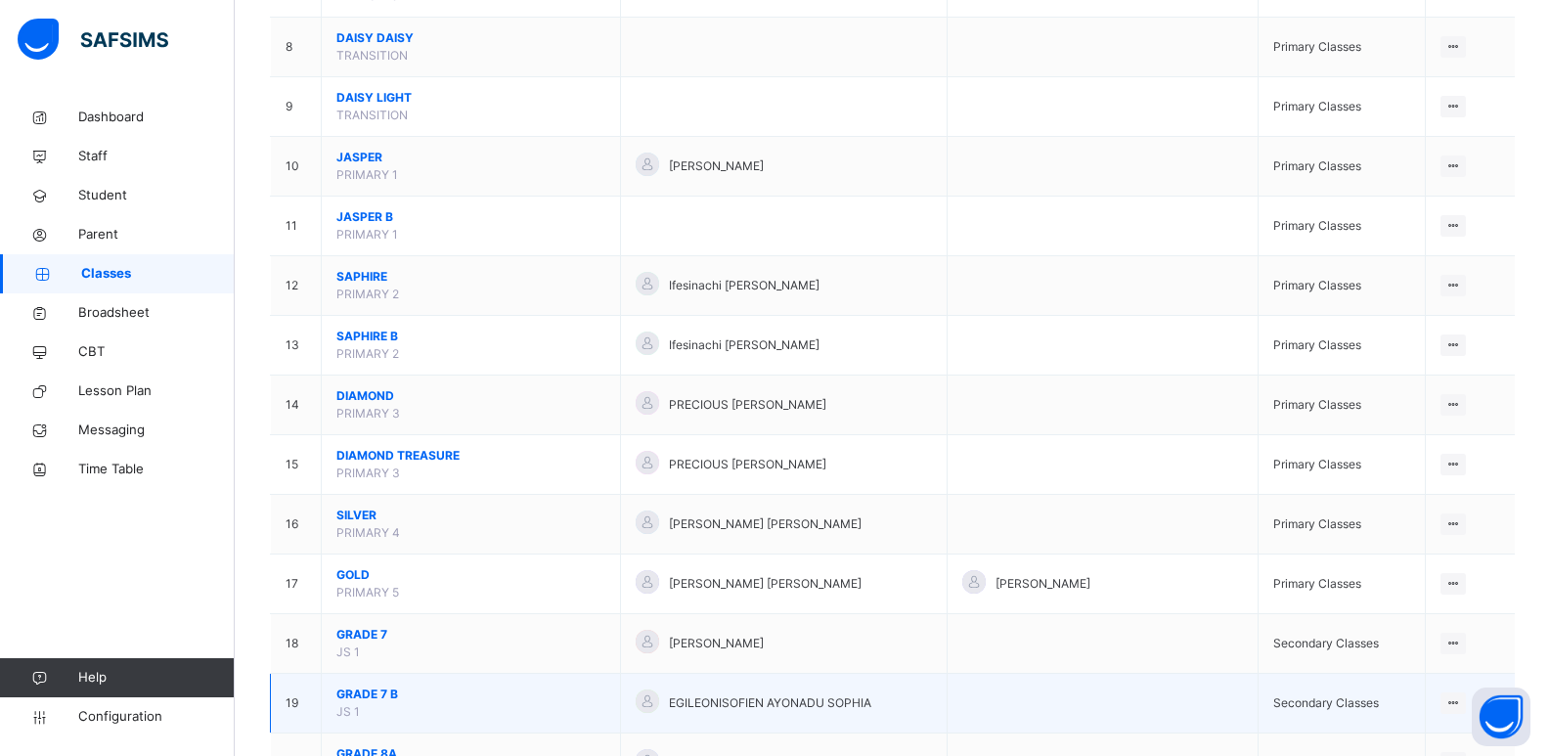
click at [371, 693] on span "GRADE 7 B" at bounding box center [470, 694] width 269 height 18
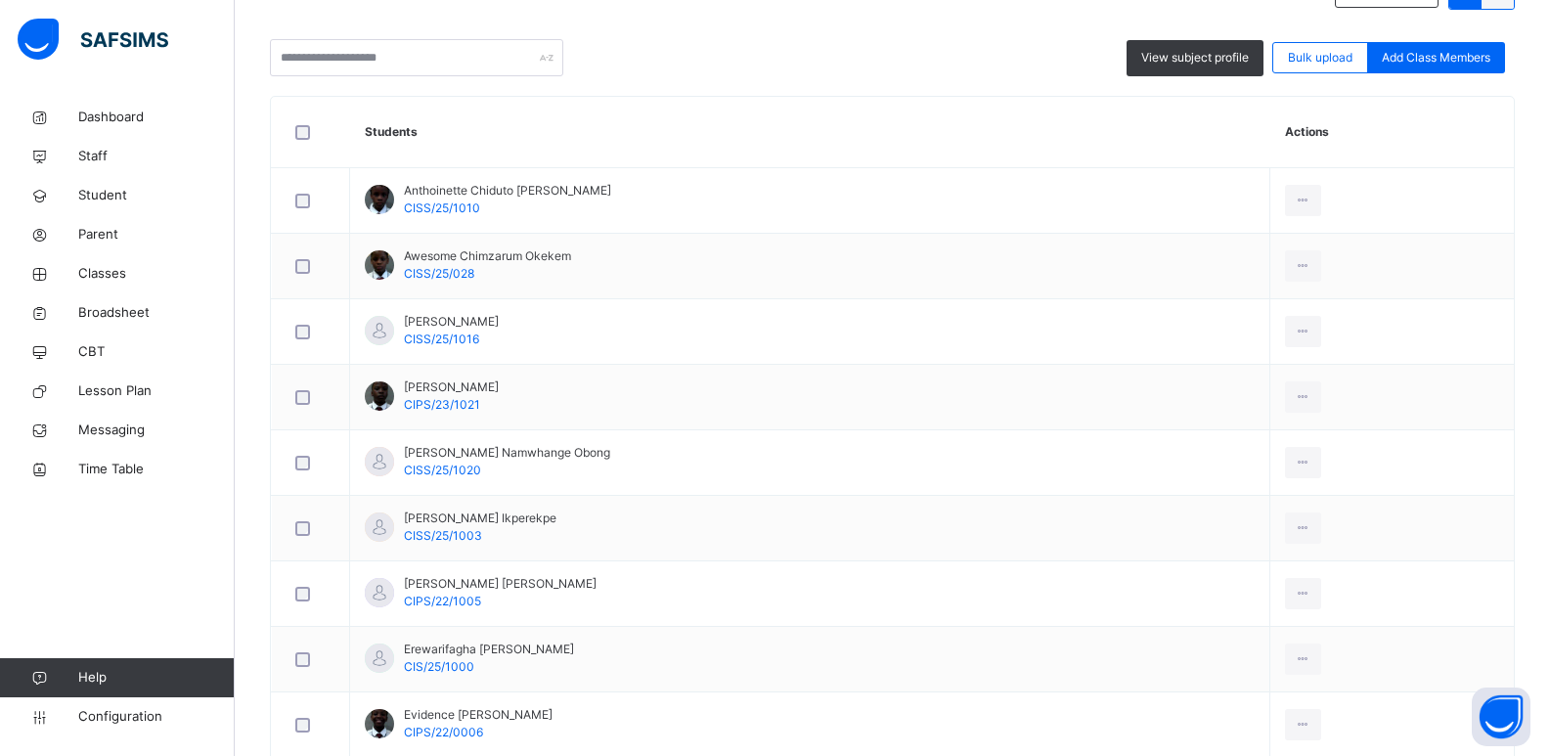
scroll to position [489, 0]
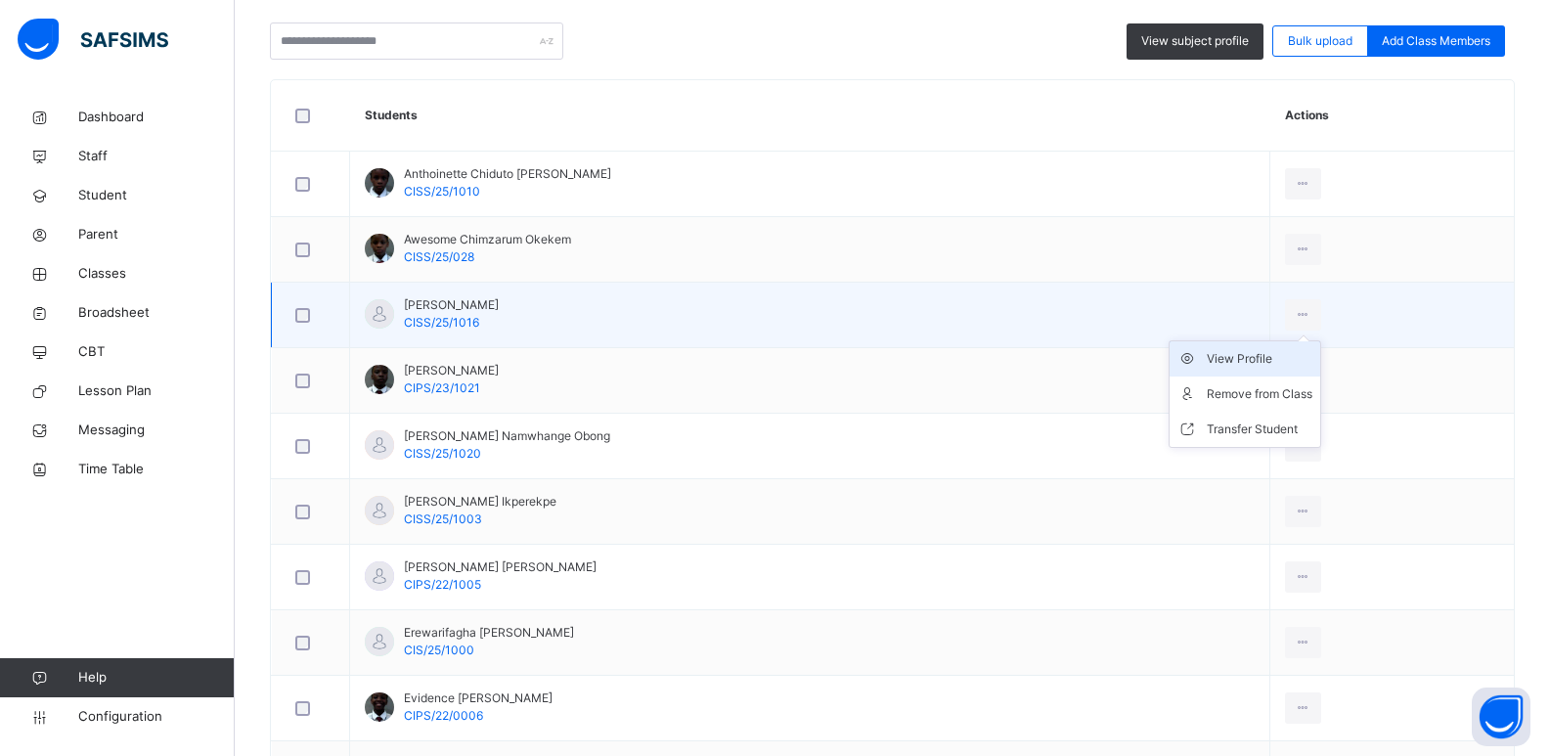
click at [1231, 368] on div "View Profile" at bounding box center [1259, 359] width 106 height 20
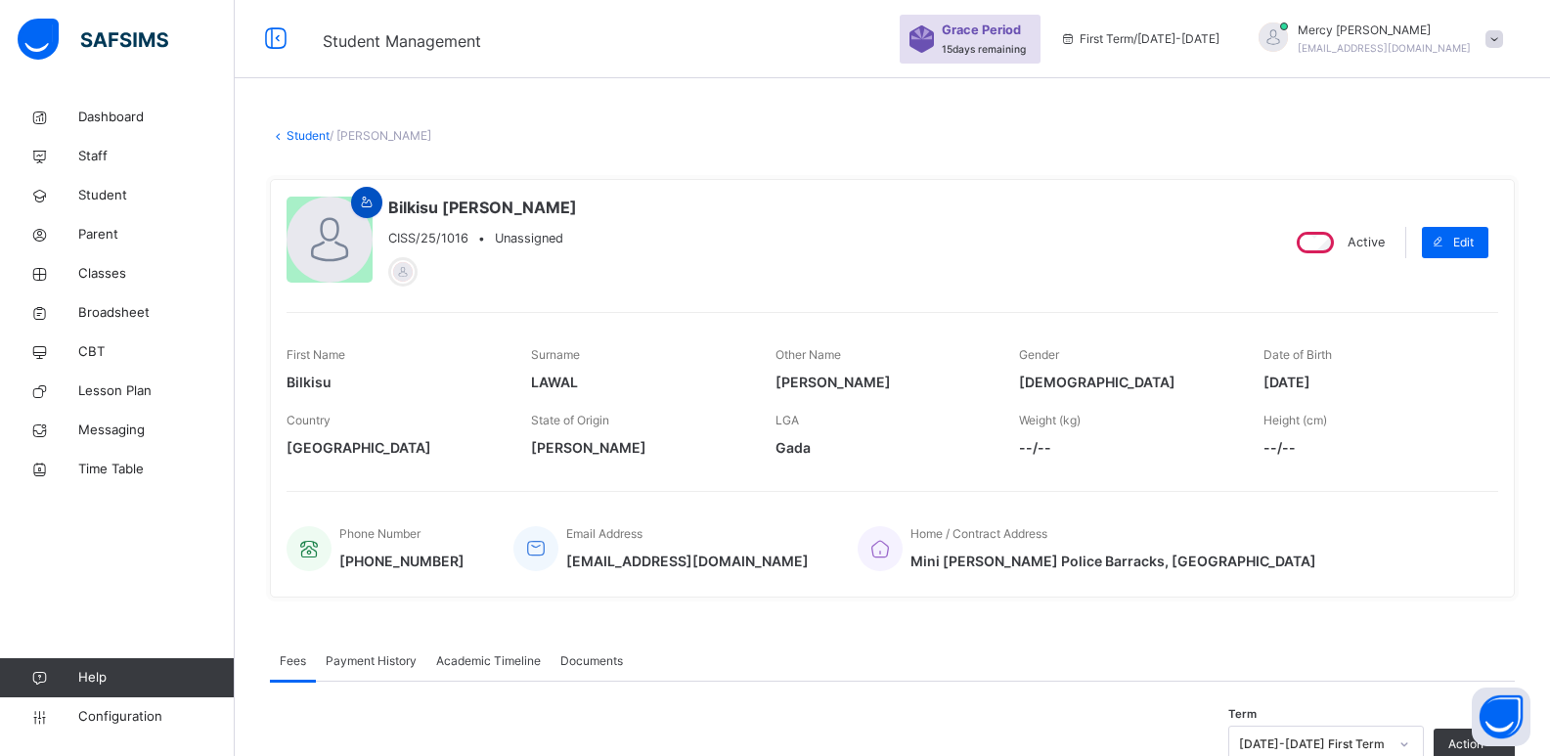
click at [367, 203] on icon at bounding box center [367, 203] width 17 height 18
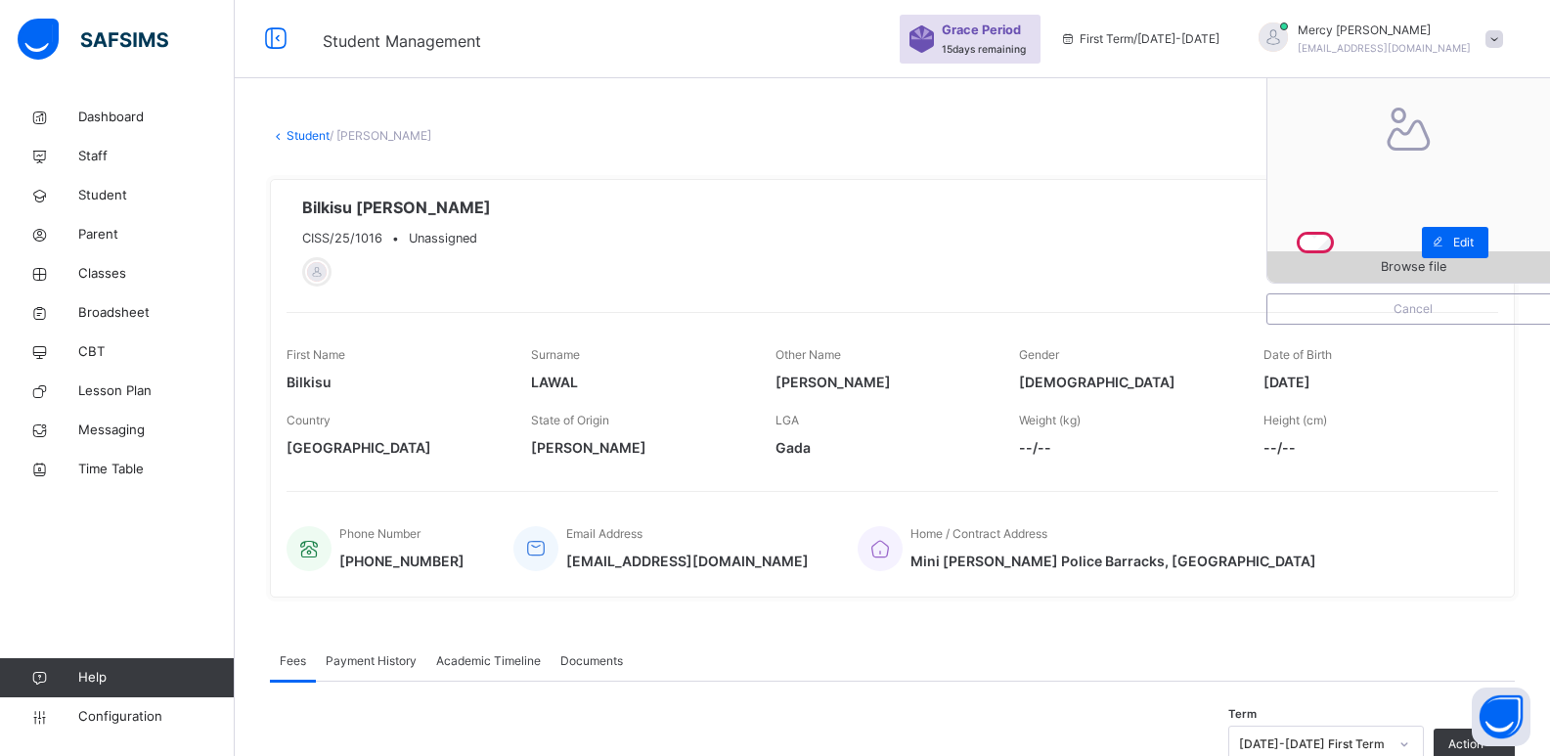
click at [1366, 263] on span "Browse file" at bounding box center [1412, 266] width 291 height 19
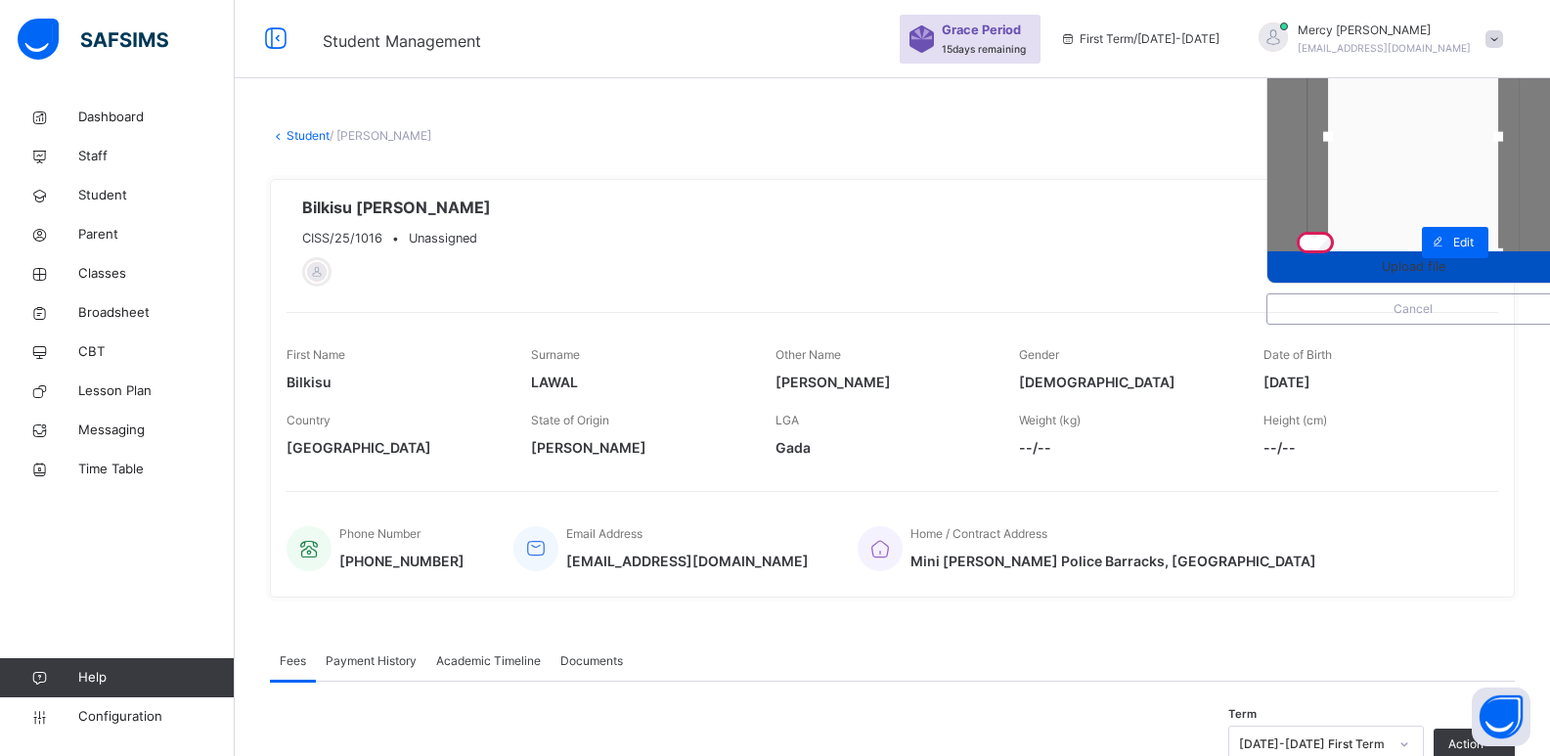
click at [1420, 273] on span "Upload file" at bounding box center [1413, 266] width 64 height 19
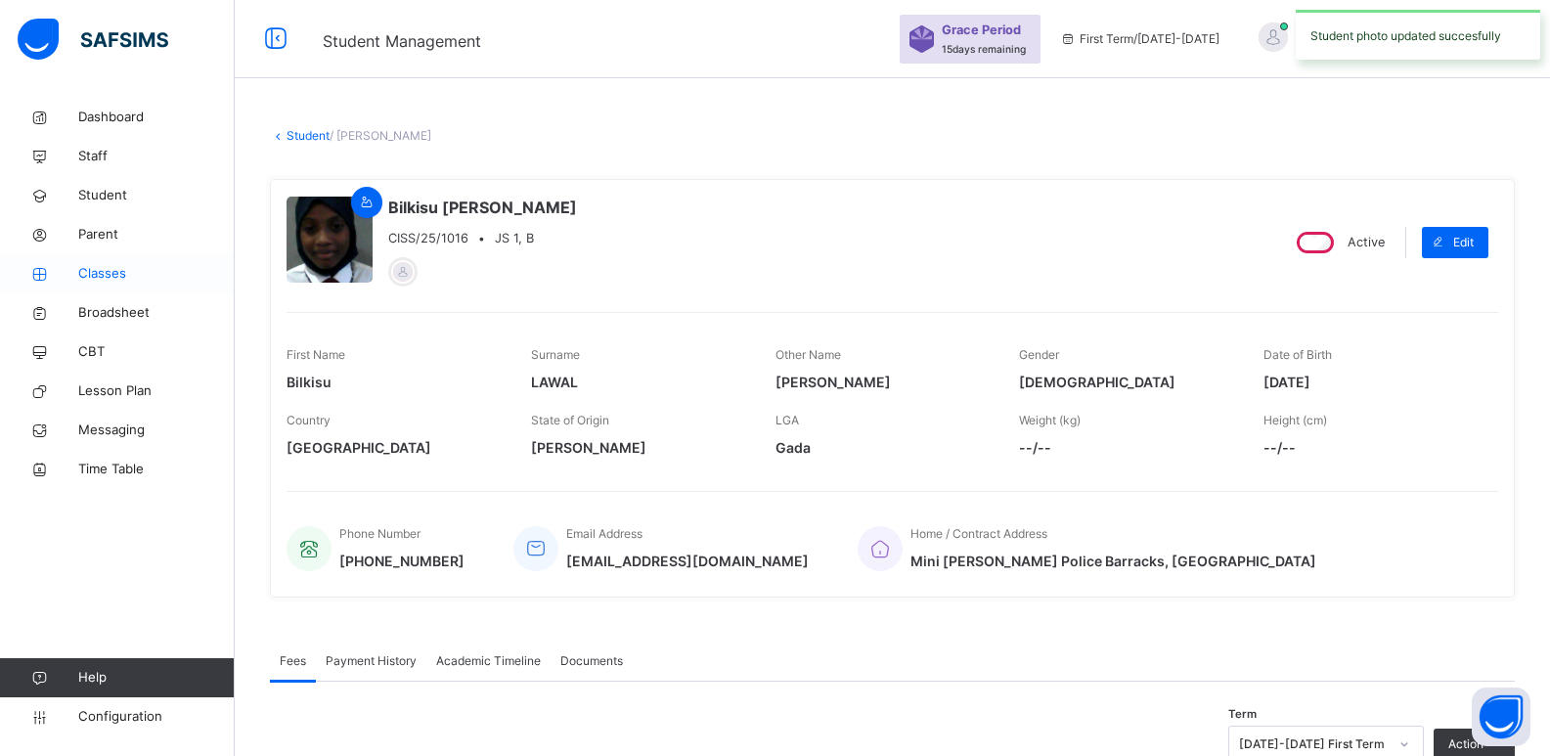
click at [112, 279] on span "Classes" at bounding box center [156, 274] width 156 height 20
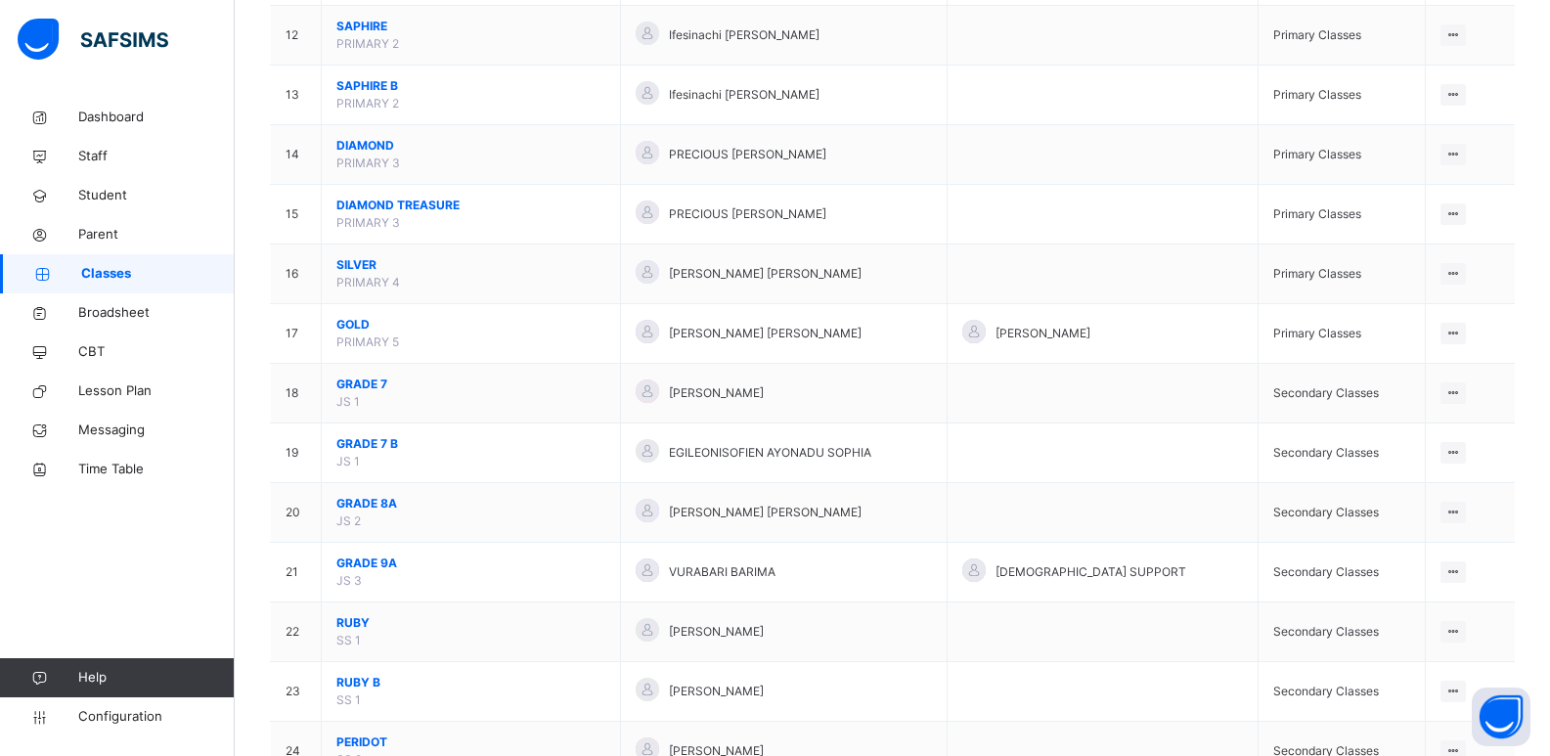
scroll to position [912, 0]
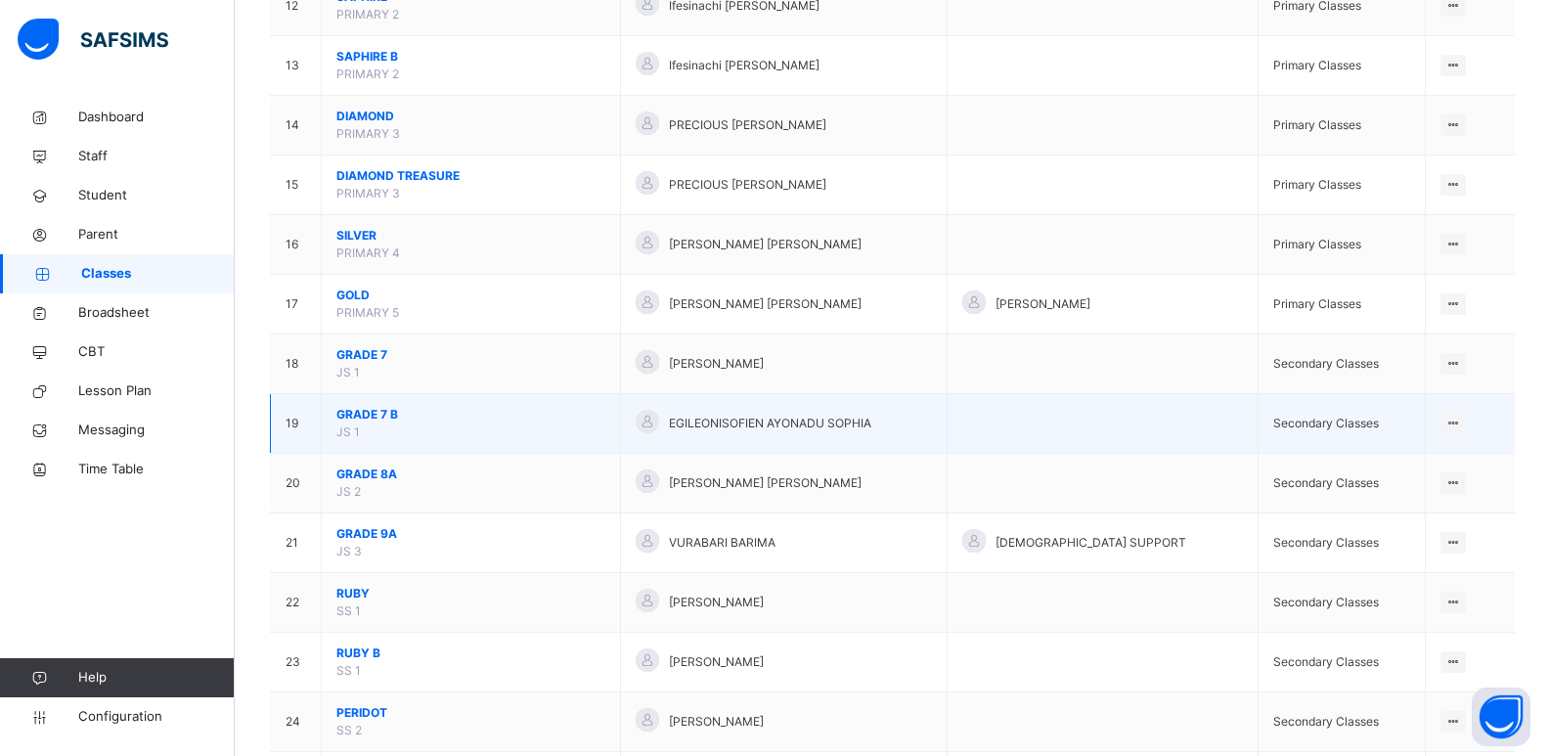
click at [389, 411] on span "GRADE 7 B" at bounding box center [470, 415] width 269 height 18
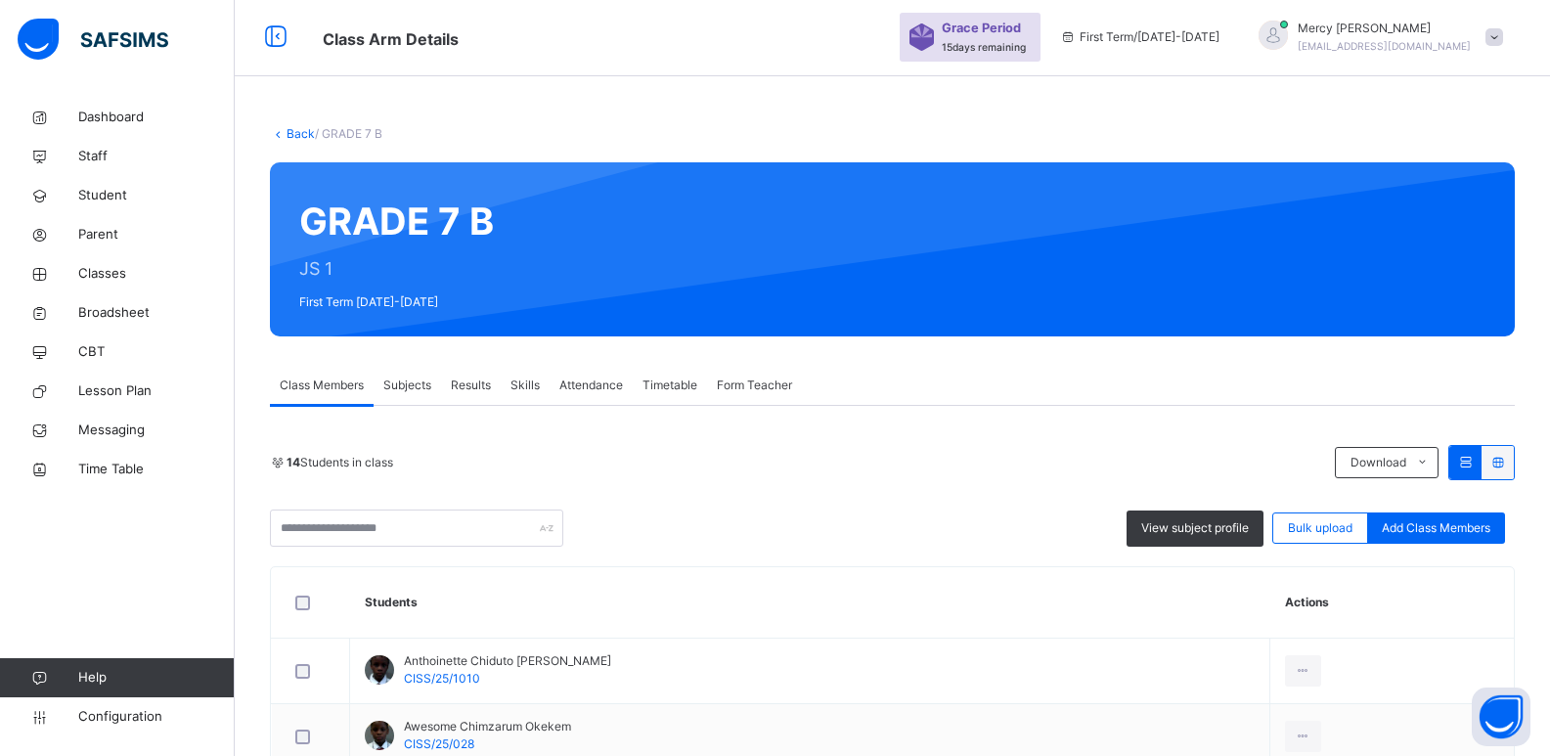
scroll to position [11, 0]
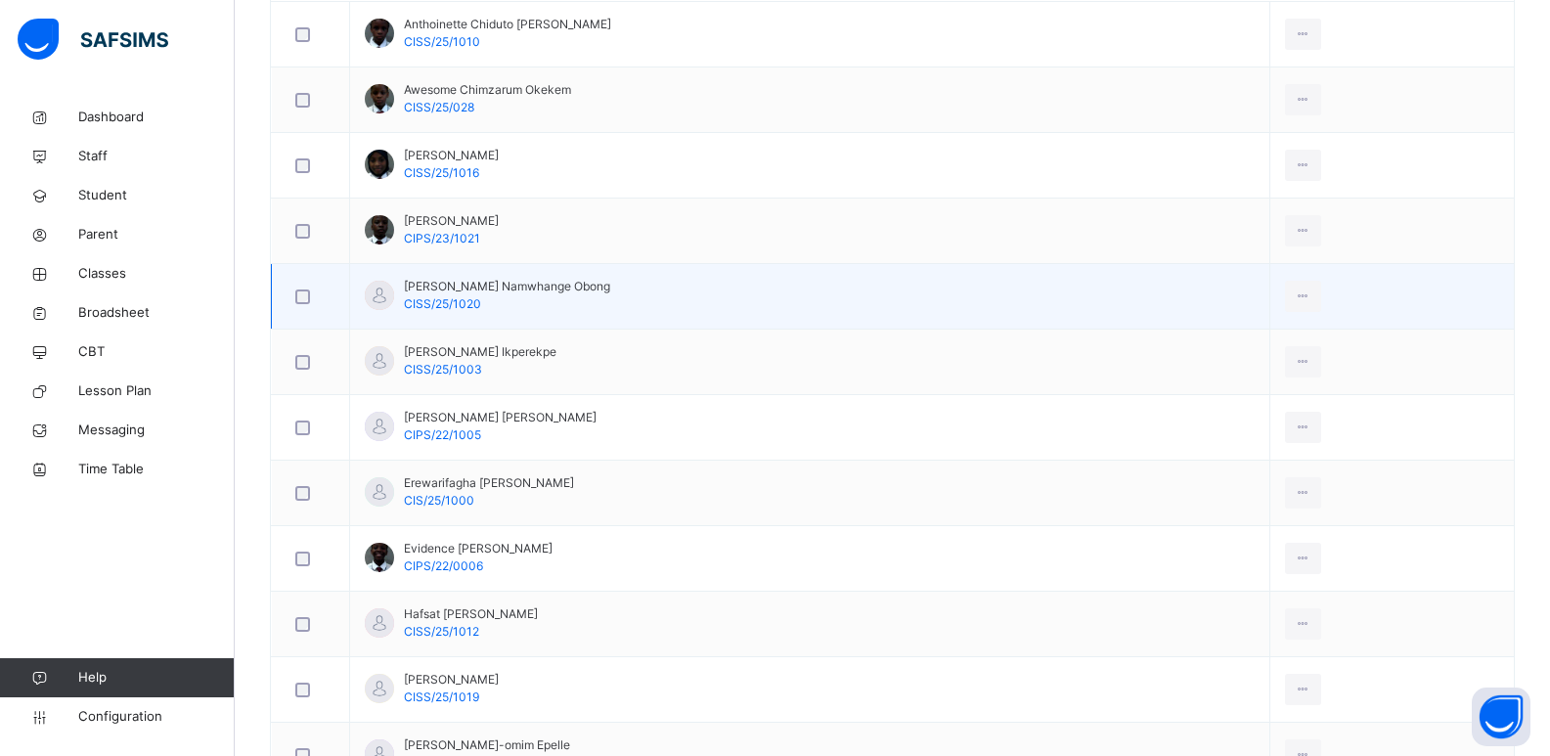
scroll to position [638, 0]
click at [1216, 343] on div "View Profile" at bounding box center [1259, 340] width 106 height 20
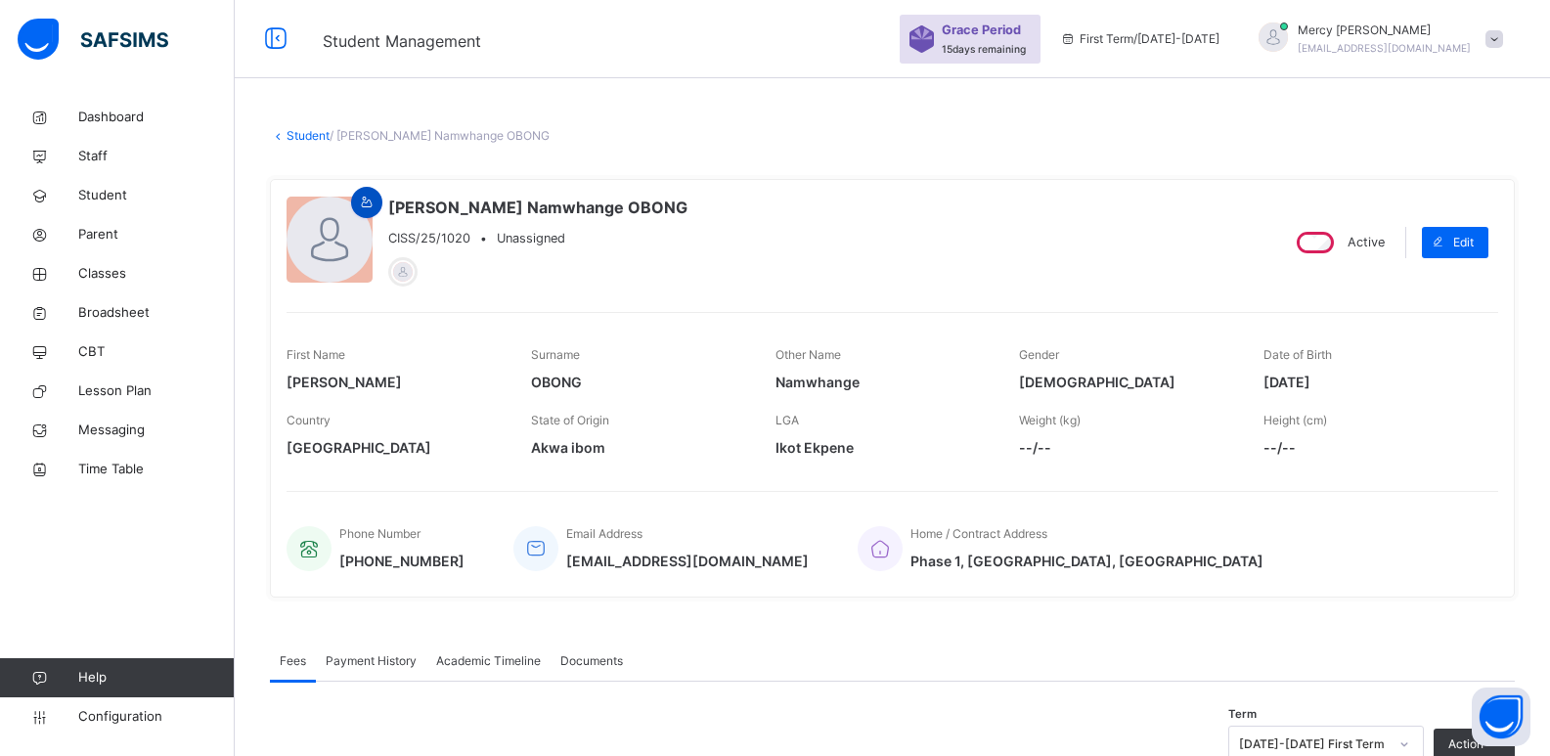
click at [369, 204] on icon at bounding box center [367, 203] width 17 height 18
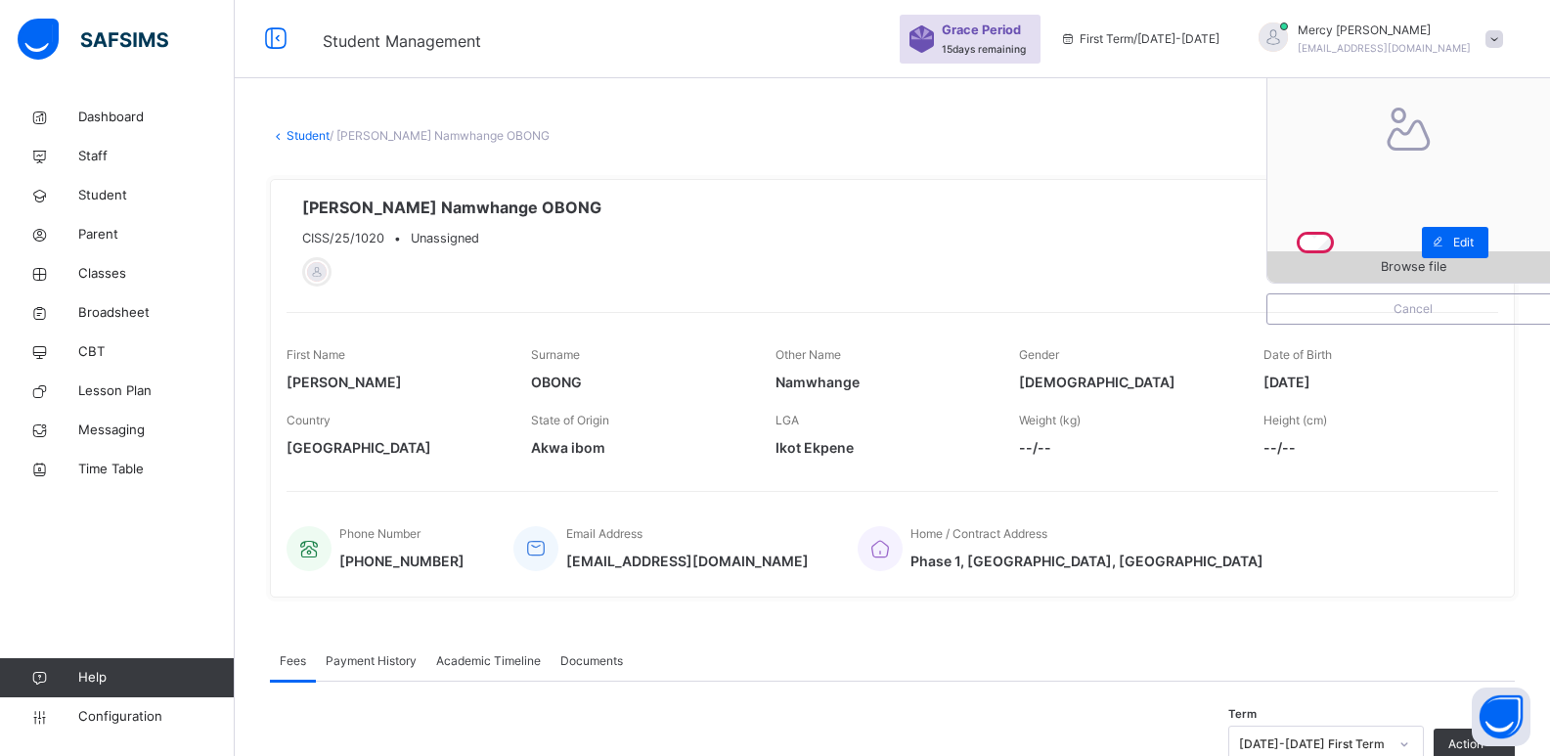
click at [1375, 269] on span "Browse file" at bounding box center [1412, 266] width 291 height 19
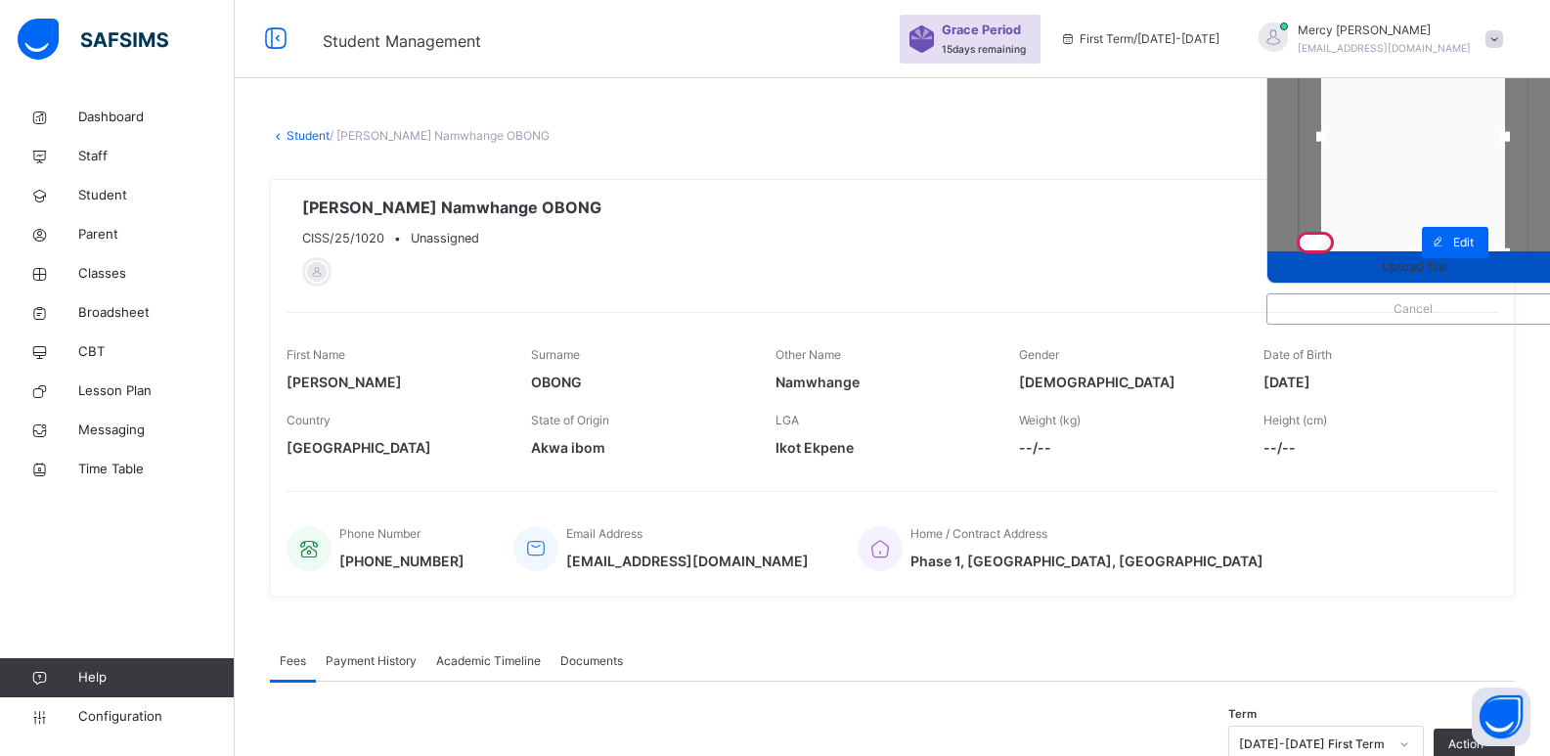
click at [1425, 276] on span "Upload file" at bounding box center [1413, 266] width 64 height 19
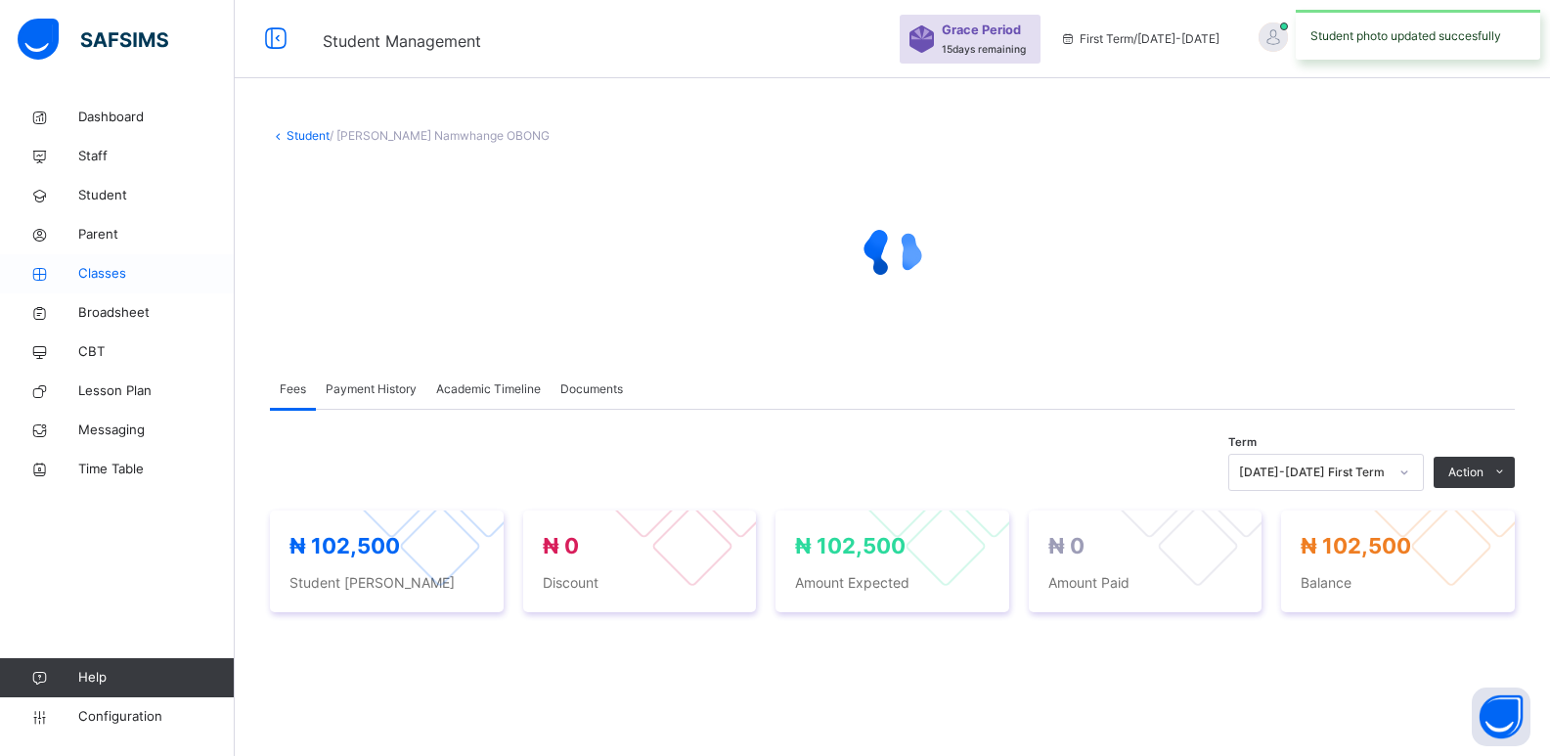
click at [130, 262] on link "Classes" at bounding box center [117, 273] width 235 height 39
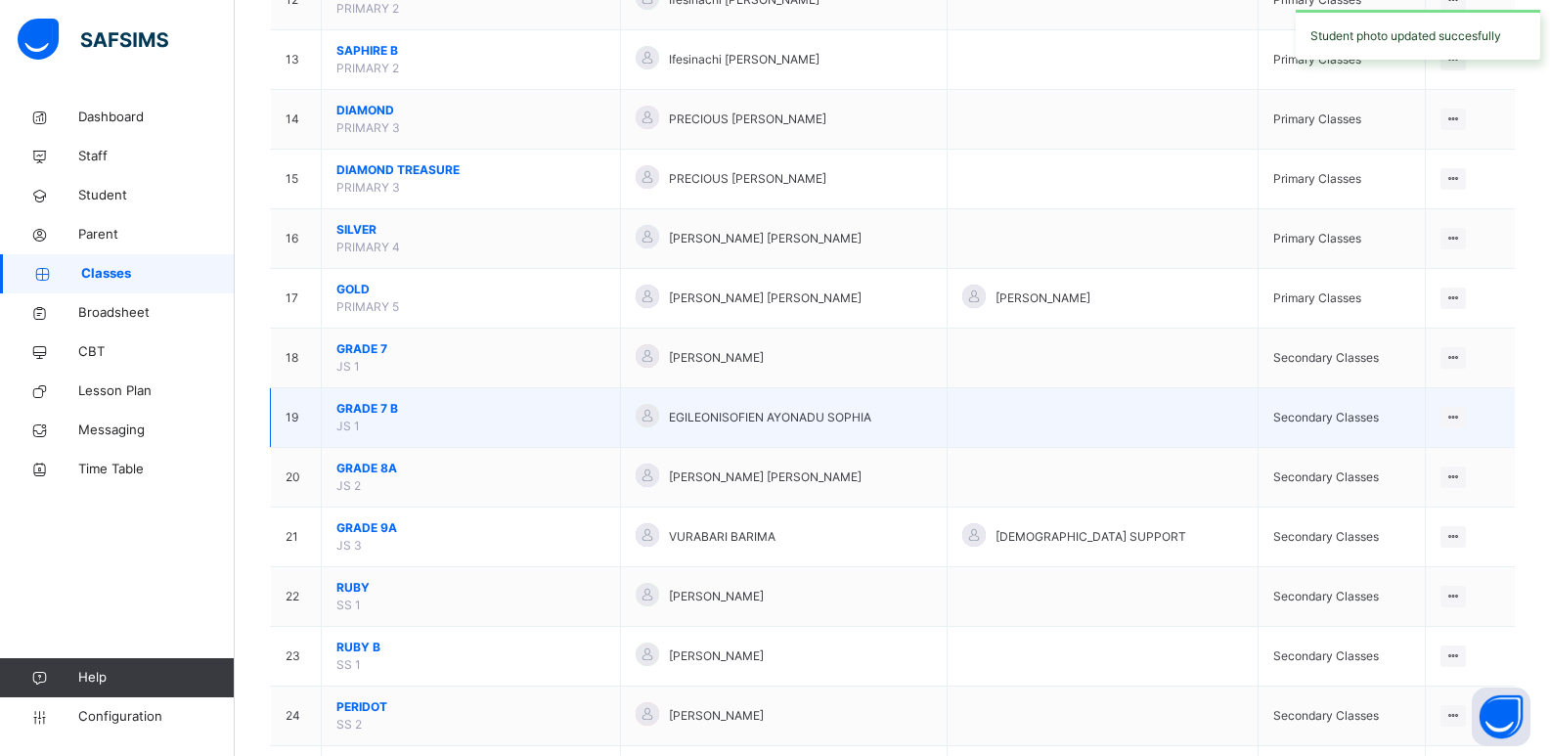
scroll to position [919, 0]
click at [362, 414] on span "GRADE 7 B" at bounding box center [470, 408] width 269 height 18
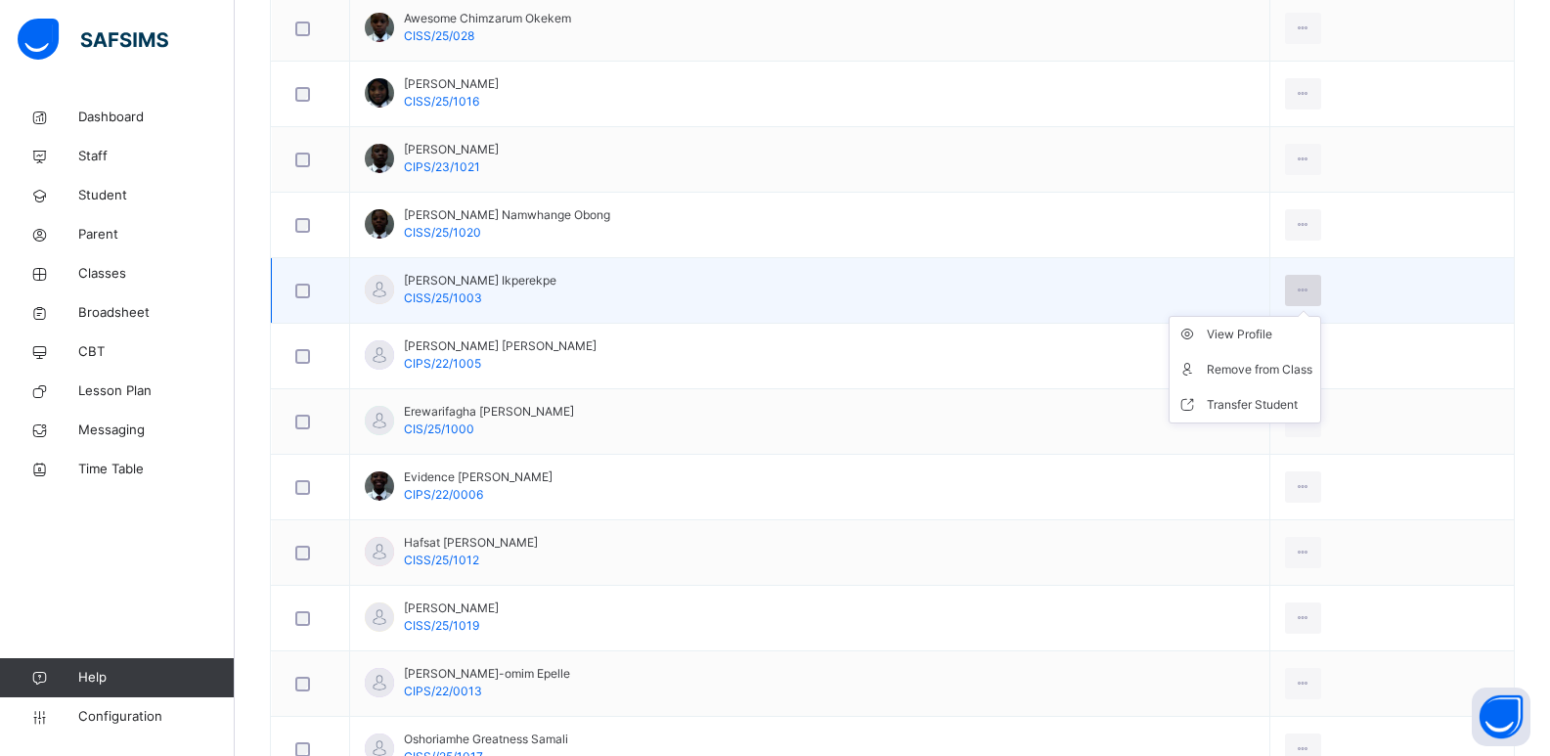
scroll to position [701, 0]
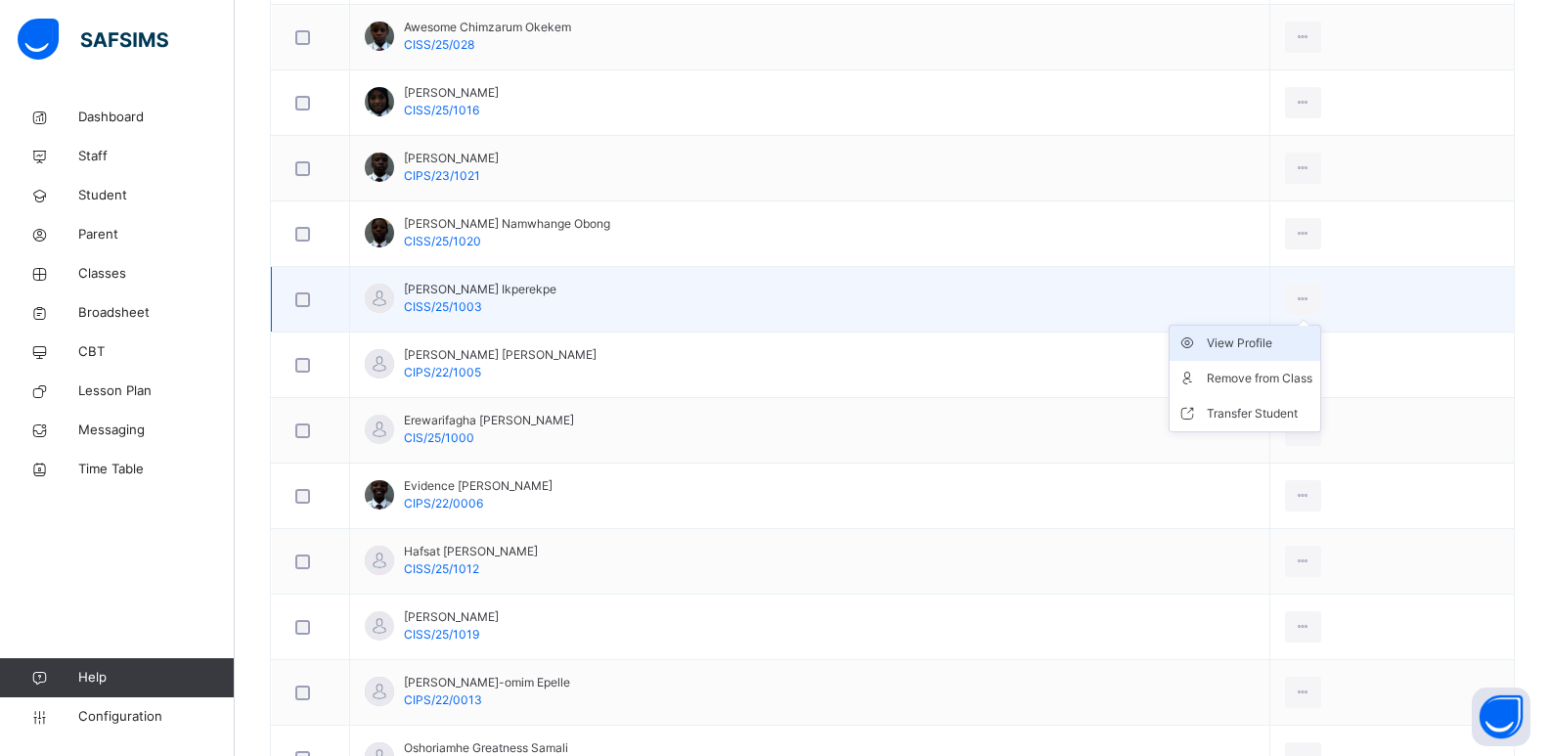
click at [1226, 336] on div "View Profile" at bounding box center [1259, 343] width 106 height 20
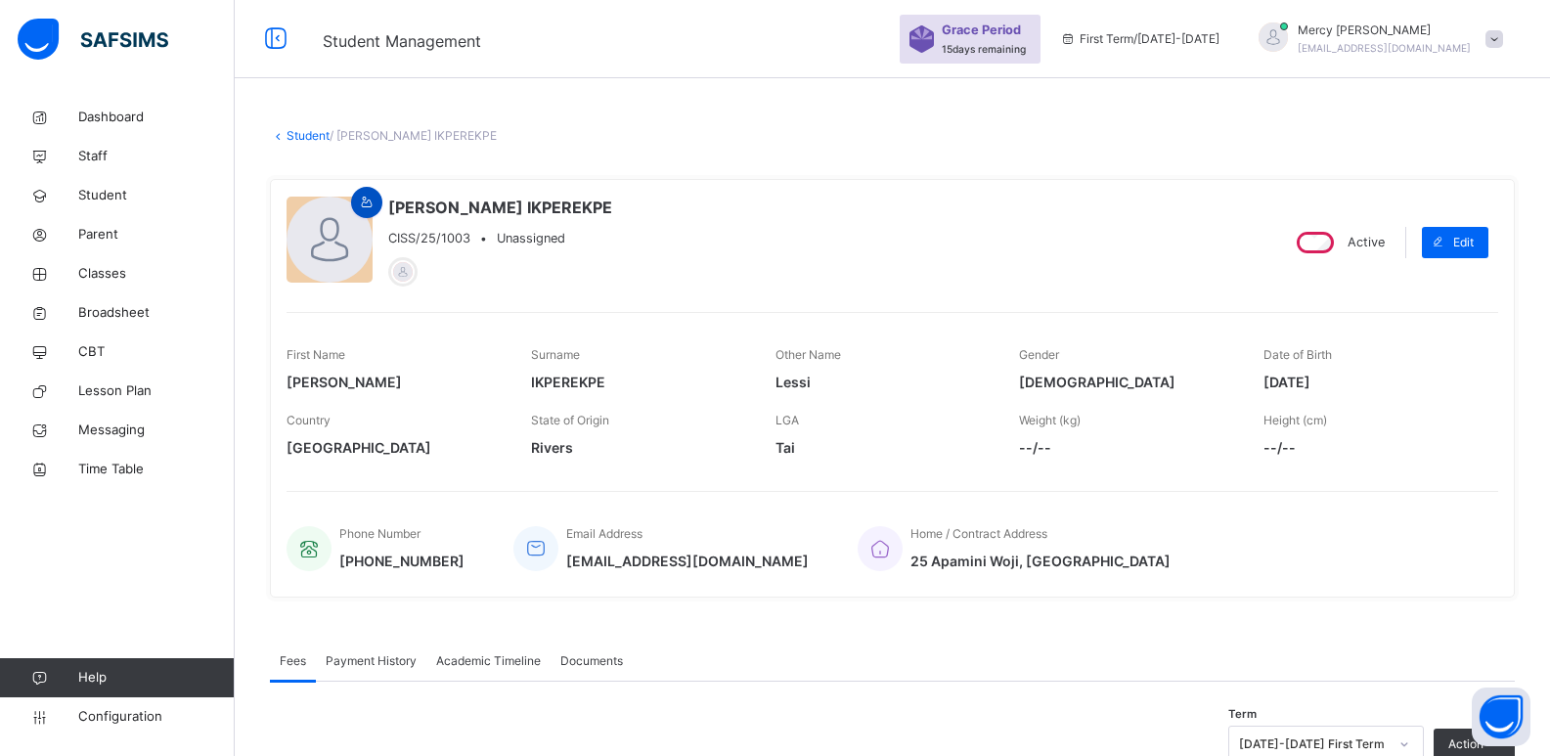
click at [369, 212] on div at bounding box center [366, 202] width 31 height 31
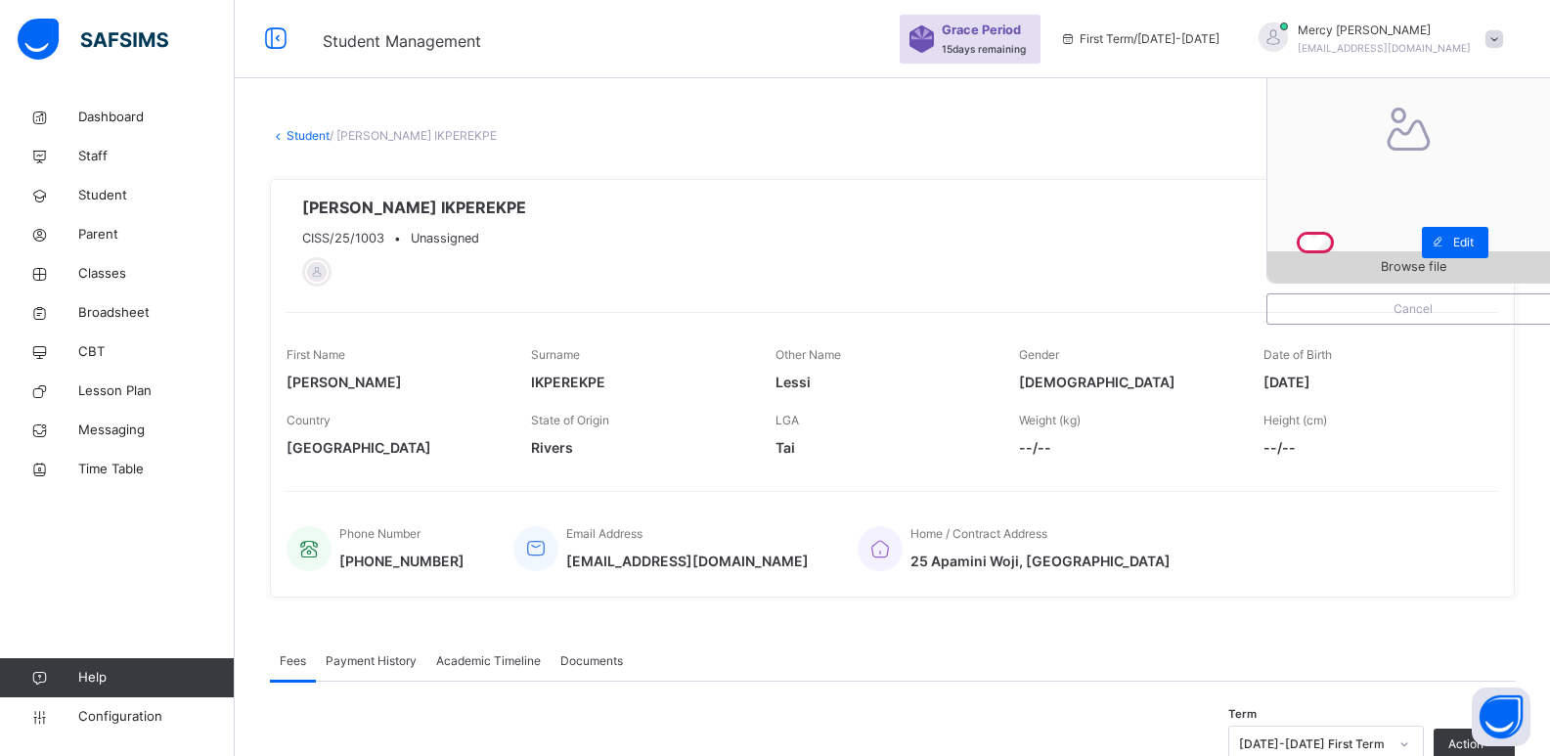
click at [1328, 259] on span "Browse file" at bounding box center [1412, 266] width 291 height 19
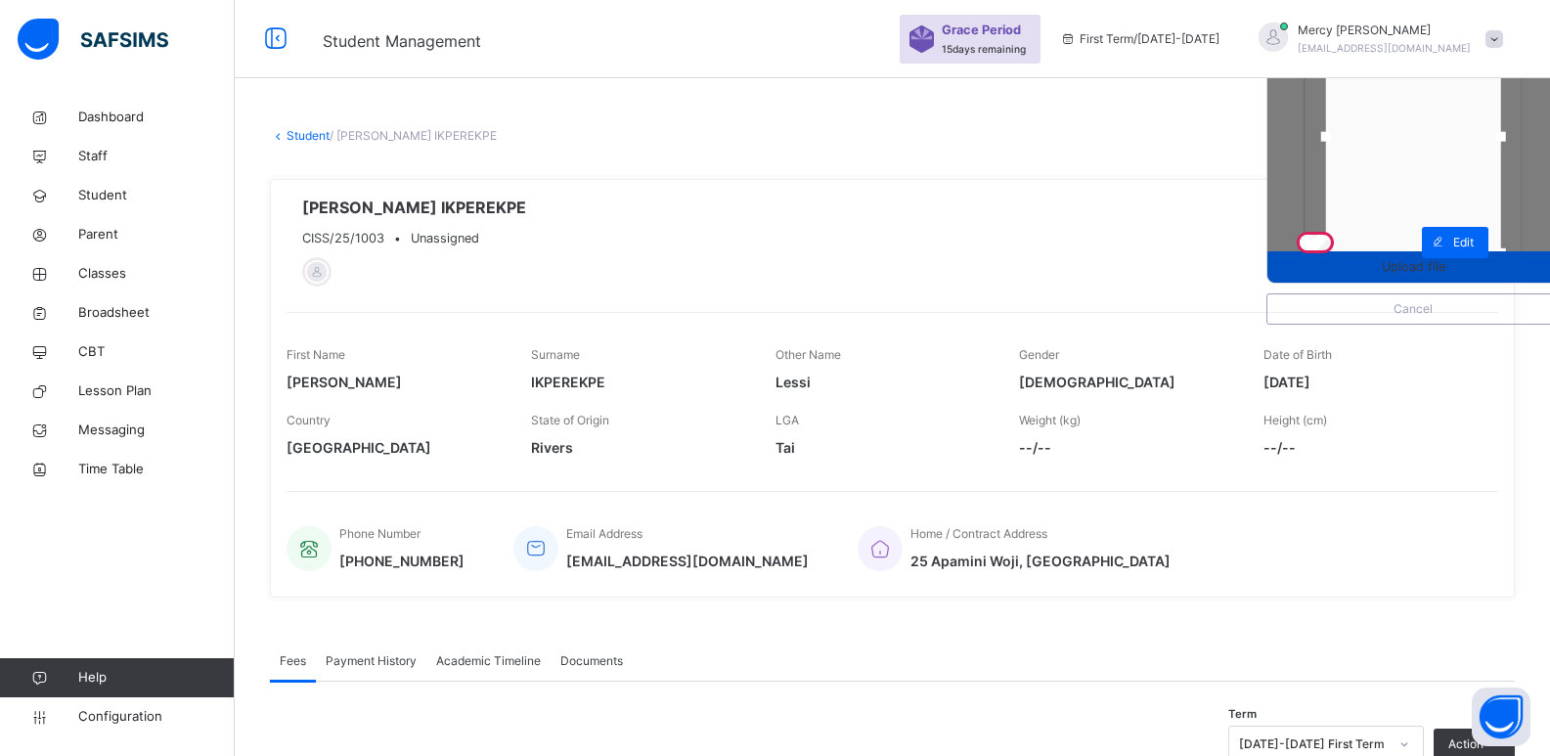
click at [1419, 278] on div "Upload file" at bounding box center [1412, 266] width 291 height 31
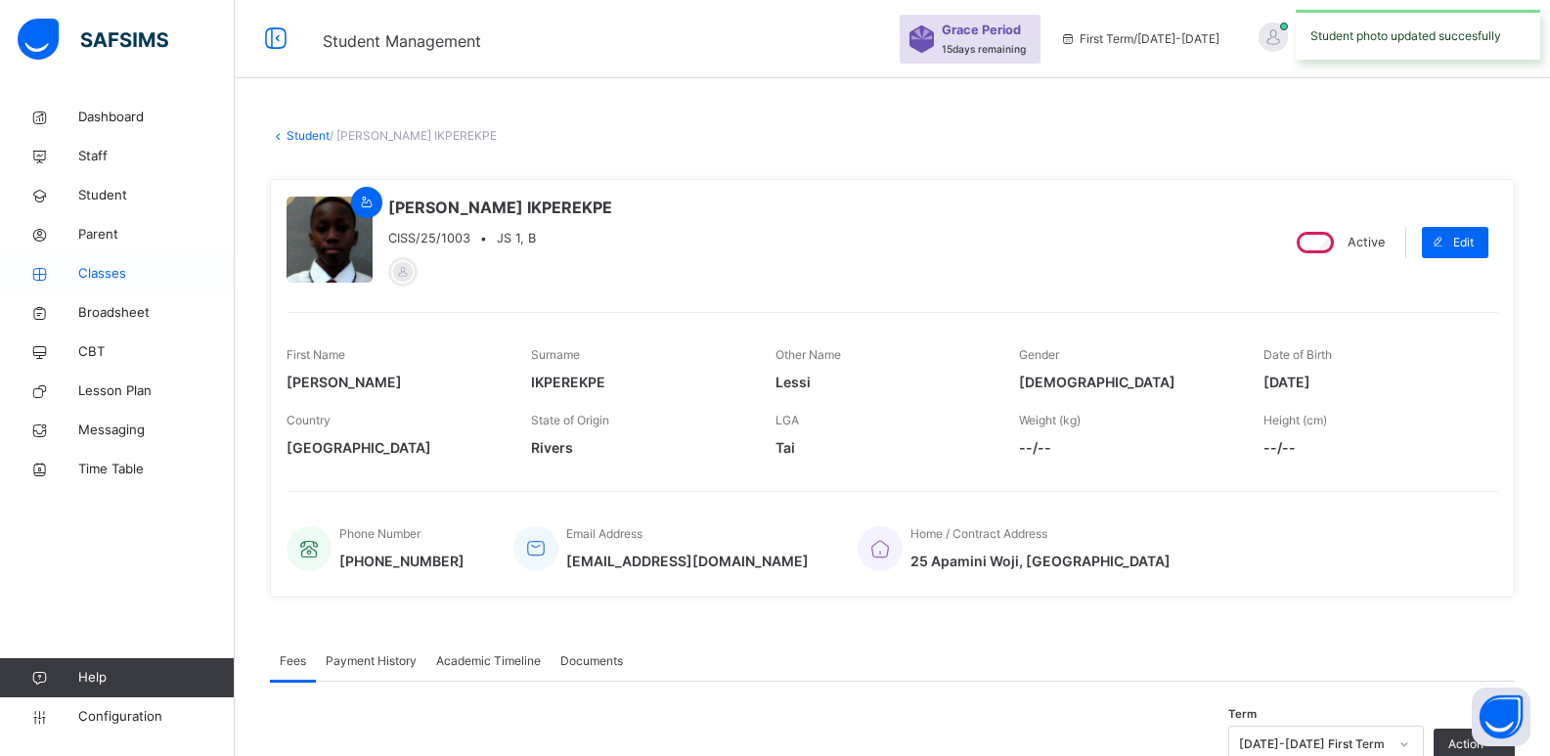
click at [119, 287] on link "Classes" at bounding box center [117, 273] width 235 height 39
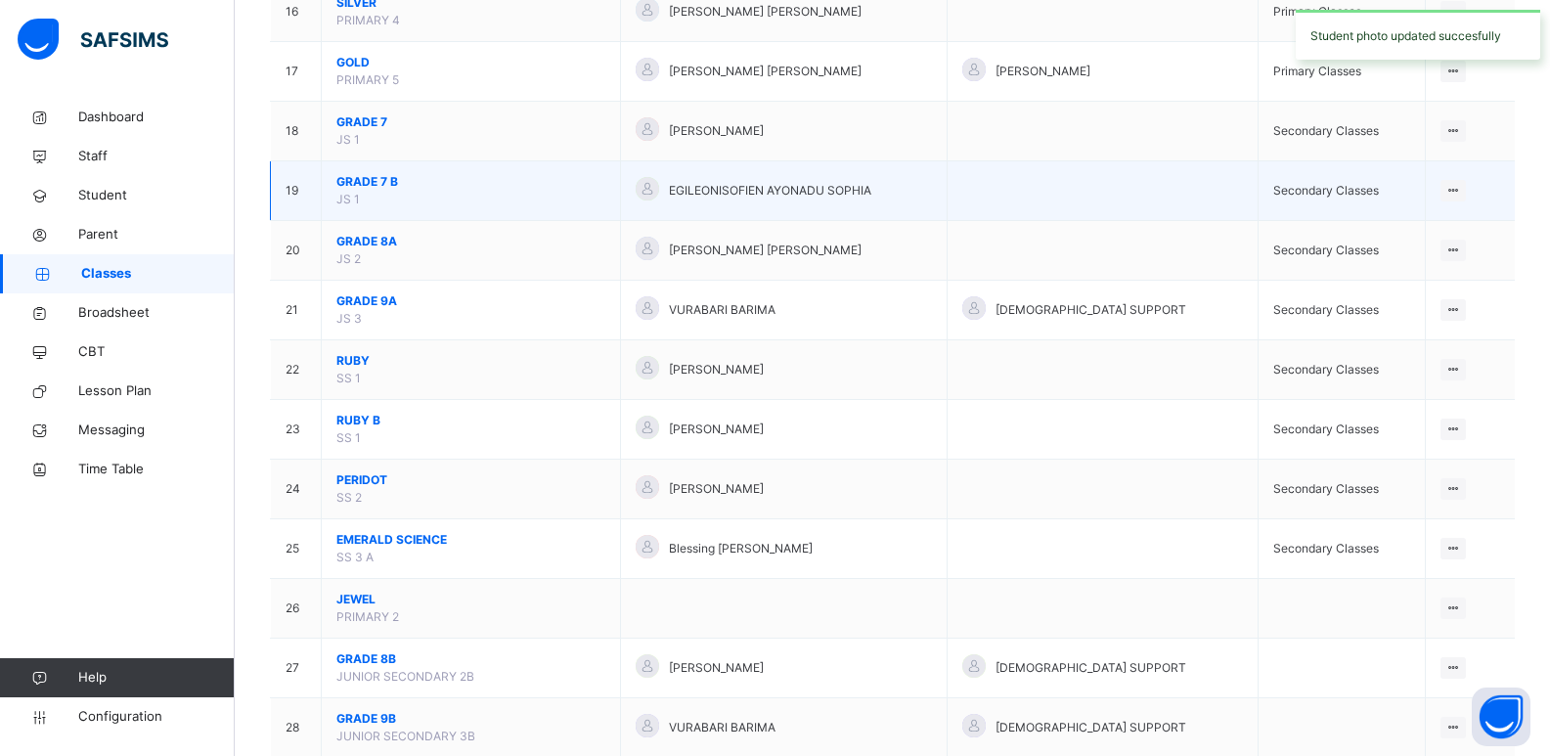
scroll to position [1127, 0]
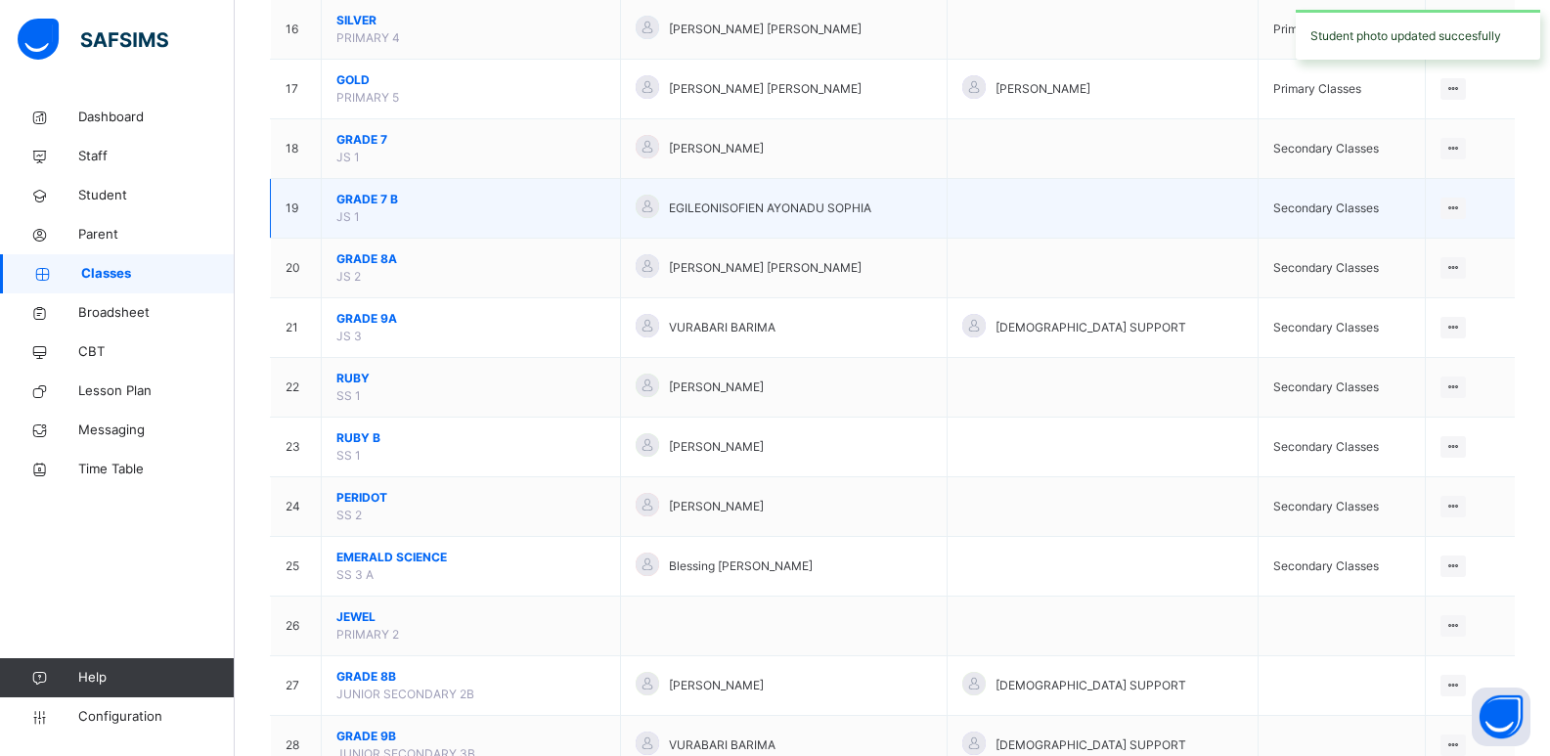
click at [364, 197] on span "GRADE 7 B" at bounding box center [470, 200] width 269 height 18
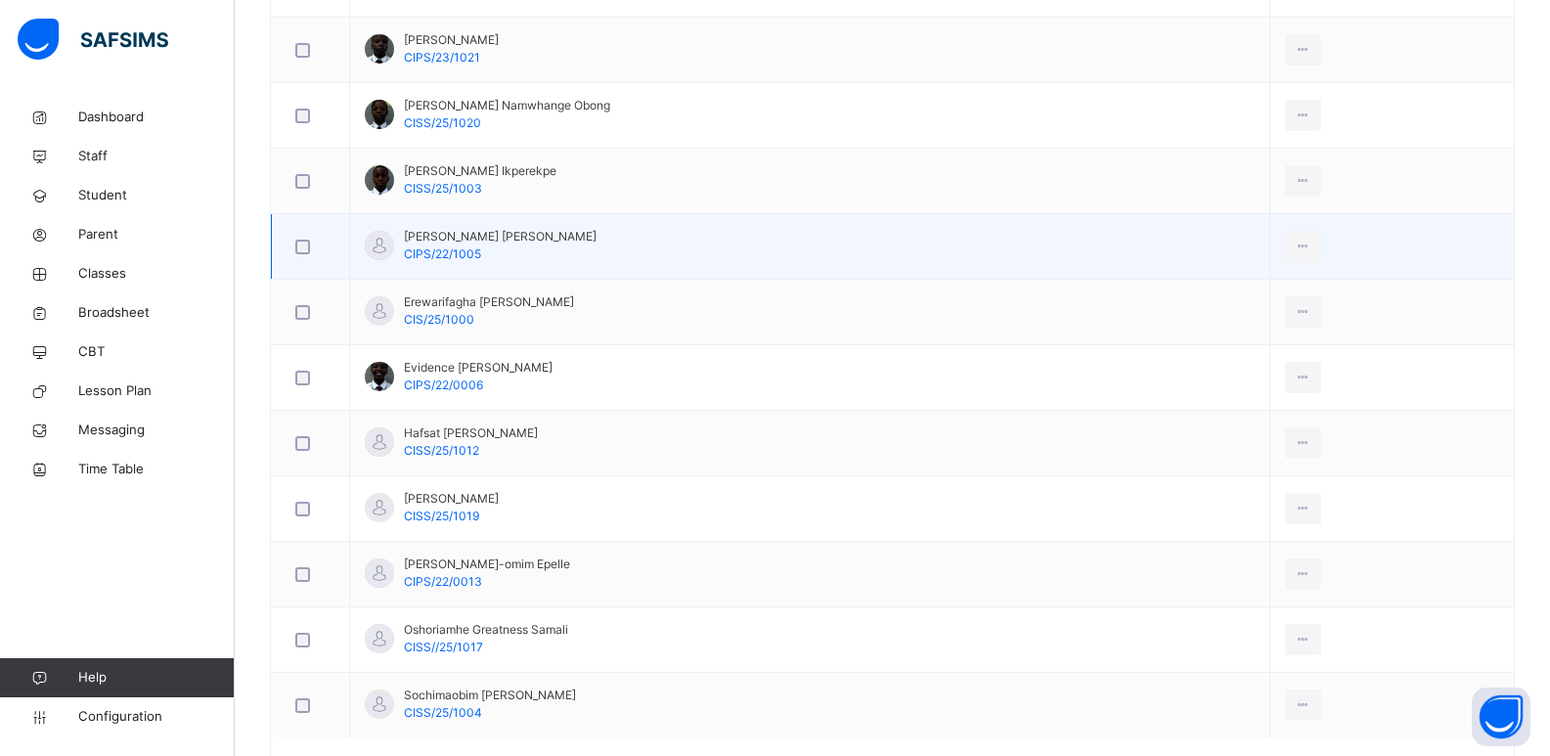
scroll to position [805, 0]
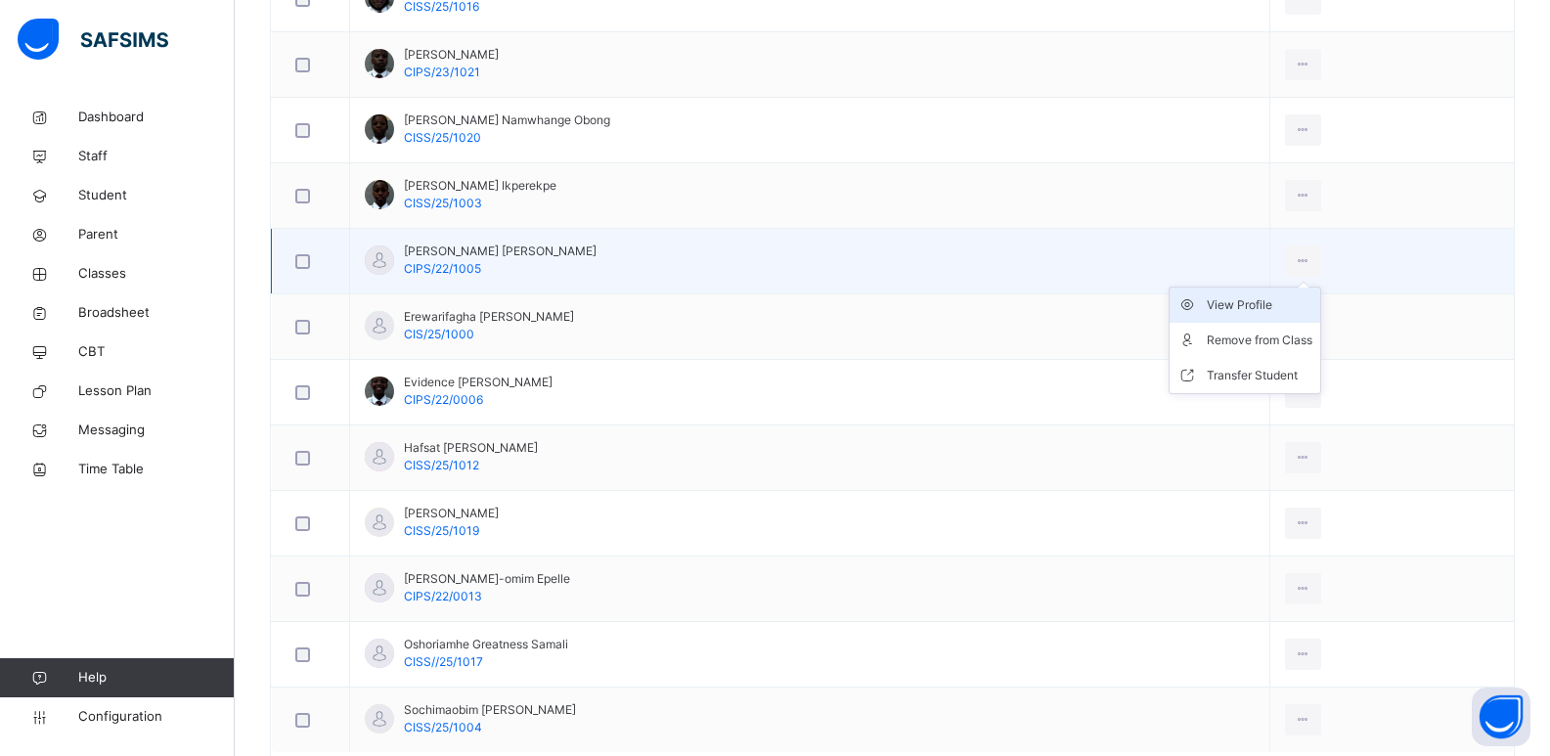
click at [1241, 312] on div "View Profile" at bounding box center [1259, 305] width 106 height 20
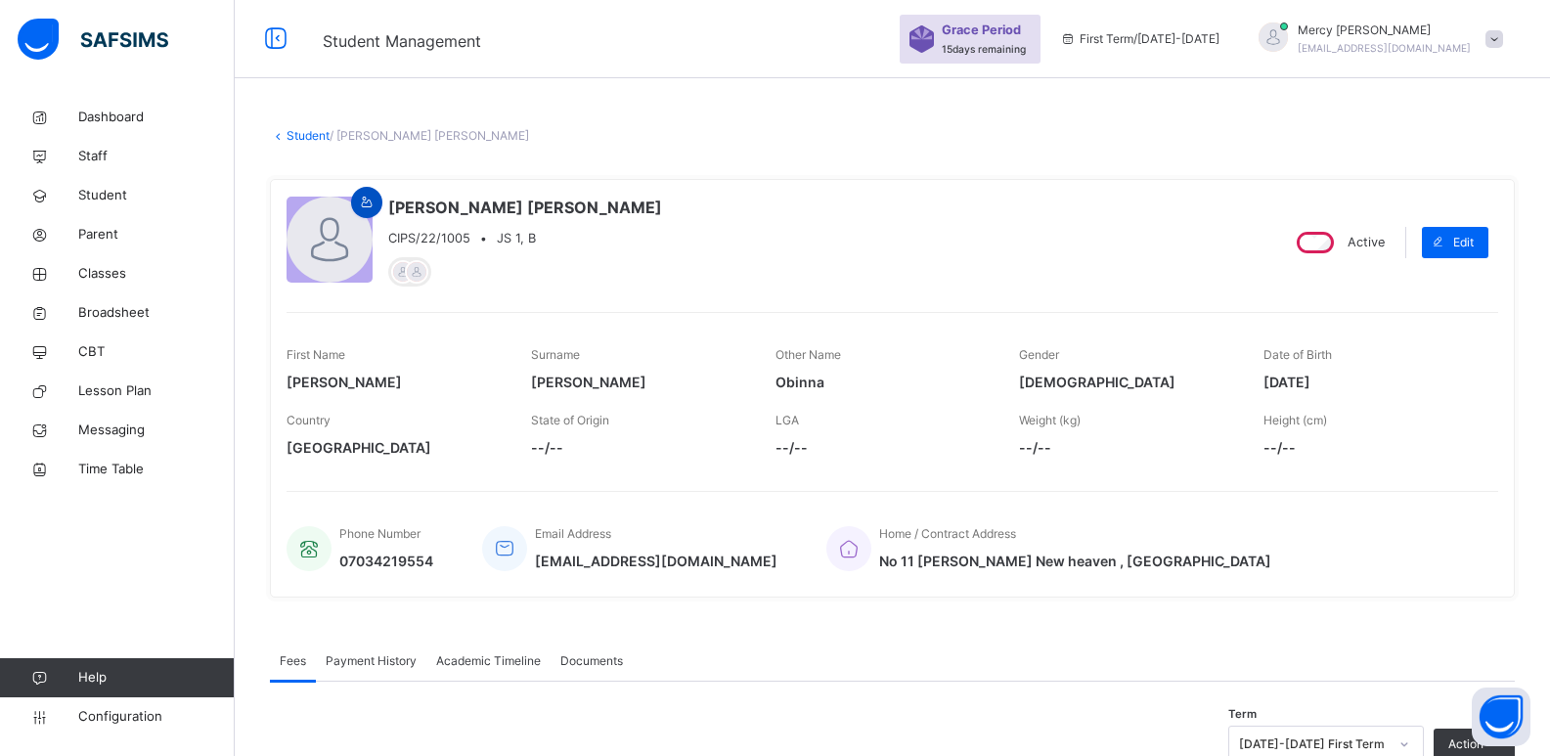
click at [365, 195] on icon at bounding box center [367, 203] width 17 height 18
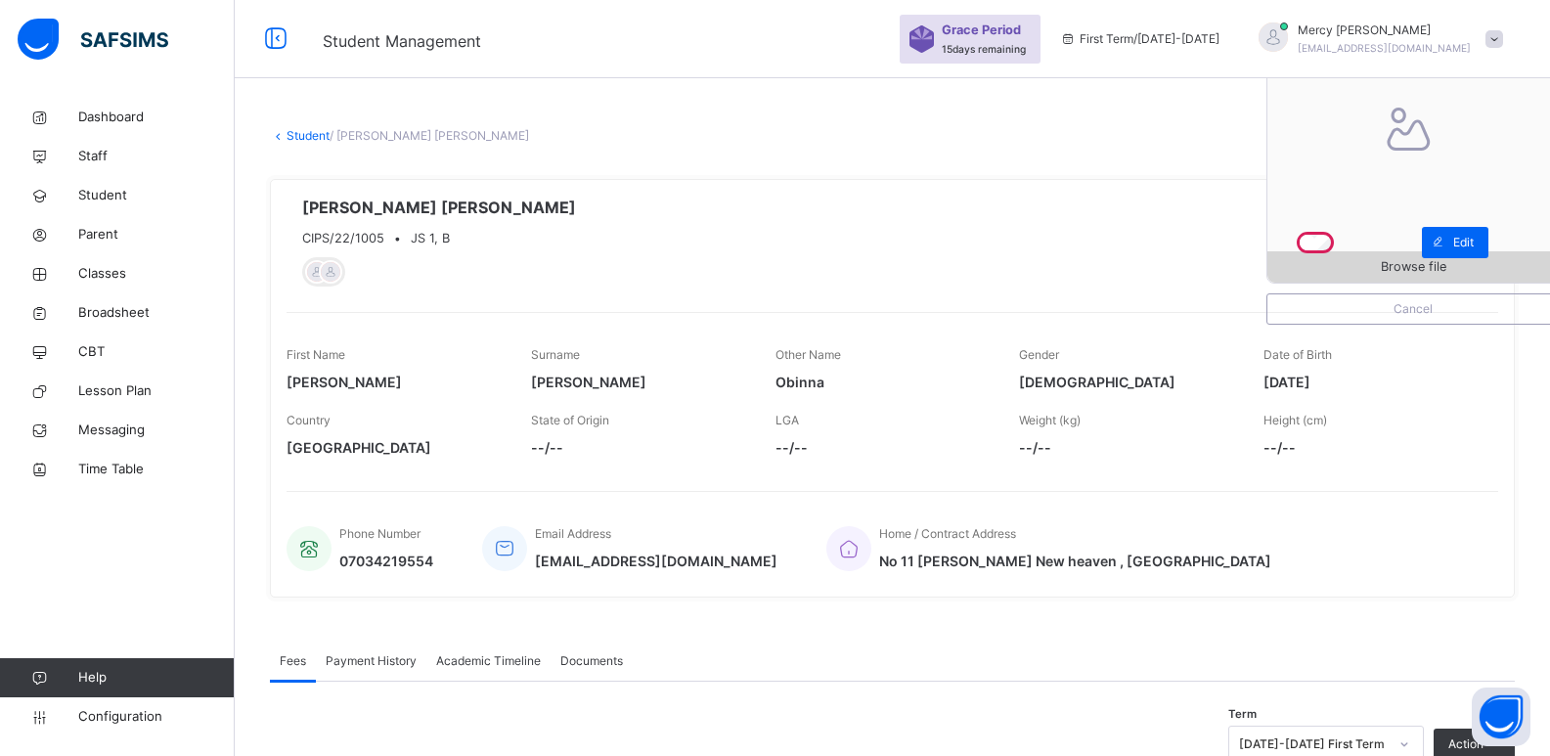
click at [1303, 264] on span "Browse file" at bounding box center [1412, 266] width 291 height 19
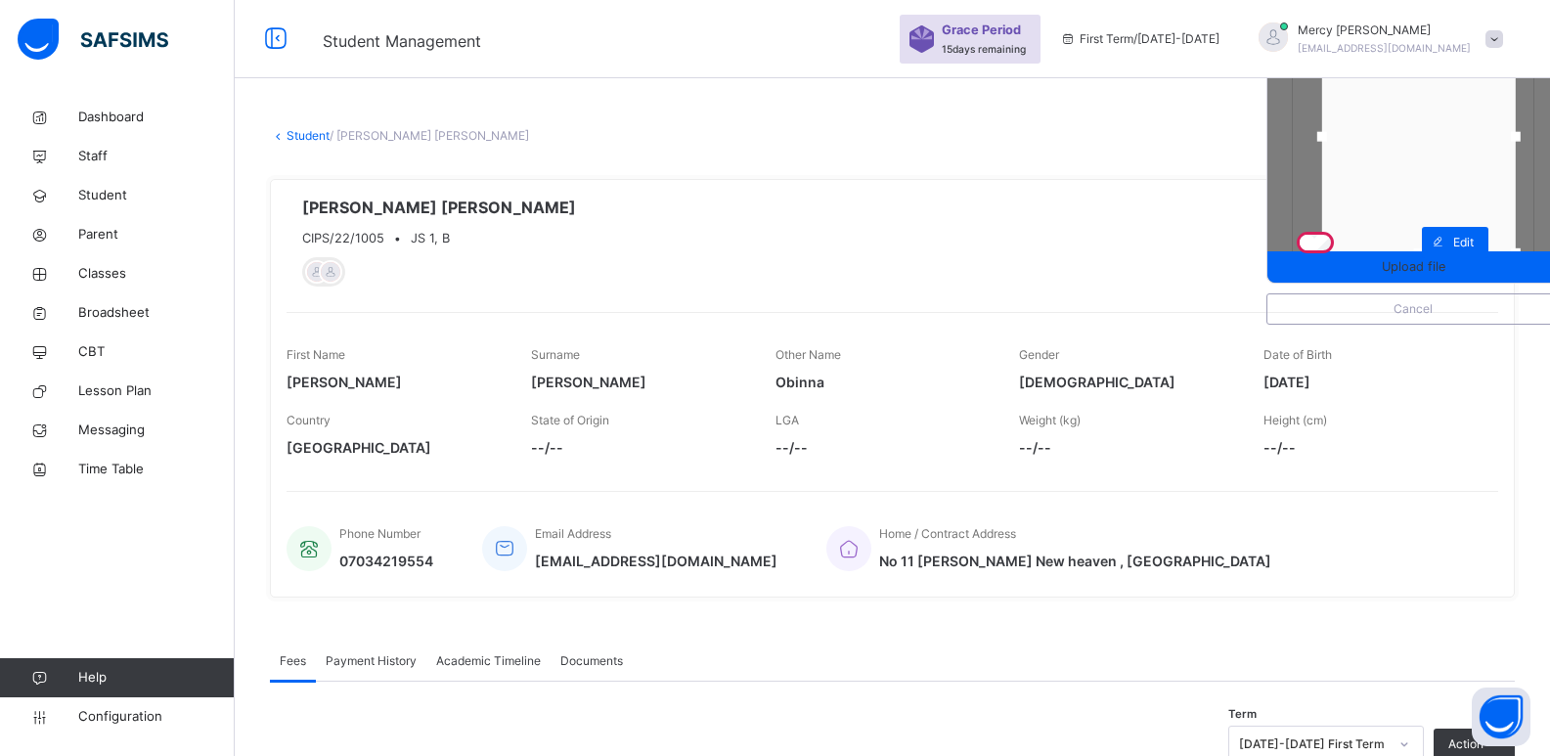
click at [1396, 215] on div at bounding box center [1419, 137] width 194 height 233
click at [1410, 266] on span "Upload file" at bounding box center [1413, 266] width 64 height 19
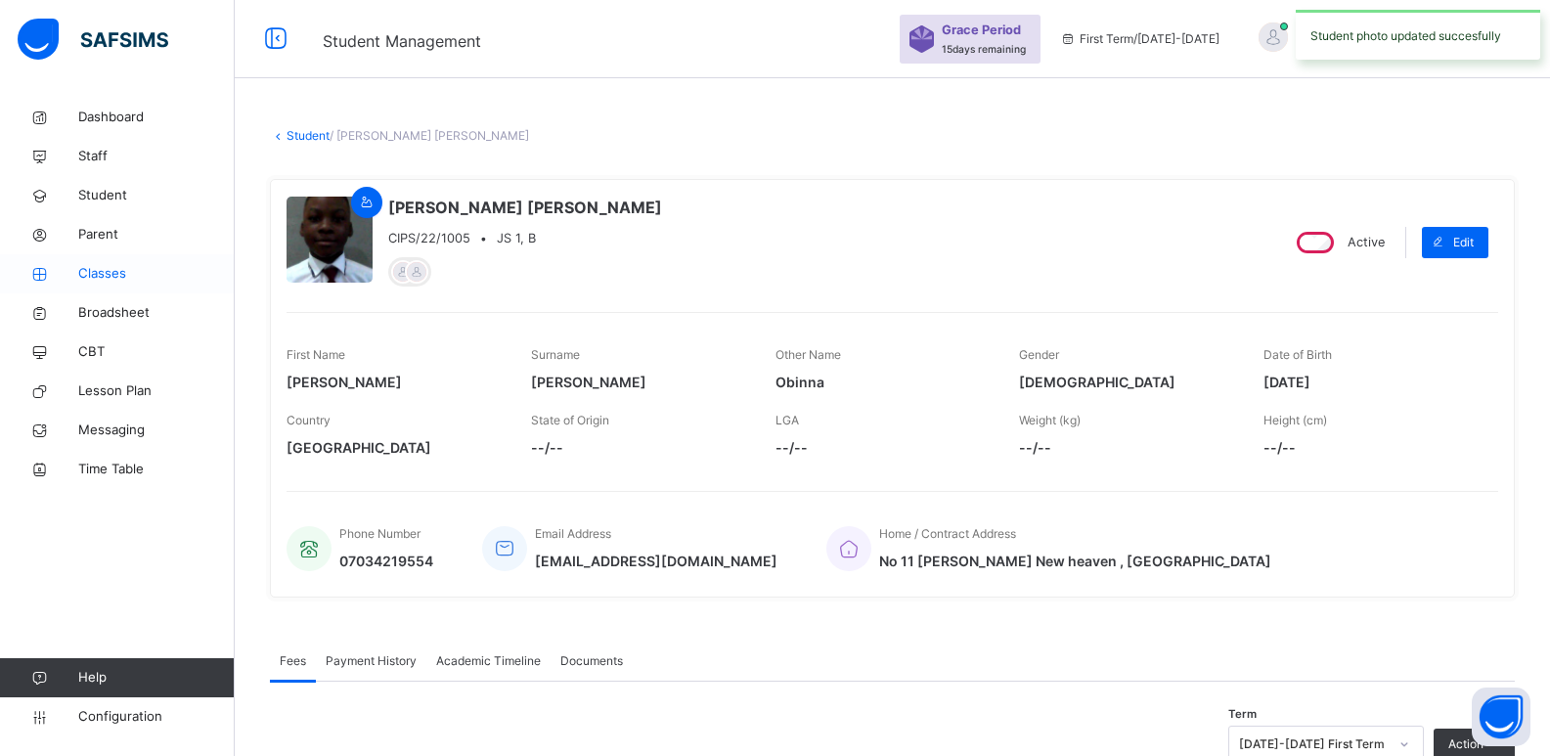
click at [109, 276] on span "Classes" at bounding box center [156, 274] width 156 height 20
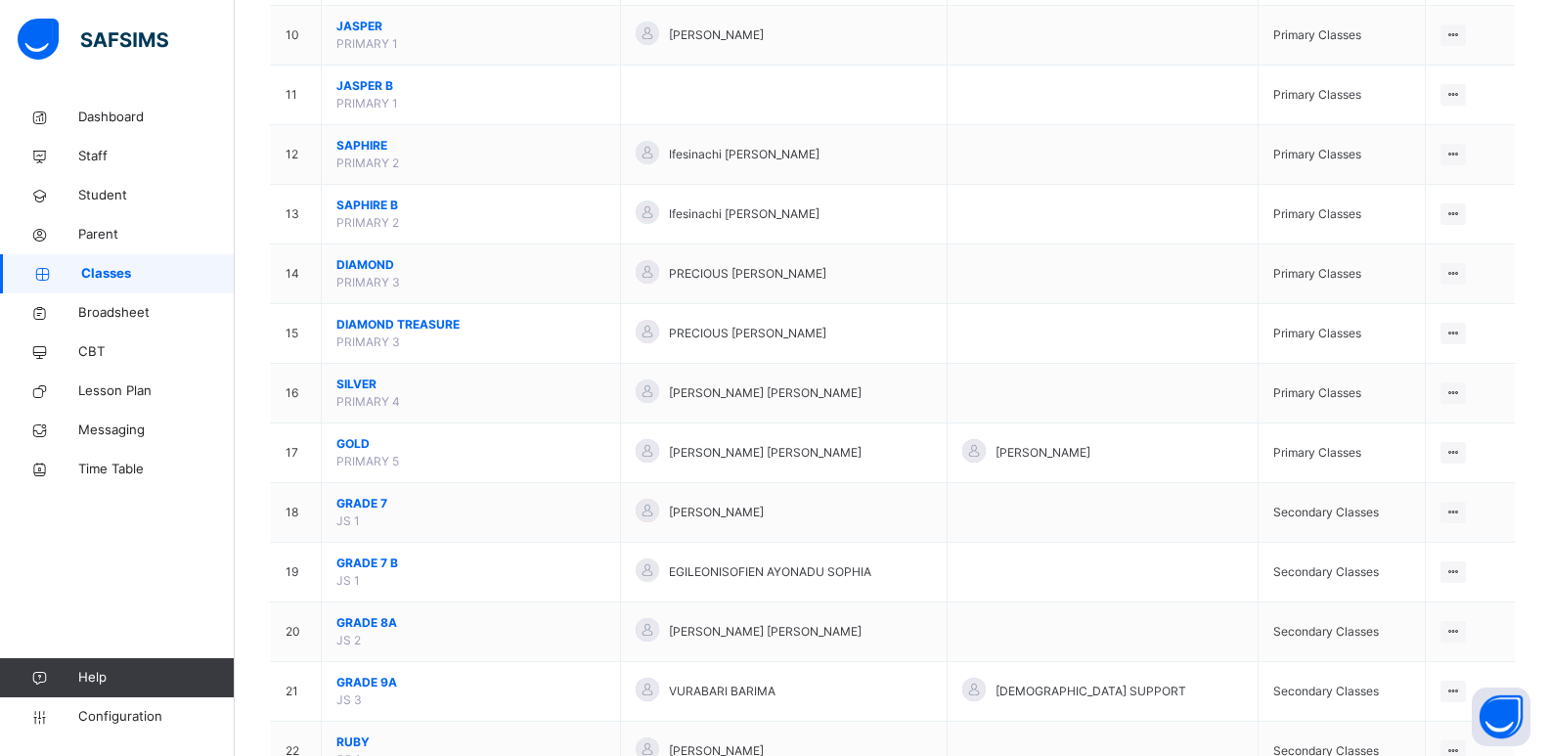
scroll to position [821, 0]
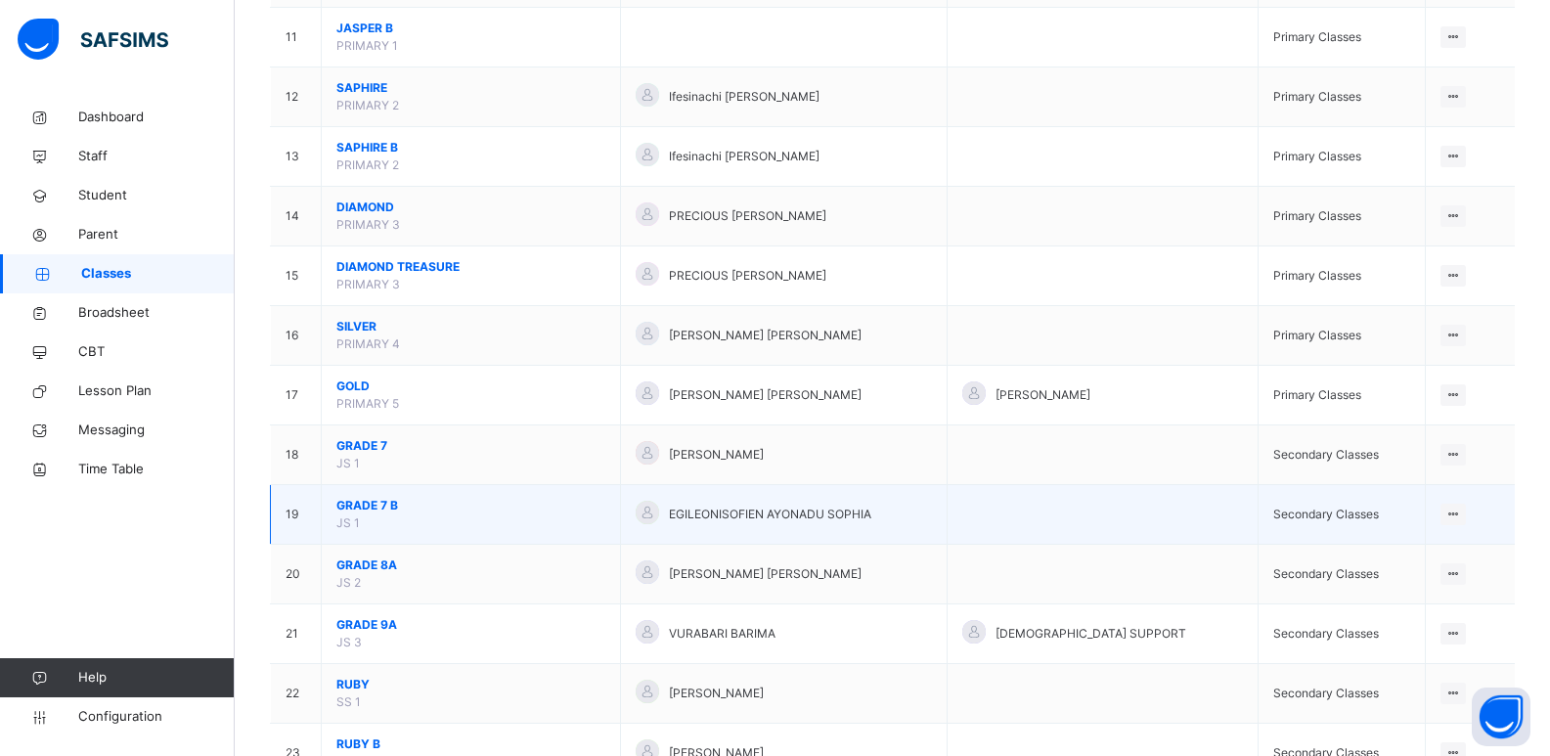
click at [378, 506] on span "GRADE 7 B" at bounding box center [470, 506] width 269 height 18
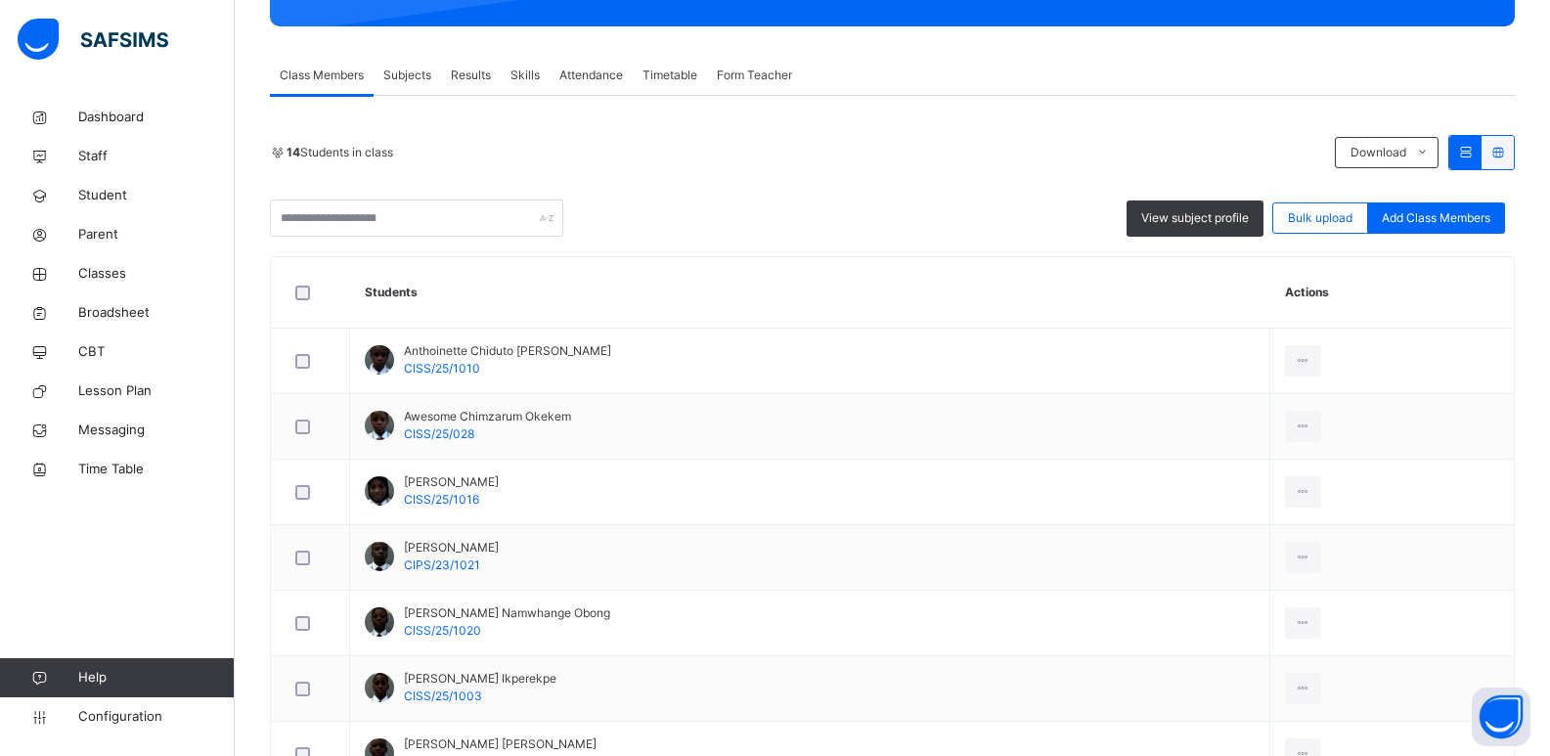
scroll to position [626, 0]
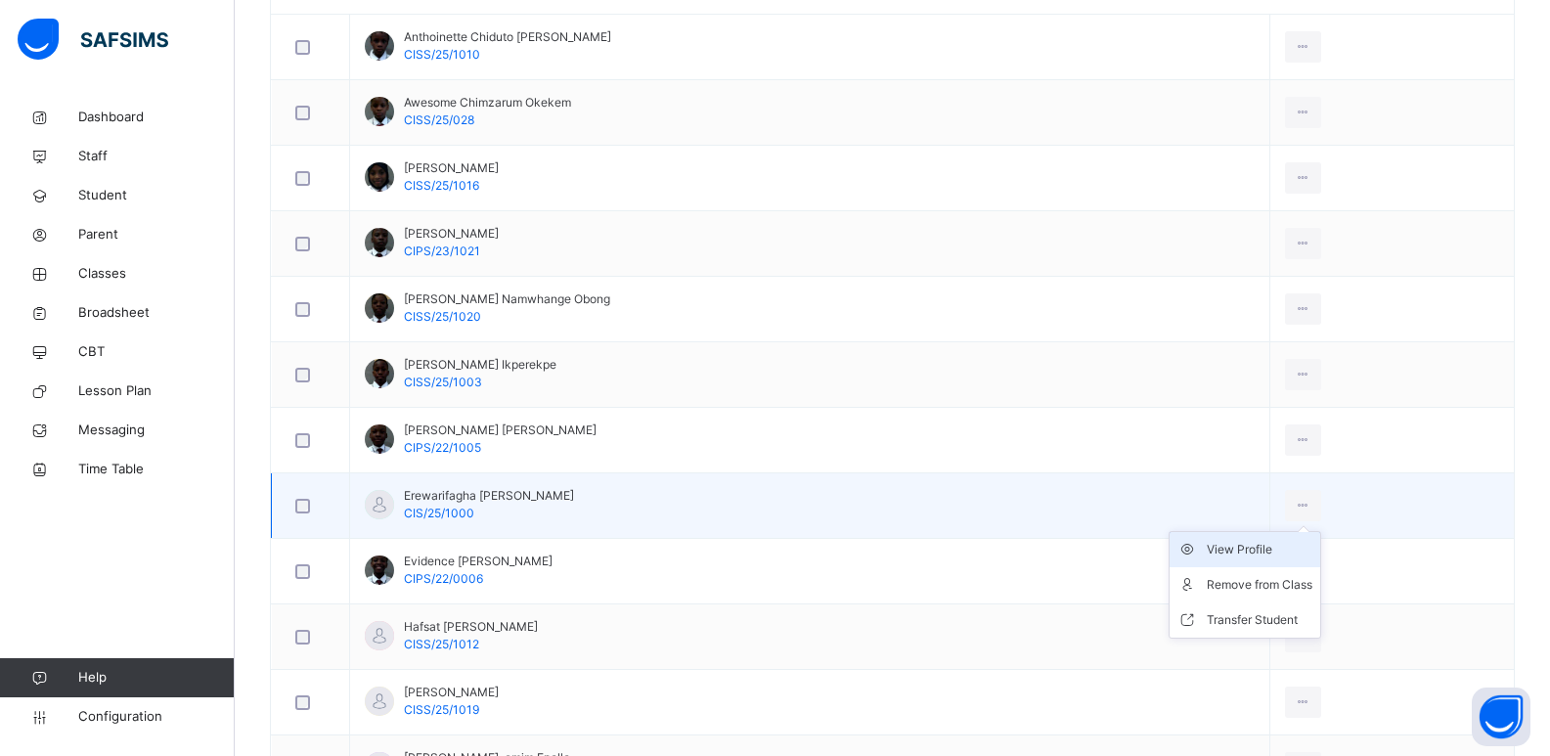
click at [1244, 550] on div "View Profile" at bounding box center [1259, 550] width 106 height 20
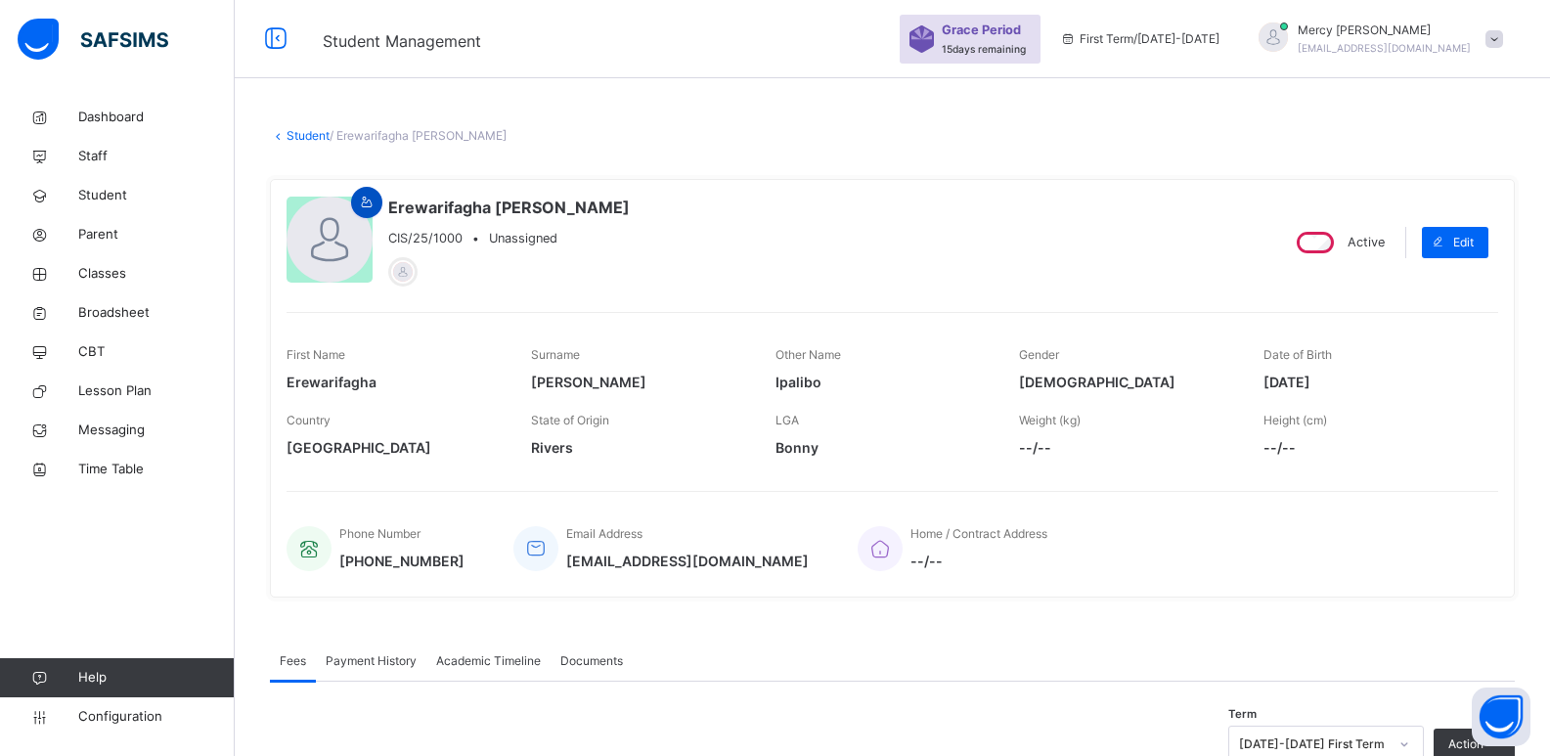
click at [377, 204] on span at bounding box center [366, 203] width 23 height 18
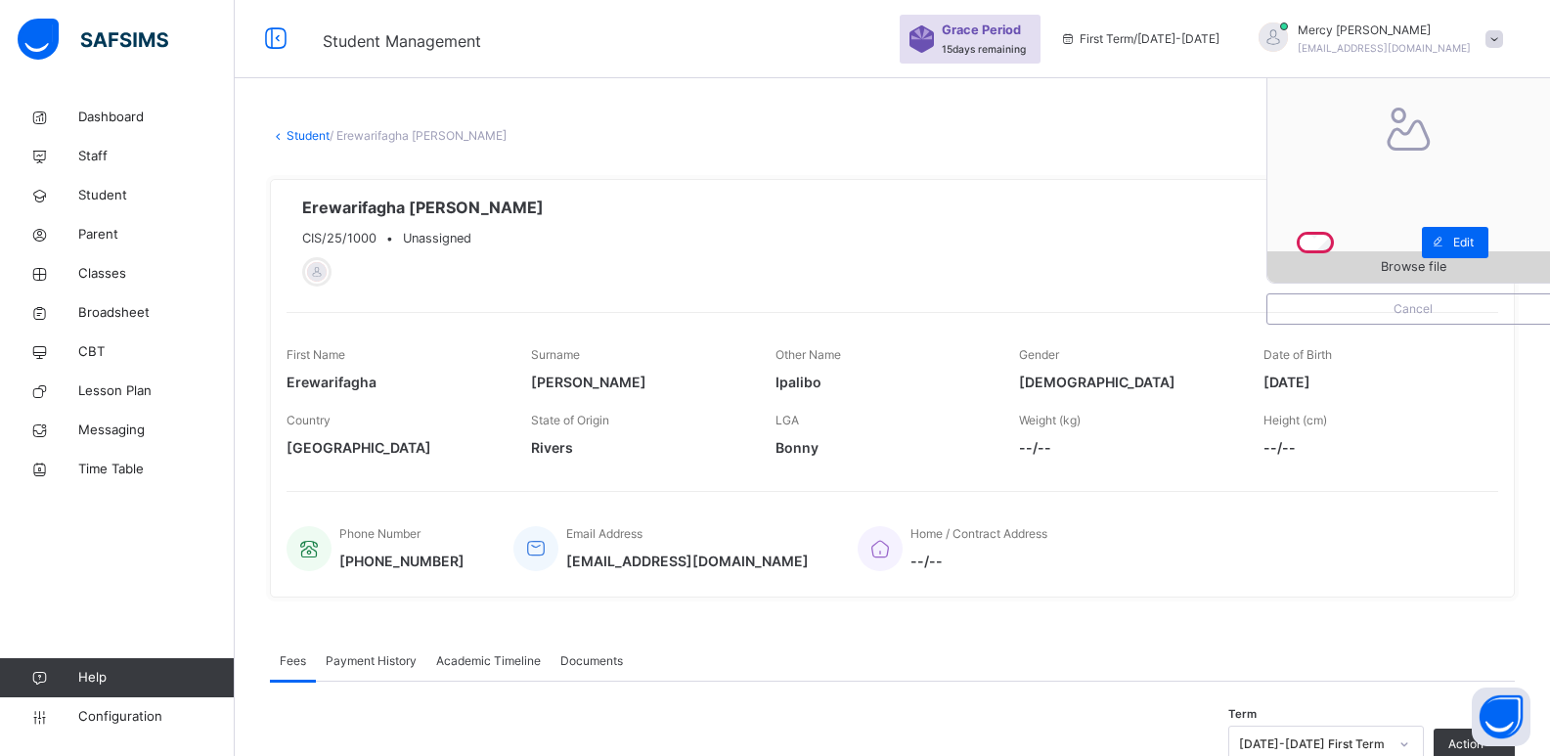
click at [1382, 261] on span "Browse file" at bounding box center [1412, 266] width 291 height 19
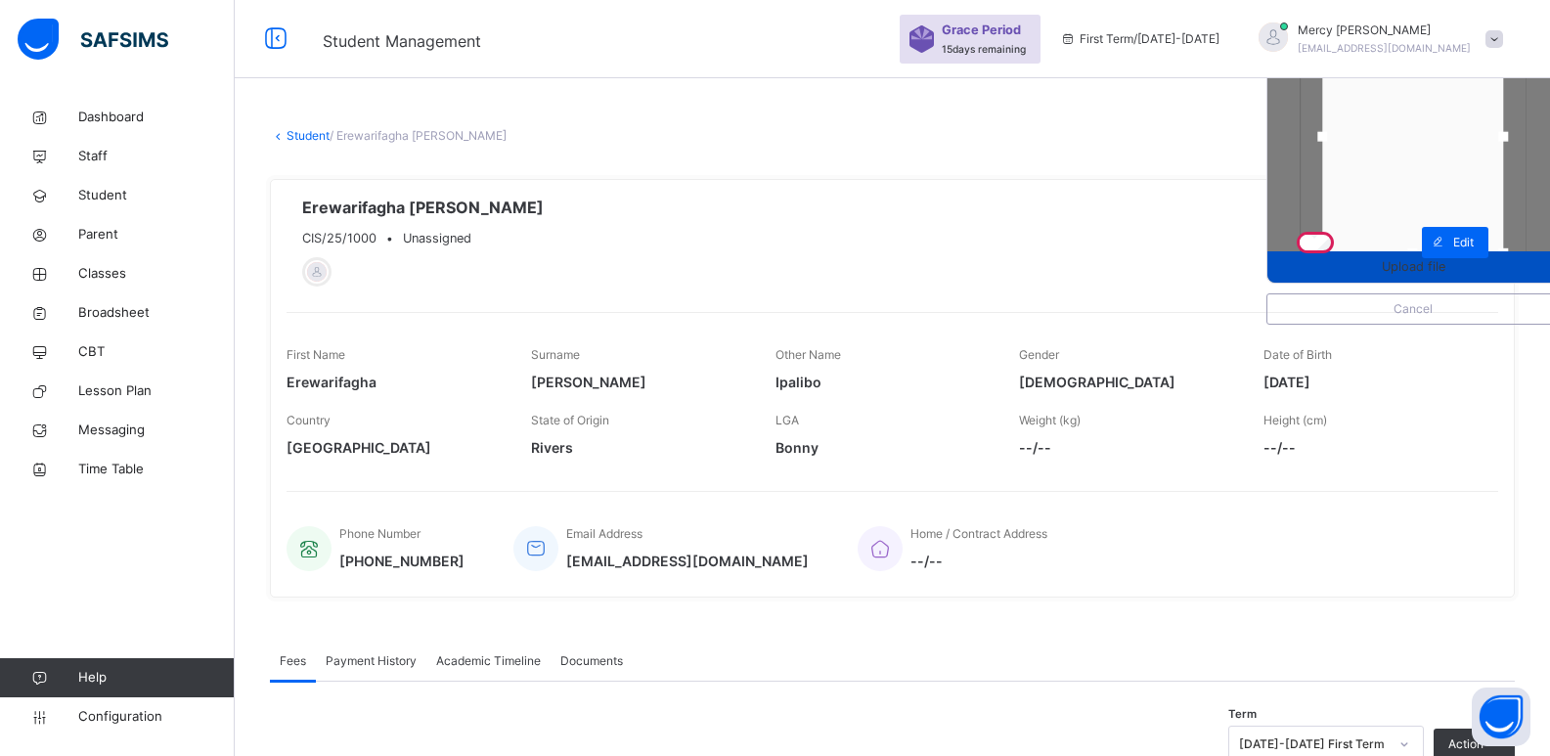
click at [1391, 273] on span "Upload file" at bounding box center [1412, 266] width 291 height 19
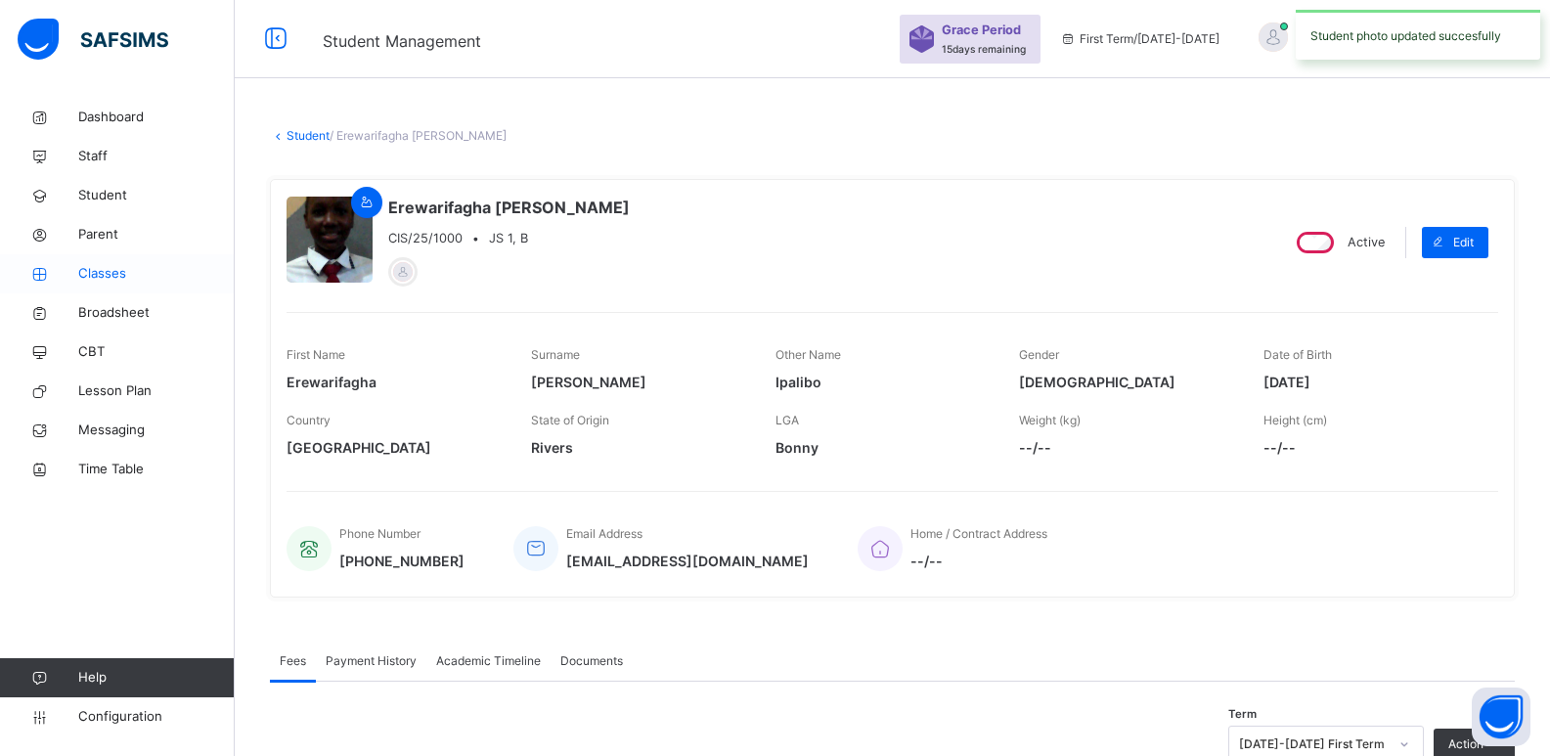
click at [96, 273] on span "Classes" at bounding box center [156, 274] width 156 height 20
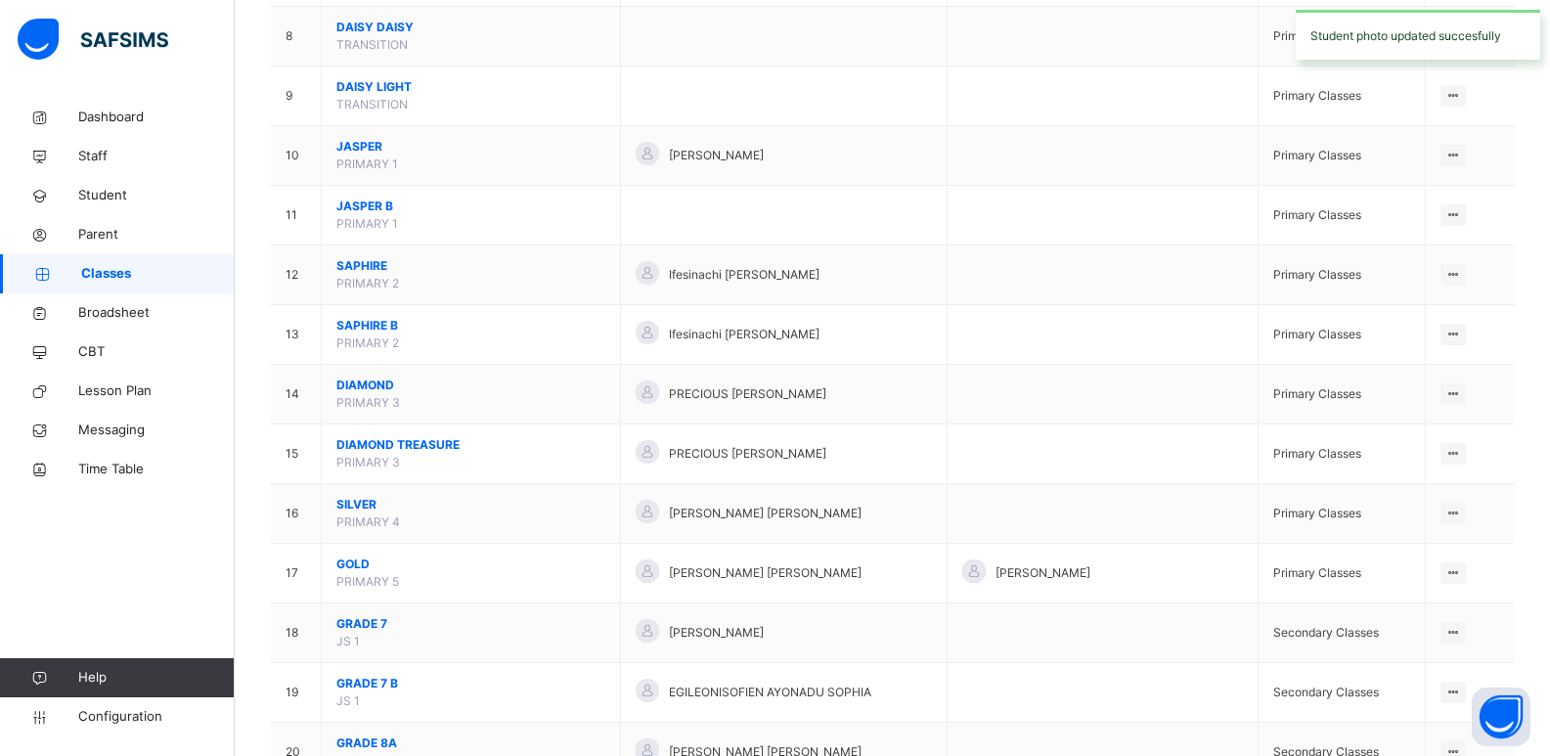
scroll to position [880, 0]
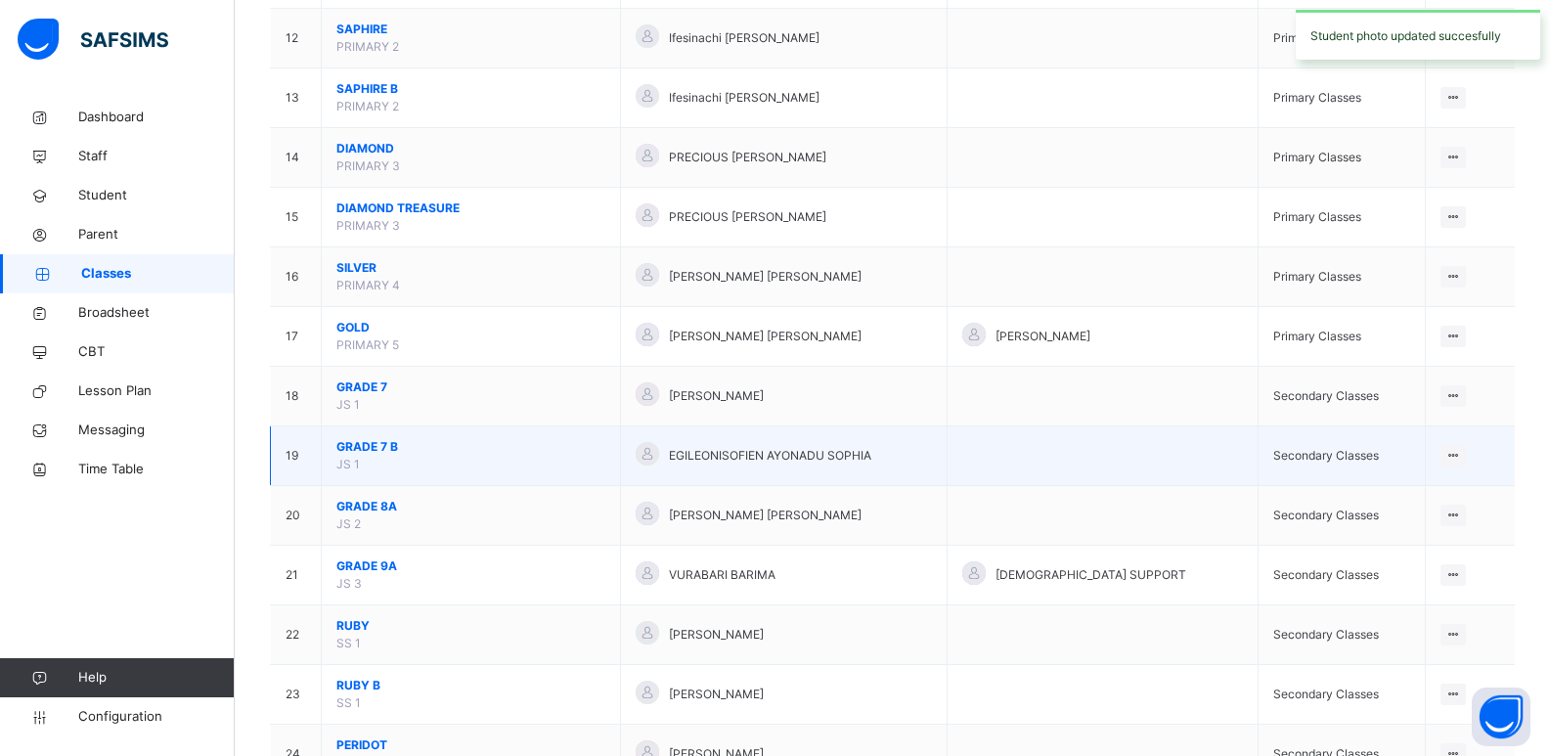
click at [377, 453] on span "GRADE 7 B" at bounding box center [470, 447] width 269 height 18
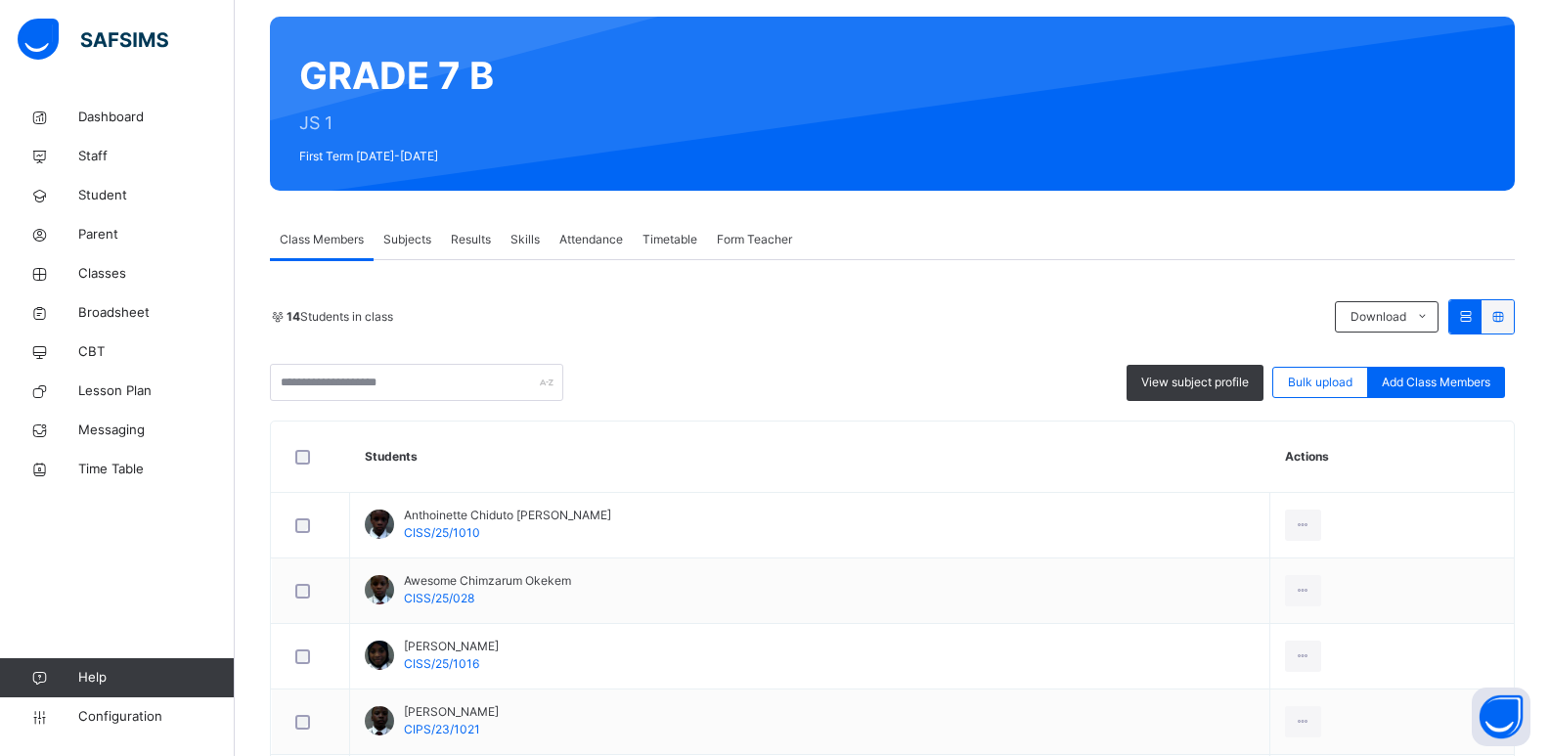
scroll to position [652, 0]
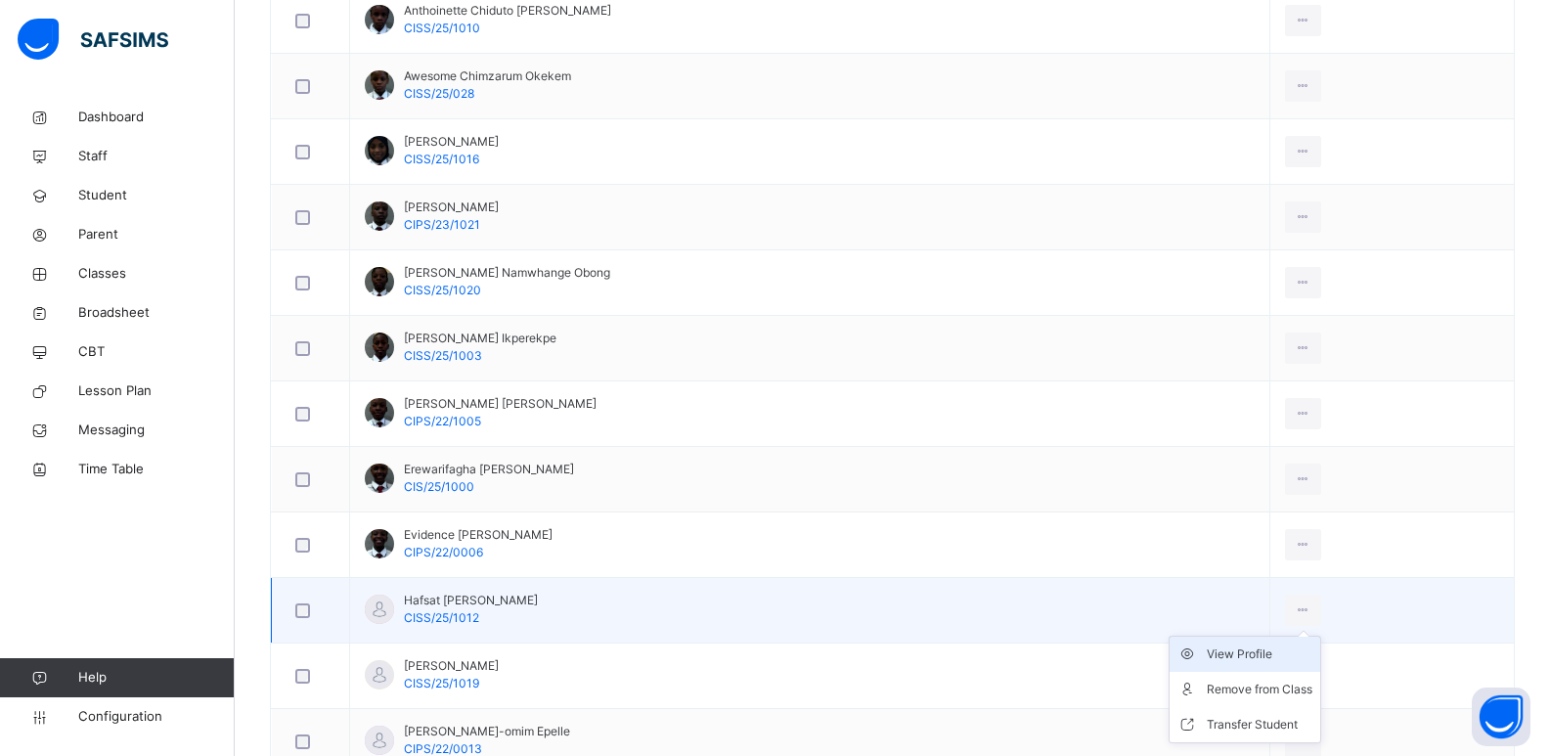
click at [1225, 655] on div "View Profile" at bounding box center [1259, 654] width 106 height 20
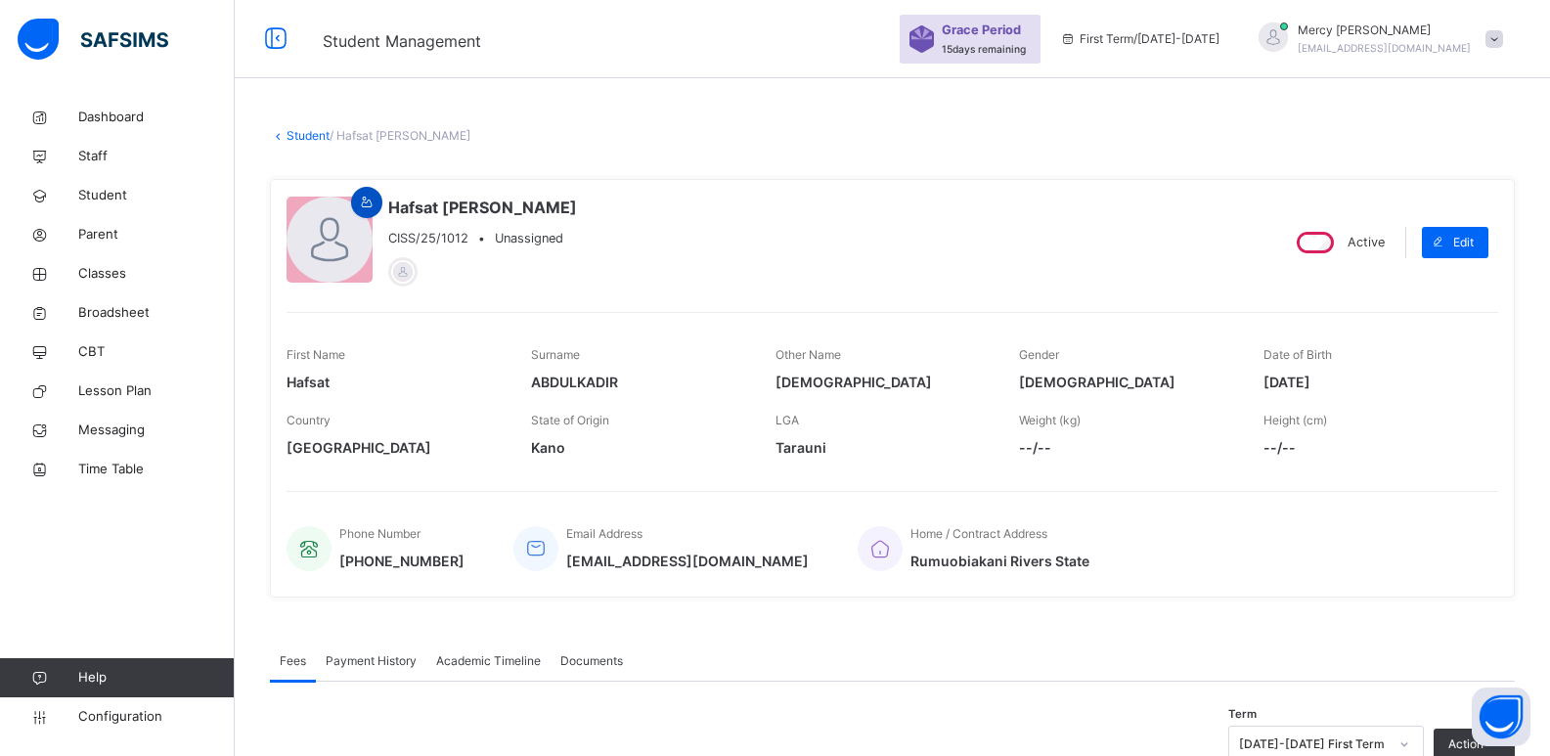
click at [357, 197] on span at bounding box center [366, 203] width 23 height 18
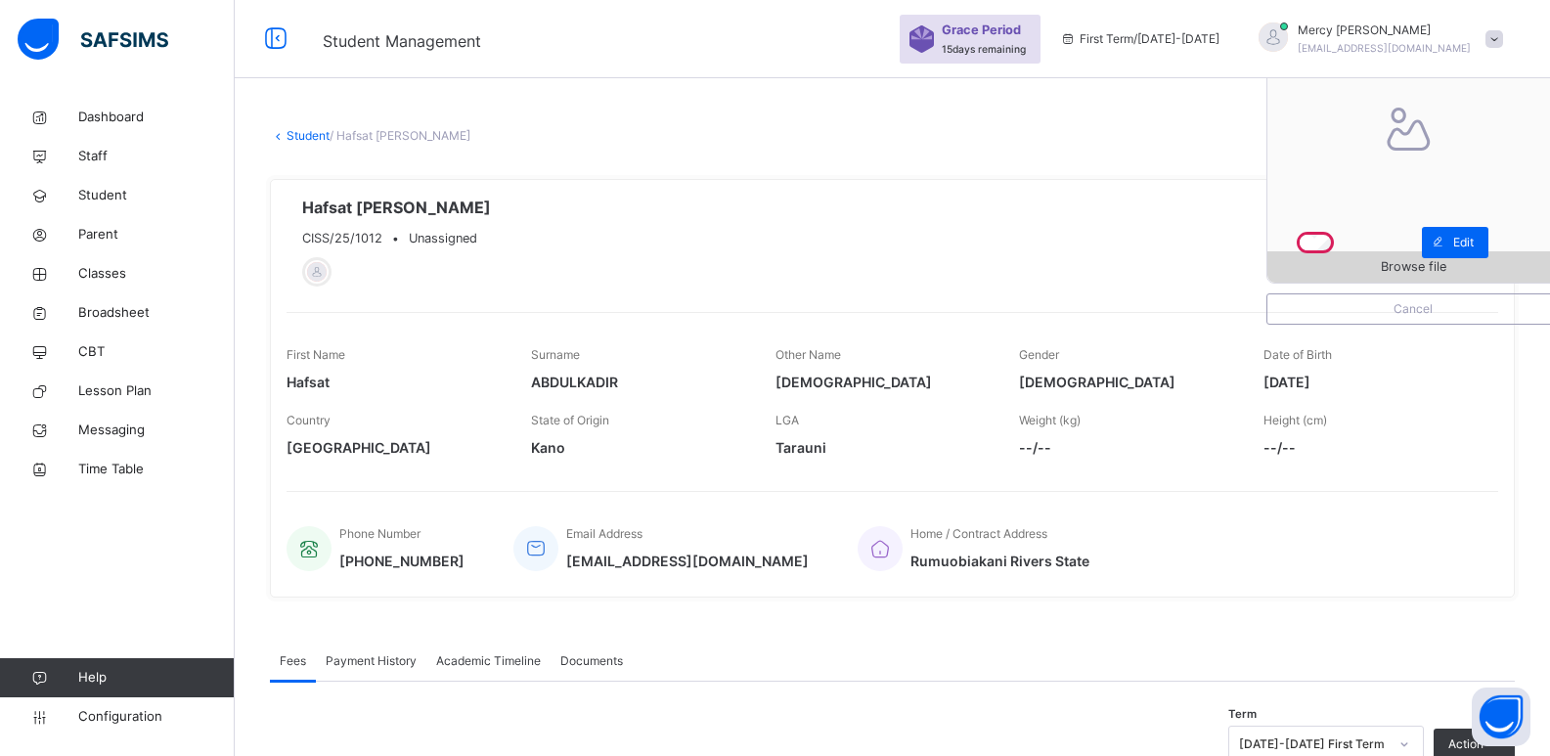
click at [1368, 266] on span "Browse file" at bounding box center [1412, 266] width 291 height 19
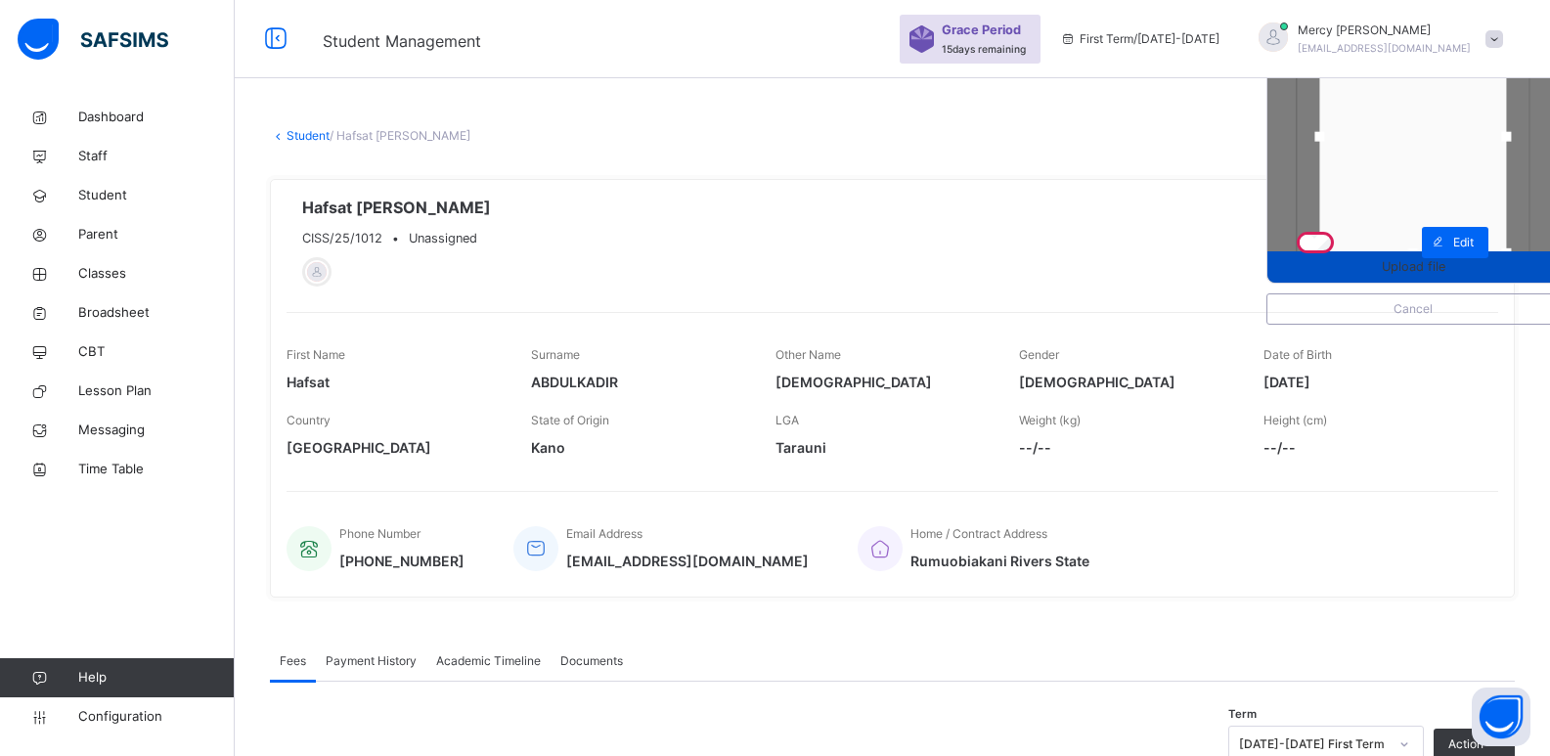
click at [1419, 259] on span "Upload file" at bounding box center [1413, 266] width 64 height 19
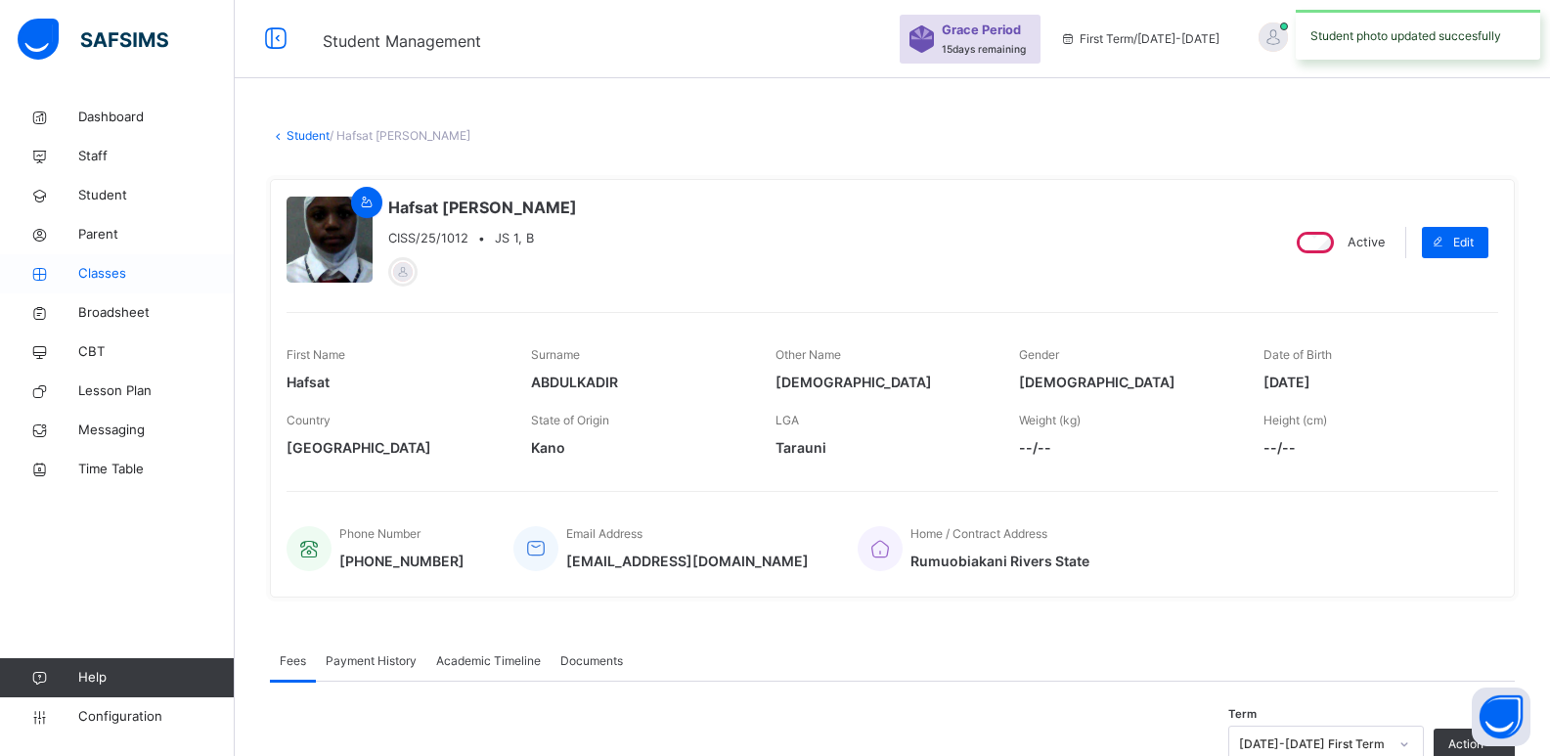
click at [96, 271] on span "Classes" at bounding box center [156, 274] width 156 height 20
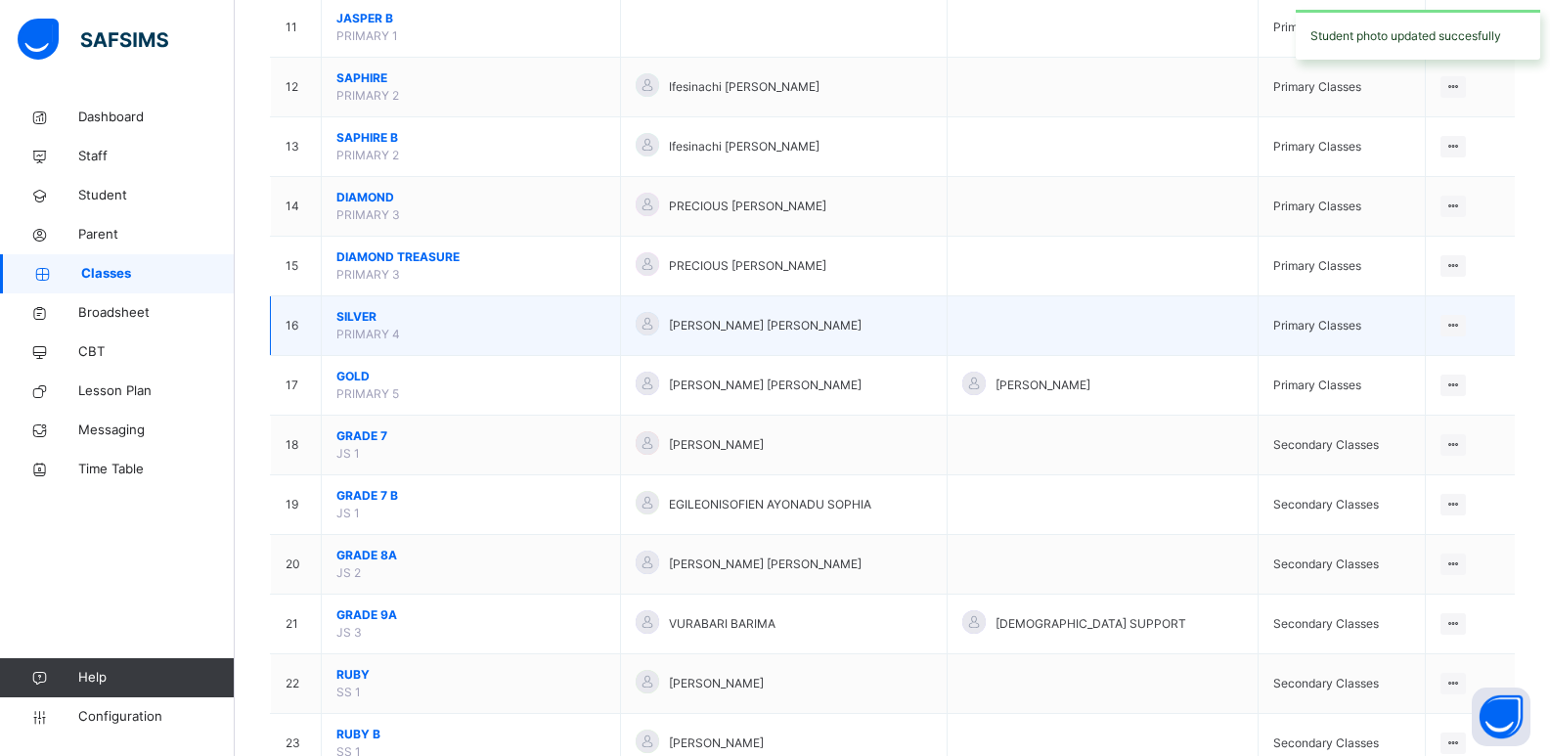
scroll to position [854, 0]
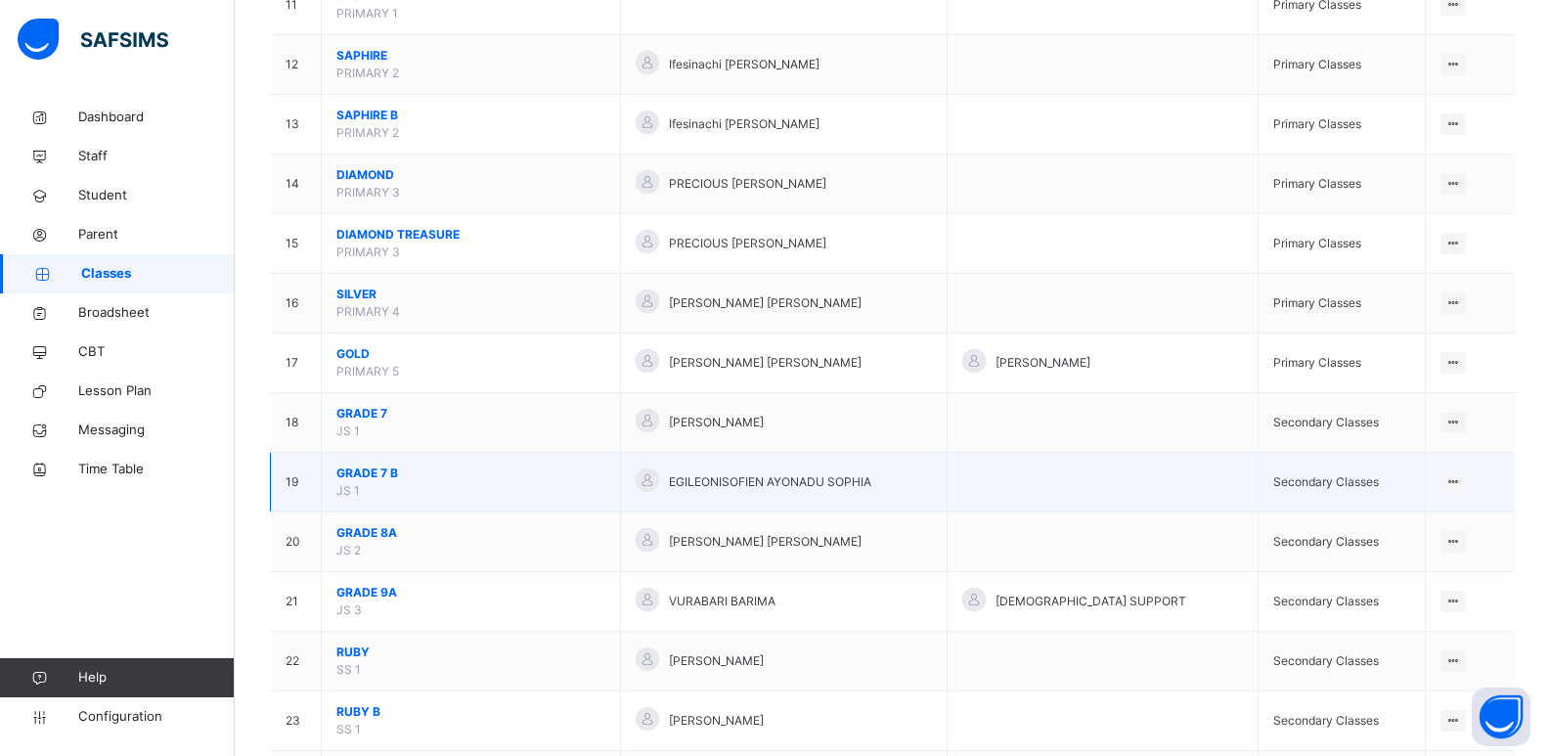
click at [358, 474] on span "GRADE 7 B" at bounding box center [470, 473] width 269 height 18
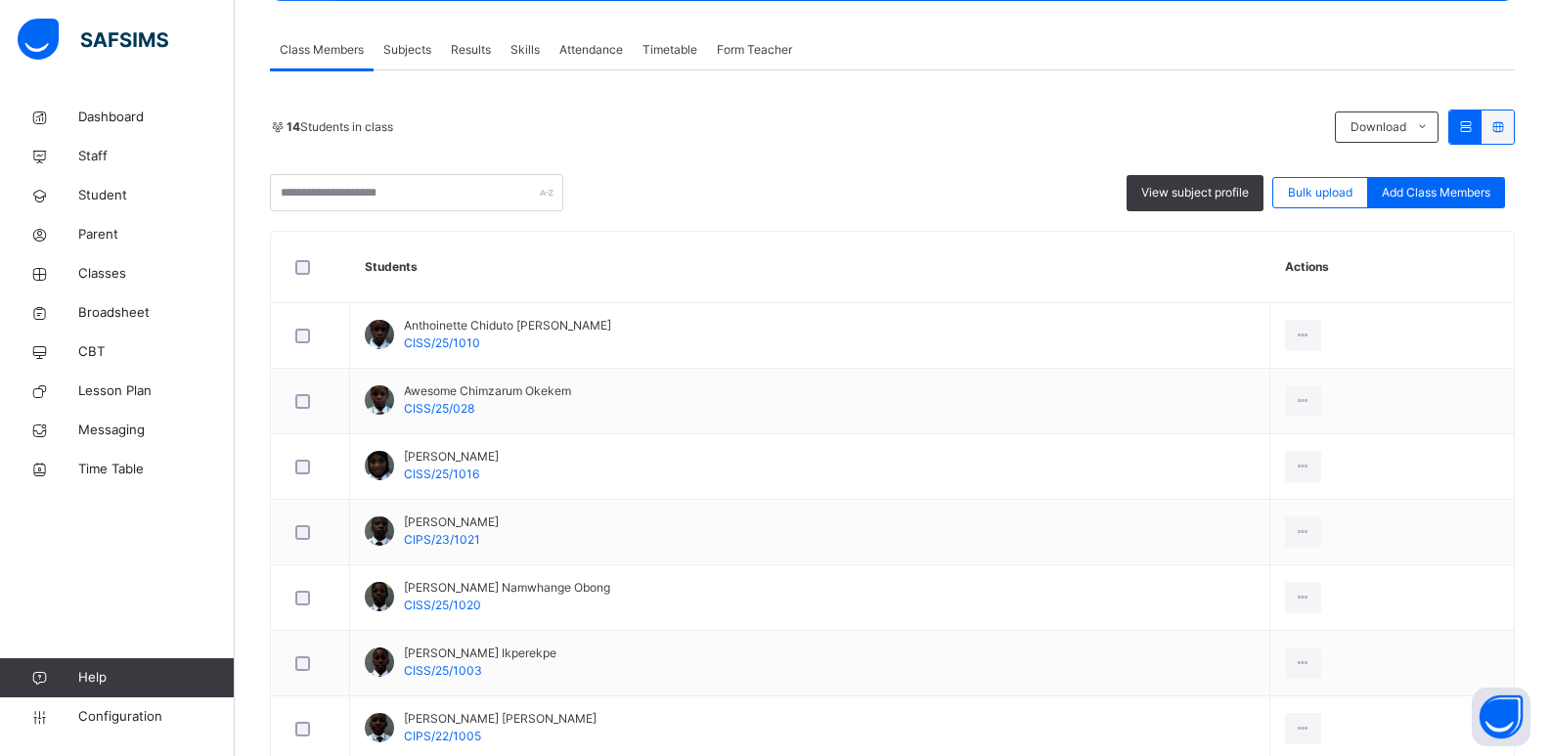
scroll to position [909, 0]
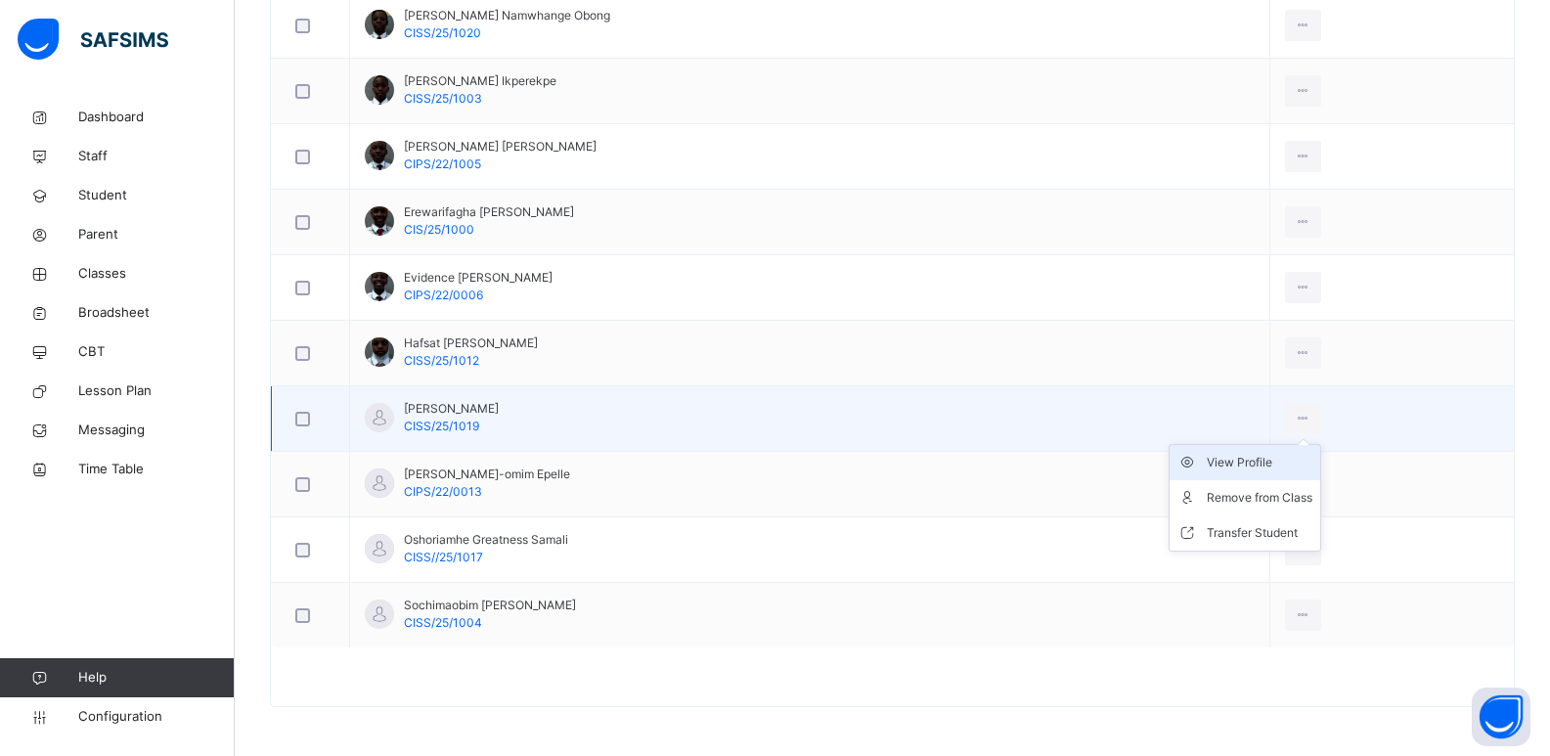
click at [1220, 471] on div "View Profile" at bounding box center [1259, 463] width 106 height 20
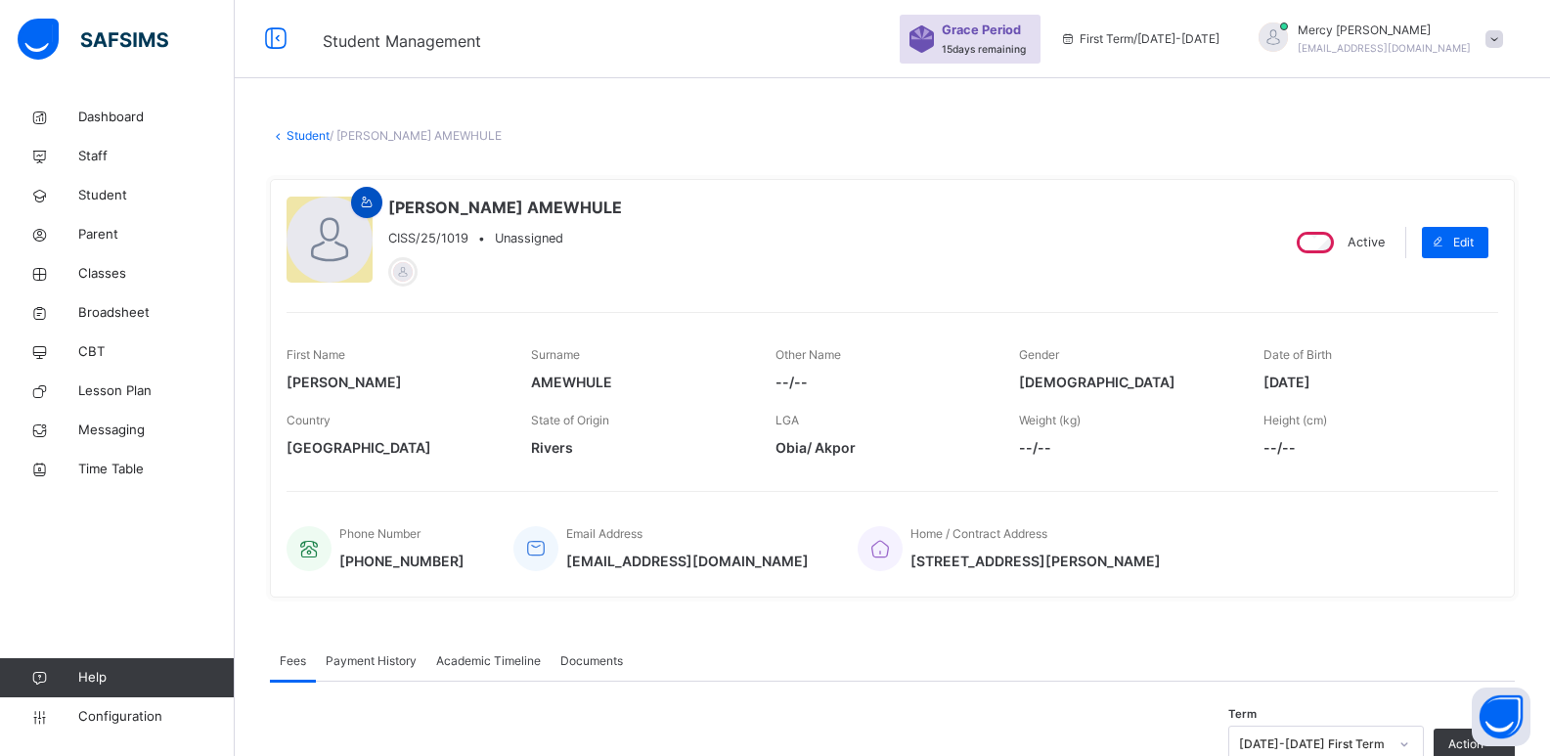
click at [361, 197] on icon at bounding box center [367, 203] width 17 height 18
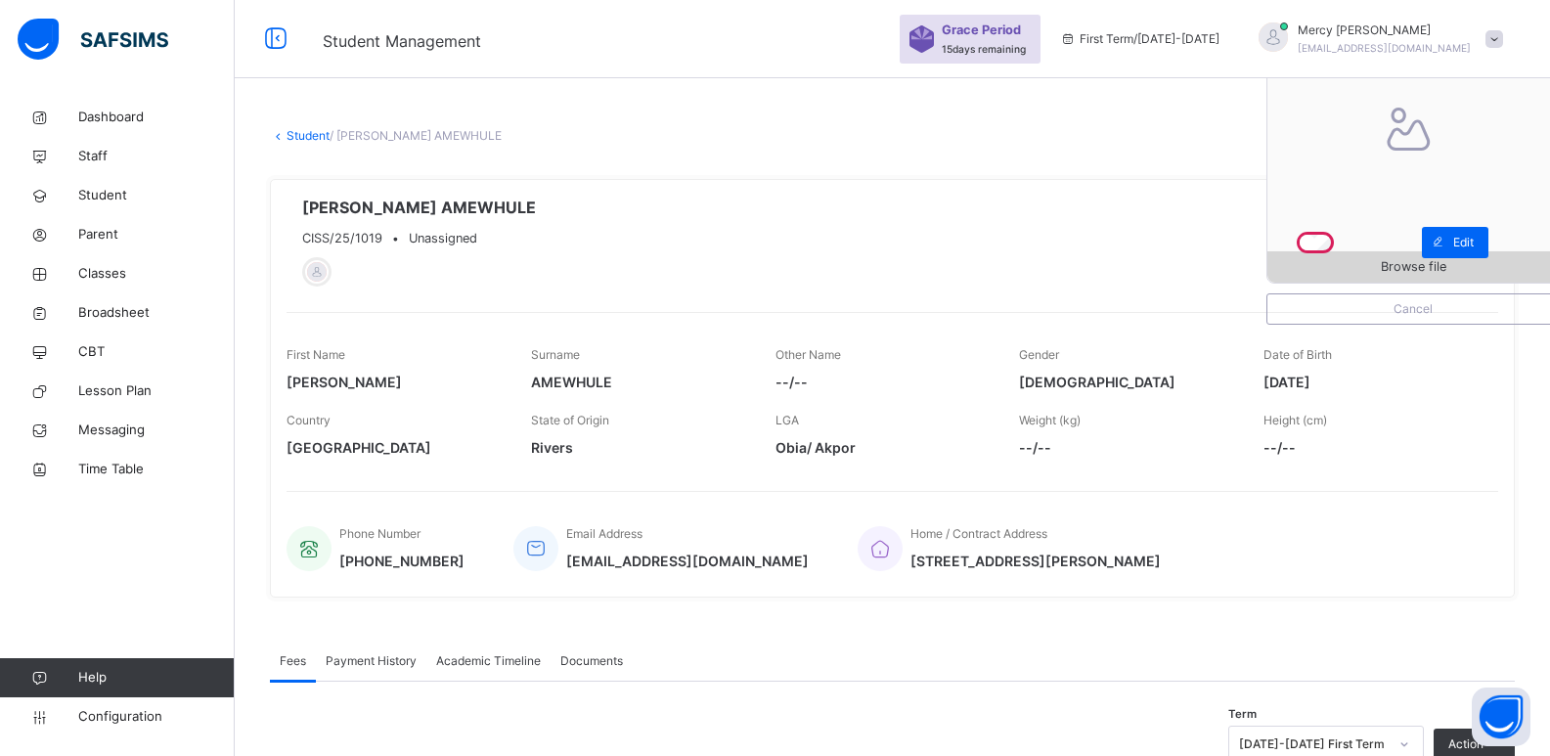
click at [1385, 263] on span "Browse file" at bounding box center [1412, 266] width 291 height 19
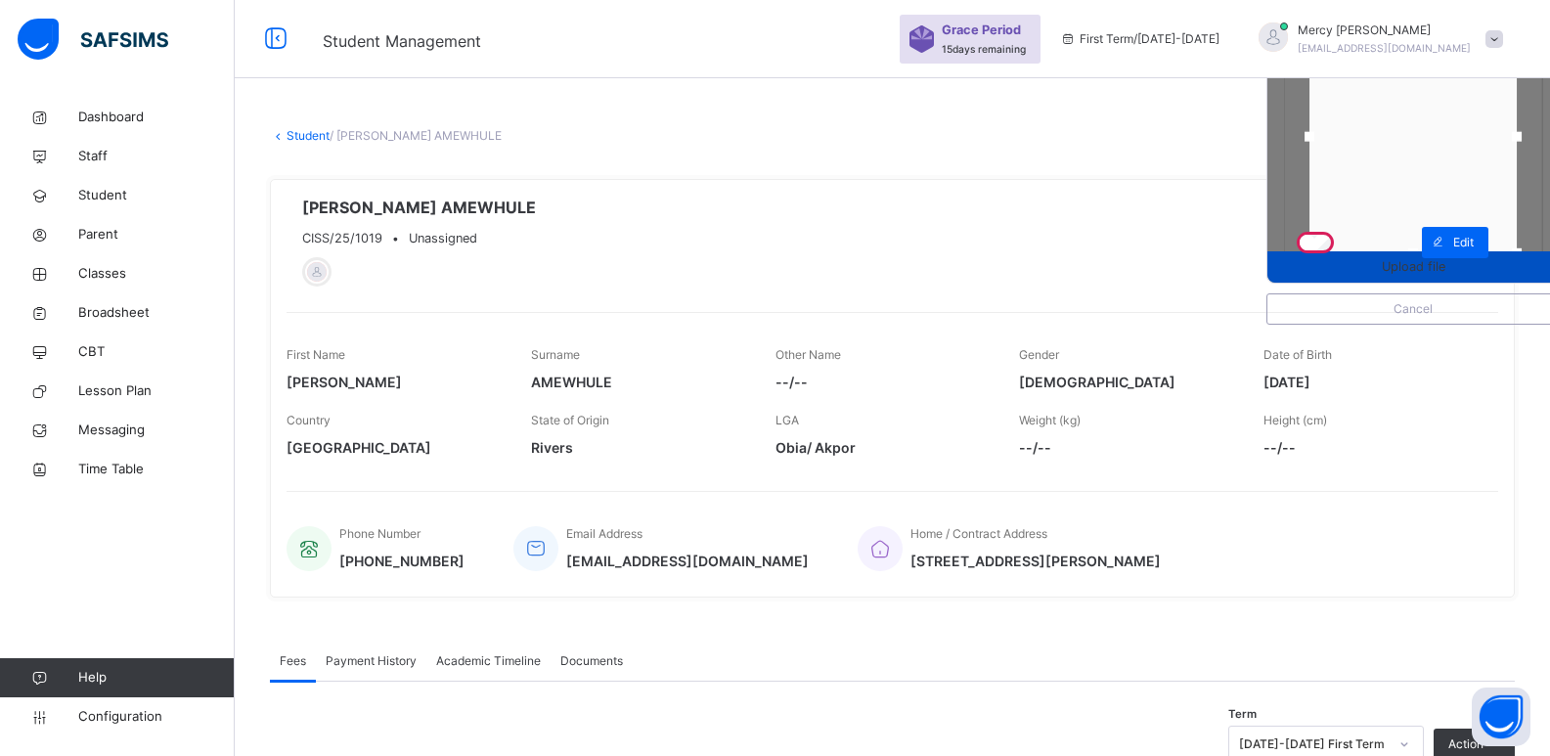
click at [1465, 274] on span "Upload file" at bounding box center [1412, 266] width 291 height 19
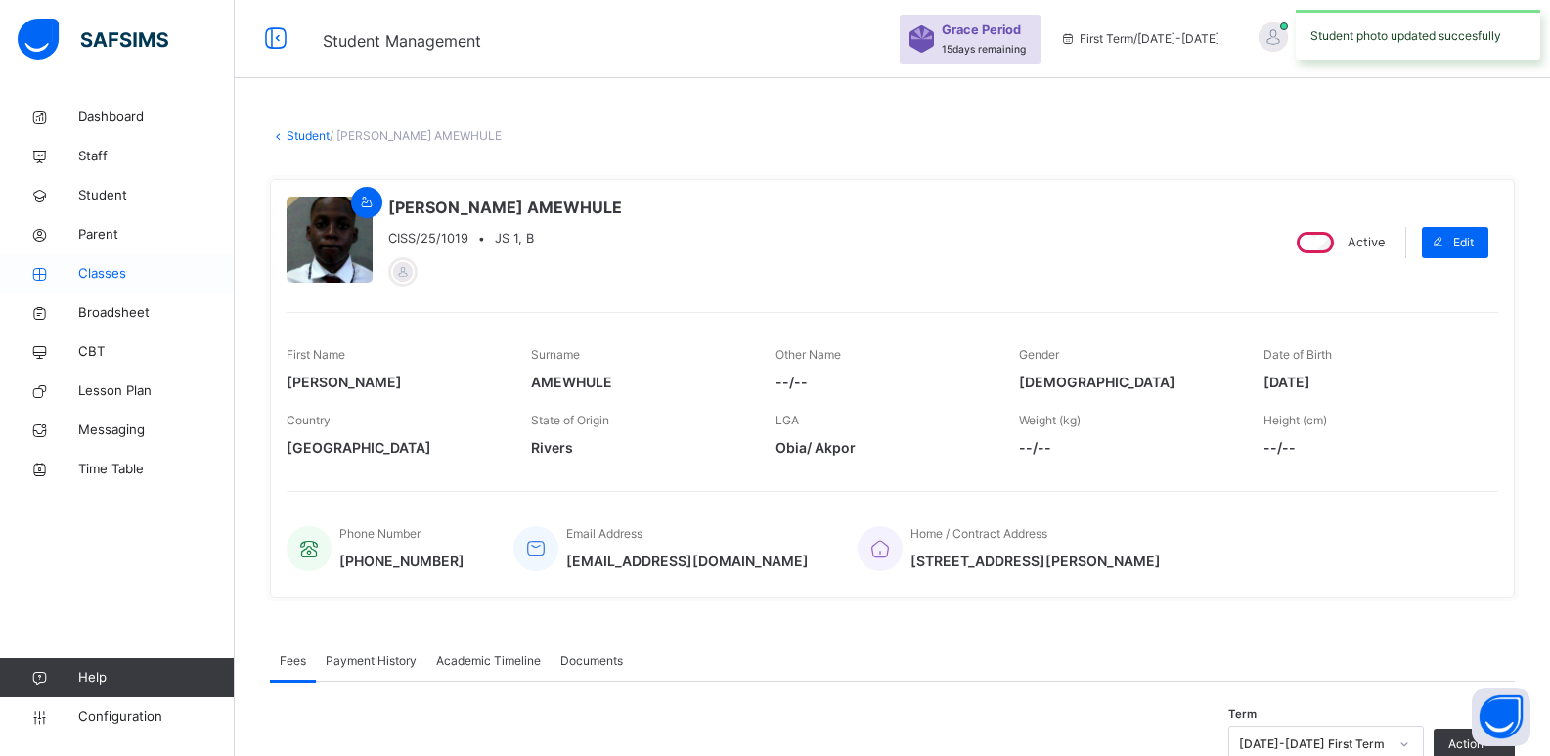
click at [88, 278] on span "Classes" at bounding box center [156, 274] width 156 height 20
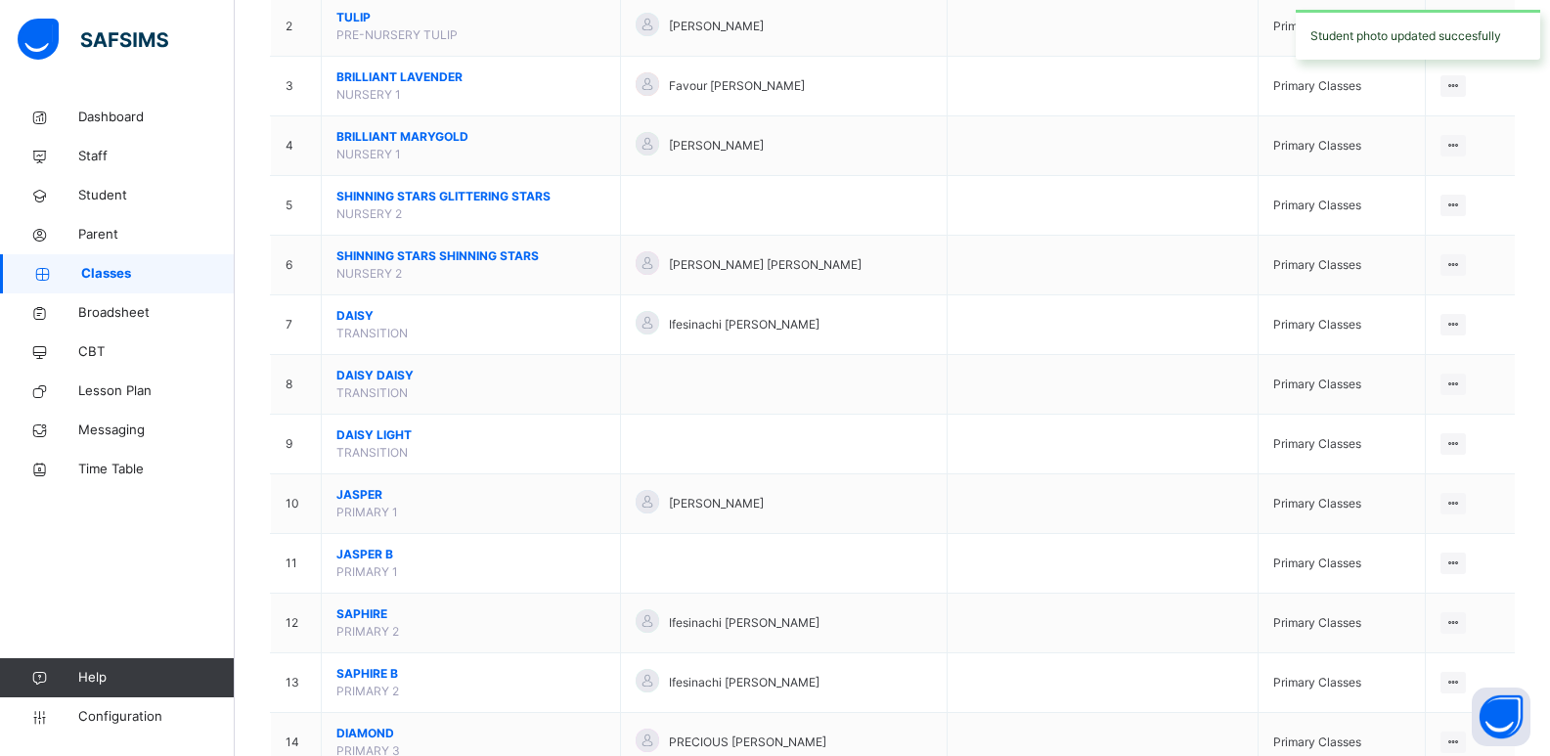
scroll to position [1043, 0]
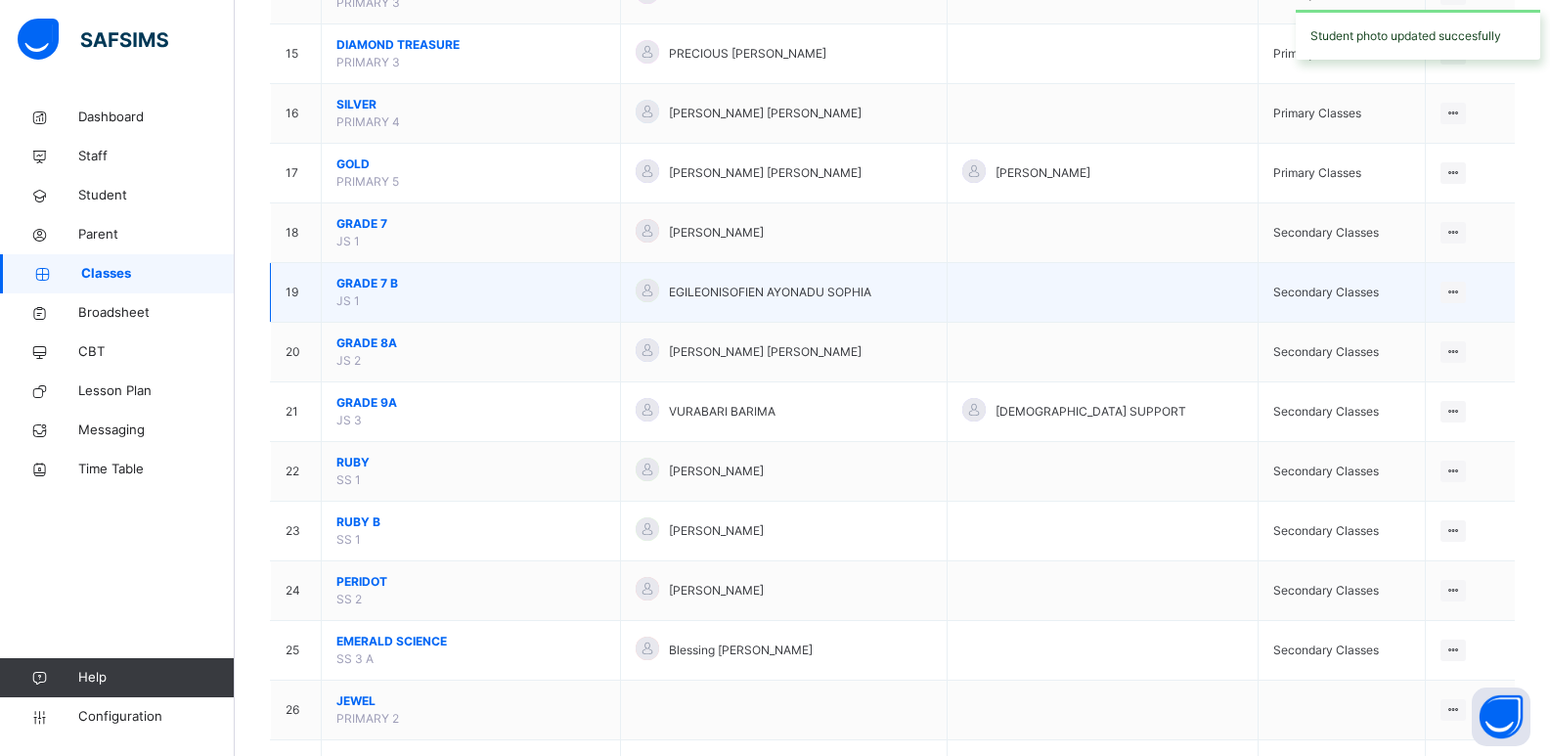
click at [386, 288] on span "GRADE 7 B" at bounding box center [470, 284] width 269 height 18
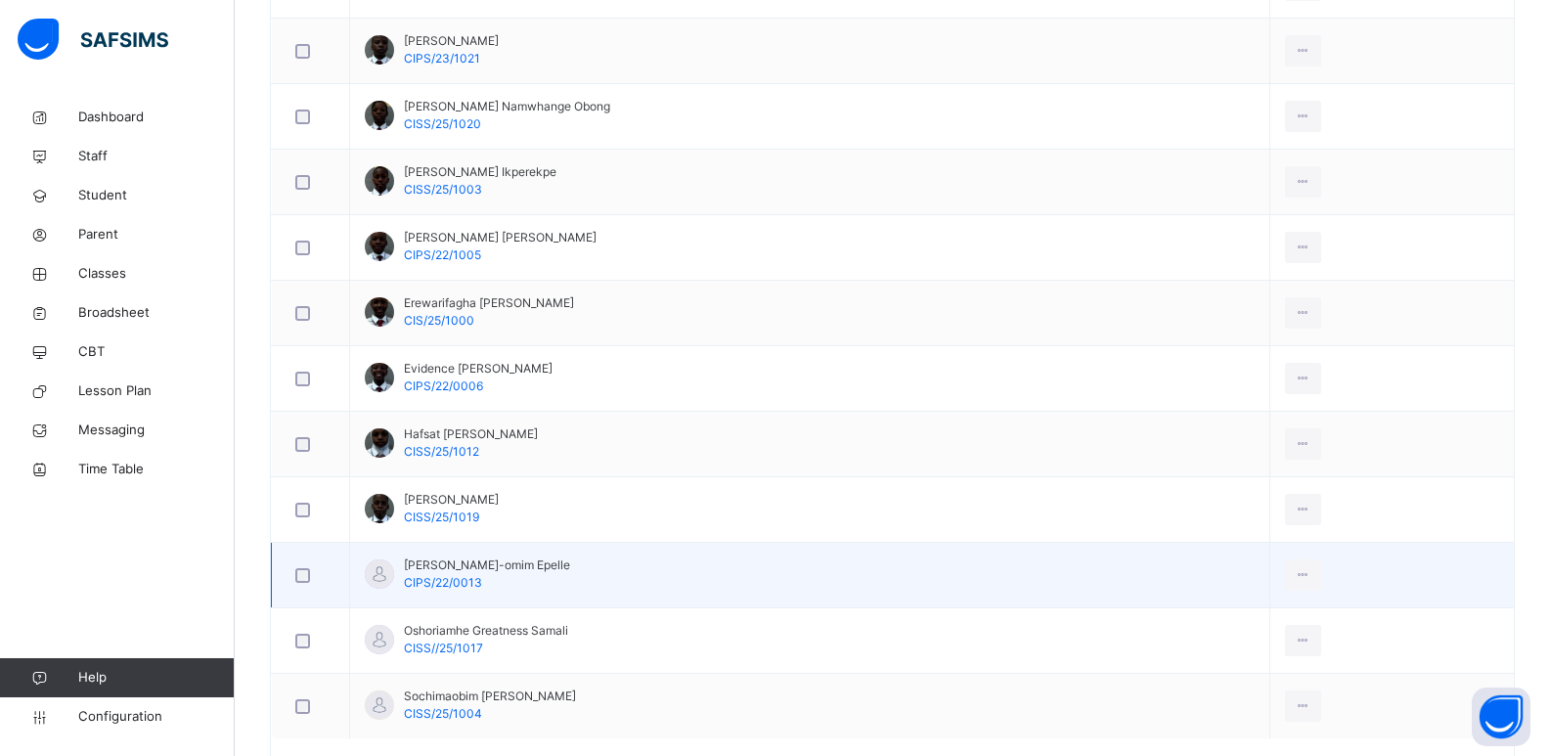
scroll to position [834, 0]
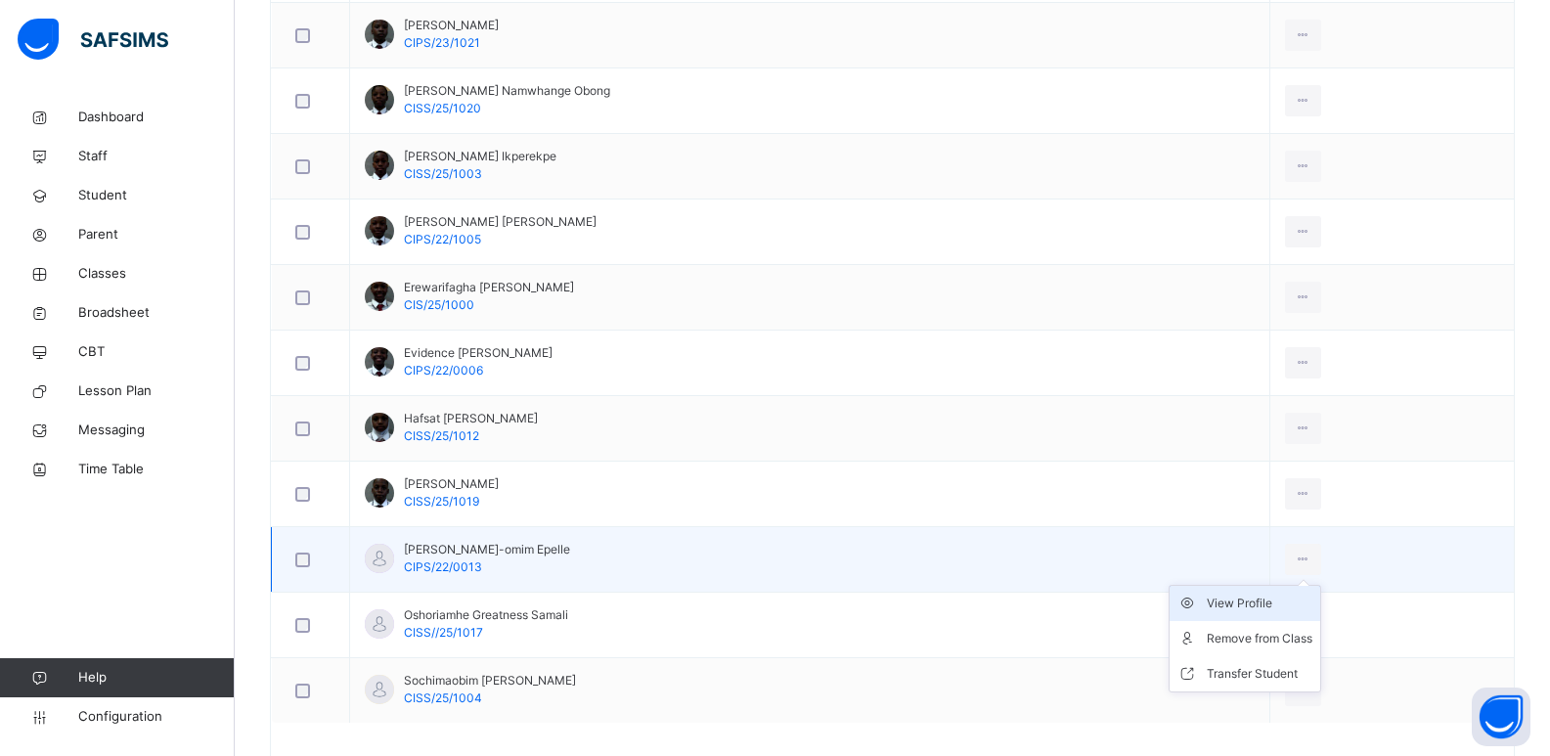
click at [1225, 597] on div "View Profile" at bounding box center [1259, 603] width 106 height 20
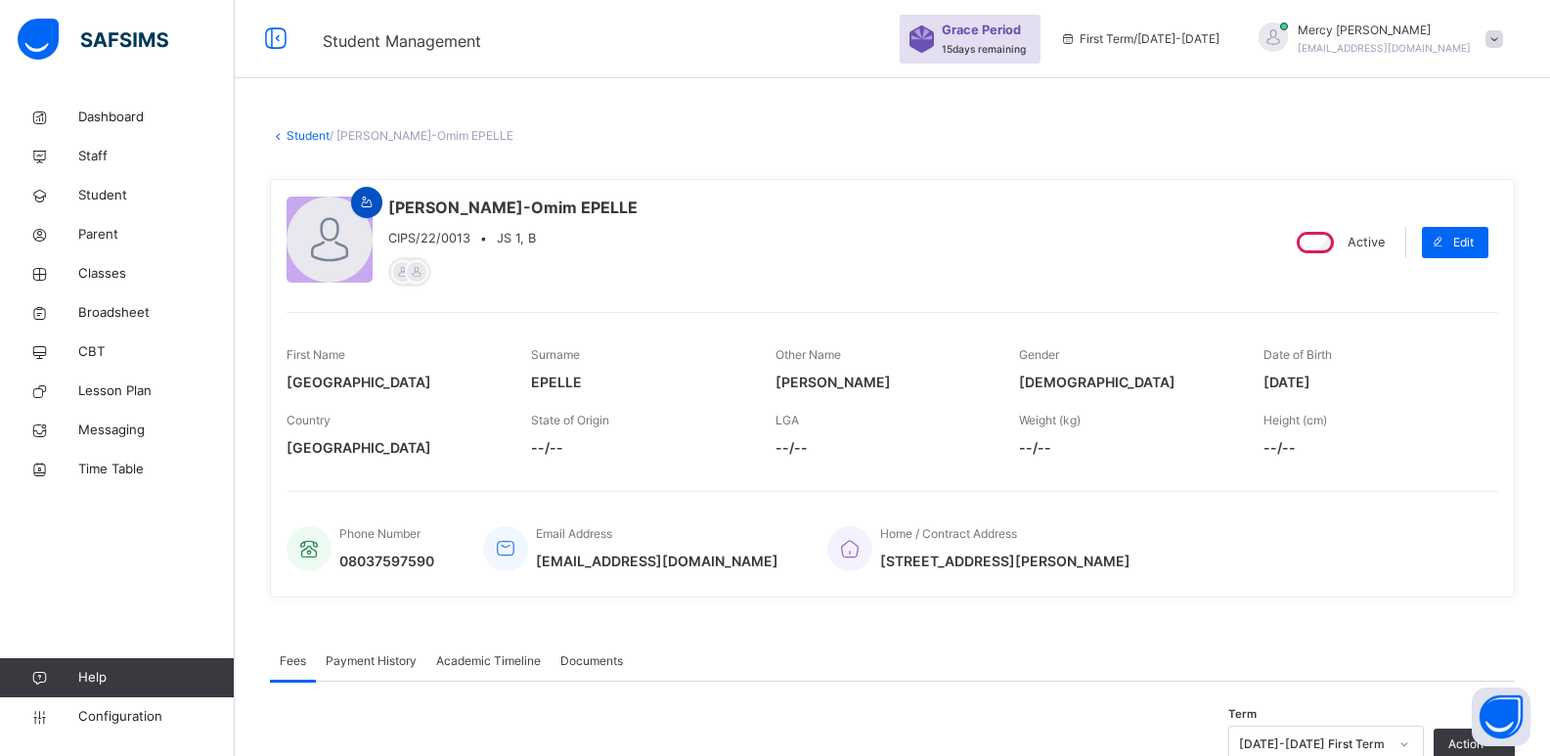
click at [359, 198] on icon at bounding box center [367, 203] width 17 height 18
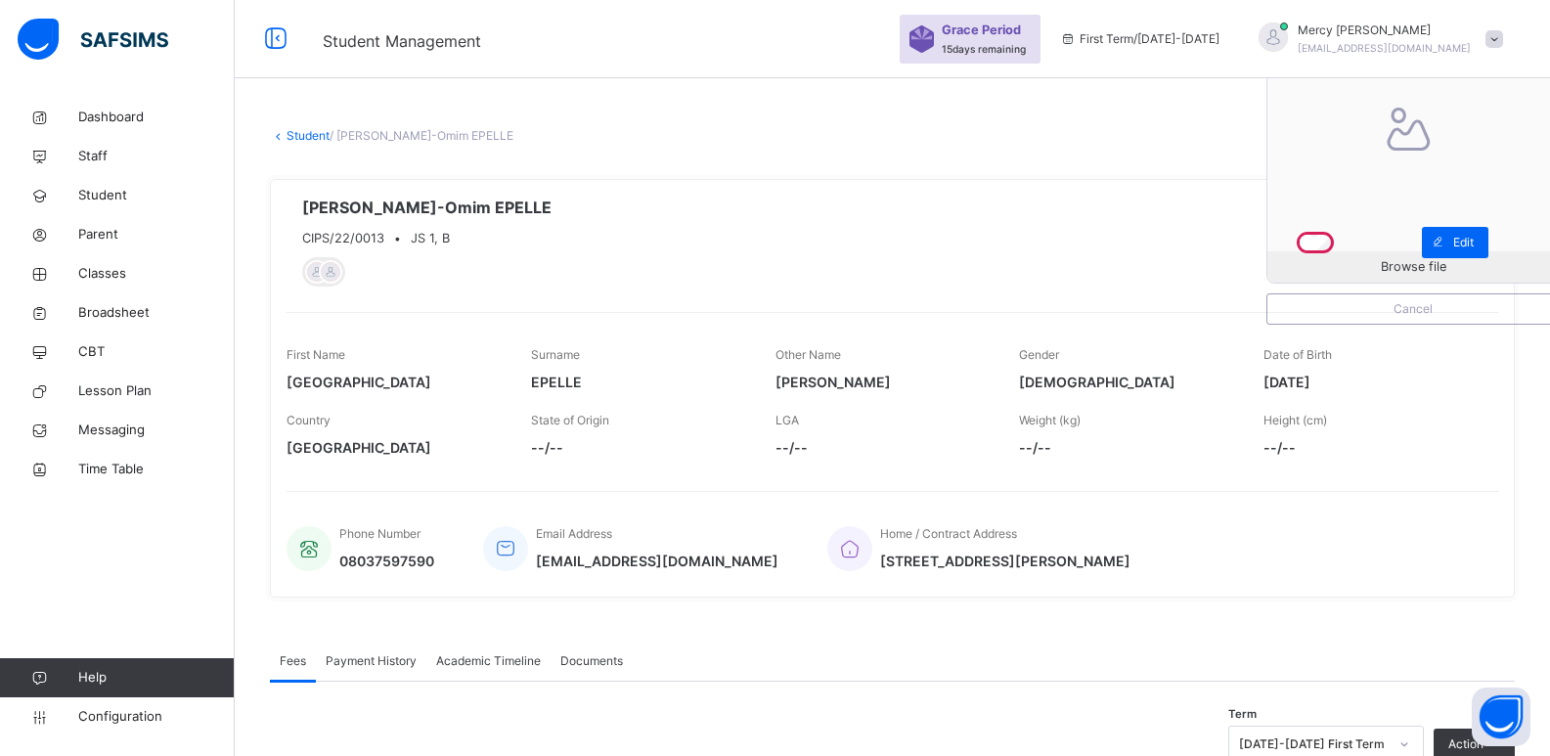
click at [1353, 250] on div at bounding box center [1412, 136] width 291 height 291
click at [1353, 261] on span "Browse file" at bounding box center [1412, 266] width 291 height 19
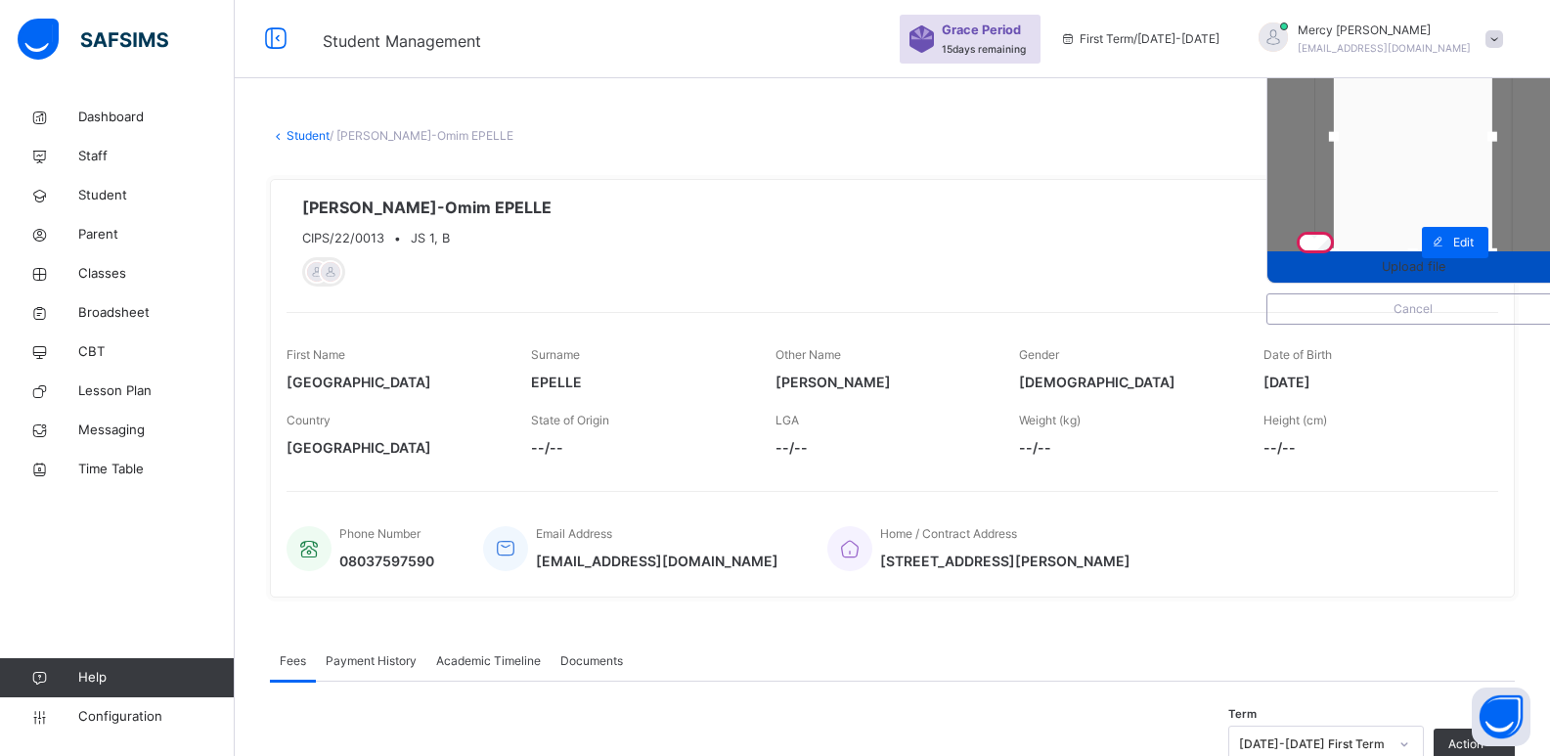
click at [1478, 275] on span "Upload file" at bounding box center [1412, 266] width 291 height 19
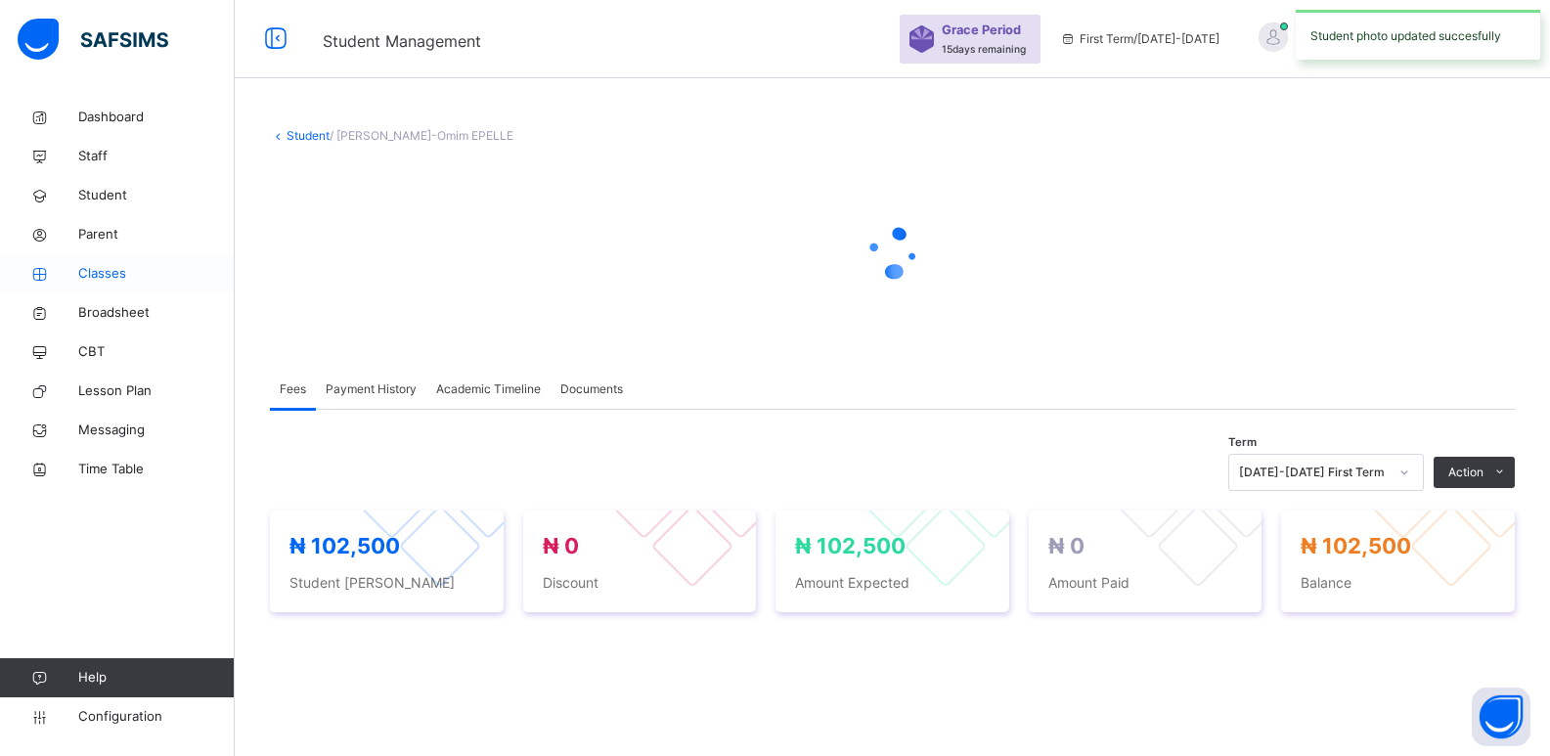
click at [111, 273] on span "Classes" at bounding box center [156, 274] width 156 height 20
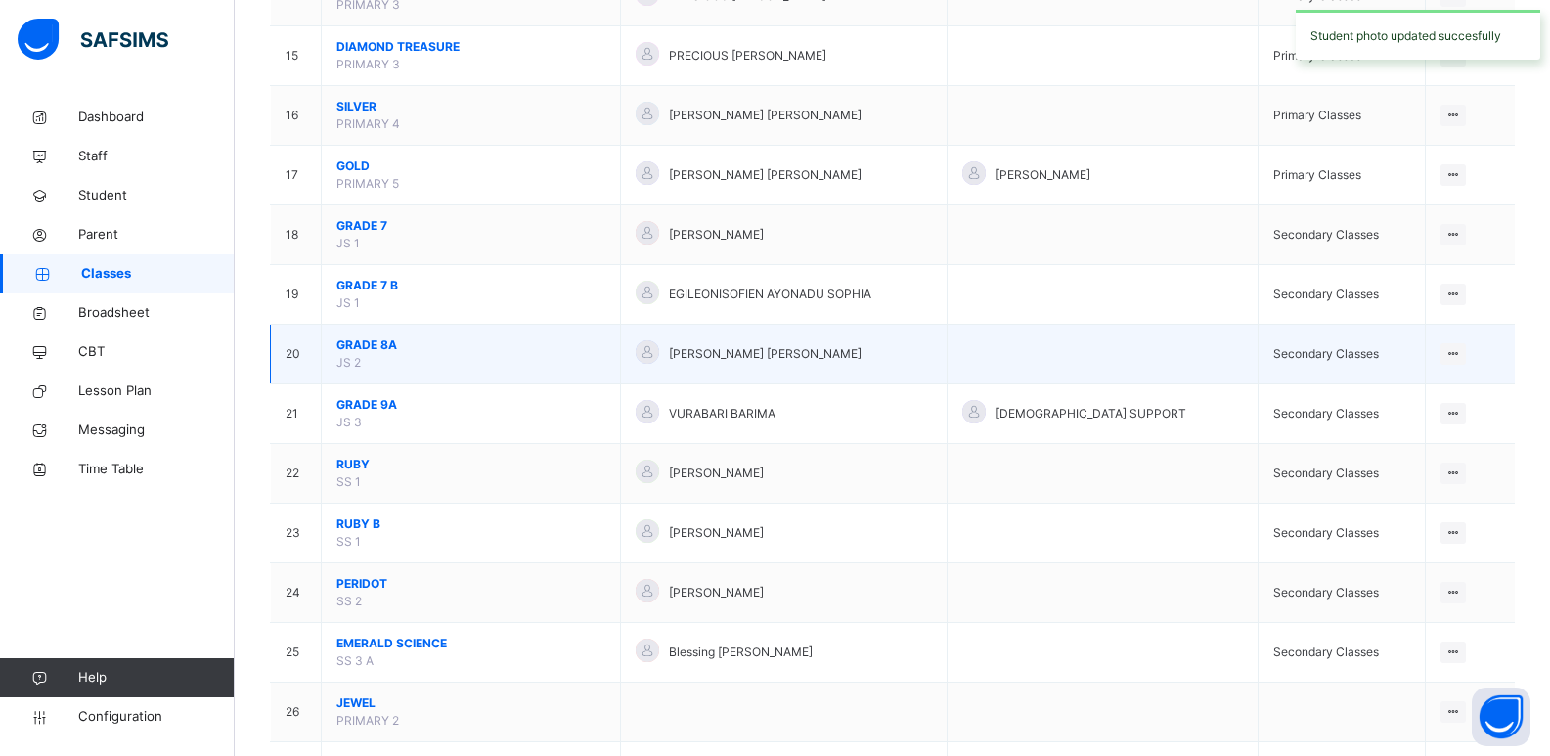
scroll to position [1043, 0]
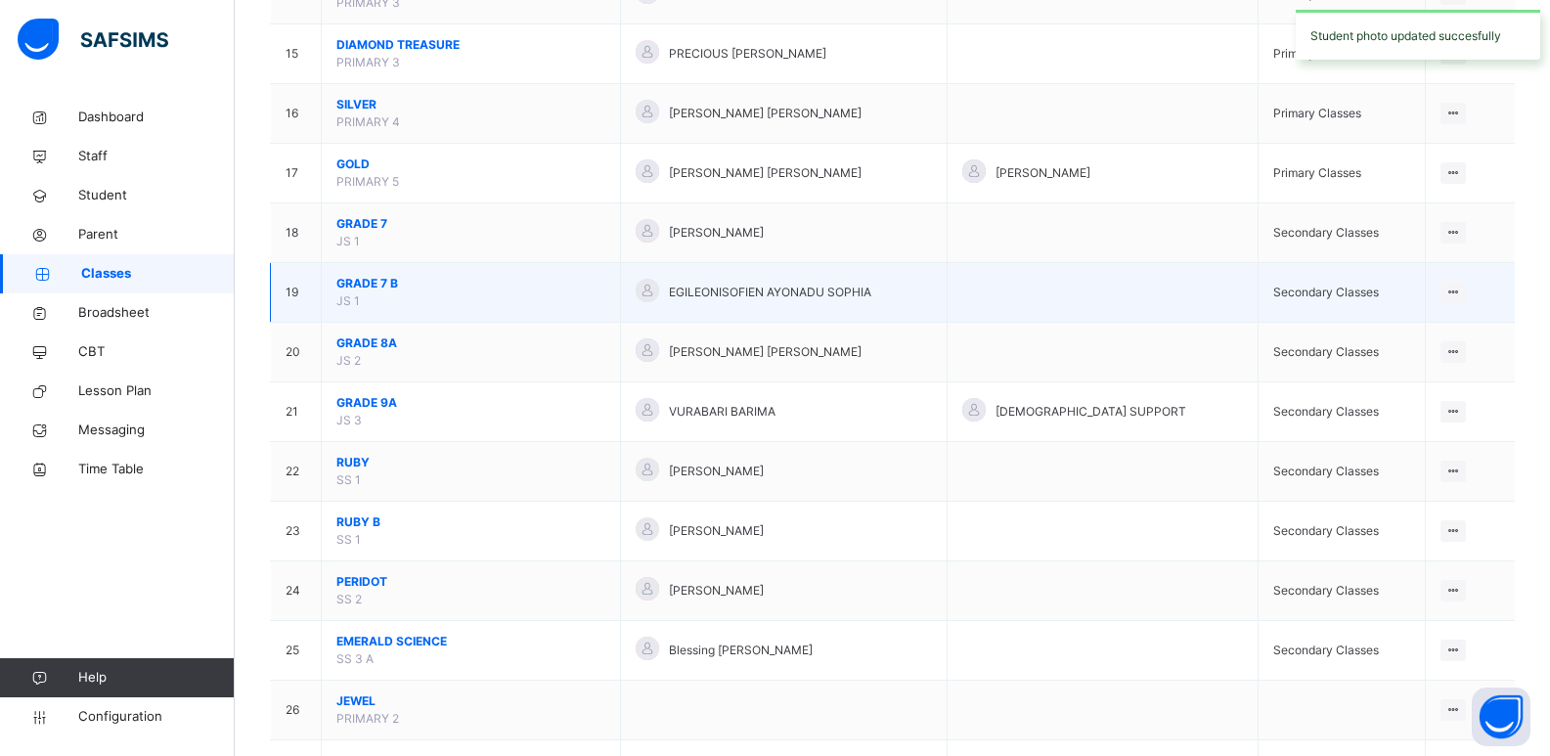
click at [375, 278] on span "GRADE 7 B" at bounding box center [470, 284] width 269 height 18
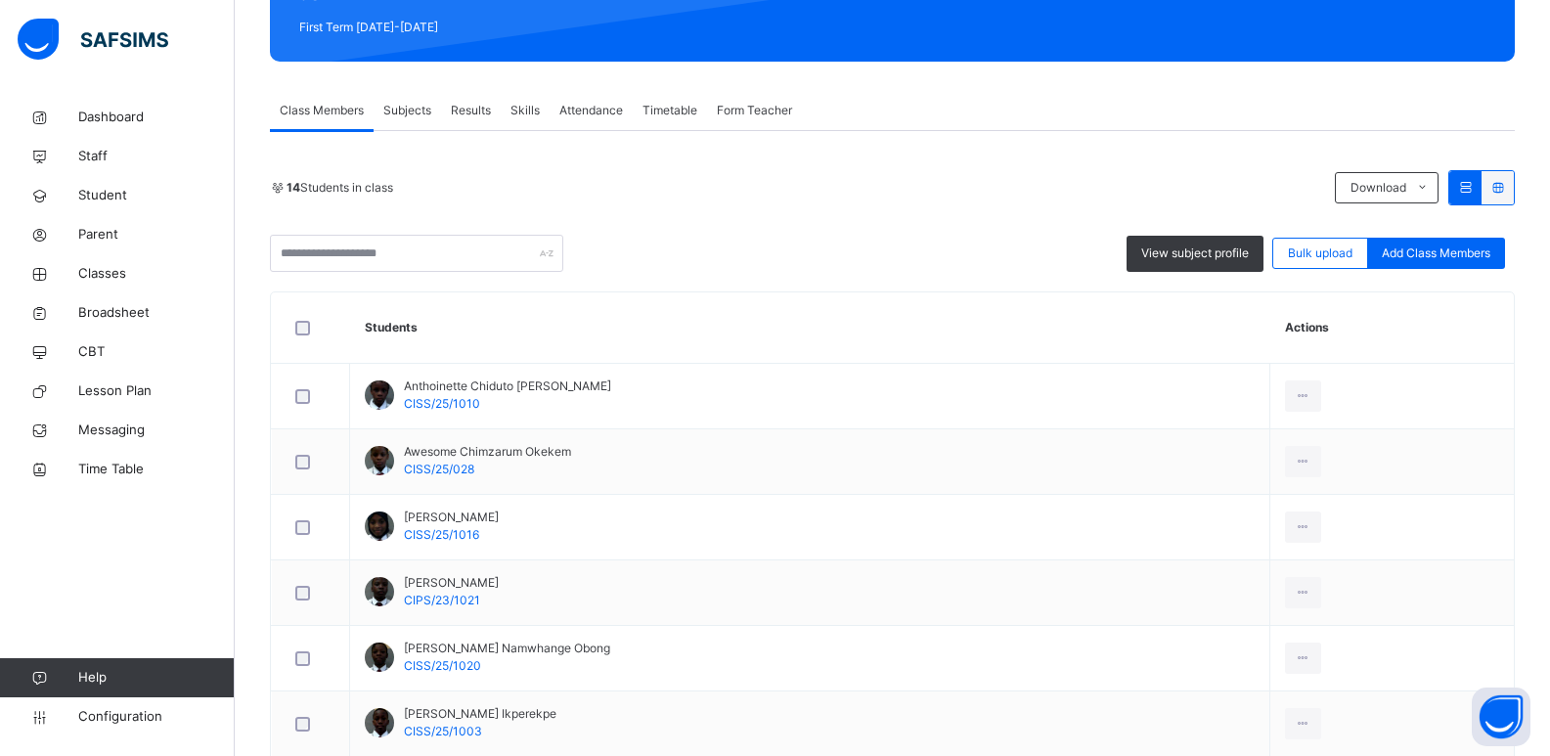
scroll to position [909, 0]
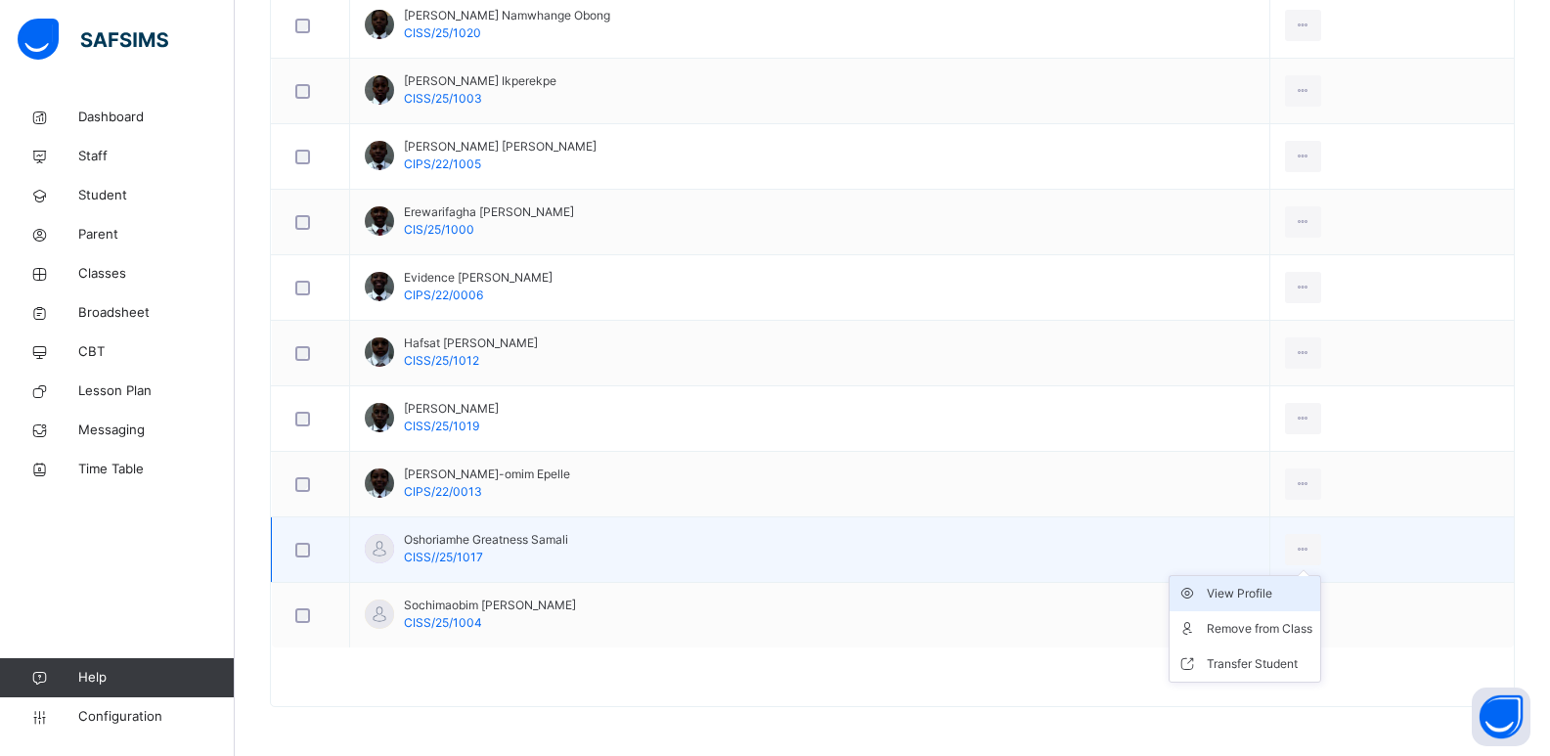
click at [1233, 591] on div "View Profile" at bounding box center [1259, 594] width 106 height 20
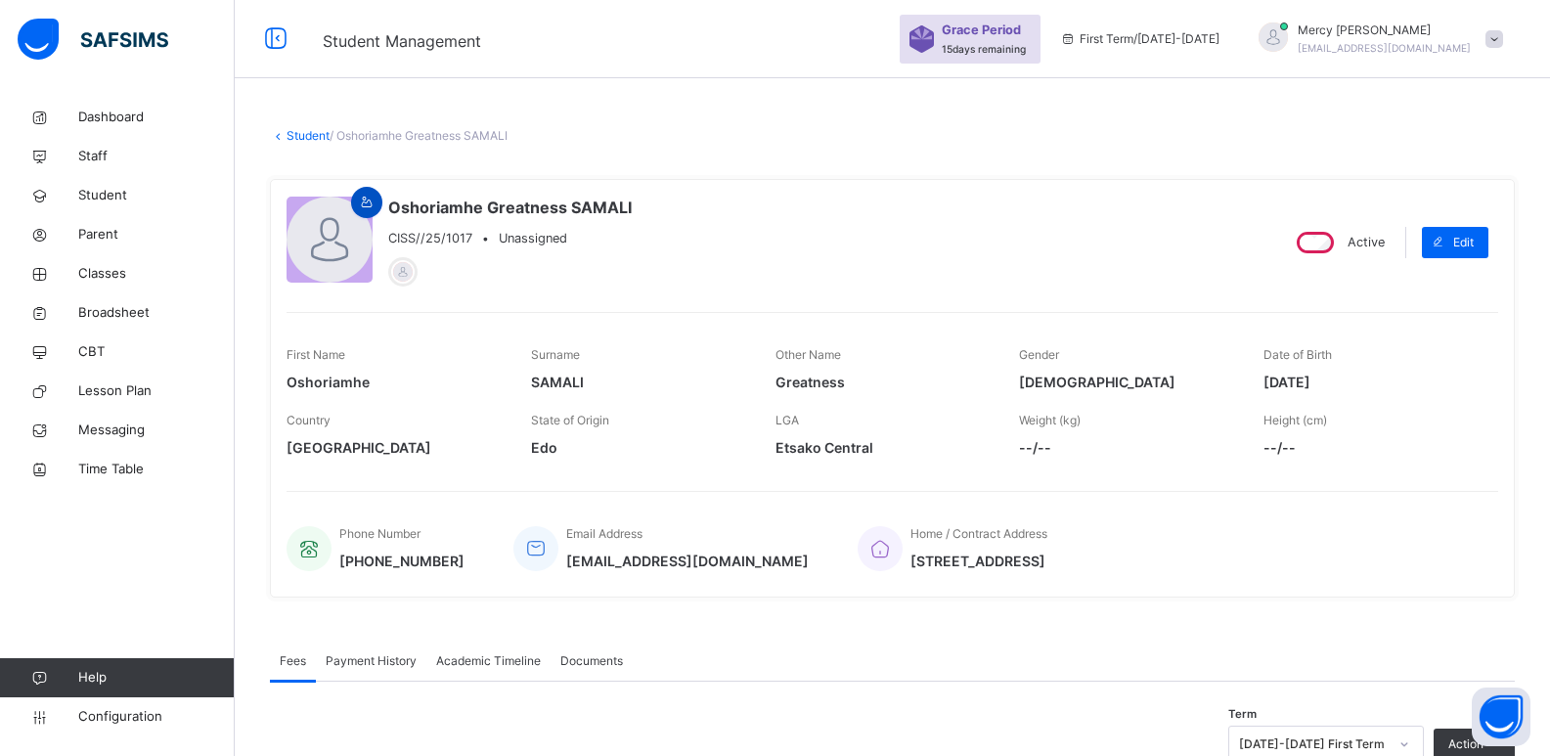
click at [363, 195] on icon at bounding box center [367, 203] width 17 height 18
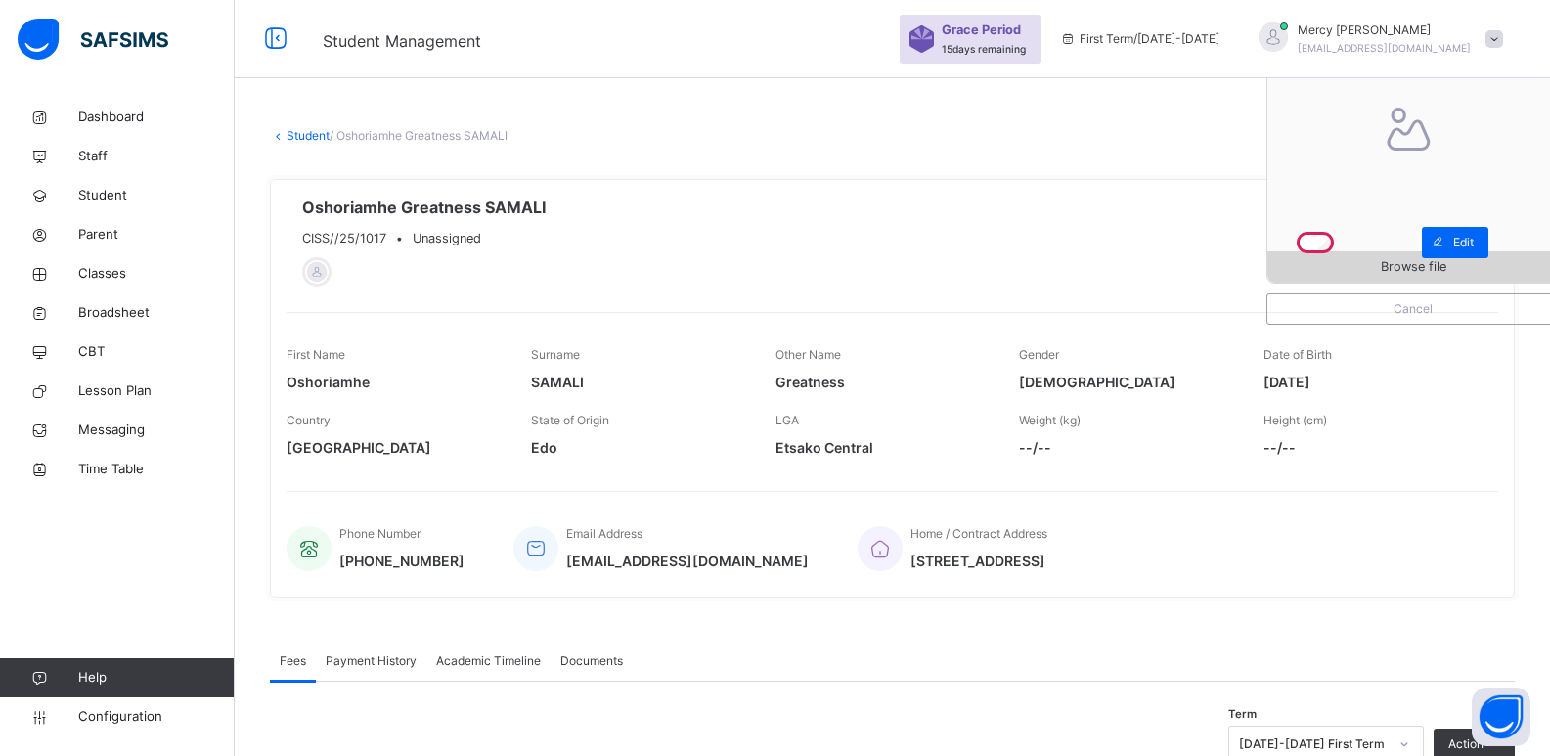
click at [1335, 256] on div "Browse file" at bounding box center [1412, 266] width 291 height 31
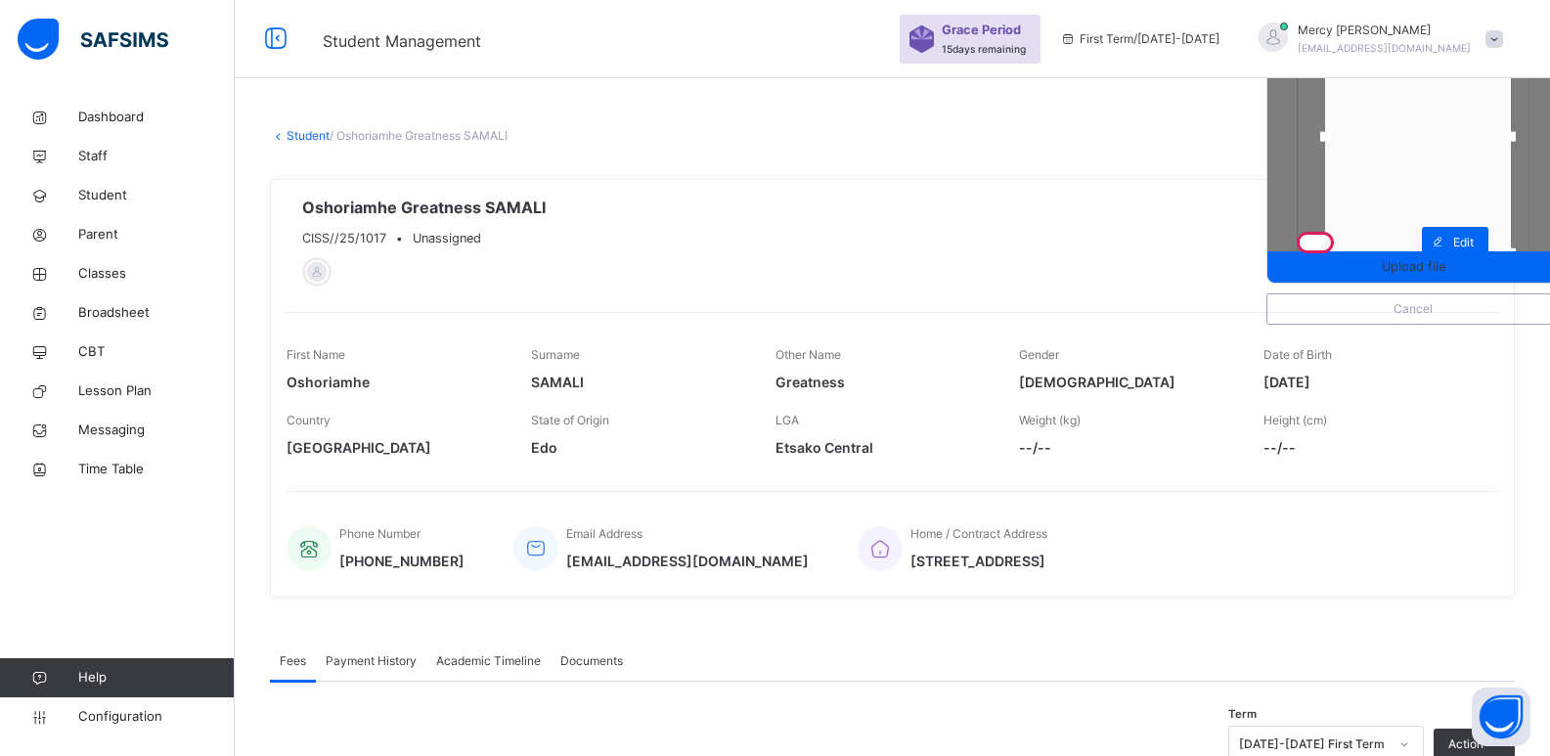
click at [1426, 197] on div at bounding box center [1418, 137] width 186 height 233
click at [1406, 265] on span "Upload file" at bounding box center [1413, 266] width 64 height 19
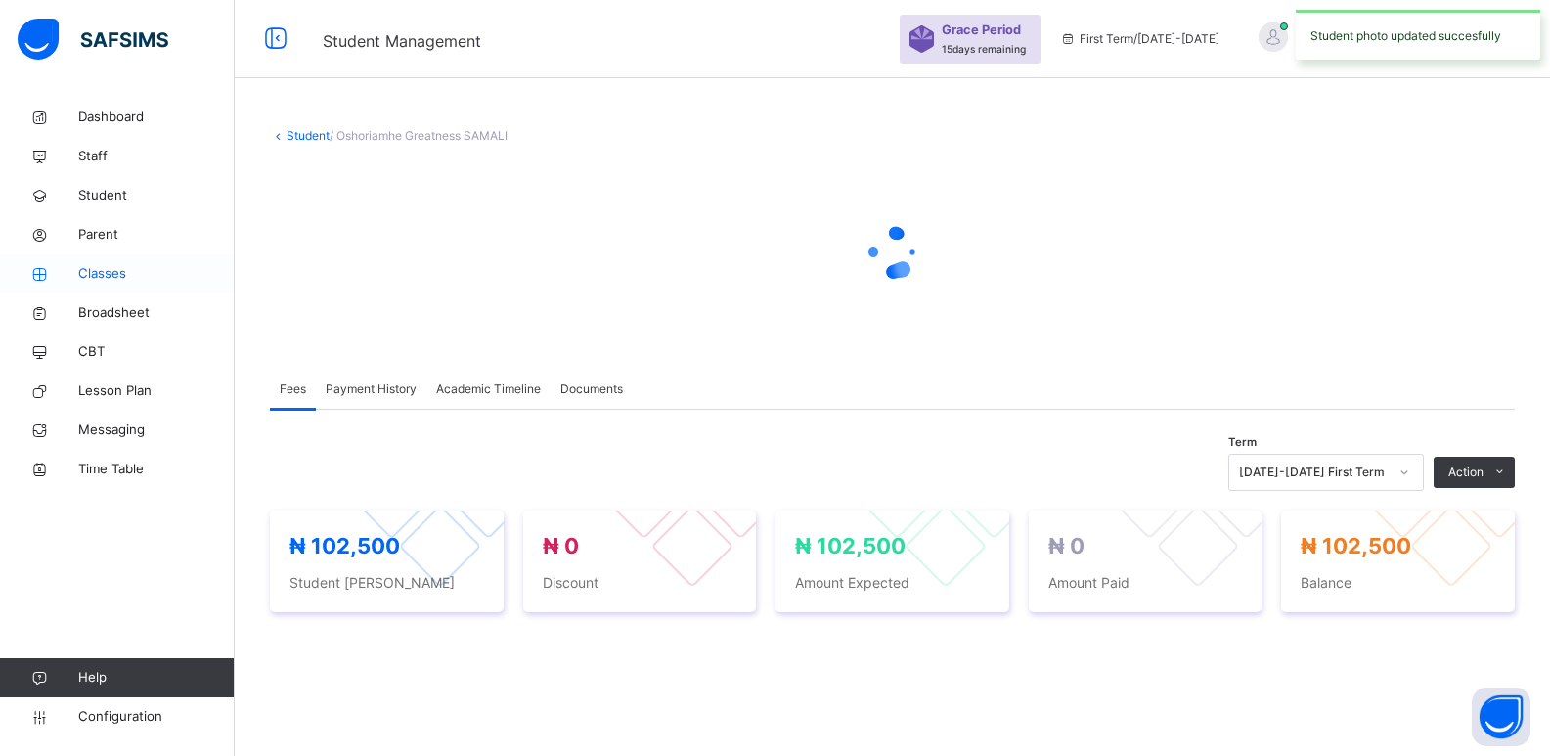
click at [112, 277] on span "Classes" at bounding box center [156, 274] width 156 height 20
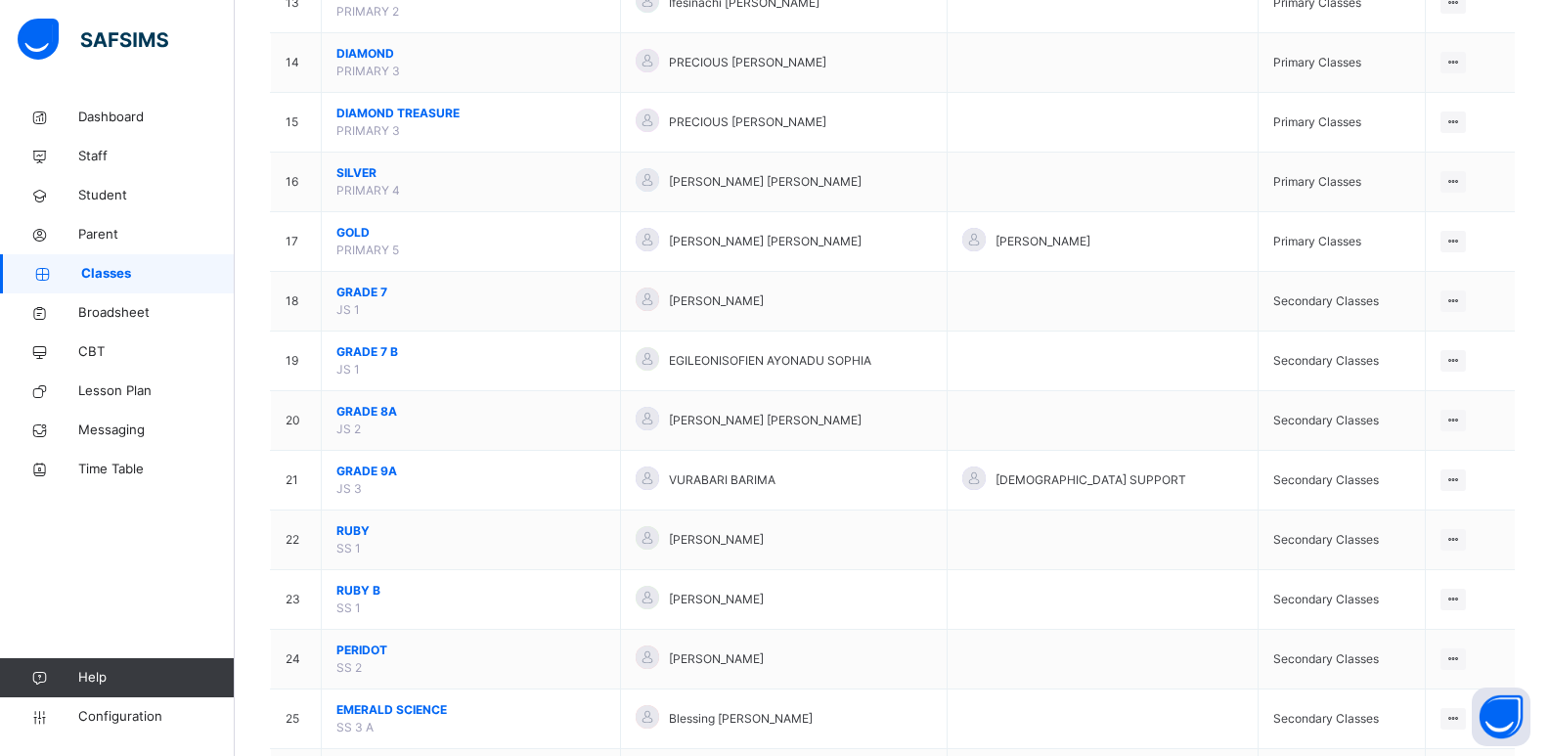
scroll to position [1010, 0]
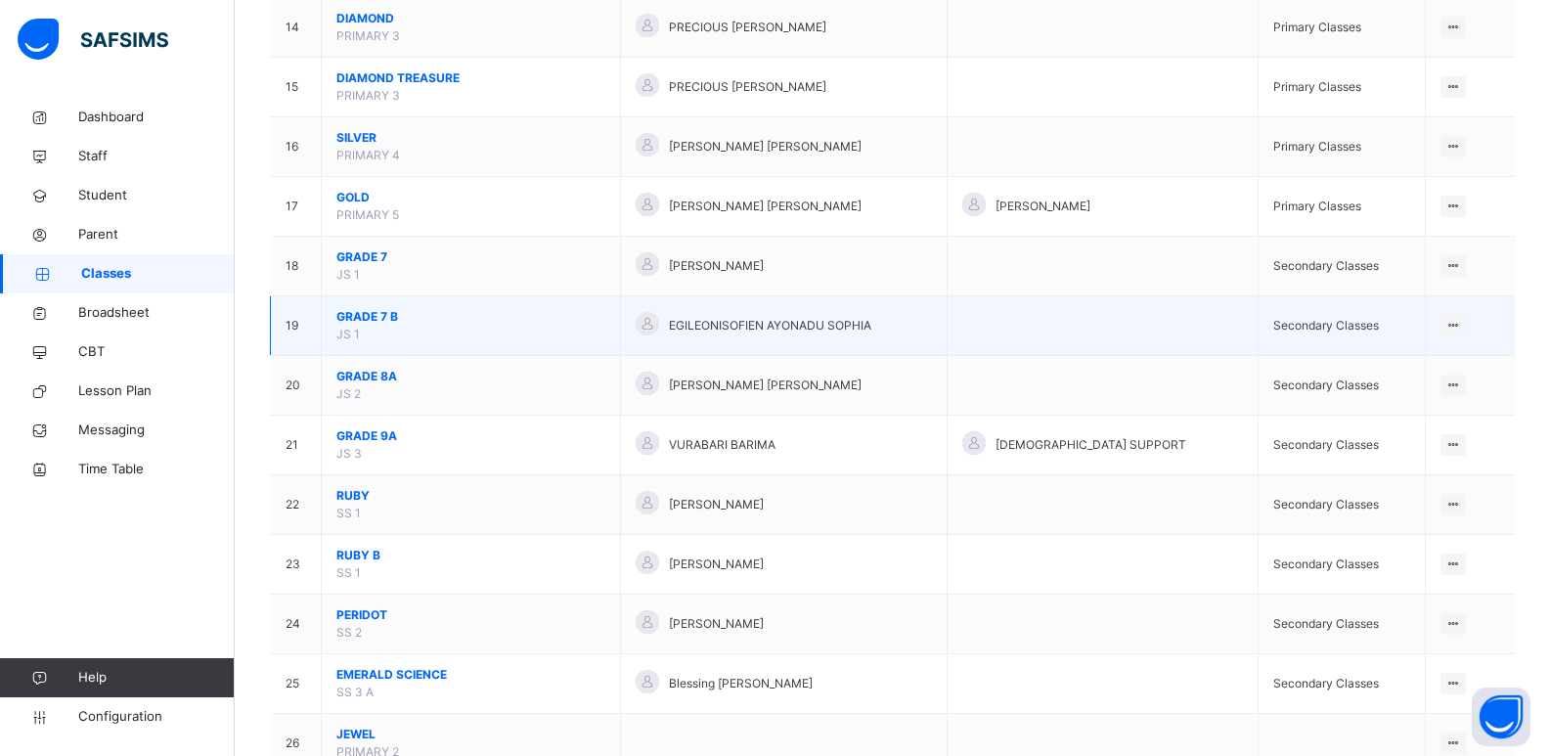
click at [350, 315] on span "GRADE 7 B" at bounding box center [470, 317] width 269 height 18
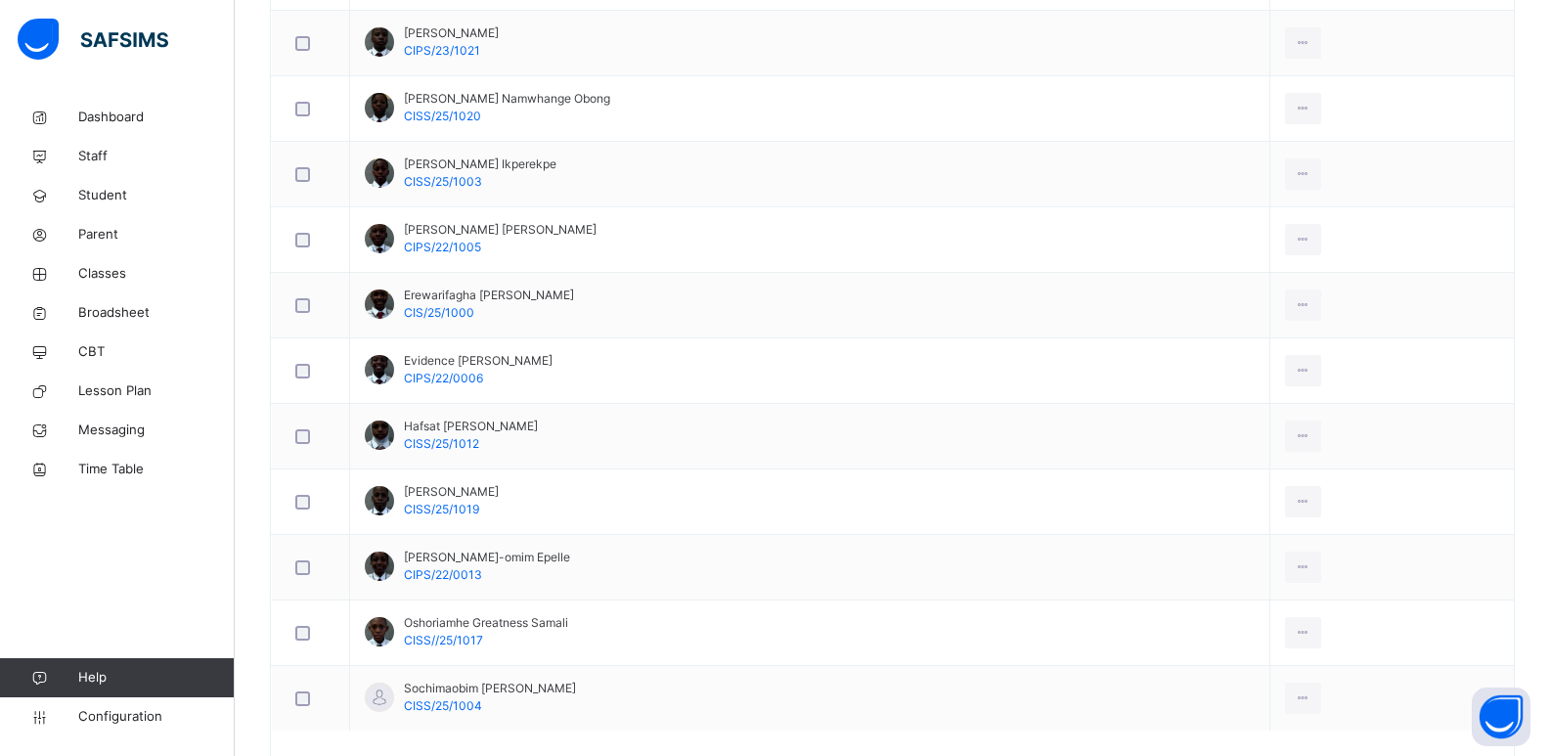
scroll to position [909, 0]
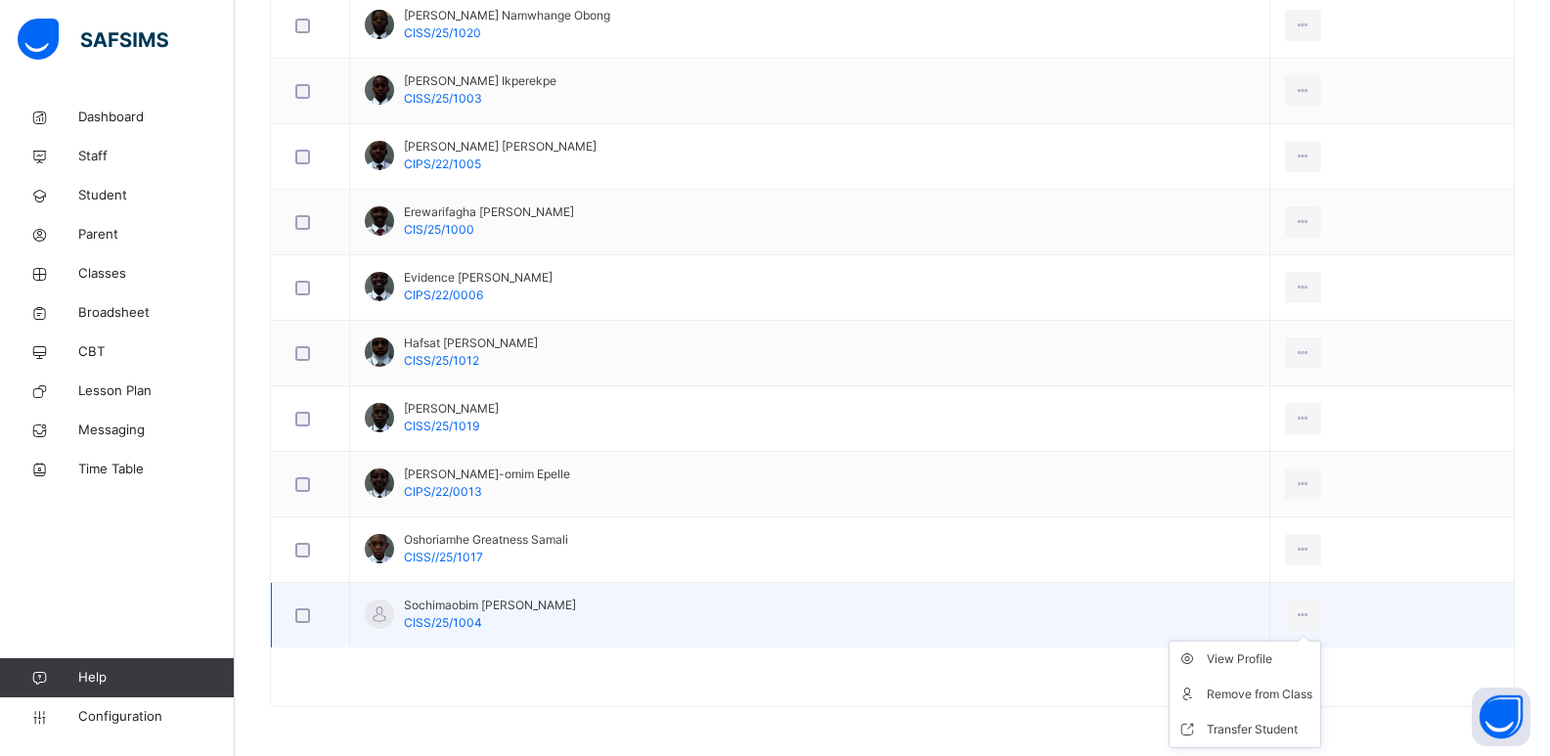
click at [1237, 648] on ul "View Profile Remove from Class Transfer Student" at bounding box center [1244, 694] width 153 height 108
click at [1229, 661] on div "View Profile" at bounding box center [1259, 659] width 106 height 20
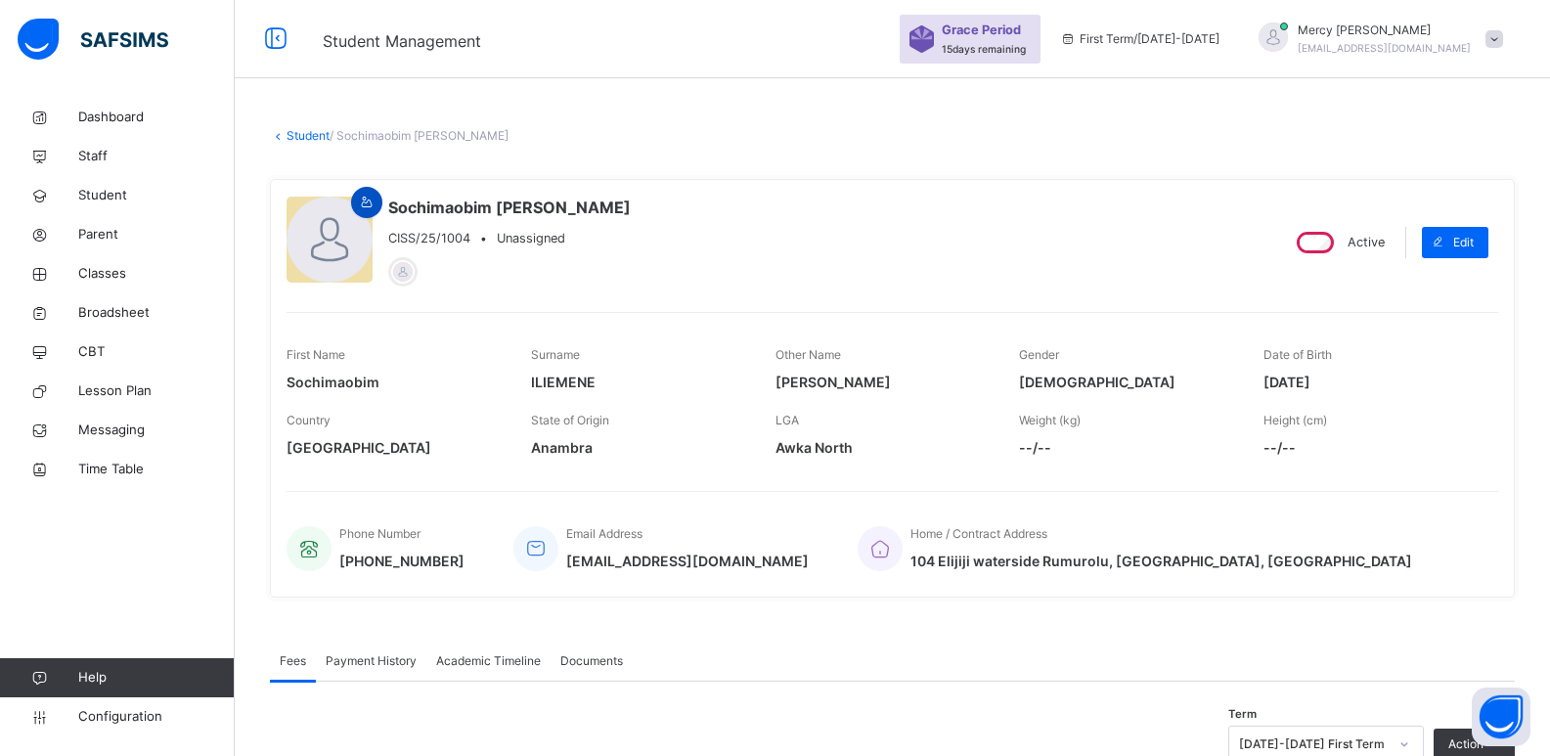
click at [371, 202] on icon at bounding box center [367, 203] width 17 height 18
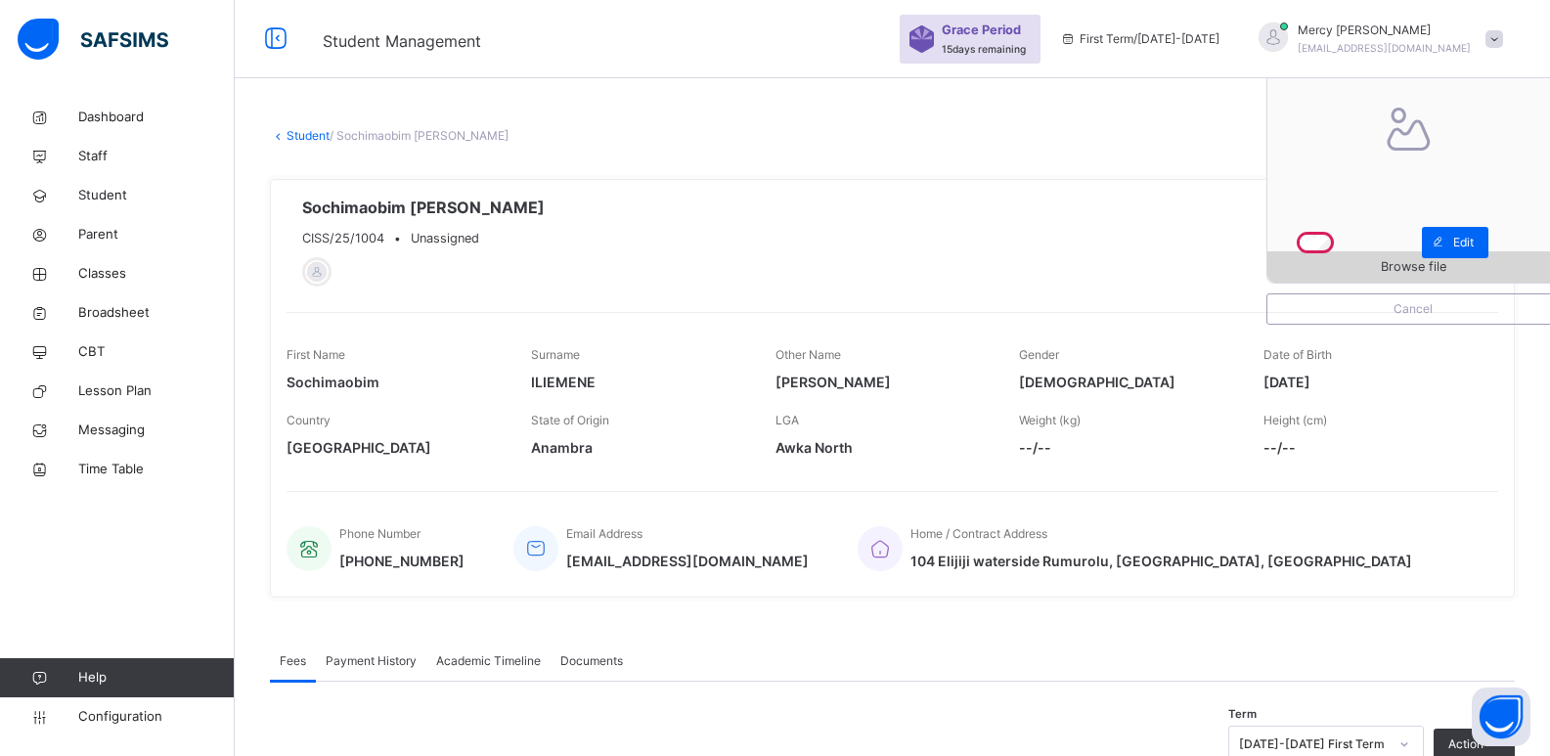
click at [1340, 272] on span "Browse file" at bounding box center [1412, 266] width 291 height 19
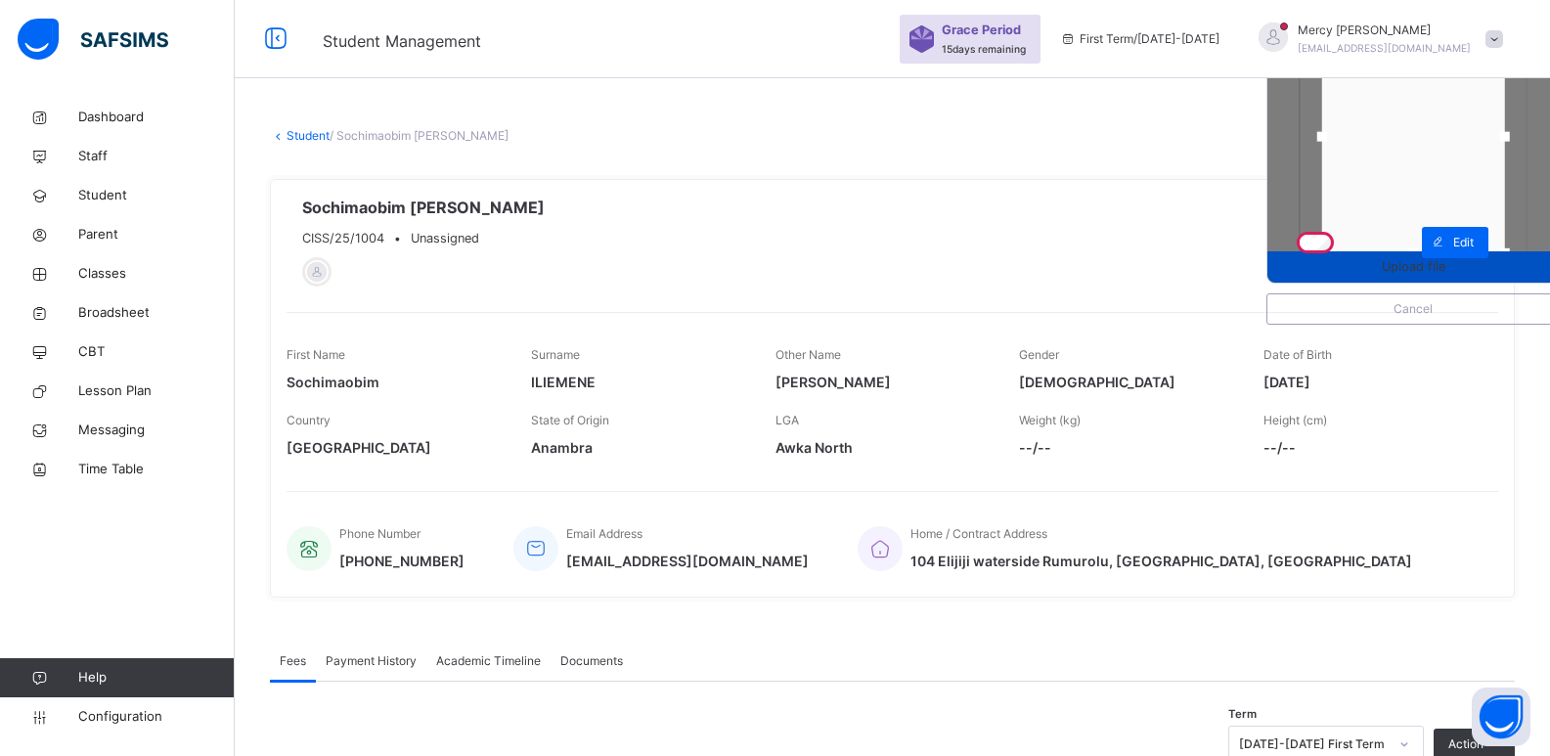
click at [1361, 272] on span "Upload file" at bounding box center [1412, 266] width 291 height 19
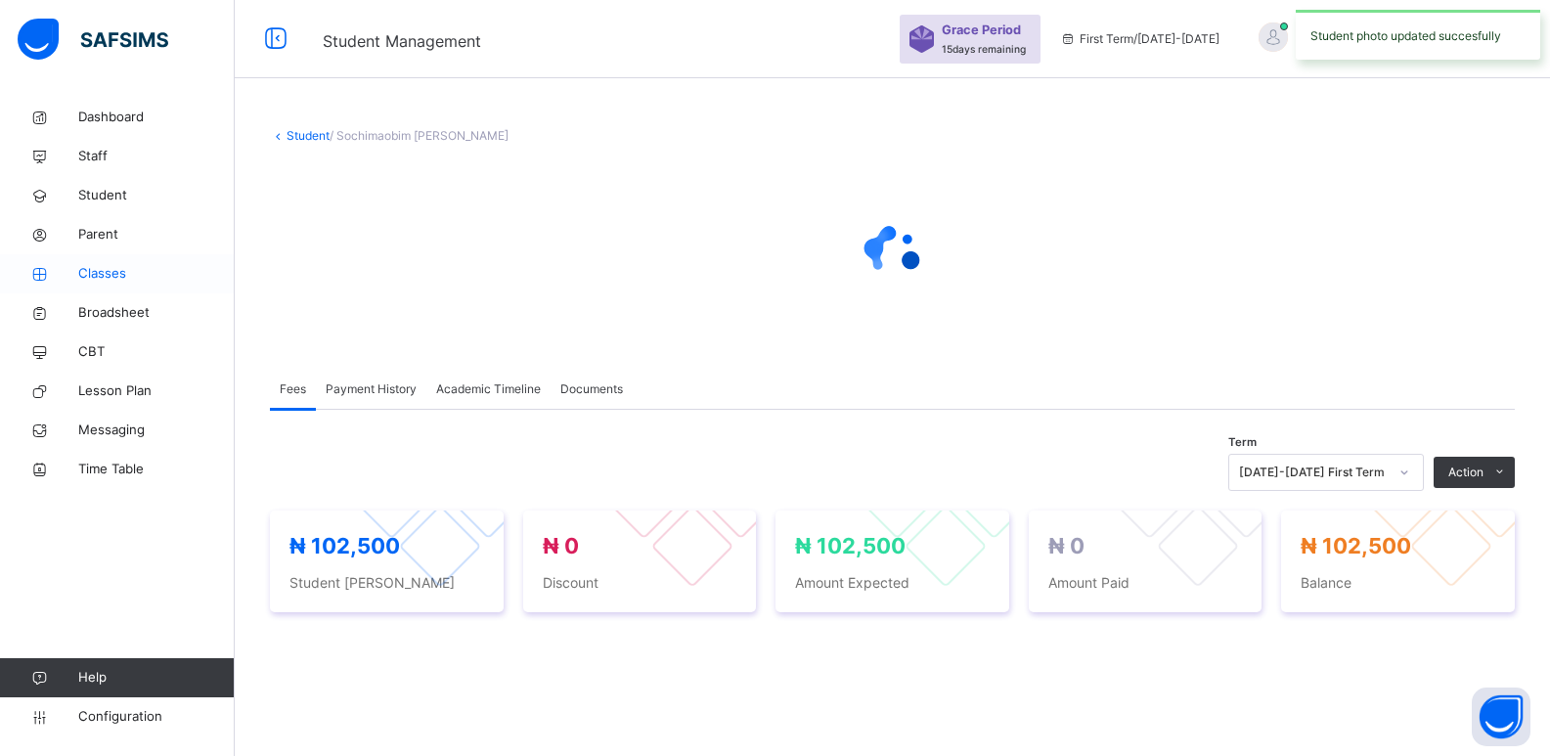
click at [130, 277] on span "Classes" at bounding box center [156, 274] width 156 height 20
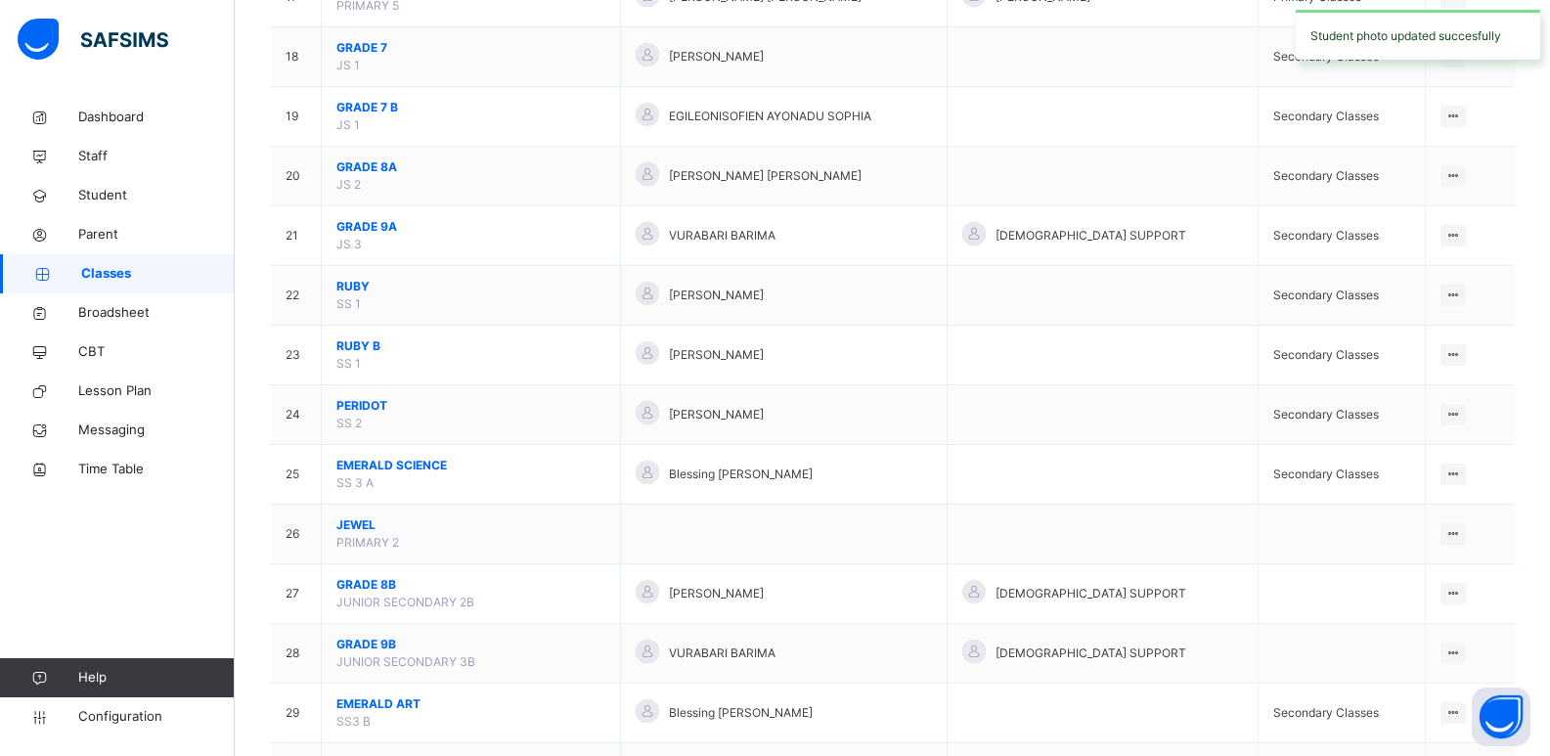
scroll to position [1315, 0]
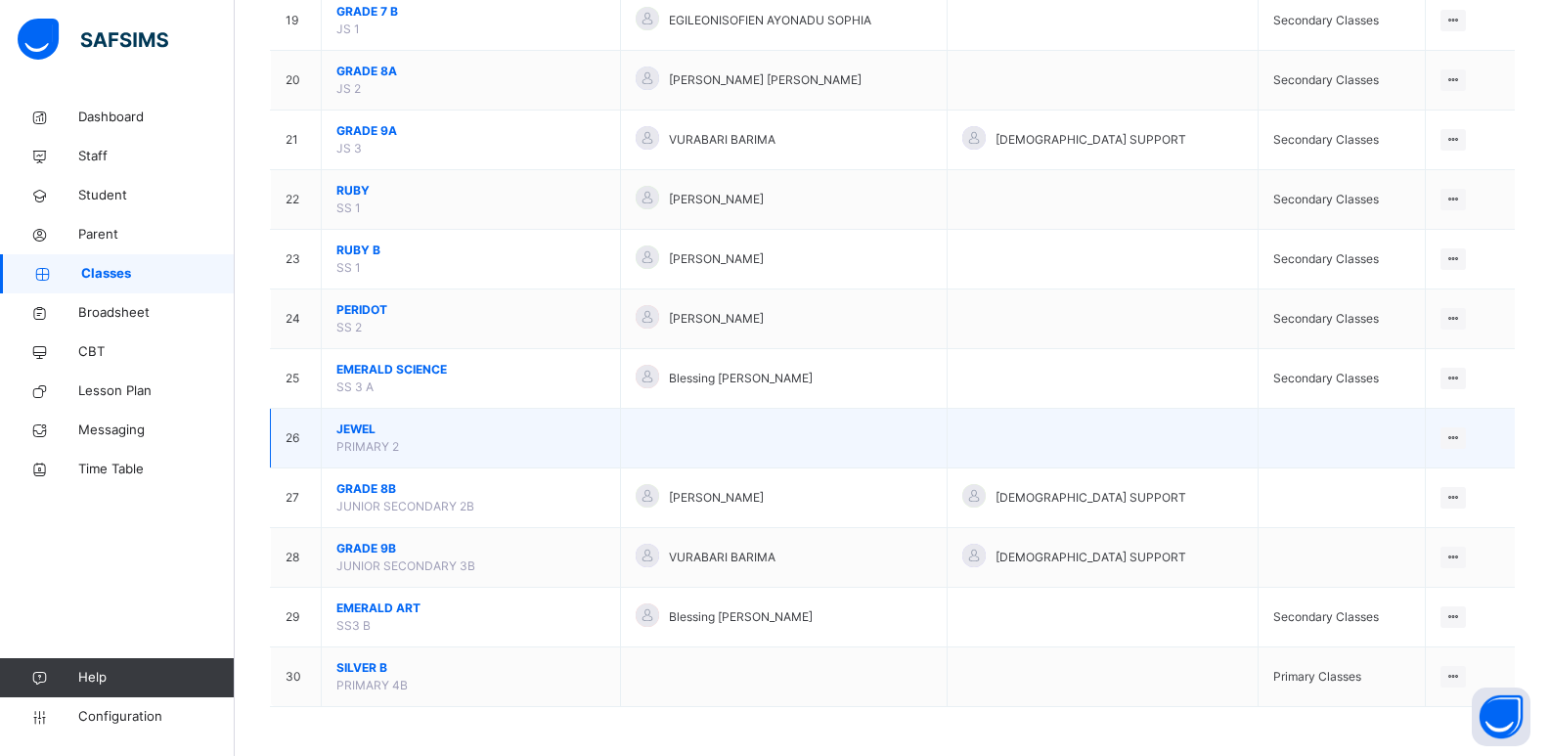
click at [1135, 410] on td at bounding box center [1102, 439] width 312 height 60
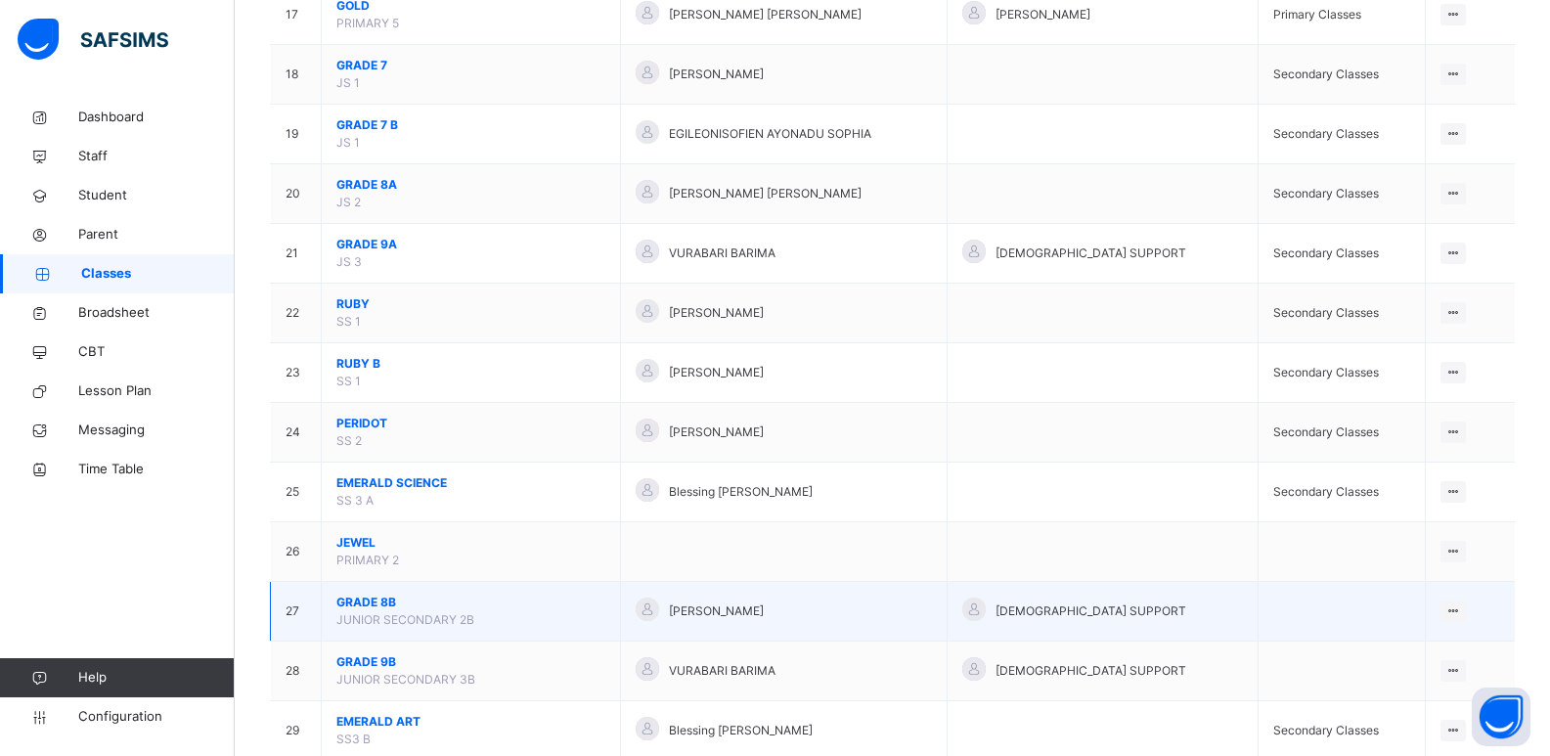
scroll to position [1178, 0]
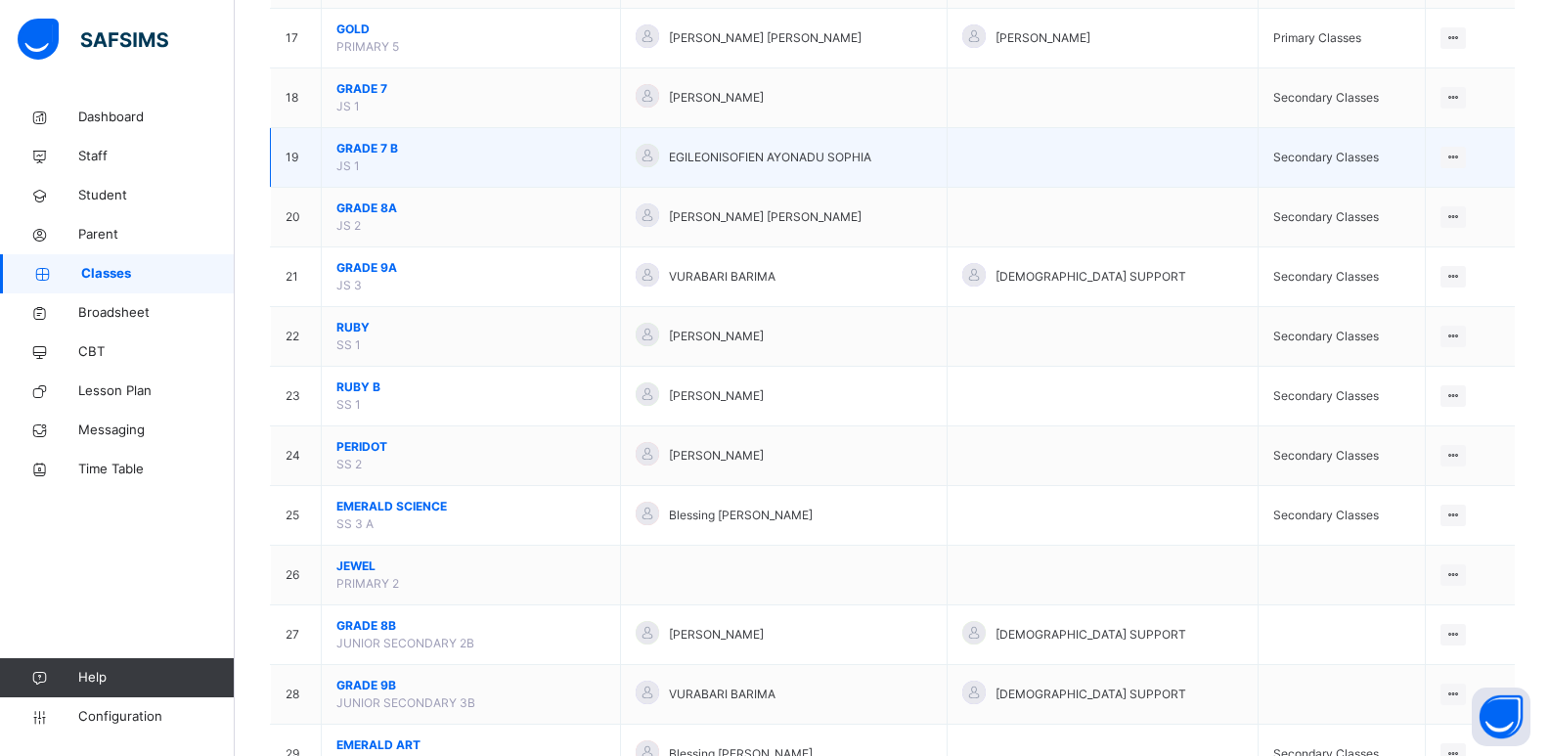
click at [384, 153] on span "GRADE 7 B" at bounding box center [470, 149] width 269 height 18
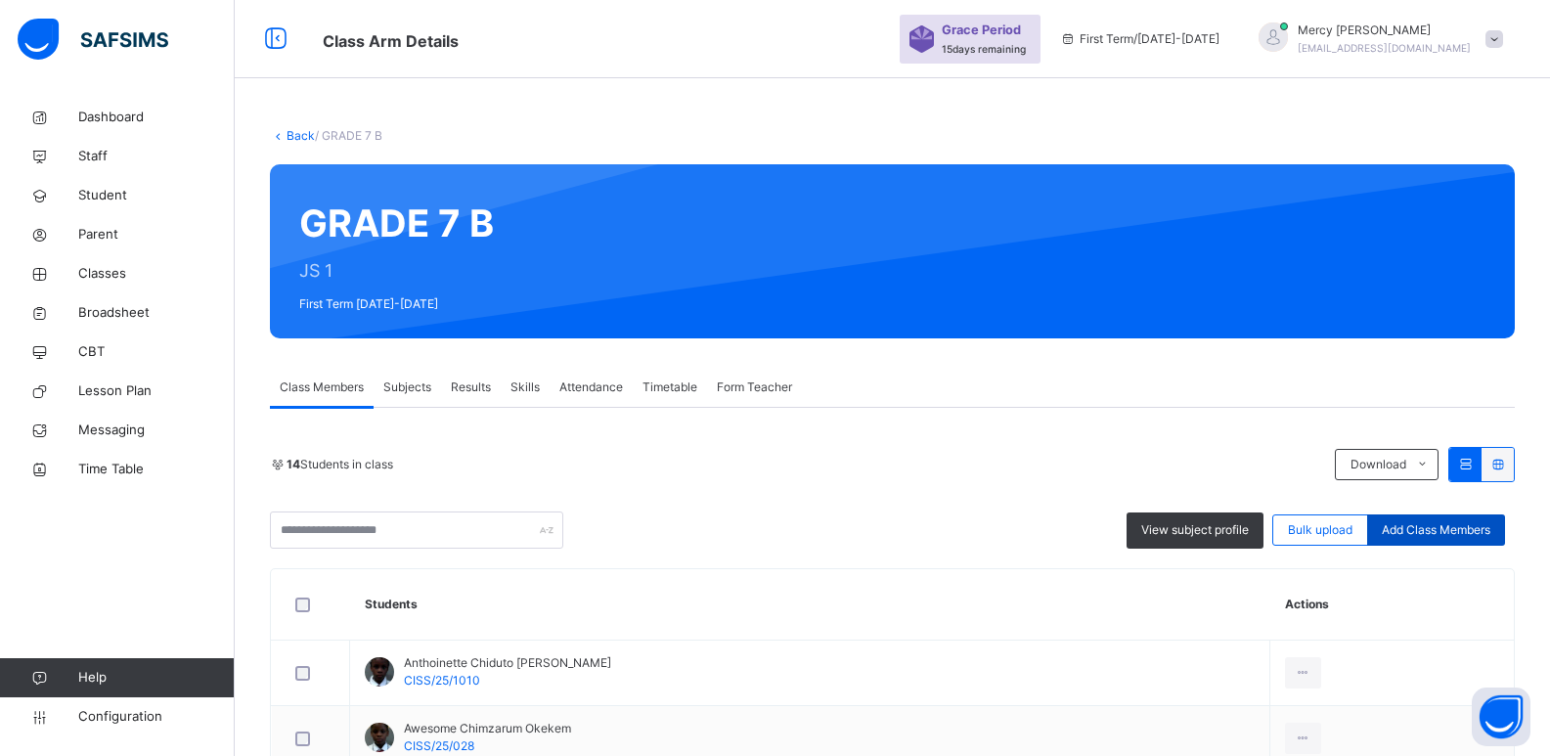
click at [1427, 531] on span "Add Class Members" at bounding box center [1435, 530] width 109 height 18
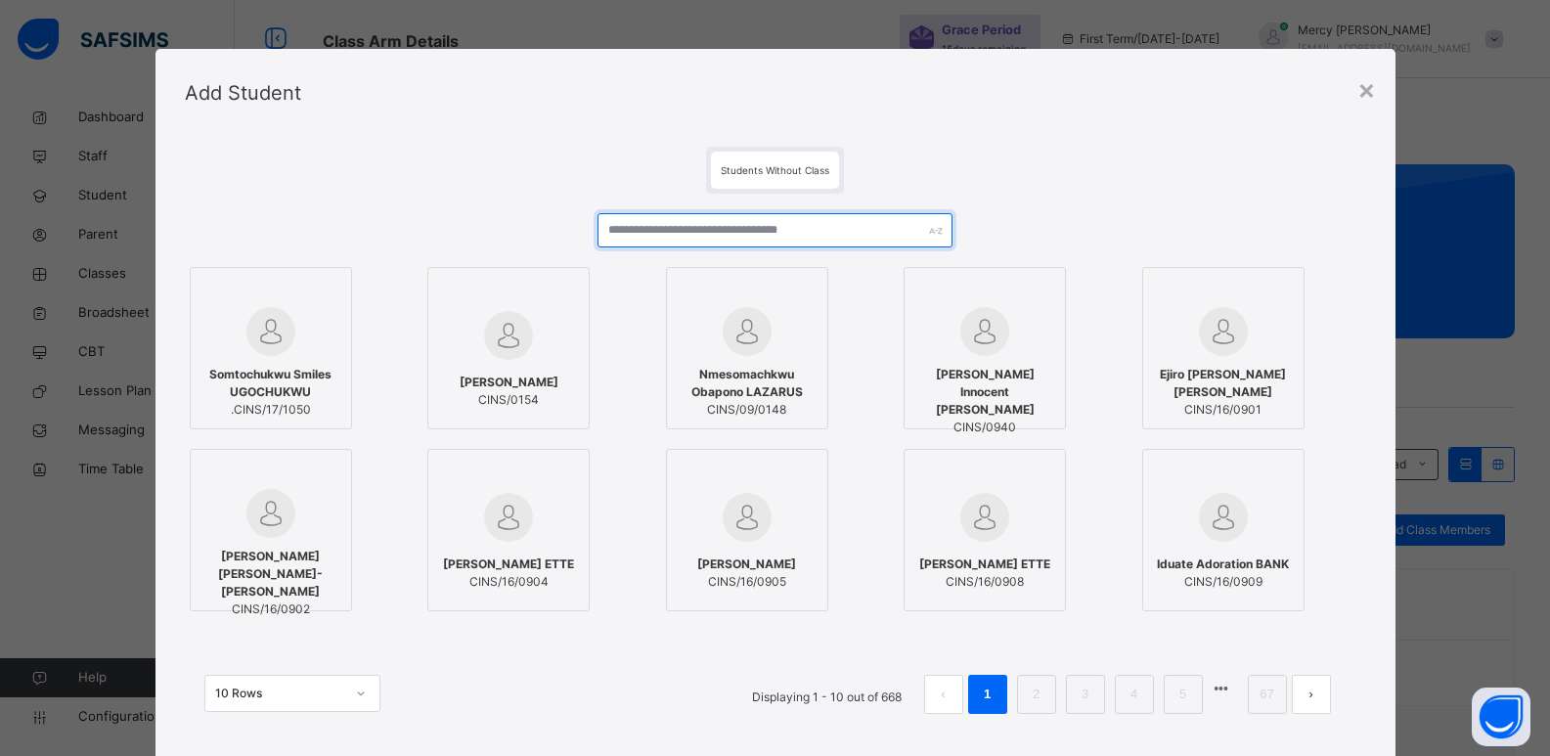
click at [826, 235] on input "text" at bounding box center [774, 230] width 354 height 34
type input "*"
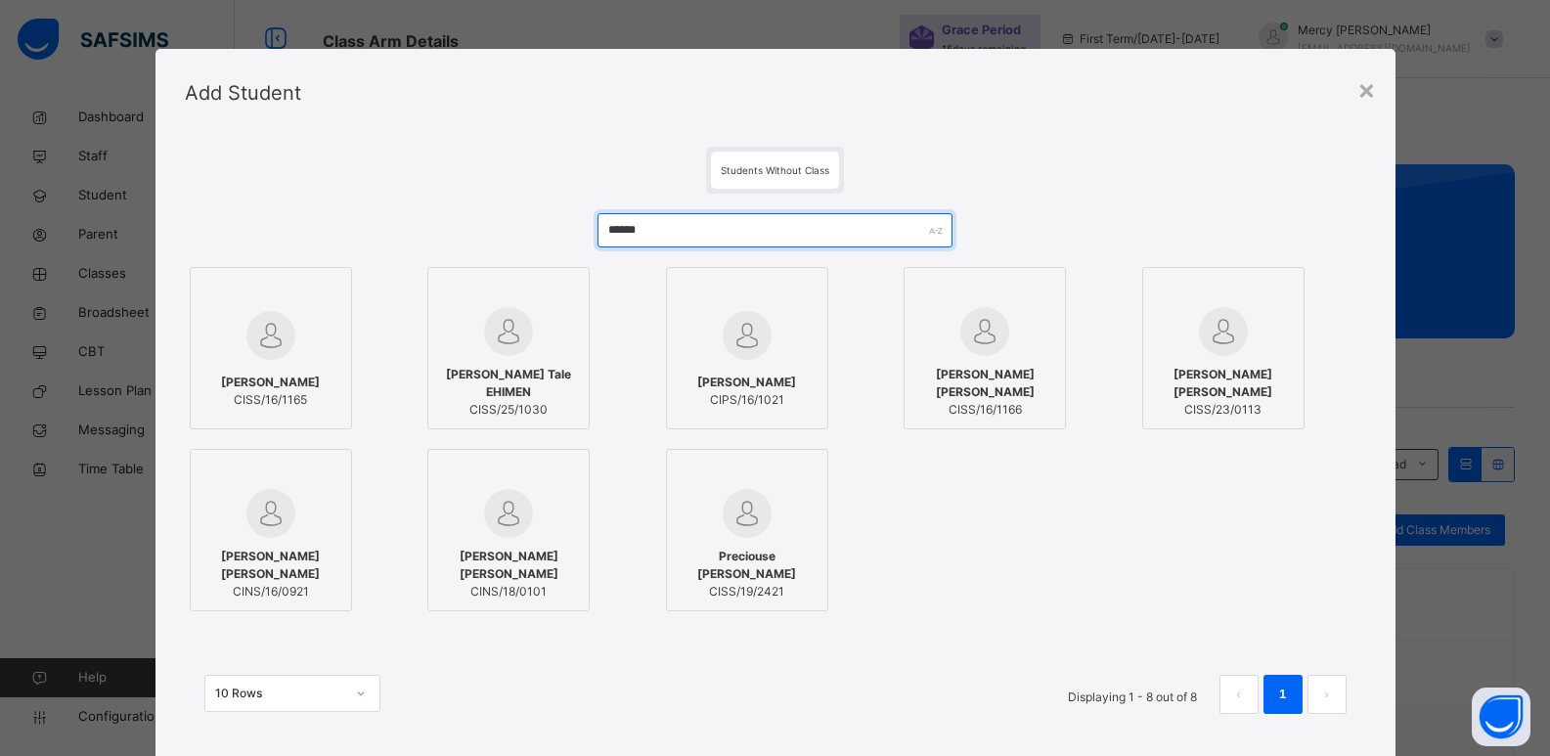
type input "*****"
click at [493, 372] on span "[PERSON_NAME] Tale EHIMEN" at bounding box center [508, 383] width 141 height 35
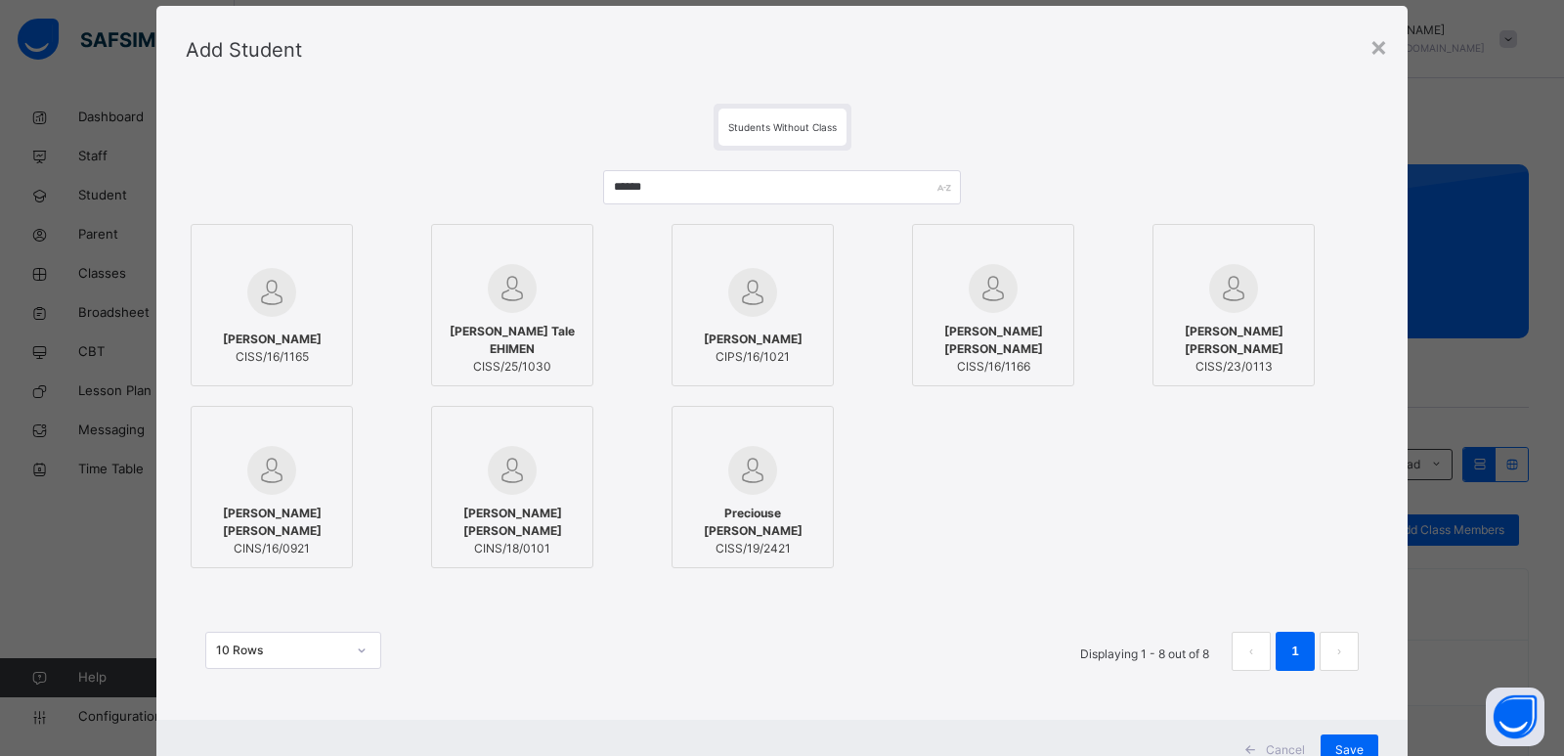
scroll to position [116, 0]
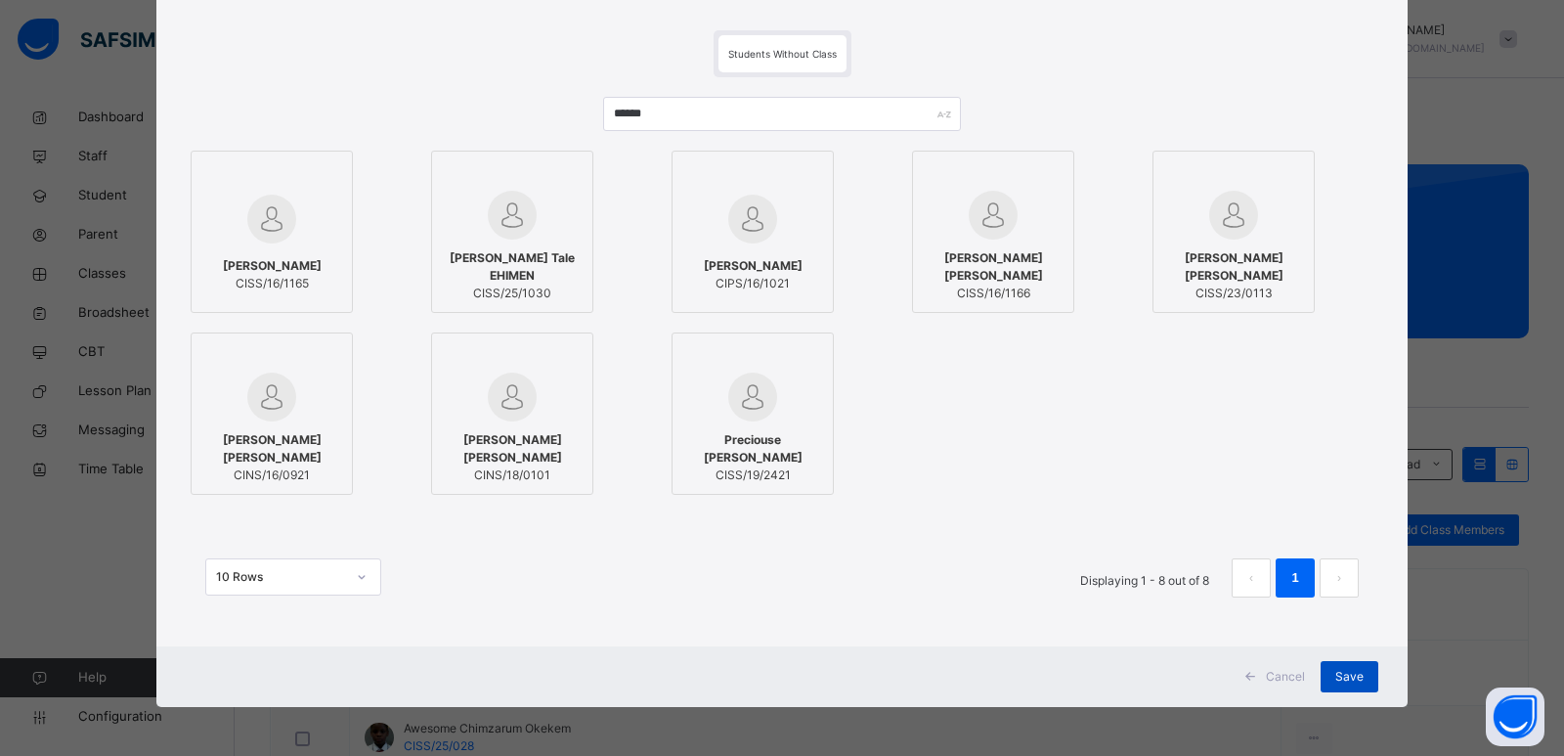
click at [1340, 670] on span "Save" at bounding box center [1349, 677] width 28 height 18
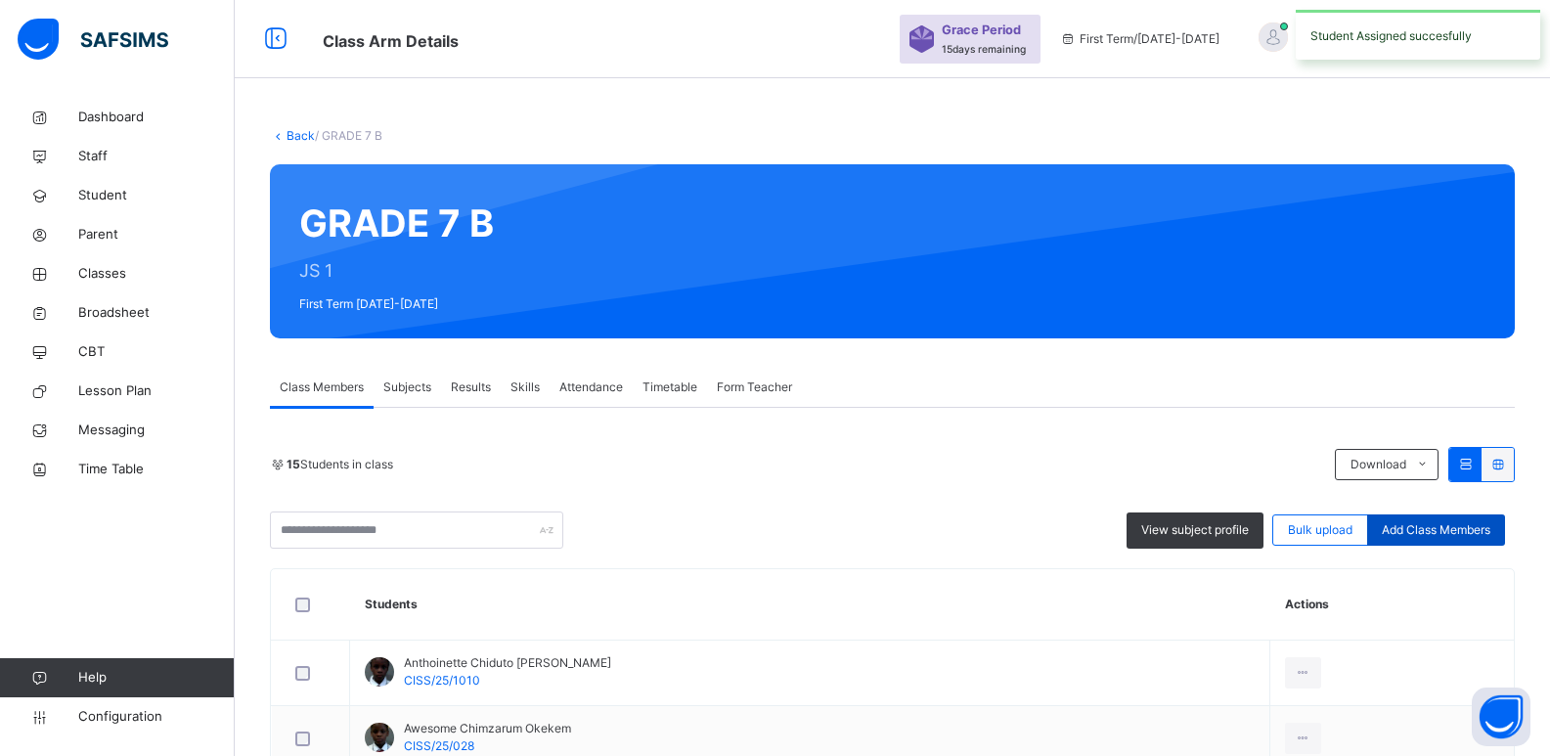
click at [1446, 539] on div "Add Class Members" at bounding box center [1436, 529] width 138 height 31
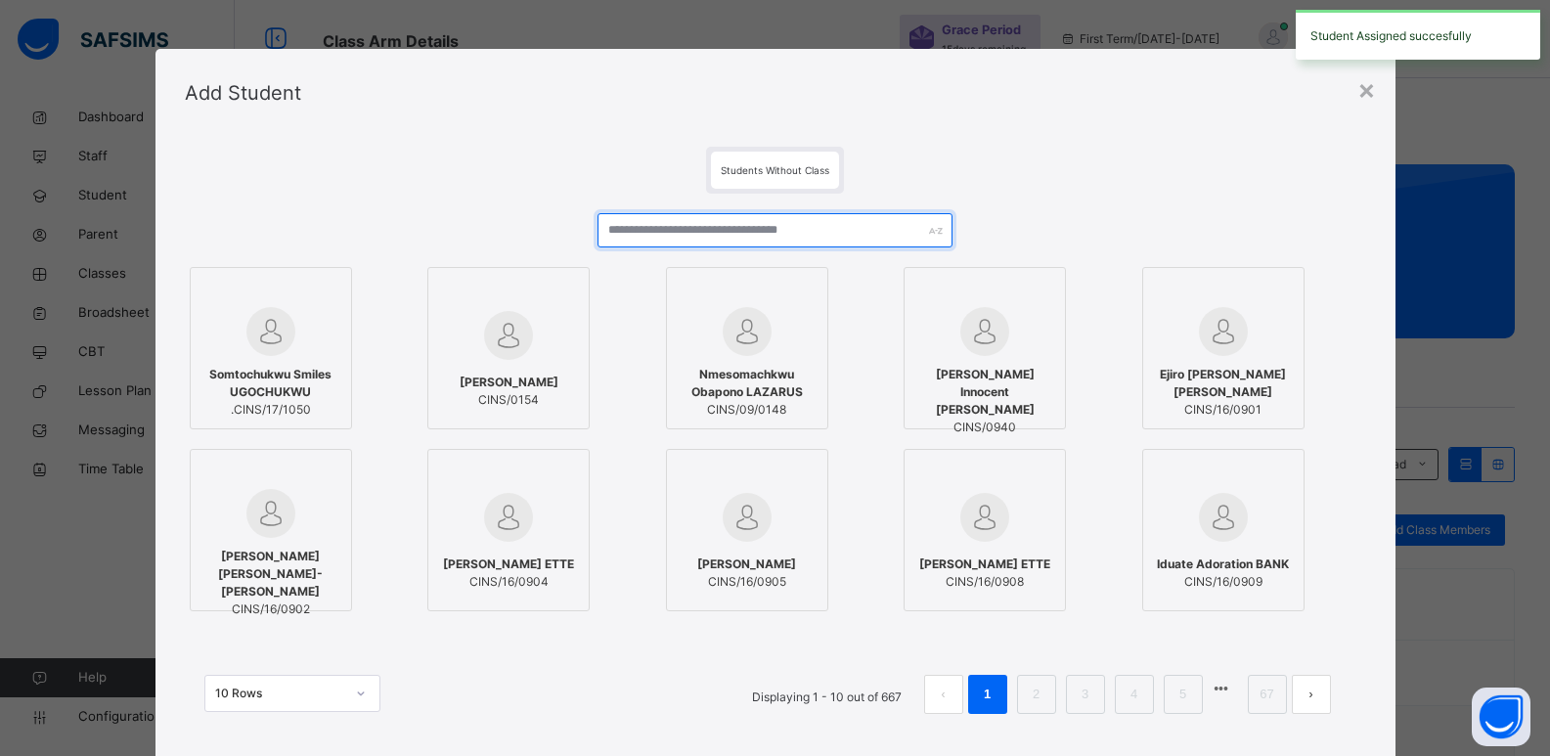
click at [715, 227] on input "text" at bounding box center [774, 230] width 354 height 34
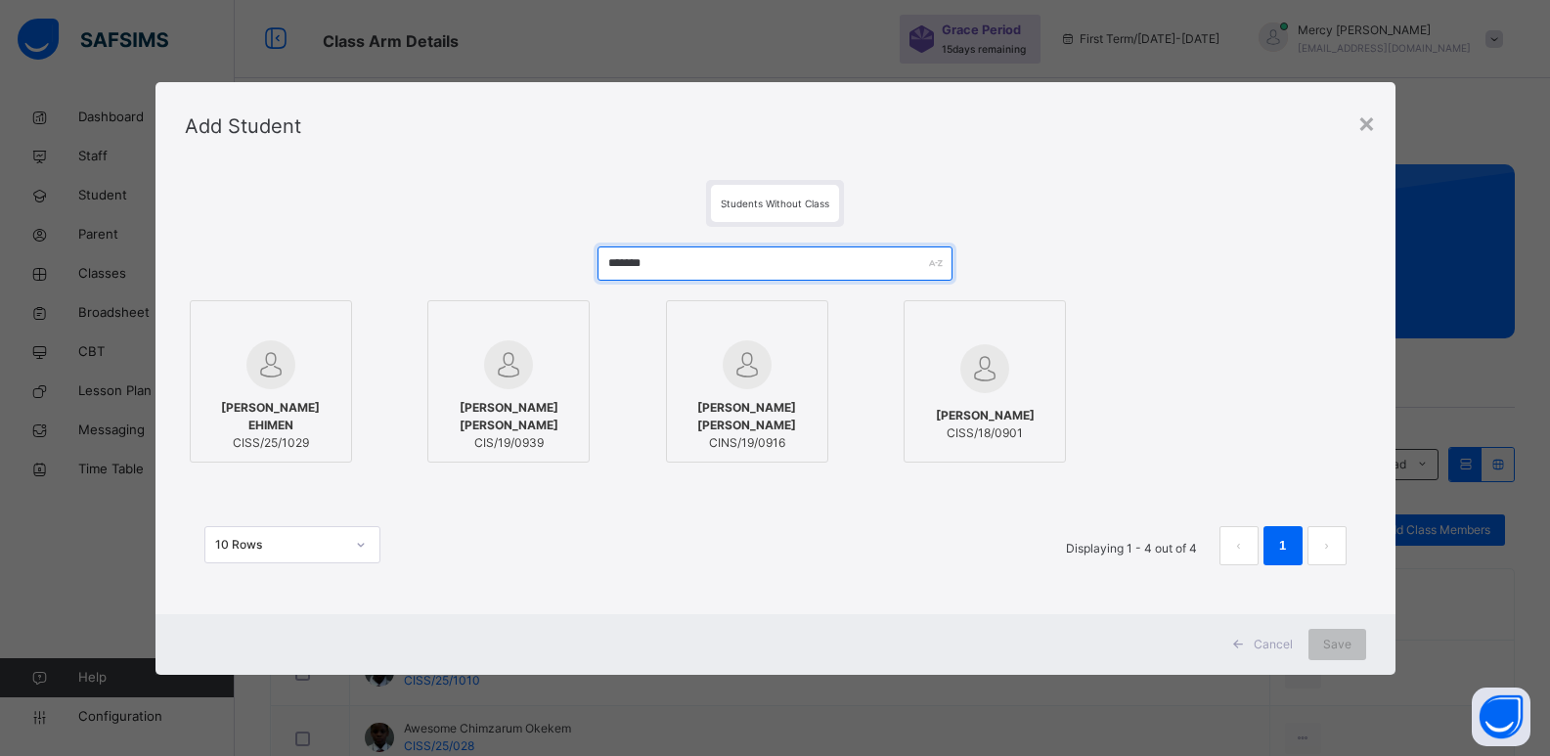
type input "*******"
click at [288, 366] on img at bounding box center [270, 364] width 49 height 49
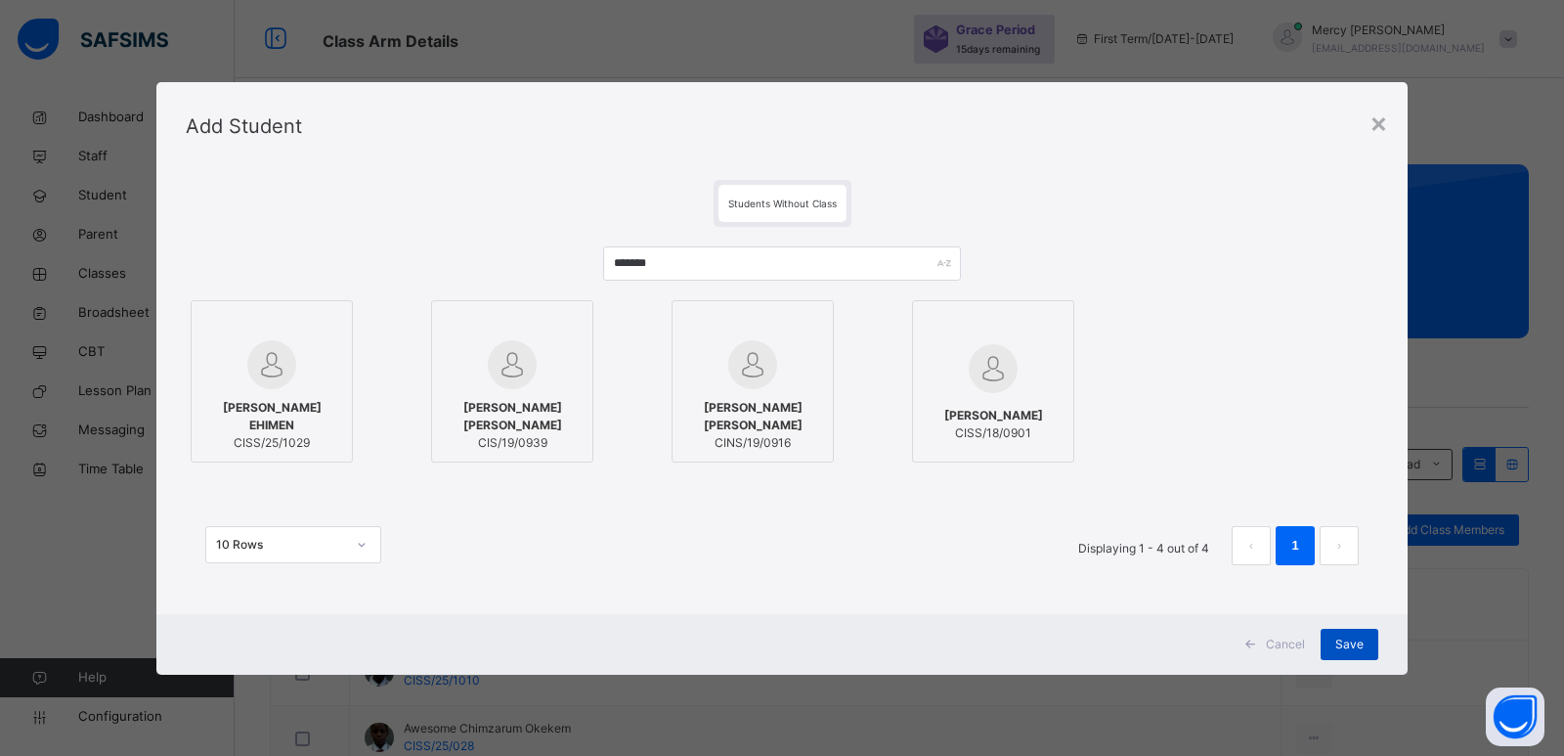
click at [1339, 640] on span "Save" at bounding box center [1349, 644] width 28 height 18
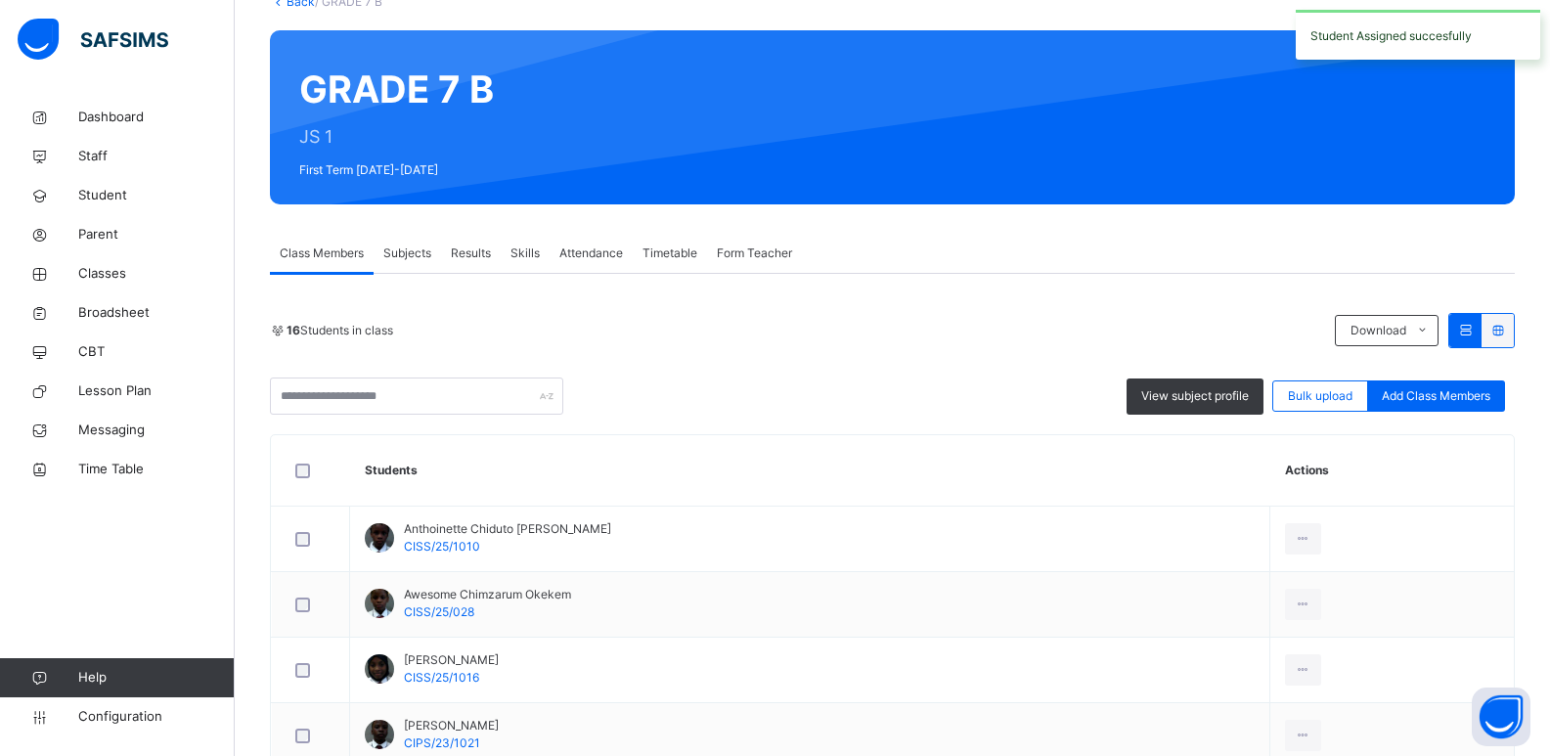
scroll to position [1040, 0]
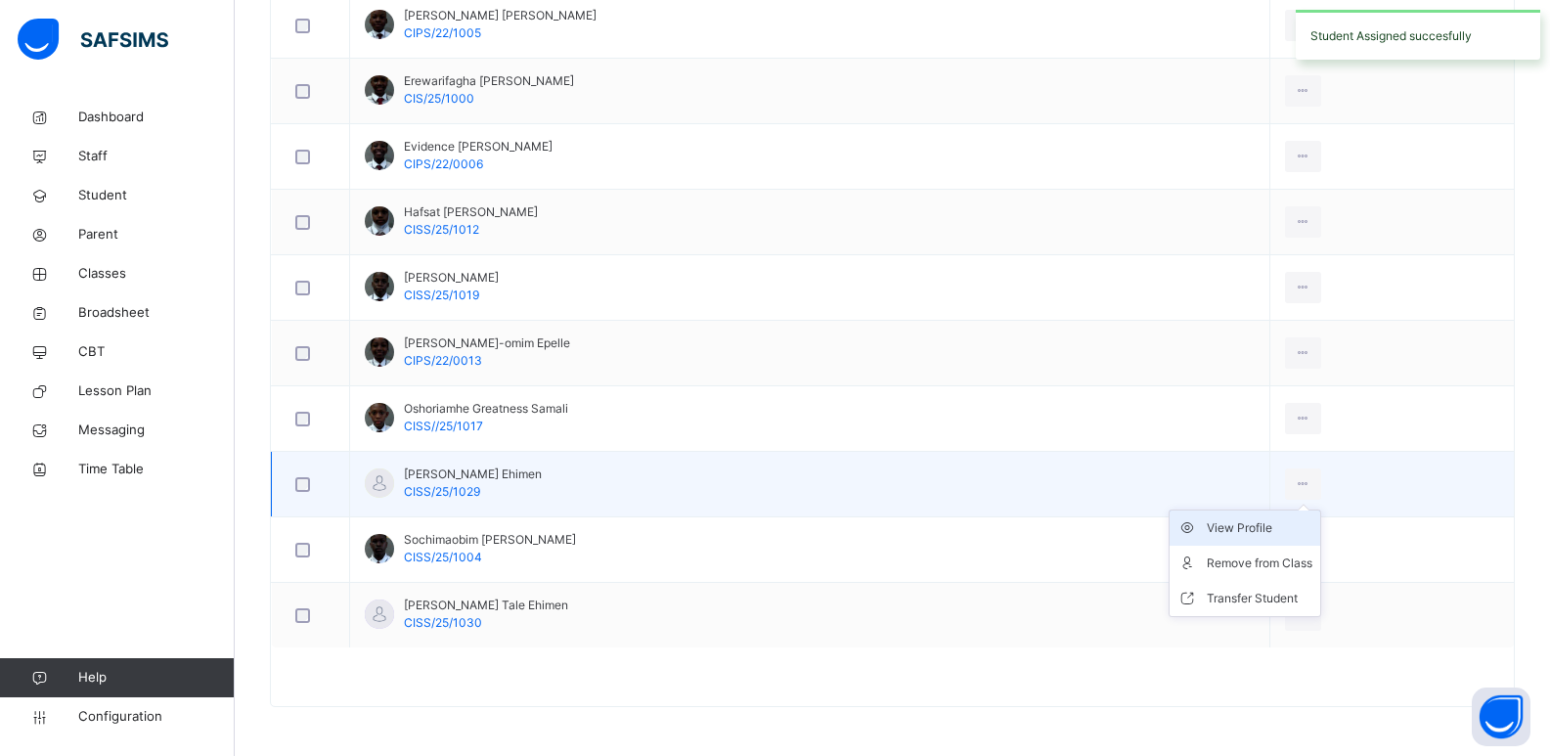
click at [1231, 525] on div "View Profile" at bounding box center [1259, 528] width 106 height 20
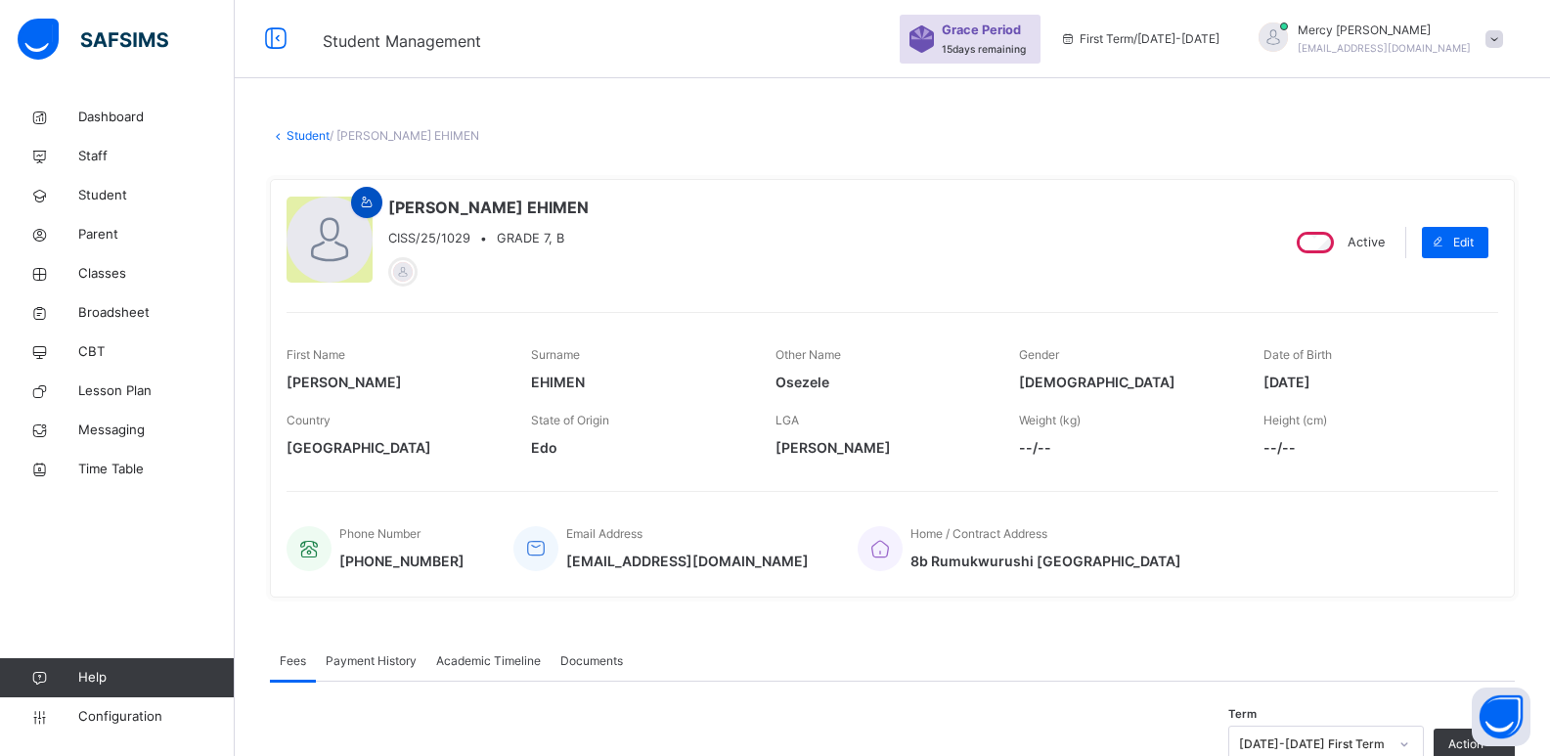
click at [364, 195] on icon at bounding box center [367, 203] width 17 height 18
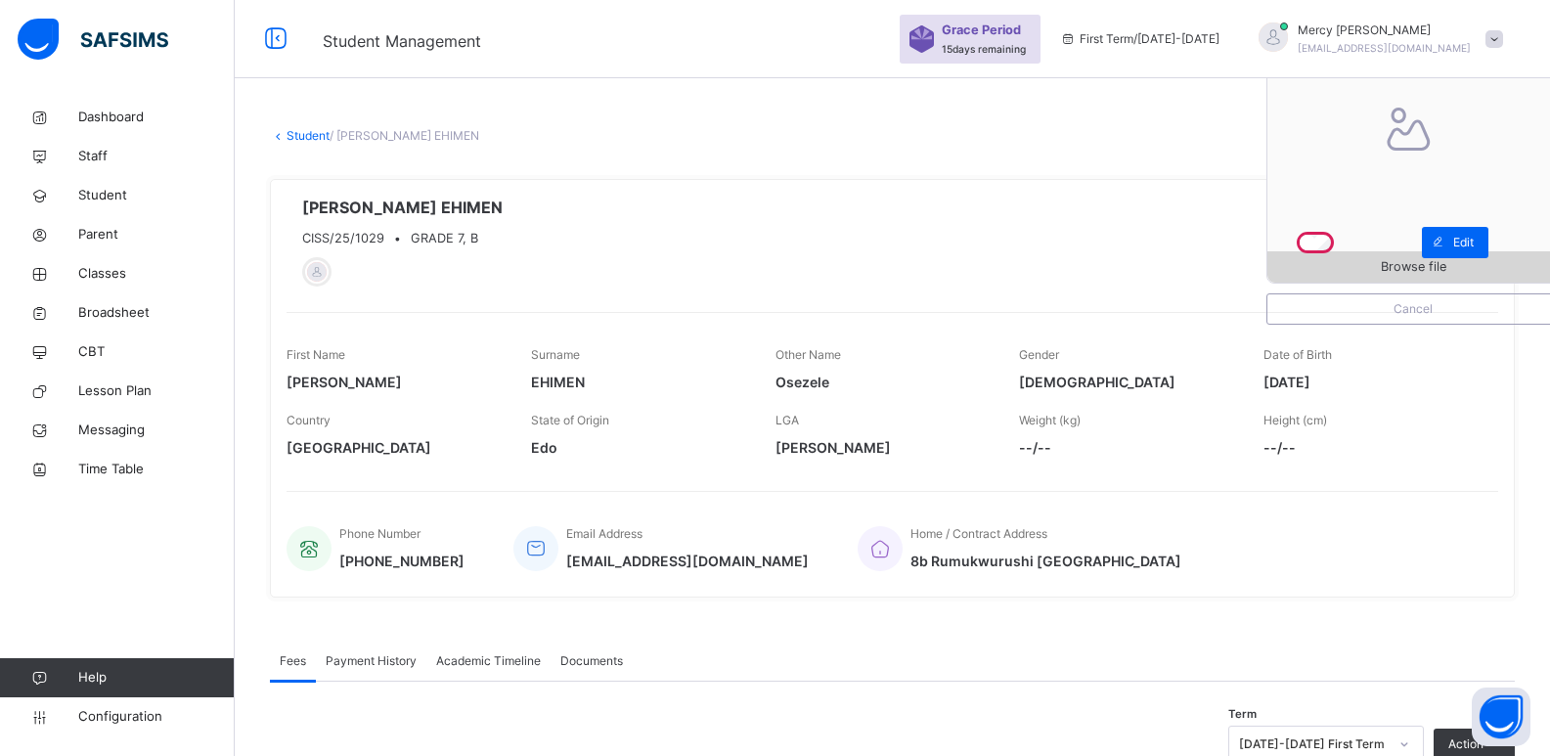
click at [1368, 258] on span "Browse file" at bounding box center [1412, 266] width 291 height 19
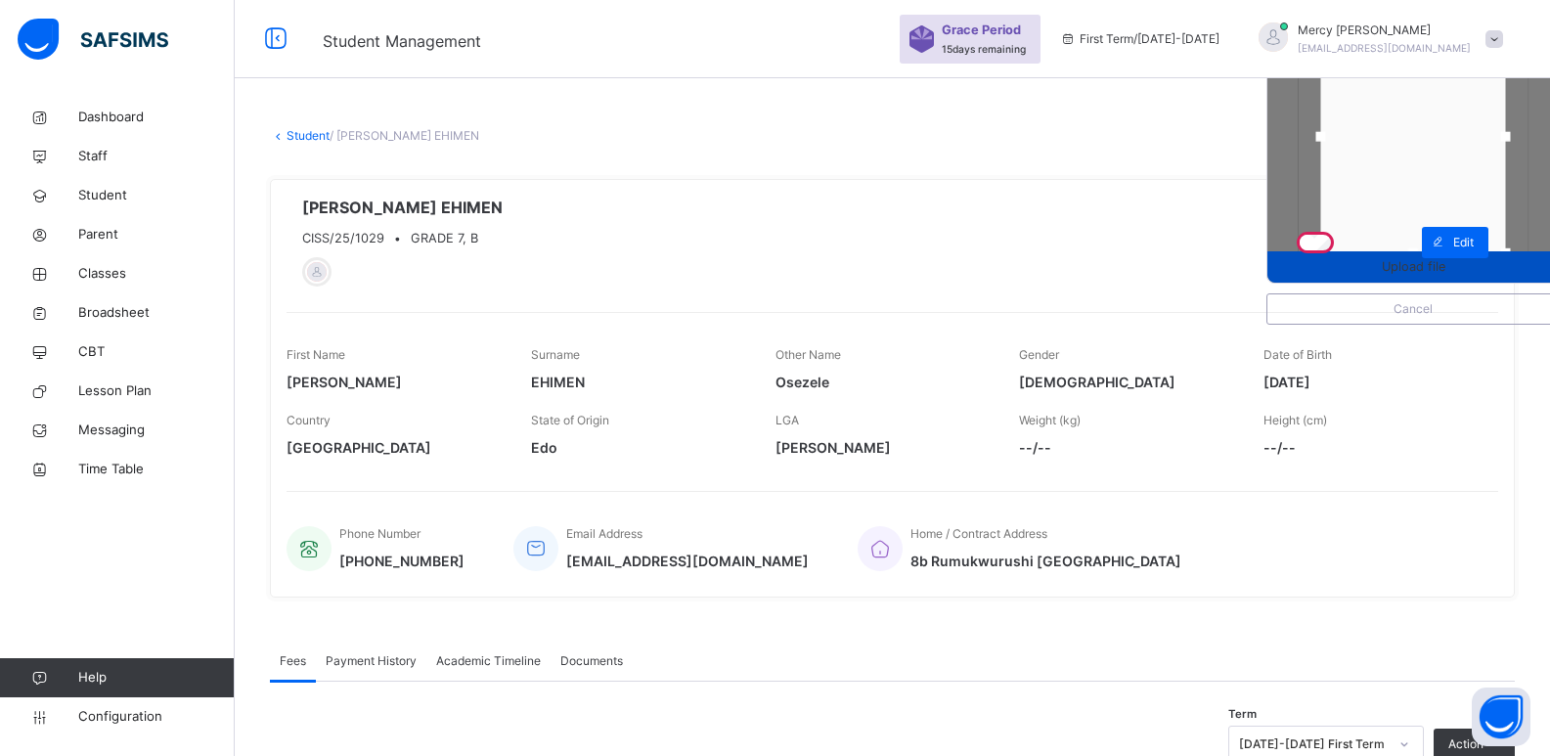
click at [1336, 275] on span "Upload file" at bounding box center [1412, 266] width 291 height 19
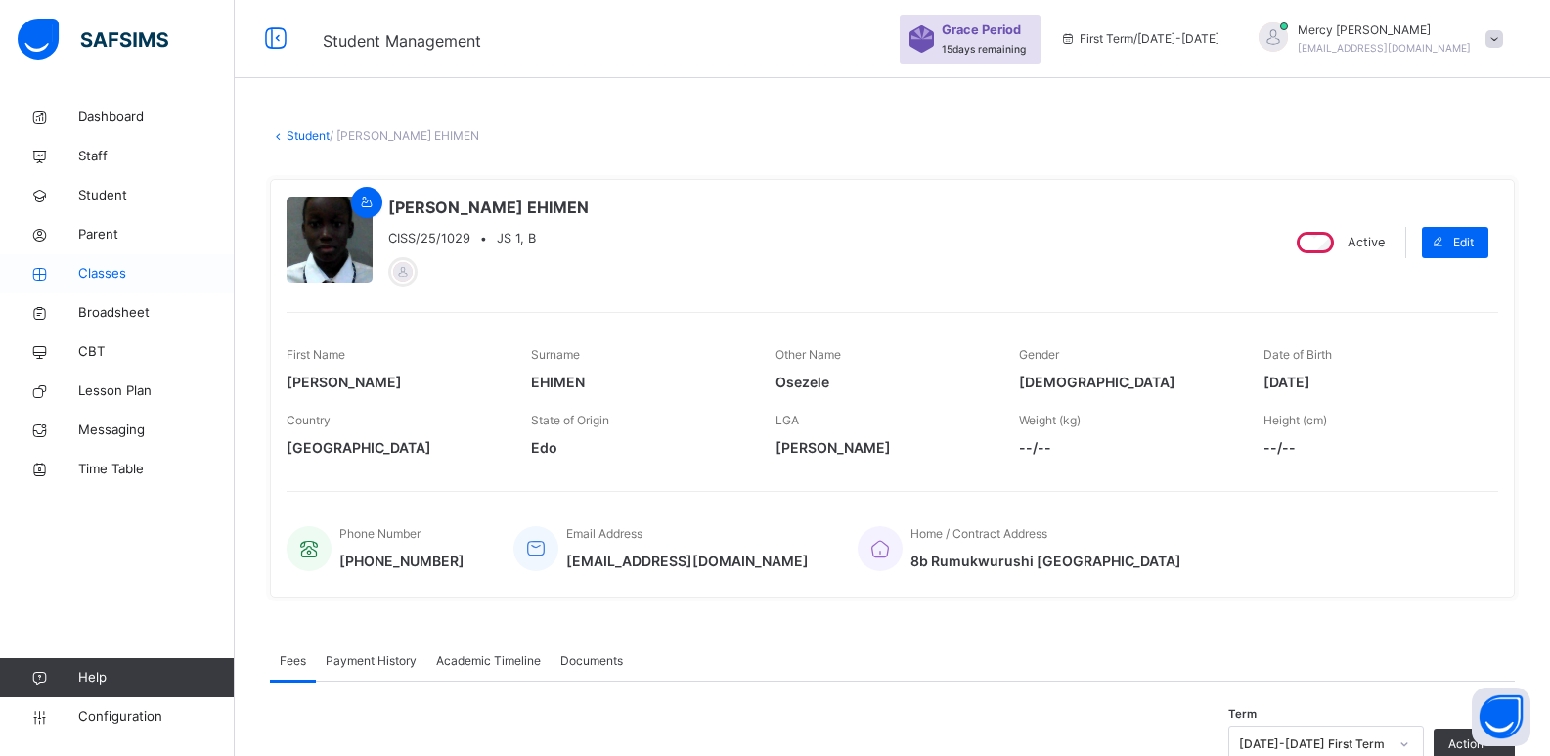
click at [114, 266] on span "Classes" at bounding box center [156, 274] width 156 height 20
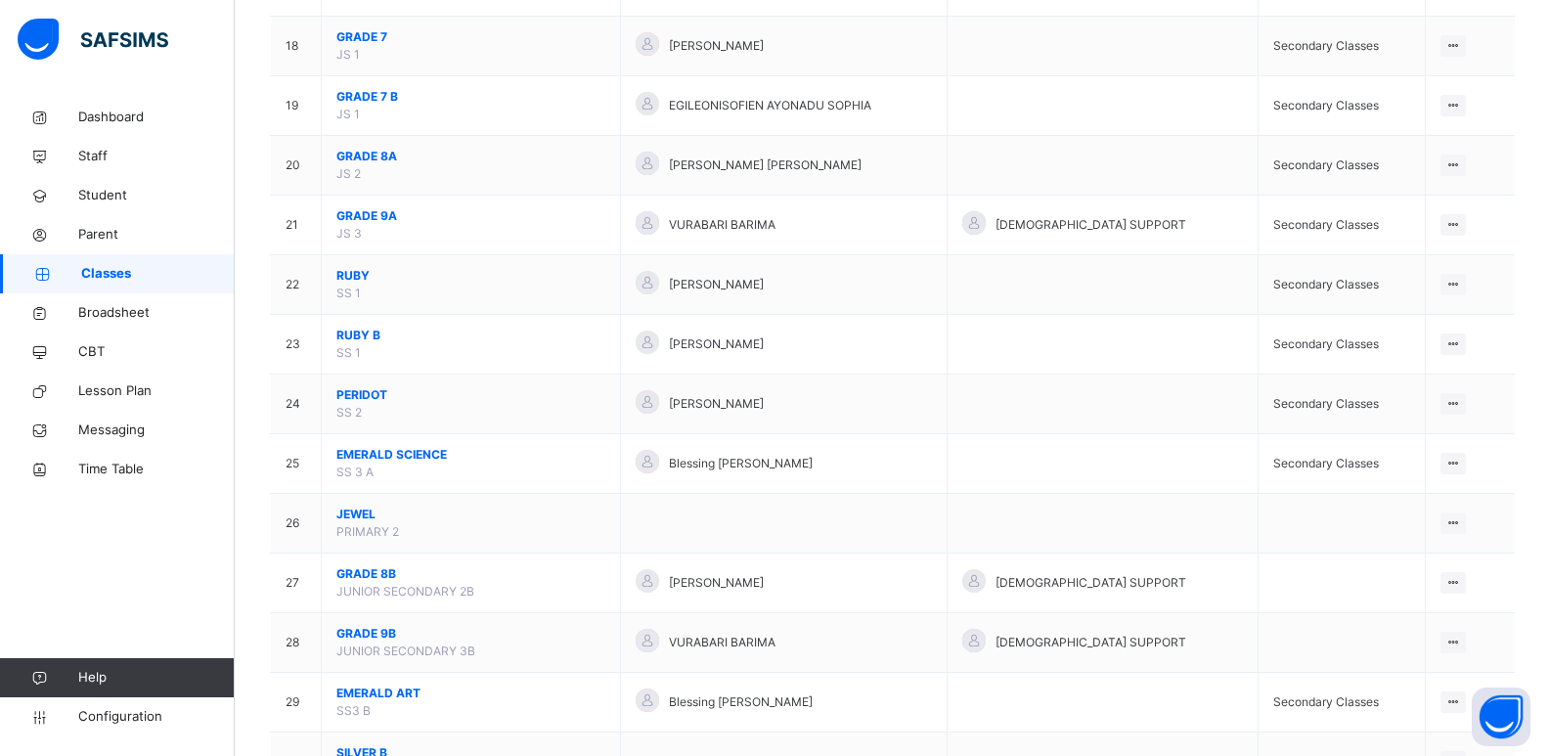
scroll to position [1191, 0]
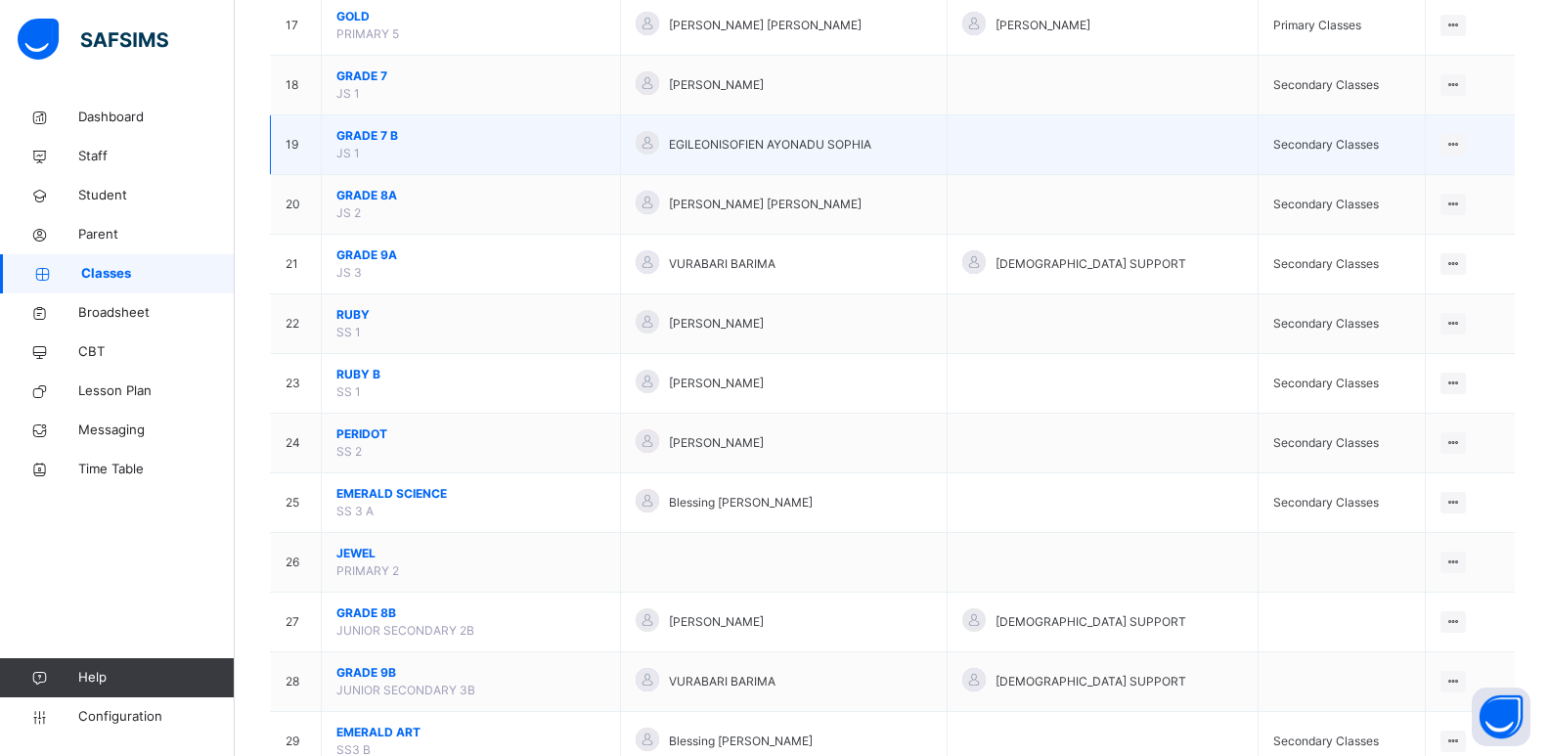
click at [382, 140] on span "GRADE 7 B" at bounding box center [470, 136] width 269 height 18
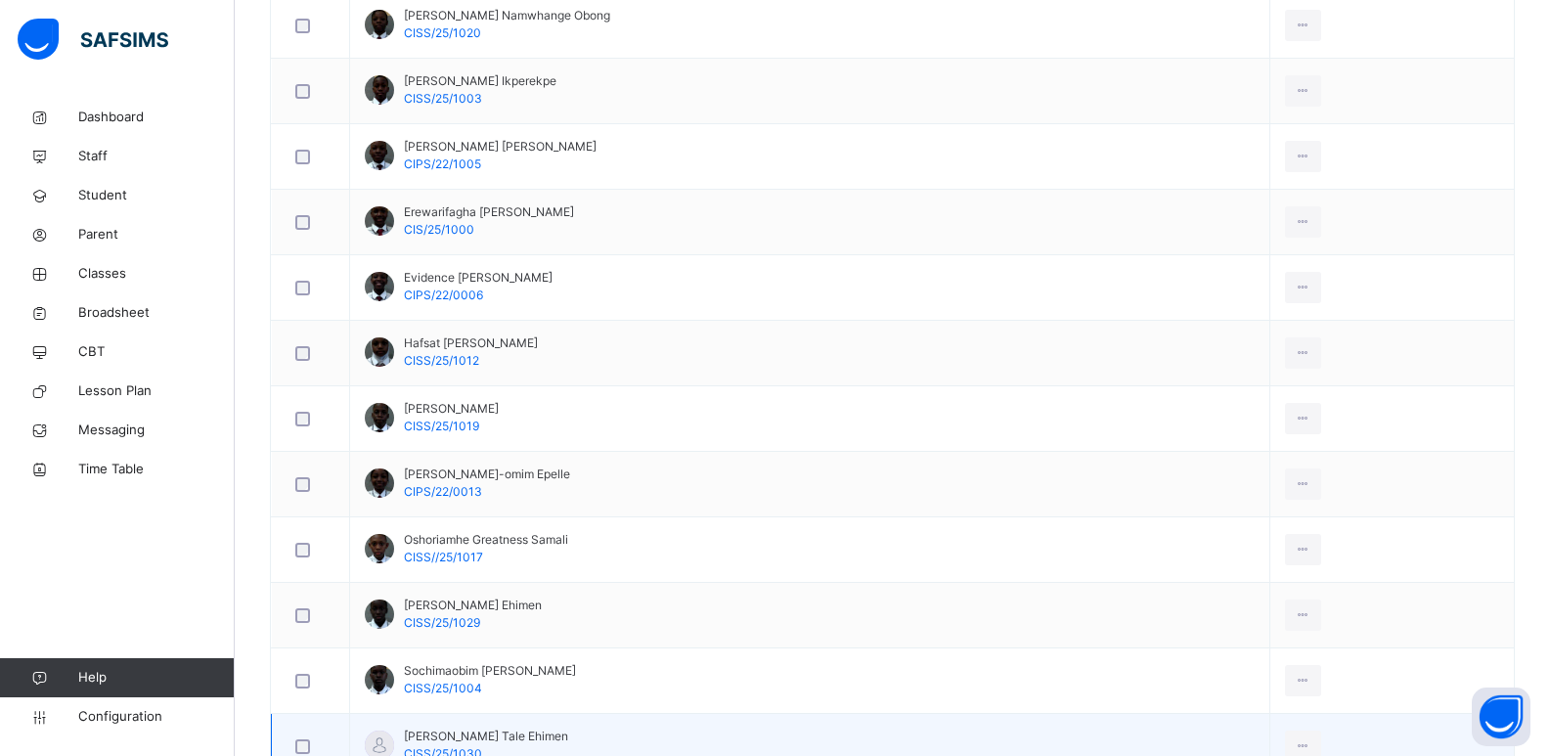
scroll to position [1040, 0]
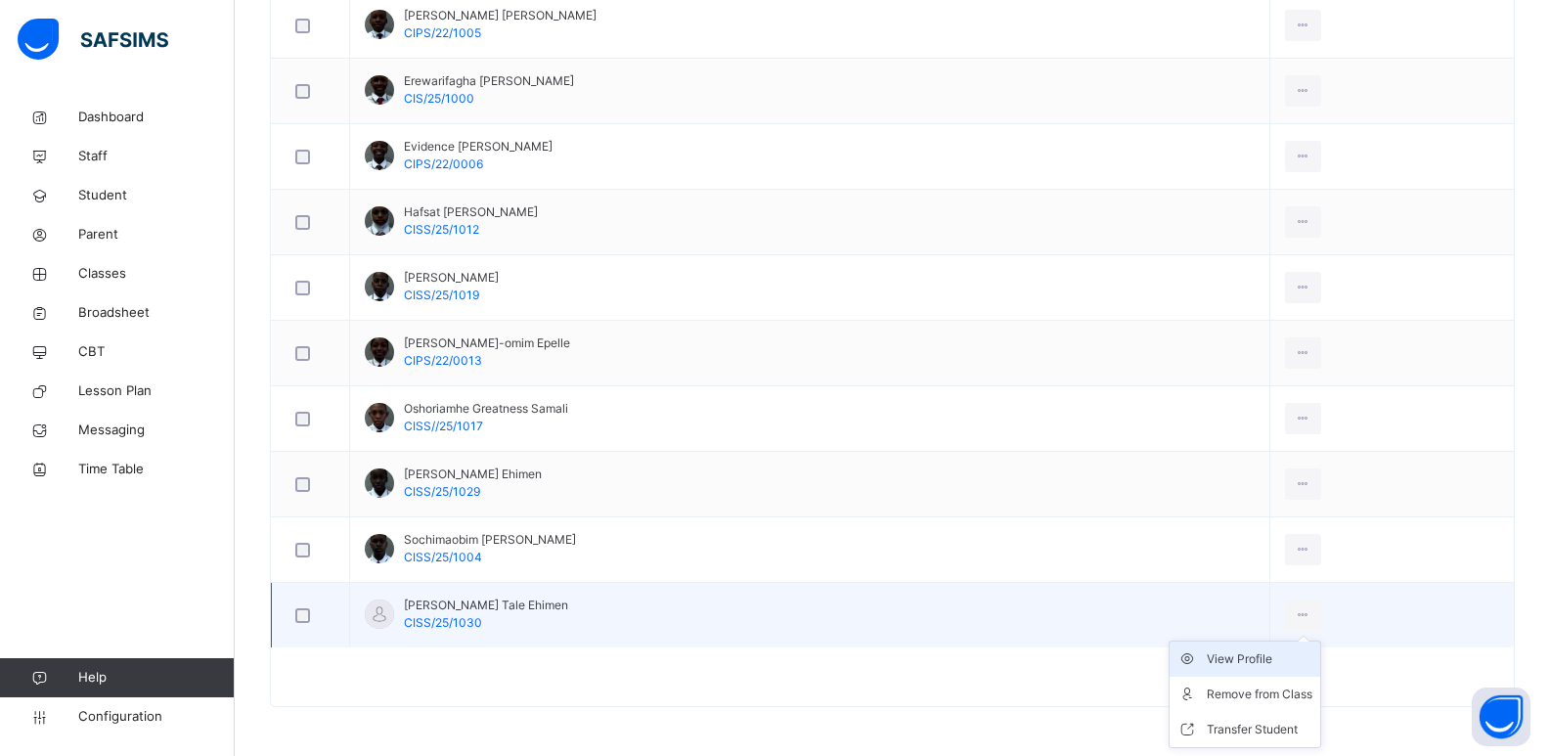
click at [1233, 665] on div "View Profile" at bounding box center [1259, 659] width 106 height 20
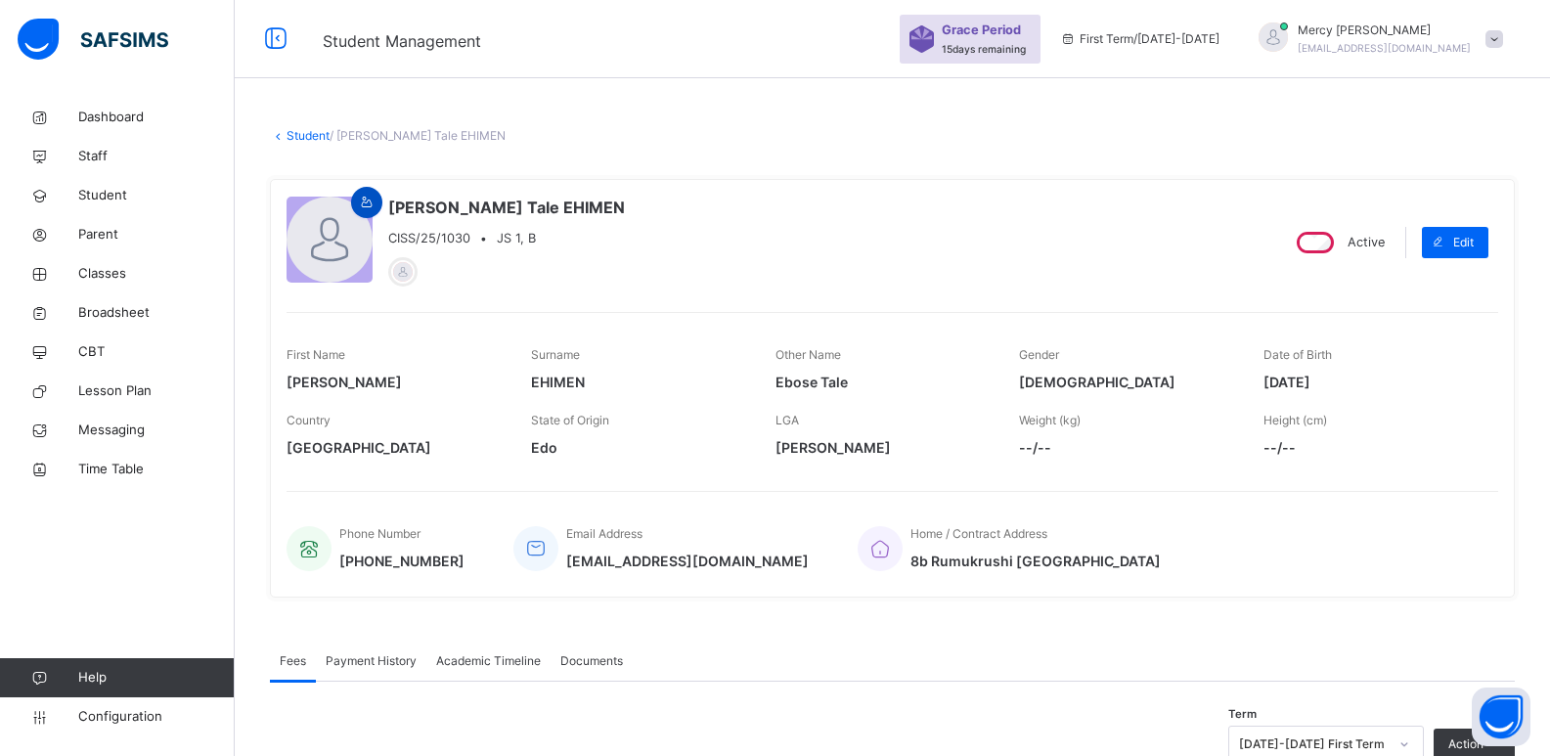
click at [377, 206] on span at bounding box center [366, 203] width 23 height 18
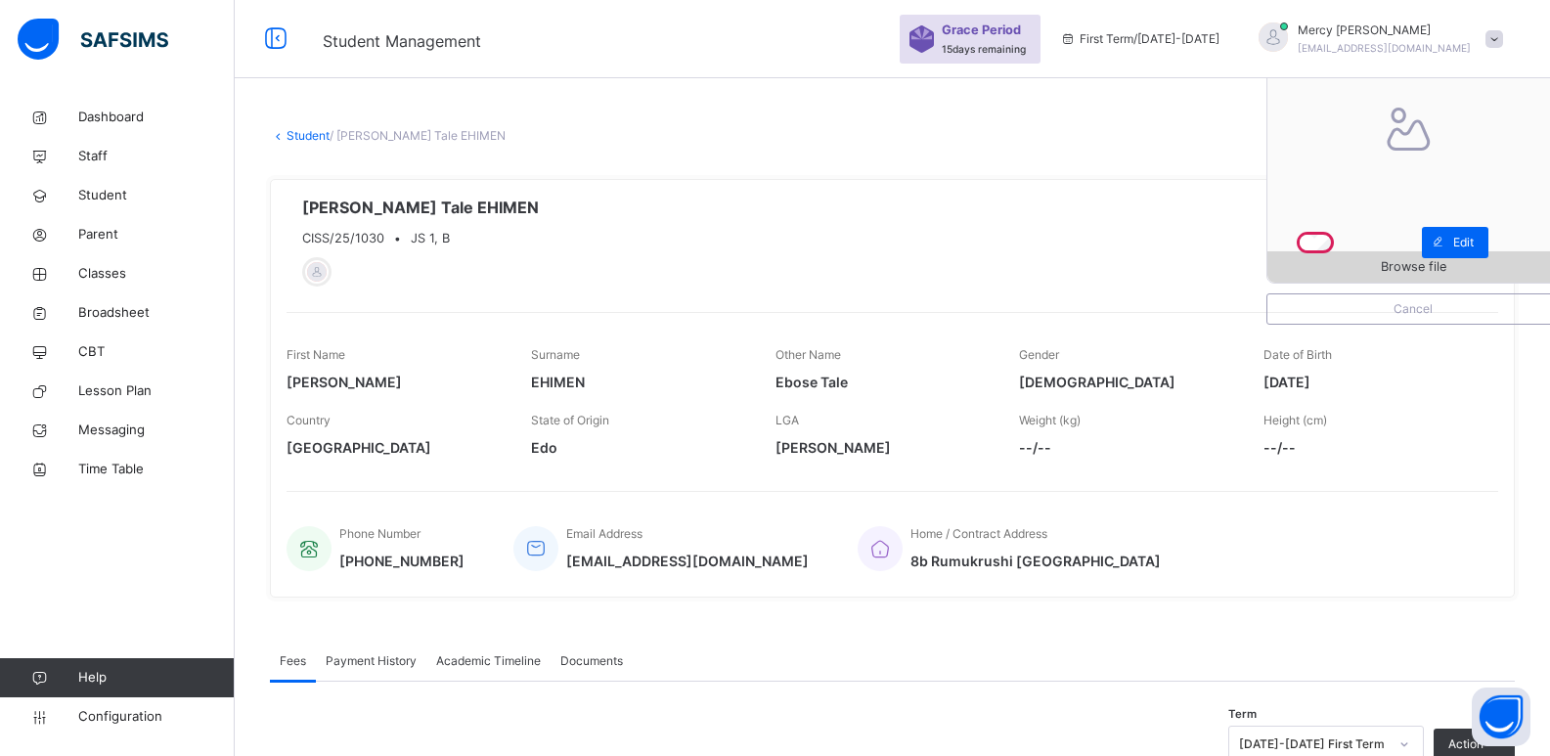
click at [1346, 264] on span "Browse file" at bounding box center [1412, 266] width 291 height 19
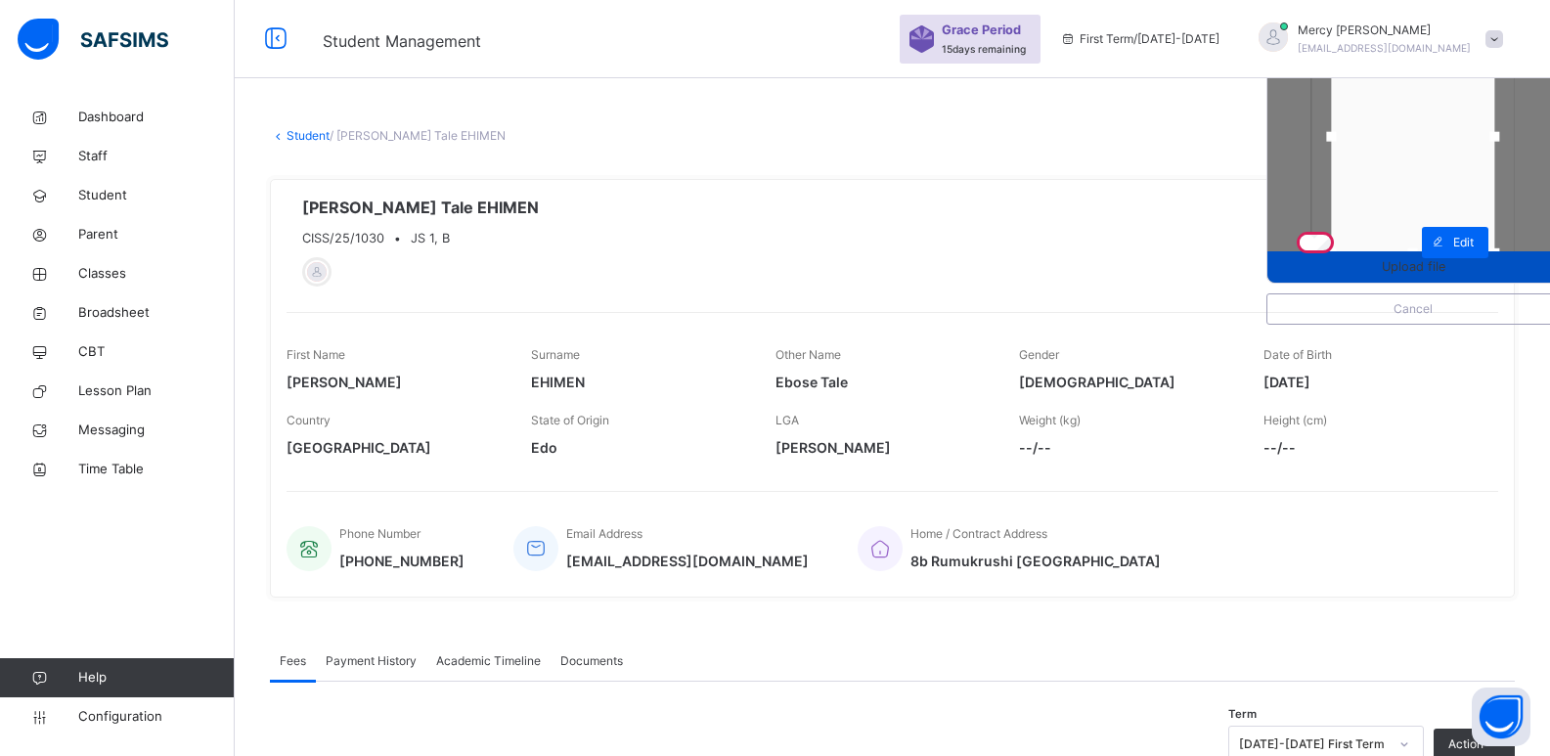
click at [1401, 272] on span "Upload file" at bounding box center [1413, 266] width 64 height 19
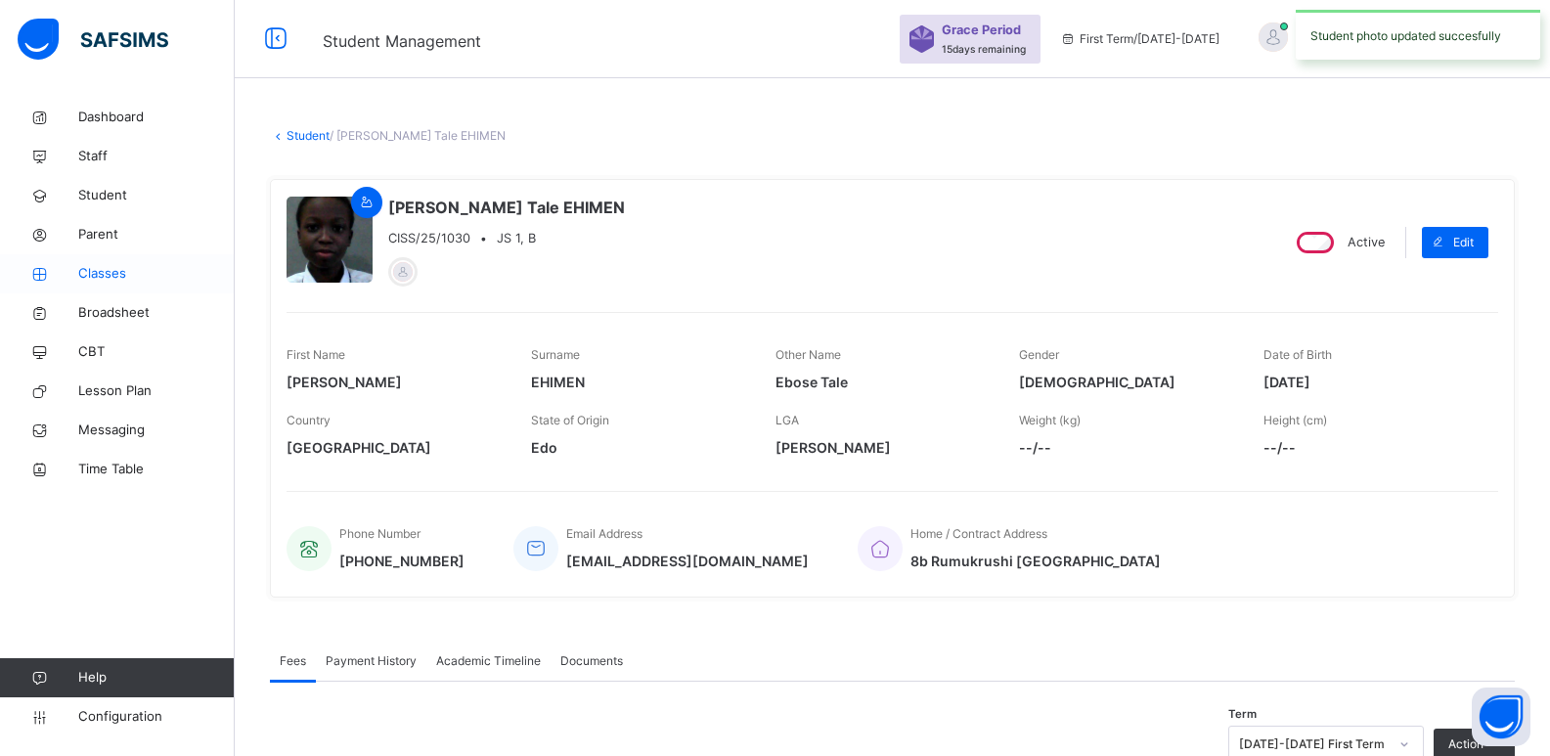
click at [99, 275] on span "Classes" at bounding box center [156, 274] width 156 height 20
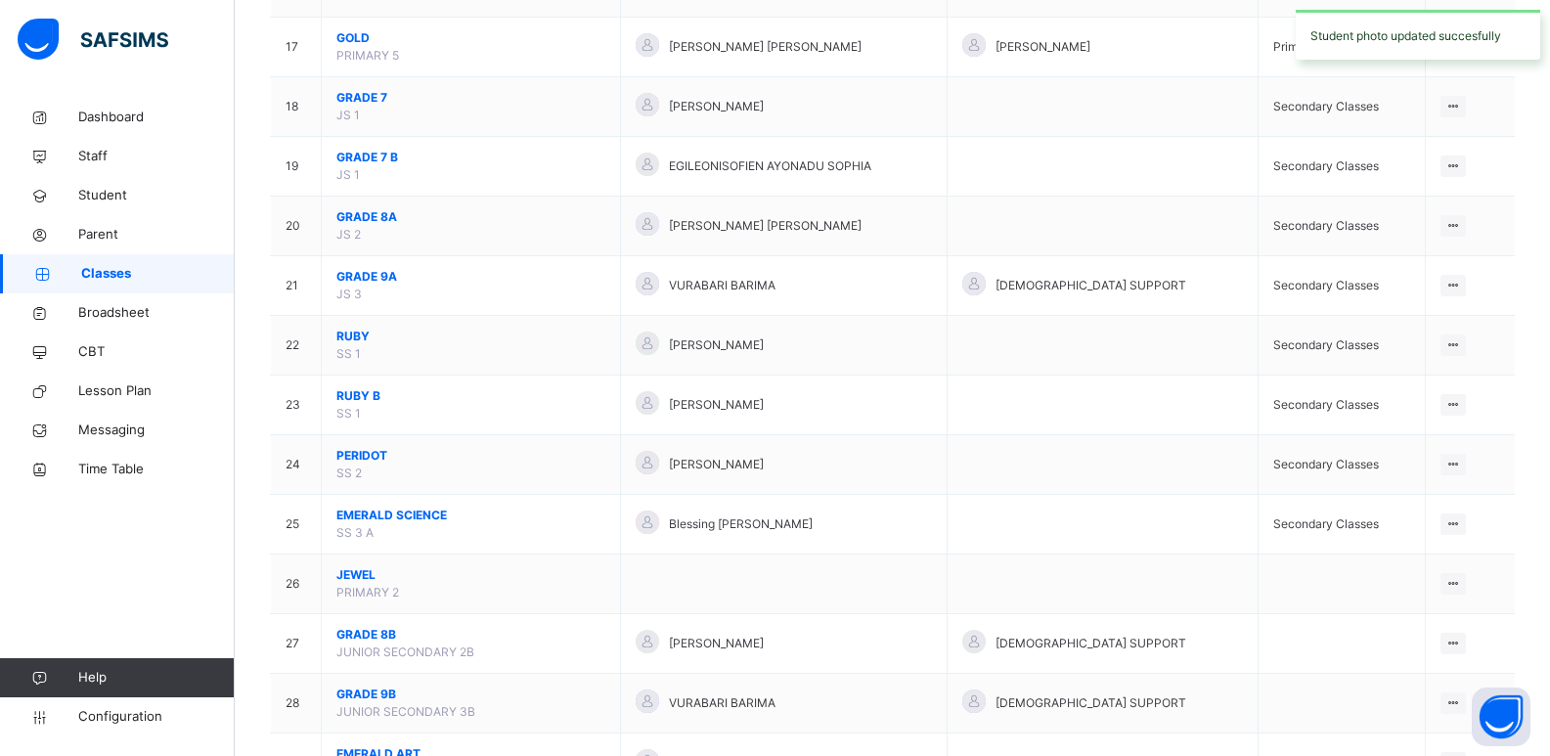
scroll to position [1139, 0]
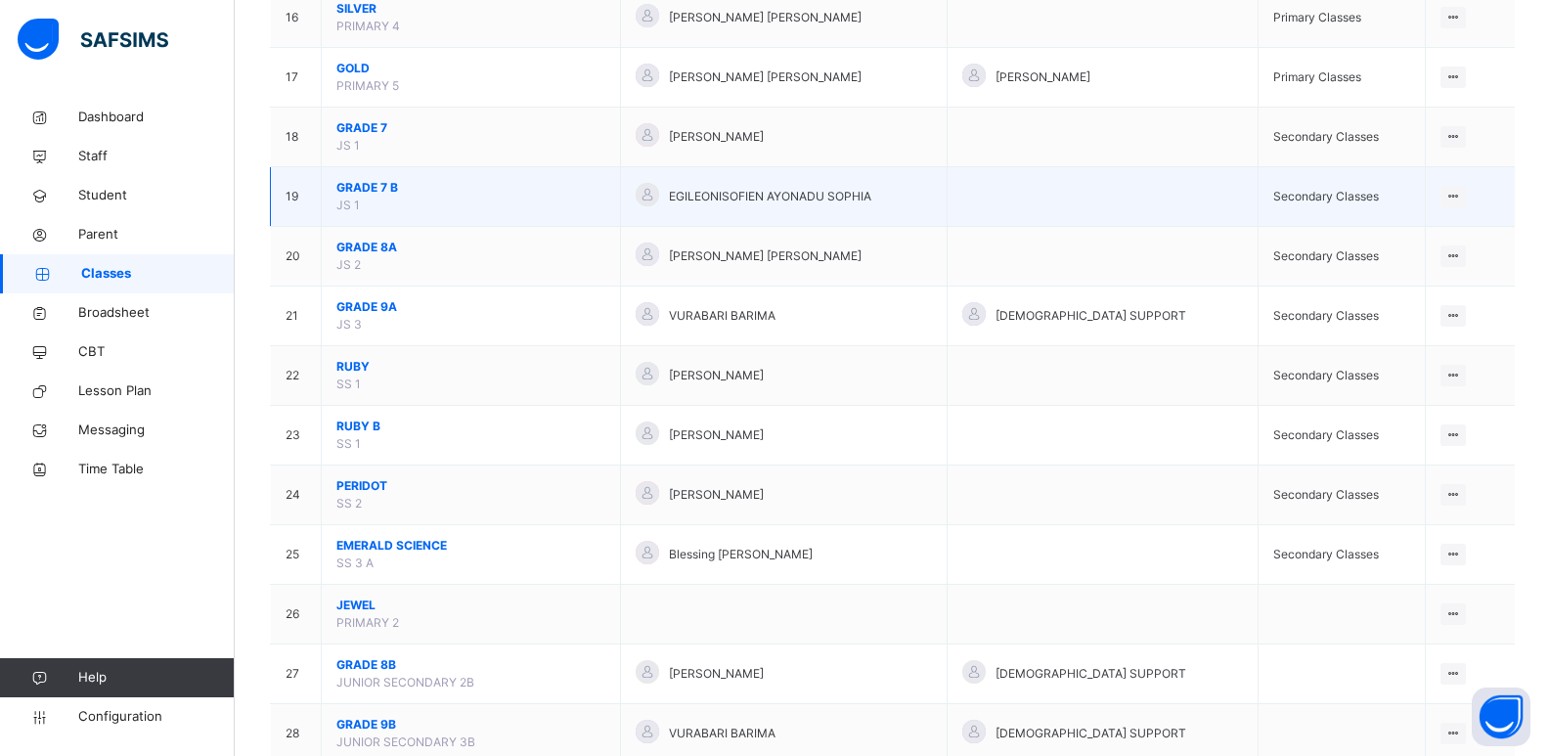
click at [378, 186] on span "GRADE 7 B" at bounding box center [470, 188] width 269 height 18
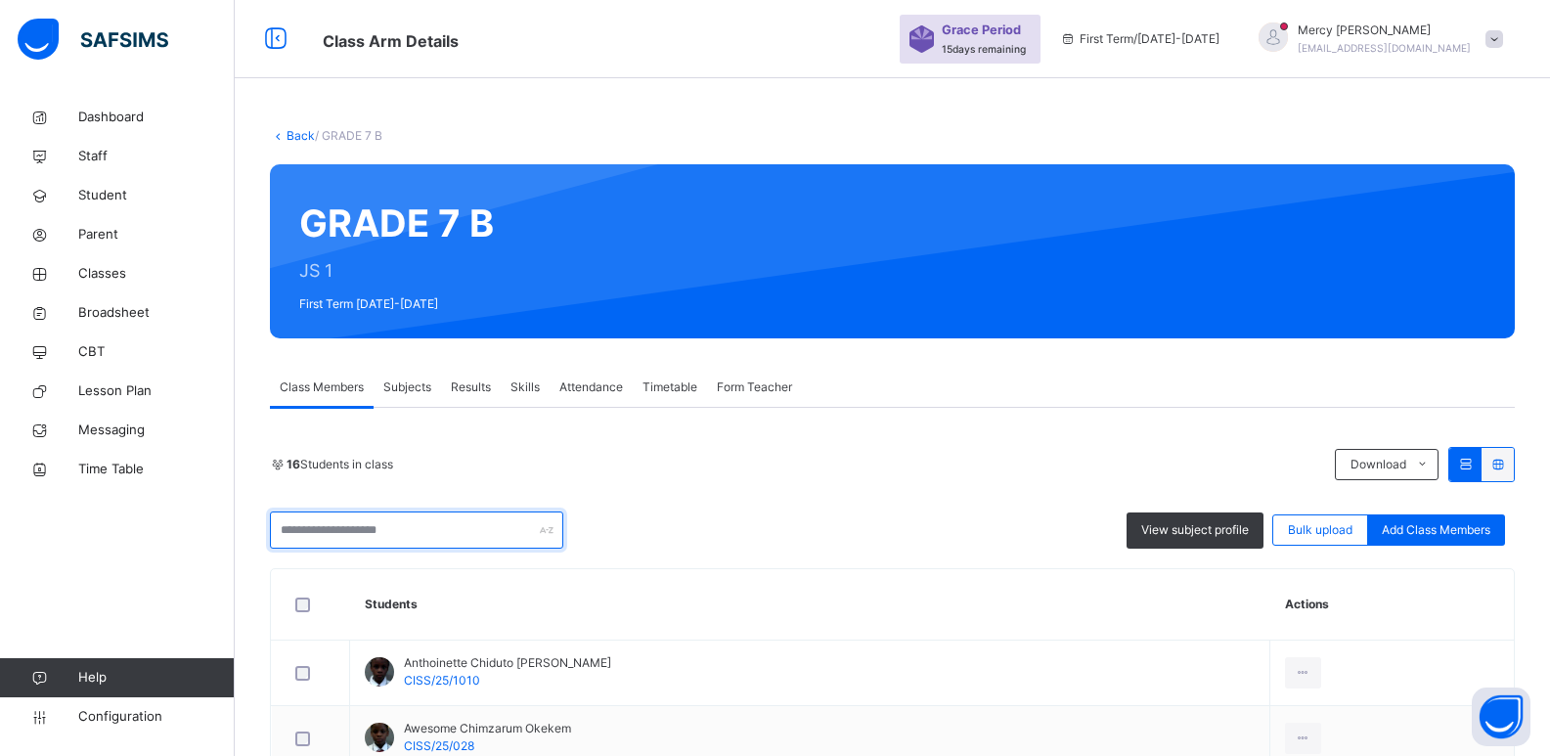
click at [448, 535] on input "text" at bounding box center [416, 529] width 293 height 37
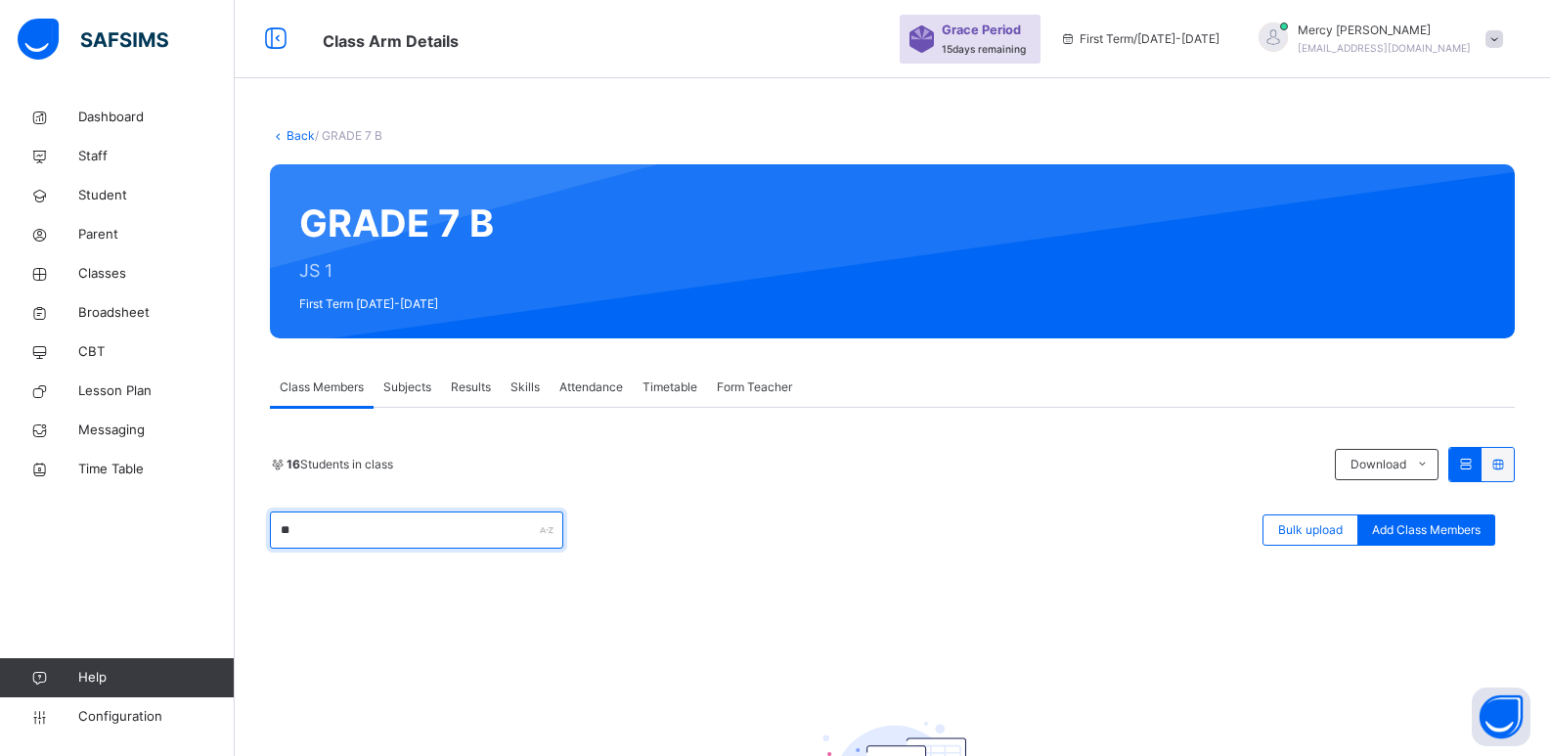
type input "*"
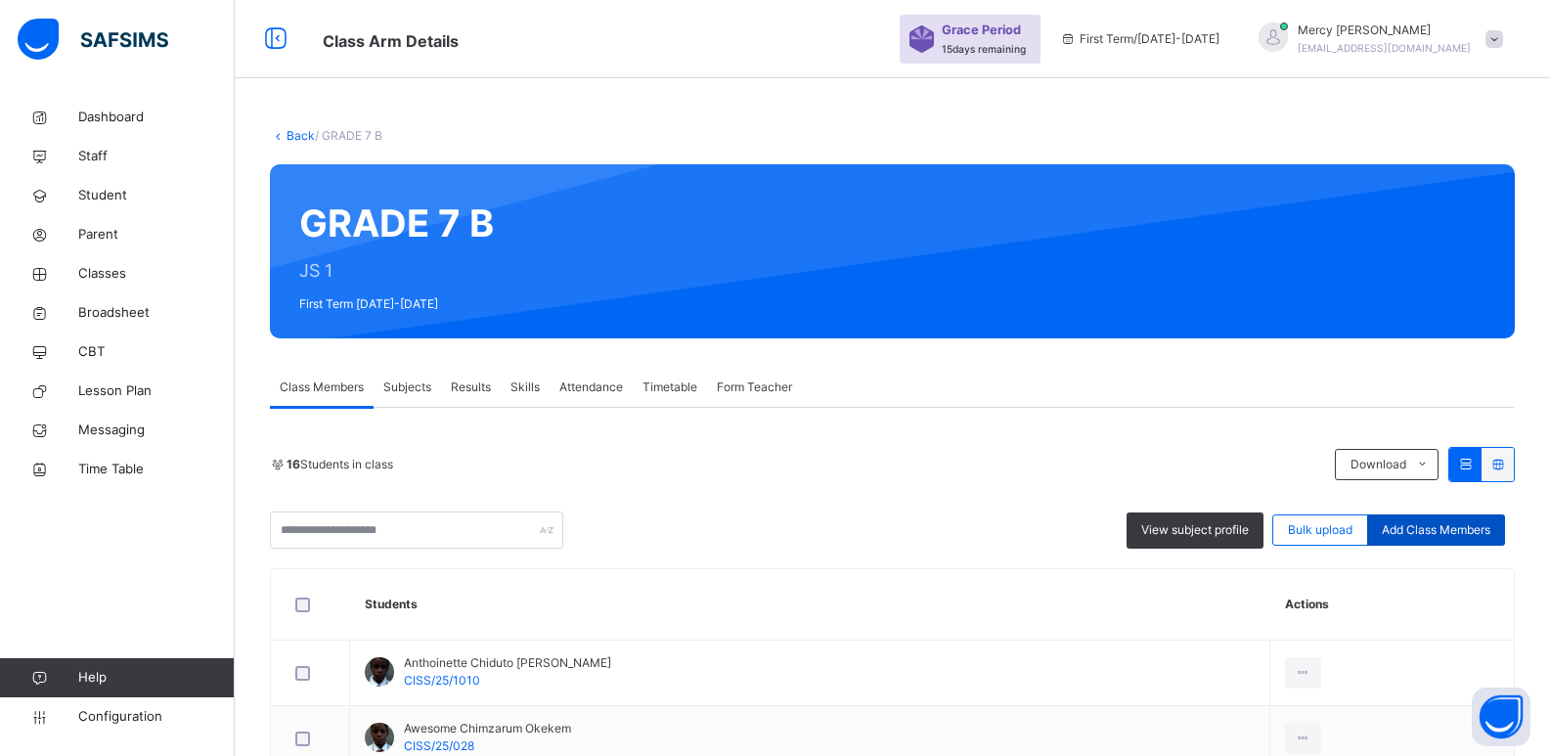
click at [1394, 522] on span "Add Class Members" at bounding box center [1435, 530] width 109 height 18
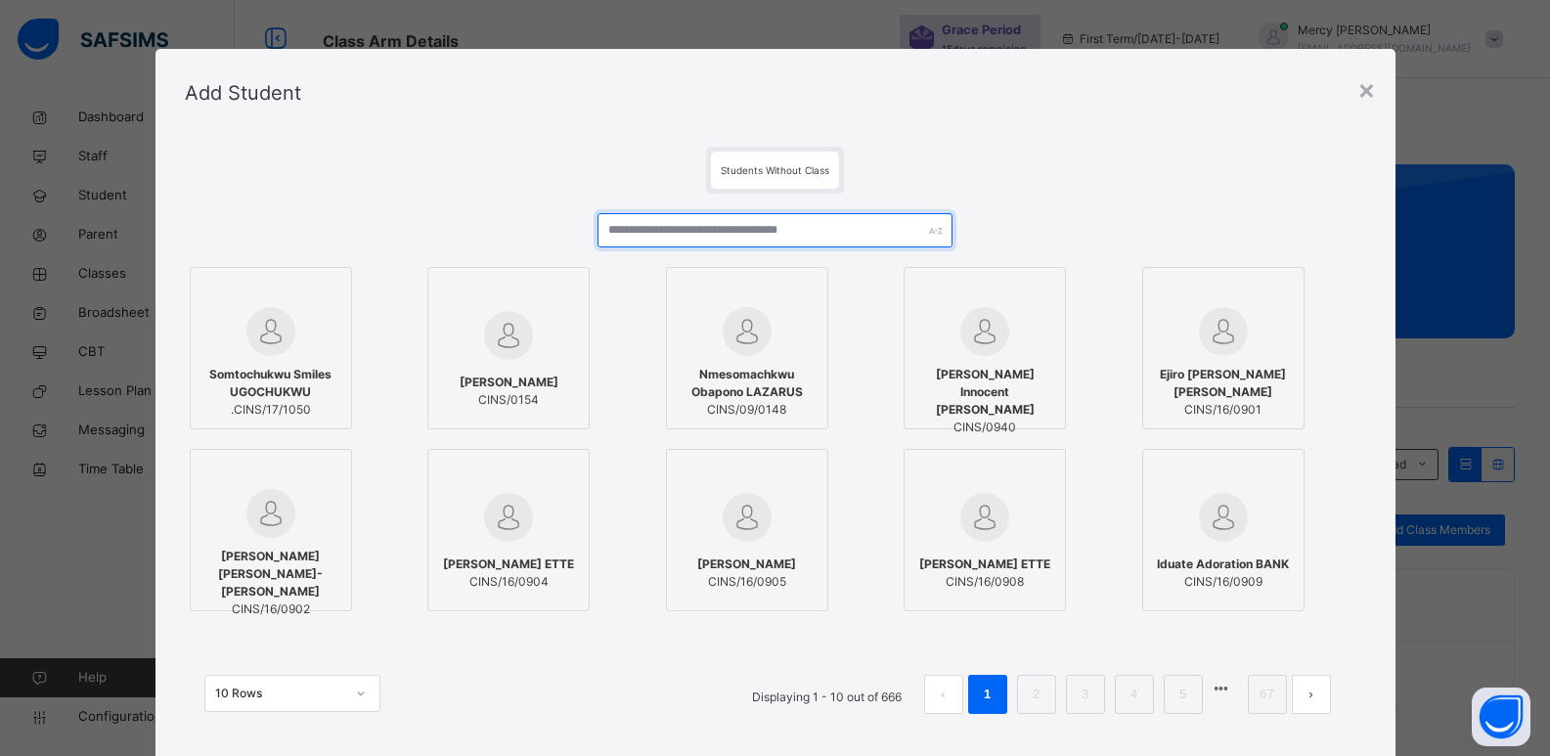
click at [774, 229] on input "text" at bounding box center [774, 230] width 354 height 34
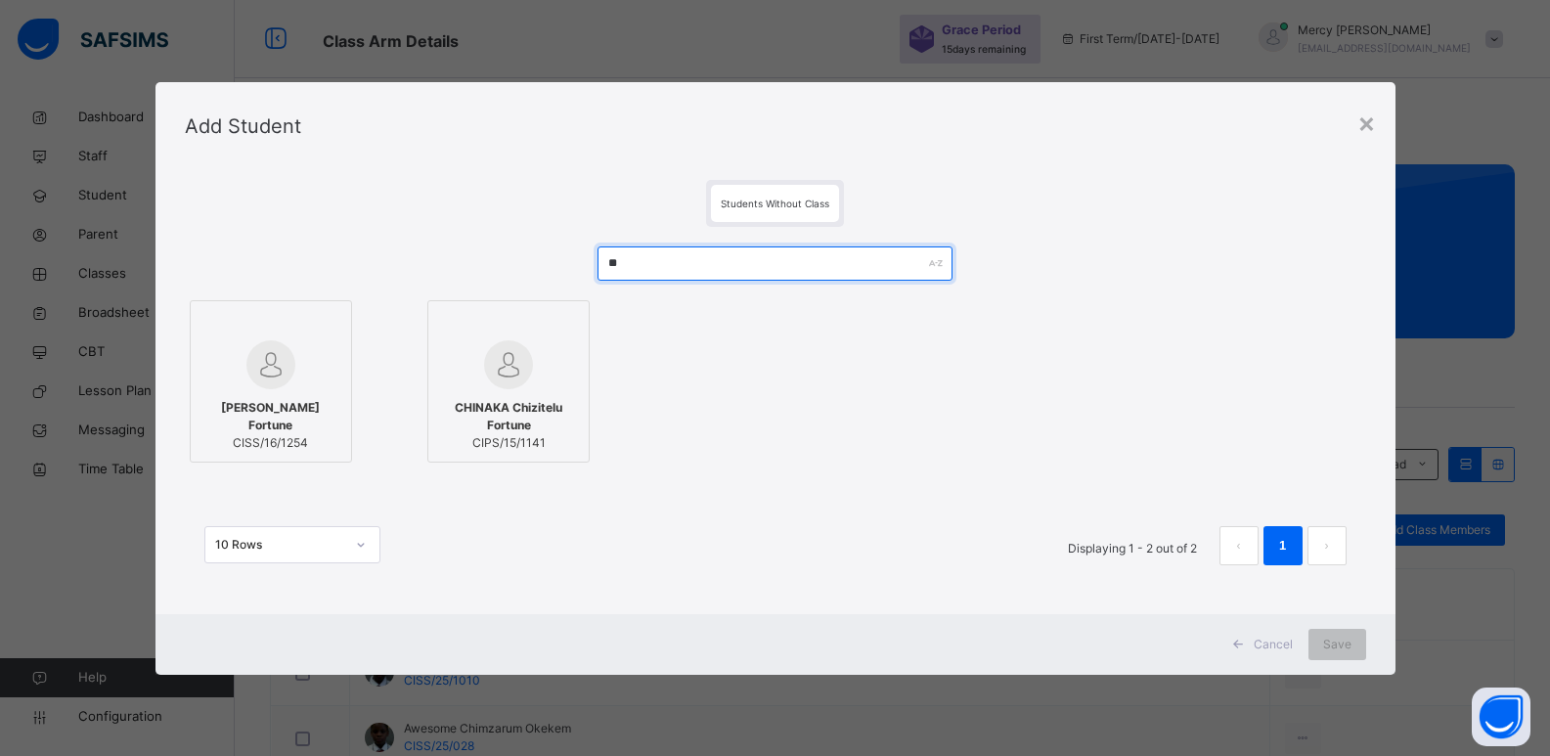
type input "*"
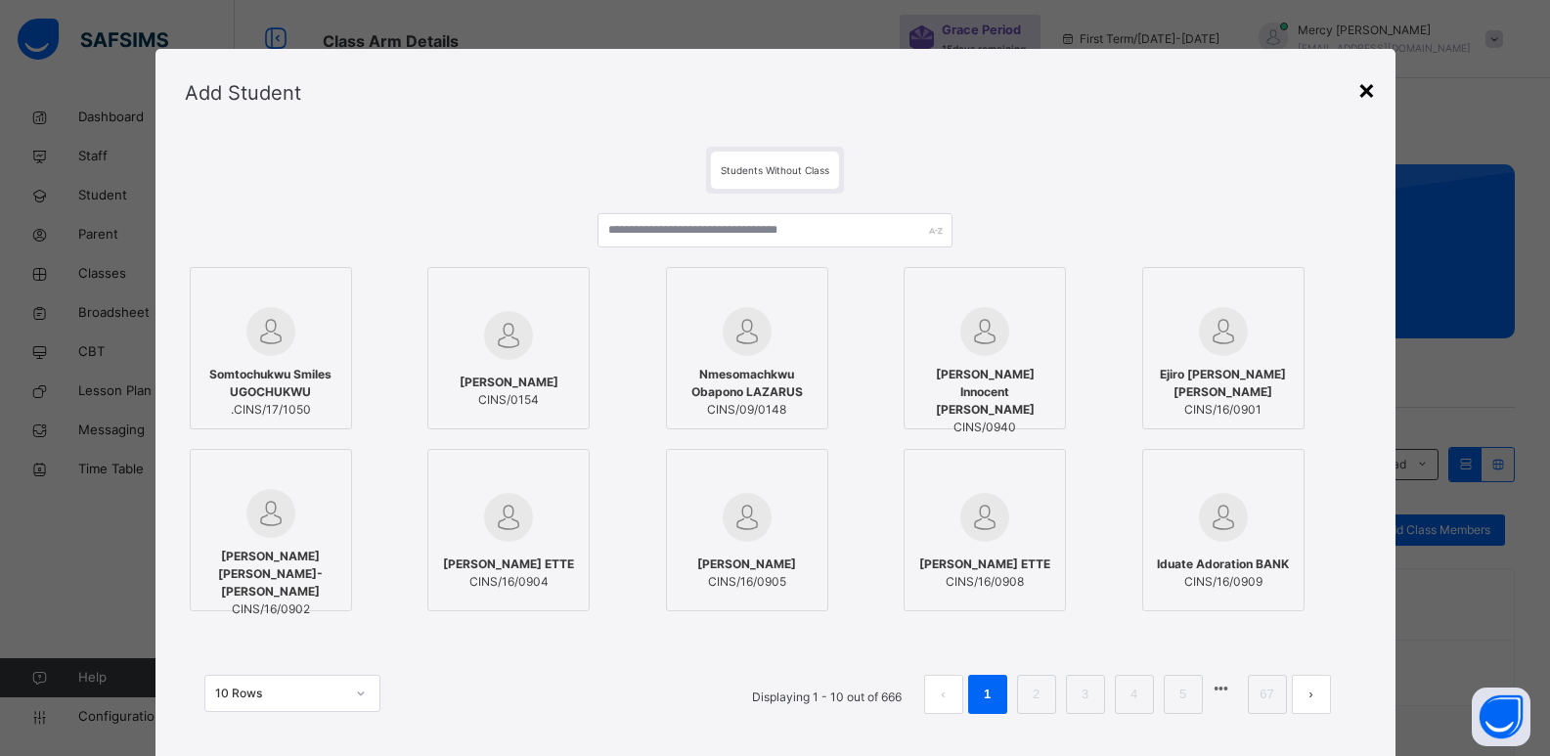
click at [1367, 84] on div "×" at bounding box center [1366, 88] width 19 height 41
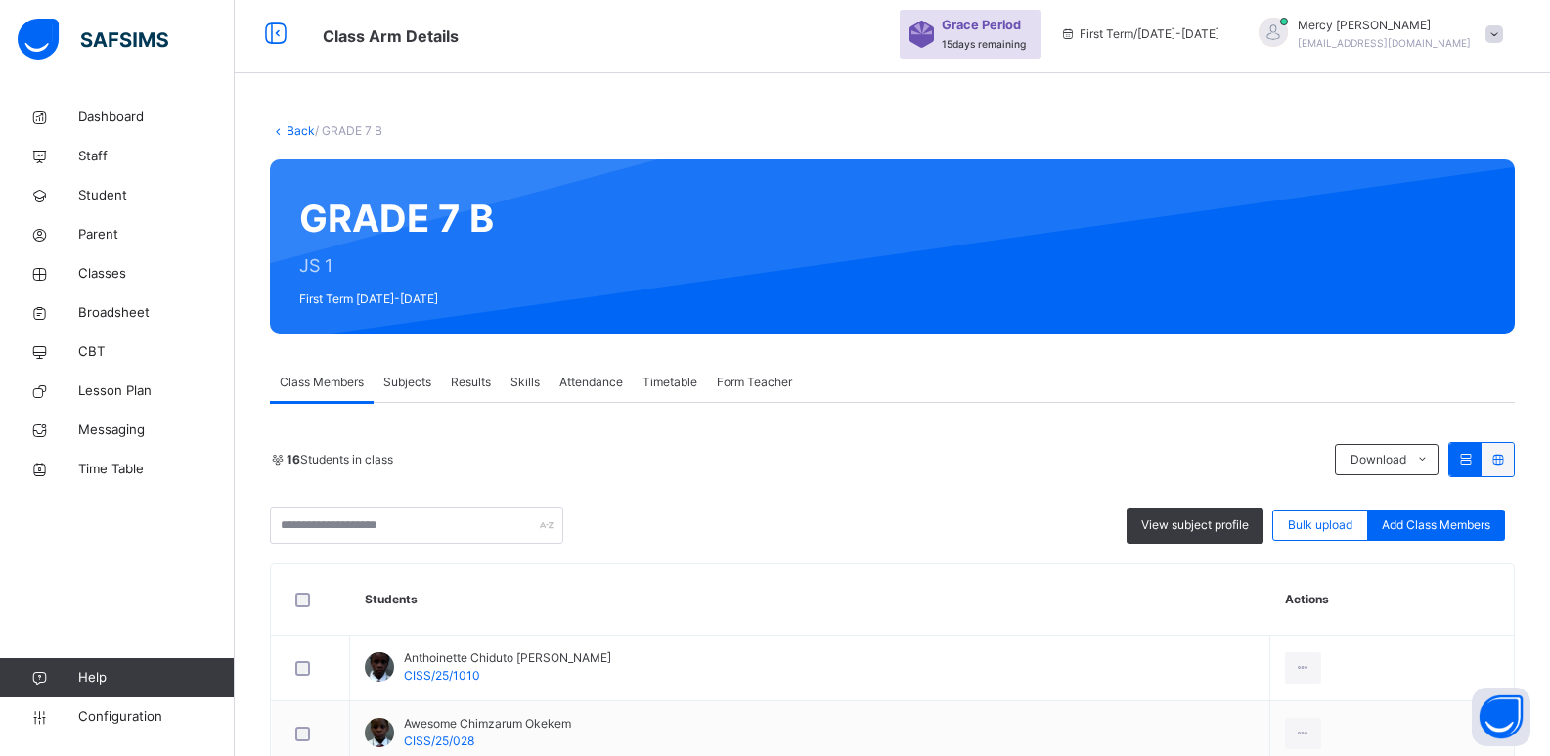
scroll to position [4, 0]
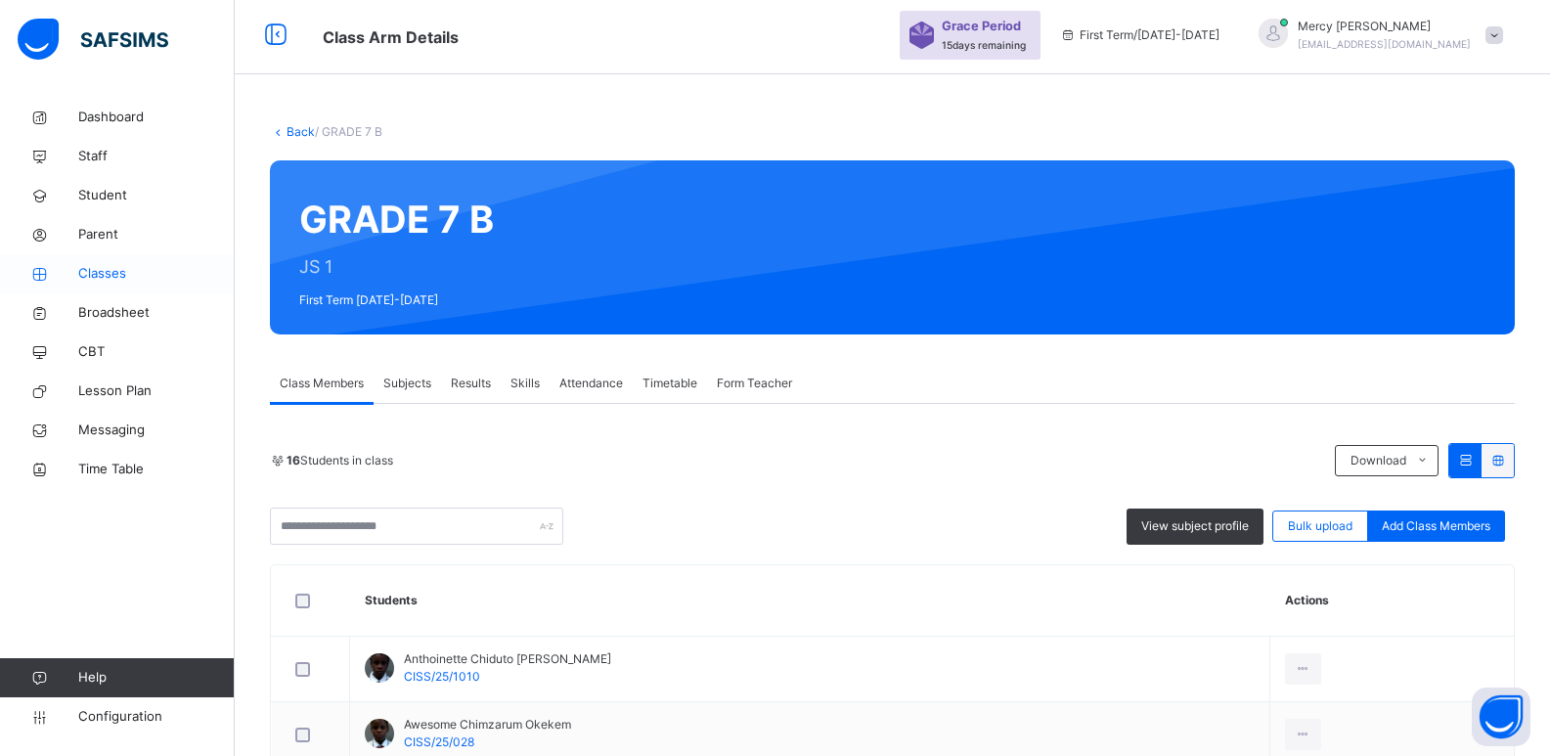
click at [104, 268] on span "Classes" at bounding box center [156, 274] width 156 height 20
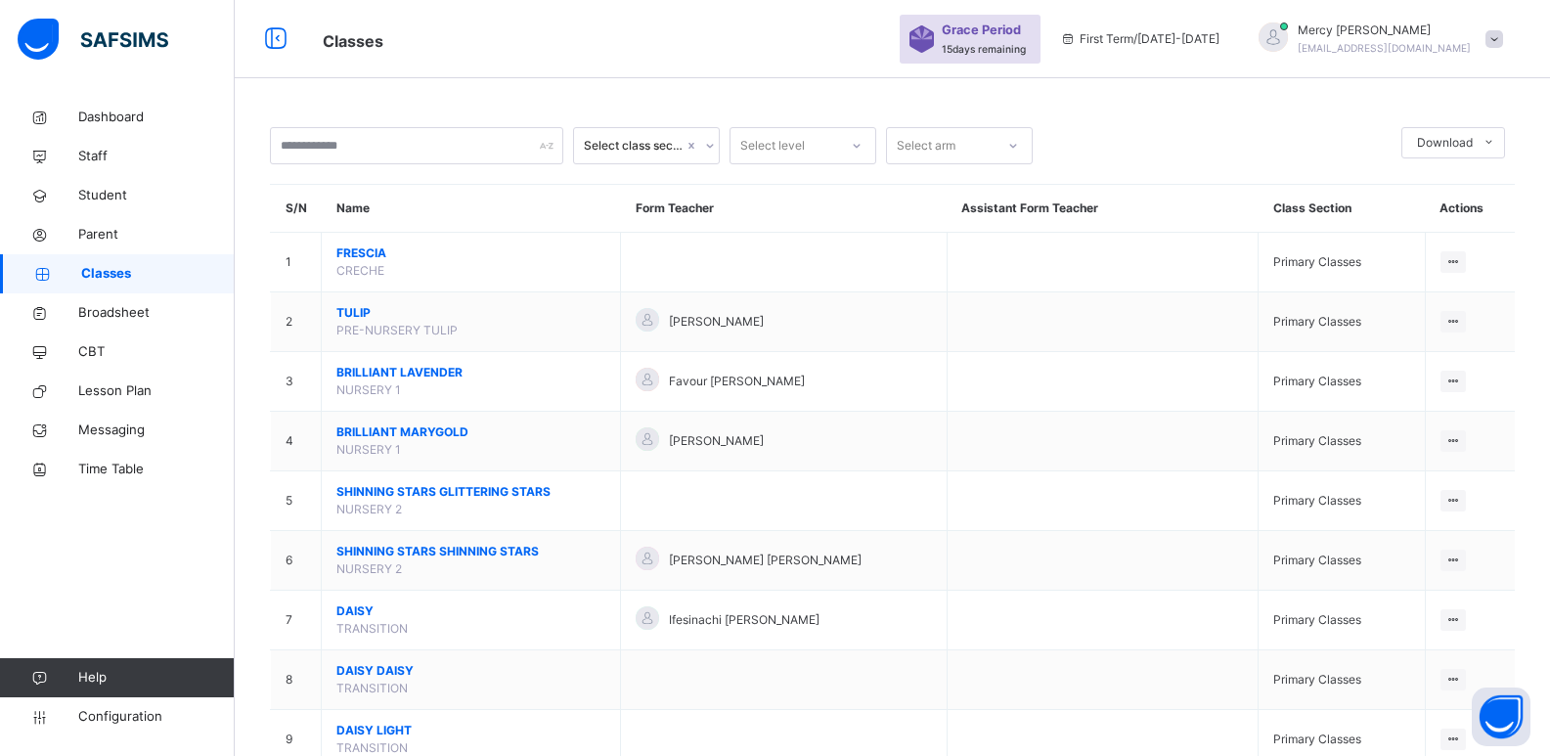
scroll to position [1315, 0]
